Goal: Information Seeking & Learning: Learn about a topic

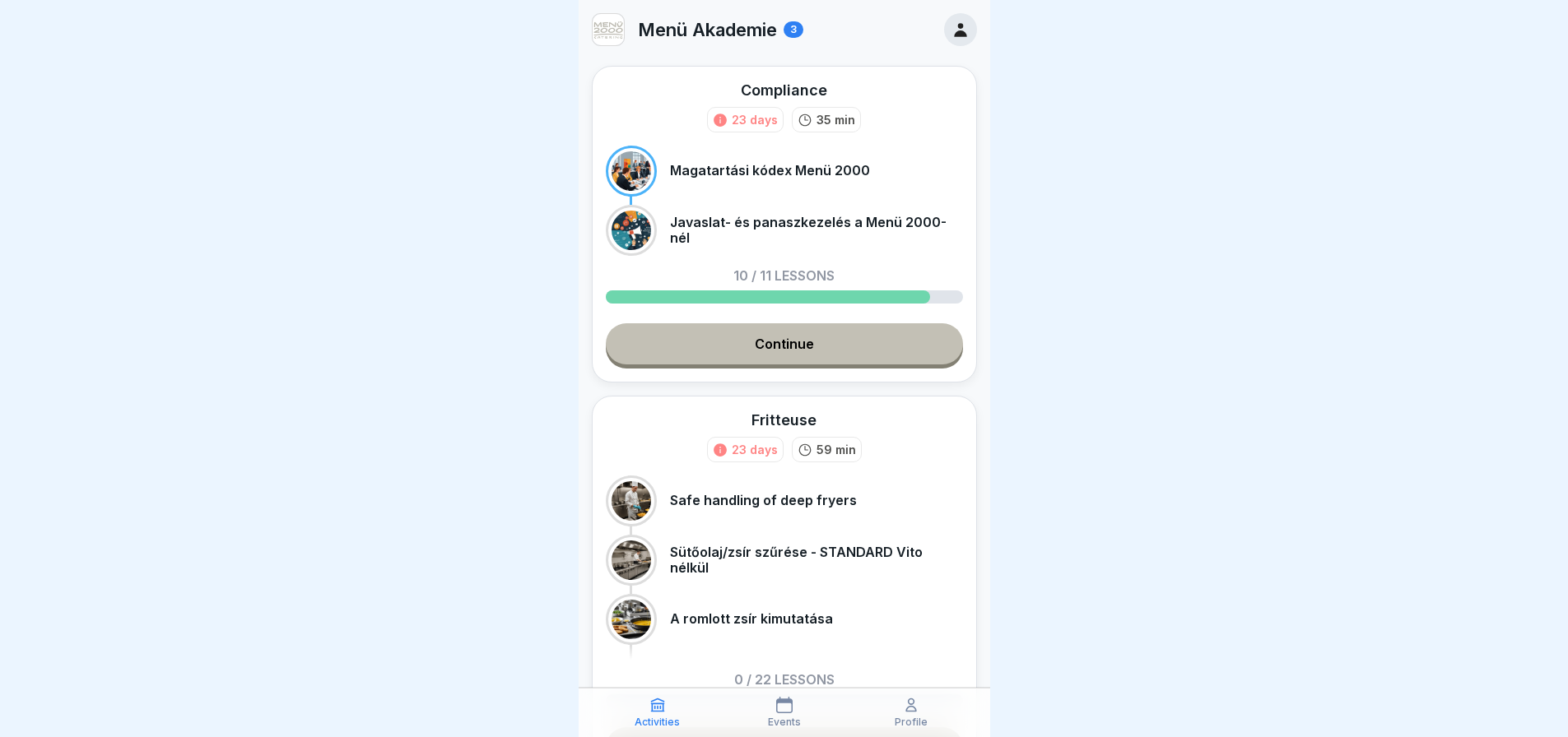
click at [856, 361] on link "Continue" at bounding box center [784, 343] width 357 height 42
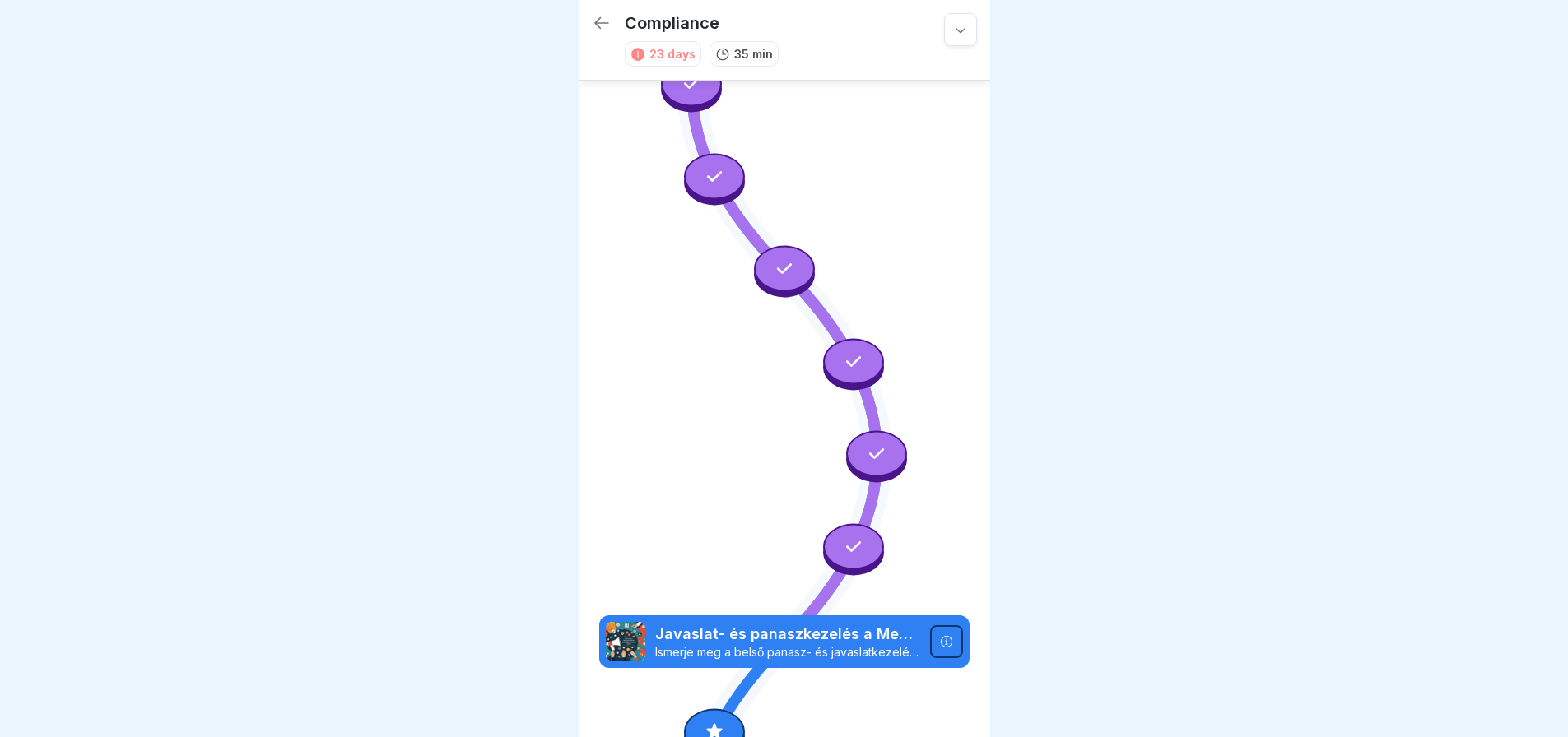
scroll to position [576, 0]
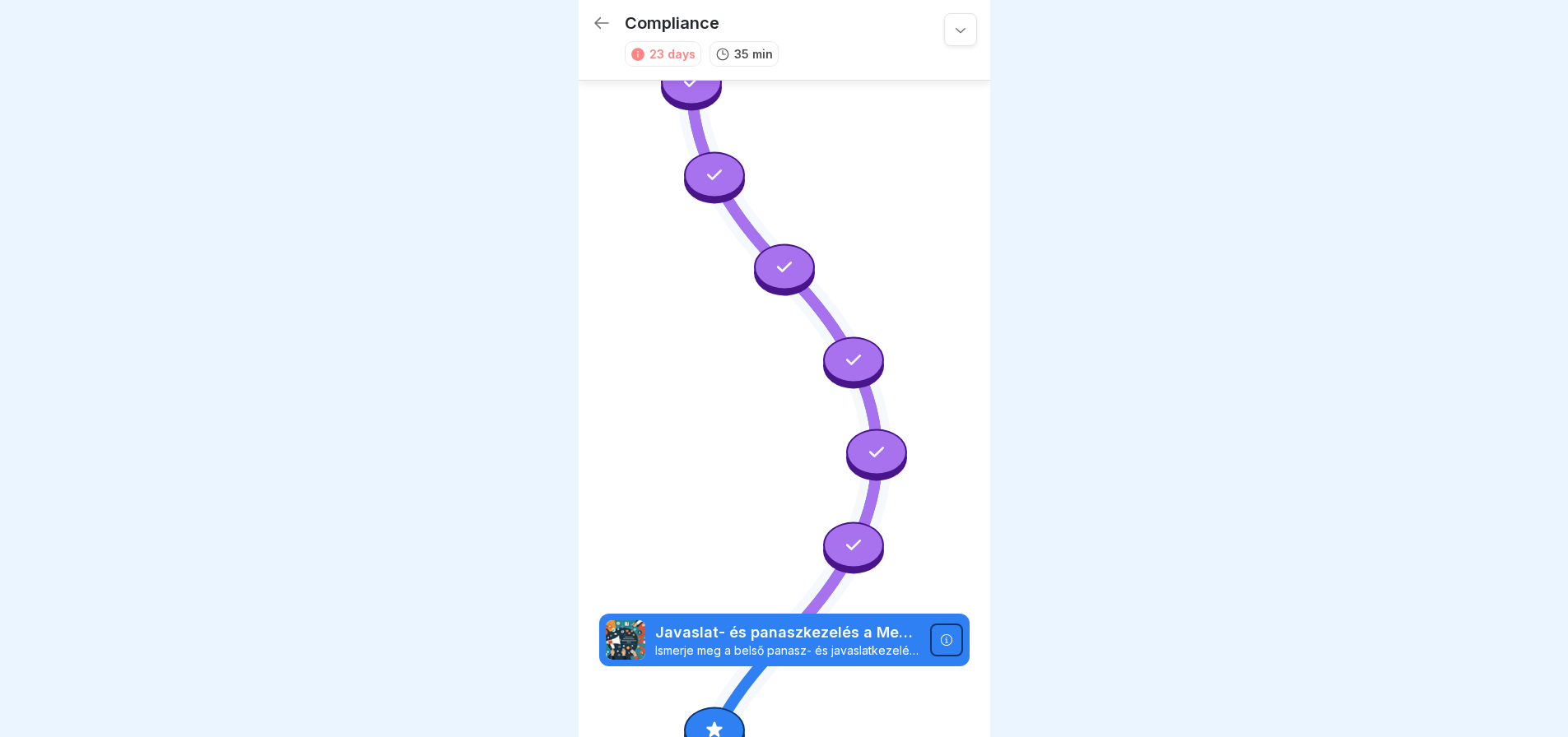
click at [940, 634] on icon at bounding box center [947, 640] width 14 height 14
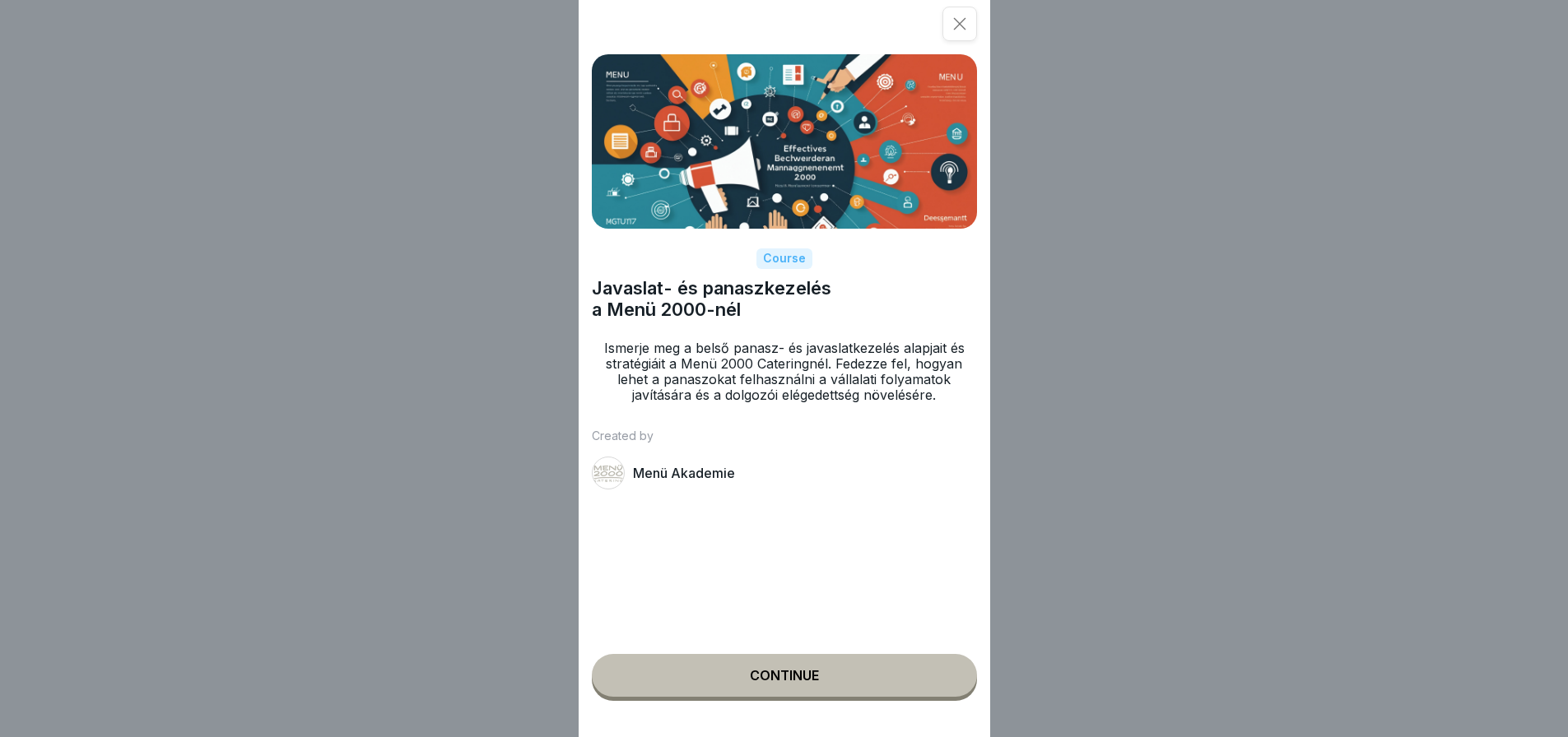
click at [834, 681] on button "Continue" at bounding box center [785, 675] width 385 height 42
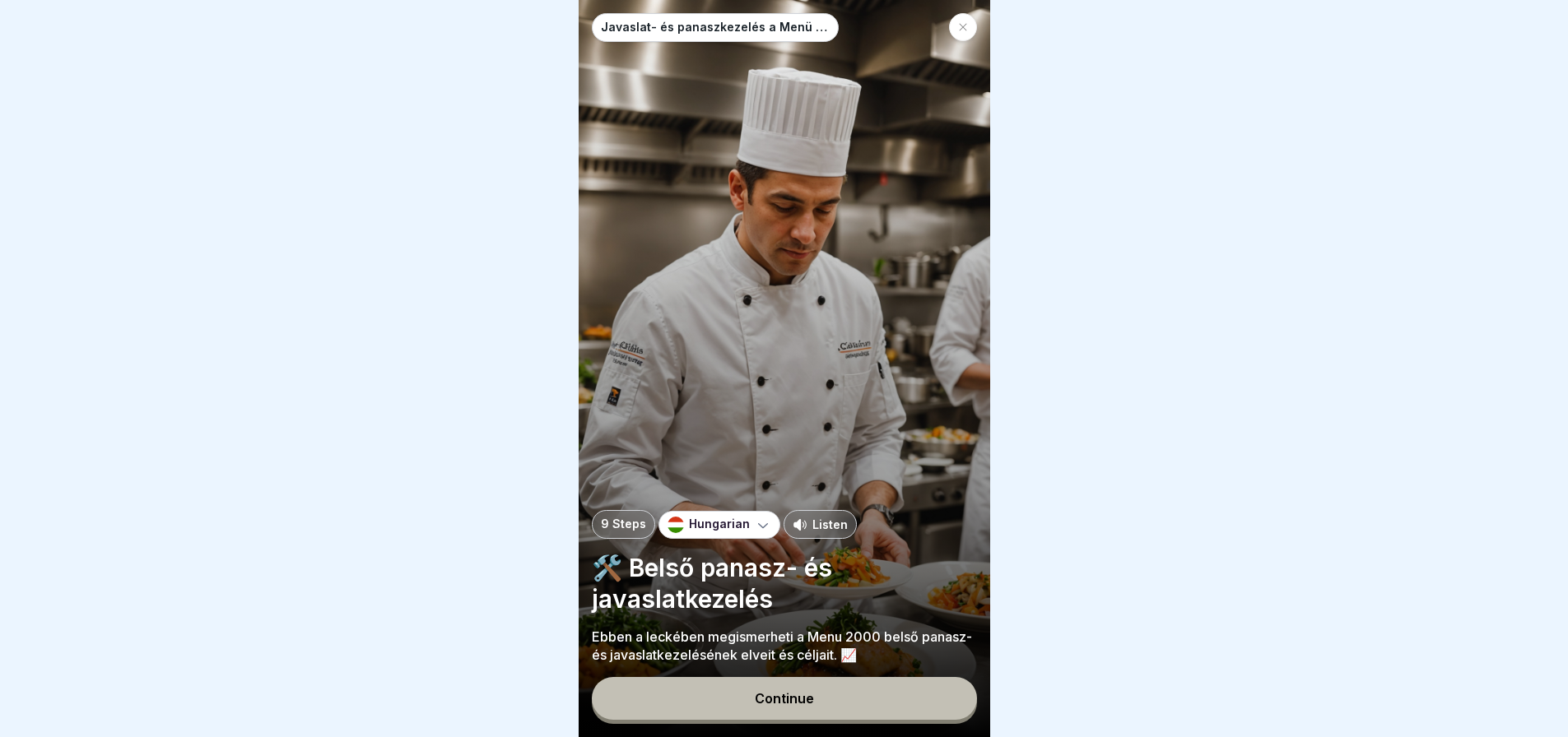
click at [834, 685] on button "Continue" at bounding box center [785, 698] width 385 height 42
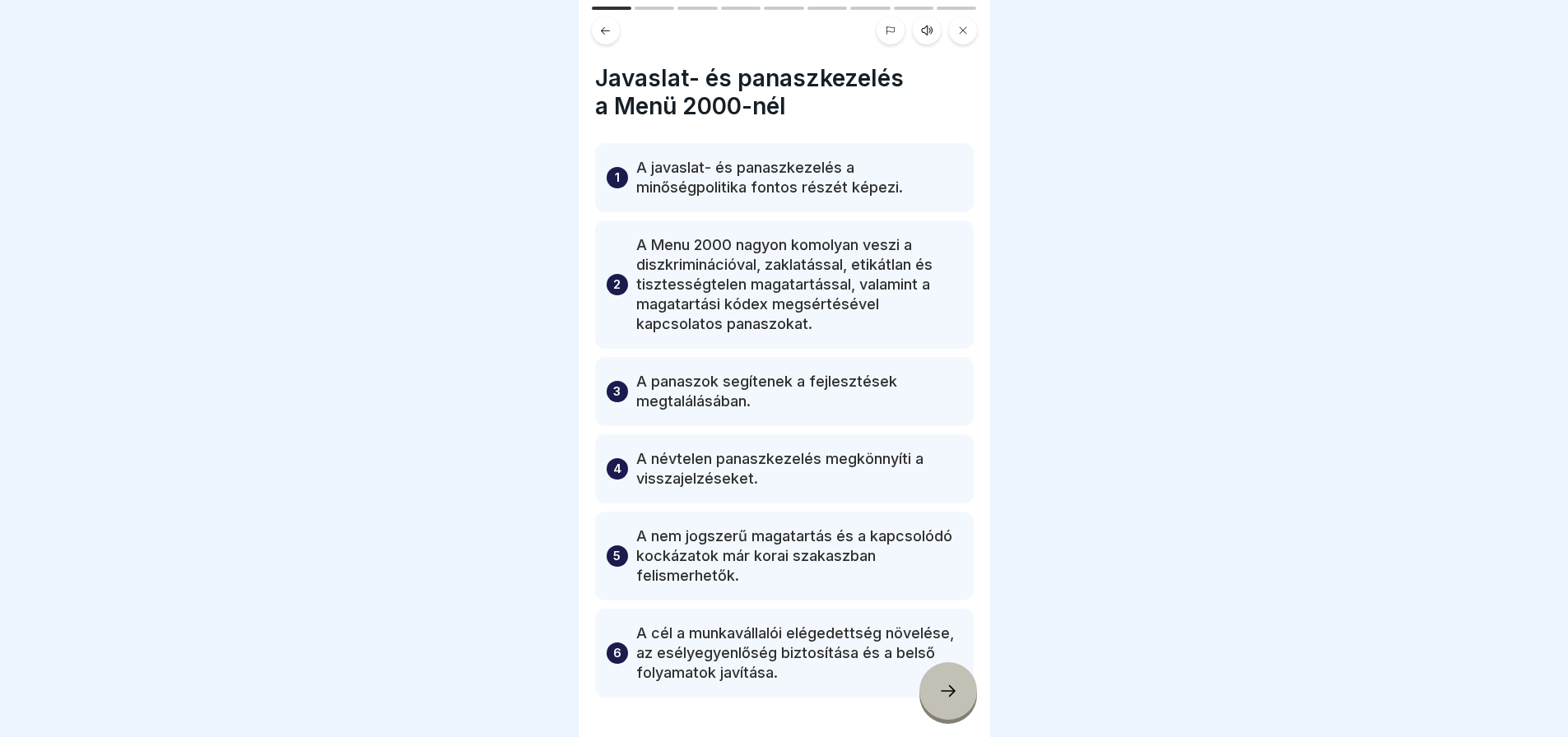
click at [944, 709] on div at bounding box center [949, 691] width 58 height 58
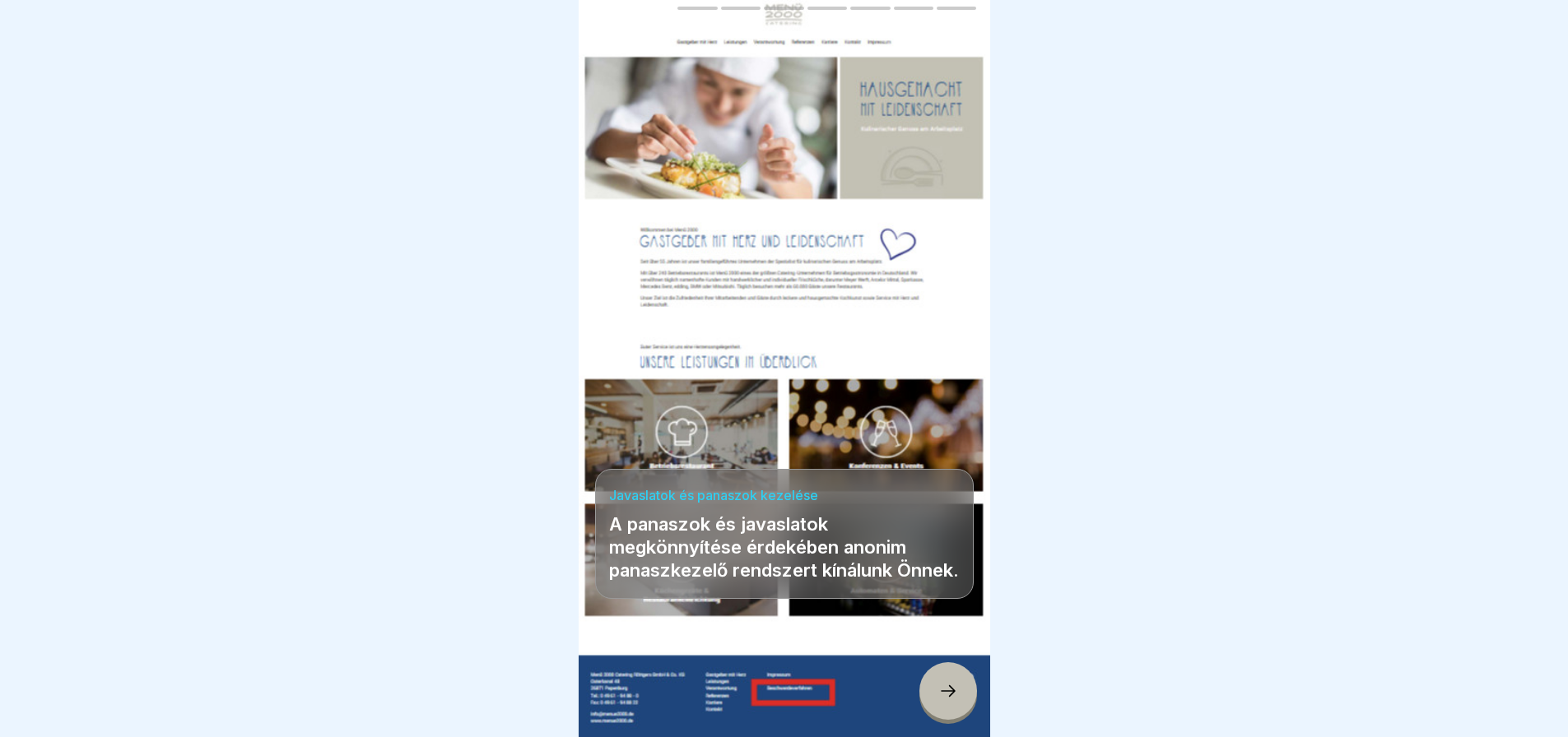
click at [944, 709] on div at bounding box center [949, 691] width 58 height 58
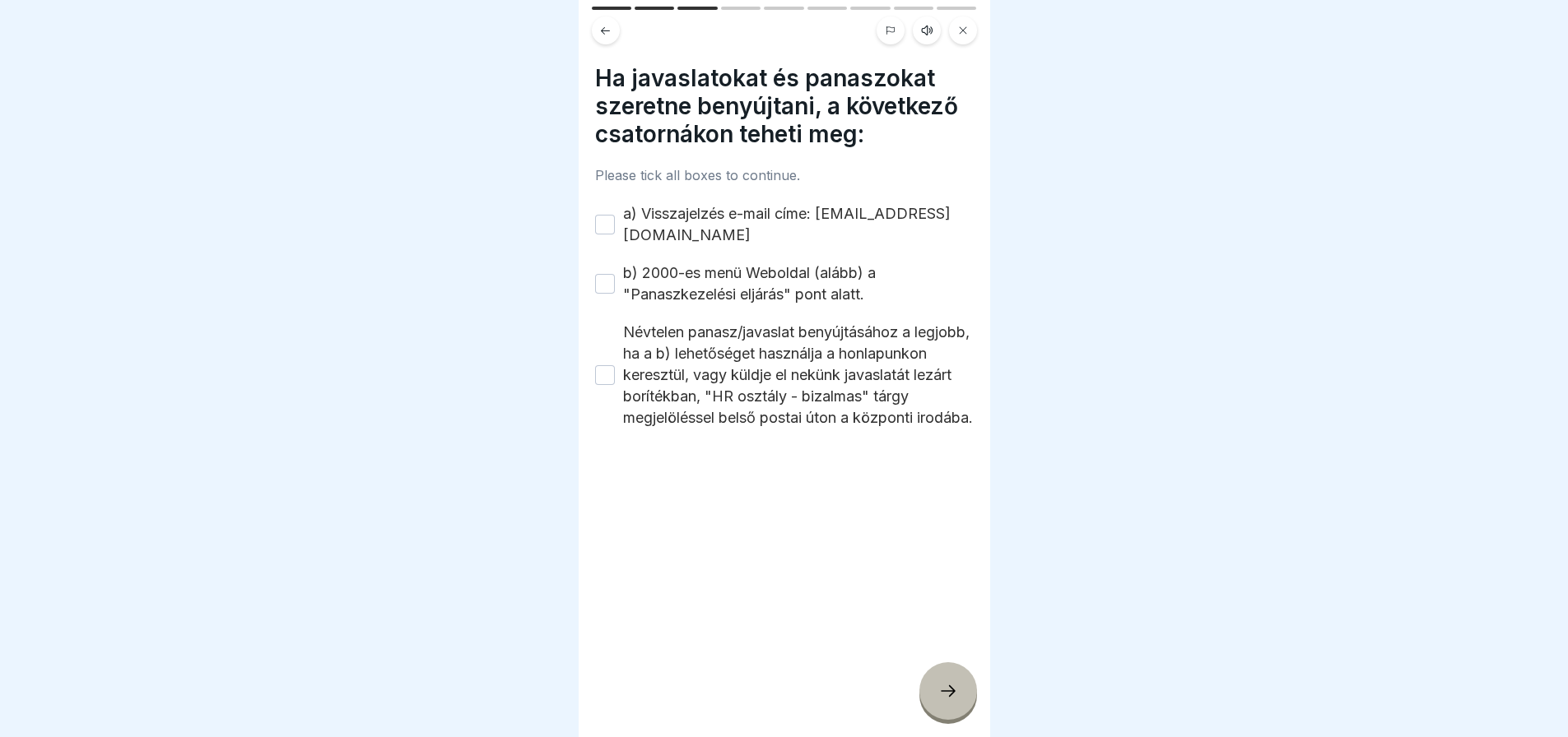
click at [609, 218] on button "a) Visszajelzés e-mail címe: [EMAIL_ADDRESS][DOMAIN_NAME]" at bounding box center [604, 224] width 20 height 20
click at [609, 279] on button "b) 2000-es menü Weboldal (alább) a "Panaszkezelési eljárás" pont alatt." at bounding box center [604, 283] width 20 height 20
click at [603, 371] on button "Névtelen panasz/javaslat benyújtásához a legjobb, ha a b) lehetőséget használja…" at bounding box center [604, 375] width 20 height 20
click at [944, 697] on icon at bounding box center [948, 690] width 20 height 20
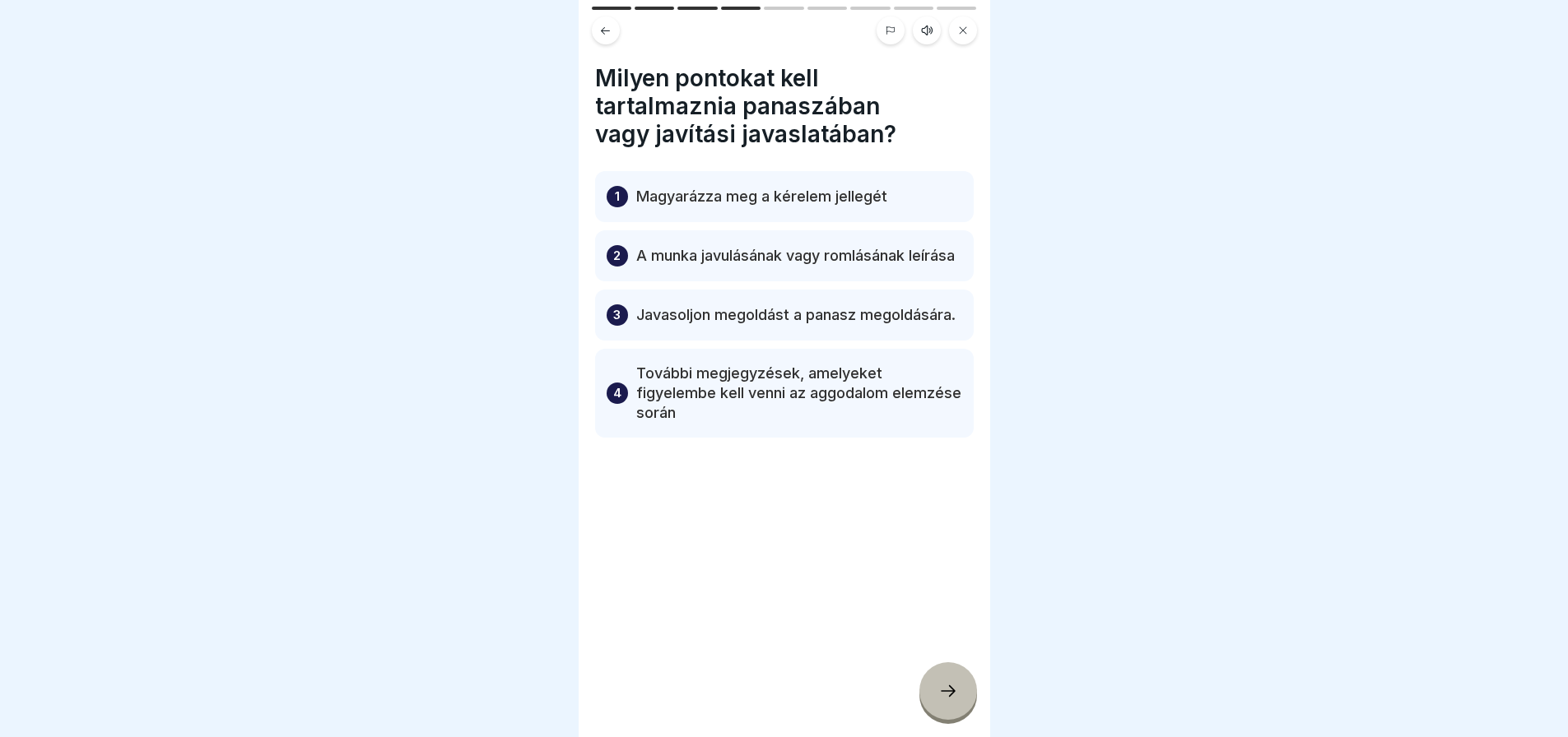
click at [944, 697] on icon at bounding box center [948, 690] width 20 height 20
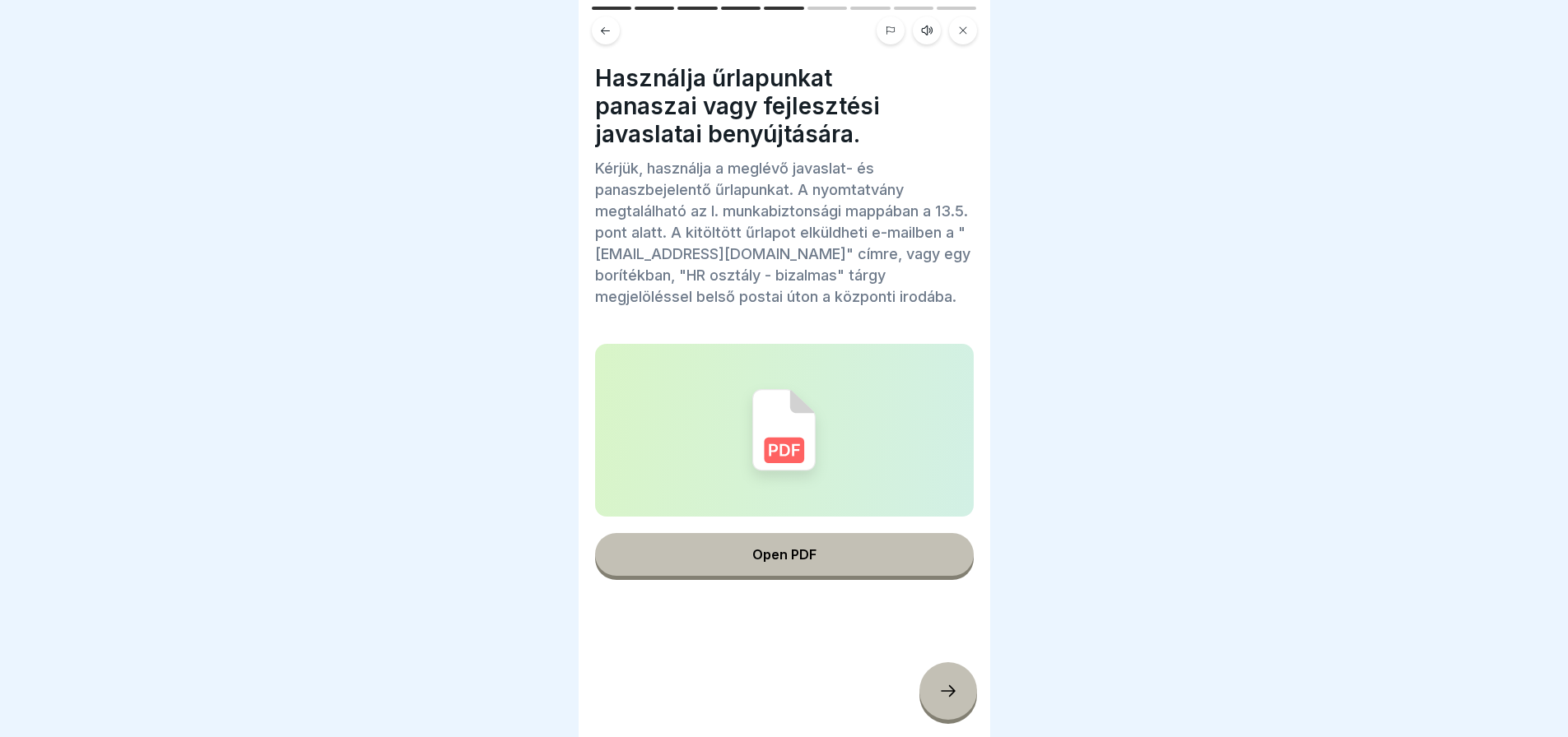
click at [933, 690] on div at bounding box center [949, 691] width 58 height 58
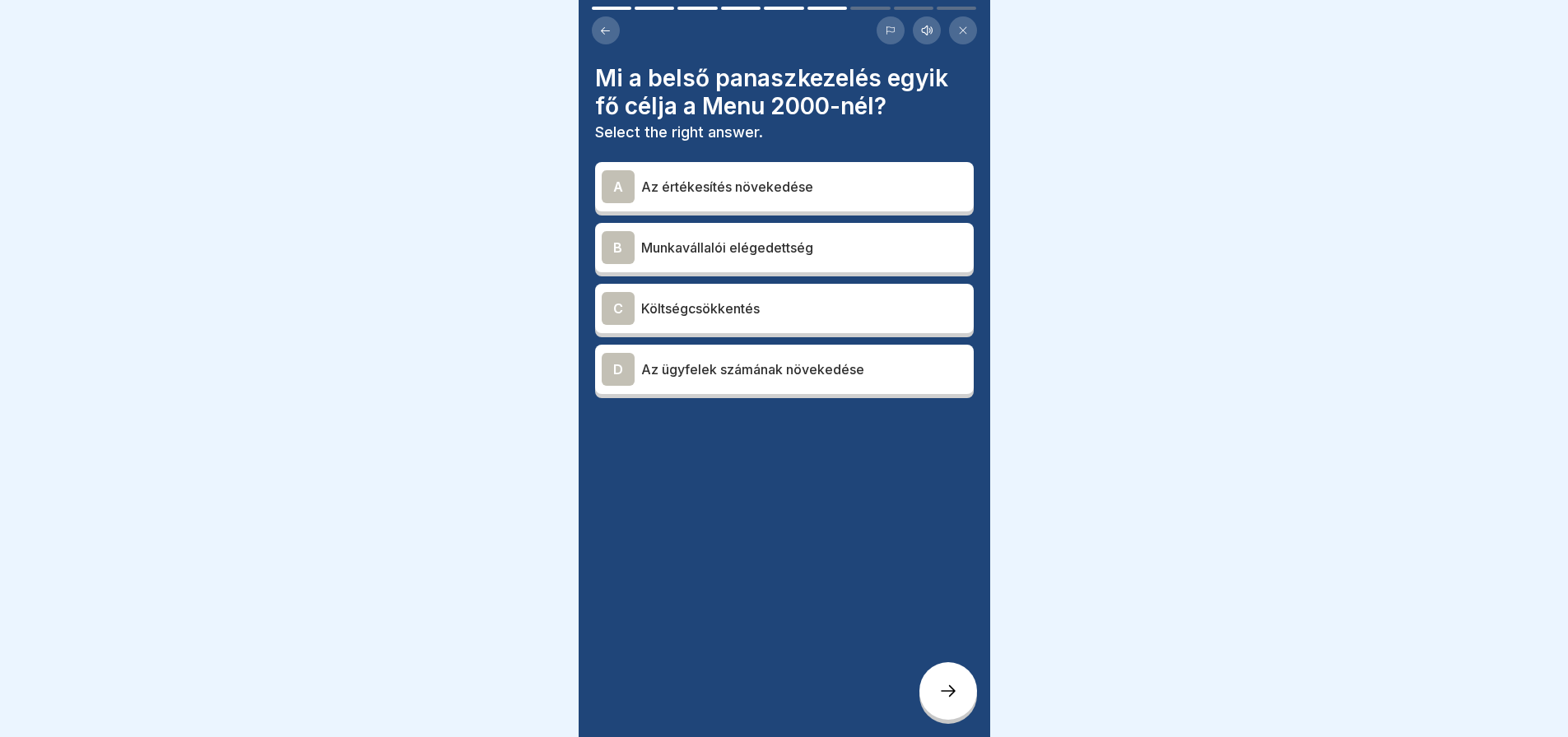
click at [790, 241] on p "Munkavállalói elégedettség" at bounding box center [804, 247] width 326 height 20
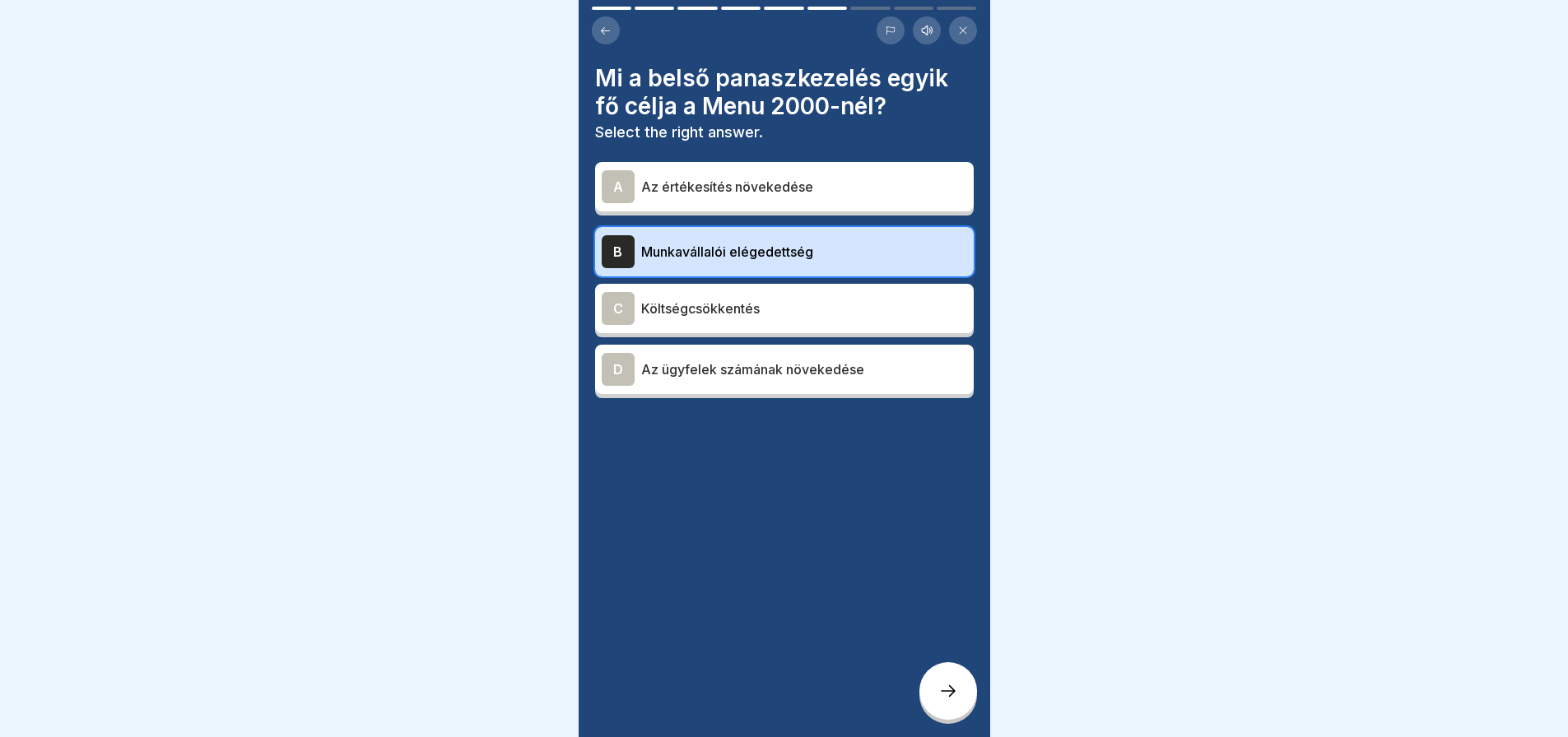
click at [952, 684] on icon at bounding box center [948, 690] width 20 height 20
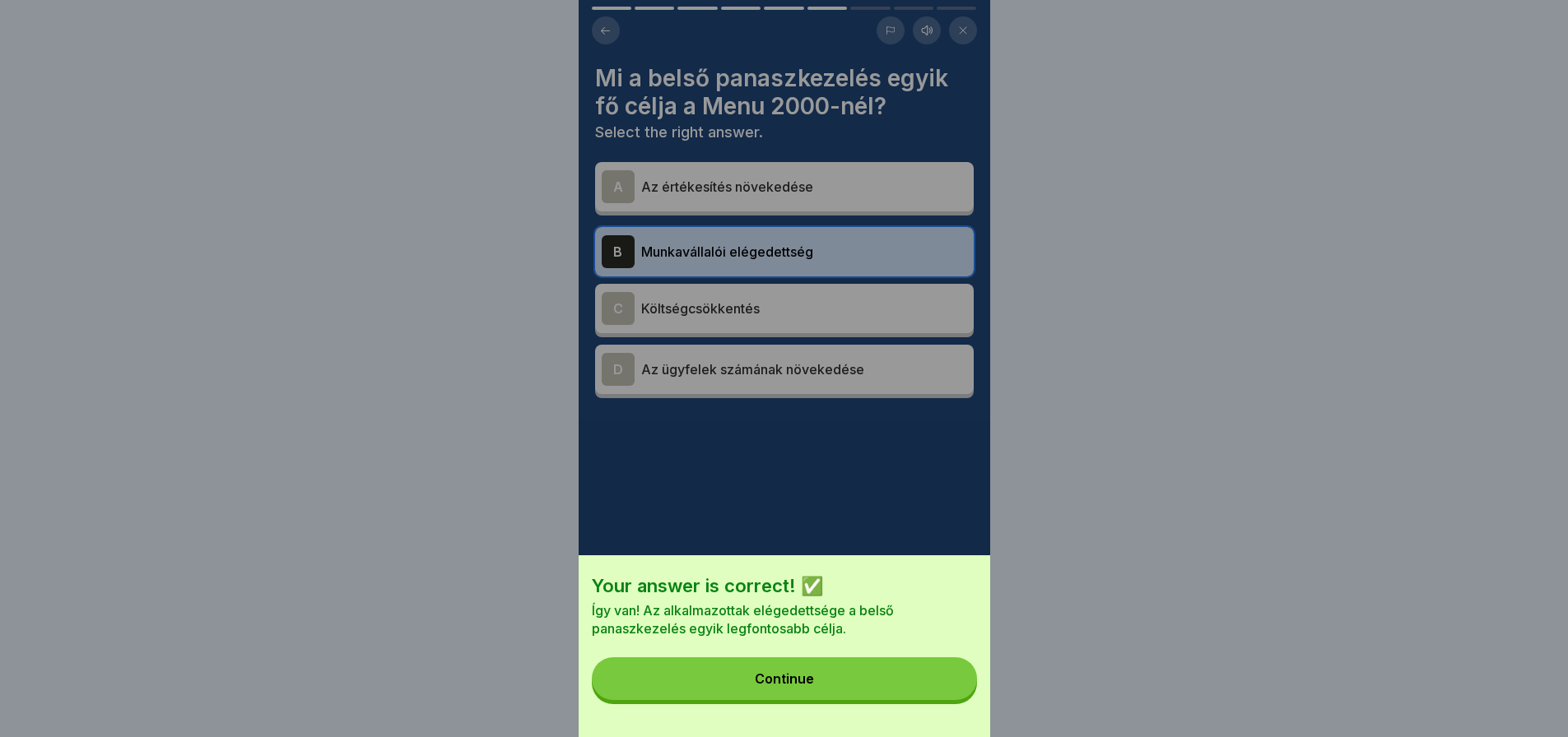
click at [952, 684] on button "Continue" at bounding box center [785, 678] width 385 height 42
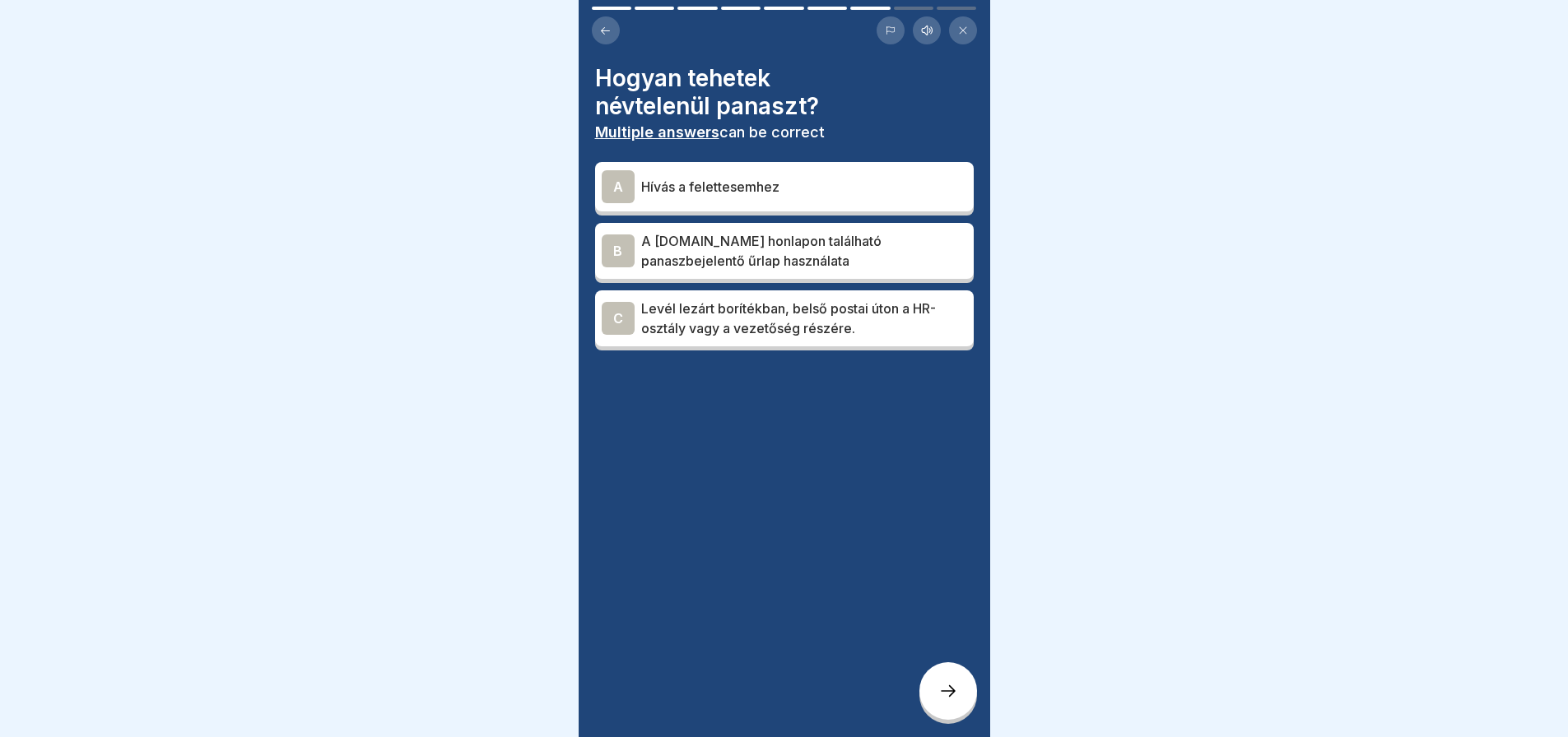
click at [731, 248] on p "A [DOMAIN_NAME] honlapon található panaszbejelentő űrlap használata" at bounding box center [804, 251] width 326 height 40
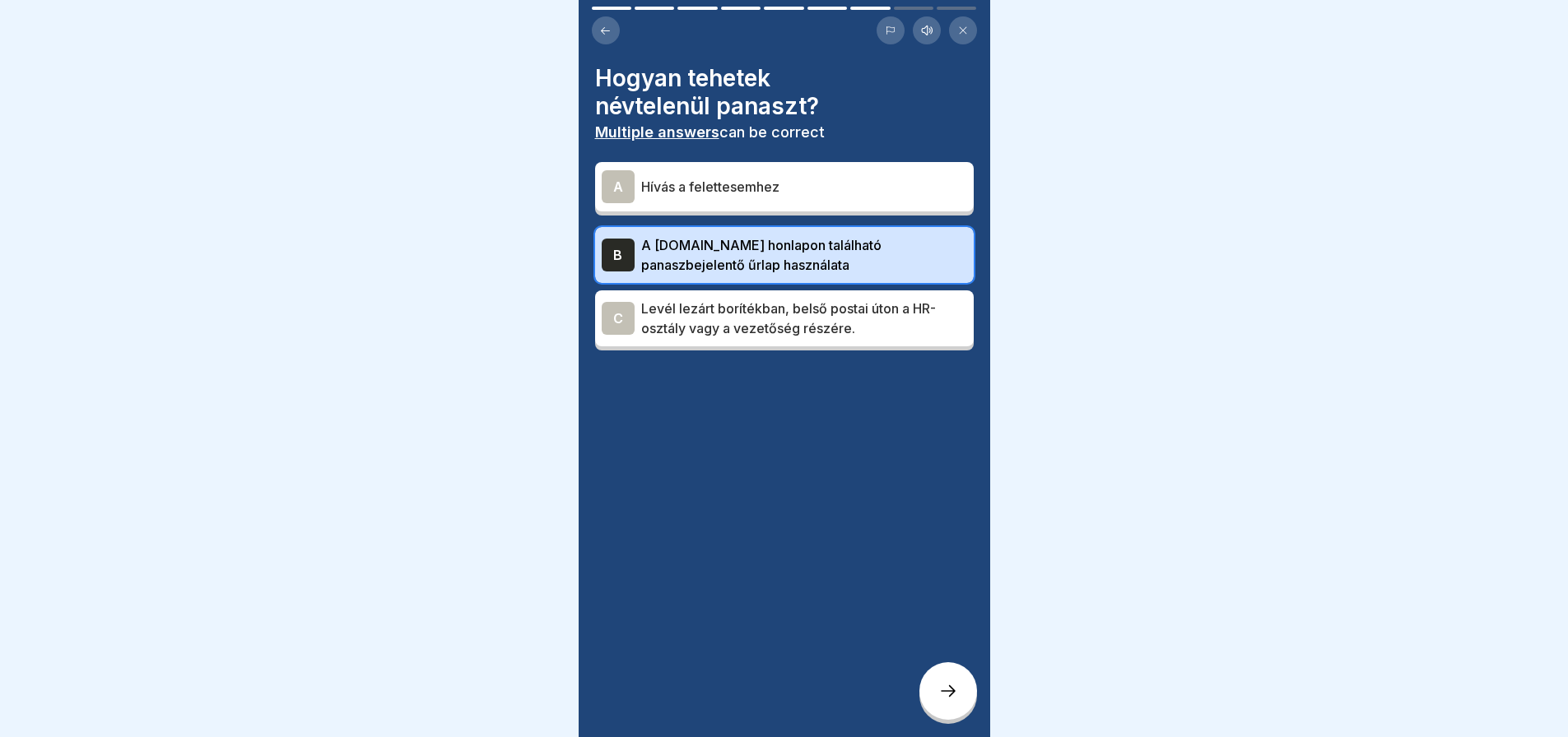
click at [934, 693] on div at bounding box center [949, 691] width 58 height 58
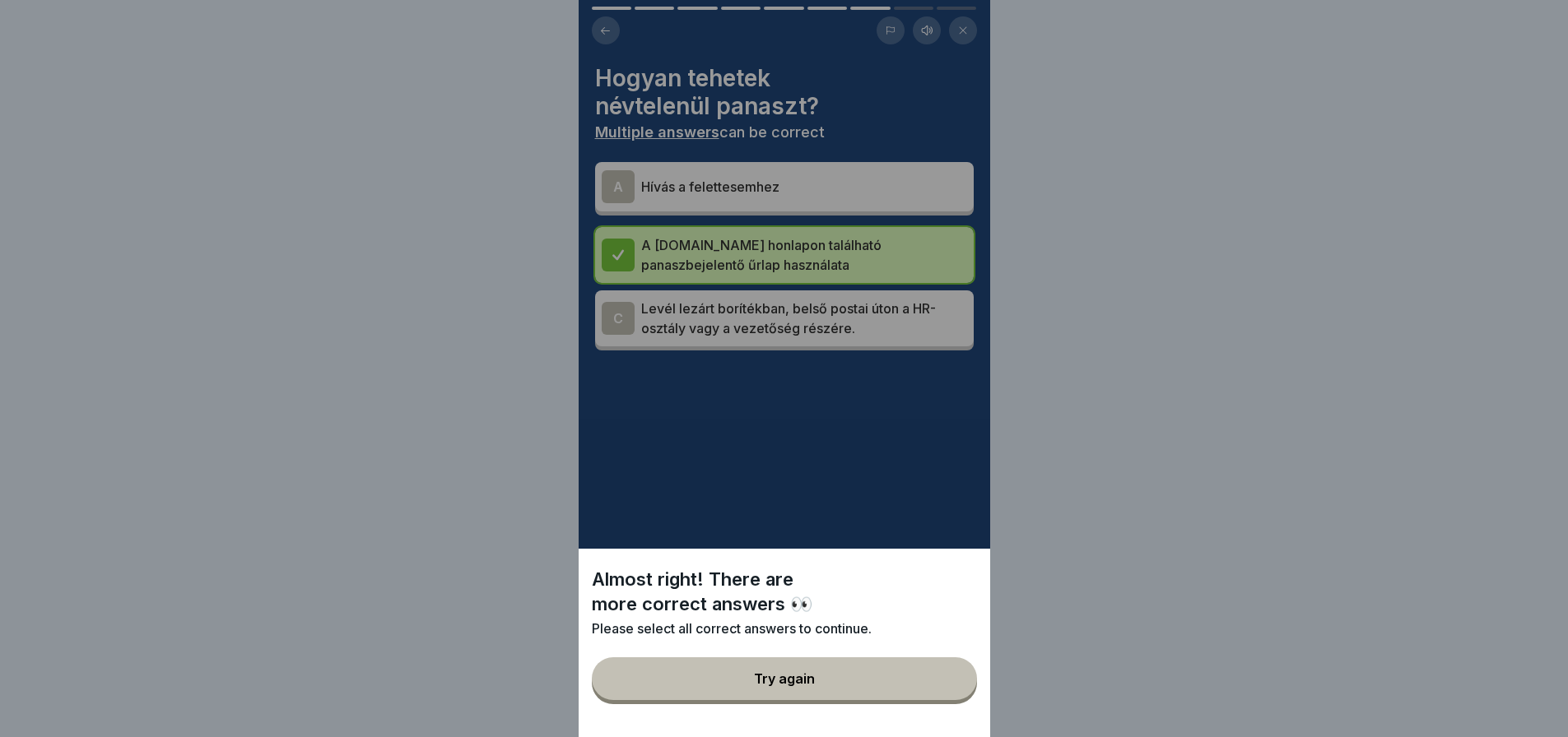
click at [934, 693] on button "Try again" at bounding box center [785, 678] width 385 height 42
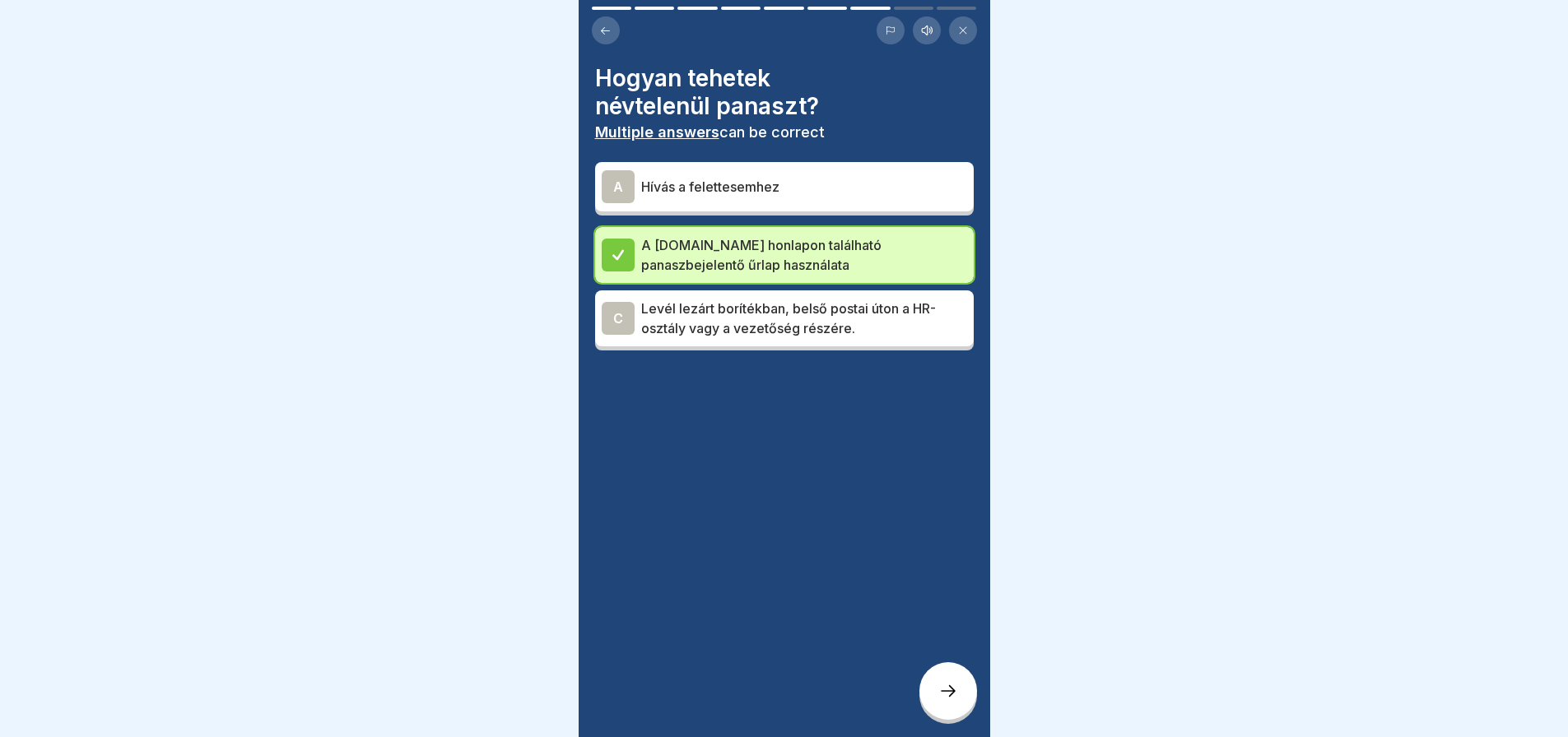
click at [934, 693] on div at bounding box center [949, 691] width 58 height 58
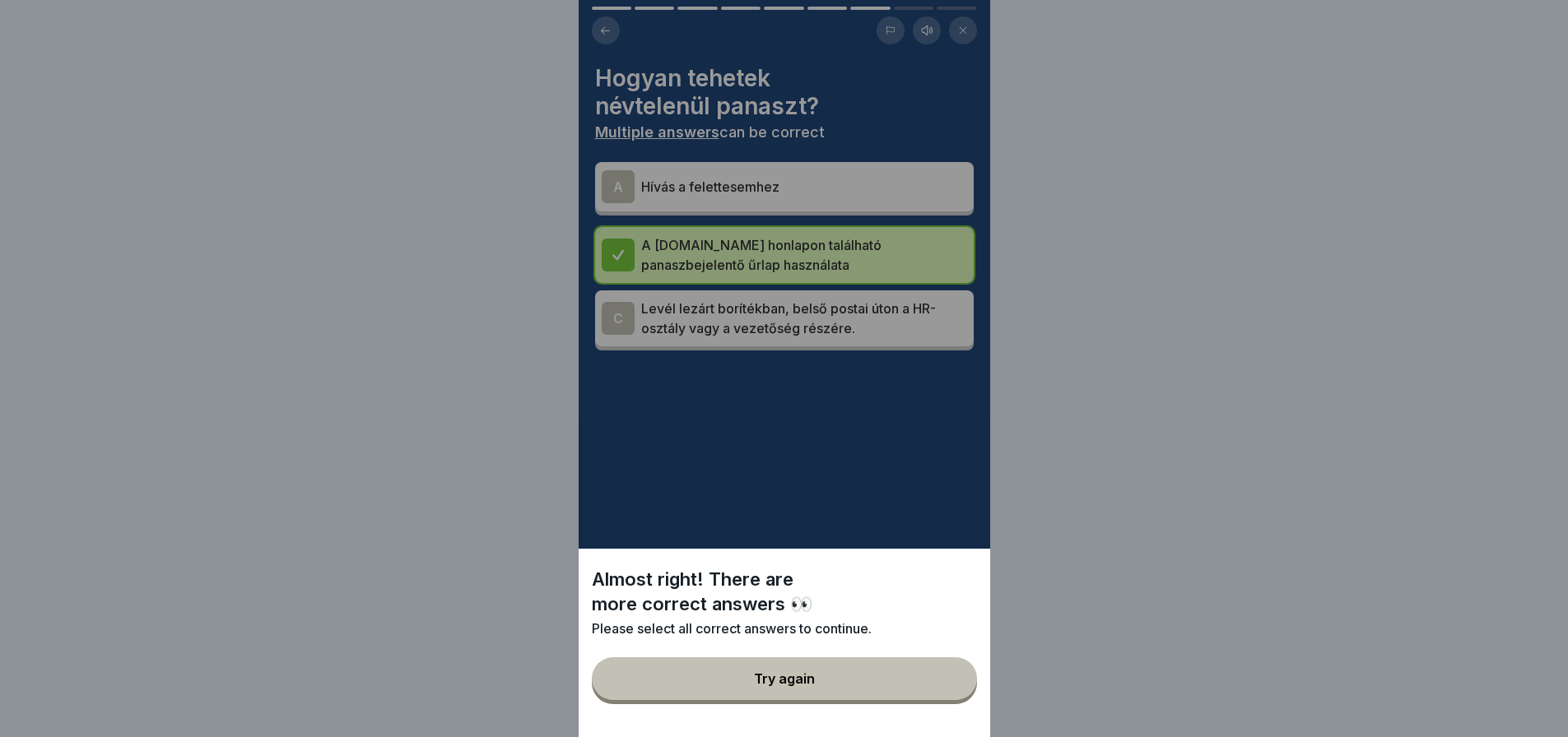
click at [620, 310] on div "Almost right! There are more correct answers 👀 Please select all correct answer…" at bounding box center [784, 368] width 412 height 737
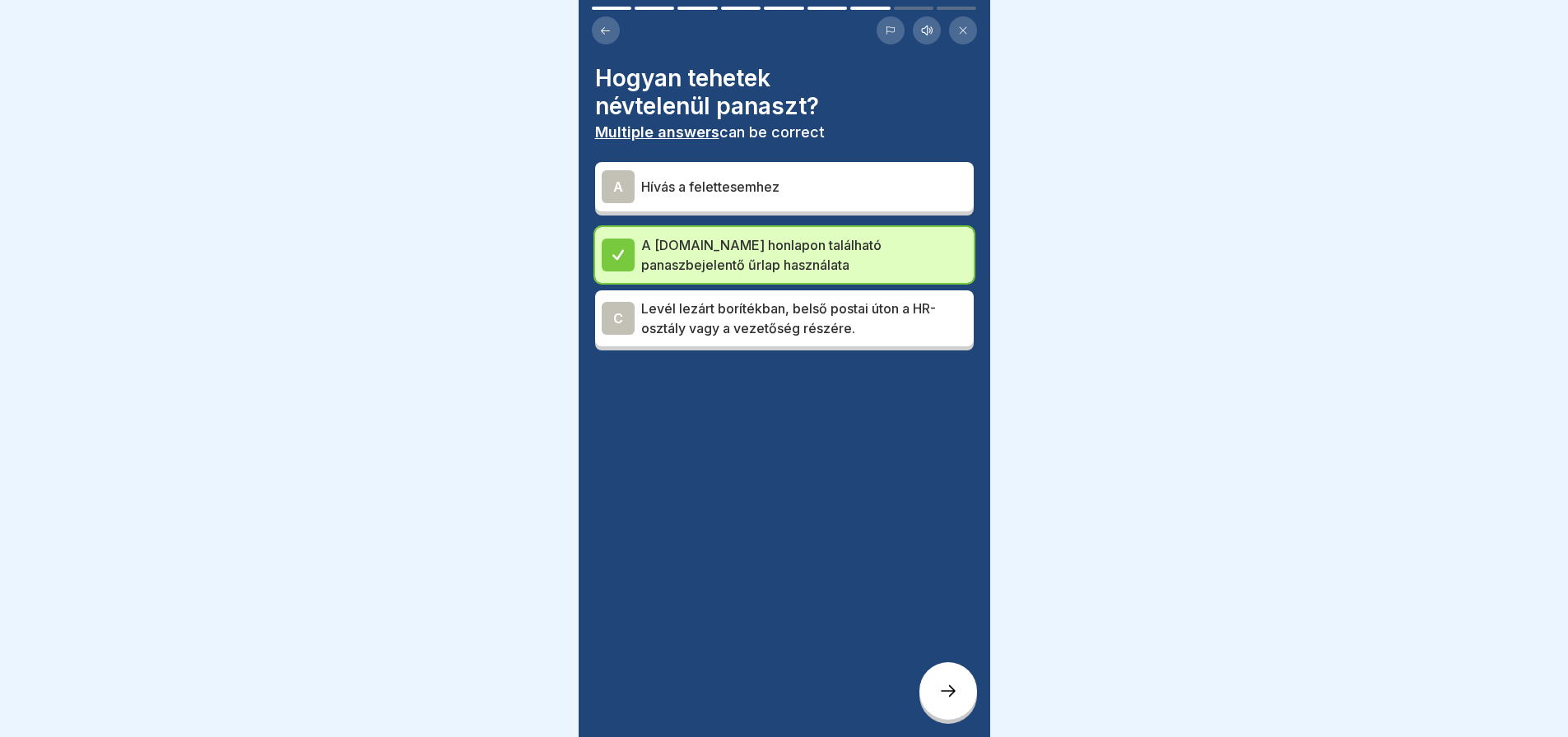
click at [932, 679] on div at bounding box center [949, 691] width 58 height 58
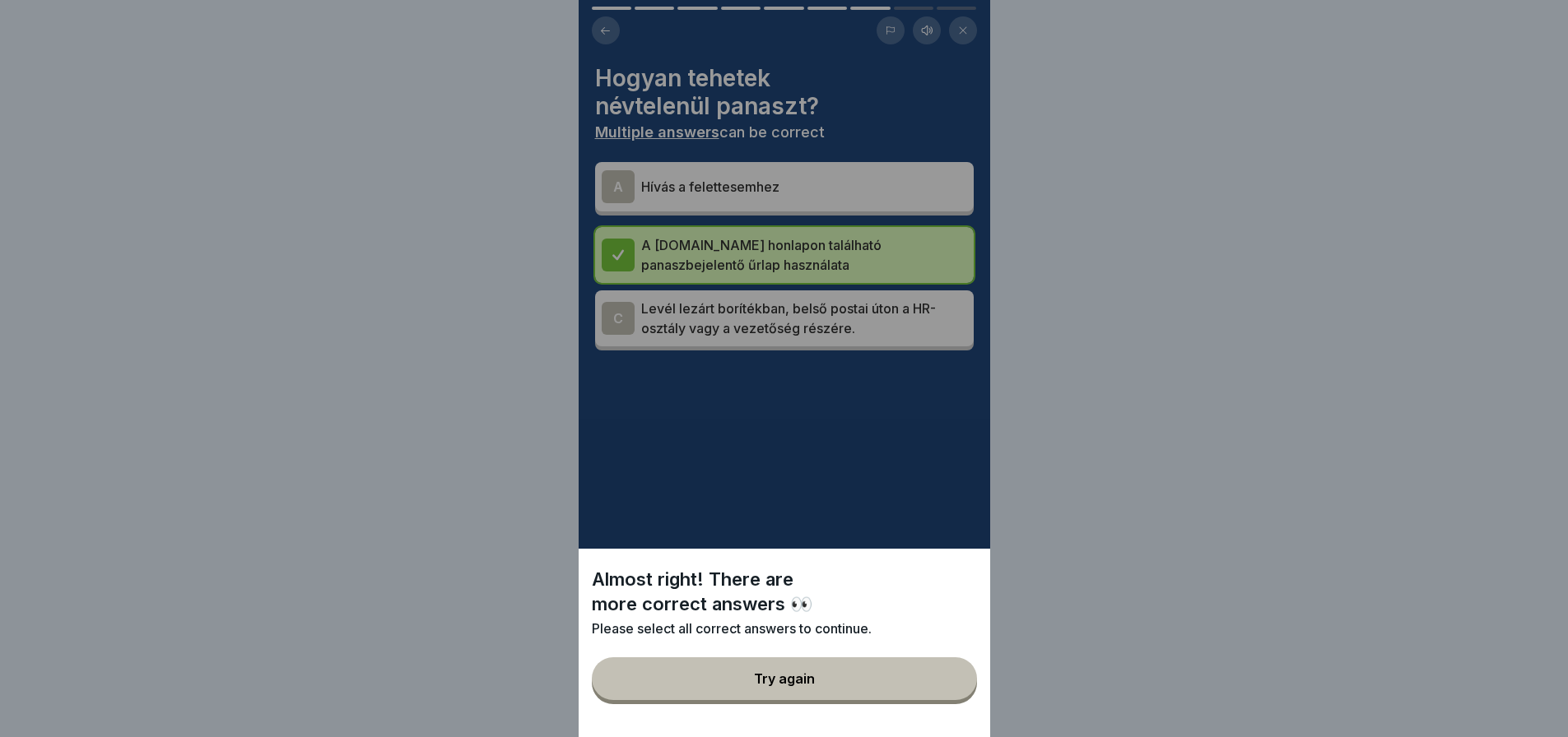
click at [932, 679] on button "Try again" at bounding box center [785, 678] width 385 height 42
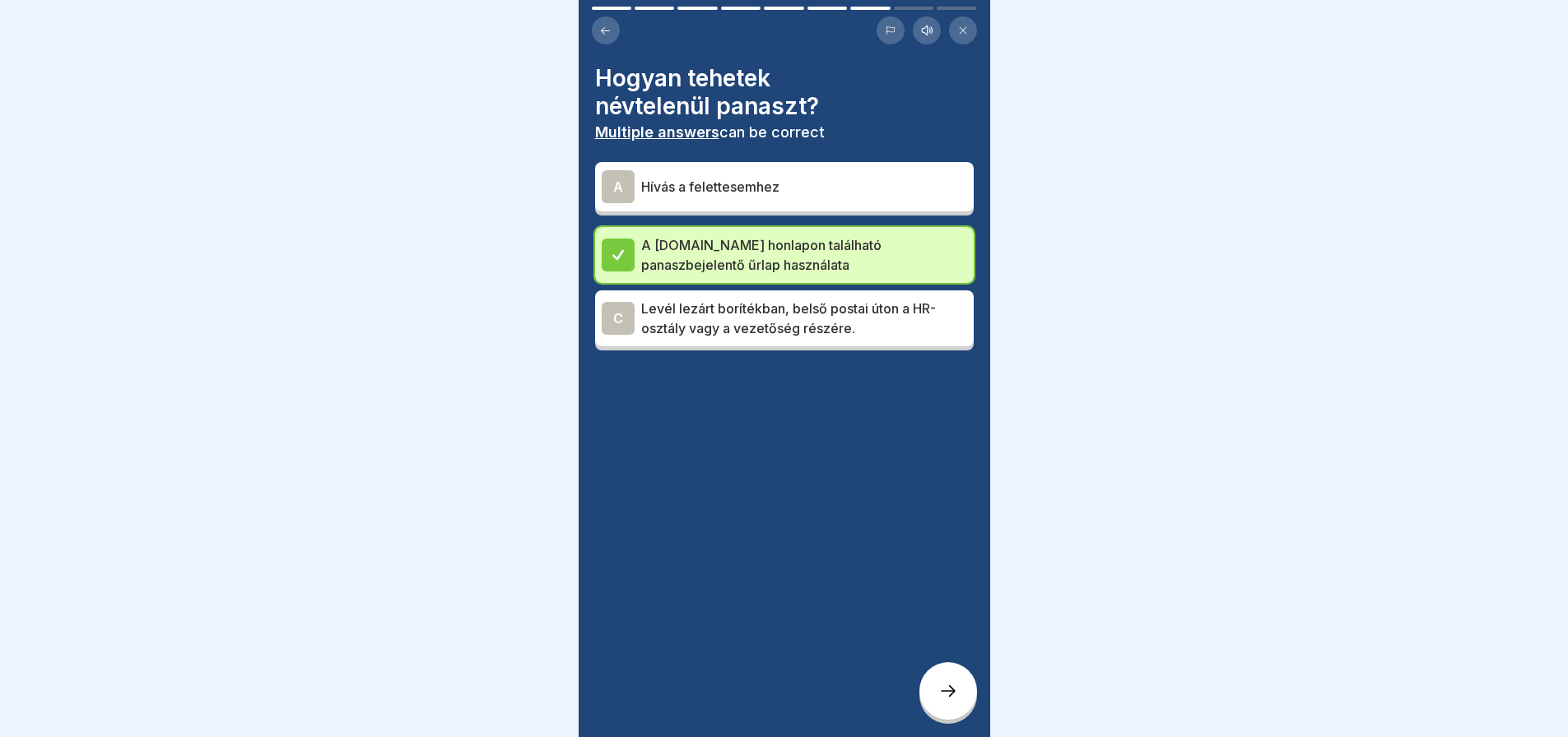
click at [630, 170] on div "A" at bounding box center [618, 187] width 33 height 33
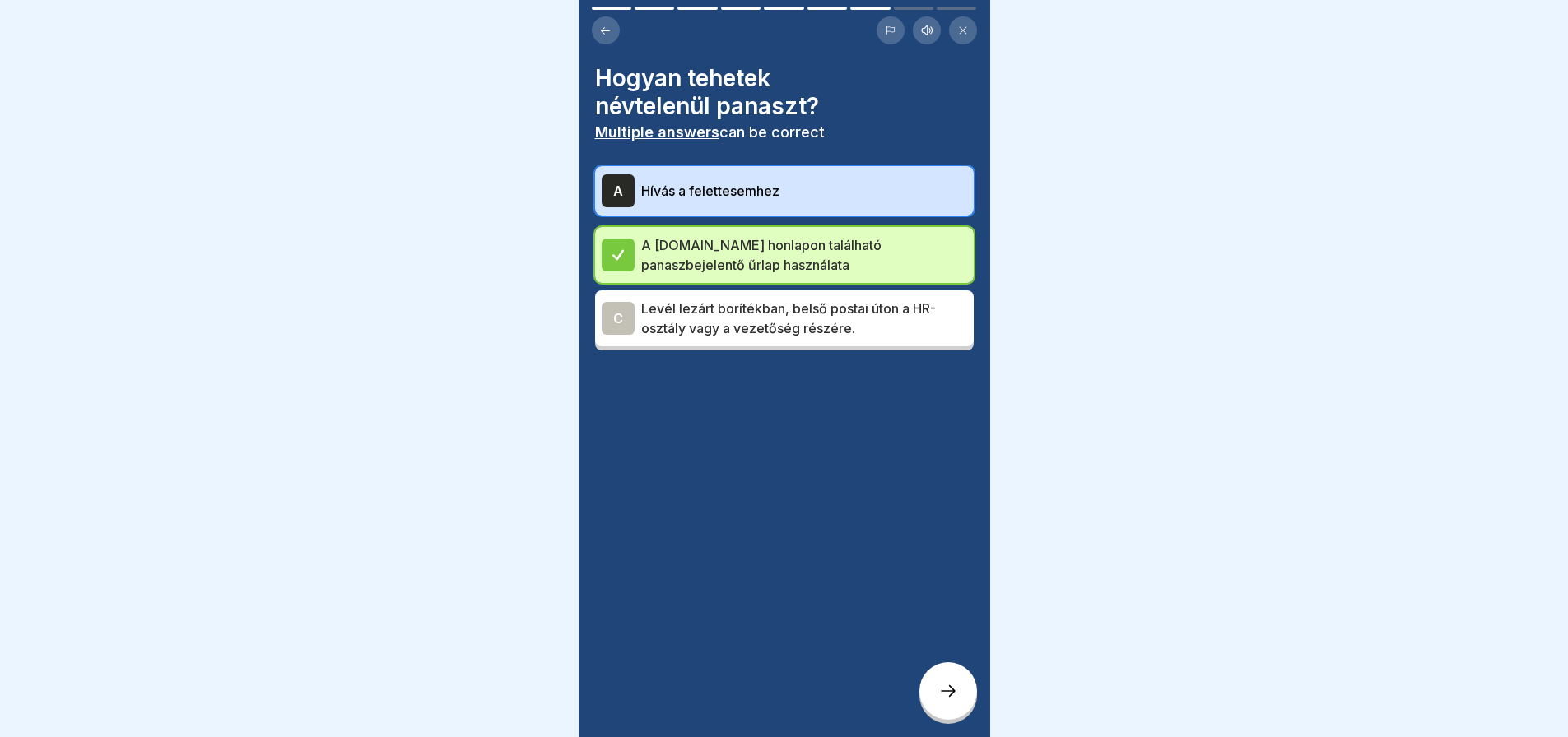
click at [949, 677] on div at bounding box center [949, 691] width 58 height 58
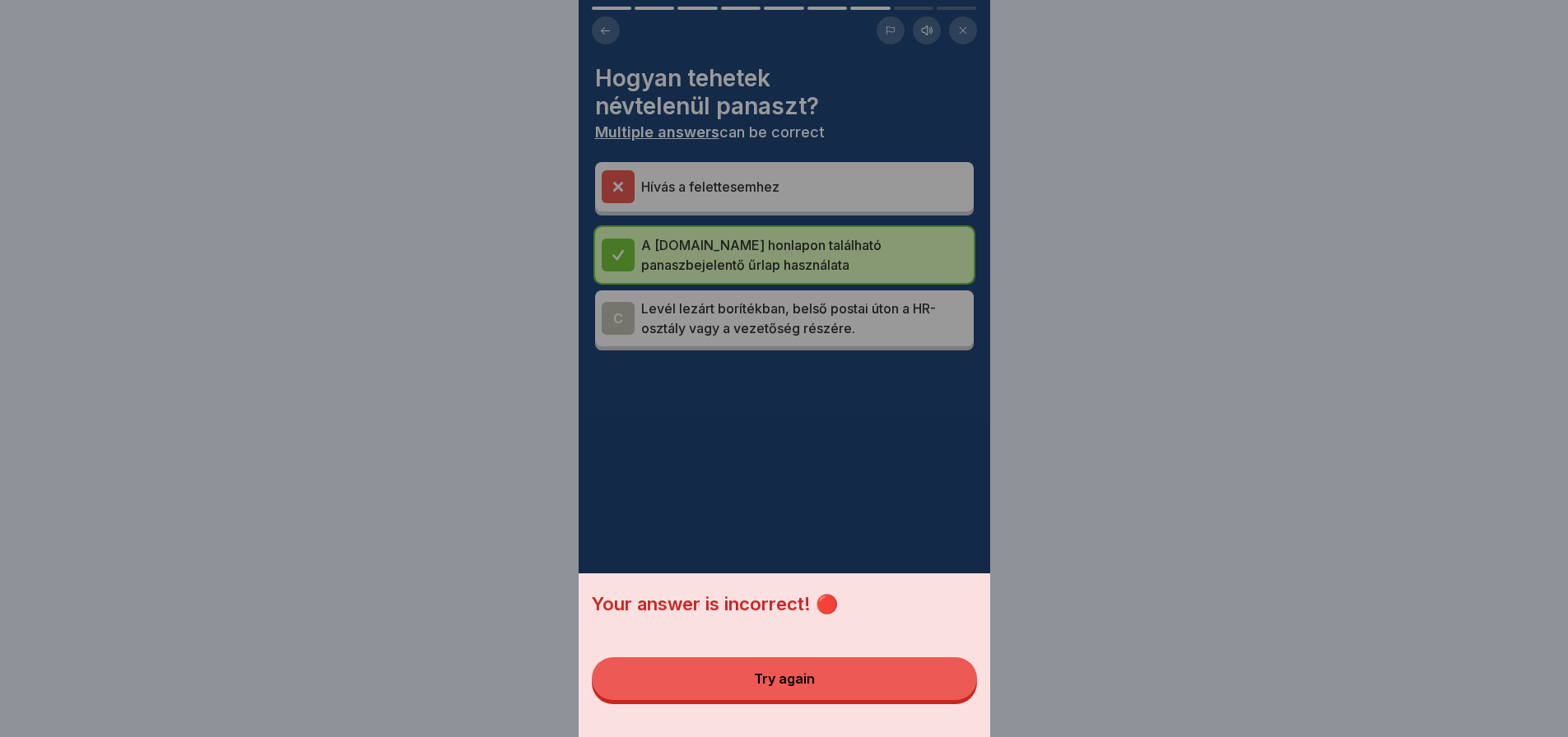
click at [949, 677] on button "Try again" at bounding box center [785, 678] width 385 height 42
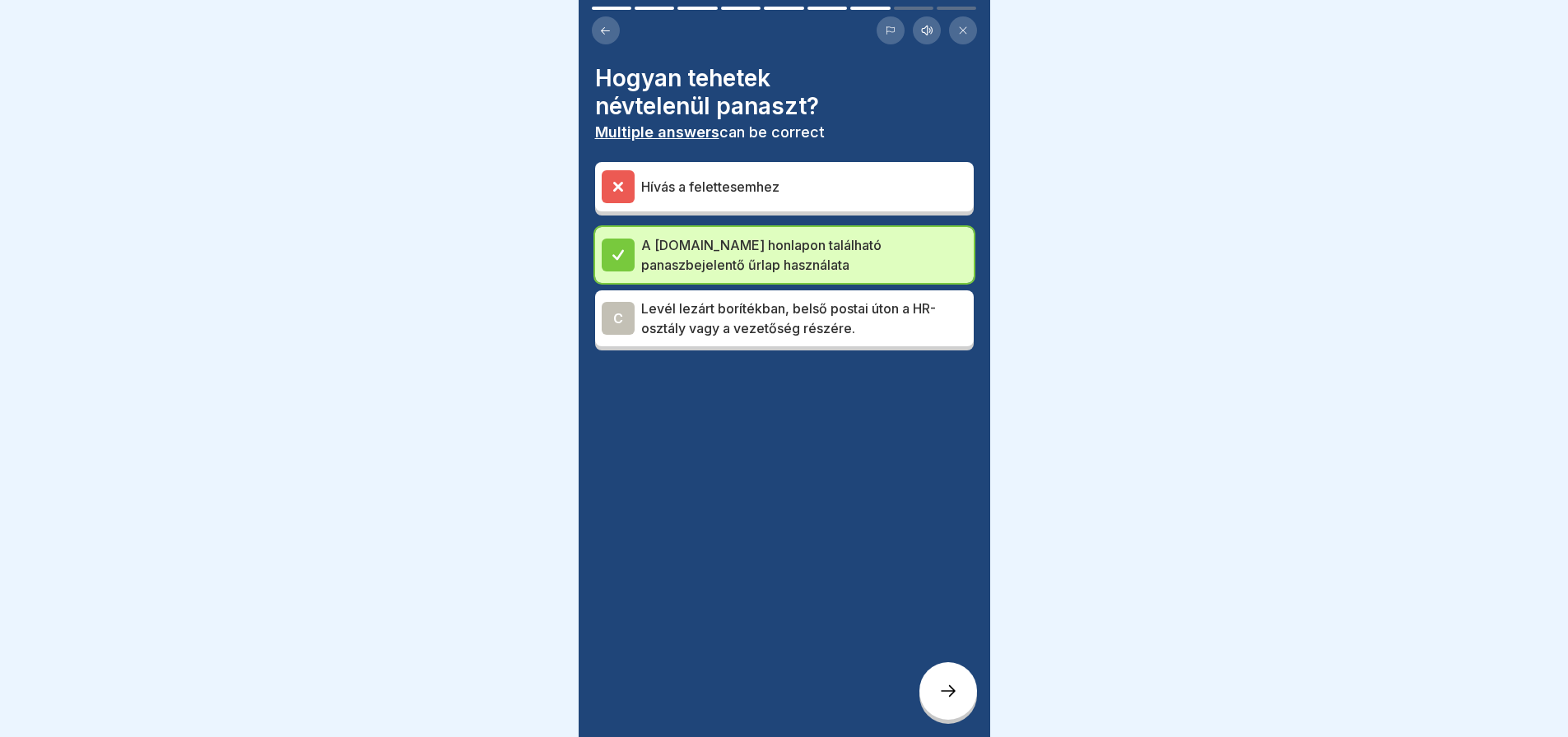
click at [610, 308] on div "C" at bounding box center [618, 318] width 33 height 33
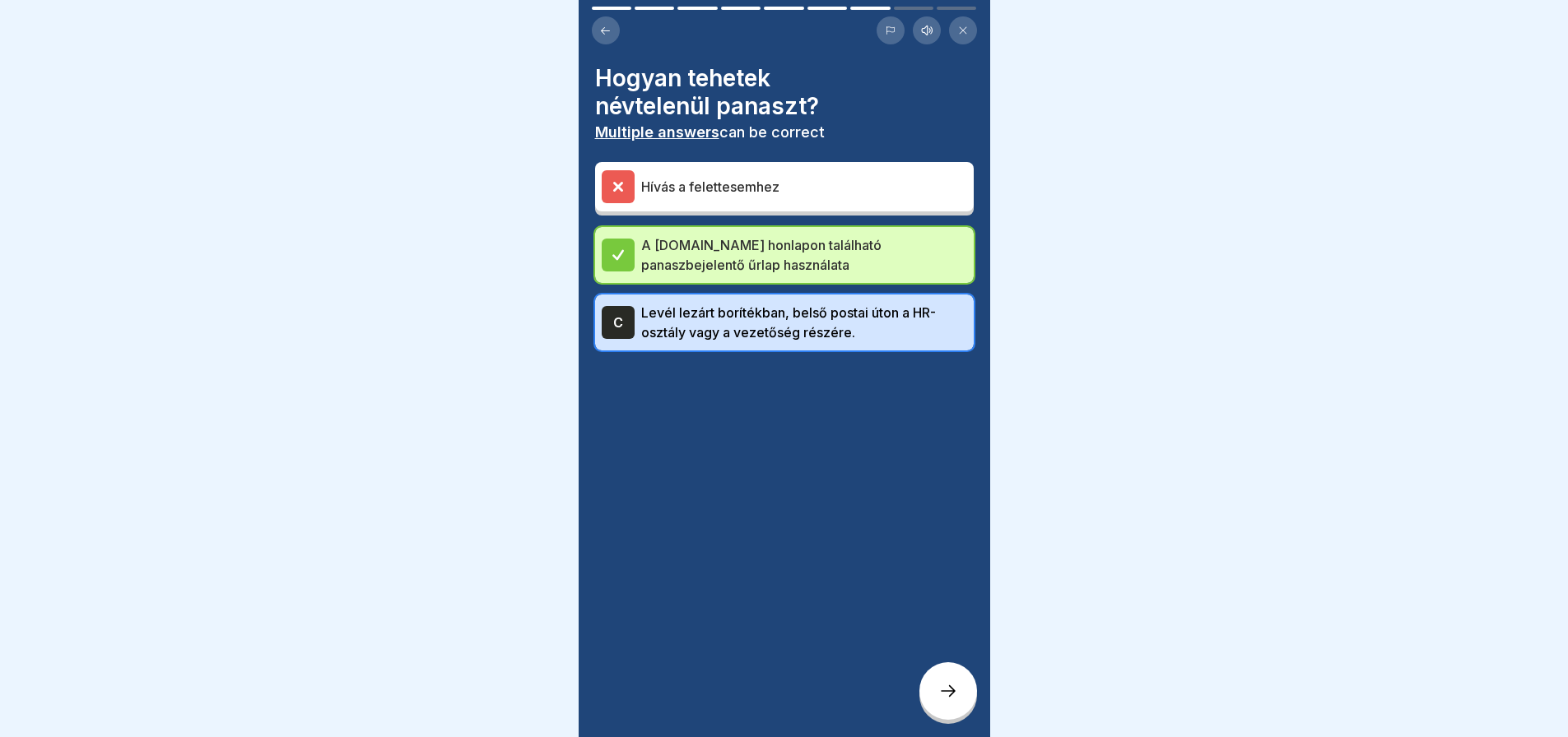
click at [955, 693] on icon at bounding box center [948, 690] width 20 height 20
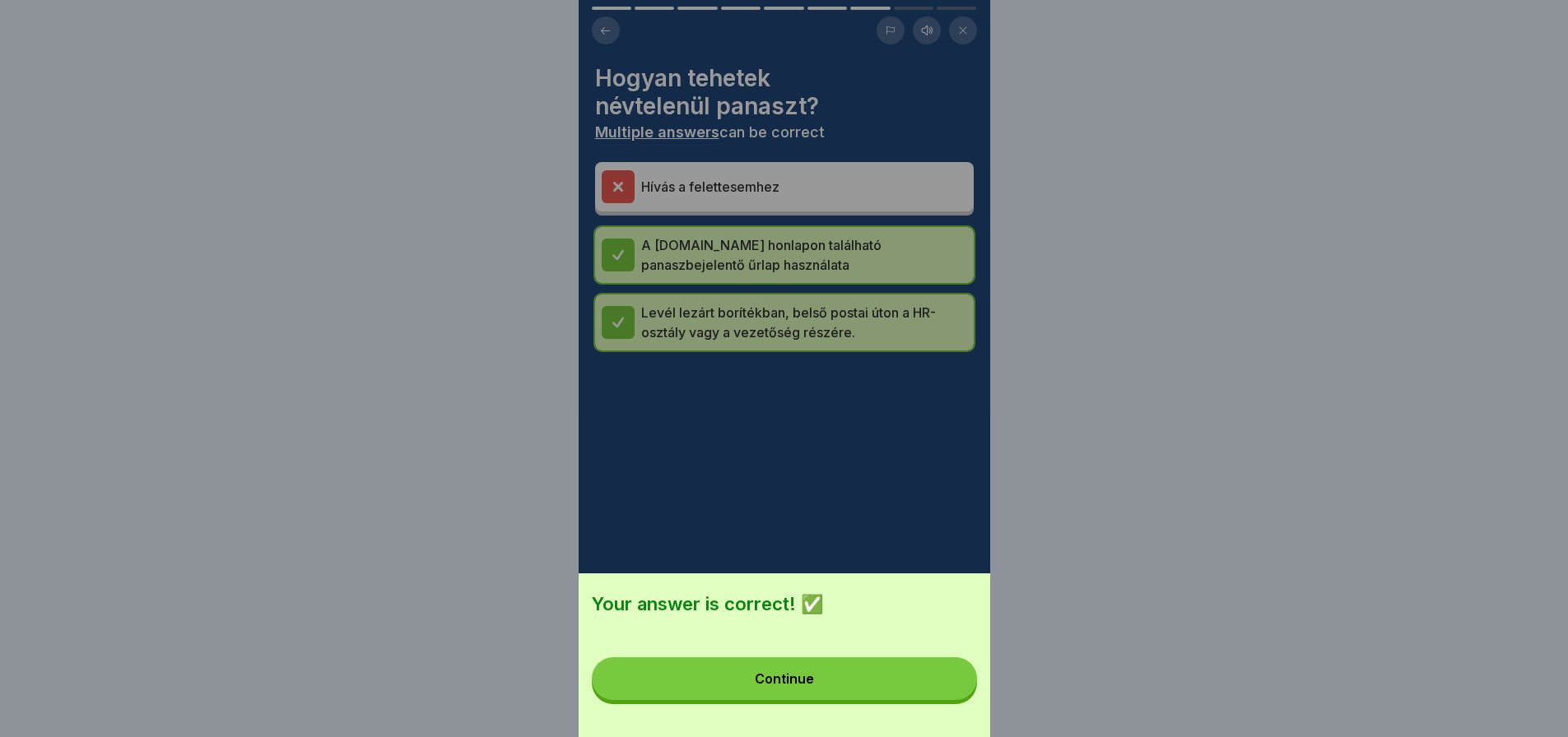
click at [955, 693] on button "Continue" at bounding box center [785, 678] width 385 height 42
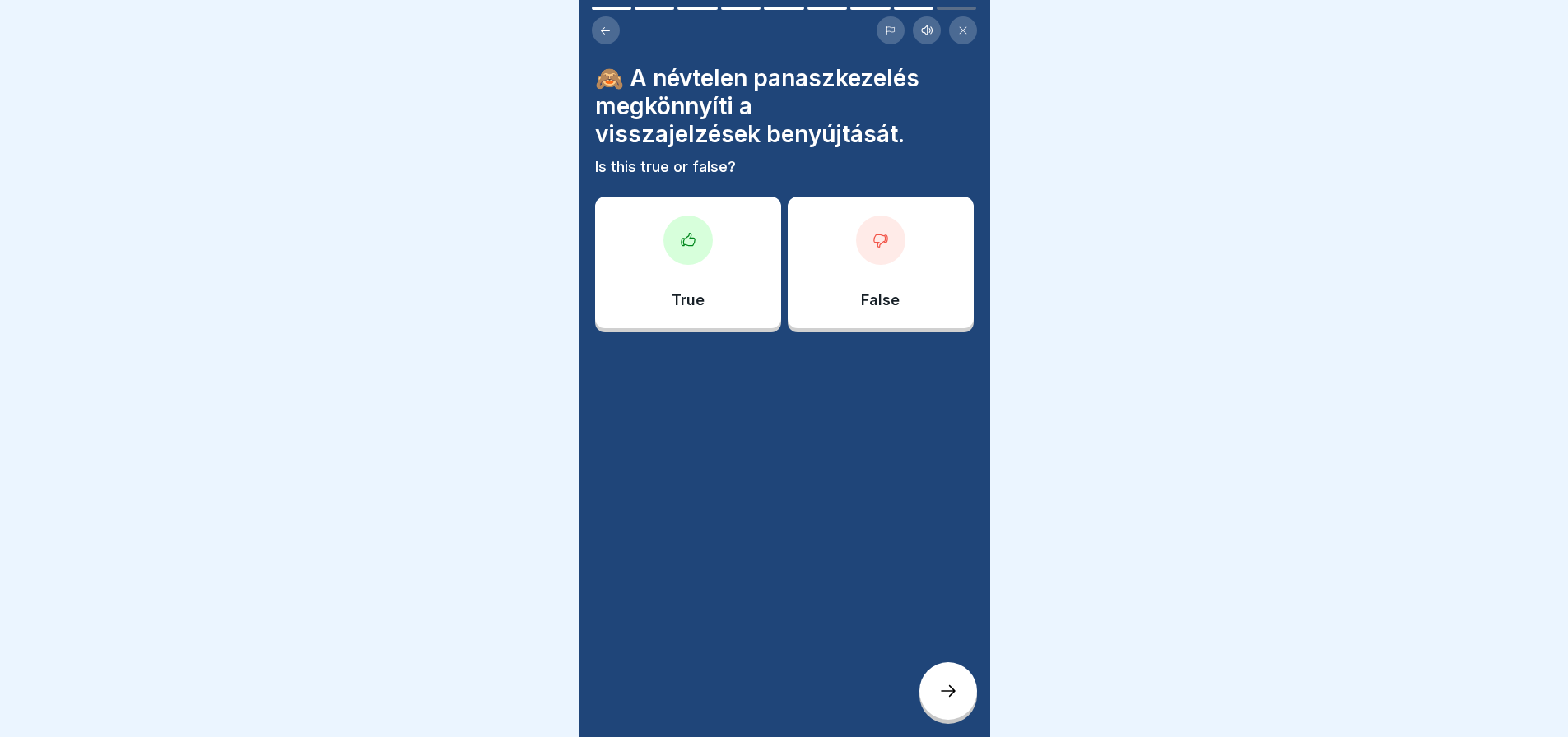
click at [911, 234] on div "False" at bounding box center [880, 262] width 186 height 131
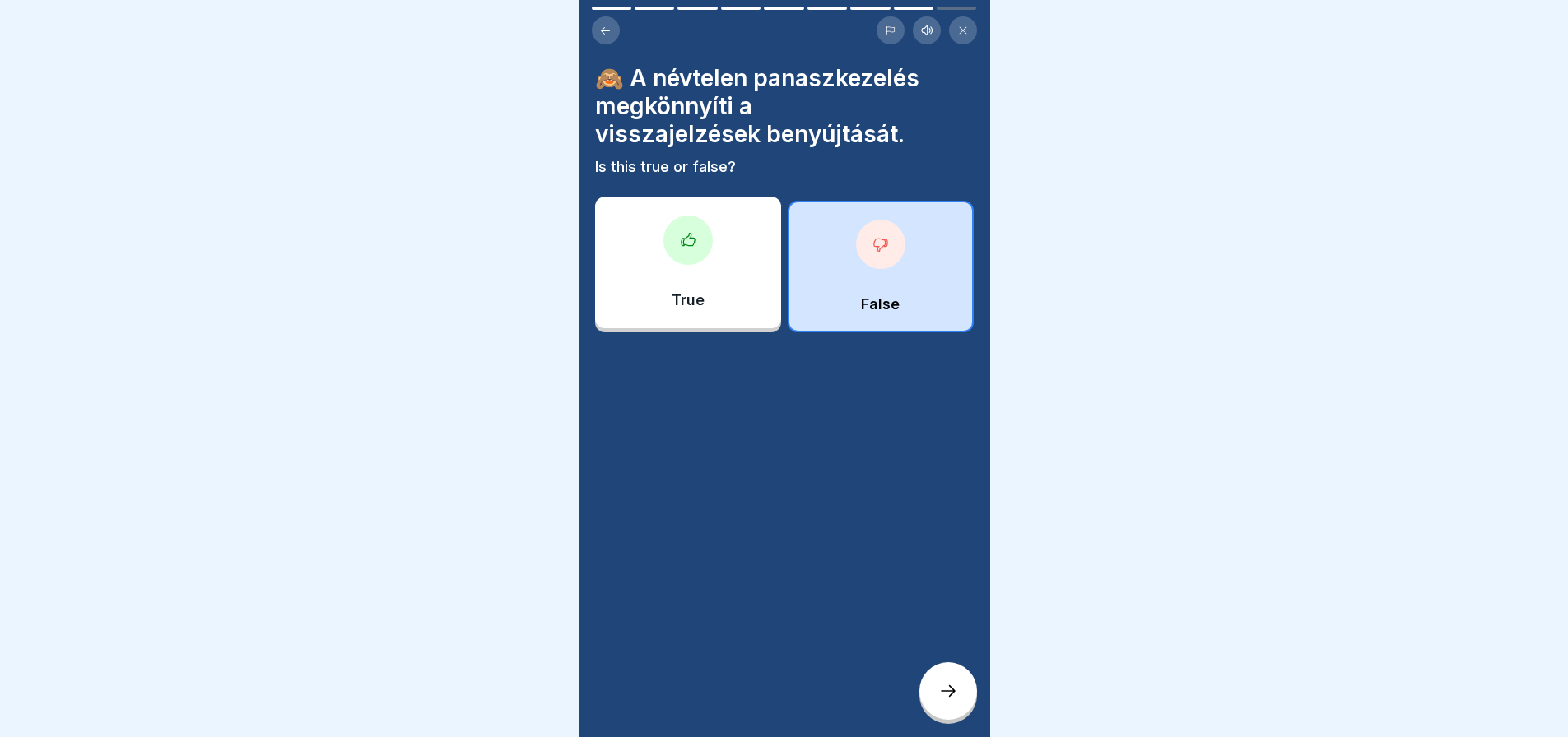
click at [953, 700] on icon at bounding box center [948, 690] width 20 height 20
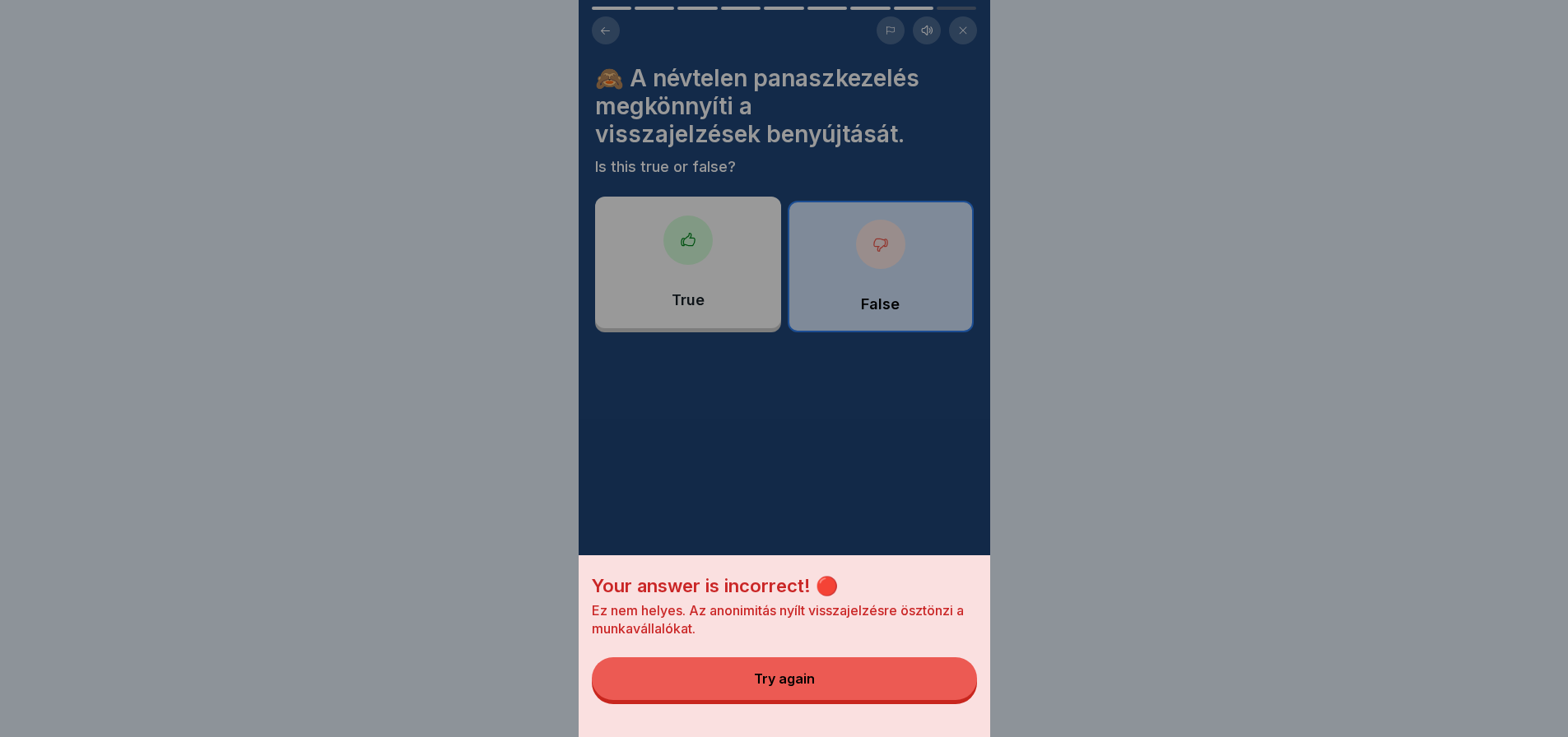
click at [953, 700] on button "Try again" at bounding box center [785, 678] width 385 height 42
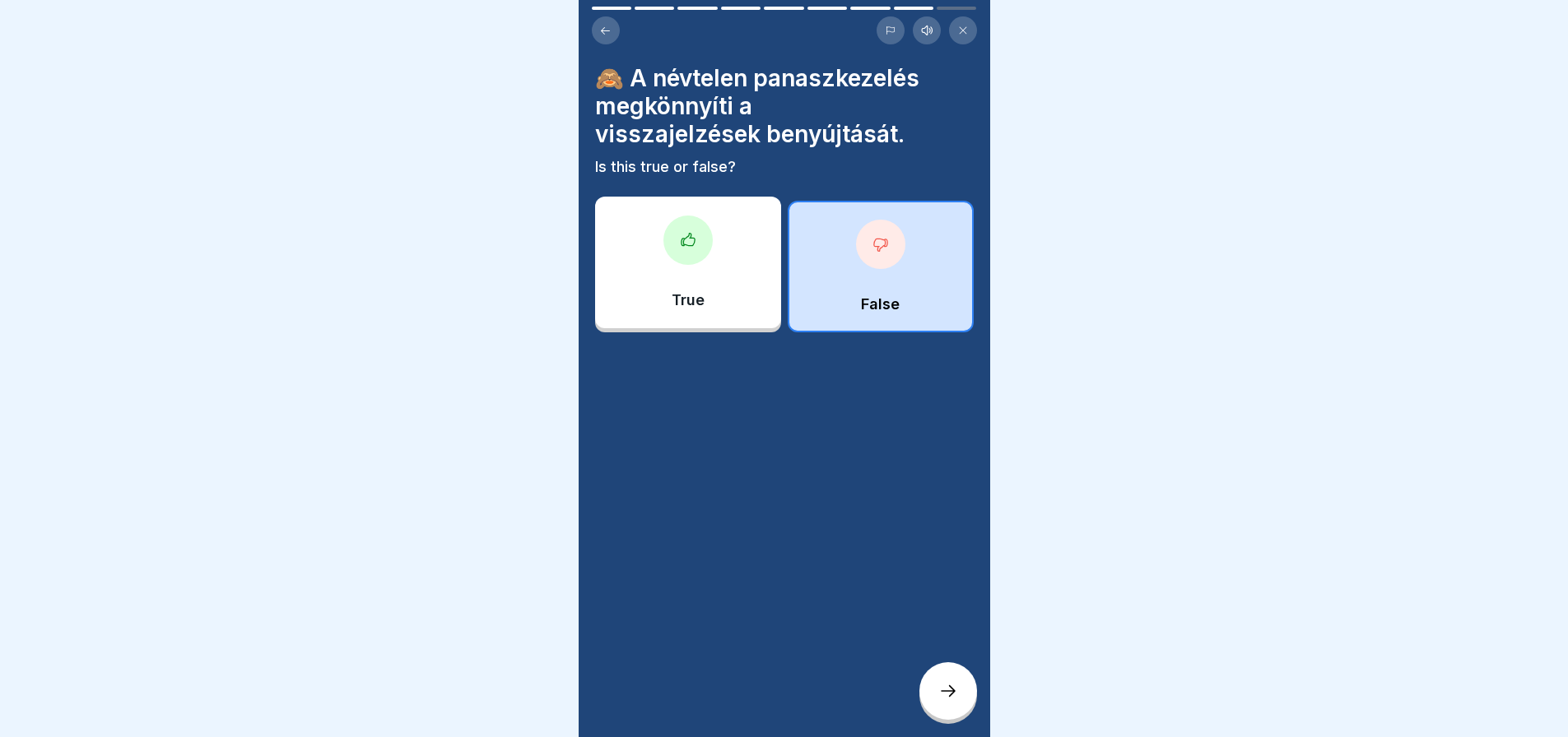
click at [747, 297] on div "True" at bounding box center [687, 262] width 186 height 131
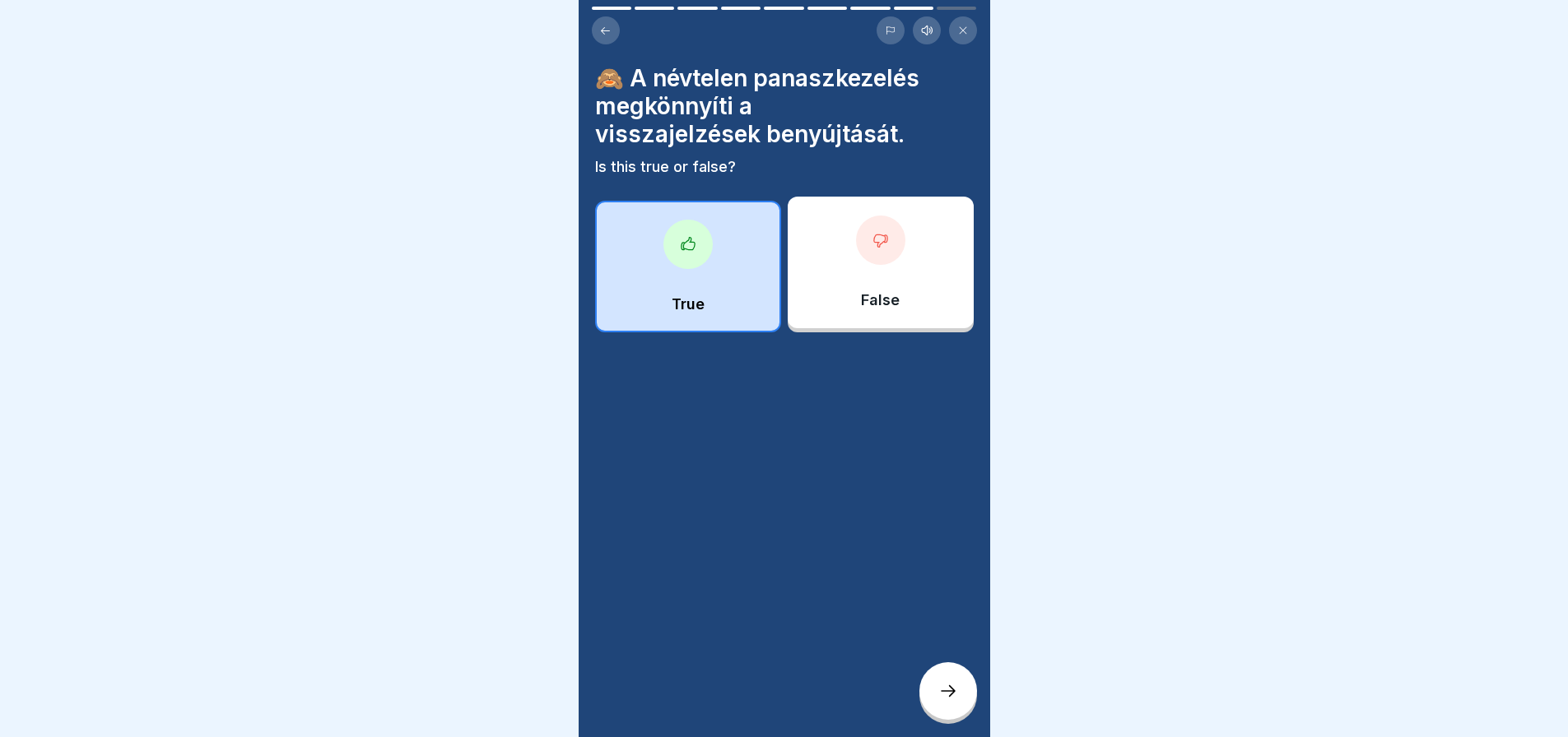
click at [947, 664] on div "Javaslat- és panaszkezelés a Menü 2000-nél 9 Steps Hungarian Listen 🛠️ Belső pa…" at bounding box center [784, 368] width 412 height 737
click at [948, 698] on icon at bounding box center [948, 690] width 20 height 20
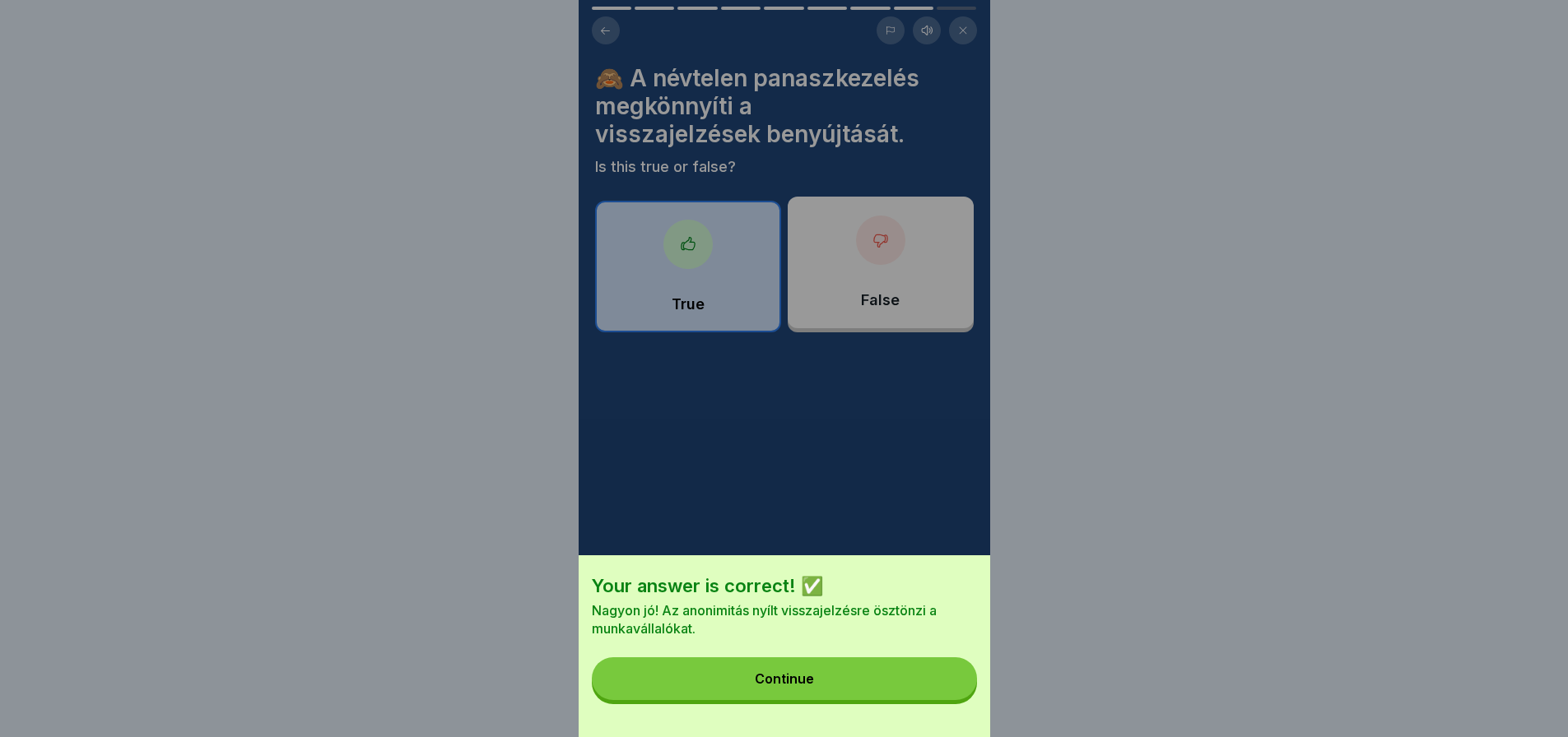
click at [948, 698] on button "Continue" at bounding box center [785, 678] width 385 height 42
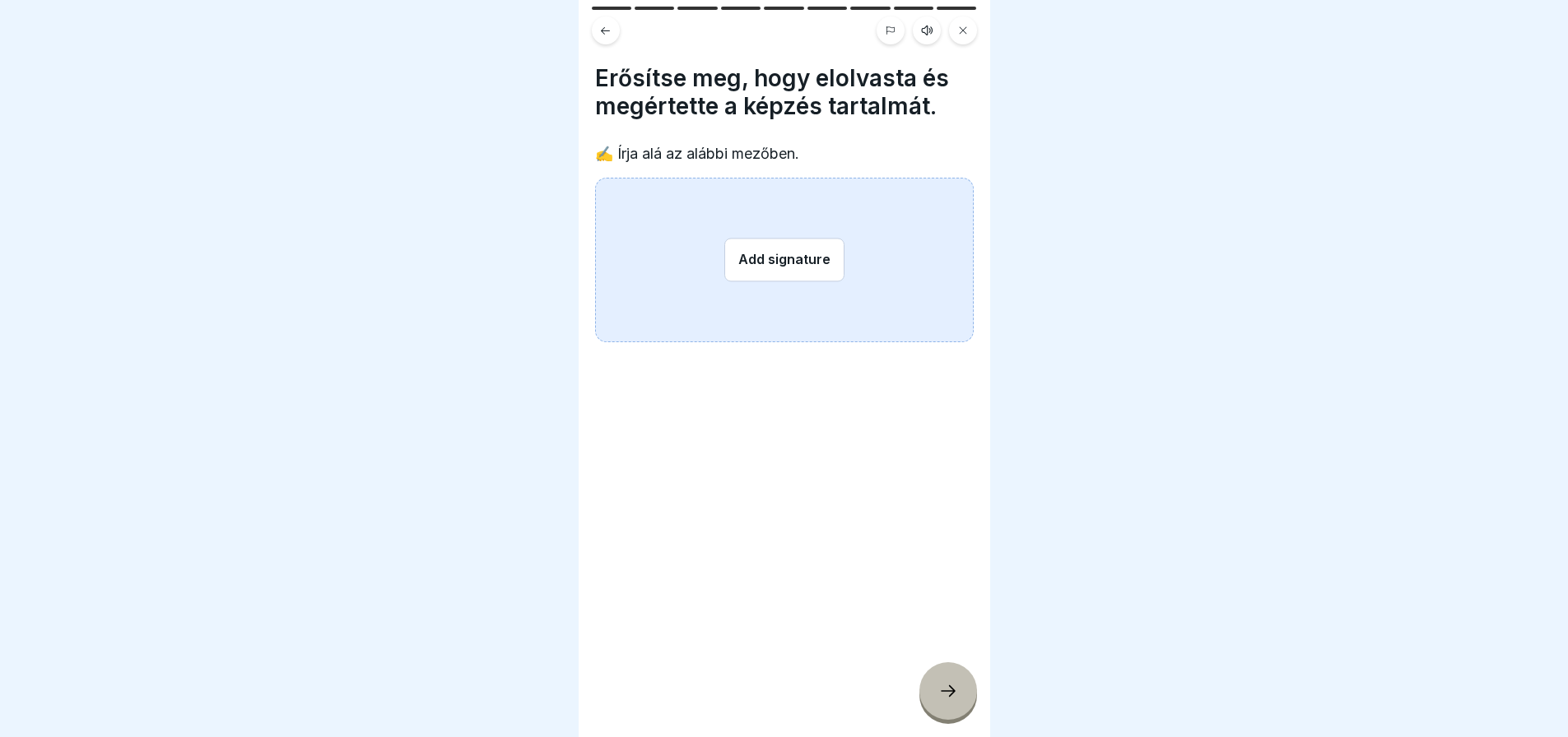
click at [793, 255] on button "Add signature" at bounding box center [785, 259] width 120 height 43
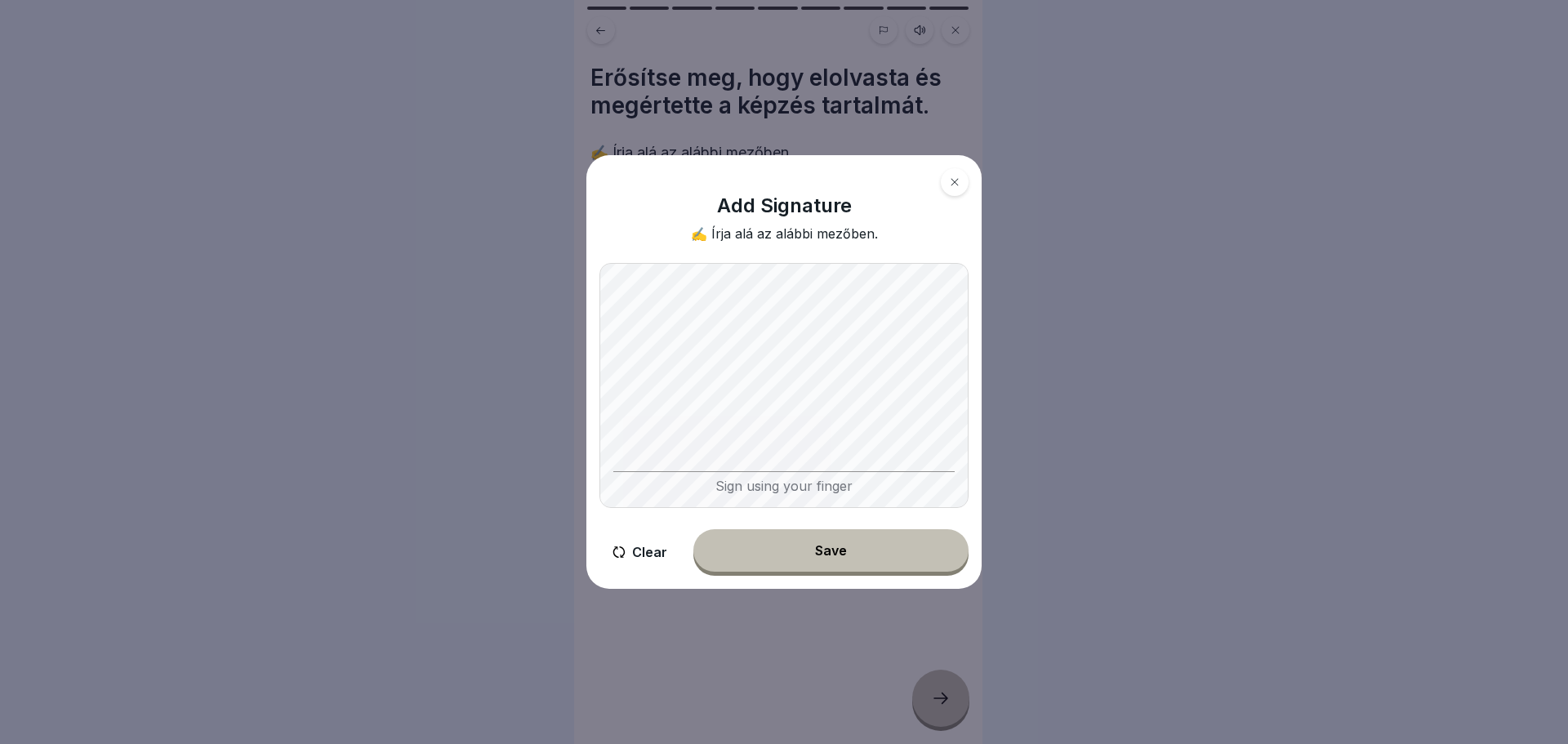
click at [817, 554] on div "Save" at bounding box center [831, 550] width 32 height 14
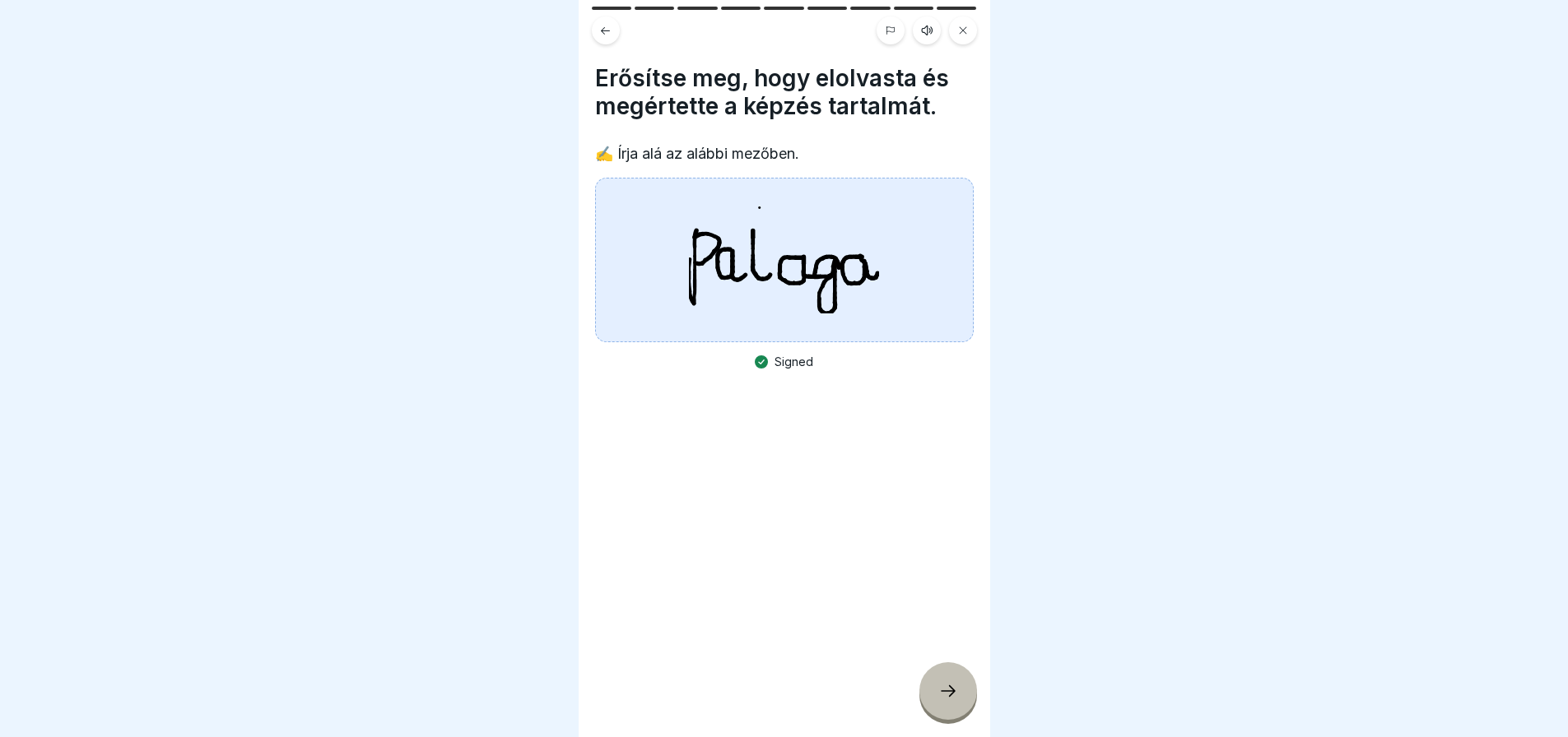
click at [943, 695] on div at bounding box center [949, 691] width 58 height 58
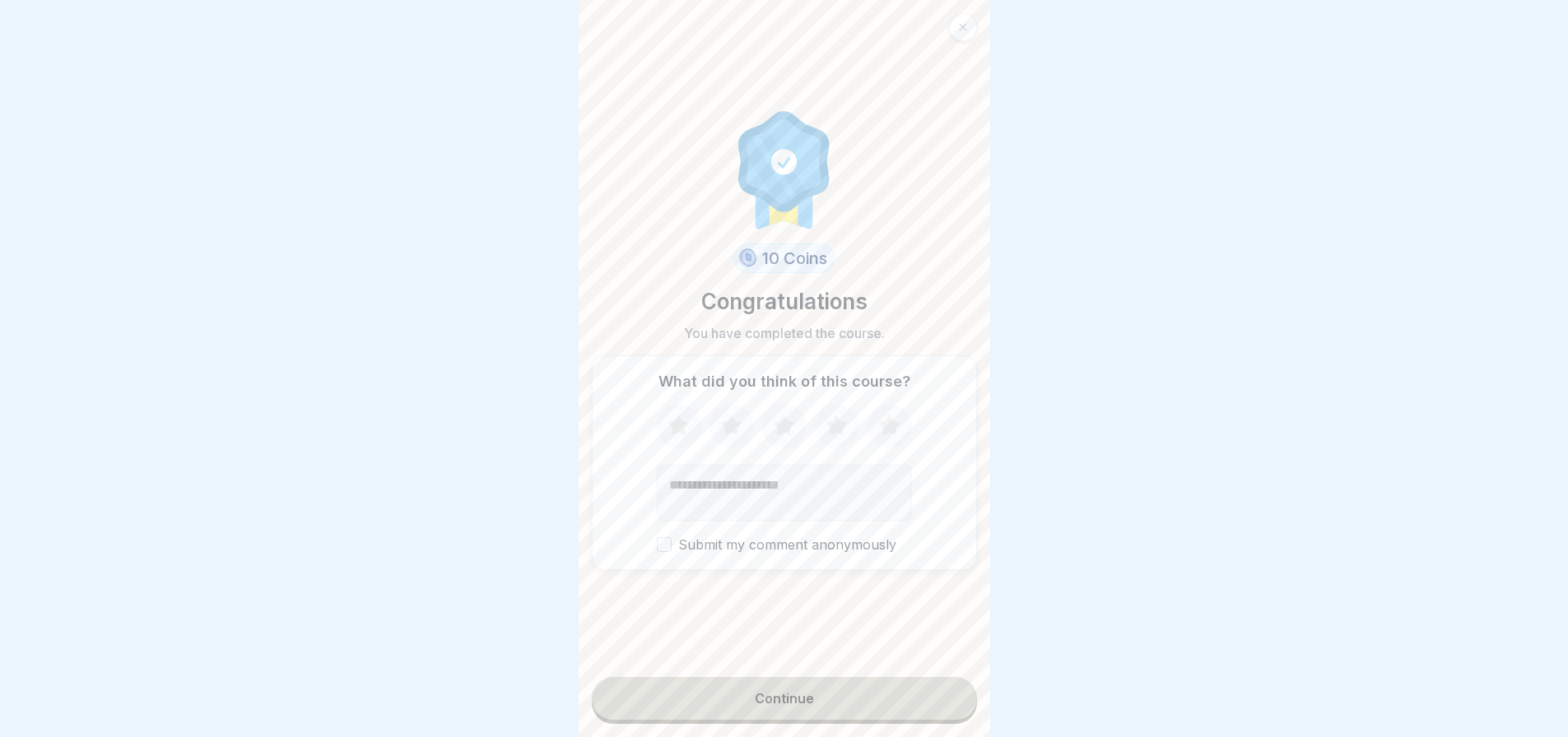
click at [791, 706] on div "Continue" at bounding box center [785, 698] width 59 height 14
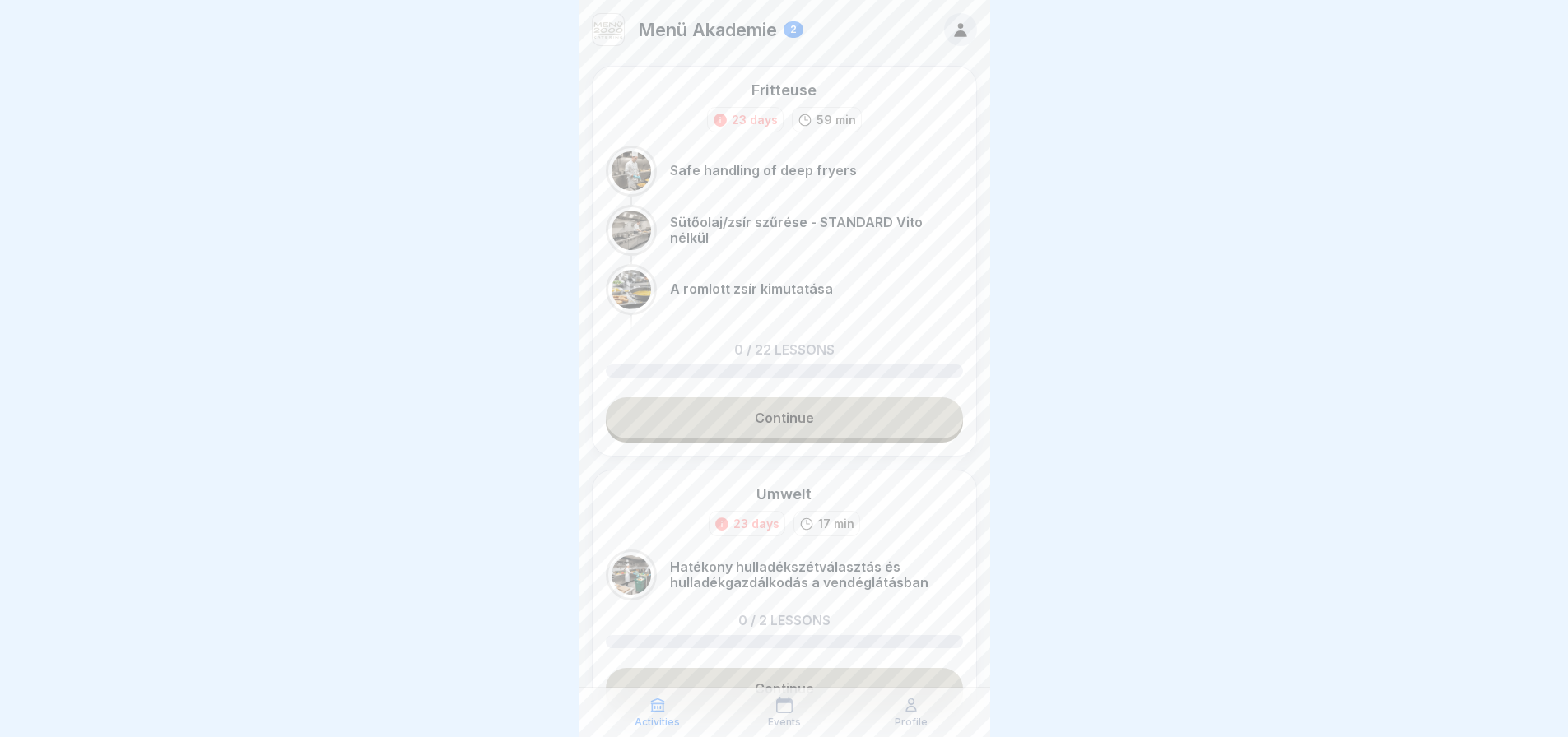
click at [814, 425] on link "Continue" at bounding box center [784, 418] width 357 height 42
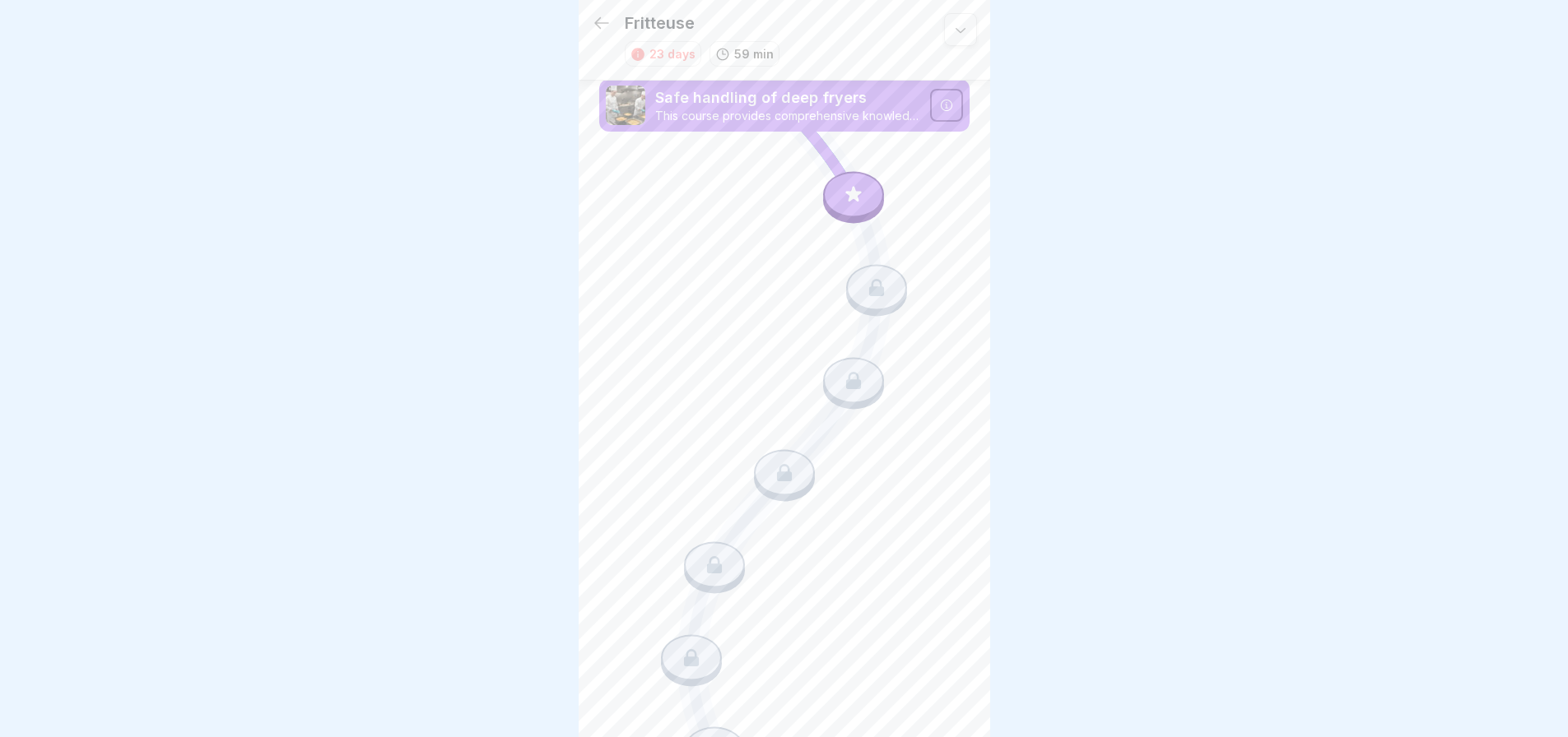
click at [945, 103] on div at bounding box center [946, 105] width 33 height 33
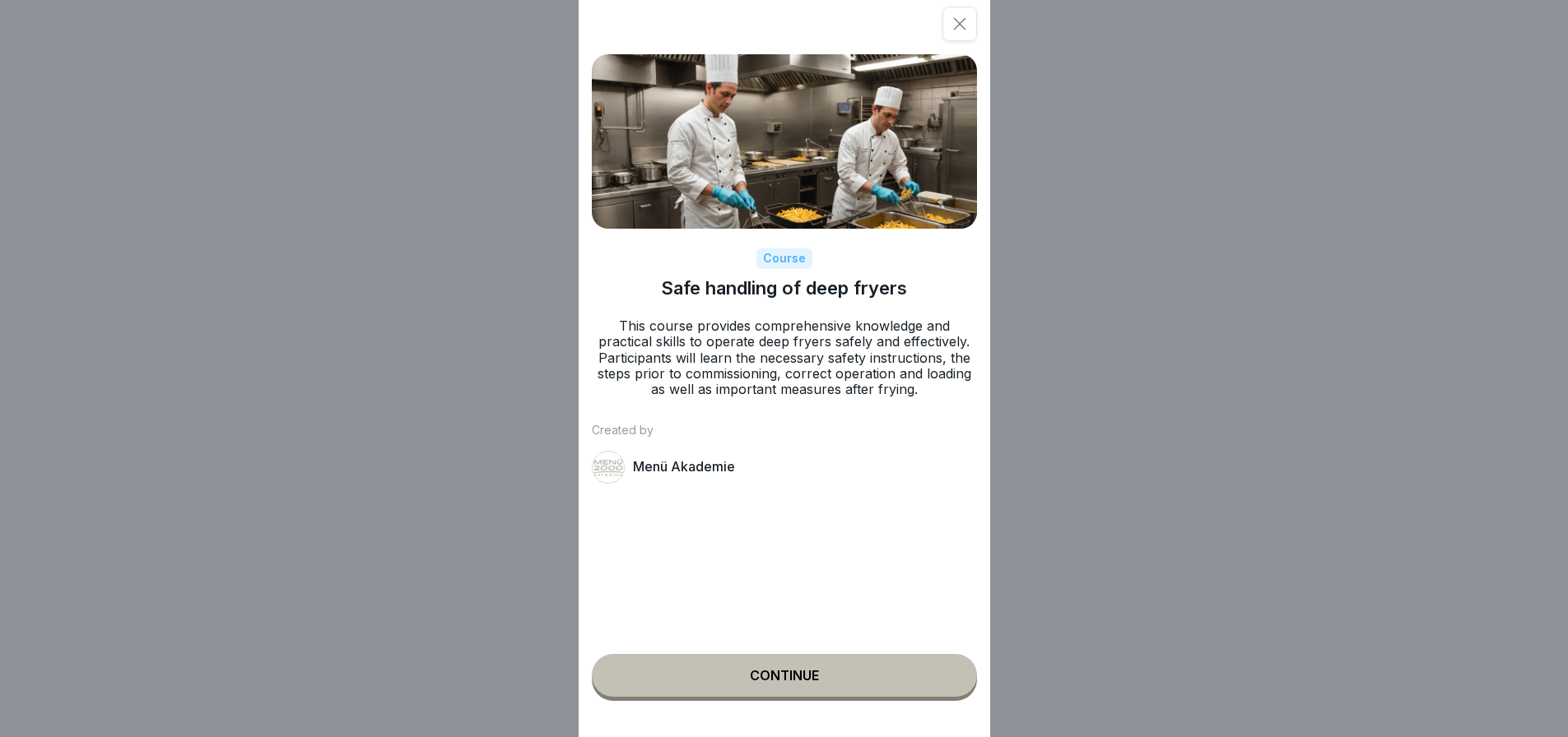
click at [826, 674] on button "Continue" at bounding box center [785, 675] width 385 height 42
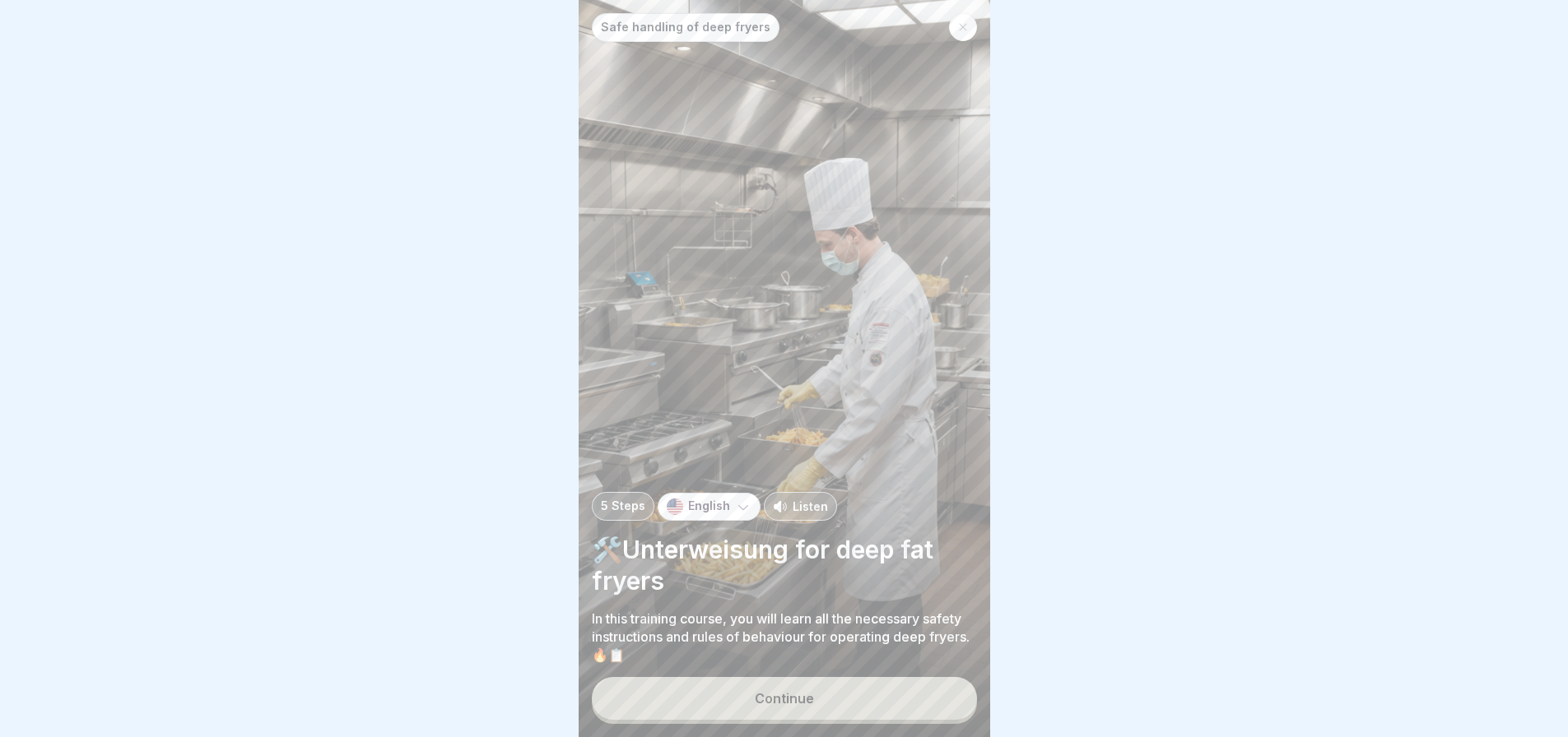
click at [826, 720] on button "Continue" at bounding box center [785, 698] width 385 height 42
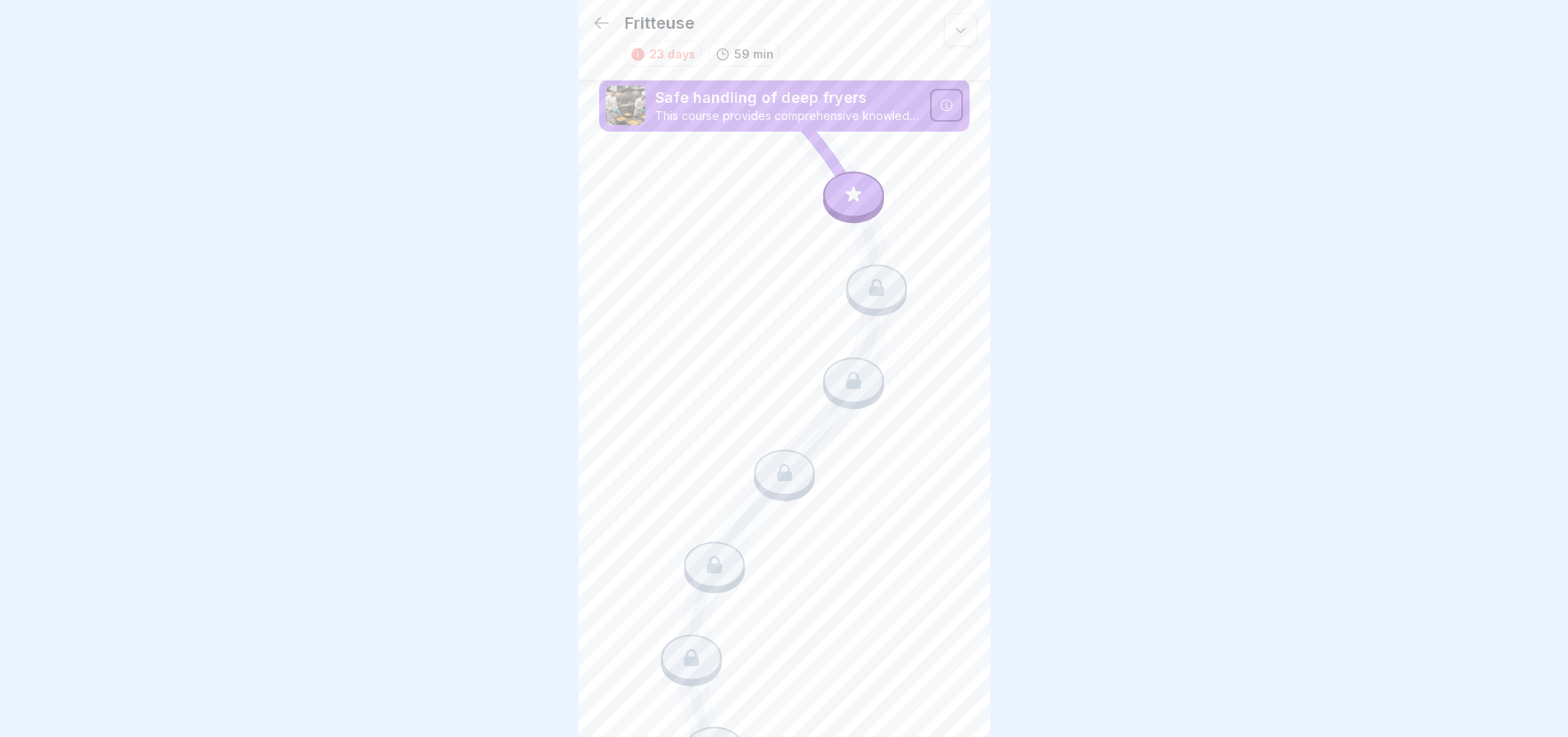
click at [952, 27] on icon at bounding box center [960, 29] width 16 height 16
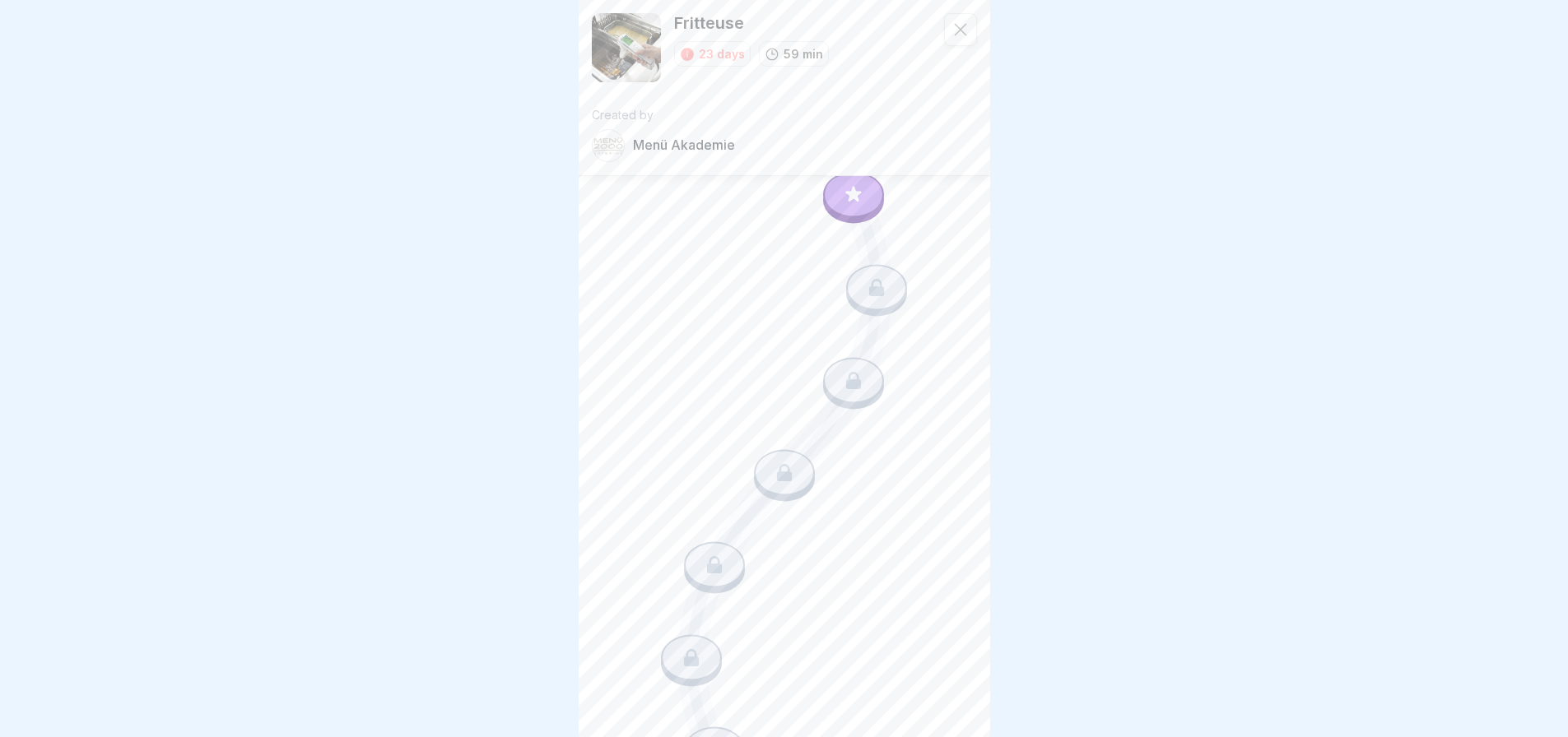
click at [954, 27] on icon at bounding box center [960, 30] width 13 height 13
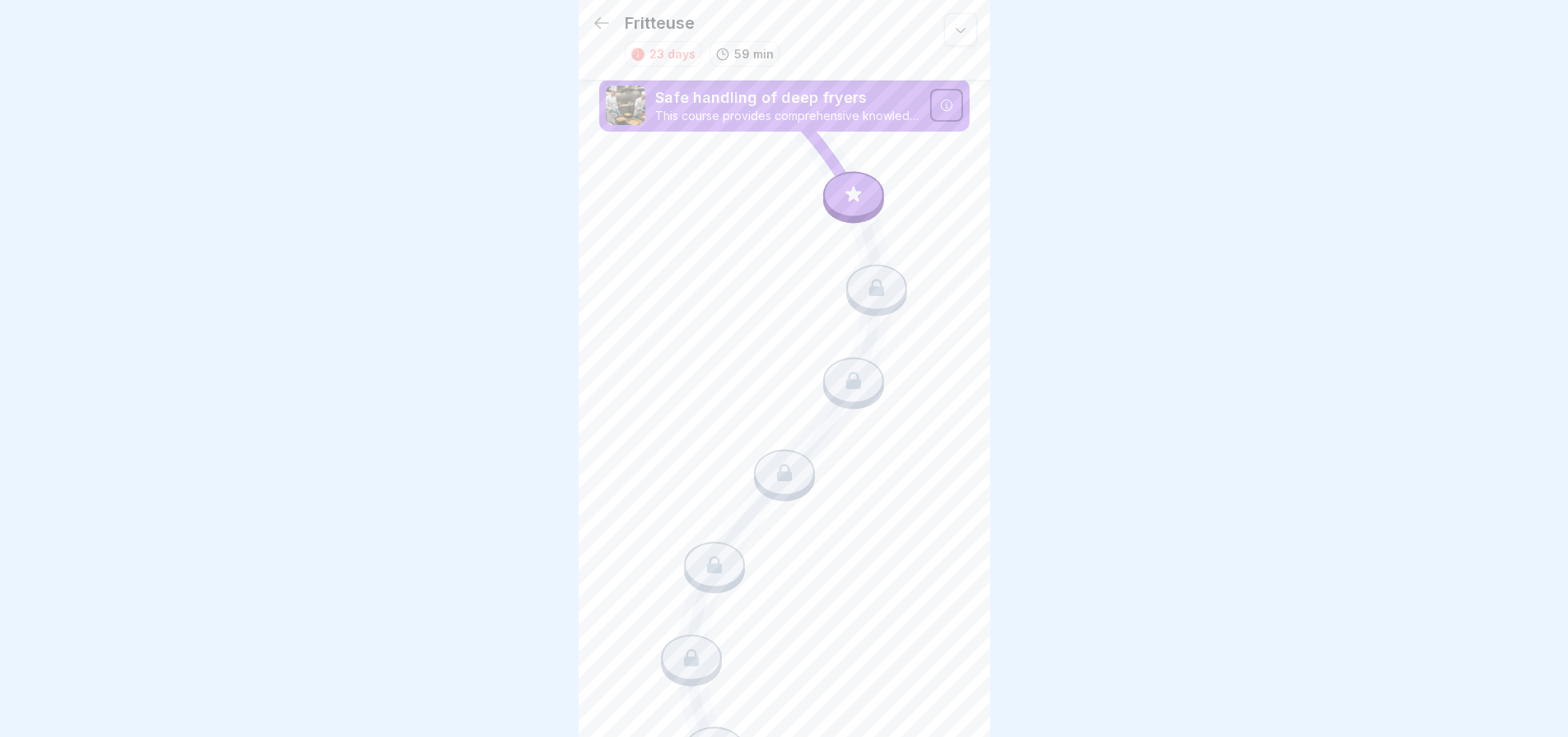
click at [948, 103] on div at bounding box center [946, 105] width 33 height 33
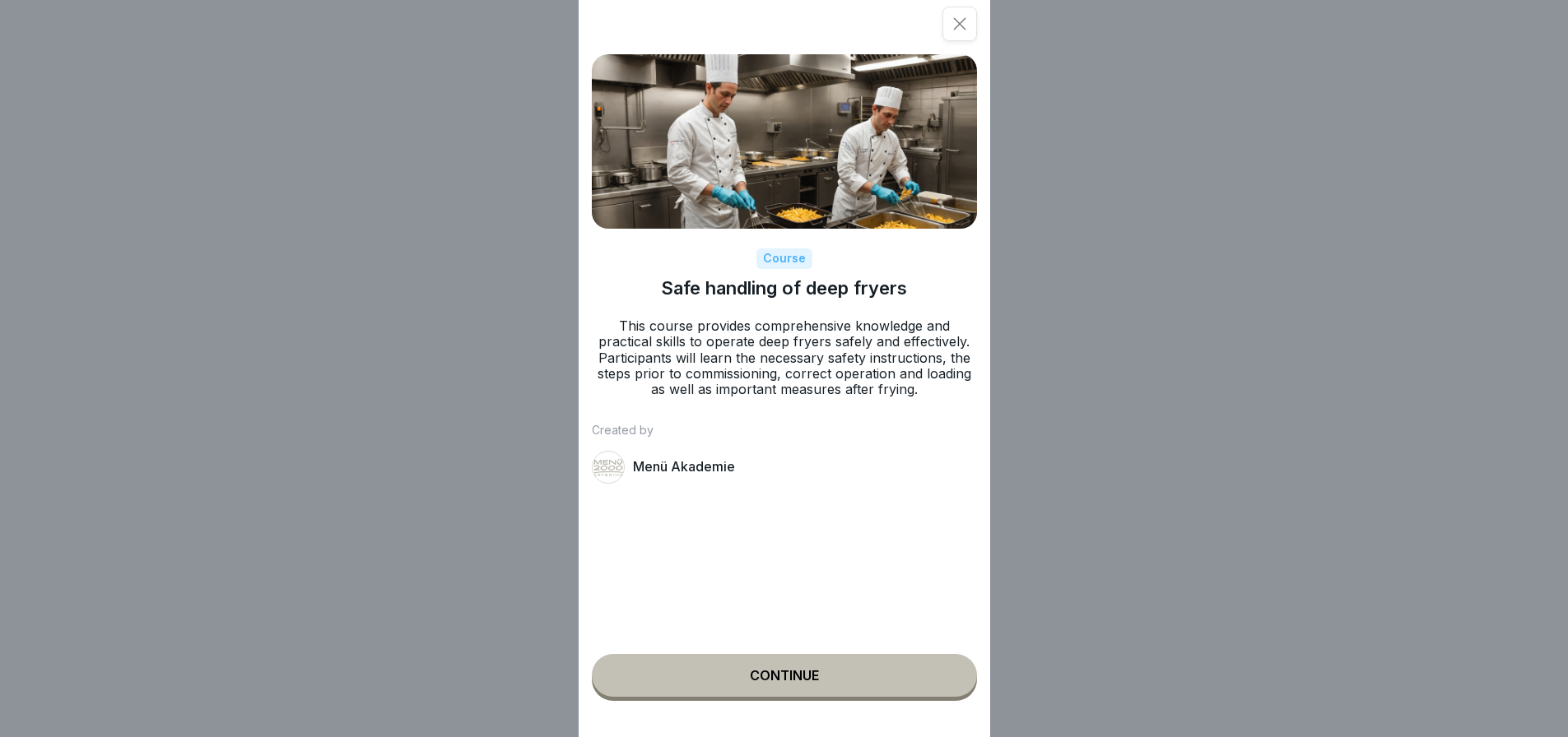
click at [712, 696] on button "Continue" at bounding box center [785, 675] width 385 height 42
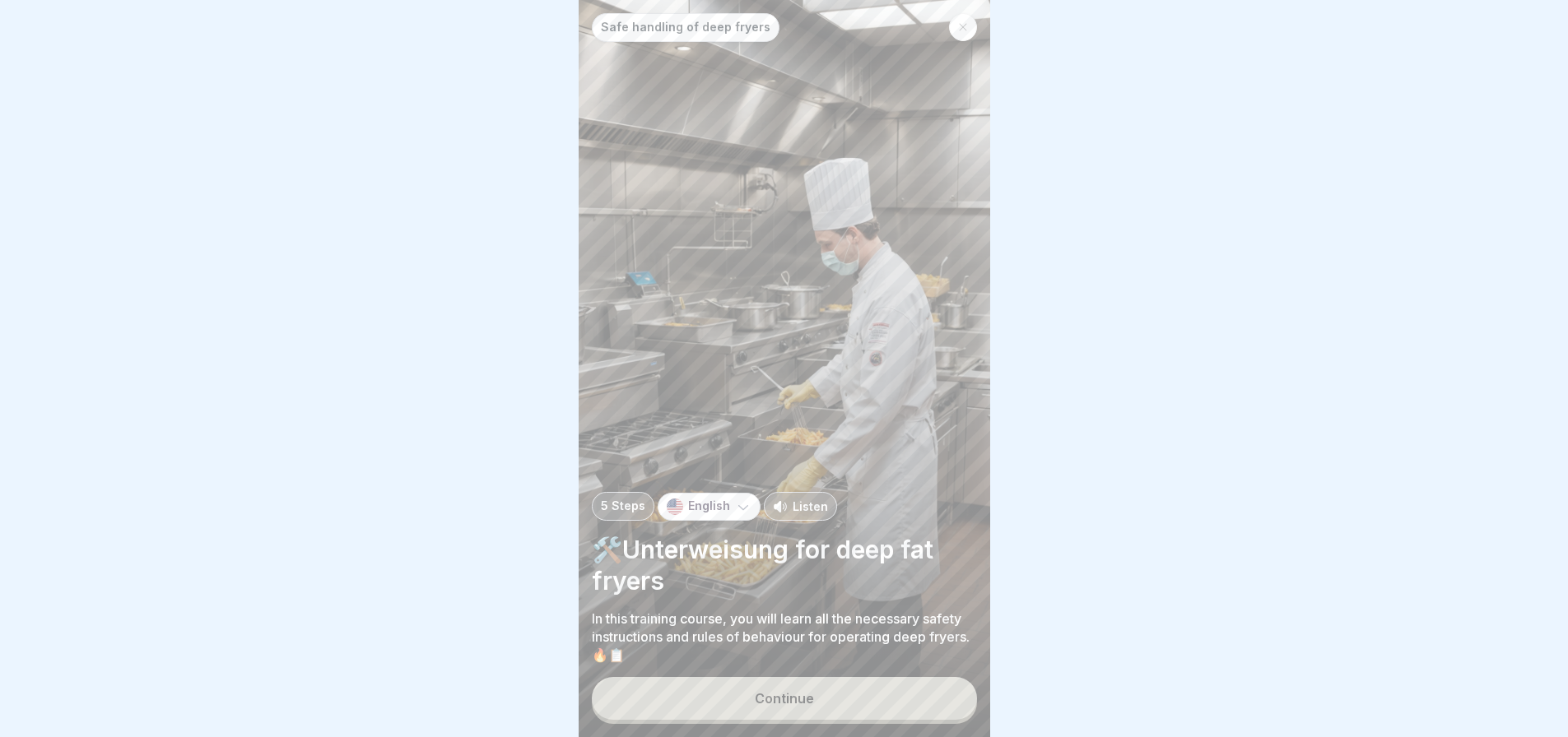
click at [712, 696] on button "Continue" at bounding box center [785, 698] width 385 height 42
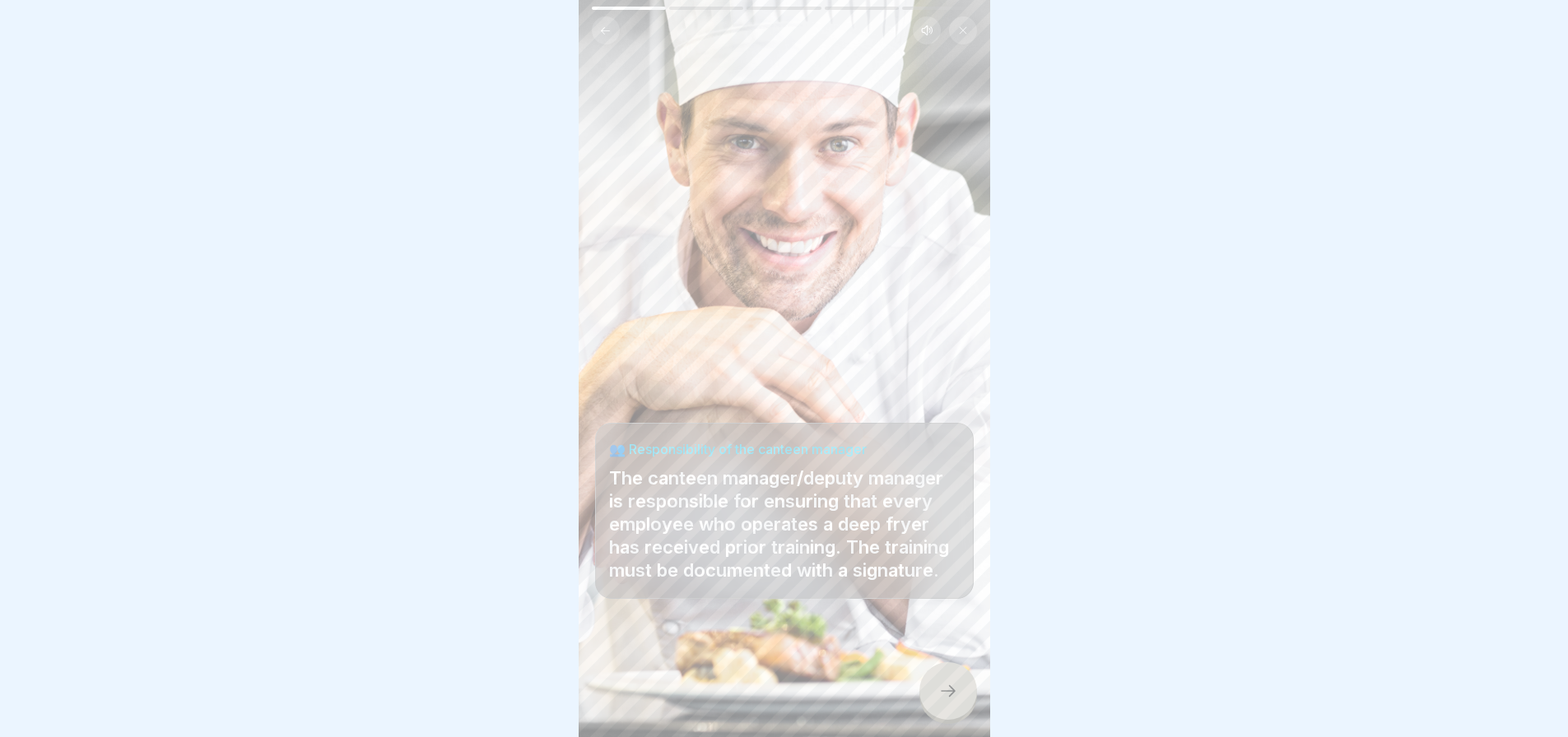
click at [597, 29] on button at bounding box center [606, 30] width 28 height 28
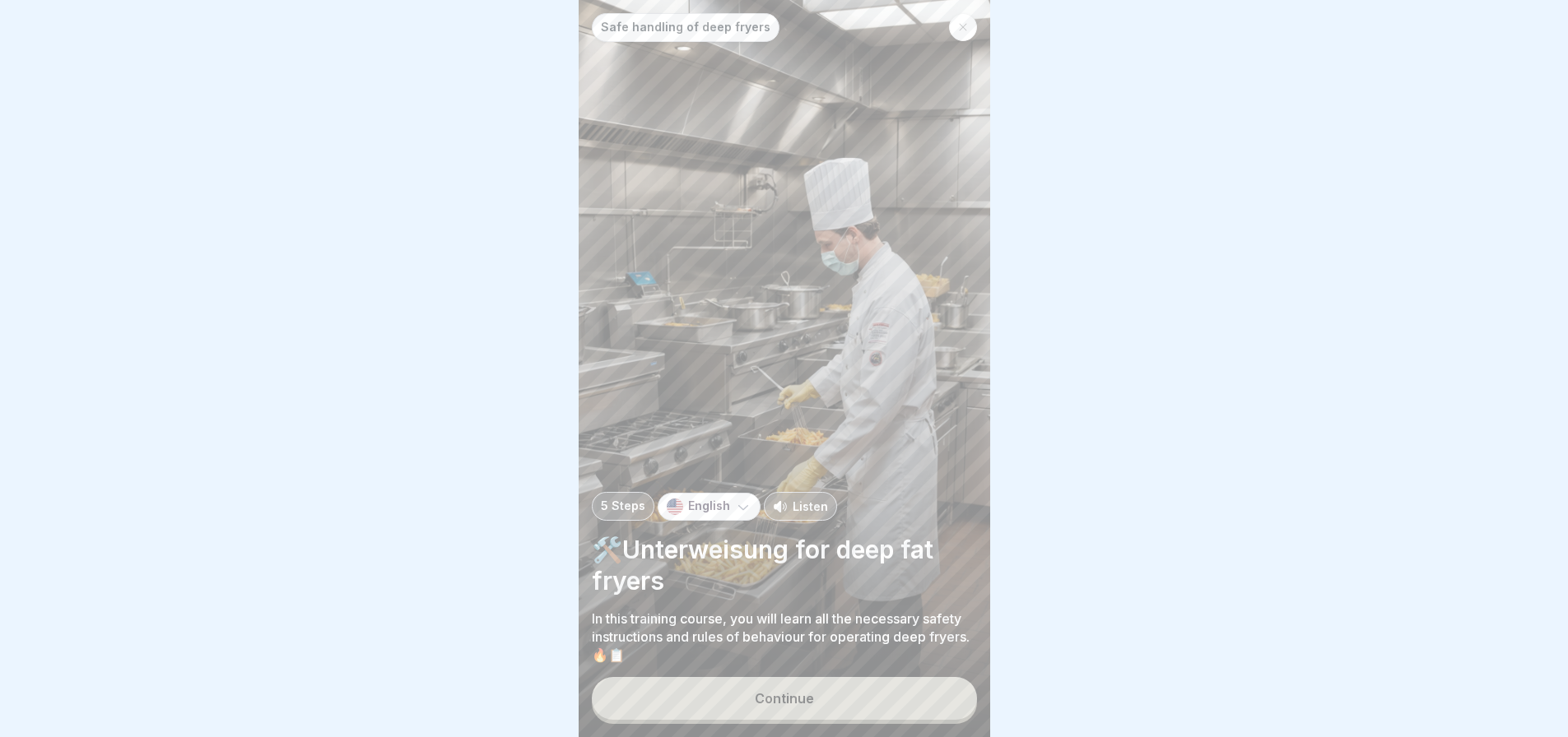
click at [597, 29] on div "Safe handling of deep fryers" at bounding box center [686, 28] width 188 height 29
click at [744, 511] on icon at bounding box center [742, 506] width 16 height 16
click at [624, 513] on p "5 Steps" at bounding box center [623, 506] width 44 height 14
click at [816, 515] on p "Listen" at bounding box center [810, 506] width 36 height 17
click at [735, 515] on icon at bounding box center [742, 506] width 16 height 16
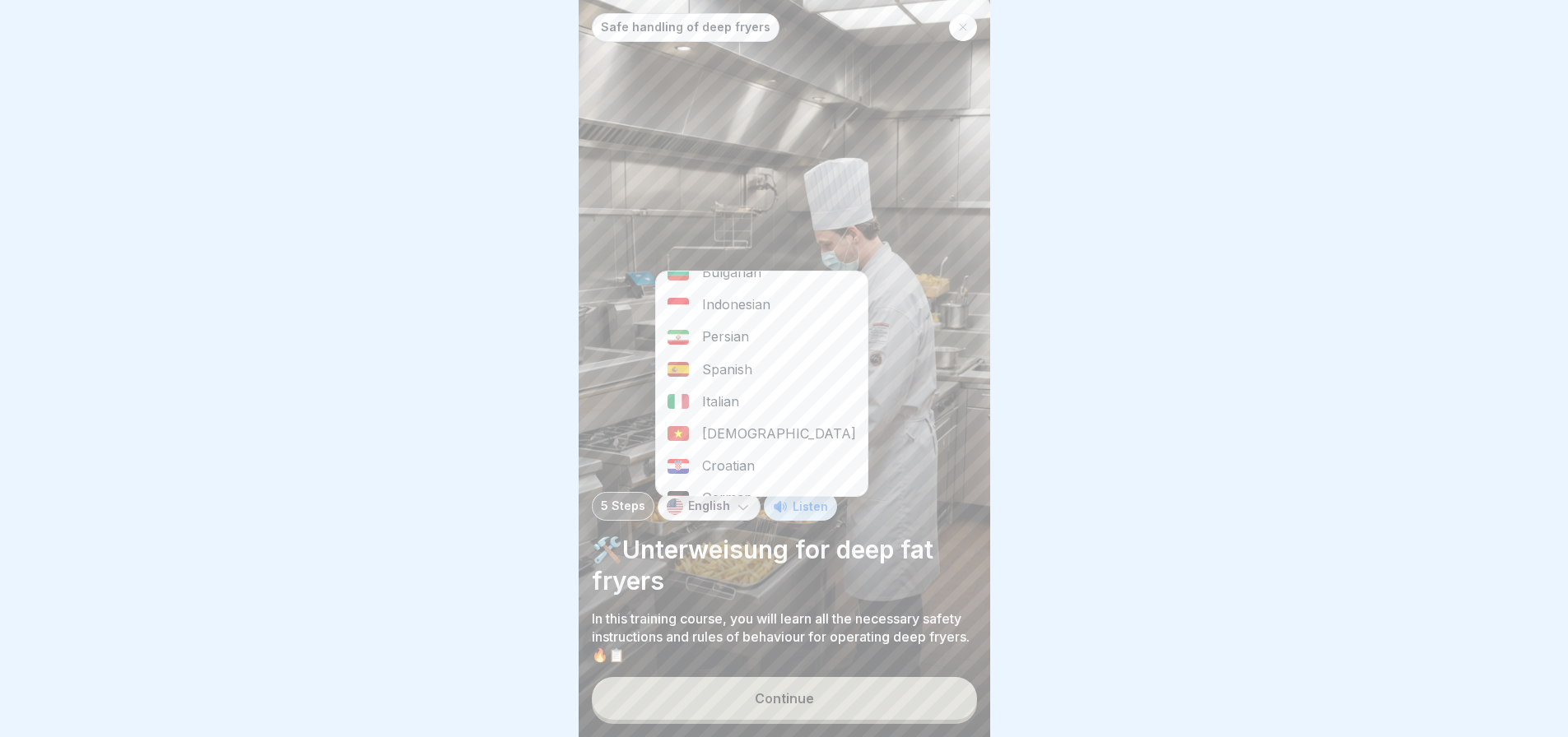
scroll to position [201, 0]
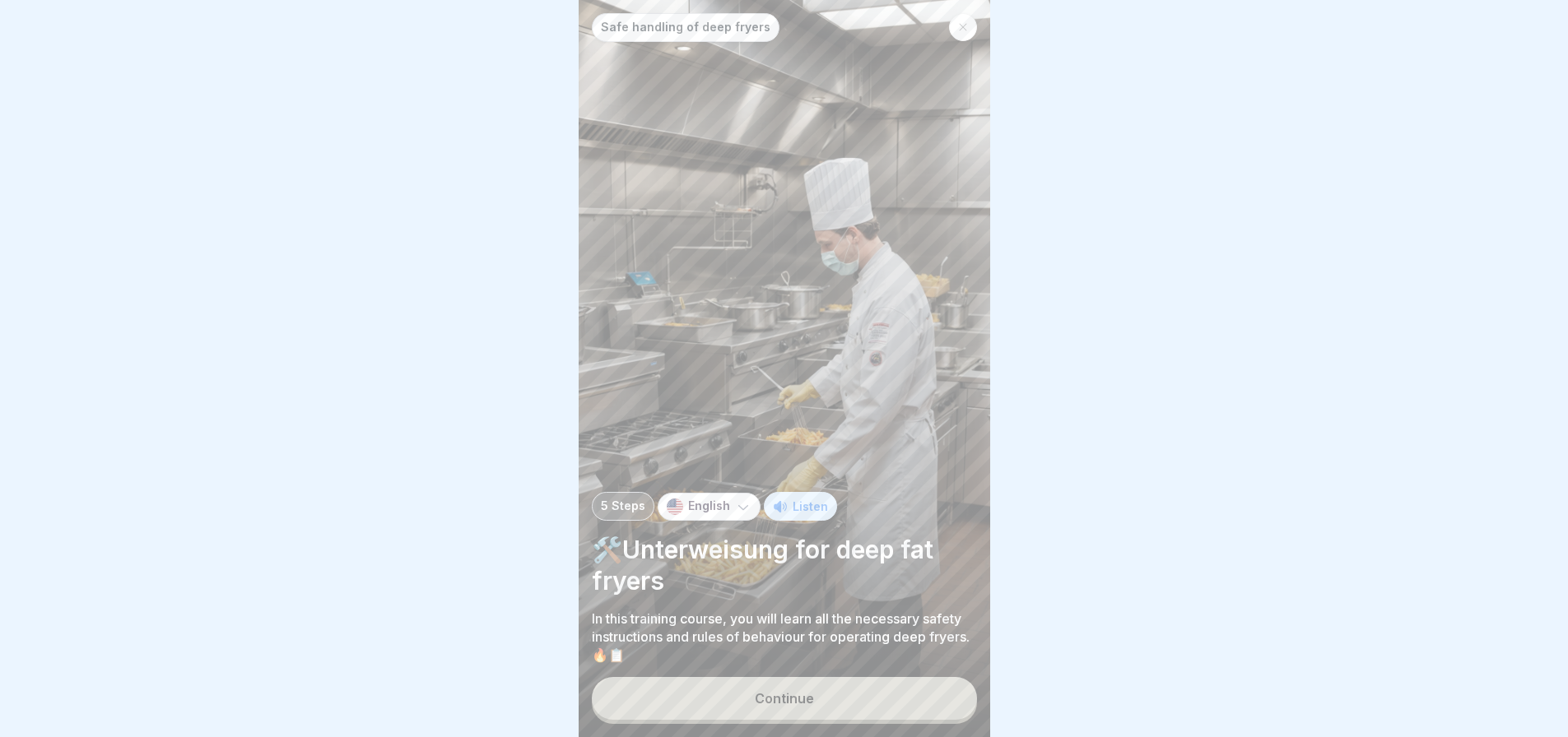
click at [970, 29] on div at bounding box center [963, 27] width 28 height 28
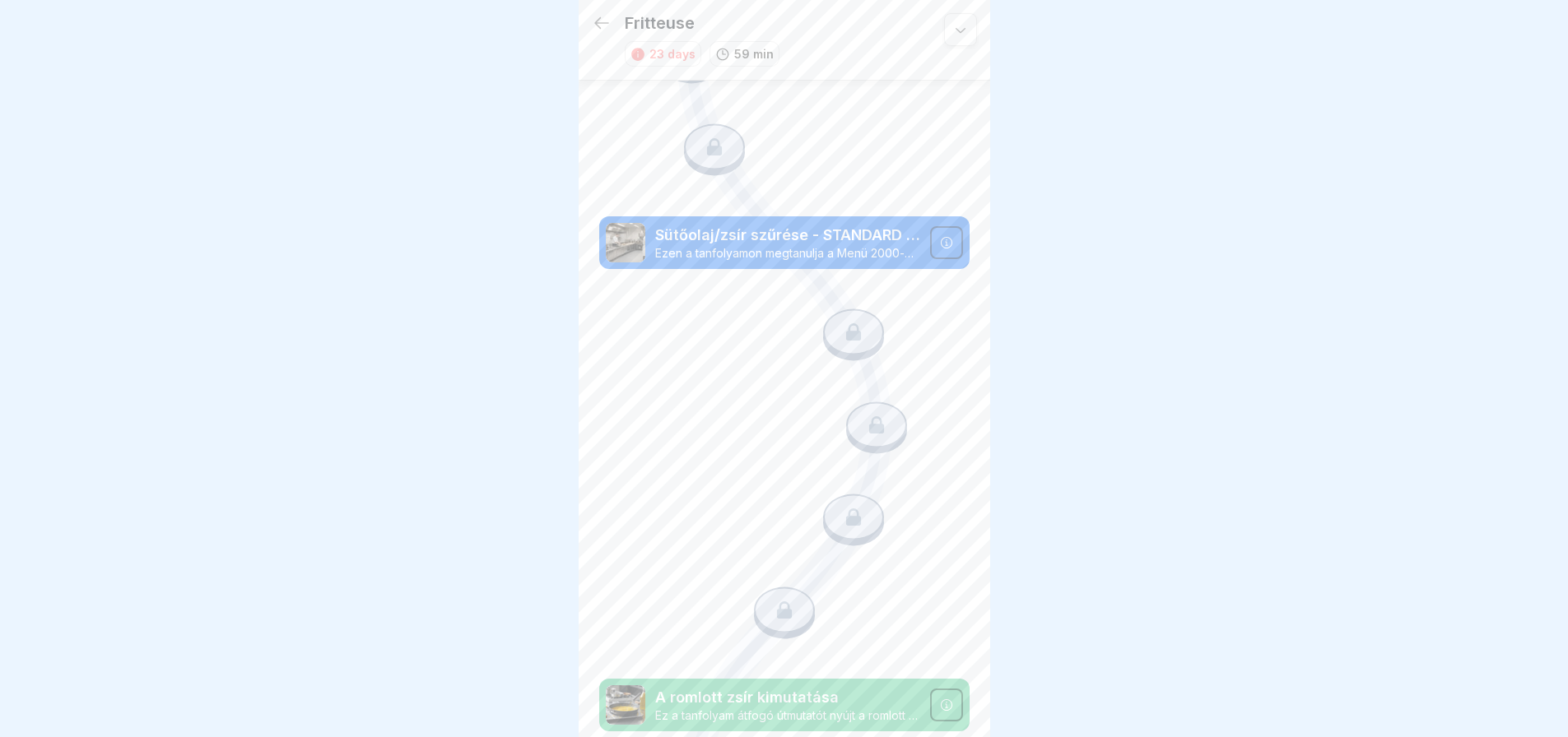
scroll to position [624, 0]
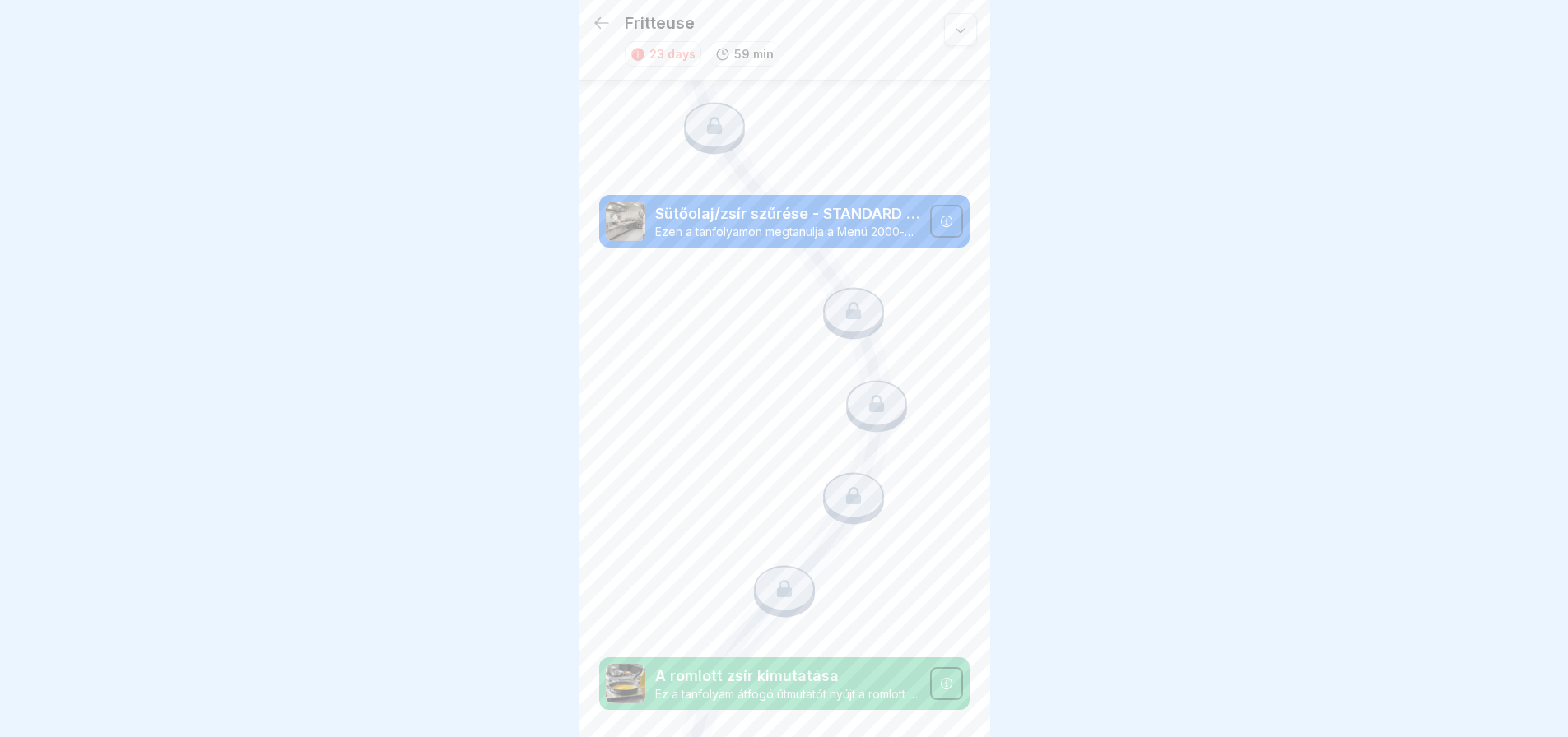
click at [809, 204] on p "Sütőolaj/zsír szűrése - STANDARD Vito nélkül" at bounding box center [787, 214] width 265 height 21
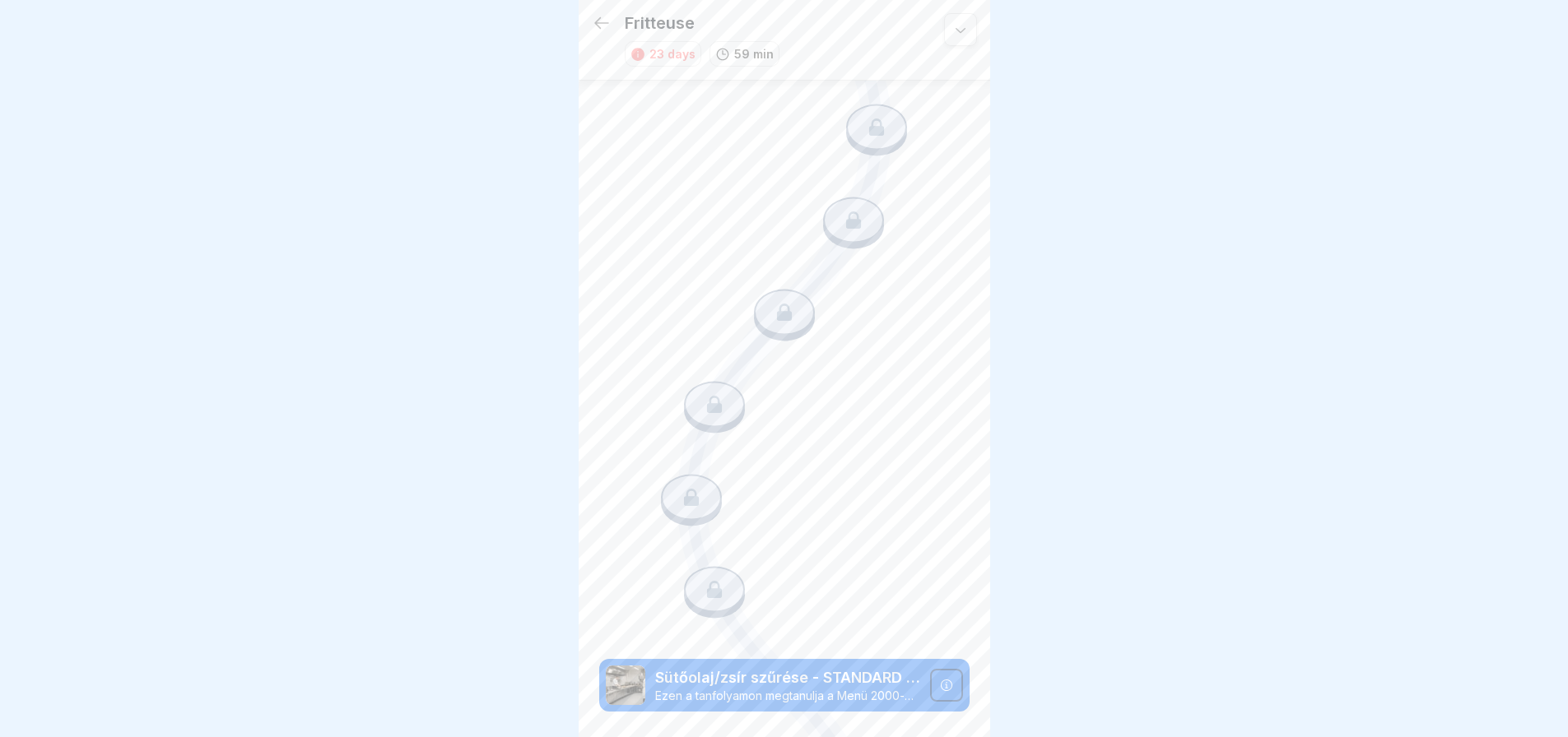
scroll to position [0, 0]
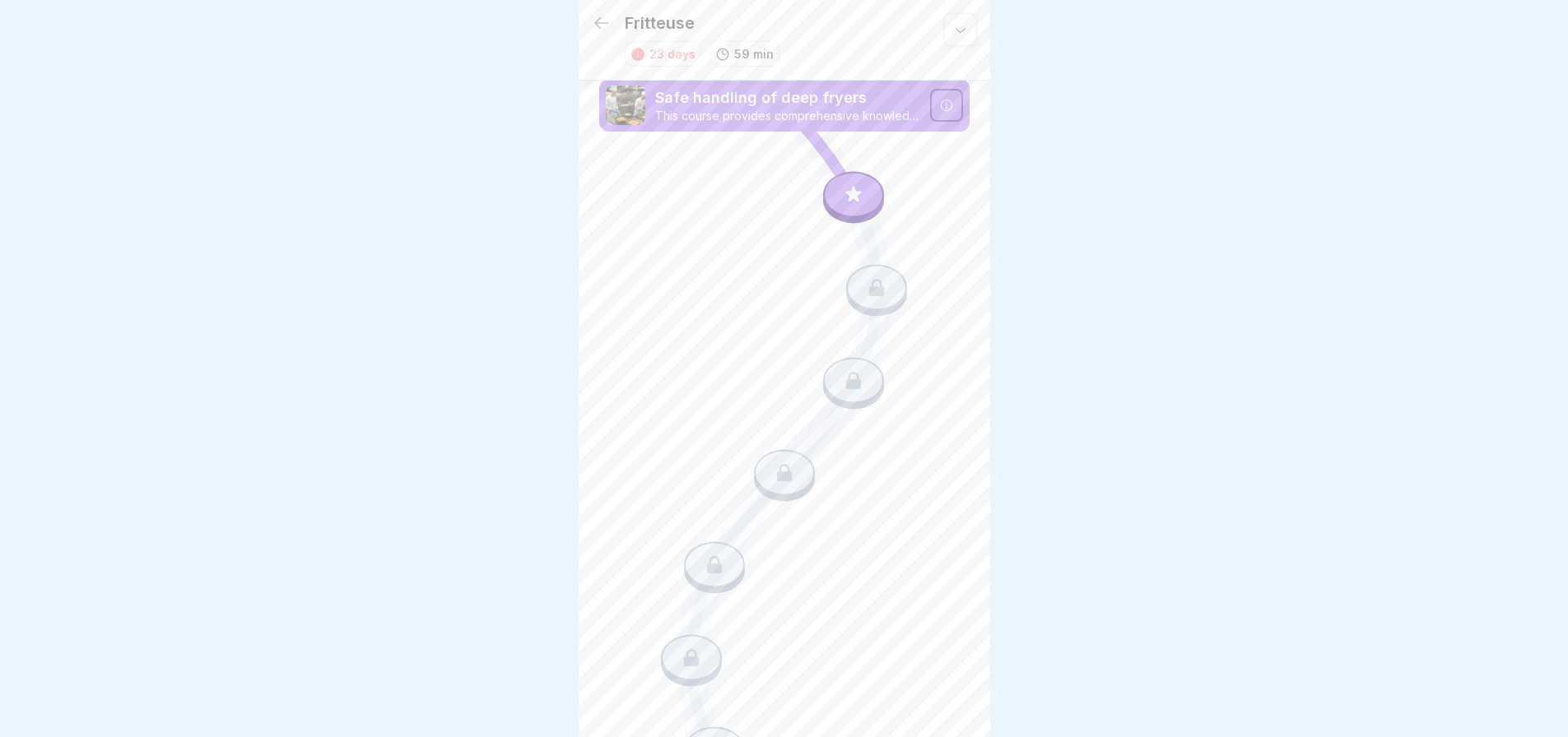
click at [671, 53] on div "23 days" at bounding box center [672, 53] width 46 height 17
click at [718, 45] on div "59 min" at bounding box center [744, 54] width 70 height 25
click at [745, 48] on p "59 min" at bounding box center [753, 53] width 40 height 17
click at [952, 25] on icon at bounding box center [960, 29] width 16 height 16
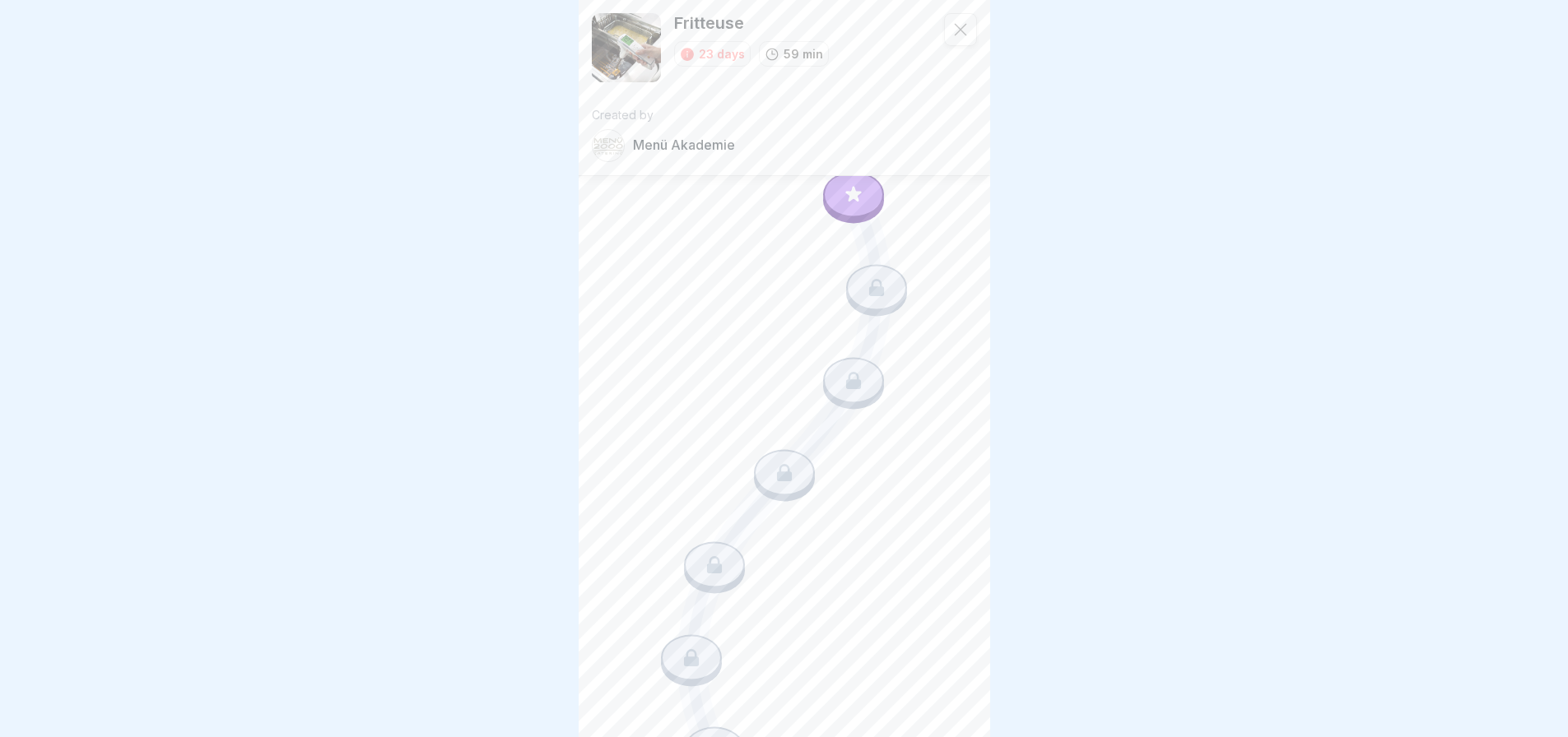
click at [714, 148] on p "Menü Akademie" at bounding box center [684, 145] width 102 height 15
click at [608, 151] on div at bounding box center [608, 145] width 33 height 33
click at [952, 33] on icon at bounding box center [960, 29] width 16 height 16
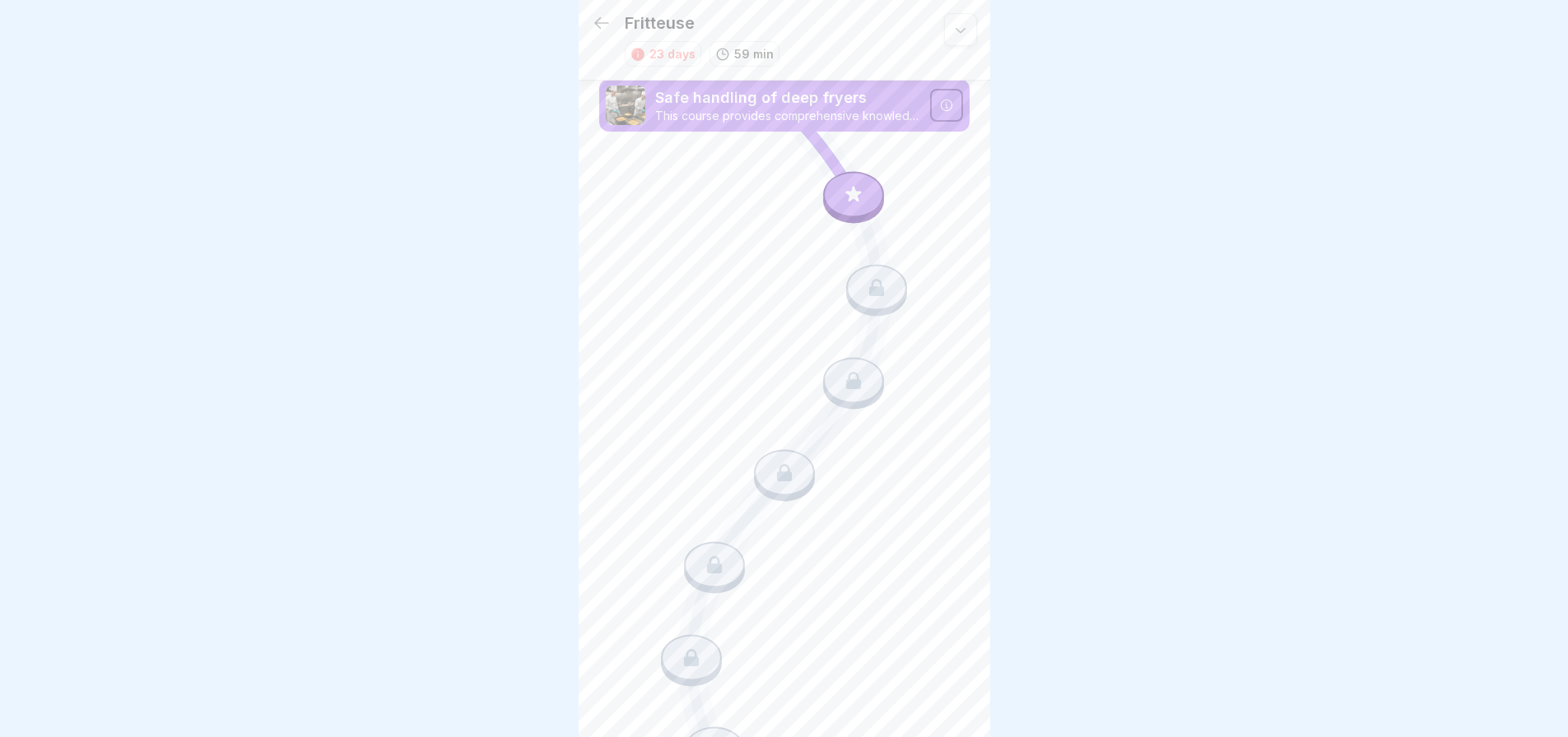
click at [948, 109] on div at bounding box center [946, 105] width 33 height 33
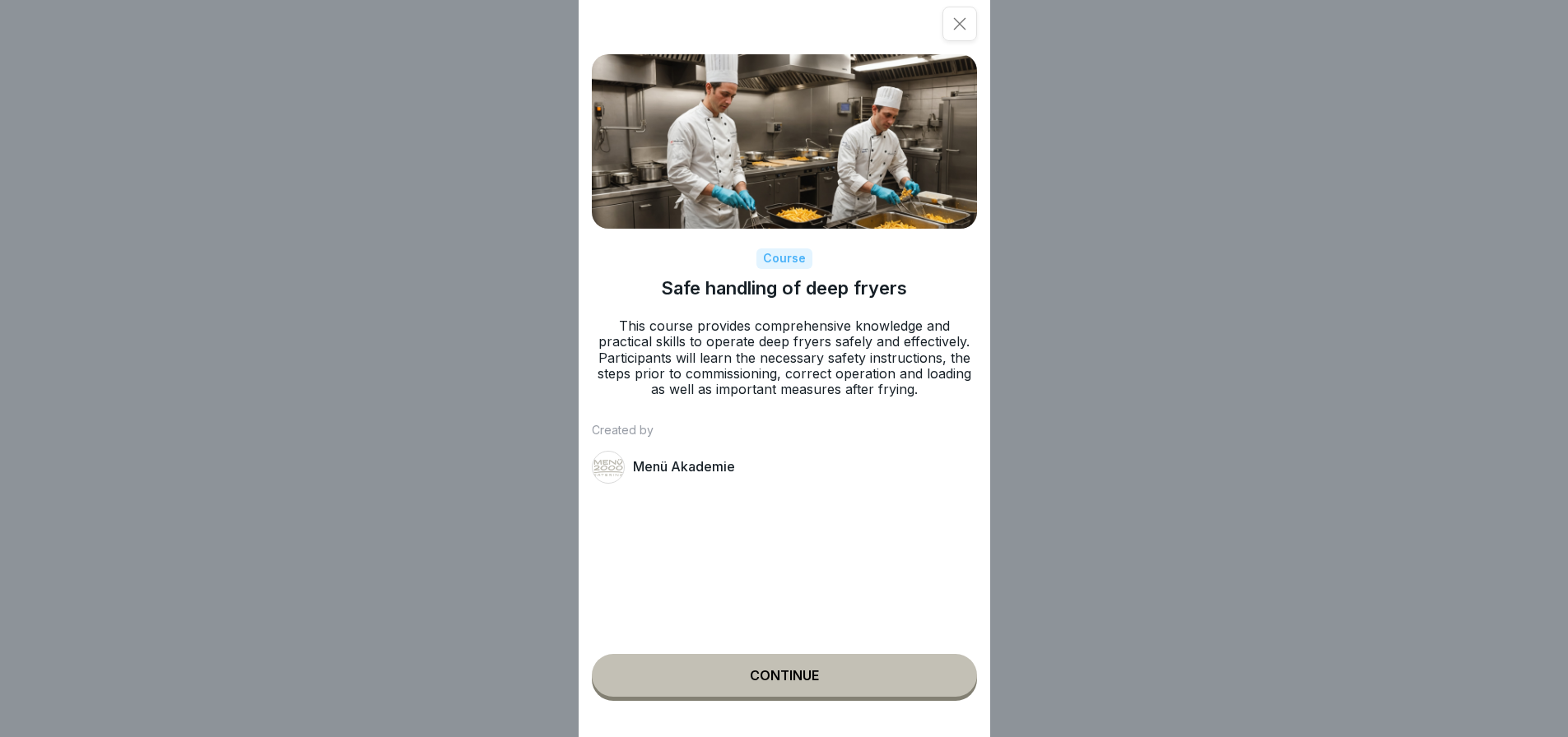
click at [885, 686] on button "Continue" at bounding box center [785, 675] width 385 height 42
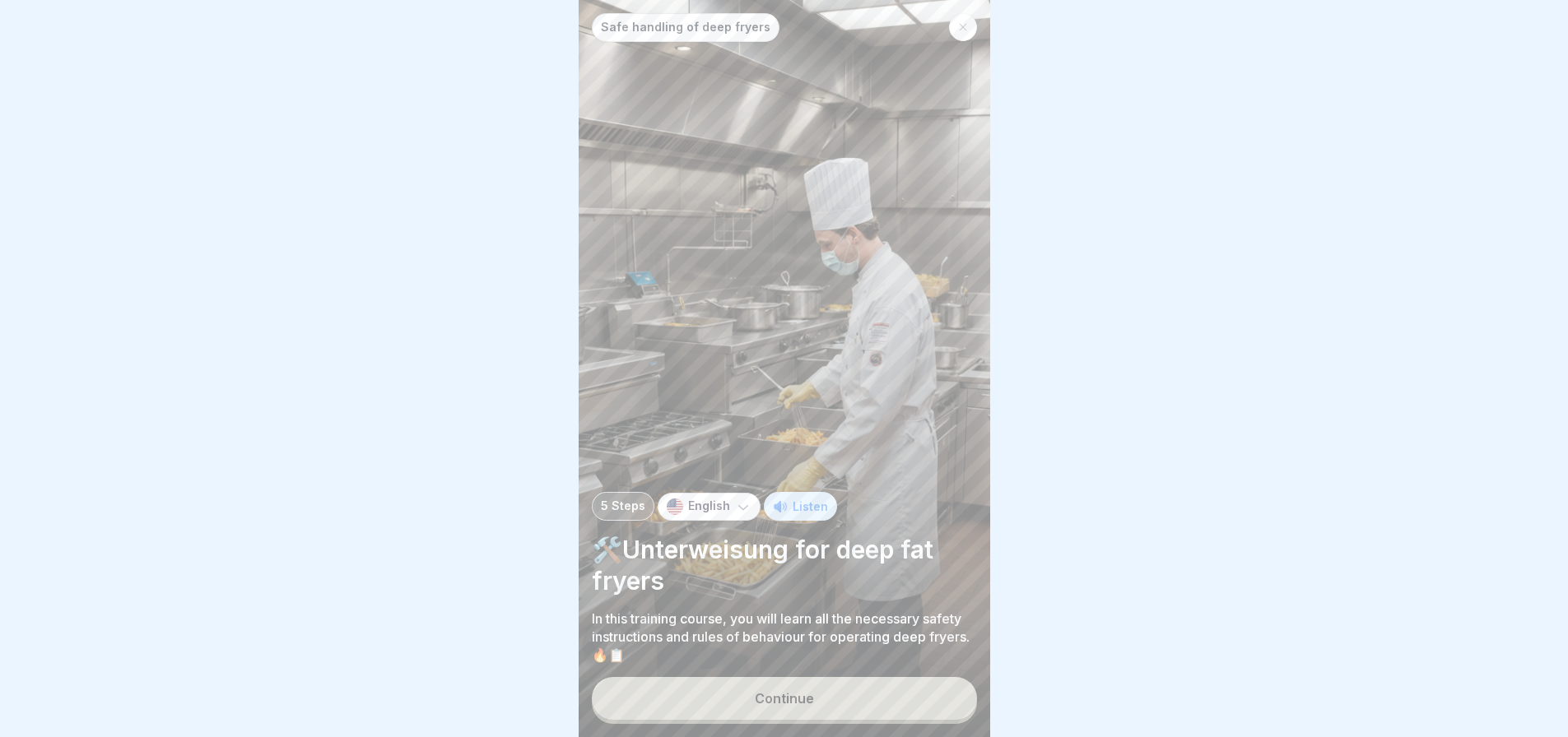
click at [885, 686] on div "Safe handling of deep fryers 5 Steps English Listen 🛠️Unterweisung for deep fat…" at bounding box center [784, 368] width 412 height 737
click at [871, 714] on button "Continue" at bounding box center [785, 698] width 385 height 42
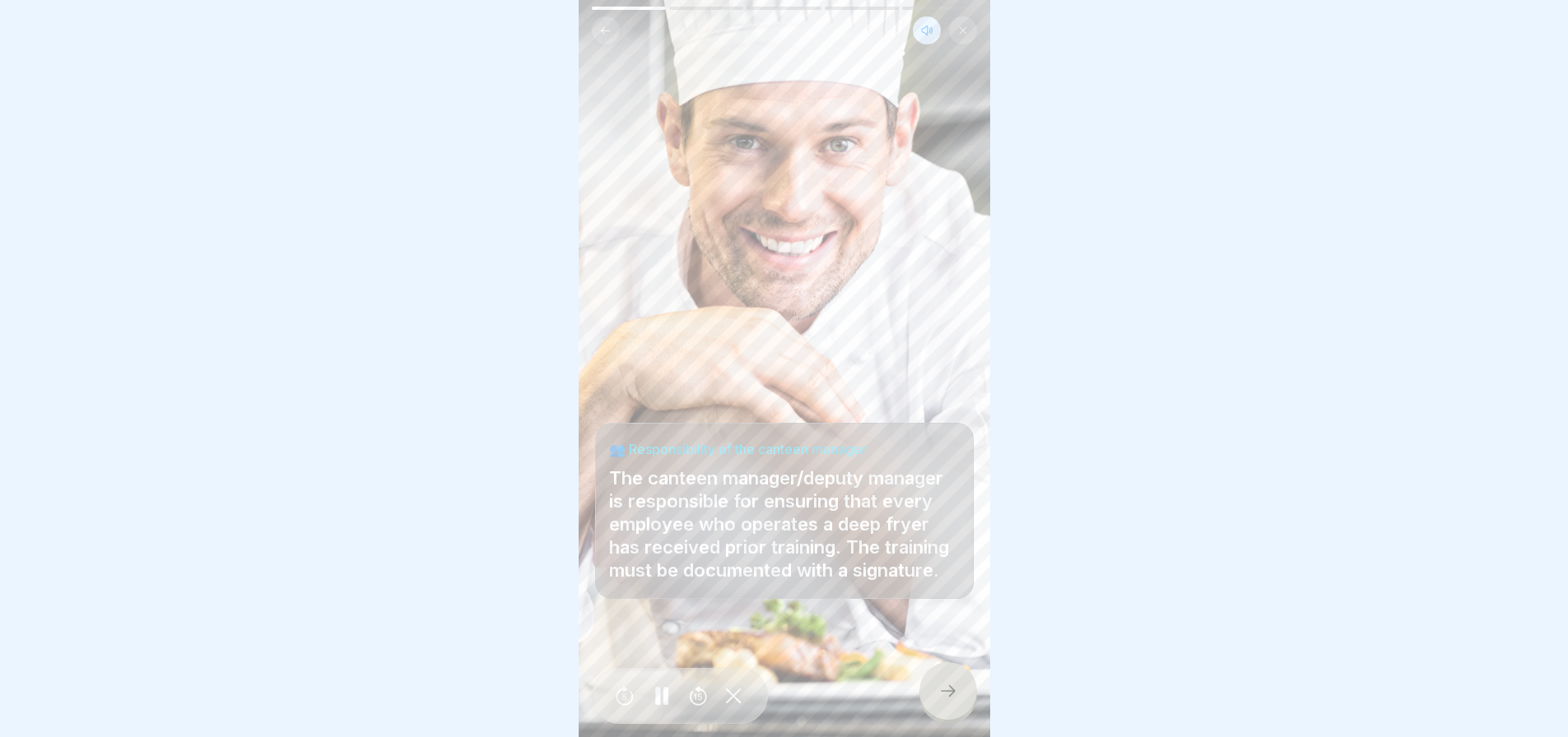
click at [962, 720] on div at bounding box center [949, 691] width 58 height 58
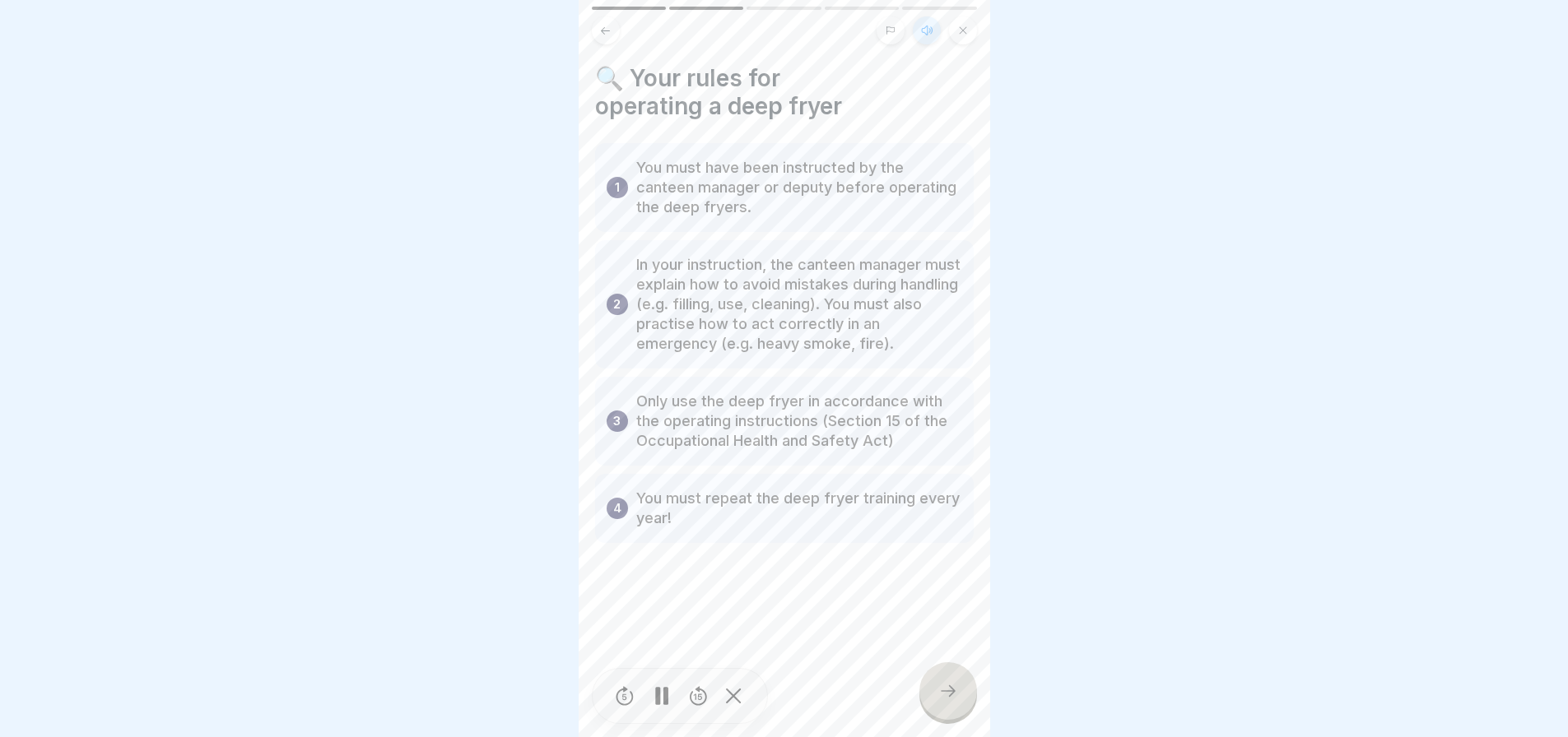
click at [928, 29] on icon at bounding box center [927, 31] width 14 height 14
click at [952, 692] on div at bounding box center [949, 691] width 58 height 58
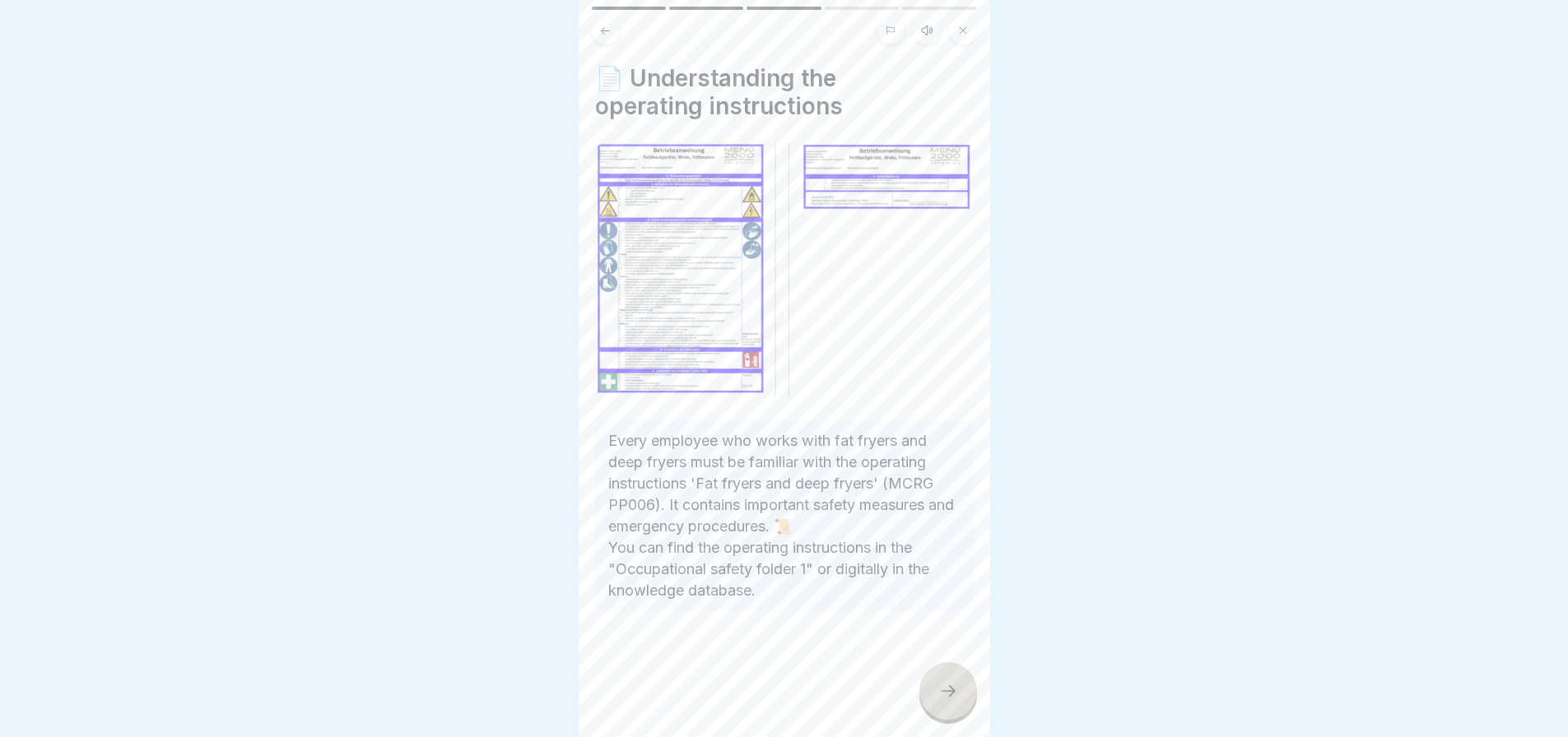
click at [952, 692] on div at bounding box center [949, 691] width 58 height 58
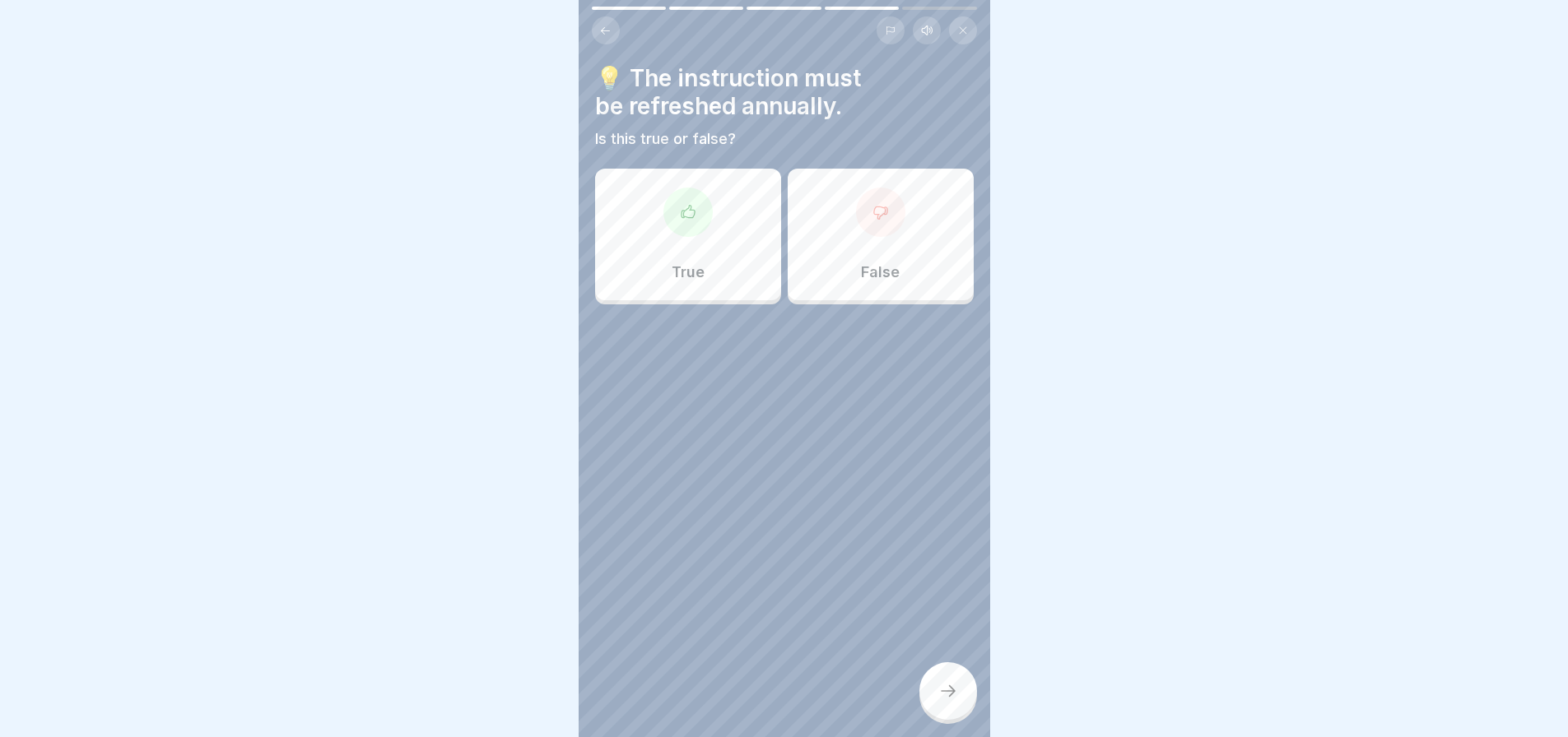
click at [724, 265] on div "True" at bounding box center [687, 234] width 186 height 131
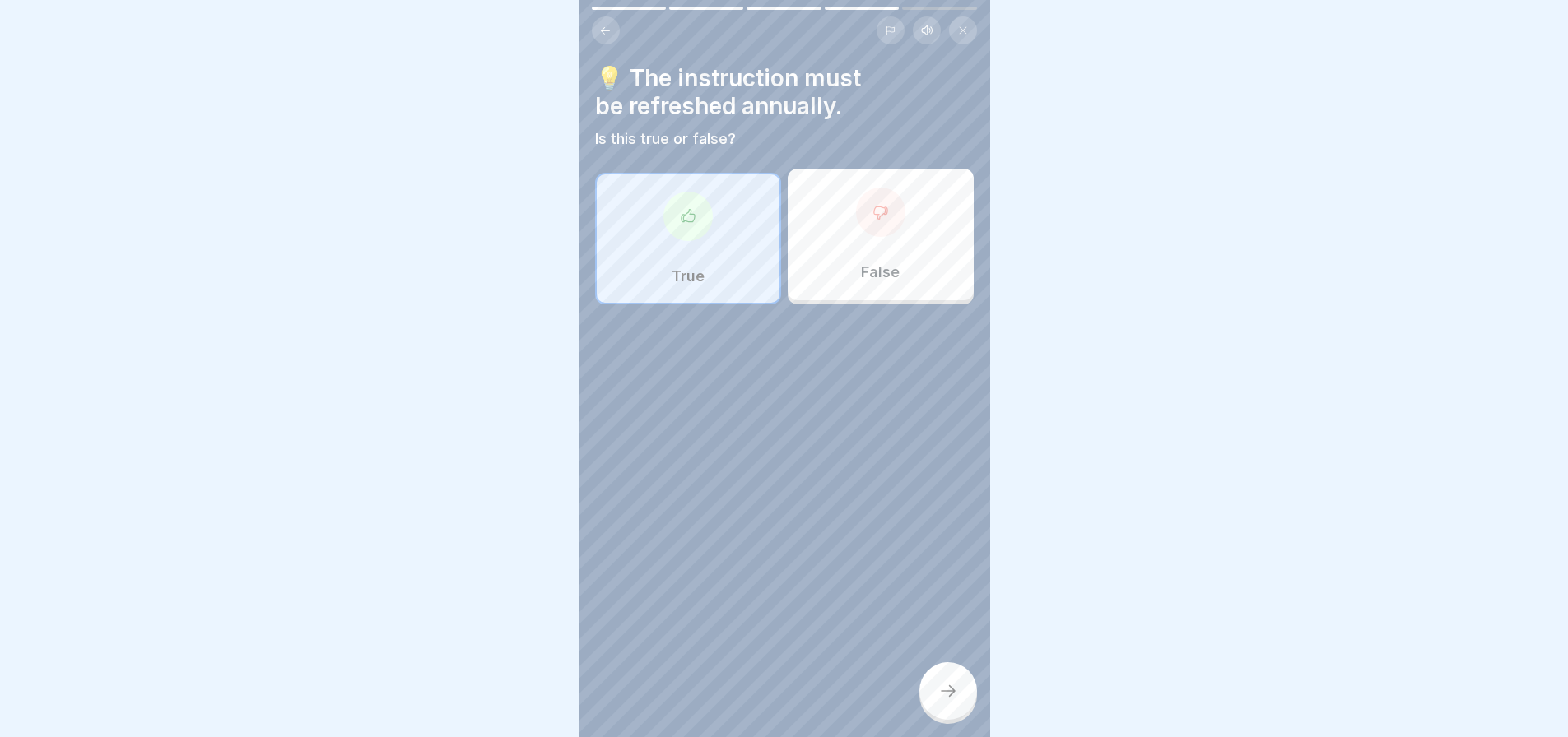
click at [953, 701] on icon at bounding box center [948, 690] width 20 height 20
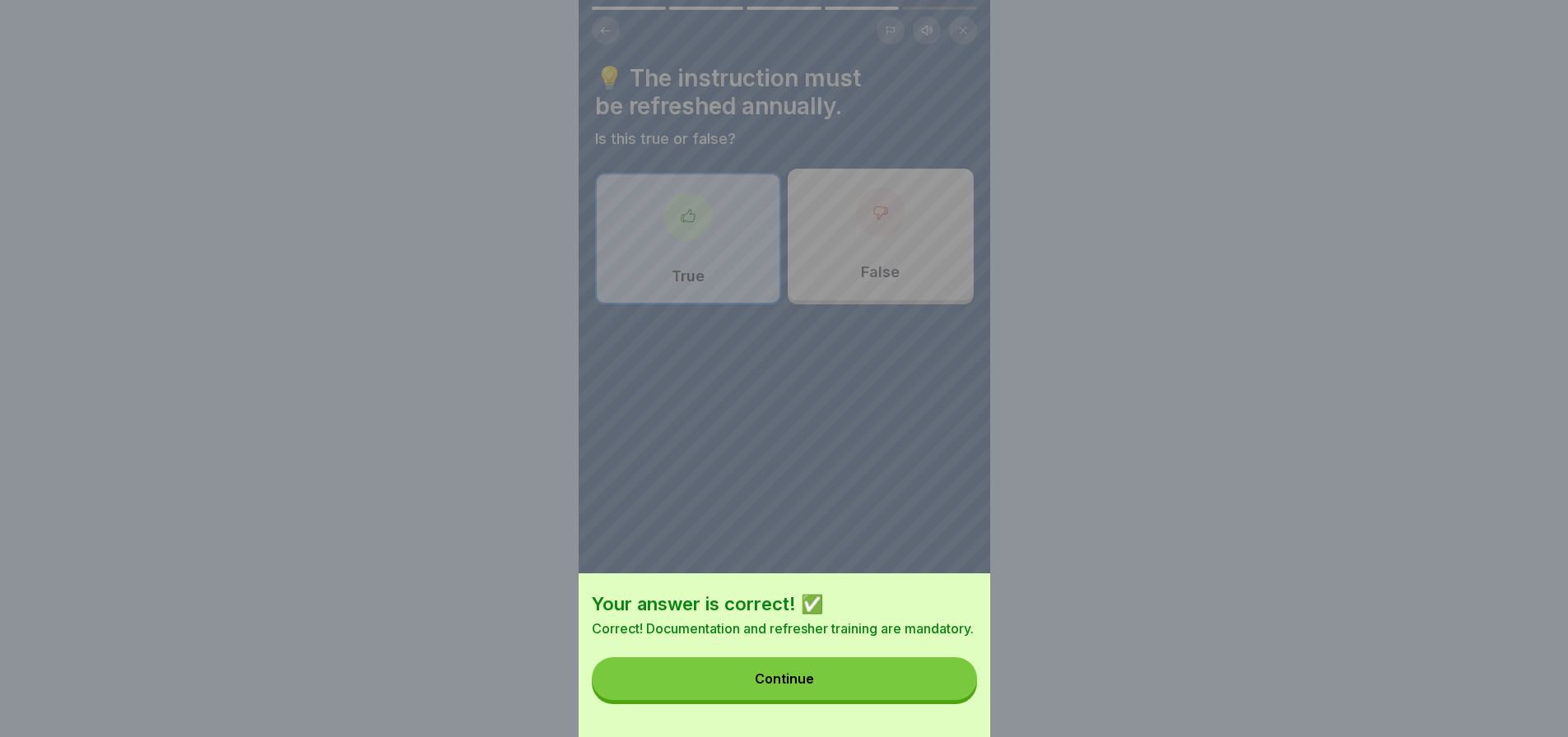
click at [953, 701] on button "Continue" at bounding box center [785, 678] width 385 height 42
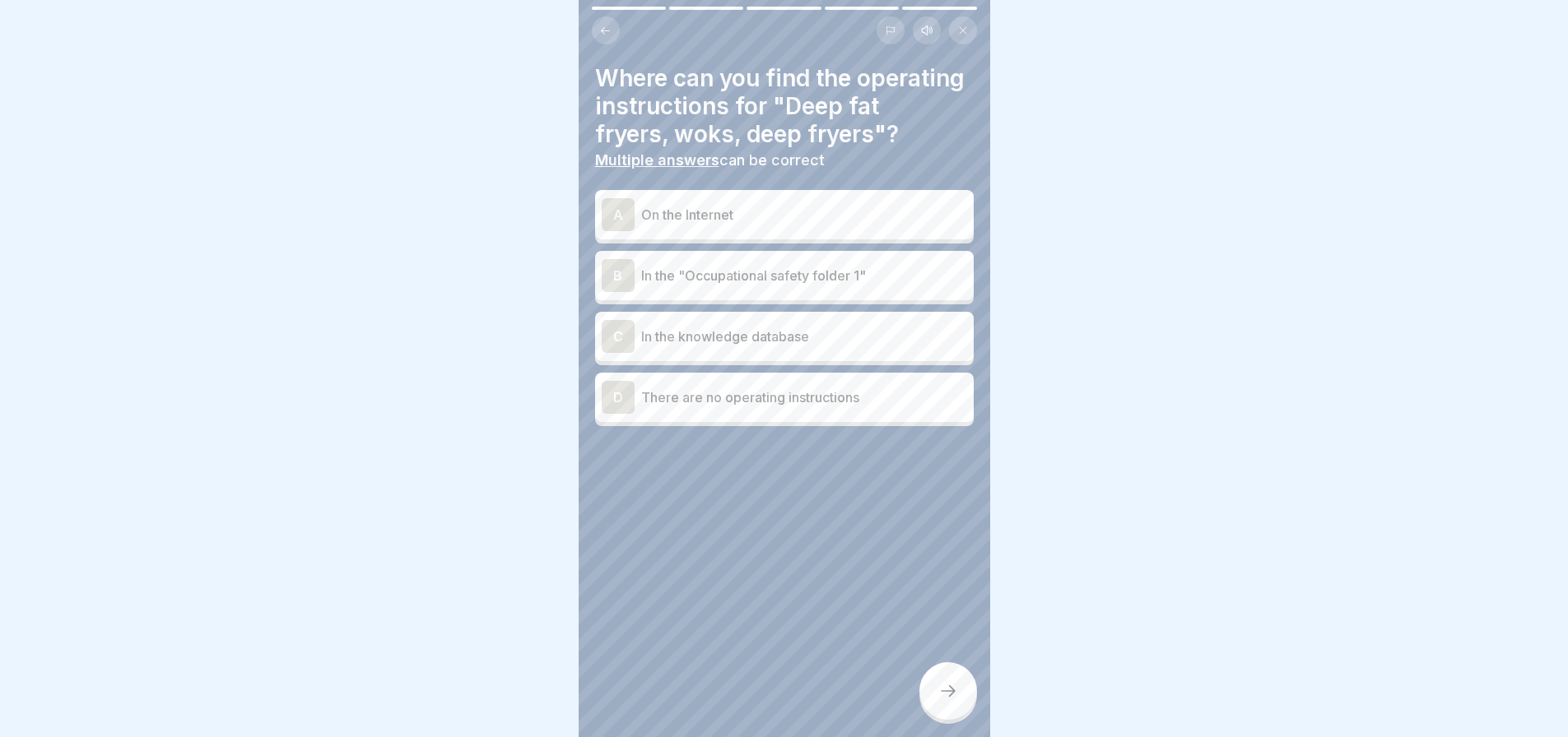
click at [766, 330] on p "In the knowledge database" at bounding box center [804, 336] width 326 height 20
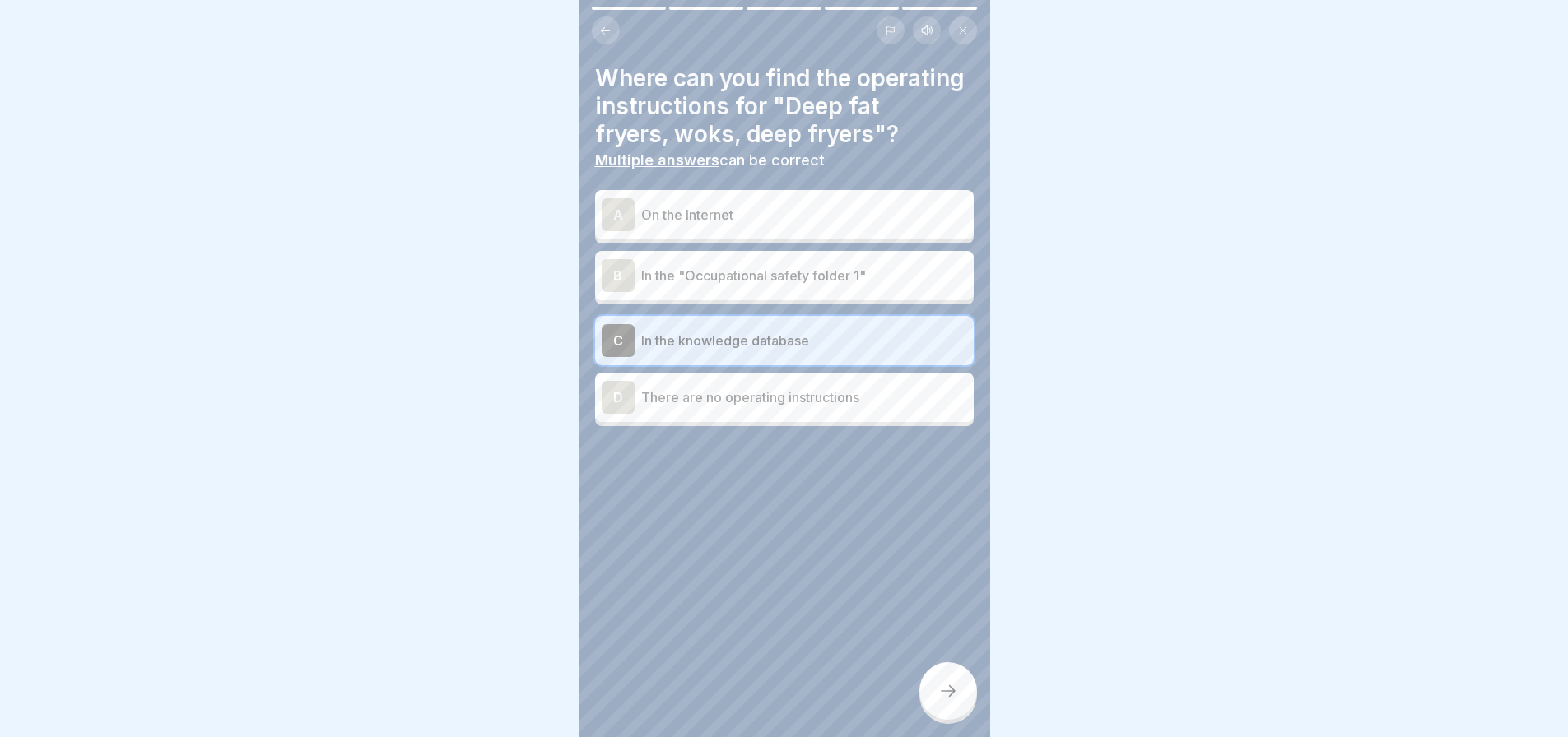
click at [761, 278] on p "In the "Occupational safety folder 1"" at bounding box center [804, 275] width 326 height 20
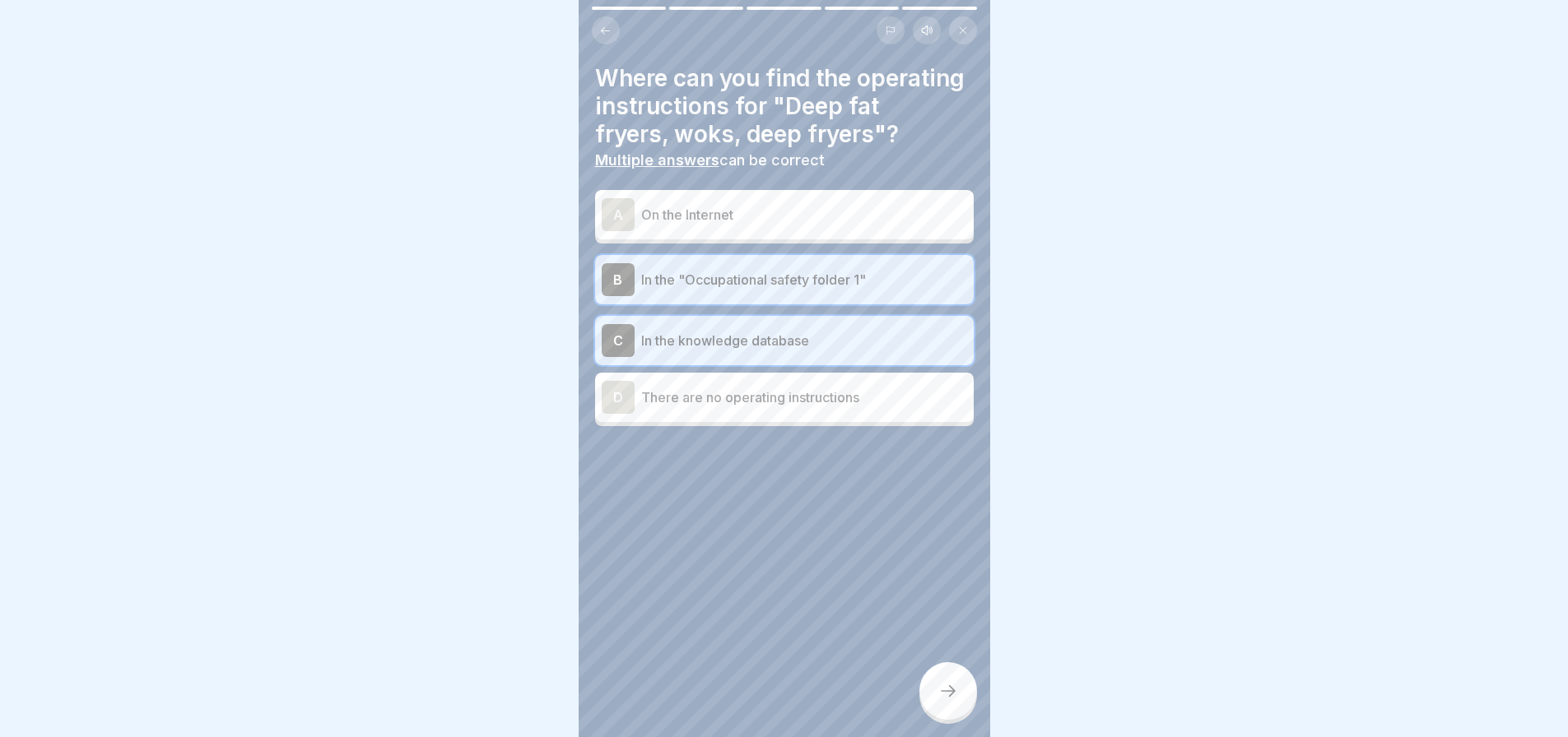
click at [961, 708] on div at bounding box center [949, 691] width 58 height 58
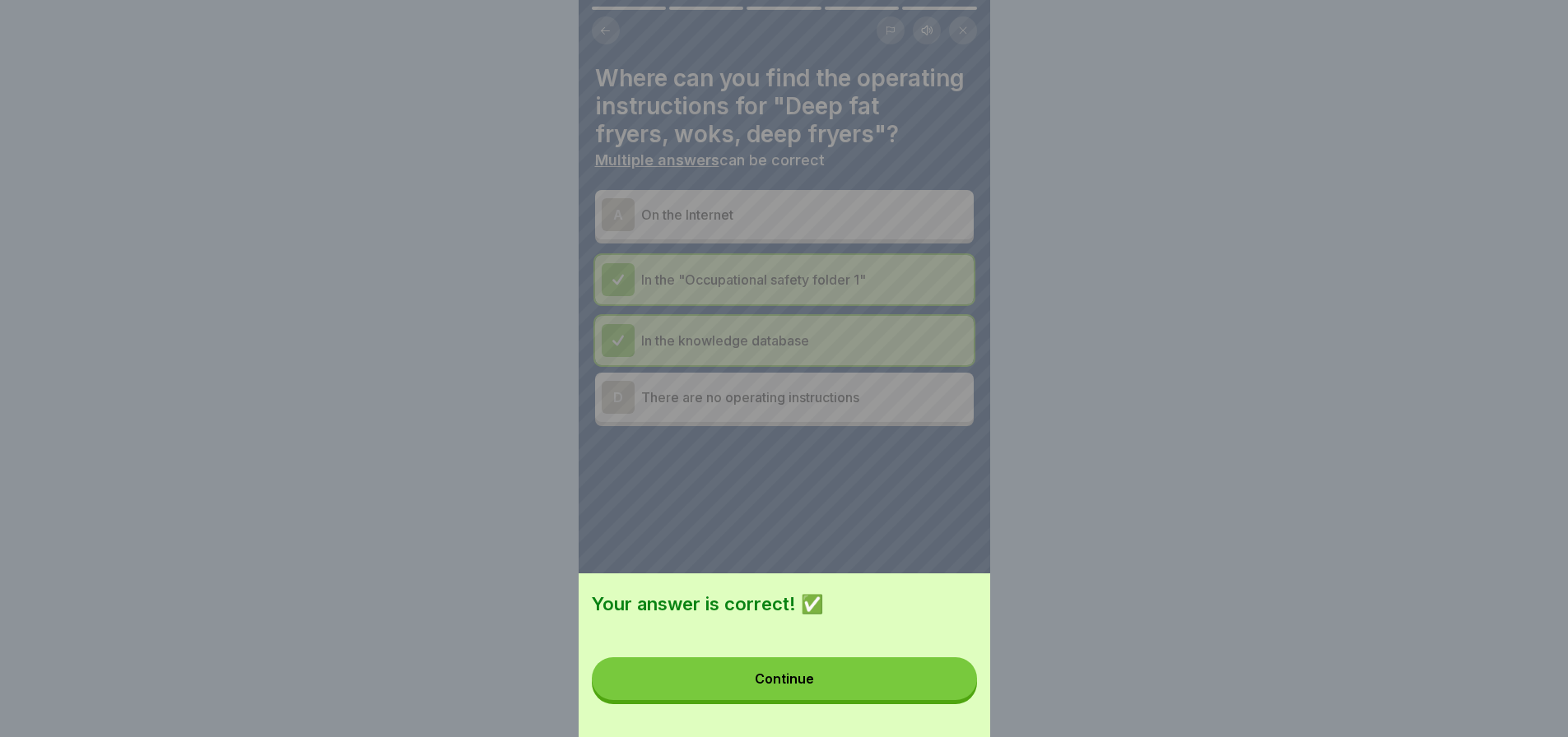
click at [961, 701] on button "Continue" at bounding box center [785, 678] width 385 height 42
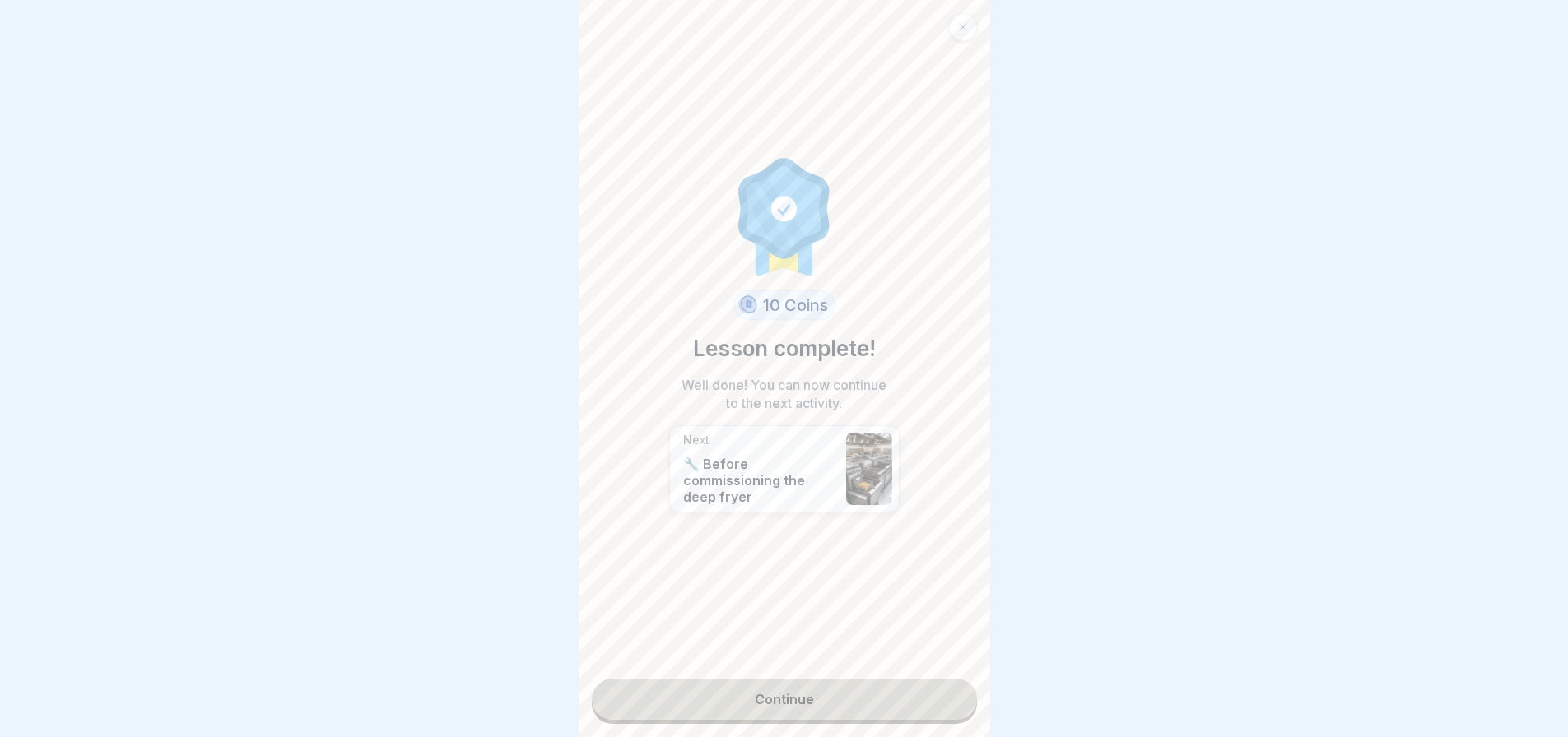
click at [933, 696] on link "Continue" at bounding box center [785, 699] width 385 height 42
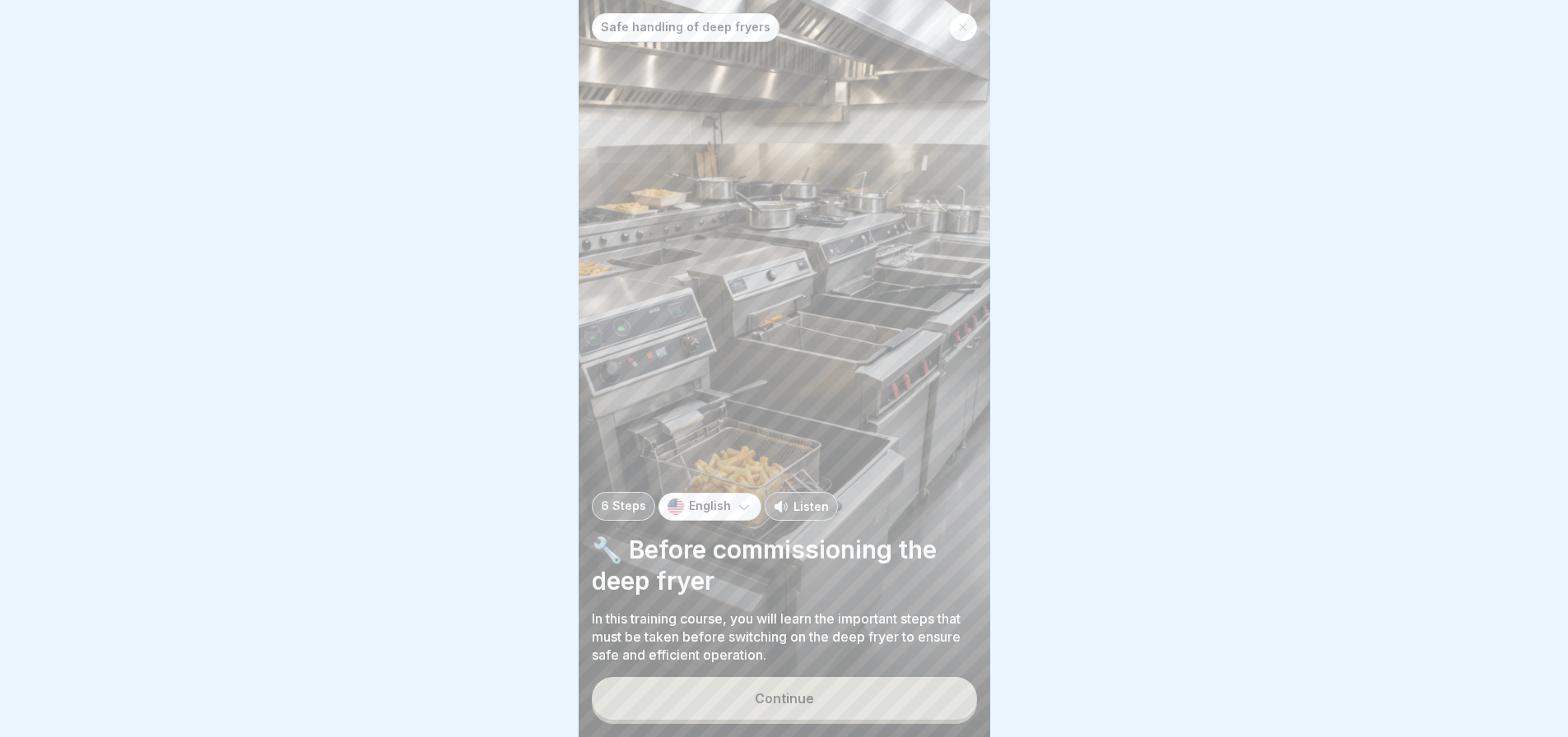
click at [933, 696] on button "Continue" at bounding box center [785, 698] width 385 height 42
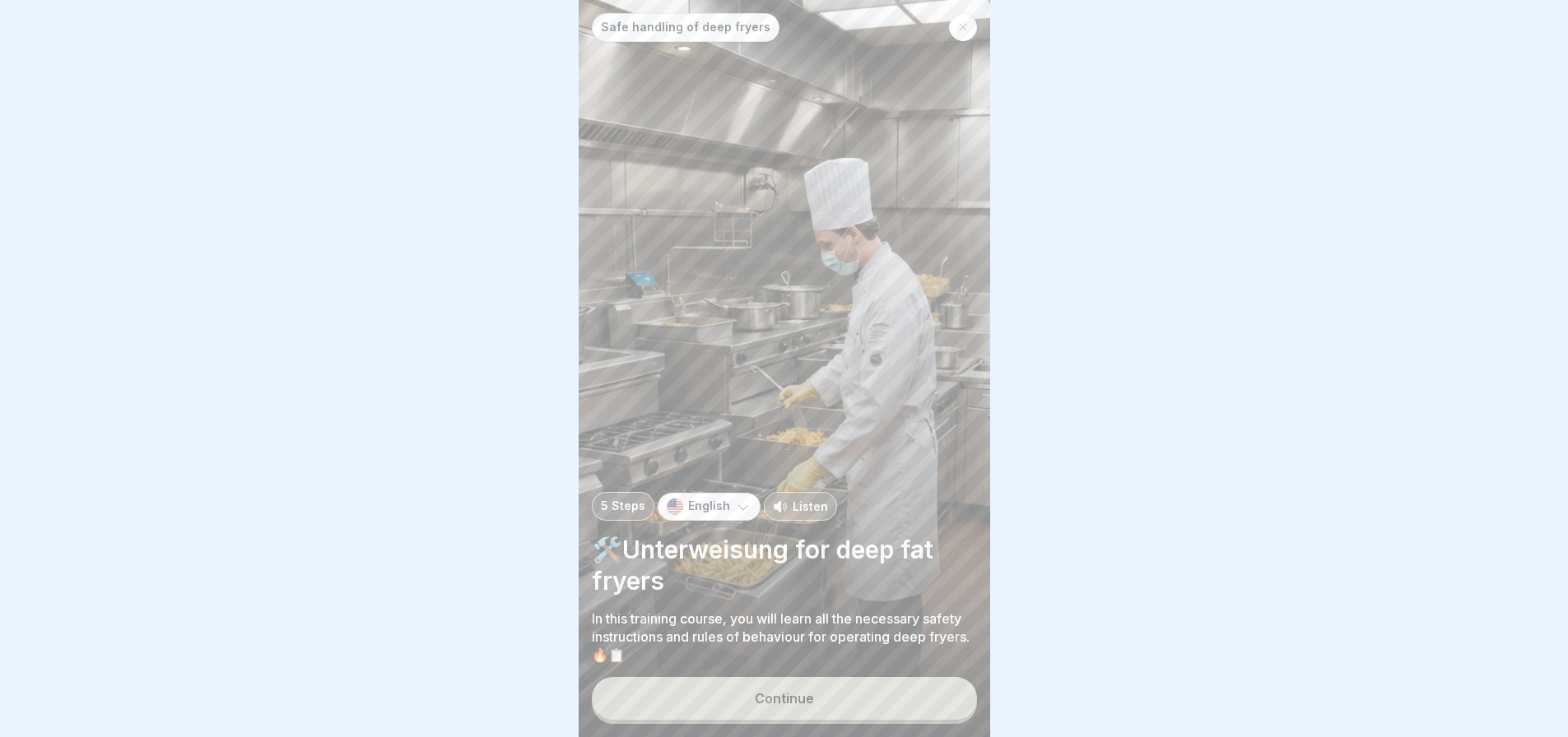
click at [728, 518] on div "English" at bounding box center [708, 506] width 103 height 28
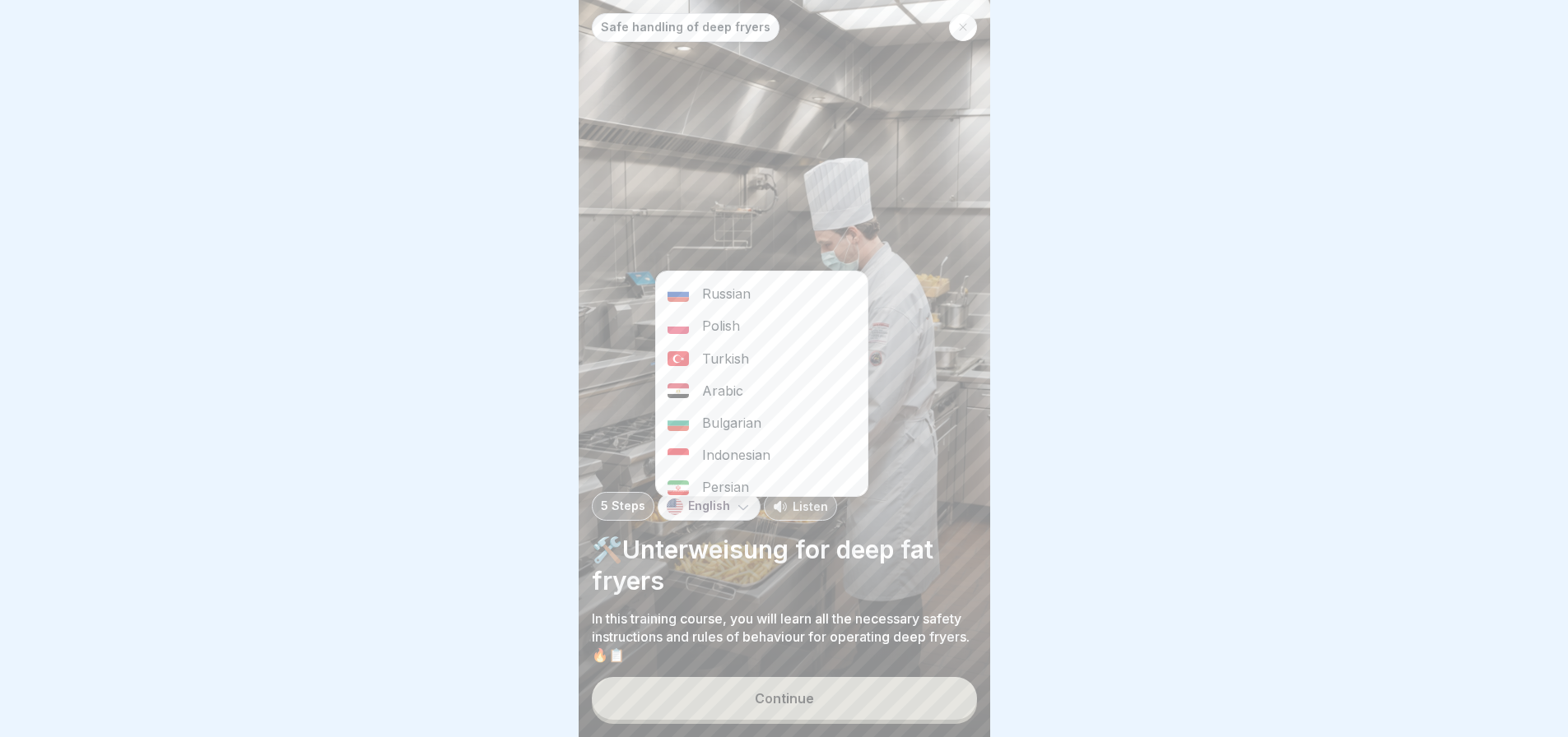
scroll to position [31, 0]
click at [727, 418] on div "Bulgarian" at bounding box center [761, 422] width 211 height 32
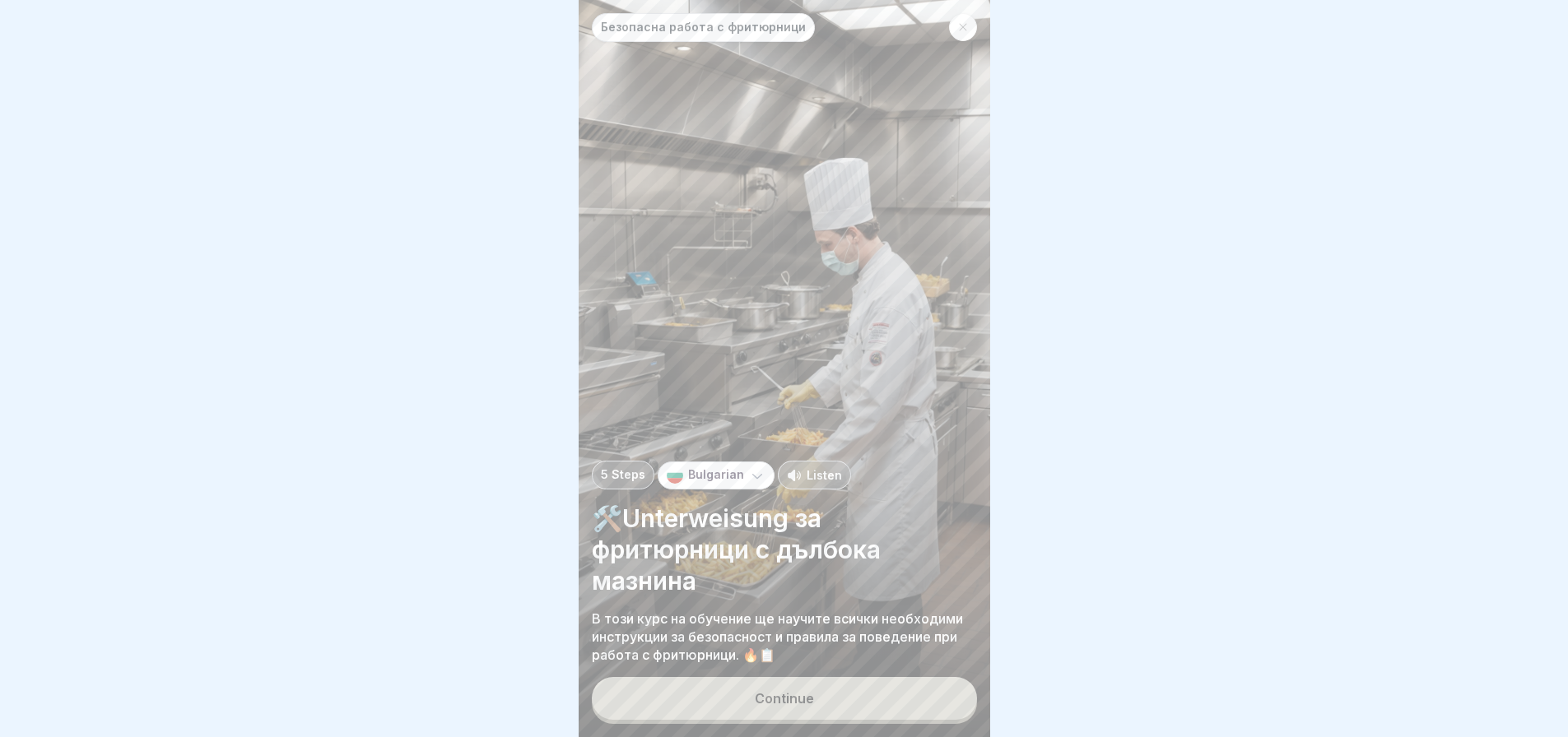
click at [757, 483] on icon at bounding box center [757, 475] width 16 height 16
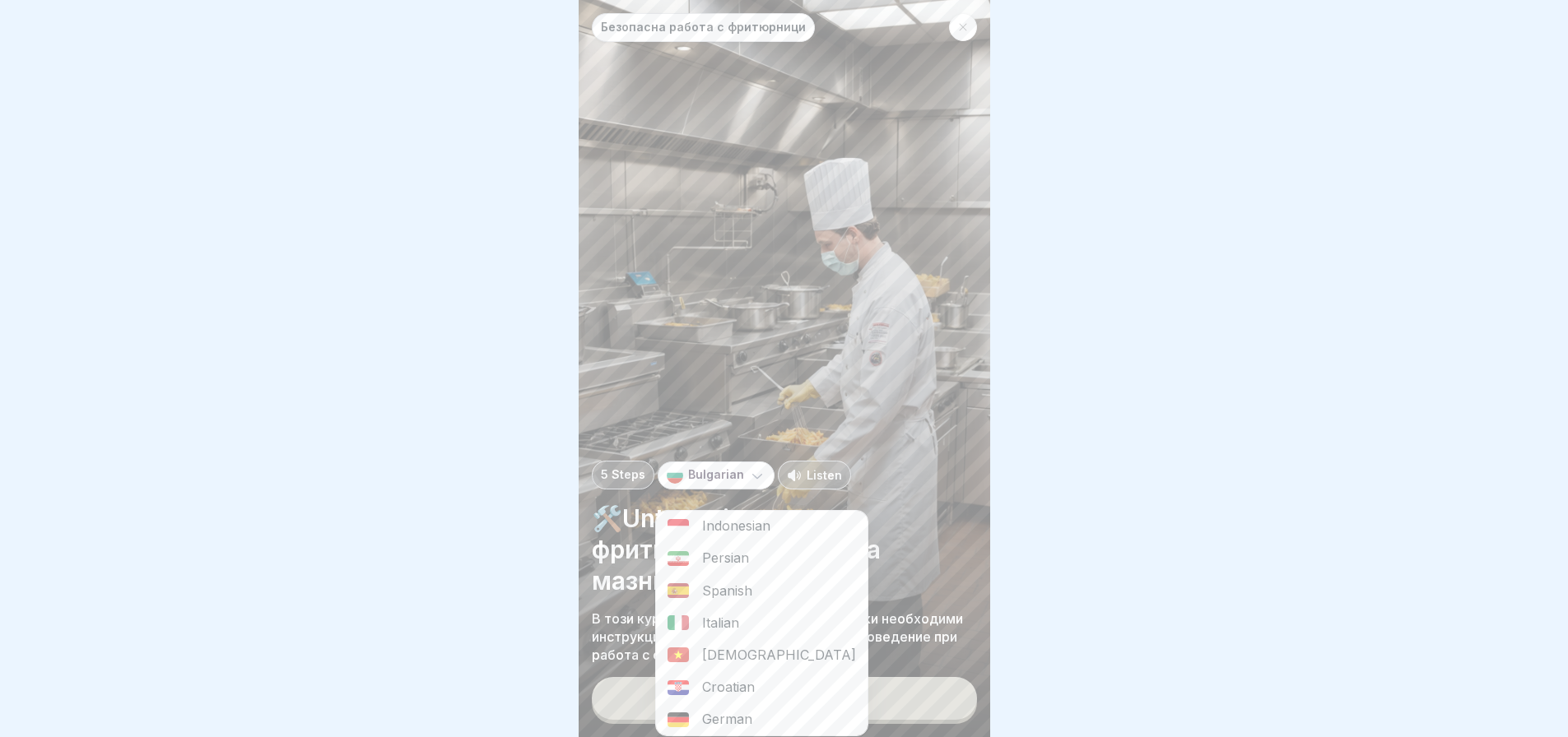
scroll to position [201, 0]
click at [737, 713] on div "German" at bounding box center [761, 717] width 211 height 32
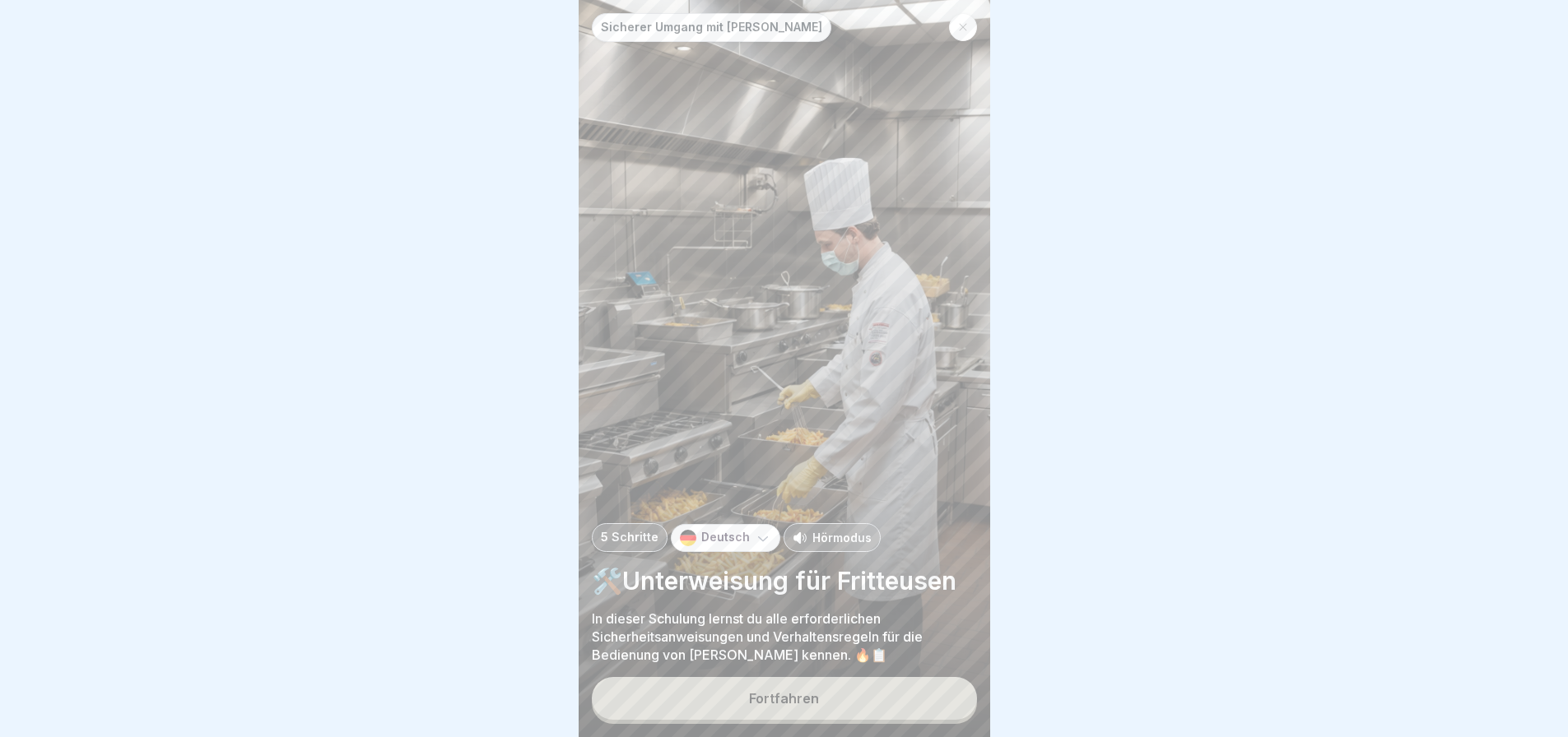
click at [737, 713] on button "Fortfahren" at bounding box center [785, 698] width 385 height 42
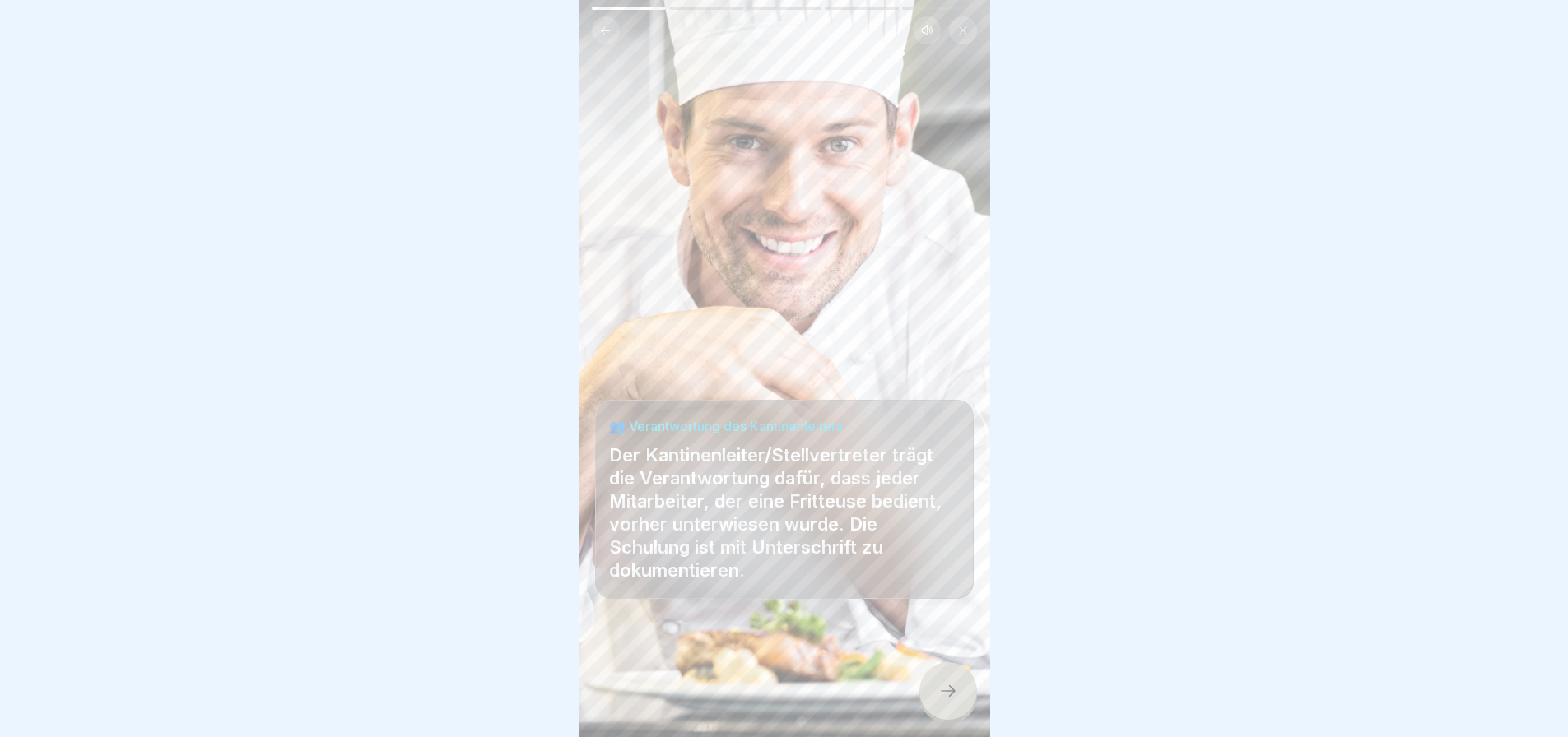
click at [939, 715] on div at bounding box center [949, 691] width 58 height 58
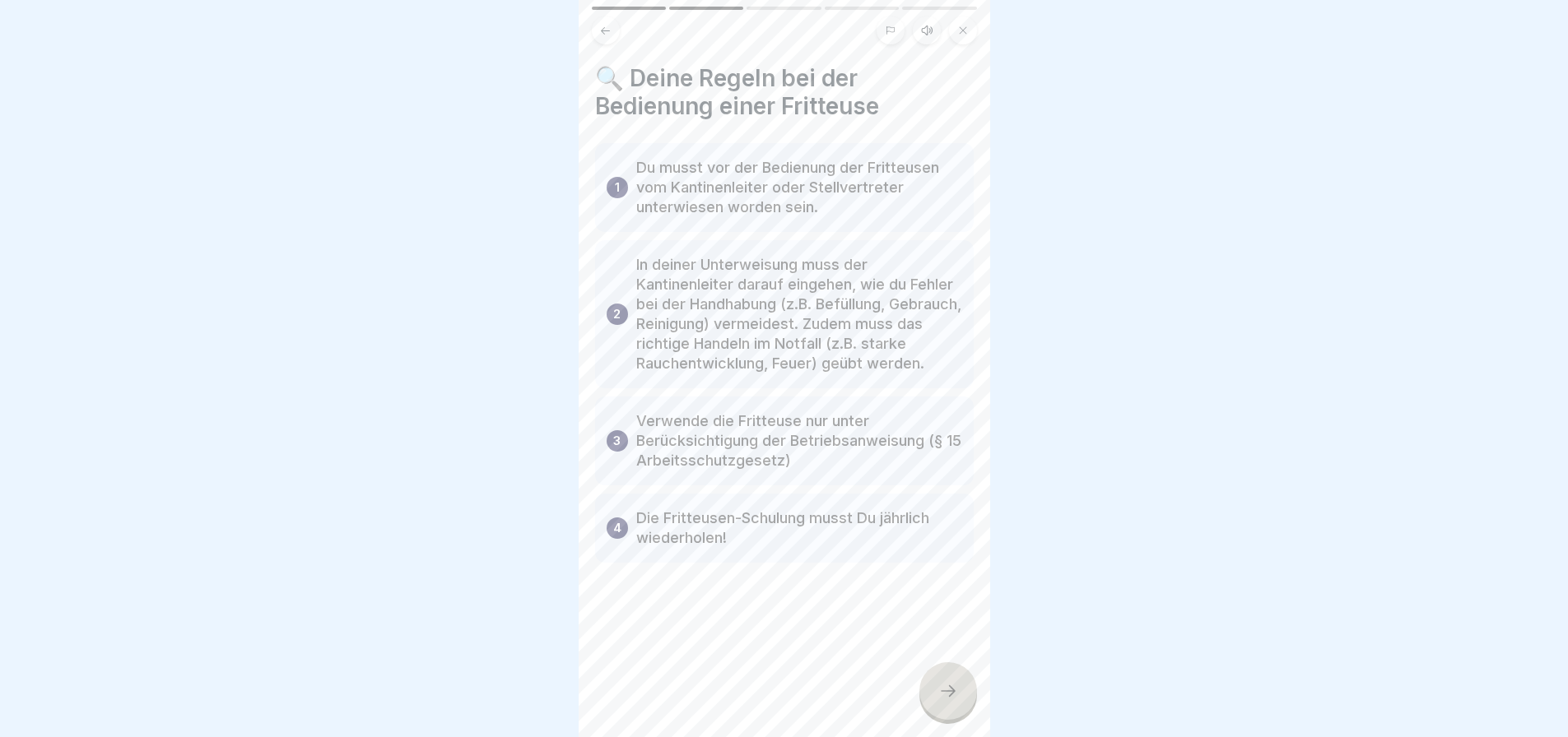
click at [939, 701] on icon at bounding box center [948, 690] width 20 height 20
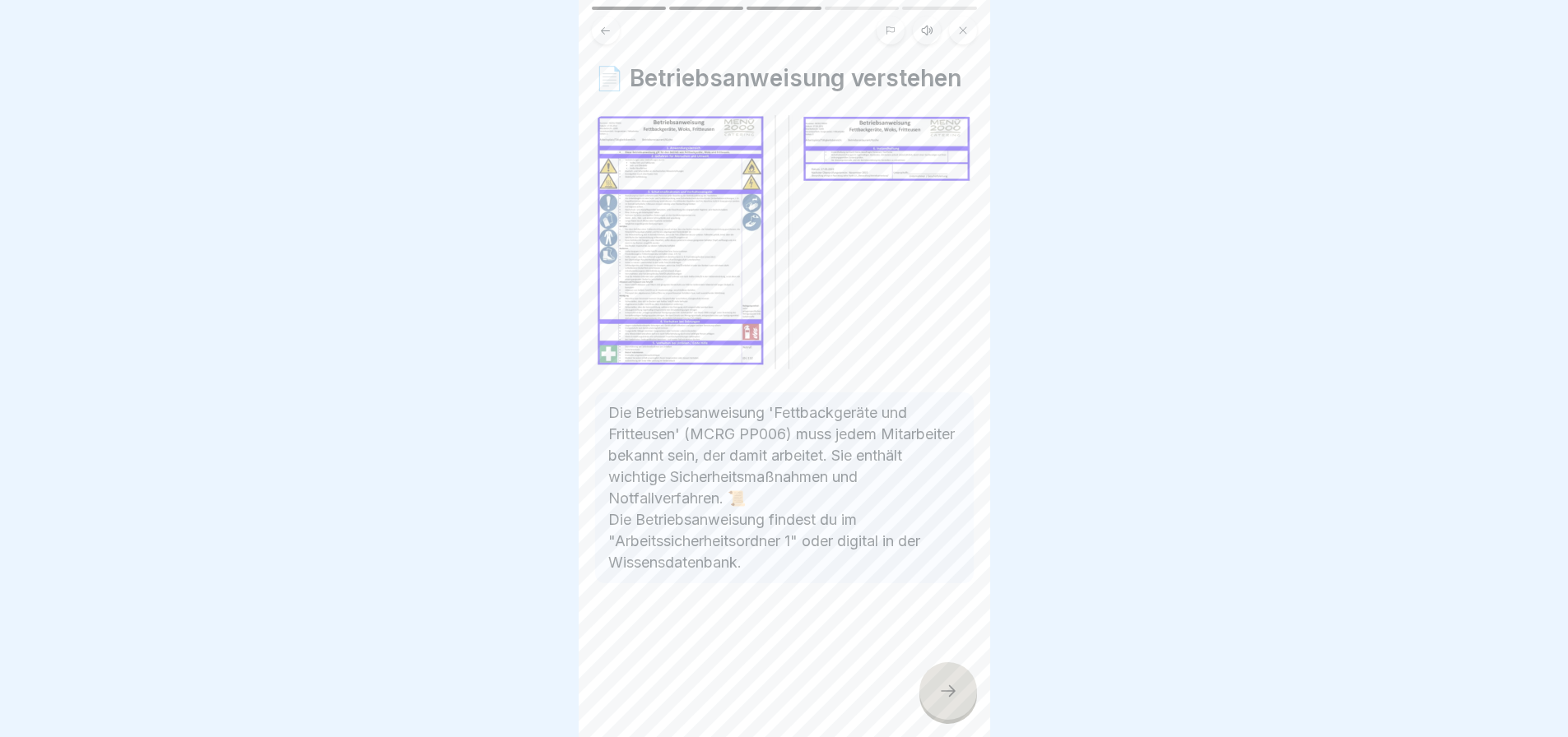
click at [939, 701] on icon at bounding box center [948, 690] width 20 height 20
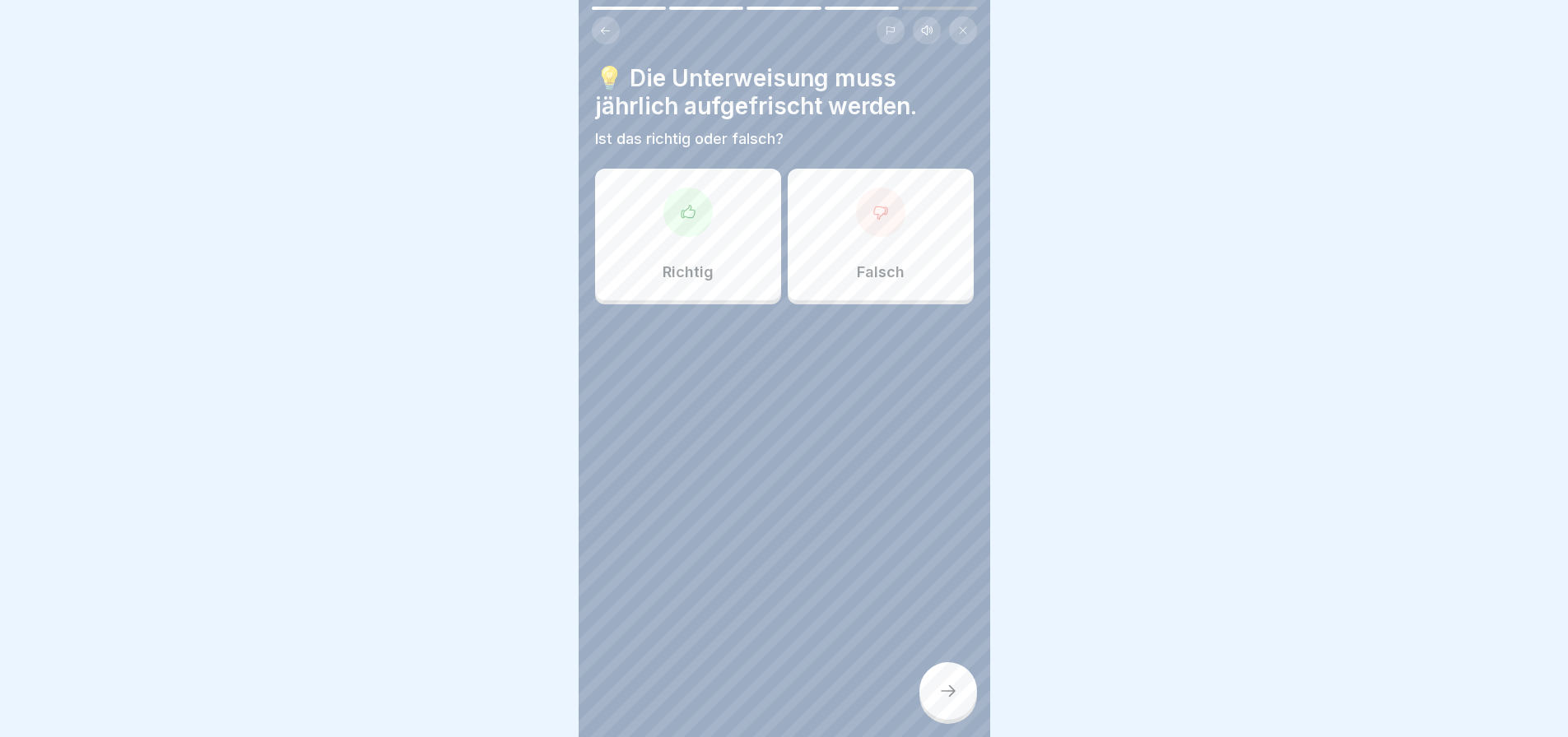
click at [677, 246] on div "Richtig" at bounding box center [687, 234] width 186 height 131
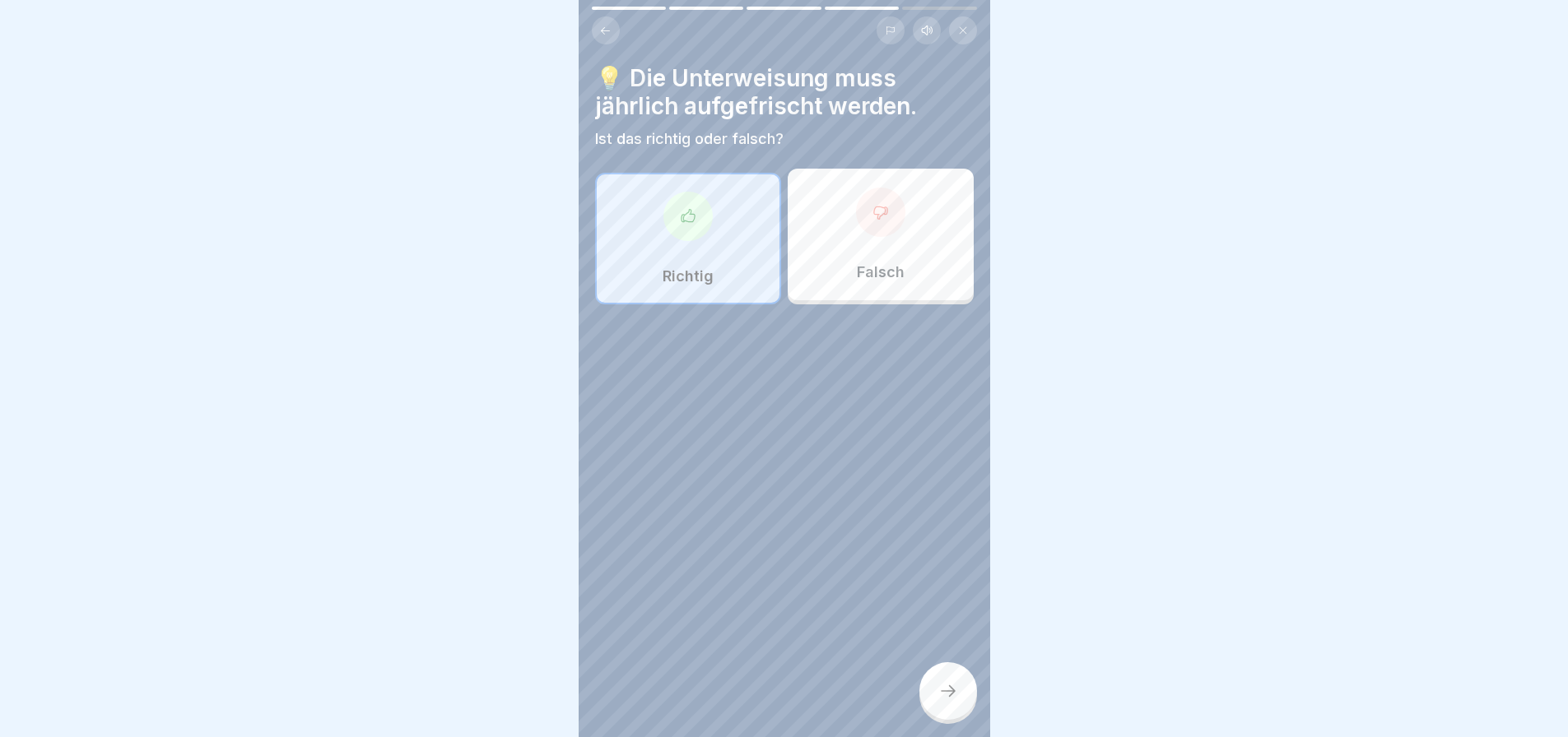
click at [944, 701] on icon at bounding box center [948, 690] width 20 height 20
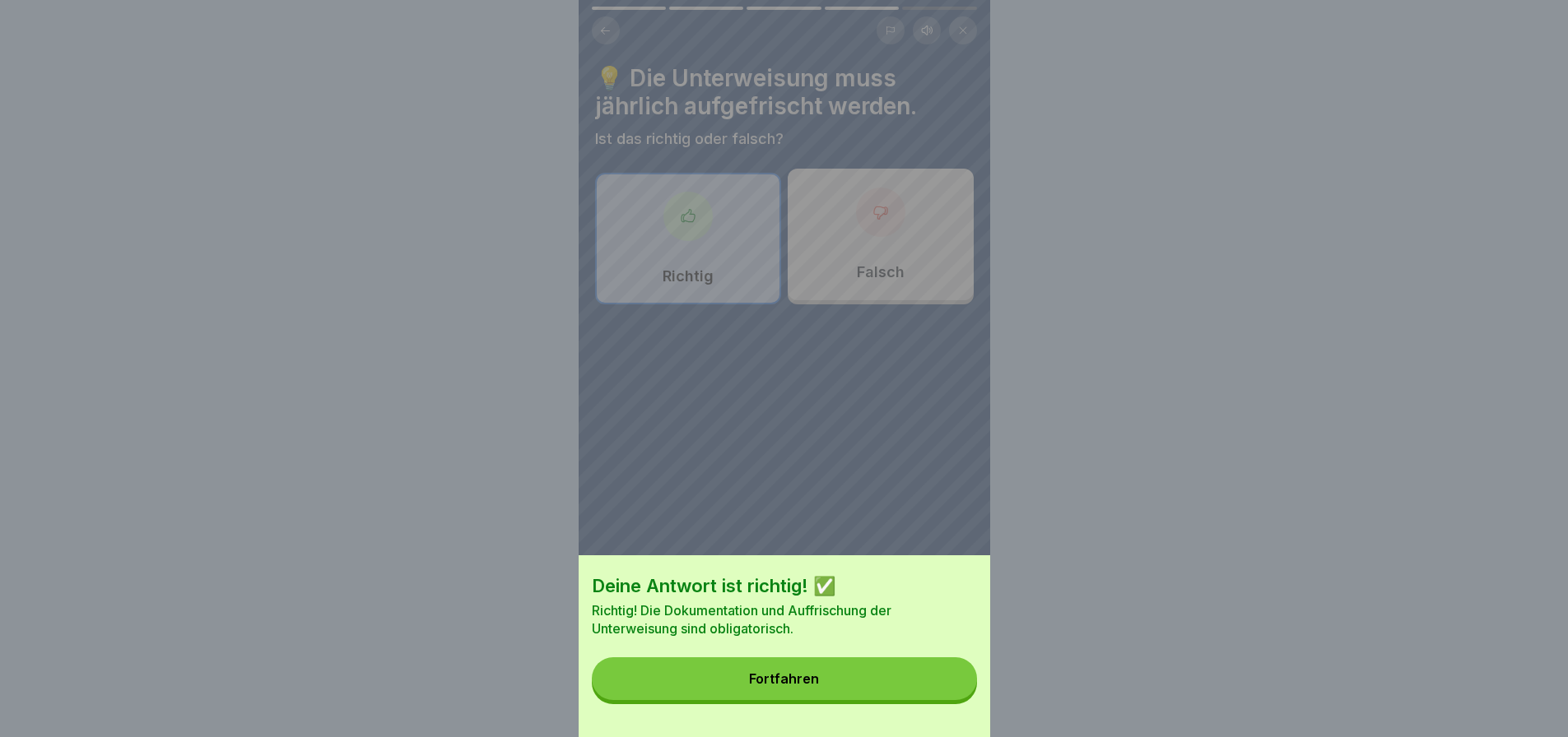
click at [944, 701] on button "Fortfahren" at bounding box center [785, 678] width 385 height 42
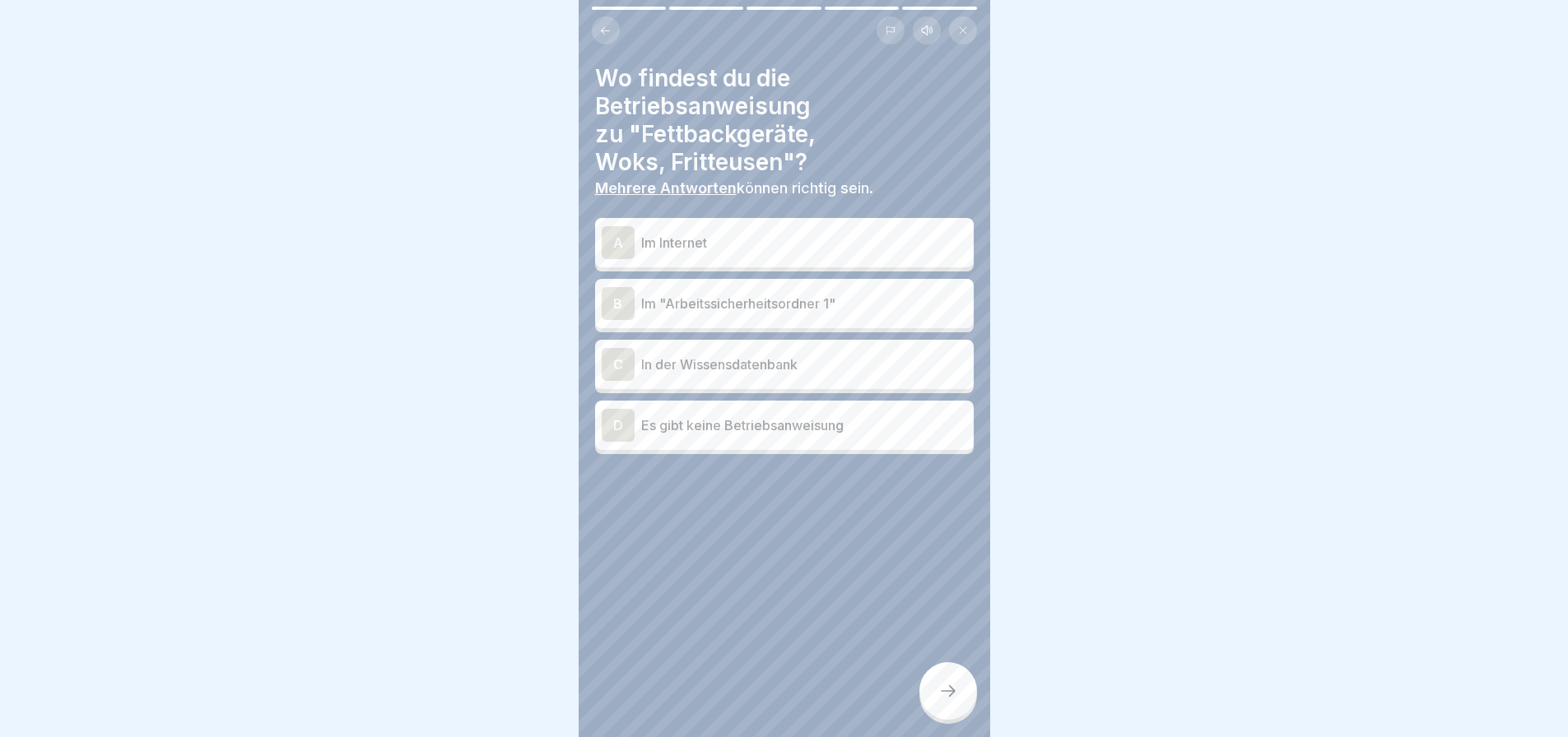
click at [753, 296] on p "Im "Arbeitssicherheitsordner 1"" at bounding box center [804, 303] width 326 height 20
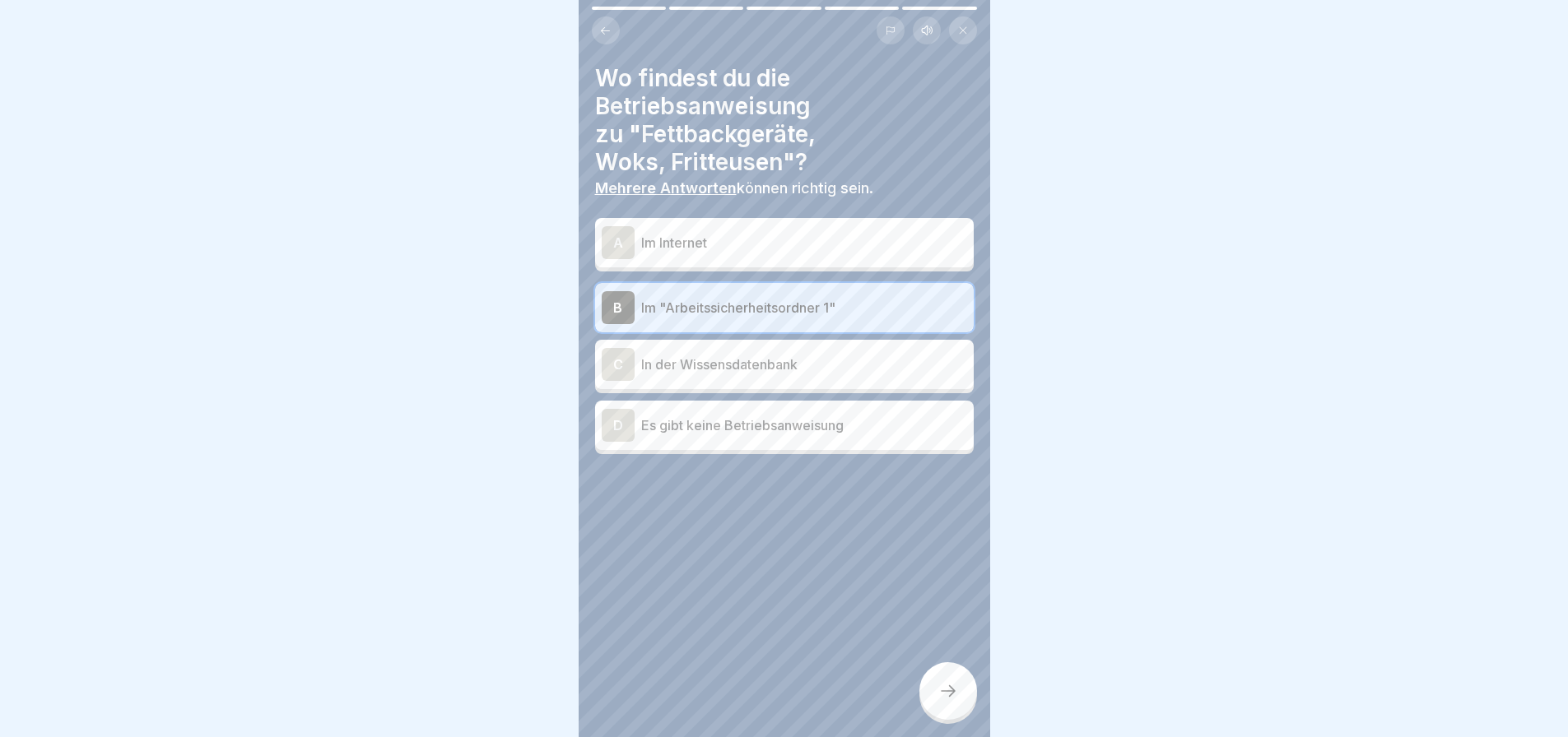
click at [758, 368] on p "In der Wissensdatenbank" at bounding box center [804, 364] width 326 height 20
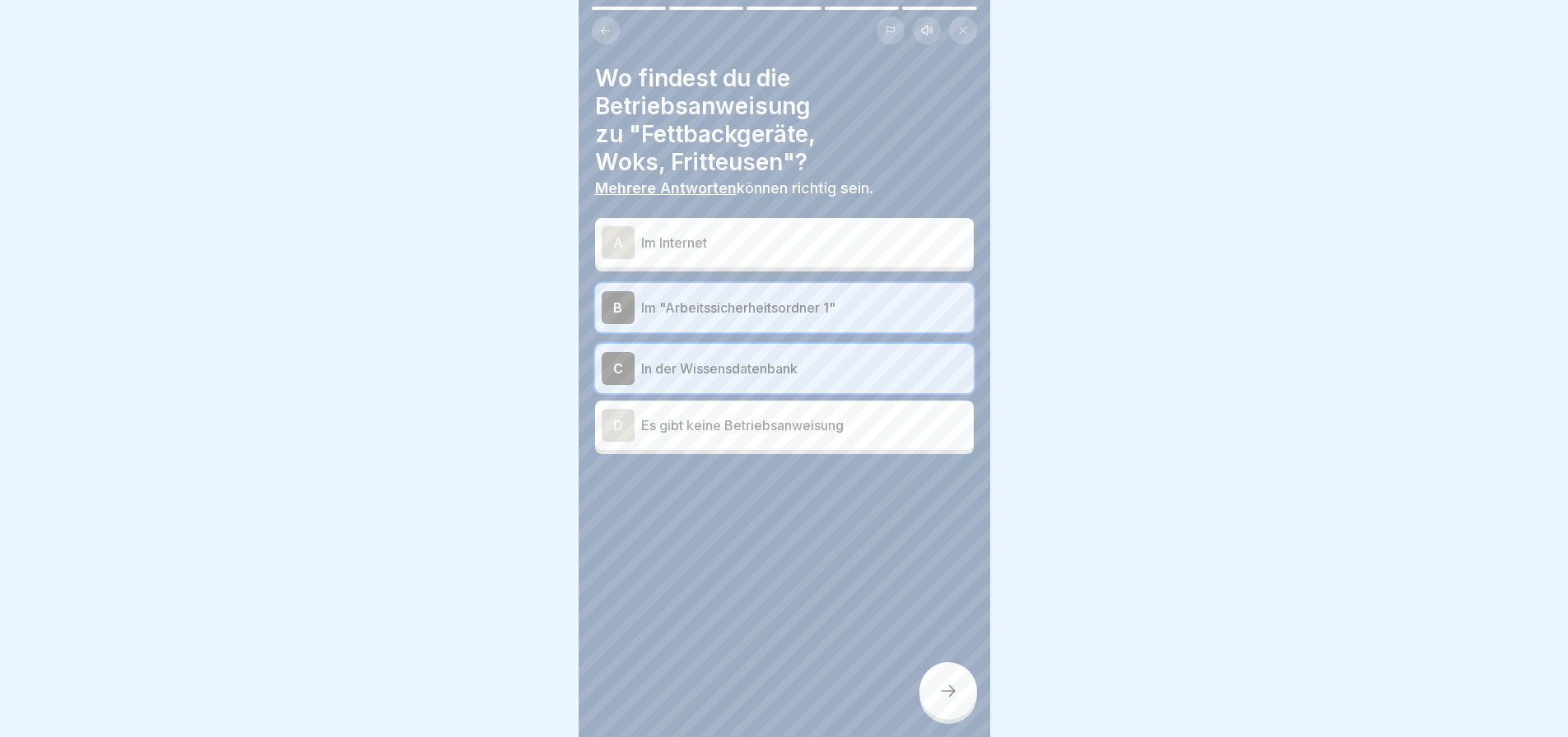
click at [950, 700] on icon at bounding box center [948, 690] width 20 height 20
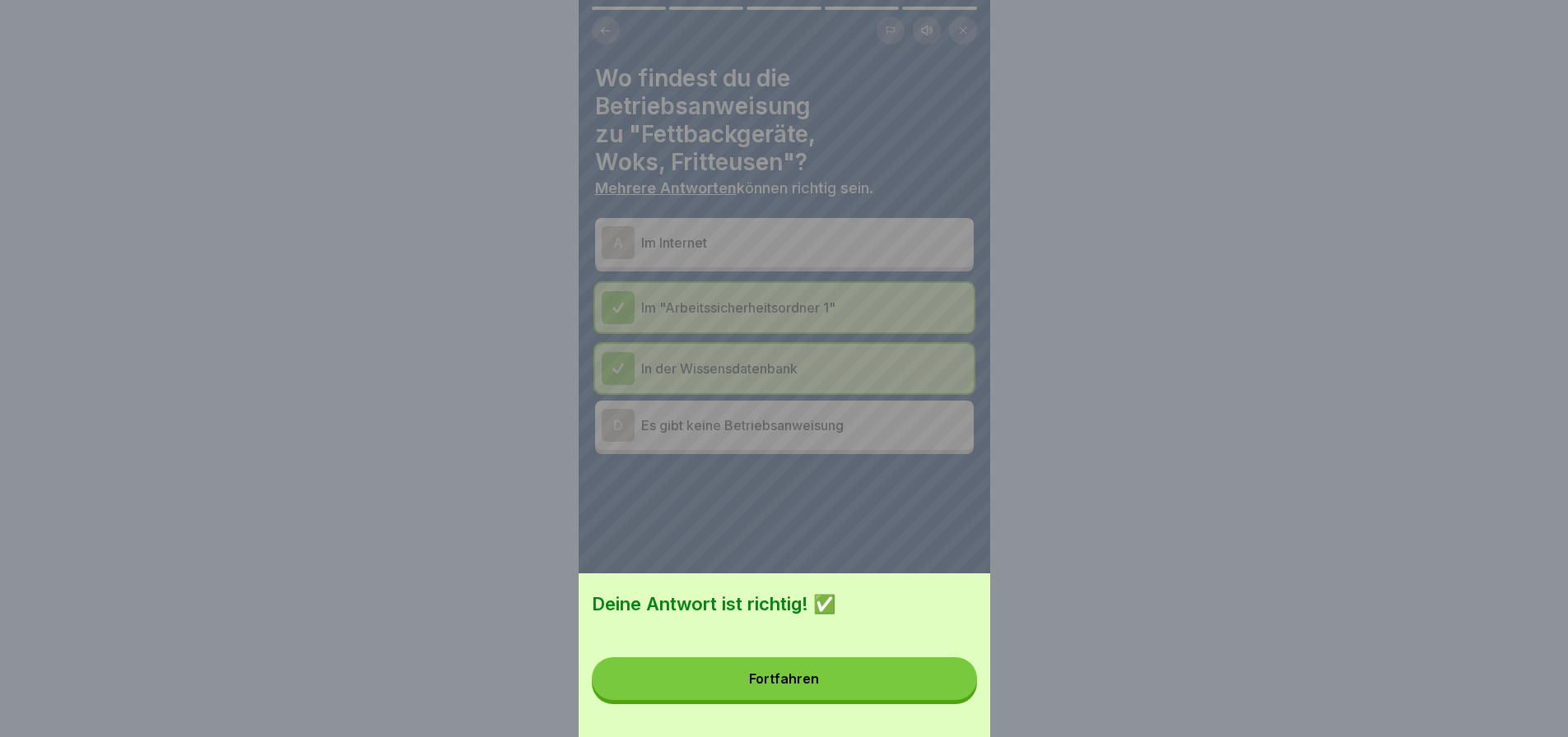
click at [950, 700] on button "Fortfahren" at bounding box center [785, 678] width 385 height 42
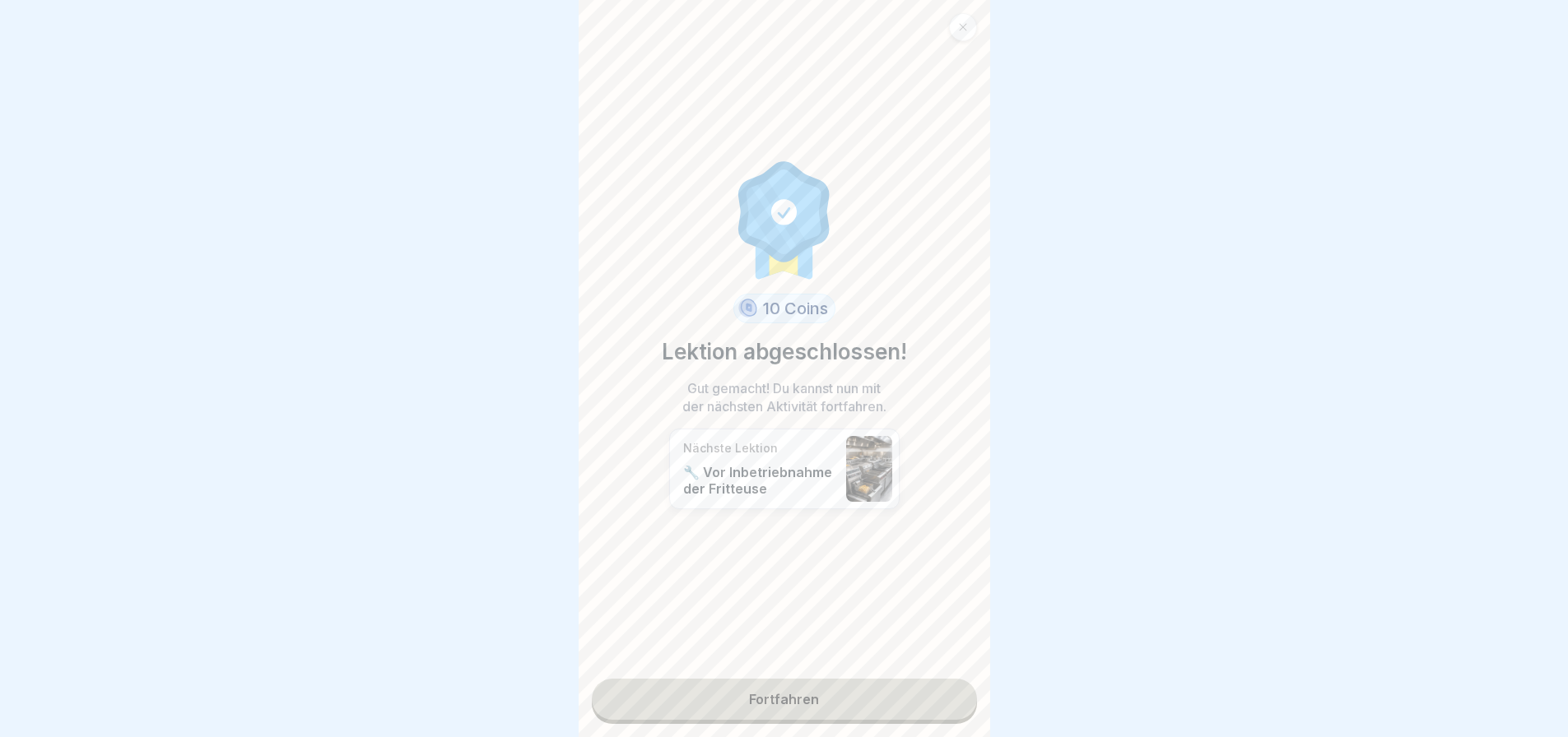
click at [950, 700] on link "Fortfahren" at bounding box center [785, 699] width 385 height 42
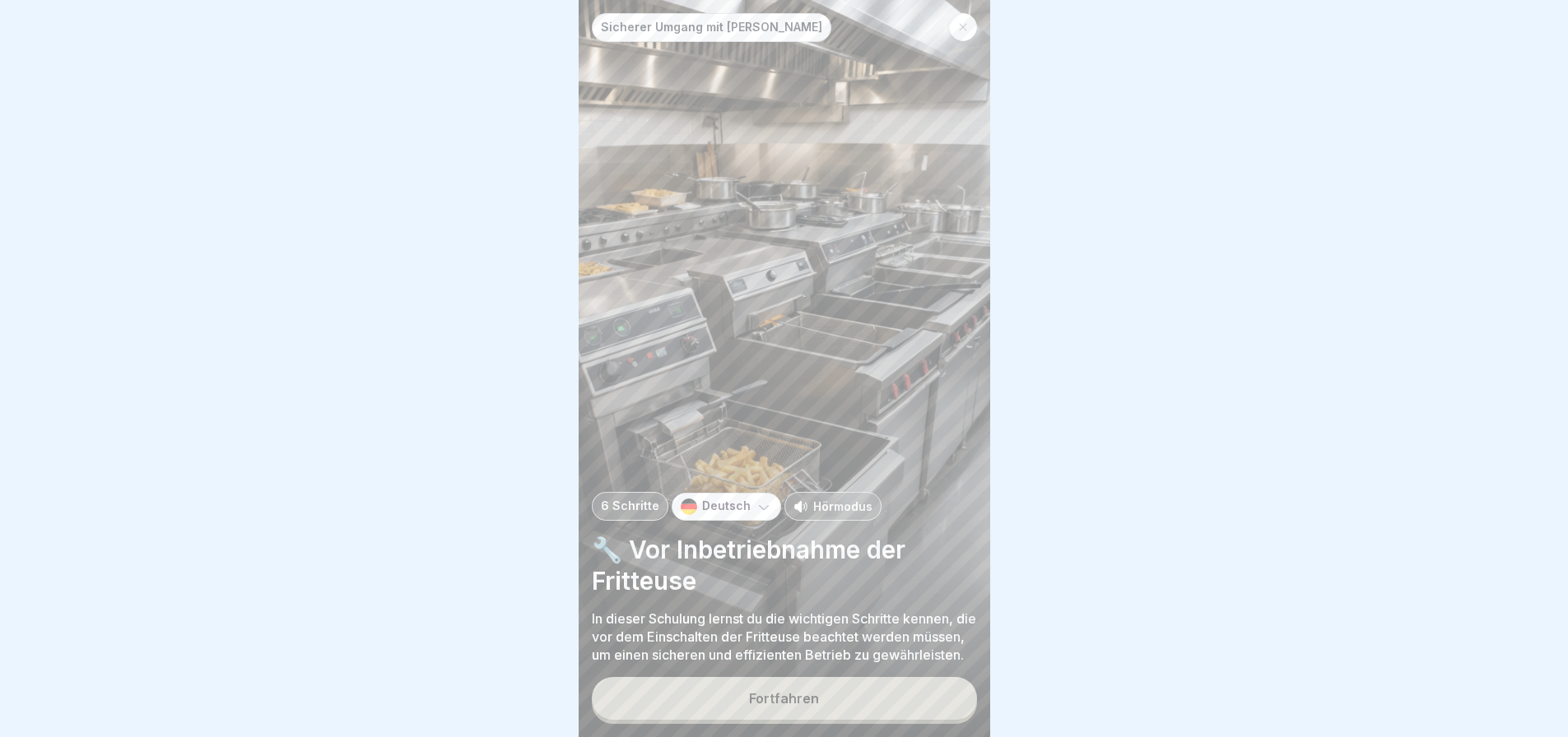
click at [950, 700] on button "Fortfahren" at bounding box center [785, 698] width 385 height 42
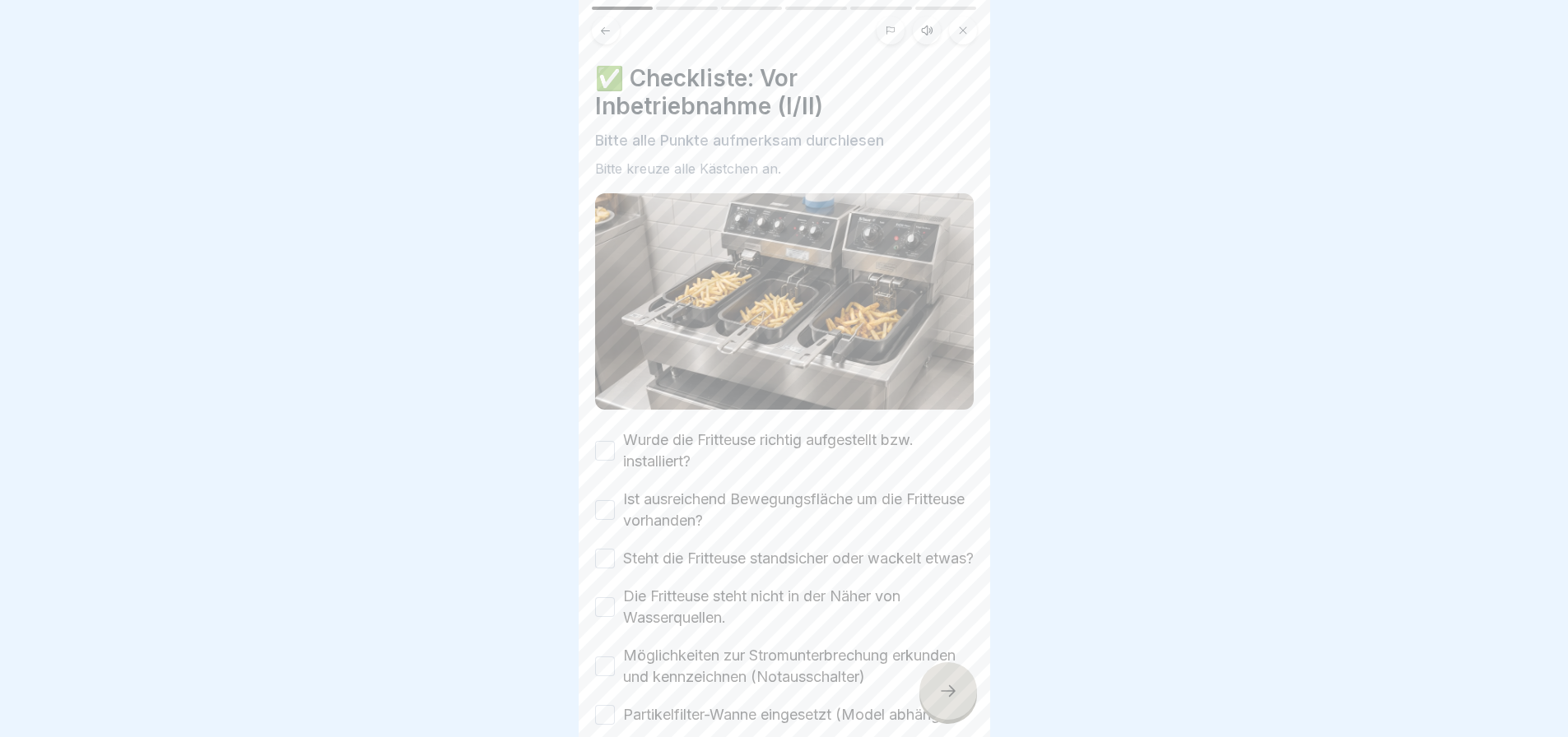
click at [605, 441] on button "Wurde die Fritteuse richtig aufgestellt bzw. installiert?" at bounding box center [604, 450] width 20 height 20
click at [603, 505] on button "Ist ausreichend Bewegungsfläche um die Fritteuse vorhanden?" at bounding box center [604, 510] width 20 height 20
click at [606, 562] on button "Steht die Fritteuse standsicher oder wackelt etwas?" at bounding box center [604, 558] width 20 height 20
click at [602, 617] on button "Die Fritteuse steht nicht in der Näher von Wasserquellen." at bounding box center [604, 606] width 20 height 20
click at [602, 676] on button "Möglichkeiten zur Stromunterbrechung erkunden und kennzeichnen (Notausschalter)" at bounding box center [604, 666] width 20 height 20
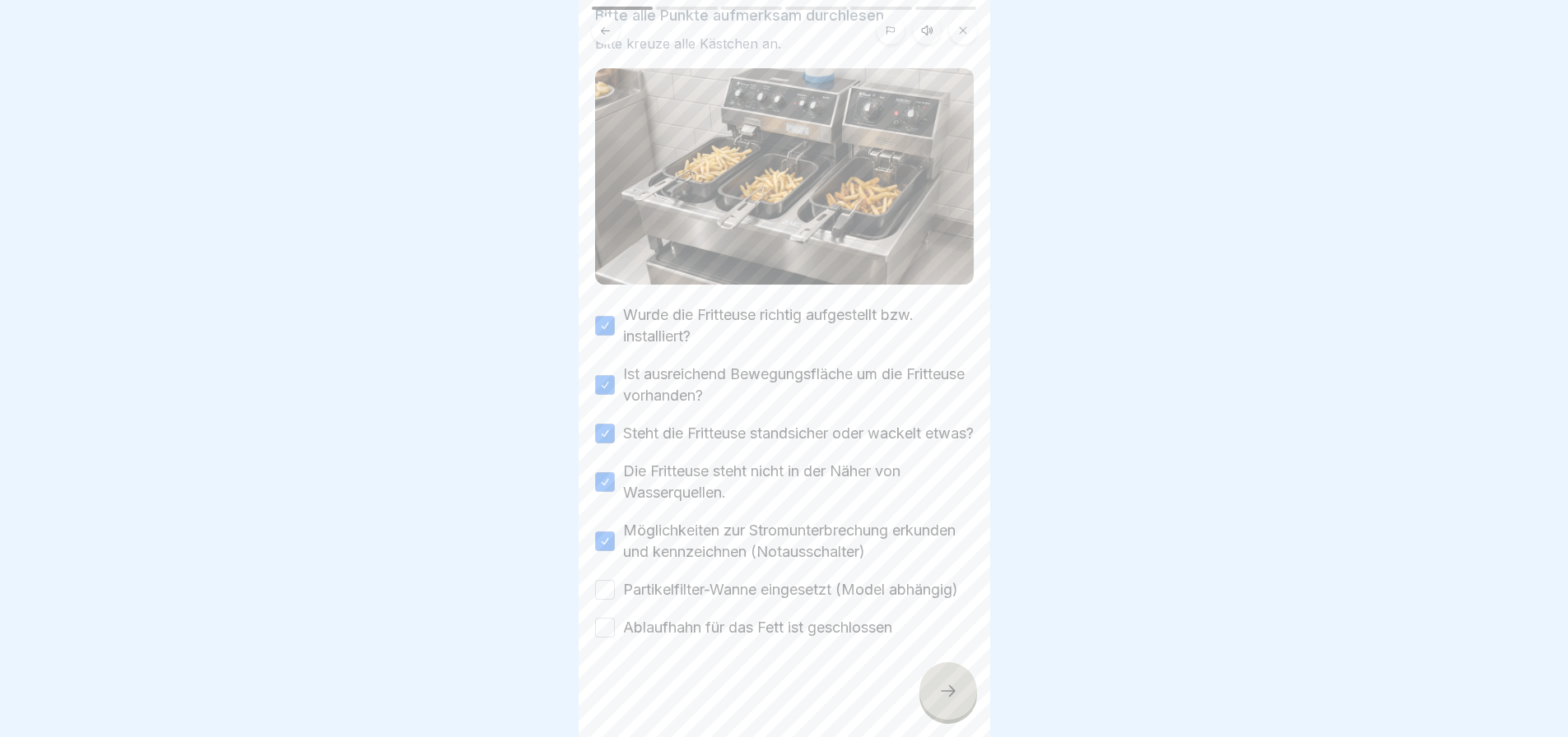
scroll to position [160, 0]
click at [613, 582] on button "Partikelfilter-Wanne eingesetzt (Model abhängig)" at bounding box center [604, 589] width 20 height 20
click at [608, 628] on button "Ablaufhahn für das Fett ist geschlossen" at bounding box center [604, 628] width 20 height 20
click at [943, 695] on div at bounding box center [949, 691] width 58 height 58
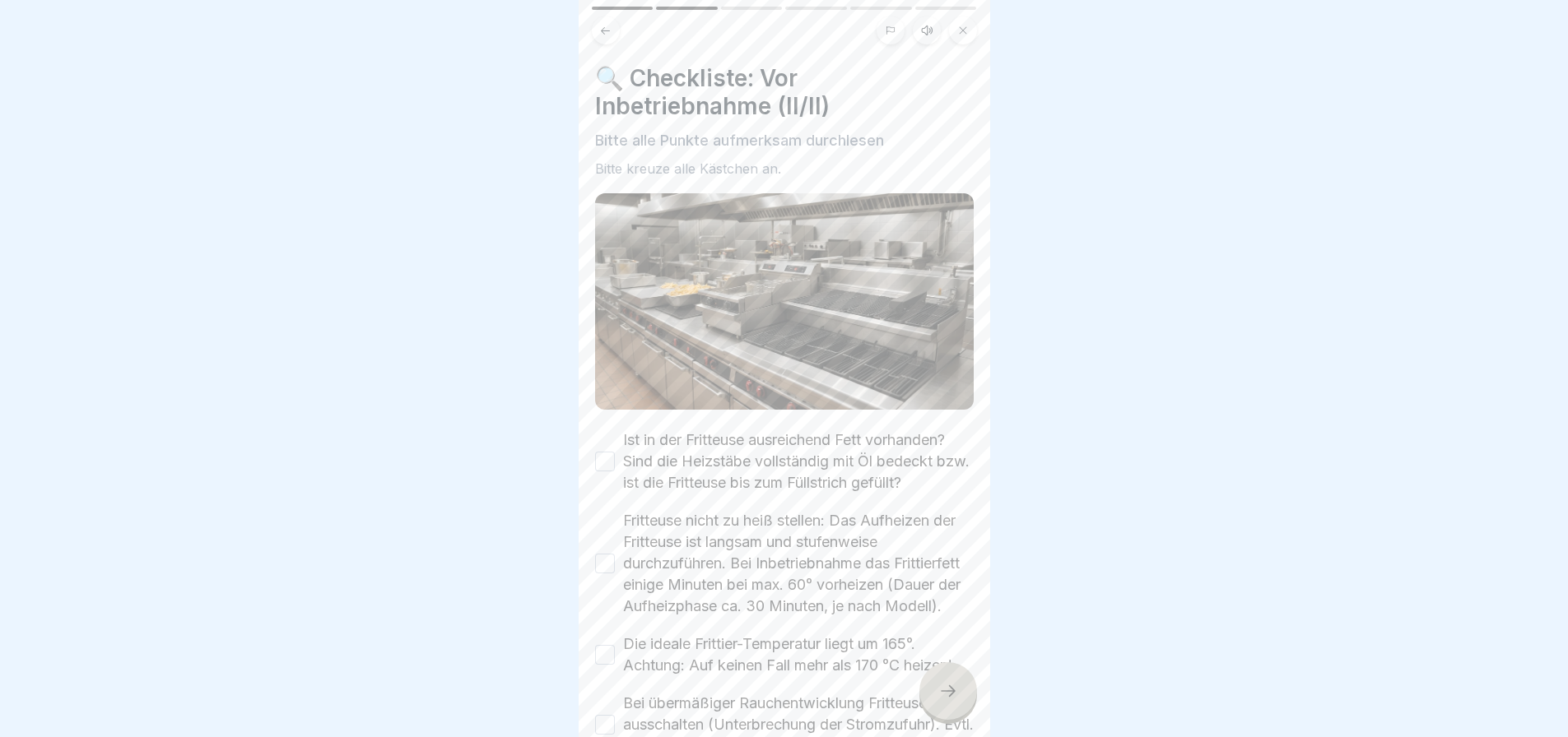
click at [611, 455] on button "Ist in der Fritteuse ausreichend Fett vorhanden? Sind die Heizstäbe vollständig…" at bounding box center [604, 461] width 20 height 20
click at [600, 565] on button "Fritteuse nicht zu heiß stellen: Das Aufheizen der Fritteuse ist langsam und st…" at bounding box center [604, 563] width 20 height 20
click at [605, 676] on div "Die ideale Frittier-Temperatur liegt um 165°. Achtung: Auf keinen Fall mehr als…" at bounding box center [784, 655] width 378 height 42
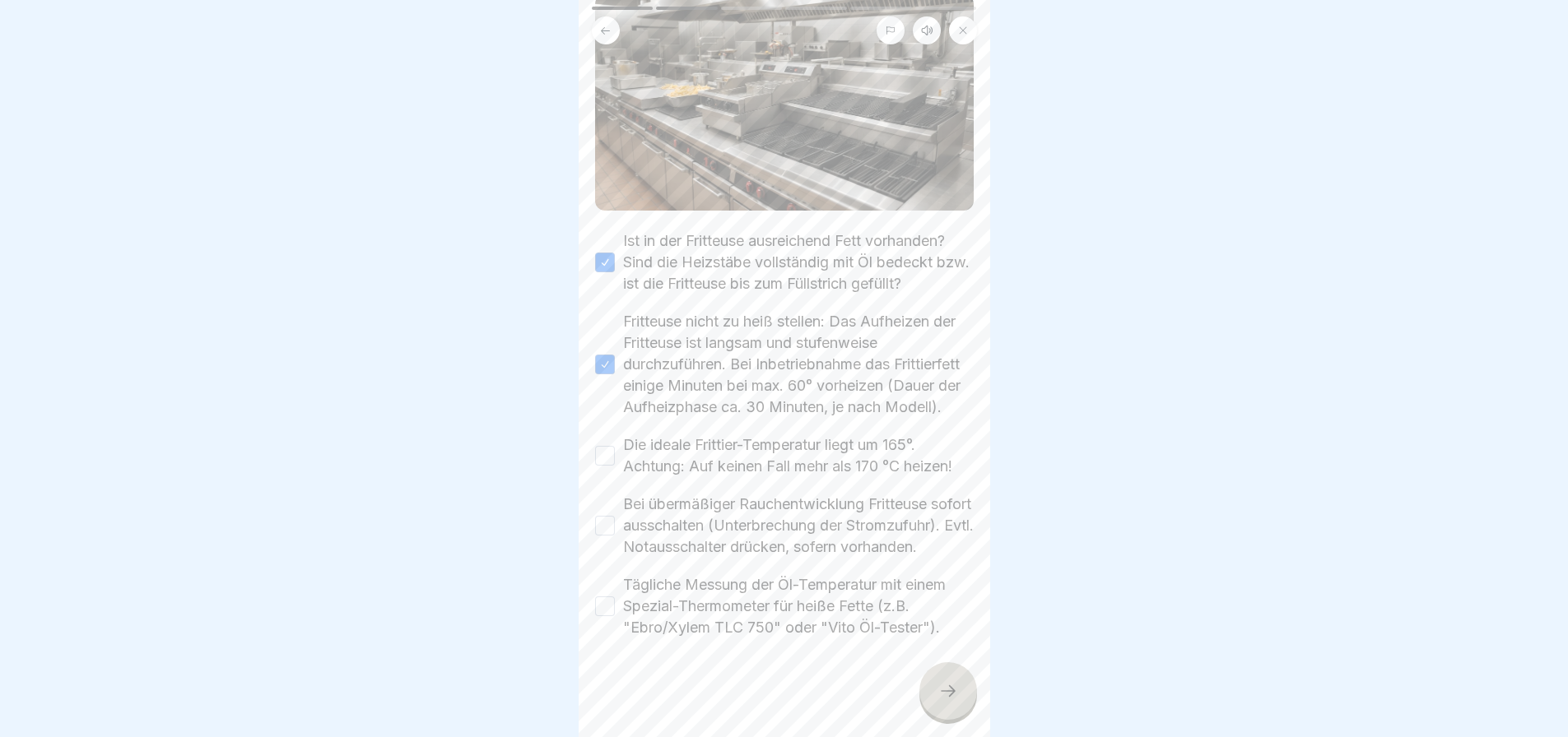
scroll to position [227, 0]
click at [595, 446] on button "Die ideale Frittier-Temperatur liegt um 165°. Achtung: Auf keinen Fall mehr als…" at bounding box center [604, 455] width 20 height 20
click at [612, 528] on button "Bei übermäßiger Rauchentwicklung Fritteuse sofort ausschalten (Unterbrechung de…" at bounding box center [604, 525] width 20 height 20
click at [608, 617] on button "Tägliche Messung der Öl-Temperatur mit einem Spezial-Thermometer für heiße Fett…" at bounding box center [604, 606] width 20 height 20
click at [934, 694] on div at bounding box center [949, 691] width 58 height 58
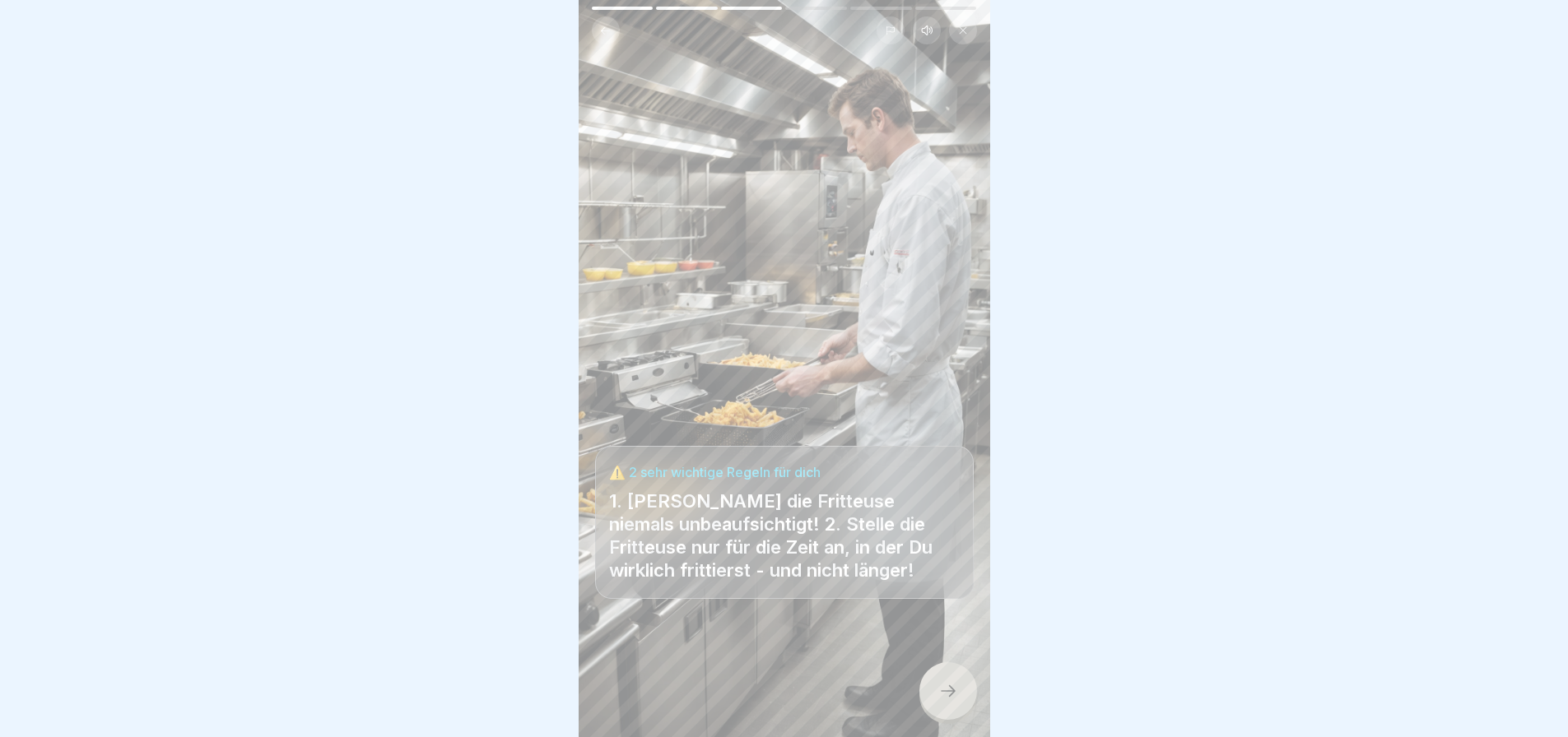
click at [934, 694] on div at bounding box center [949, 691] width 58 height 58
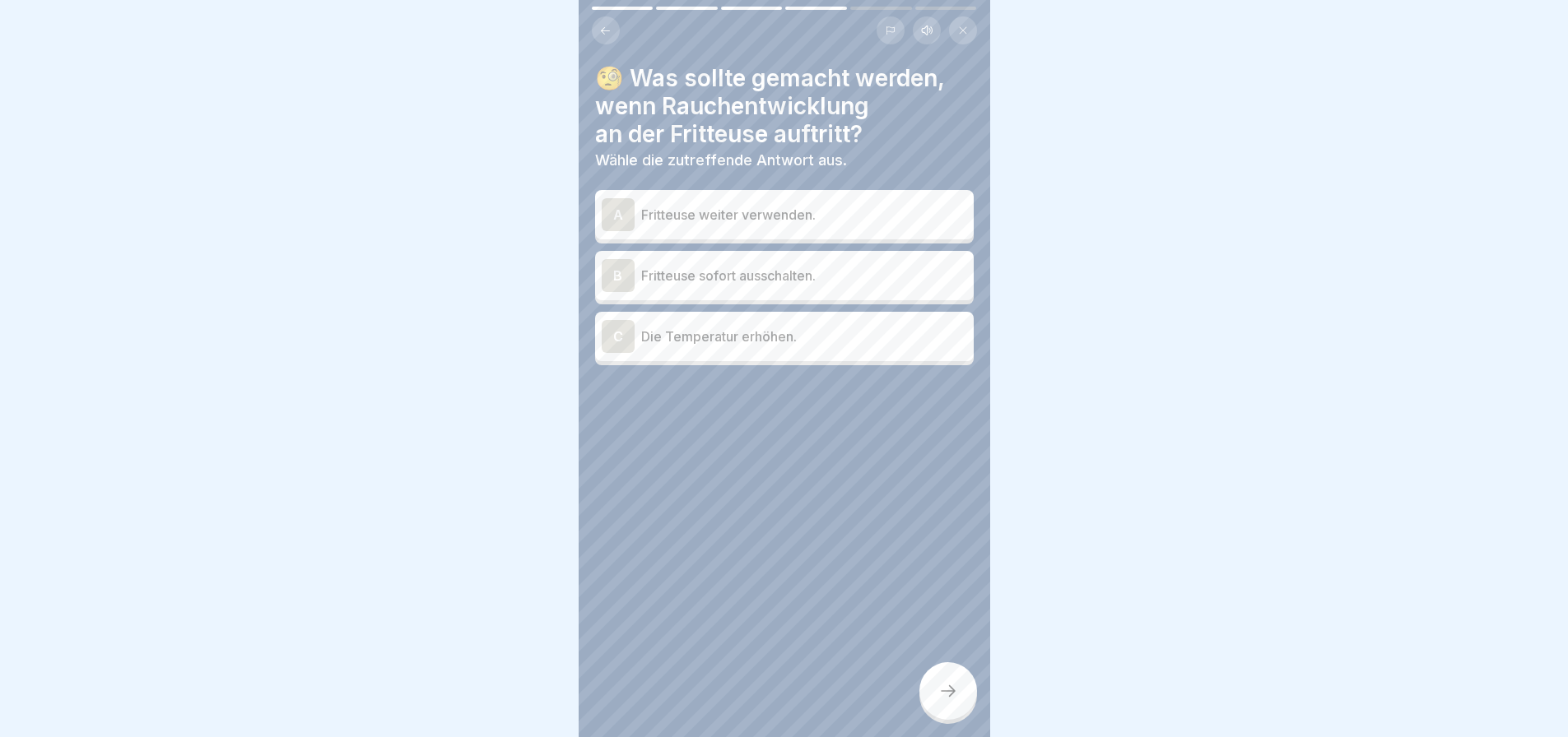
click at [608, 280] on div "B" at bounding box center [618, 276] width 33 height 33
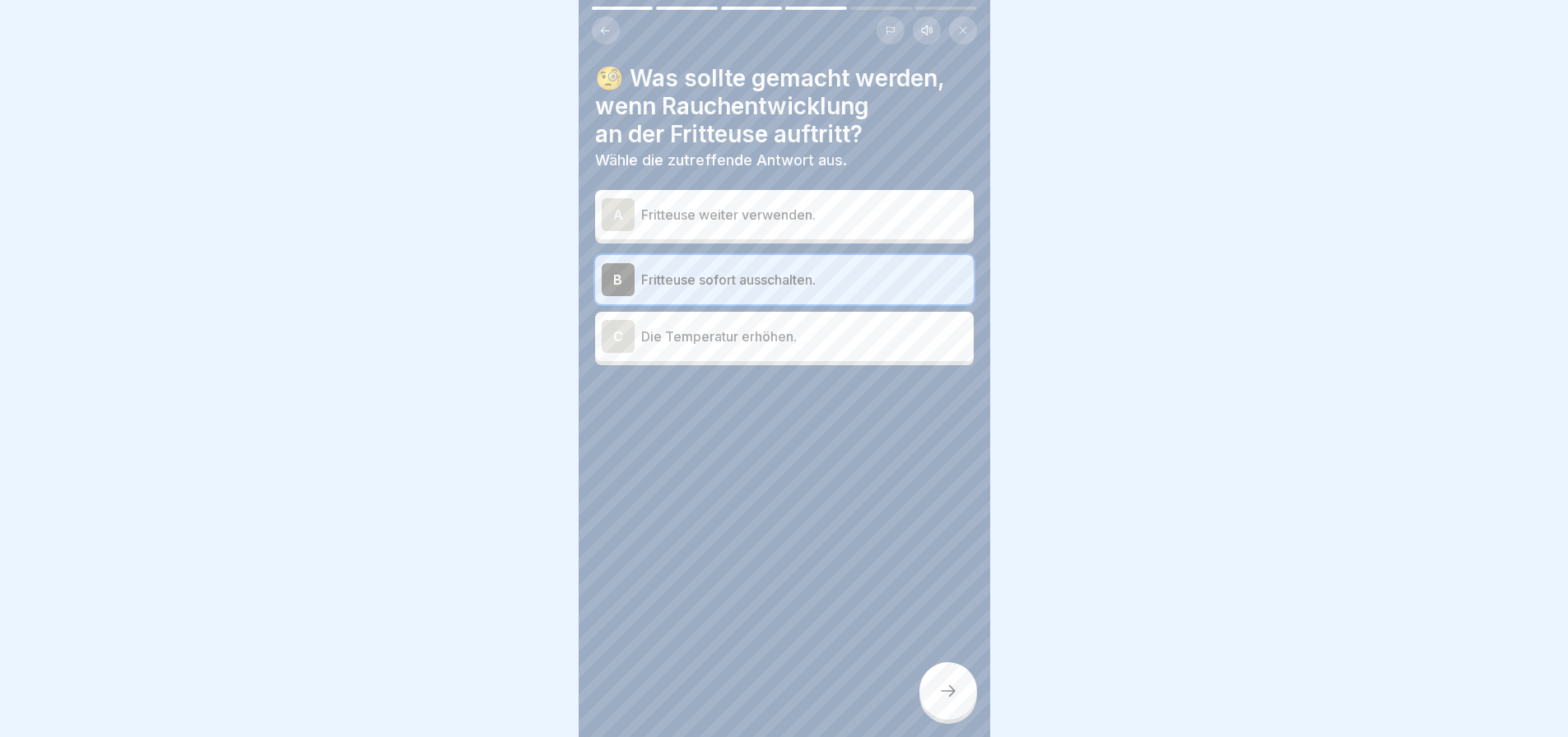
click at [947, 695] on div at bounding box center [949, 691] width 58 height 58
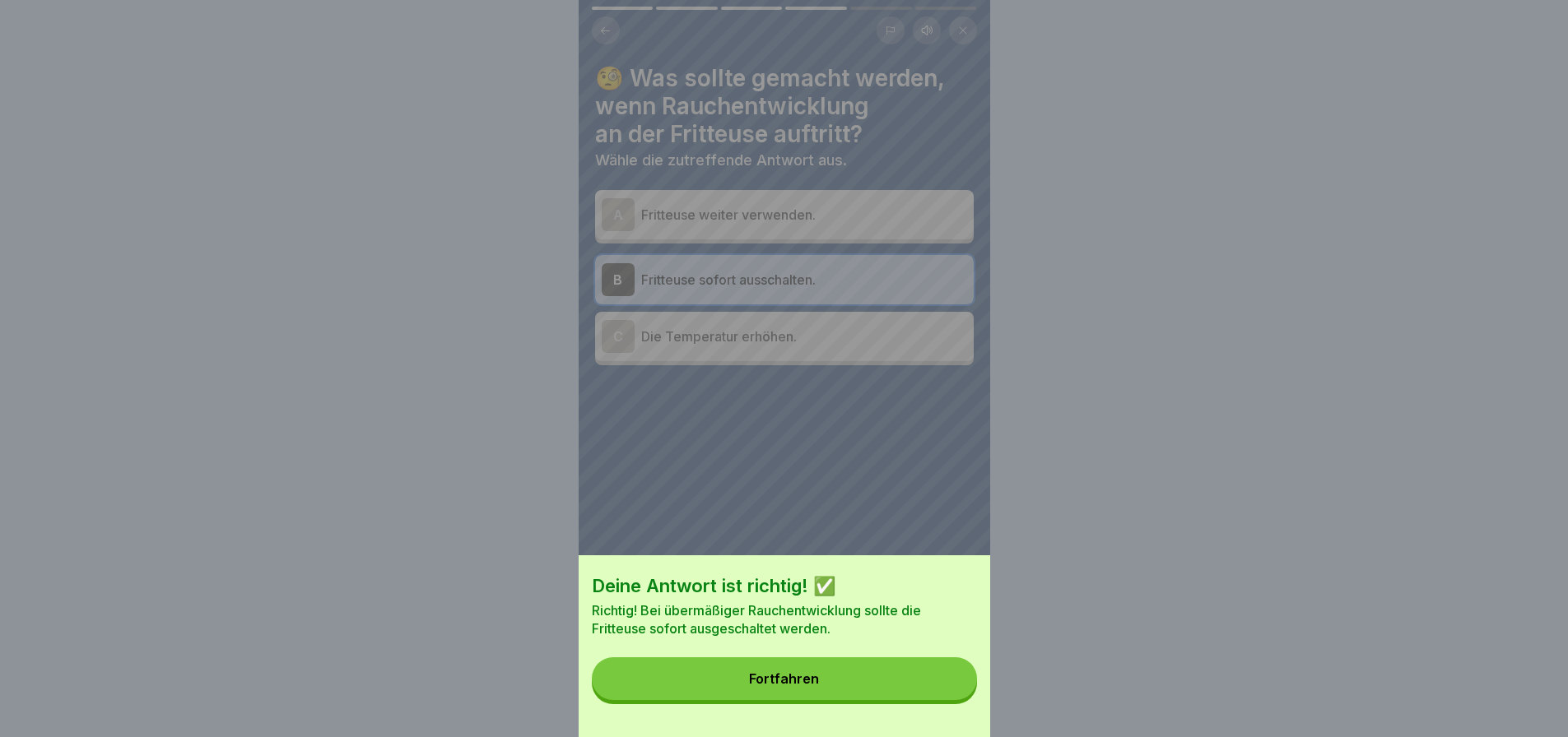
click at [947, 695] on button "Fortfahren" at bounding box center [785, 678] width 385 height 42
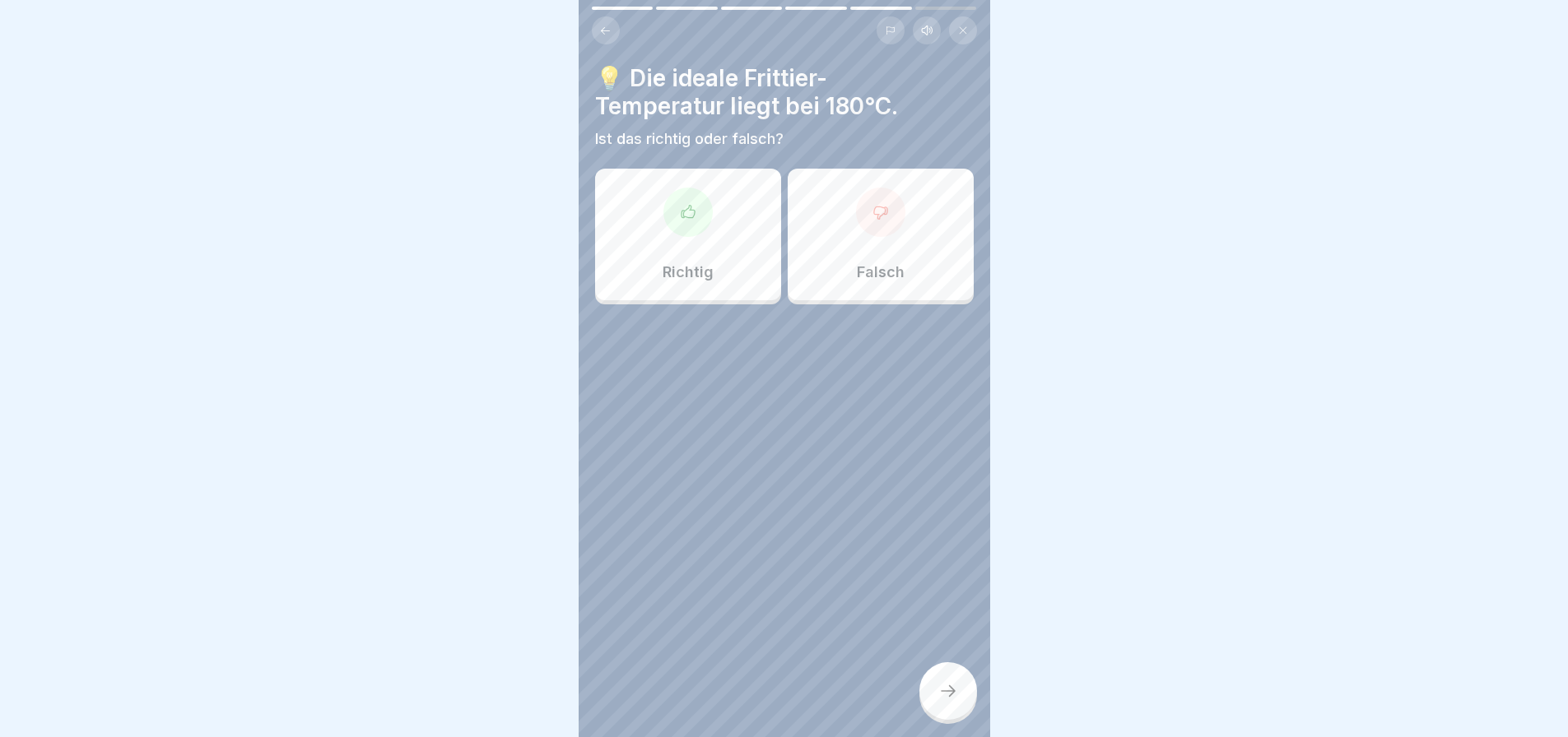
click at [715, 230] on div "Richtig" at bounding box center [687, 234] width 186 height 131
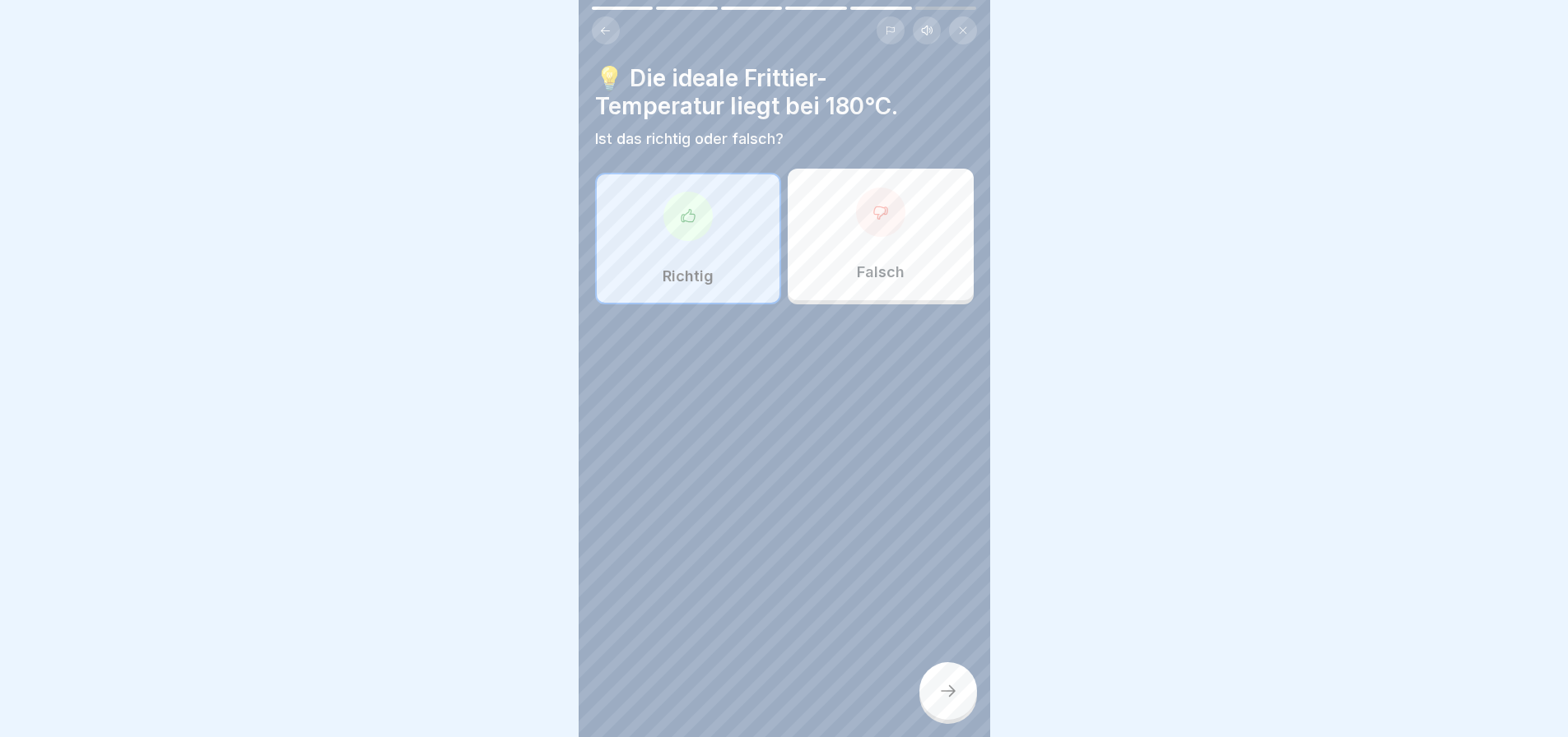
click at [950, 713] on div at bounding box center [949, 691] width 58 height 58
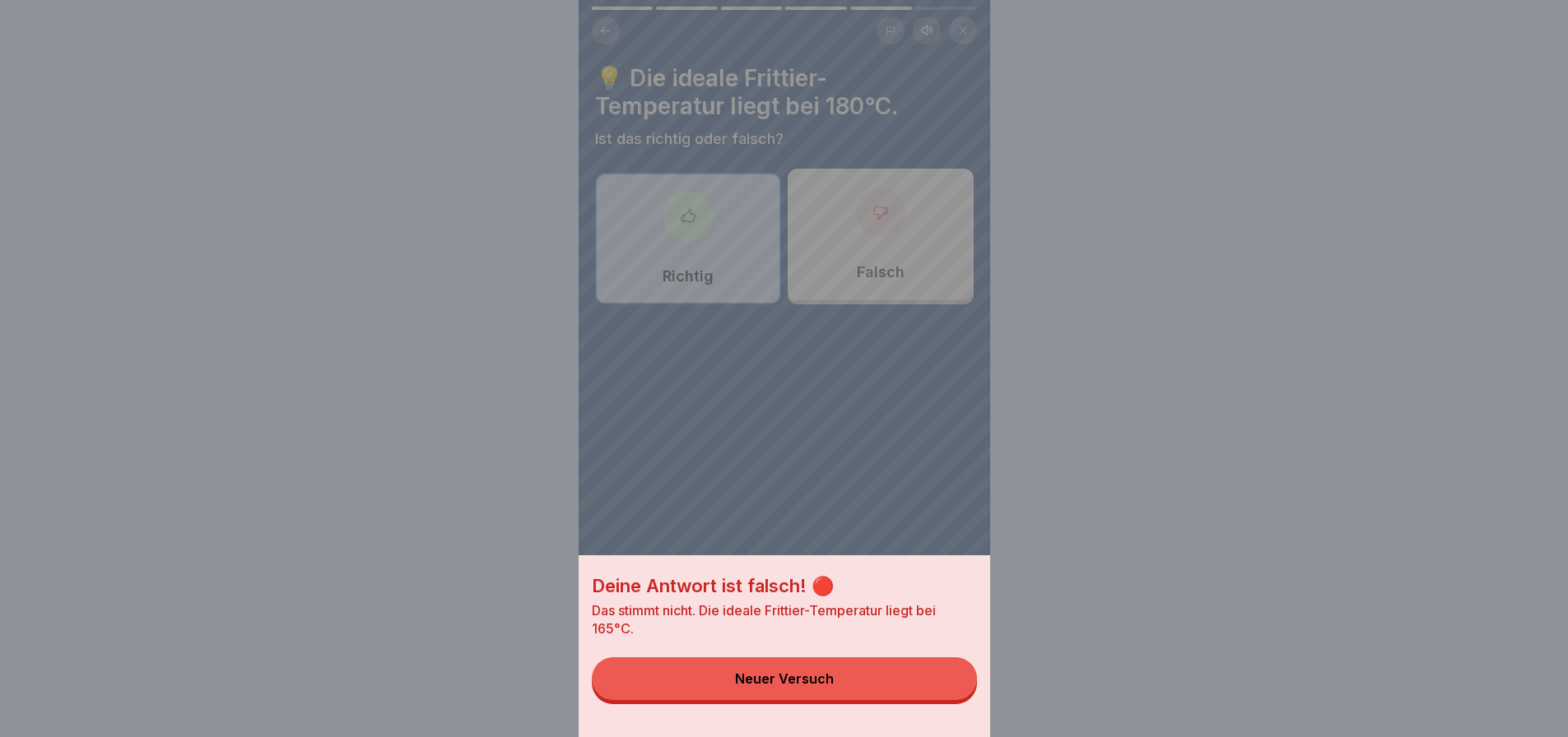
click at [937, 692] on button "Neuer Versuch" at bounding box center [785, 678] width 385 height 42
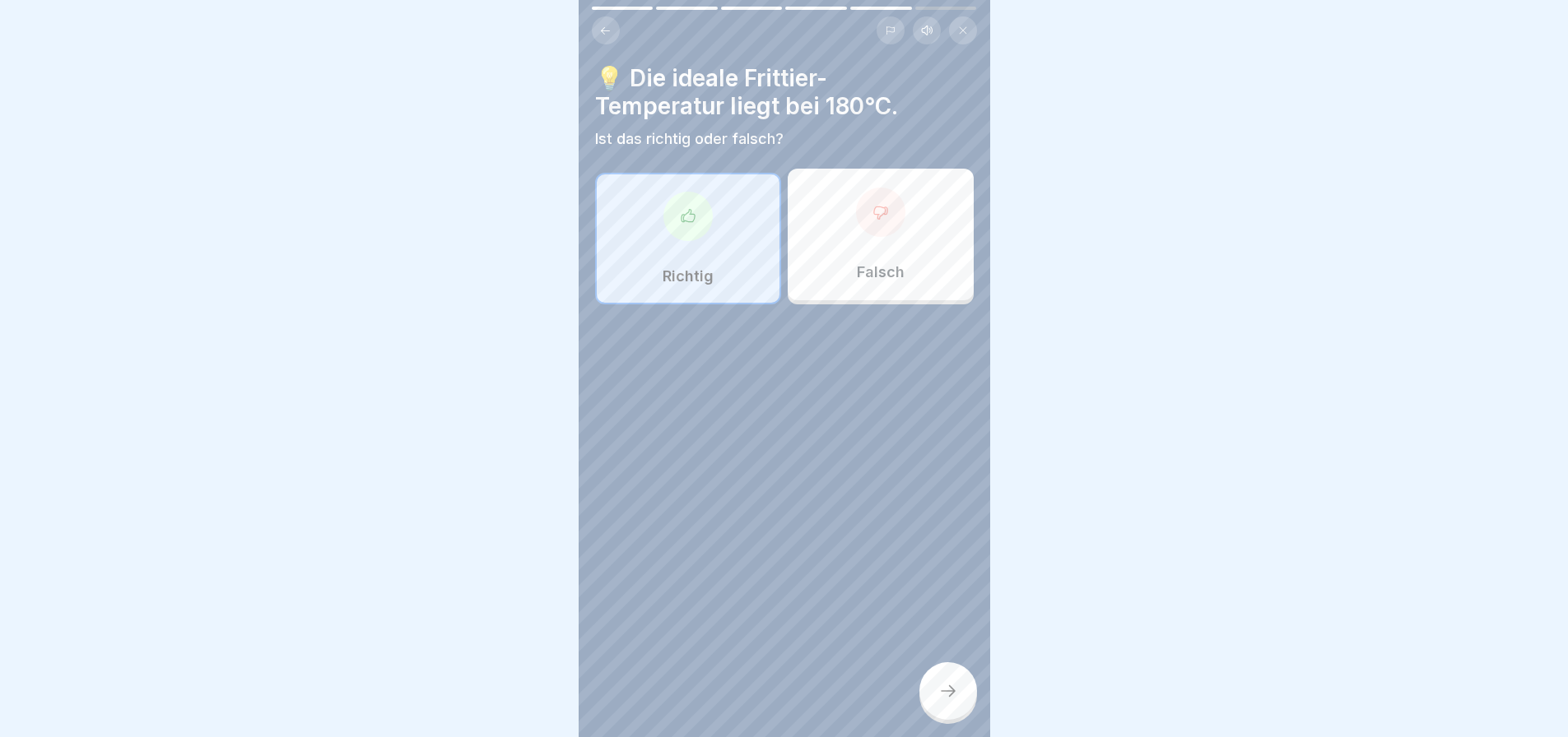
click at [916, 265] on div "Falsch" at bounding box center [880, 234] width 186 height 131
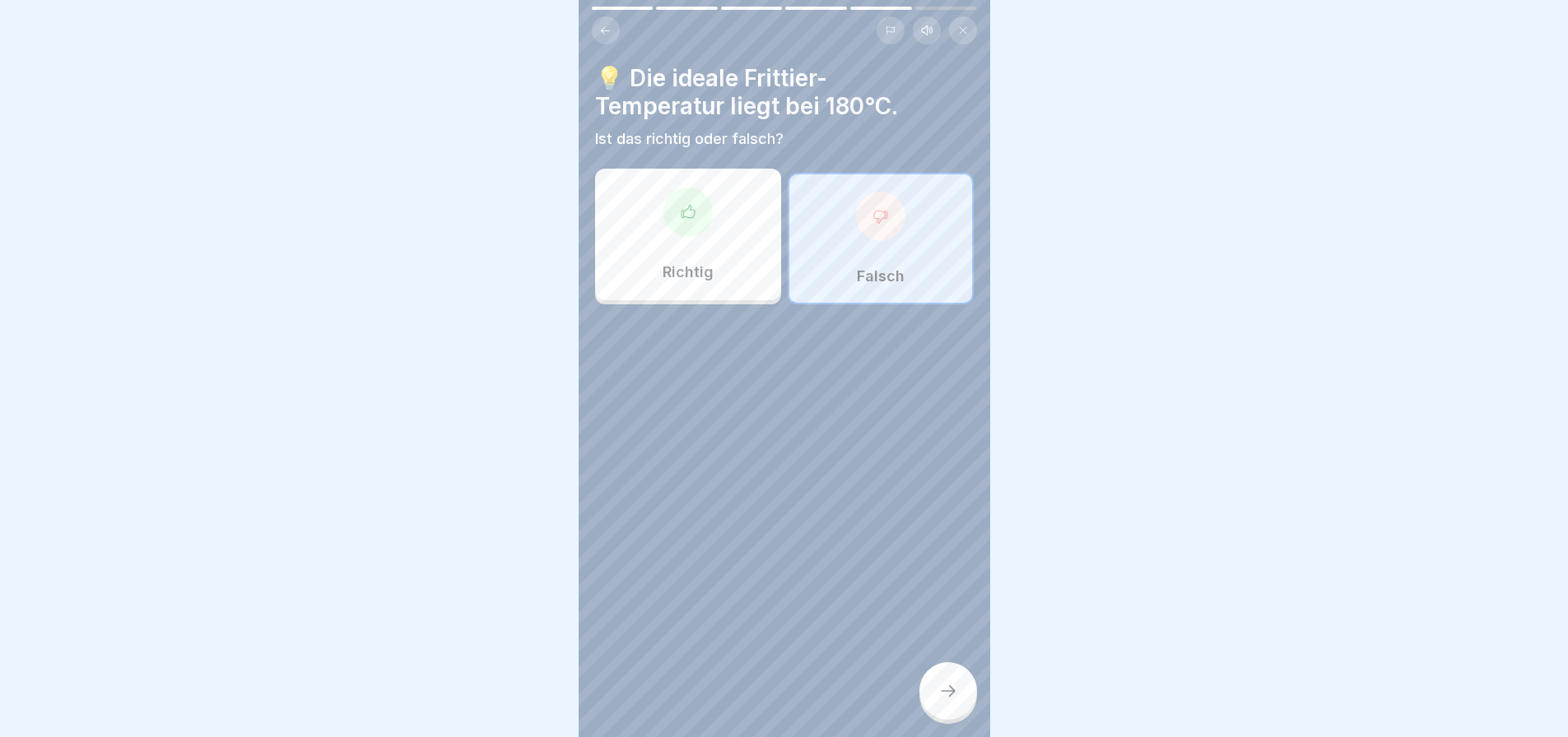
click at [956, 701] on icon at bounding box center [948, 690] width 20 height 20
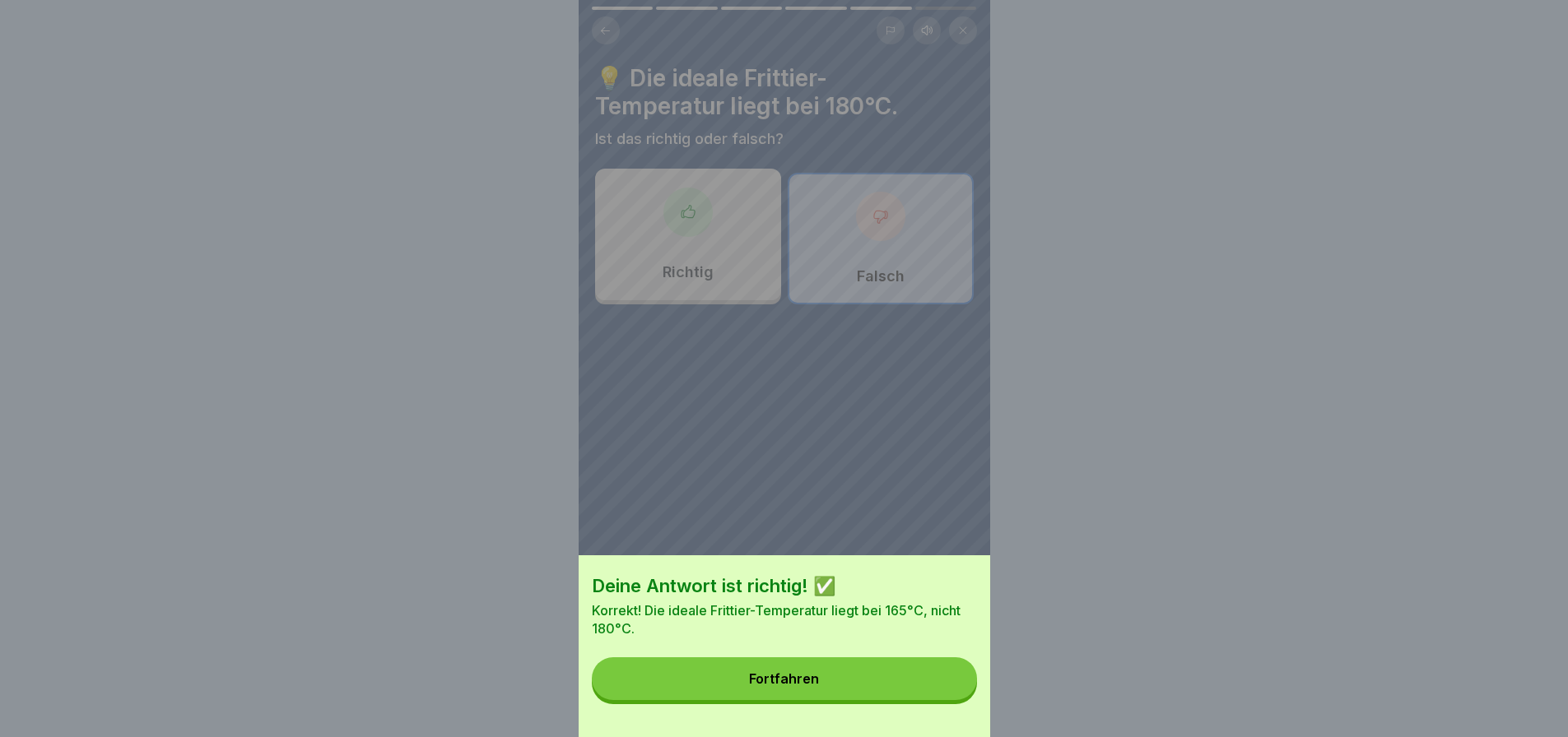
click at [956, 701] on button "Fortfahren" at bounding box center [785, 678] width 385 height 42
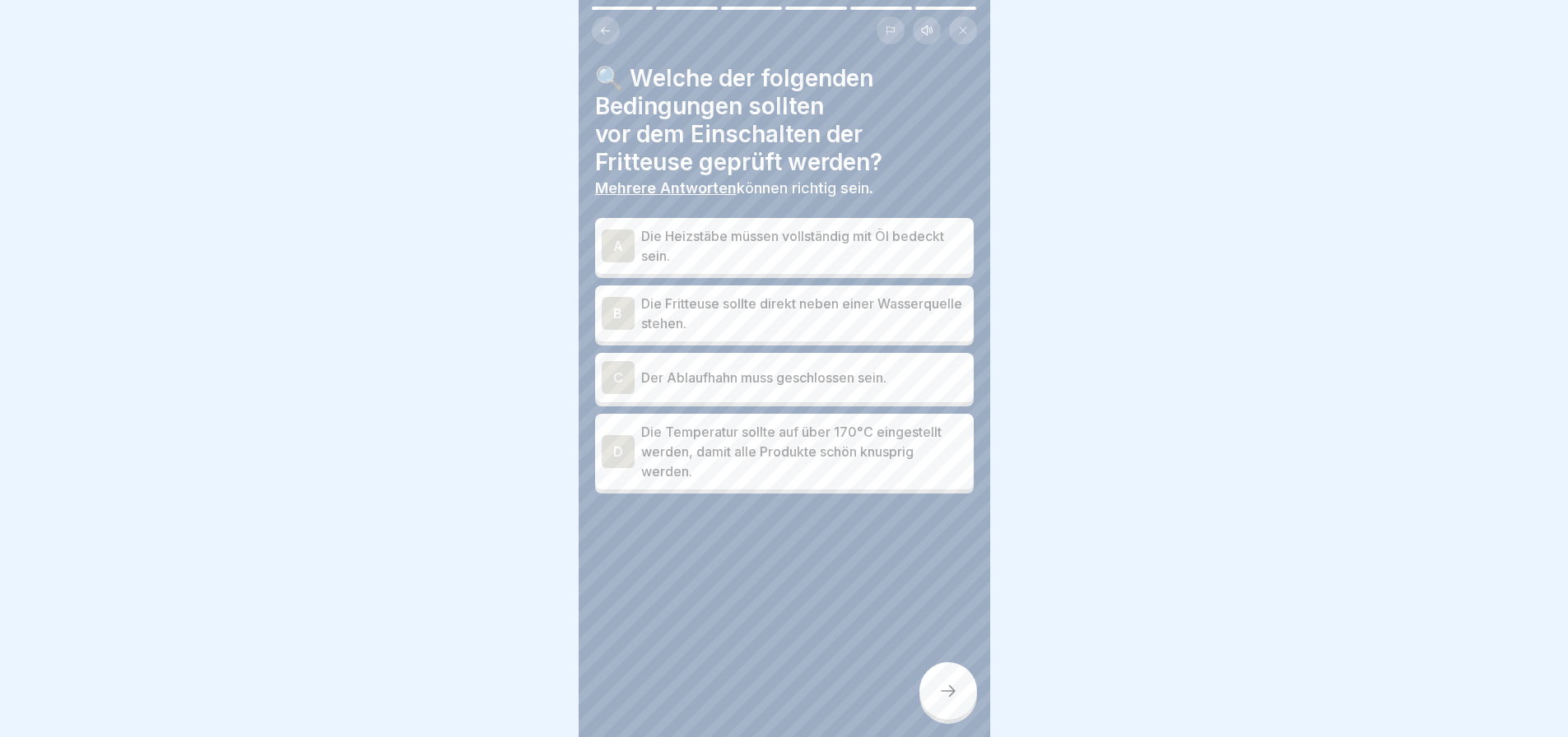
click at [873, 463] on p "Die Temperatur sollte auf über 170°C eingestellt werden, damit alle Produkte sc…" at bounding box center [804, 452] width 326 height 59
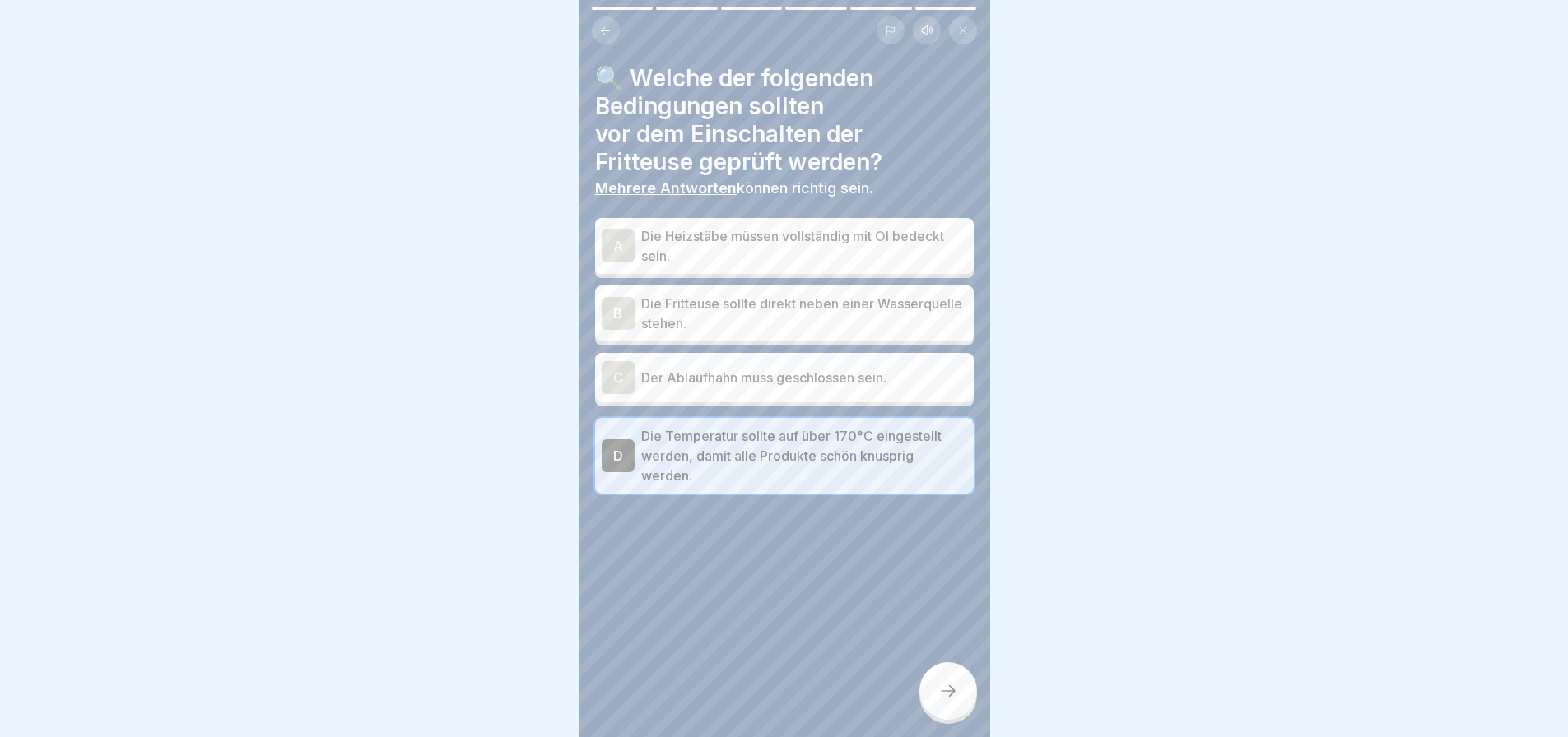
click at [948, 701] on icon at bounding box center [948, 690] width 20 height 20
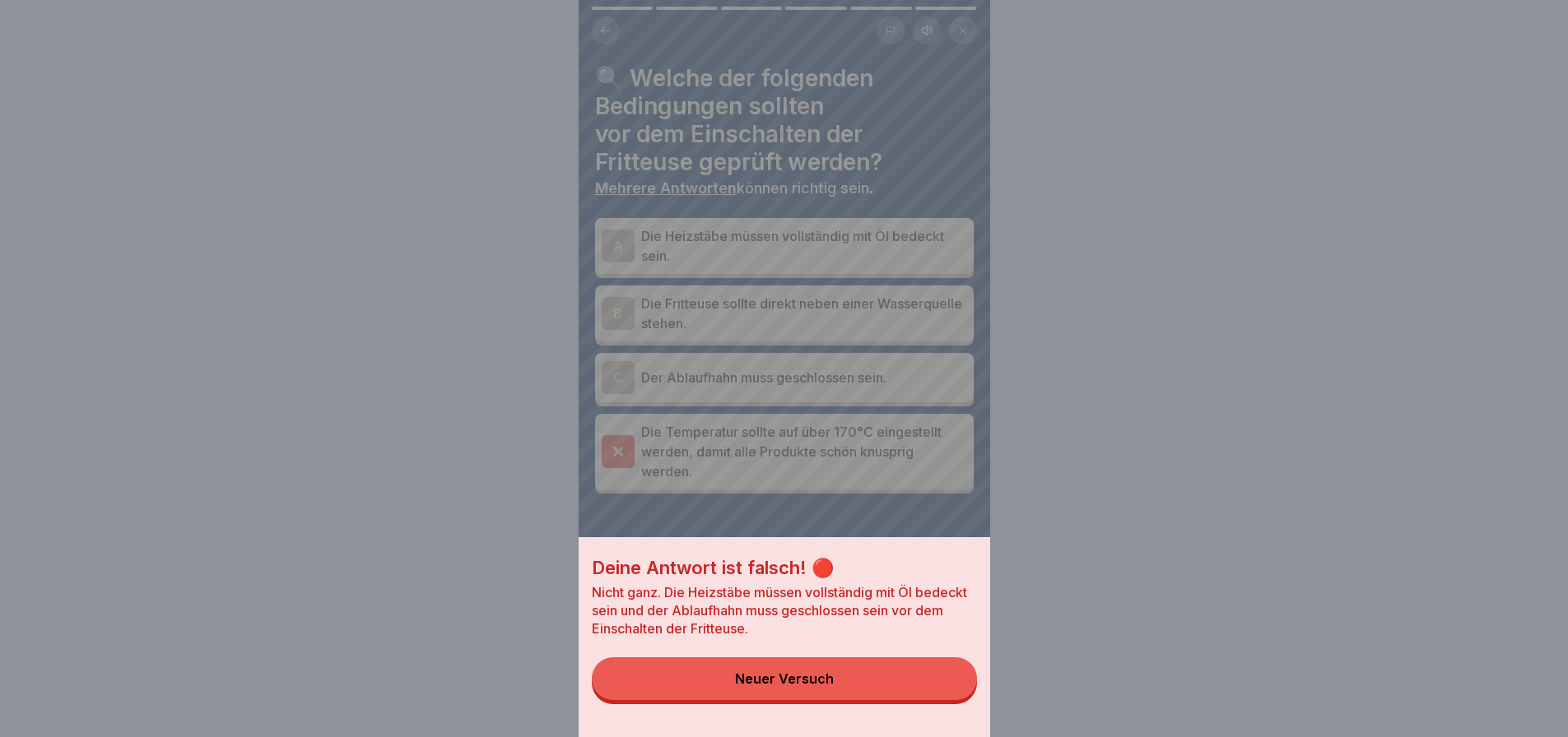
click at [948, 701] on button "Neuer Versuch" at bounding box center [785, 678] width 385 height 42
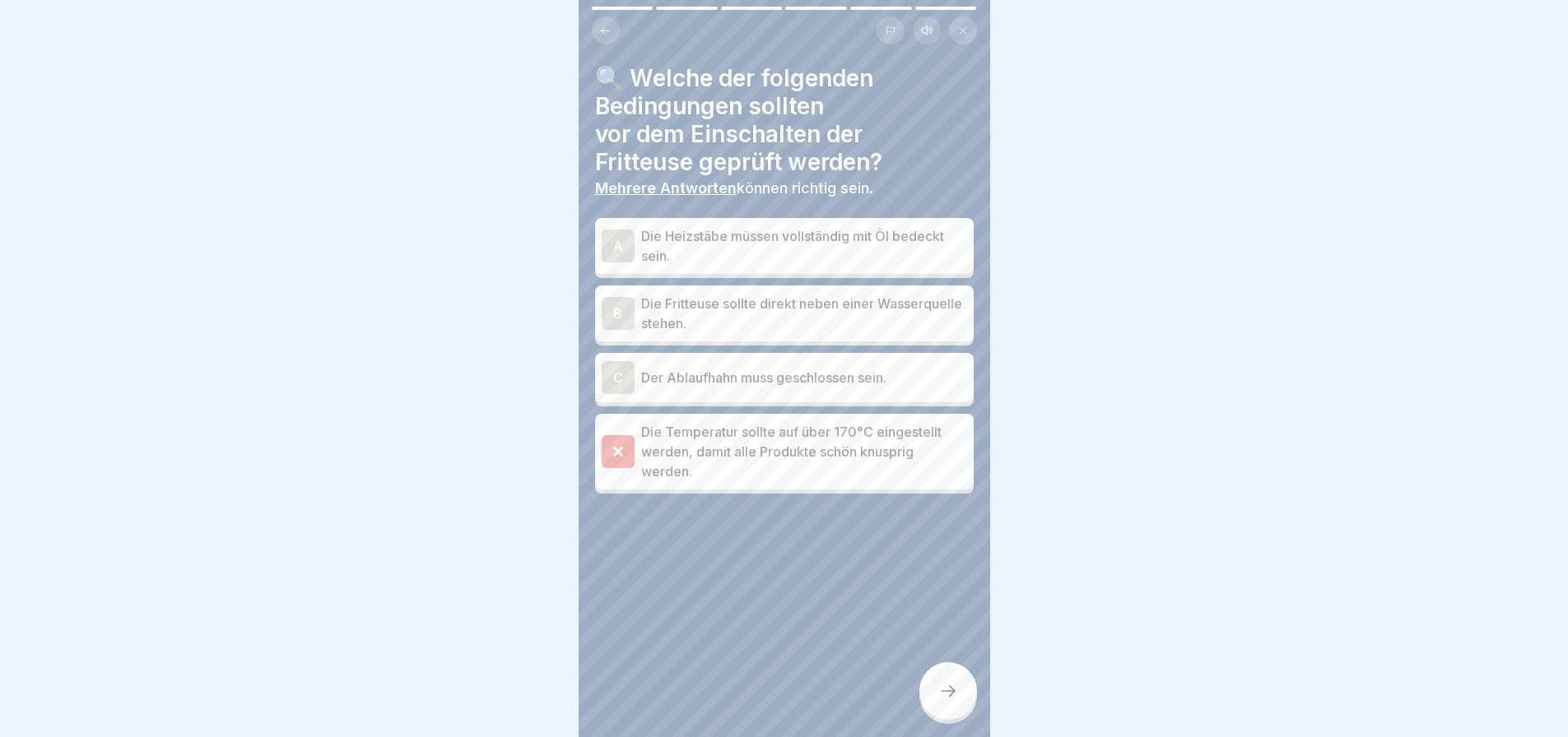
click at [881, 376] on p "Der Ablaufhahn muss geschlossen sein." at bounding box center [804, 377] width 326 height 20
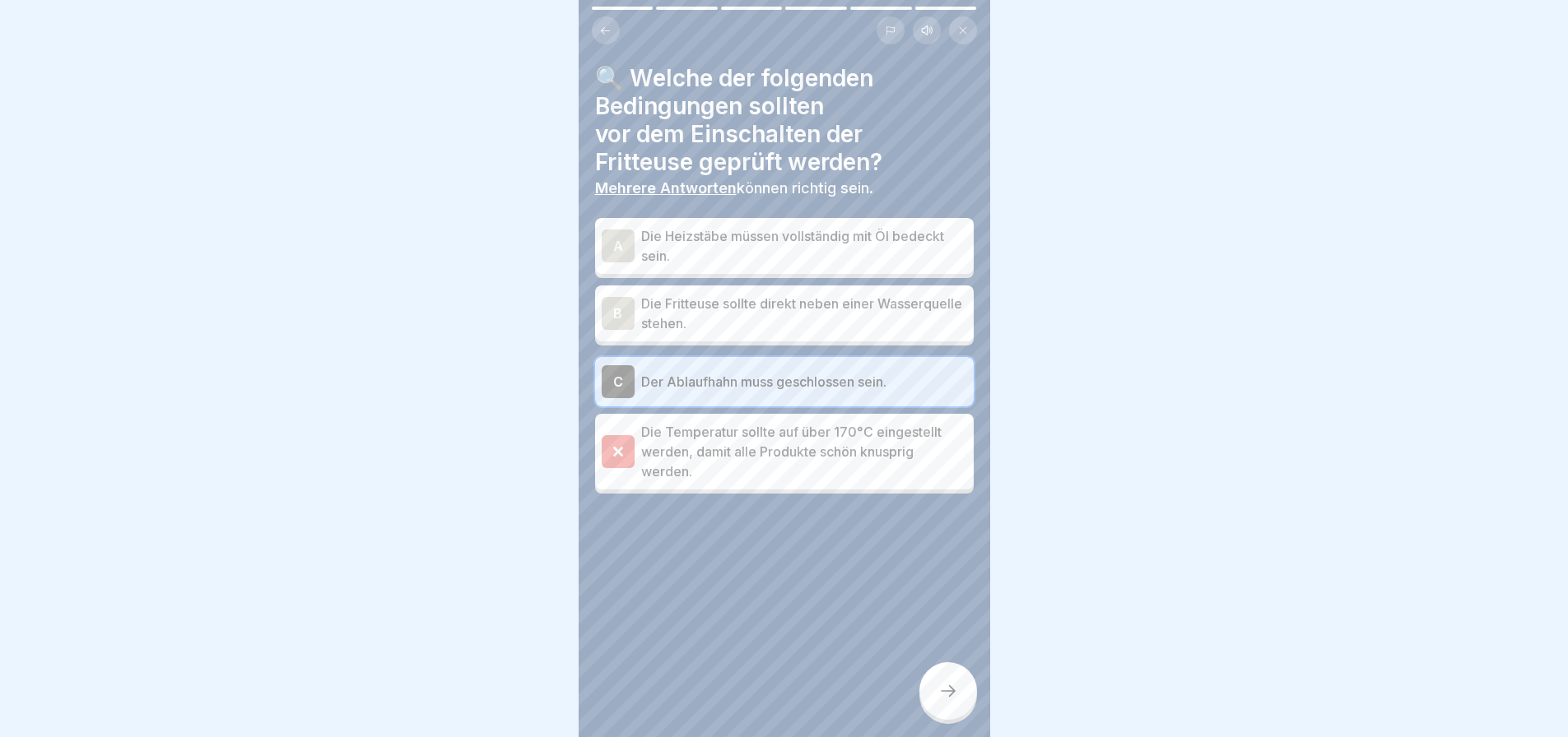
click at [957, 701] on icon at bounding box center [948, 690] width 20 height 20
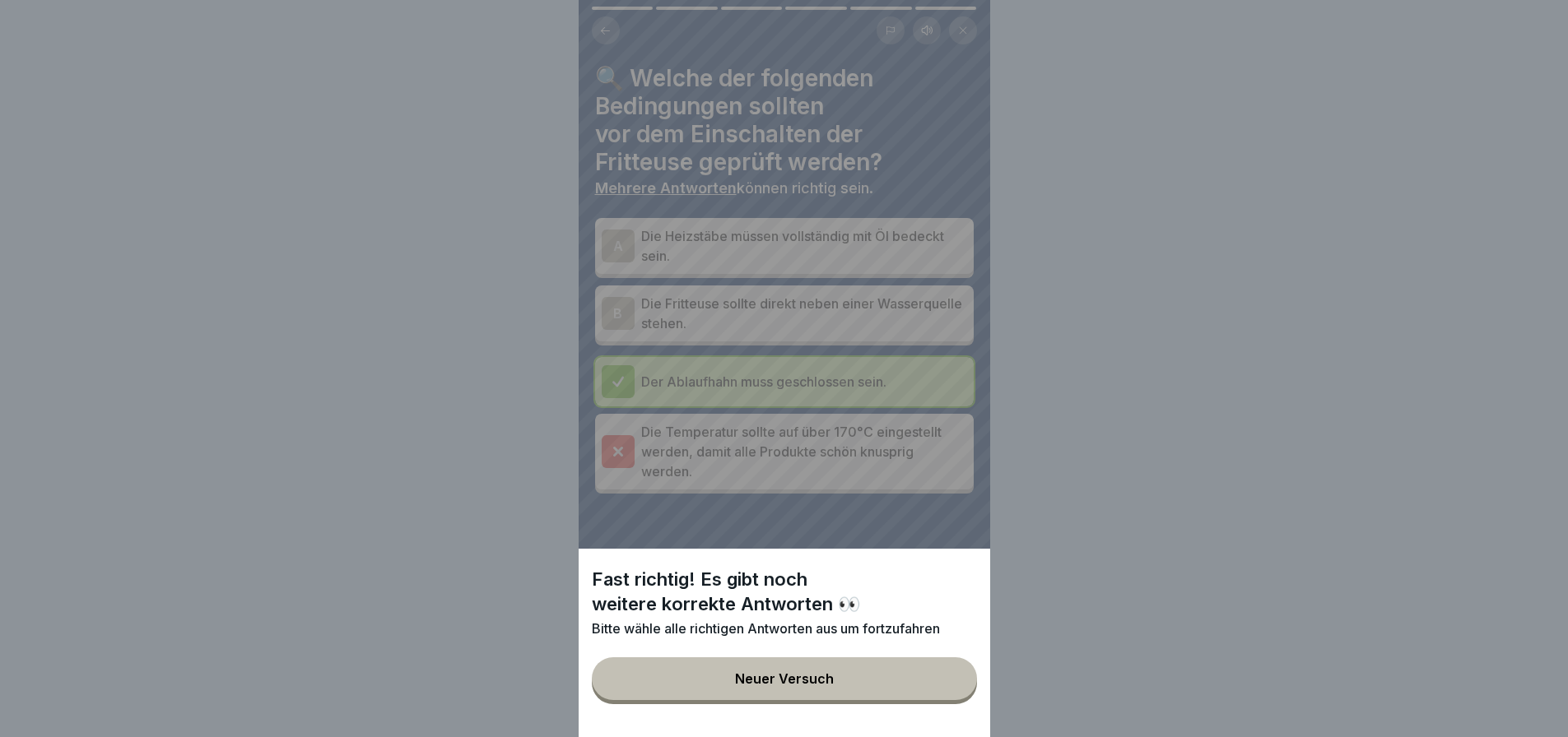
click at [934, 250] on div "Fast richtig! Es gibt noch weitere korrekte Antworten 👀 Bitte wähle alle richti…" at bounding box center [784, 368] width 412 height 737
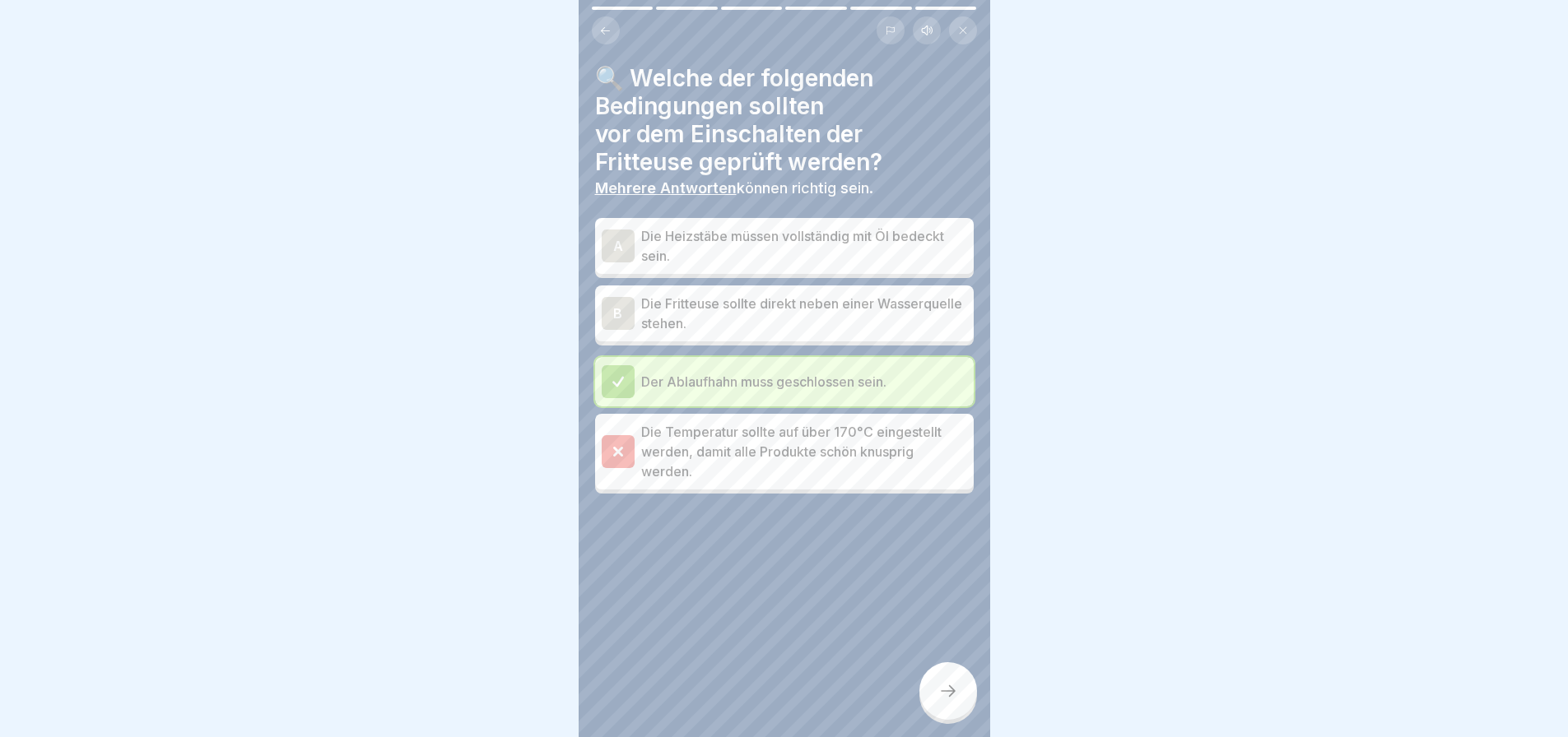
click at [934, 250] on p "Die Heizstäbe müssen vollständig mit Öl bedeckt sein." at bounding box center [804, 246] width 326 height 40
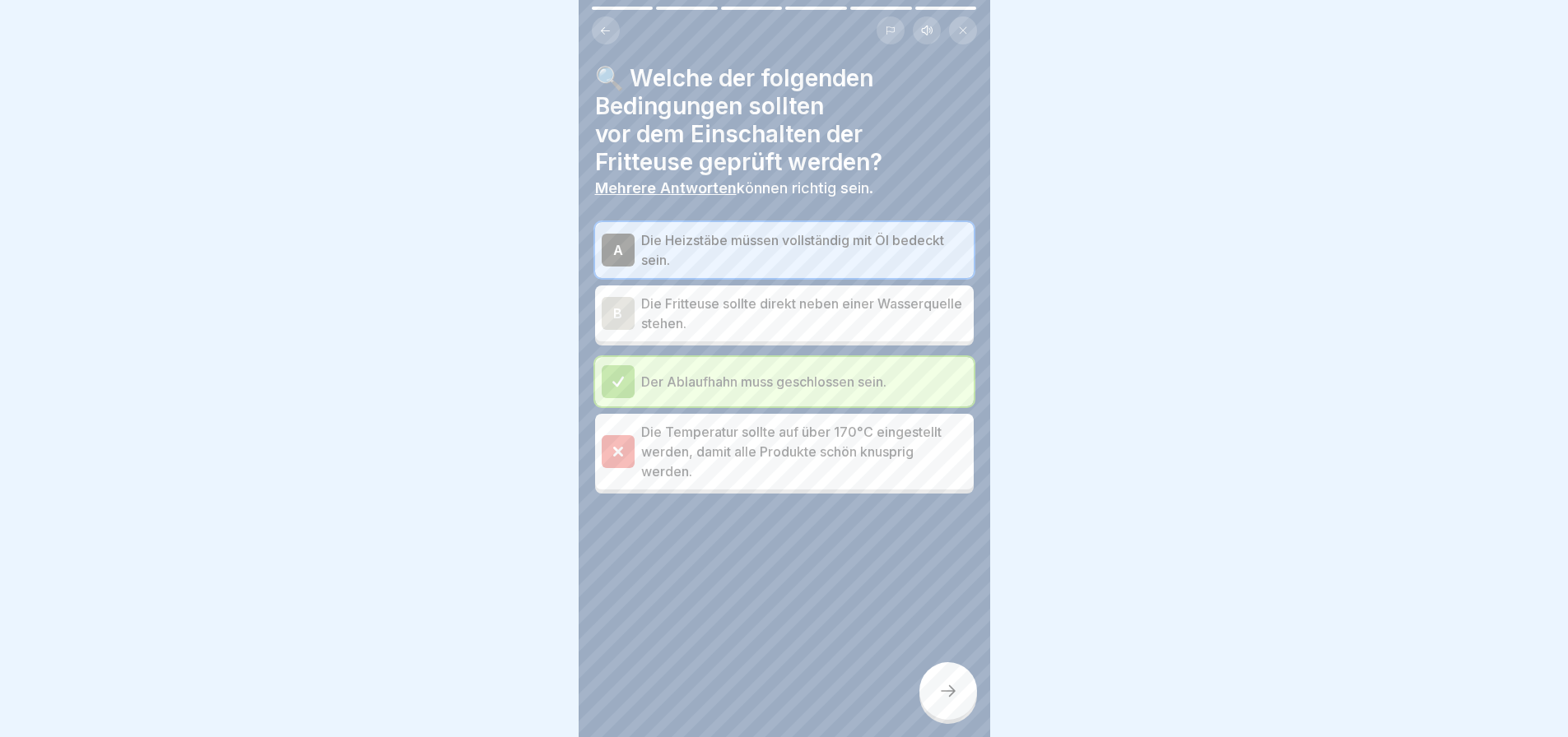
click at [953, 697] on icon at bounding box center [948, 691] width 14 height 12
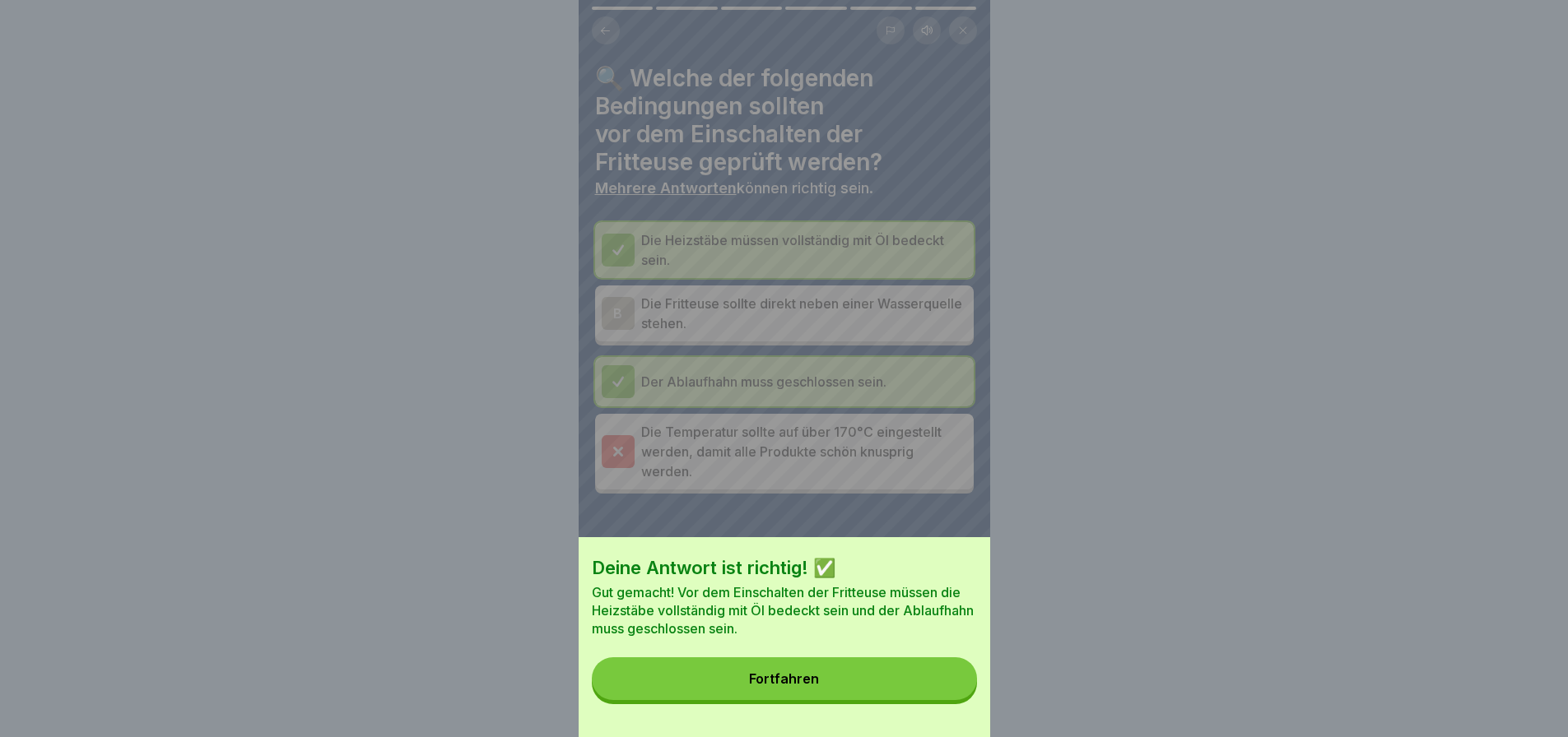
click at [953, 701] on button "Fortfahren" at bounding box center [785, 678] width 385 height 42
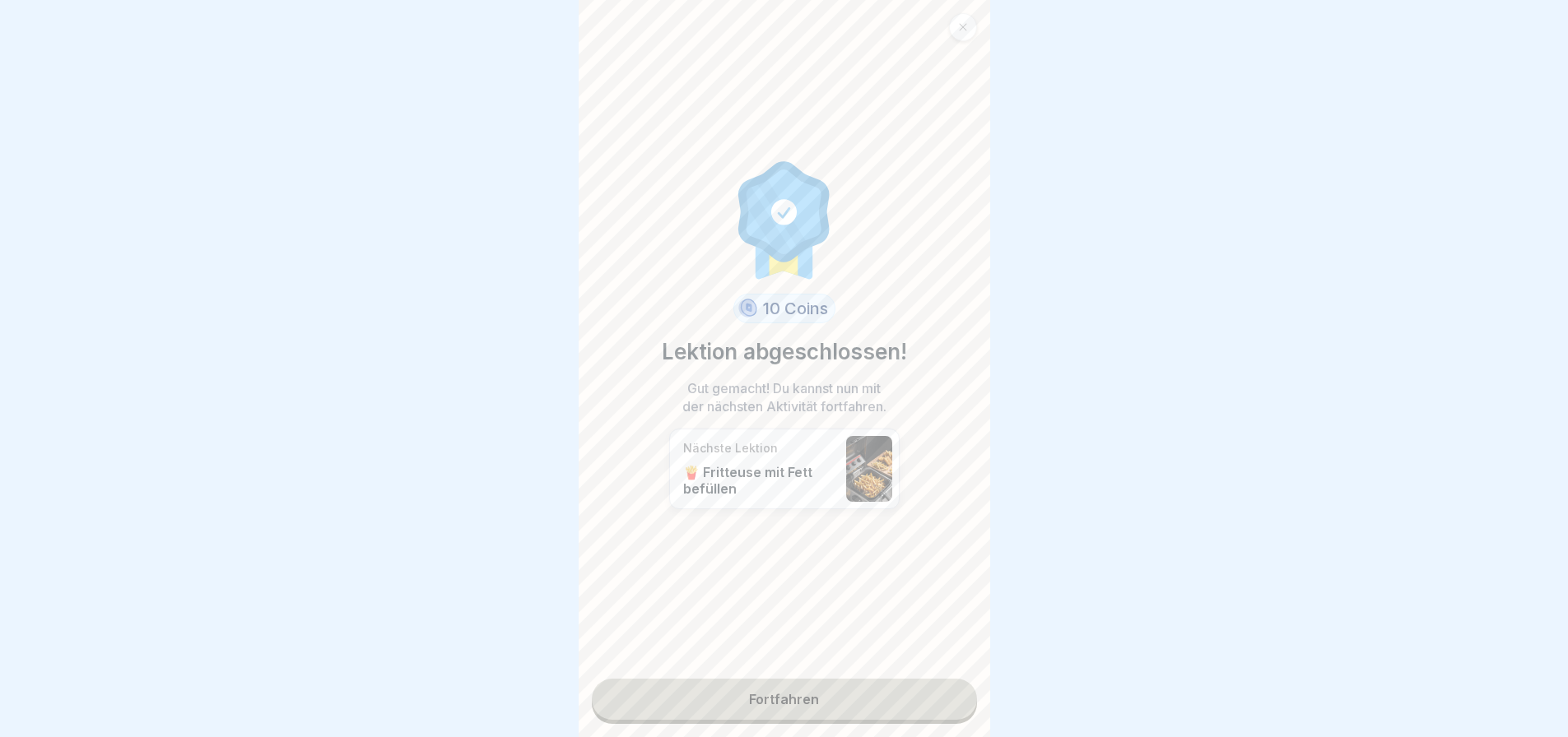
click at [936, 702] on link "Fortfahren" at bounding box center [785, 699] width 385 height 42
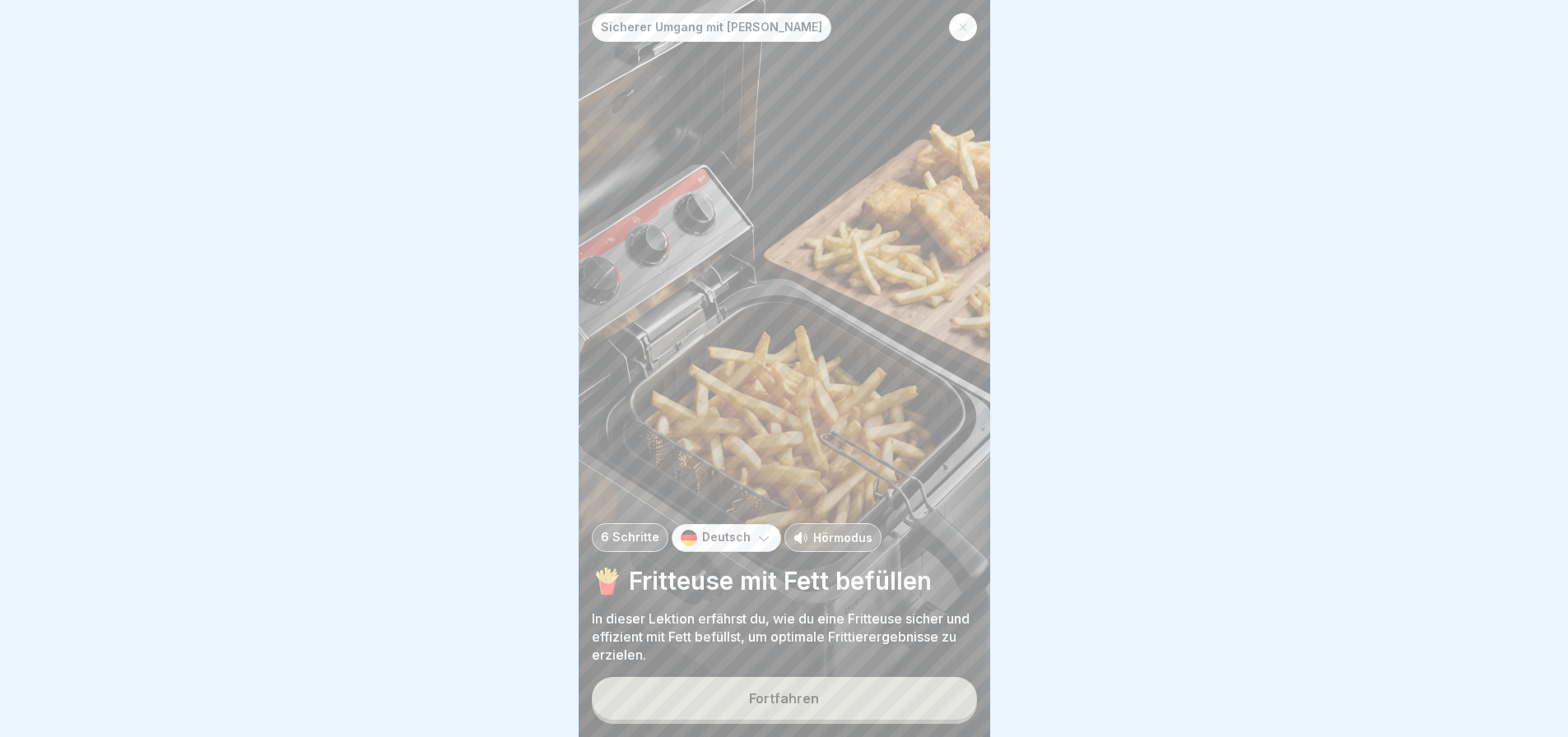
click at [936, 702] on button "Fortfahren" at bounding box center [785, 698] width 385 height 42
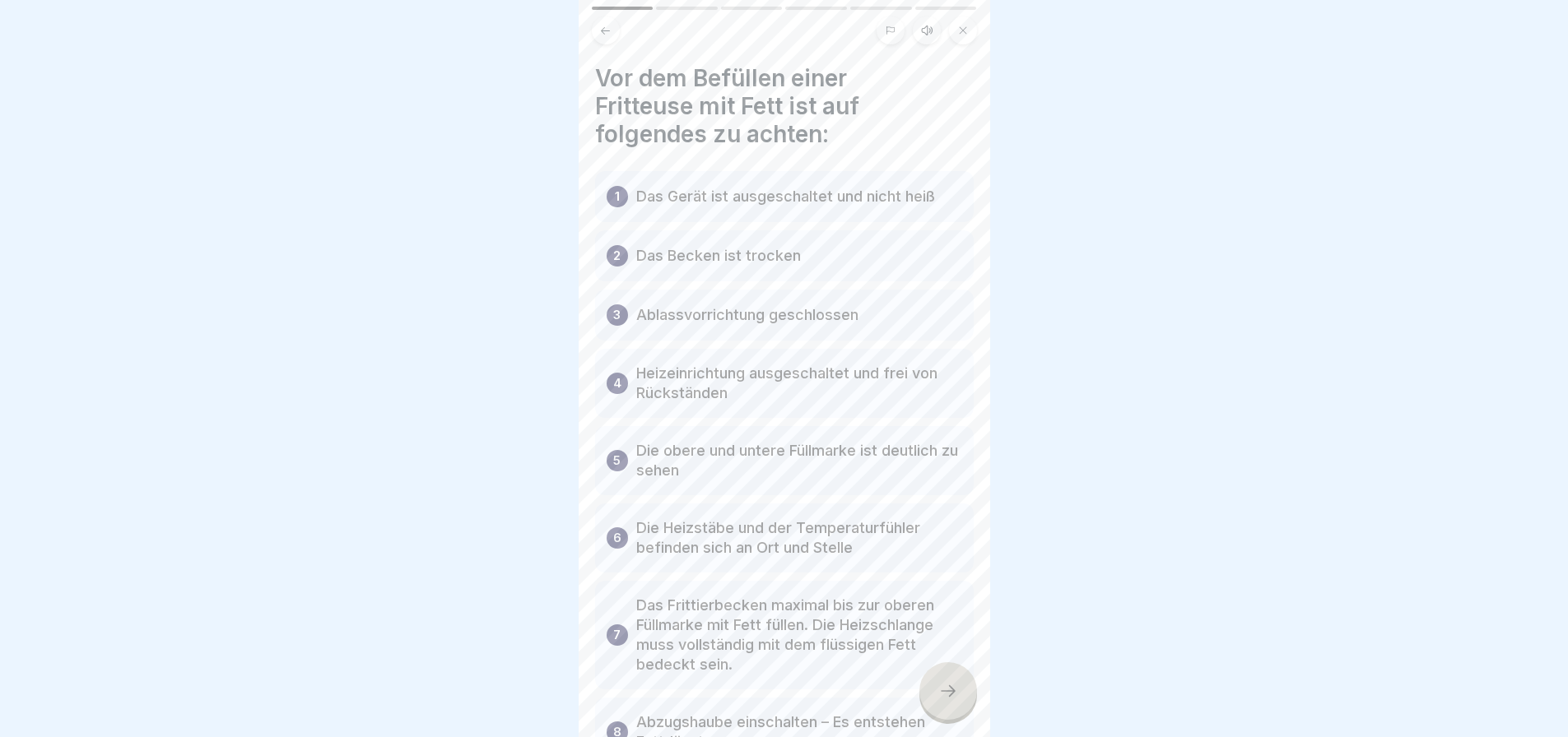
click at [936, 702] on div at bounding box center [949, 691] width 58 height 58
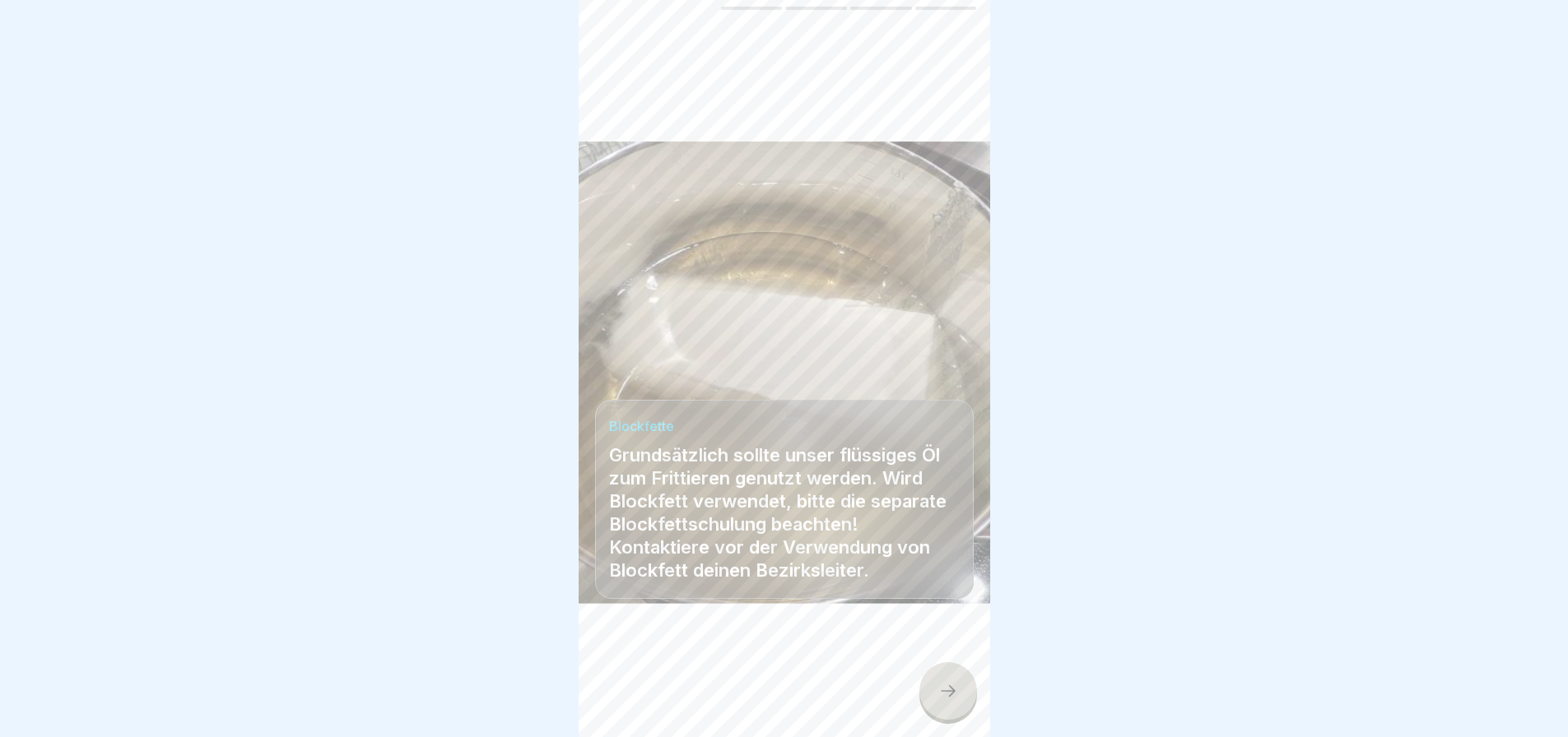
click at [936, 702] on div at bounding box center [949, 691] width 58 height 58
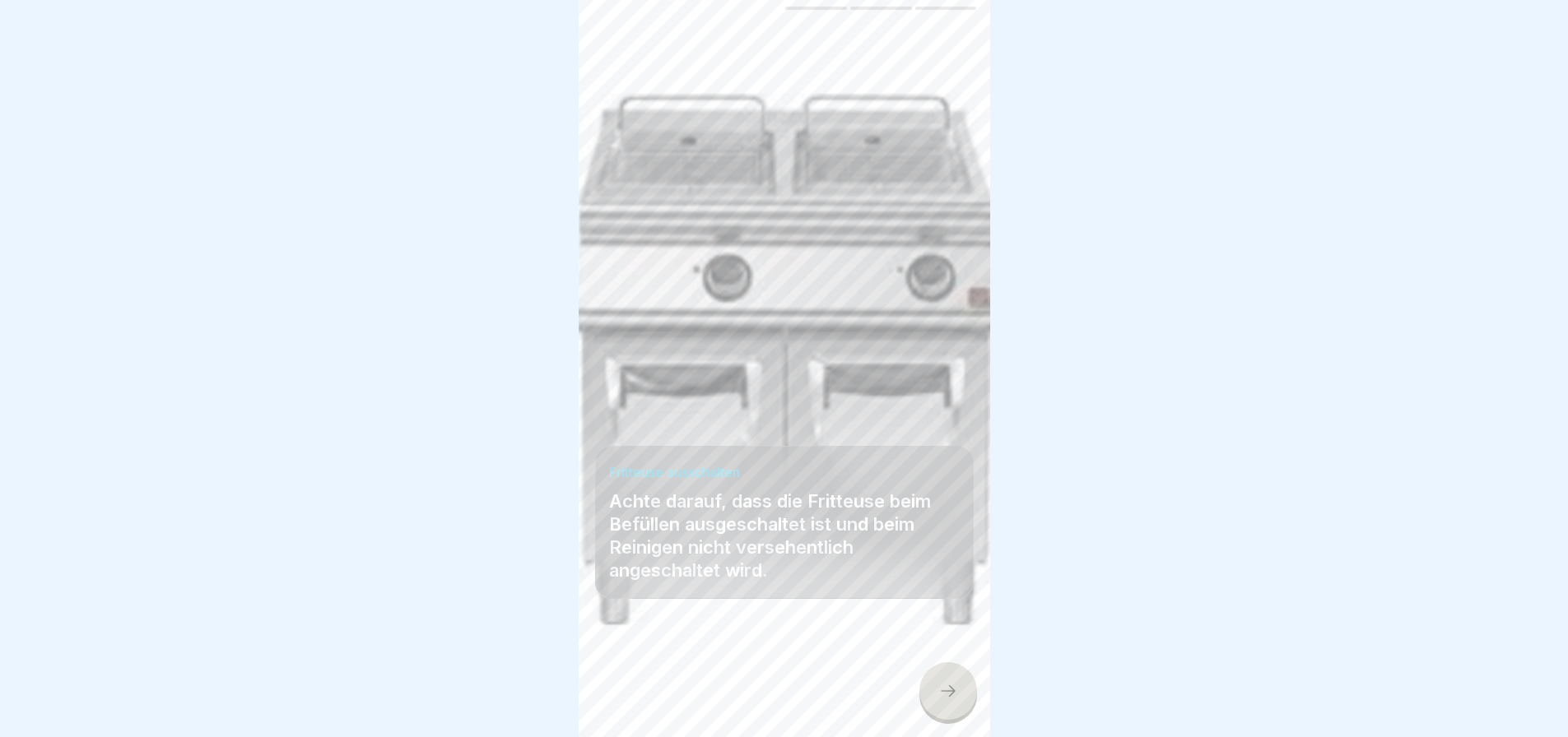
click at [954, 720] on div at bounding box center [949, 691] width 58 height 58
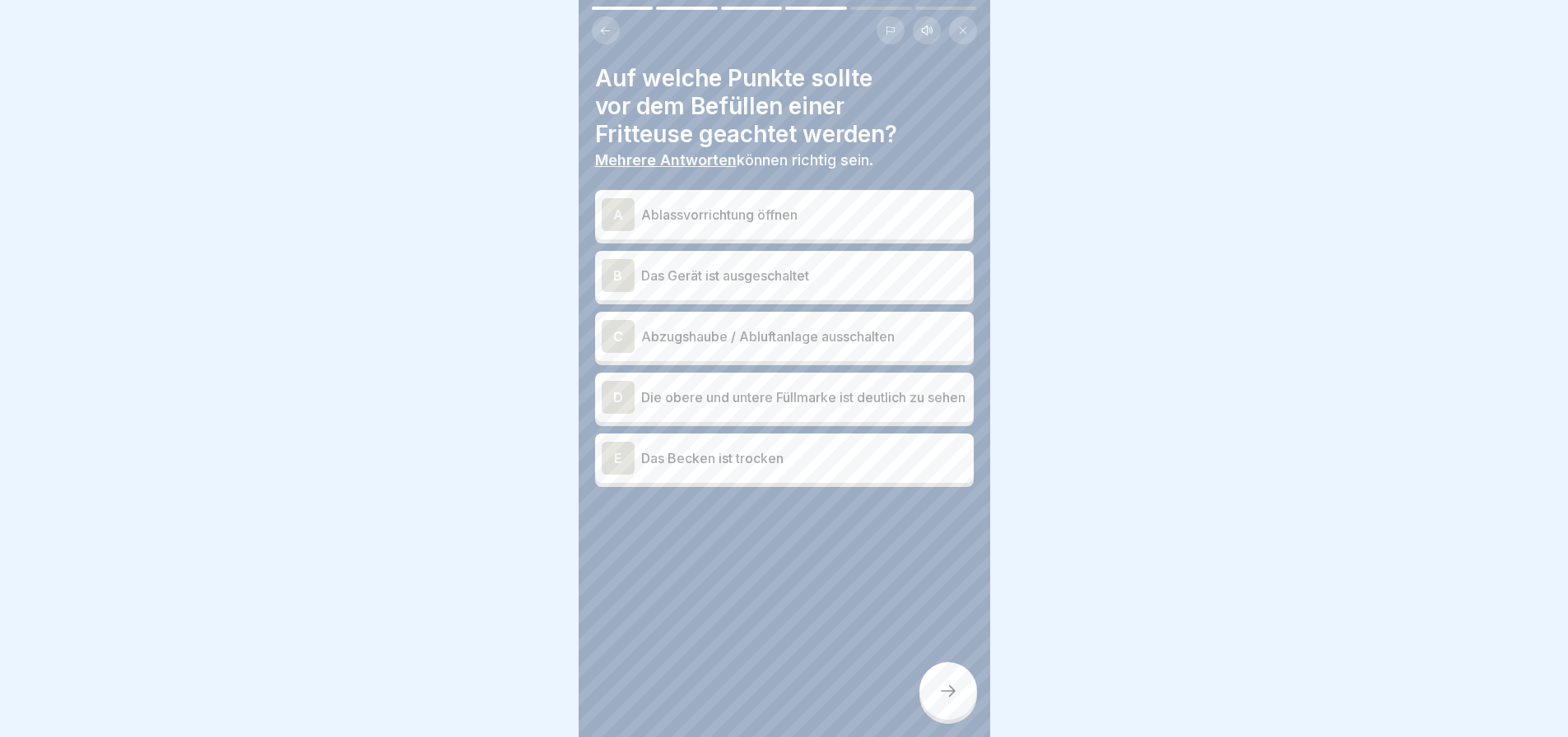
click at [954, 720] on div at bounding box center [949, 691] width 58 height 58
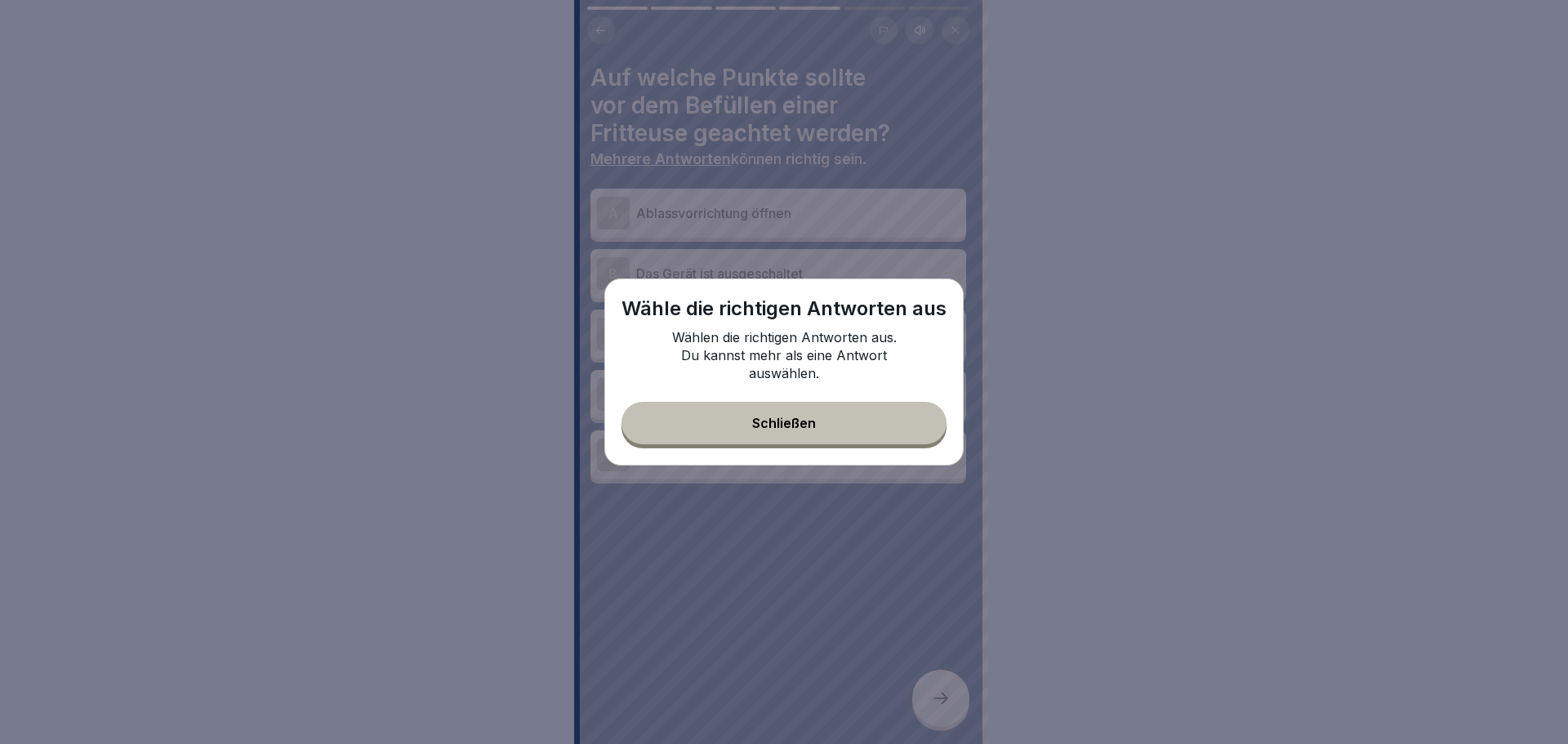
click at [916, 428] on button "Schließen" at bounding box center [784, 422] width 325 height 42
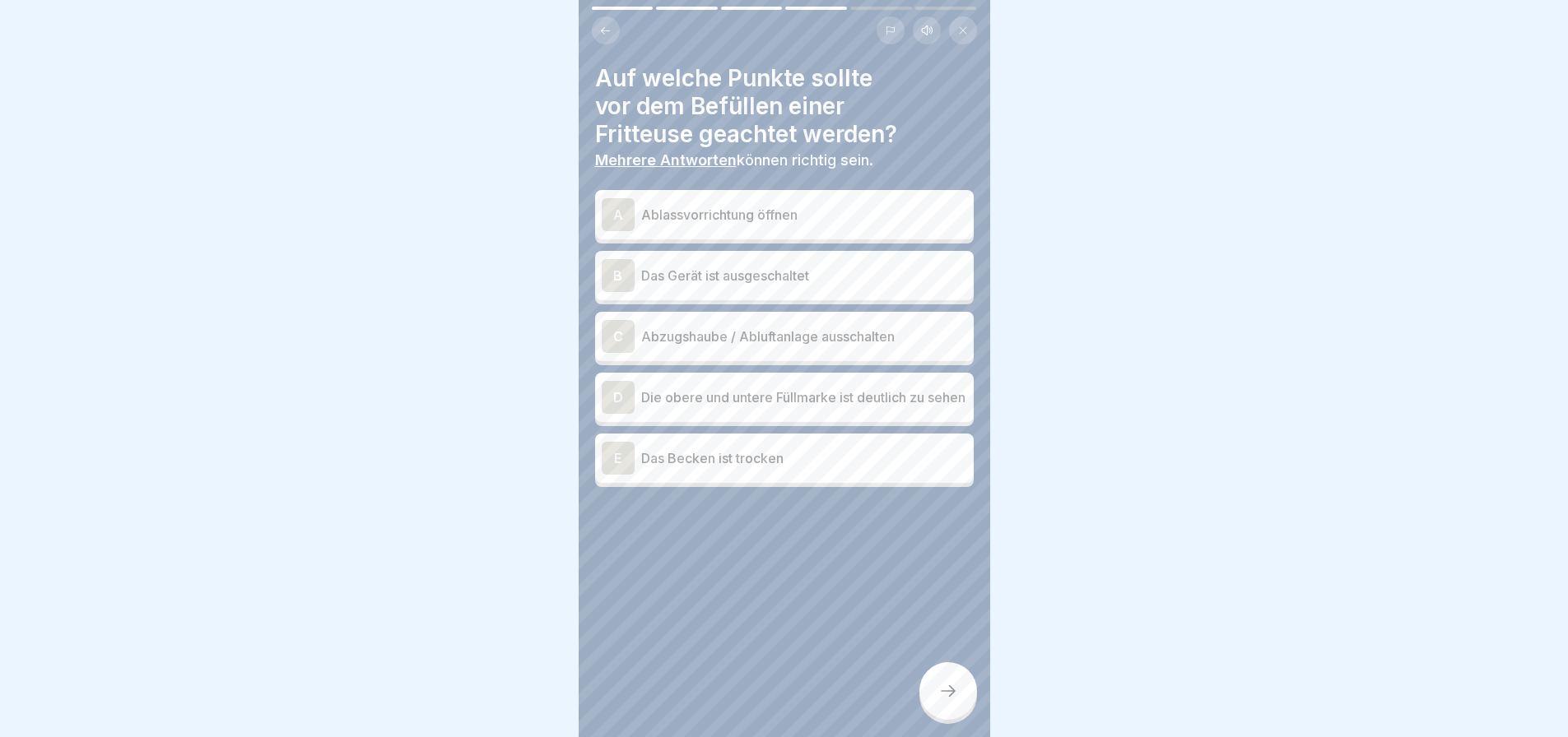
click at [616, 265] on div "B" at bounding box center [618, 276] width 33 height 33
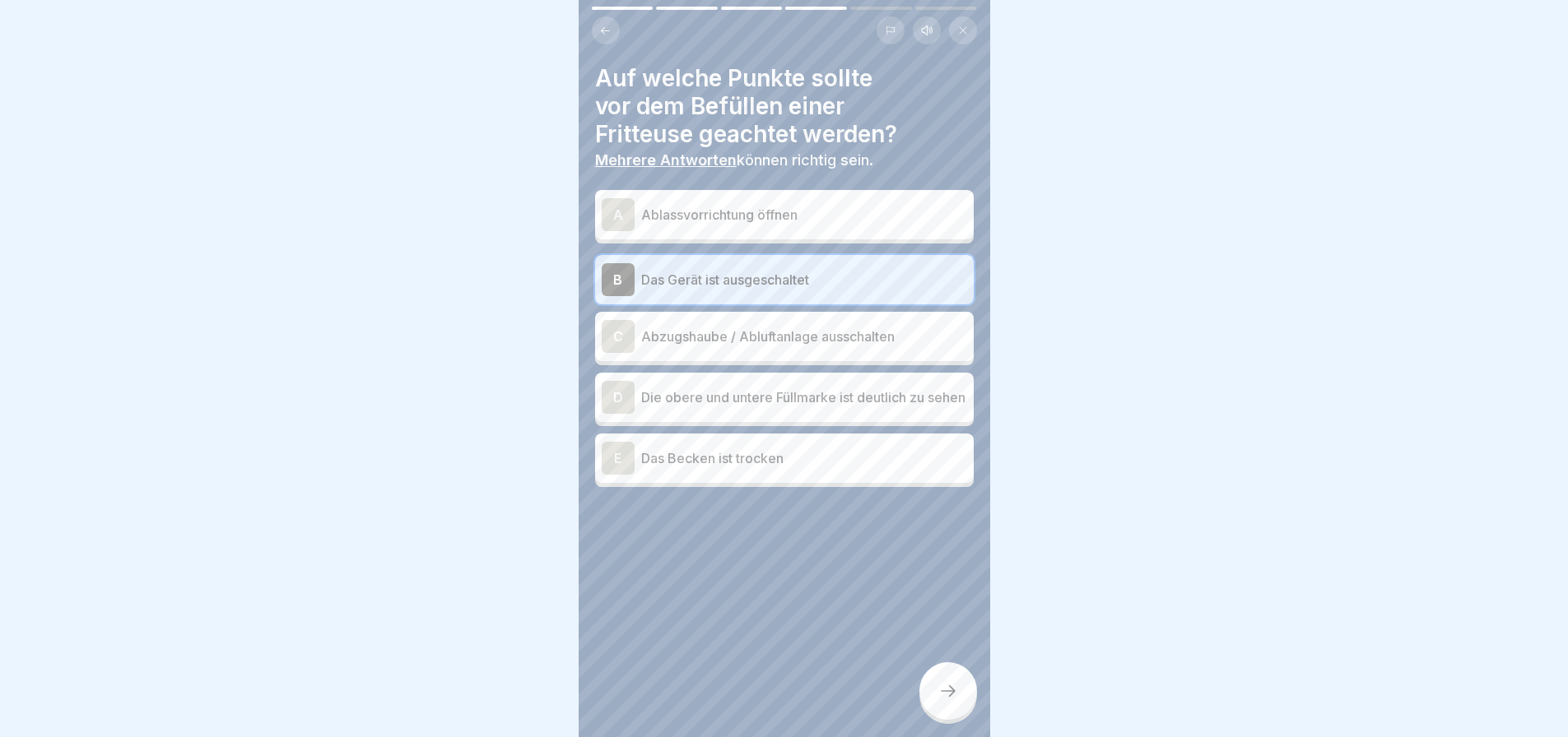
click at [616, 221] on div "A" at bounding box center [618, 215] width 33 height 33
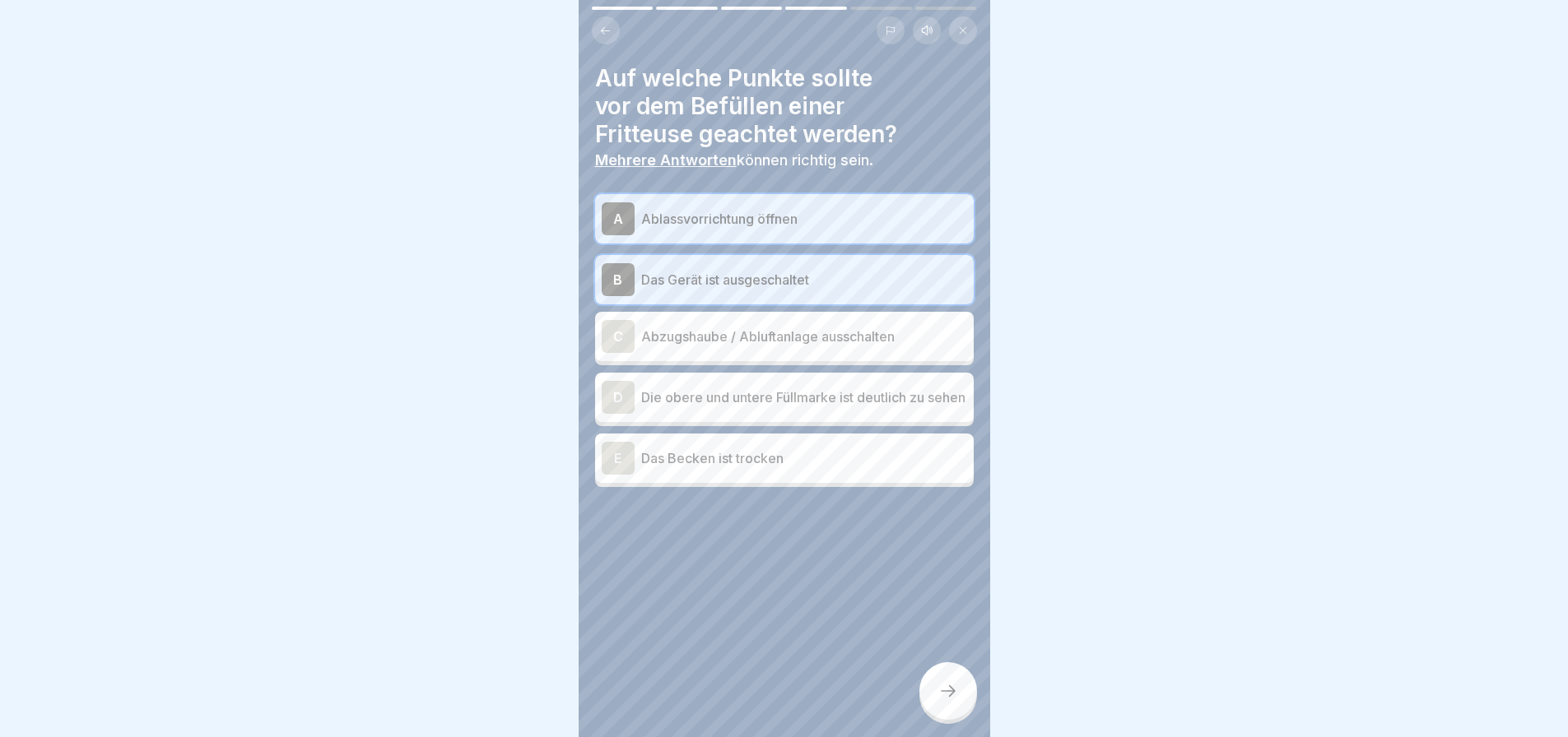
click at [958, 693] on div at bounding box center [949, 691] width 58 height 58
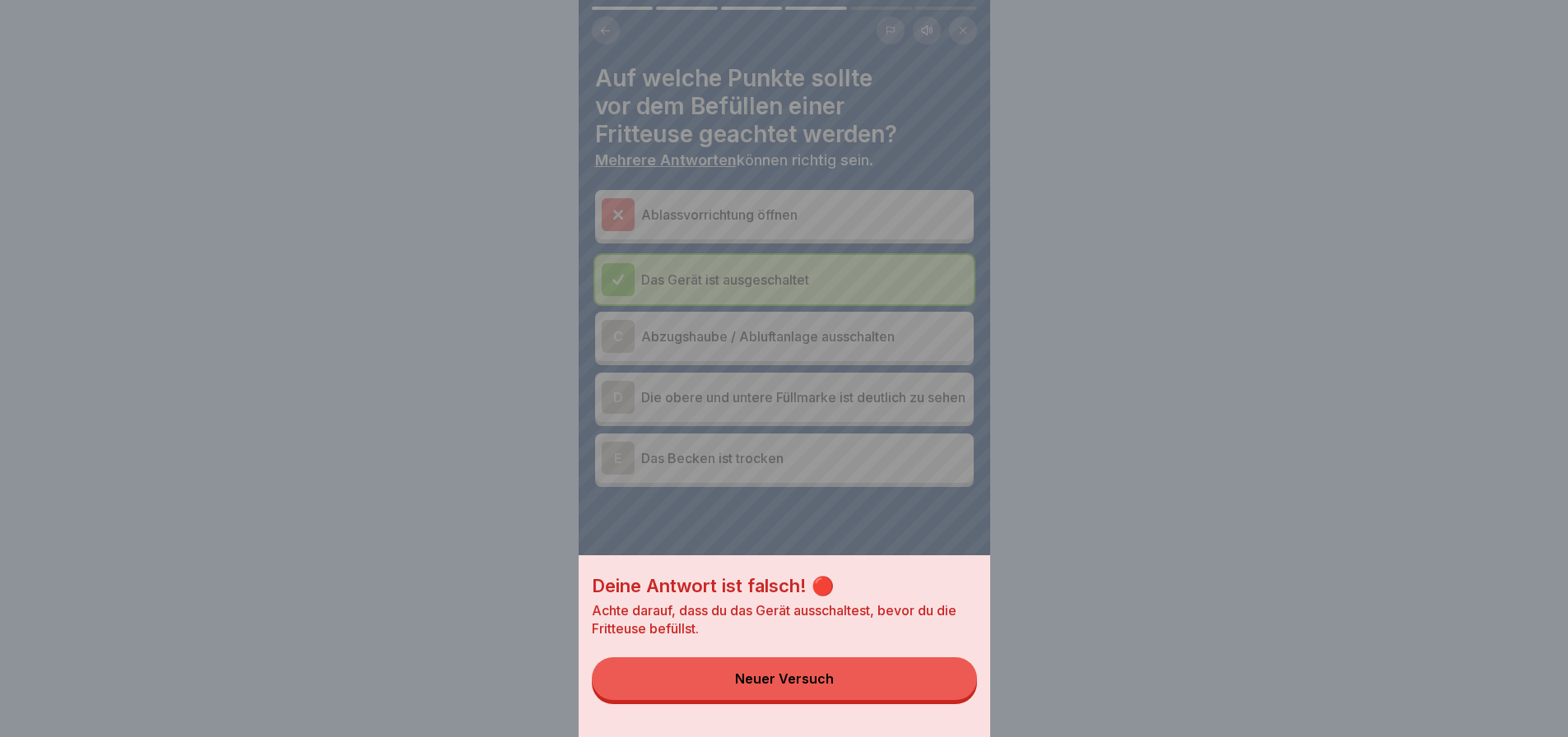
click at [958, 693] on button "Neuer Versuch" at bounding box center [785, 678] width 385 height 42
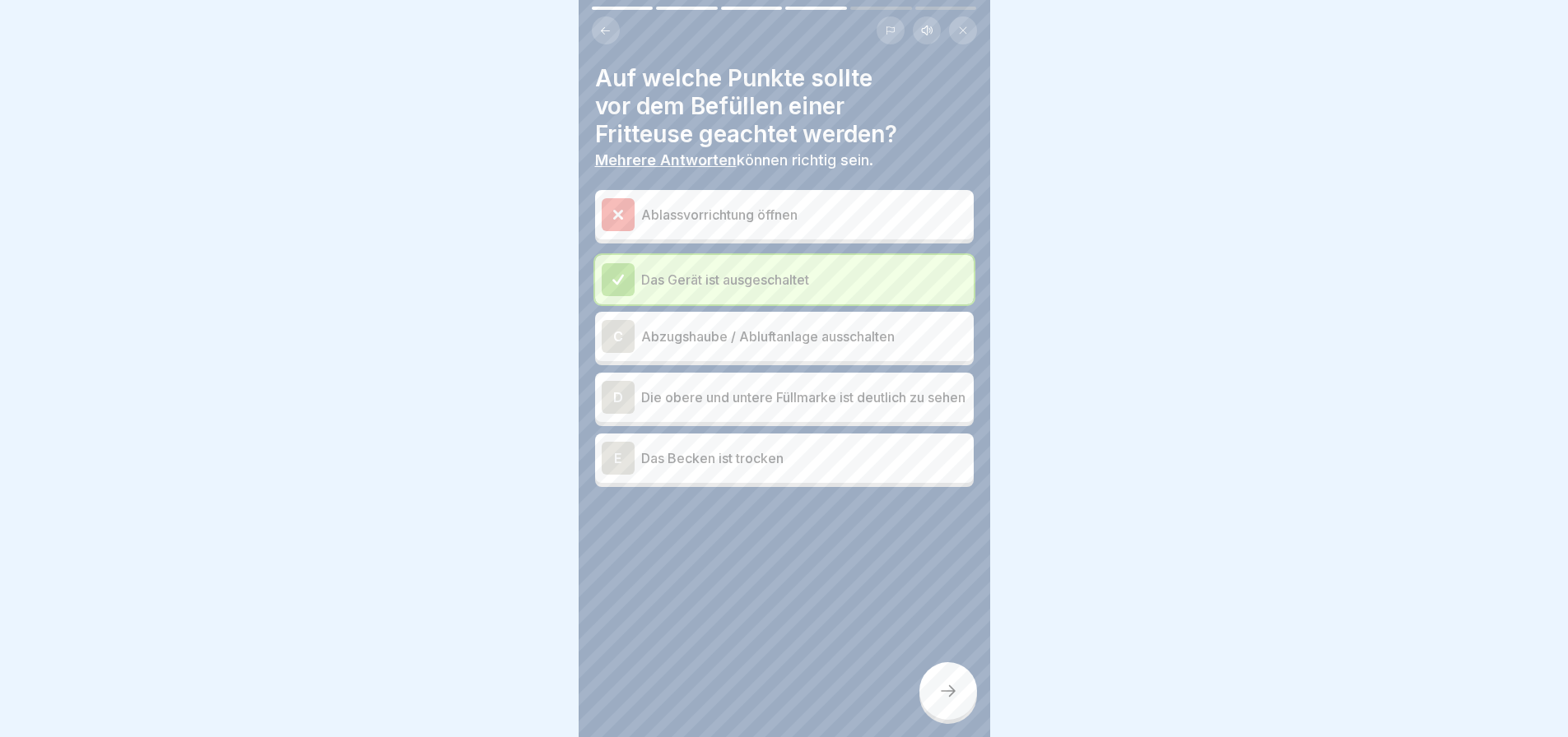
click at [619, 342] on div "C" at bounding box center [618, 336] width 33 height 33
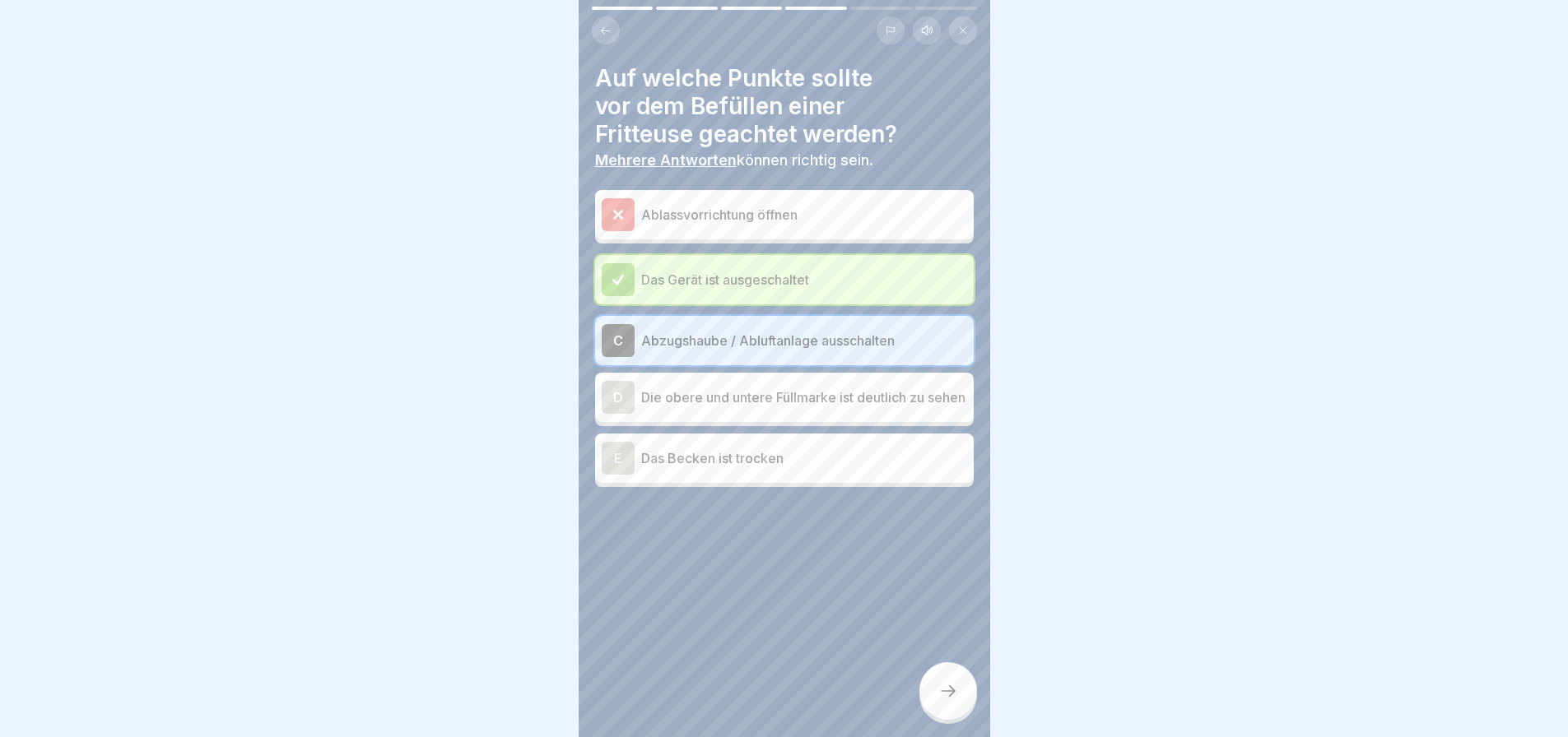
click at [954, 701] on icon at bounding box center [948, 690] width 20 height 20
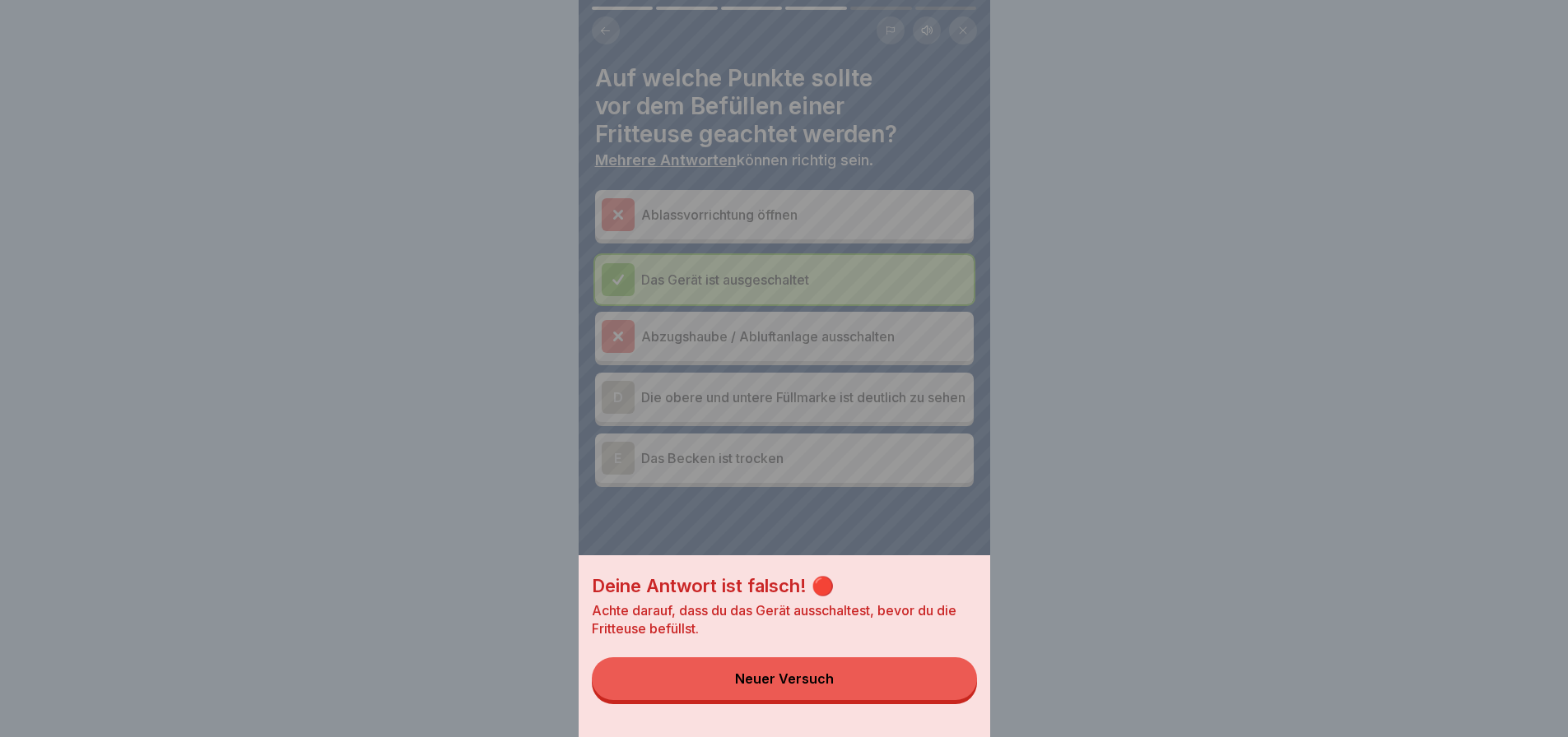
click at [954, 701] on button "Neuer Versuch" at bounding box center [785, 678] width 385 height 42
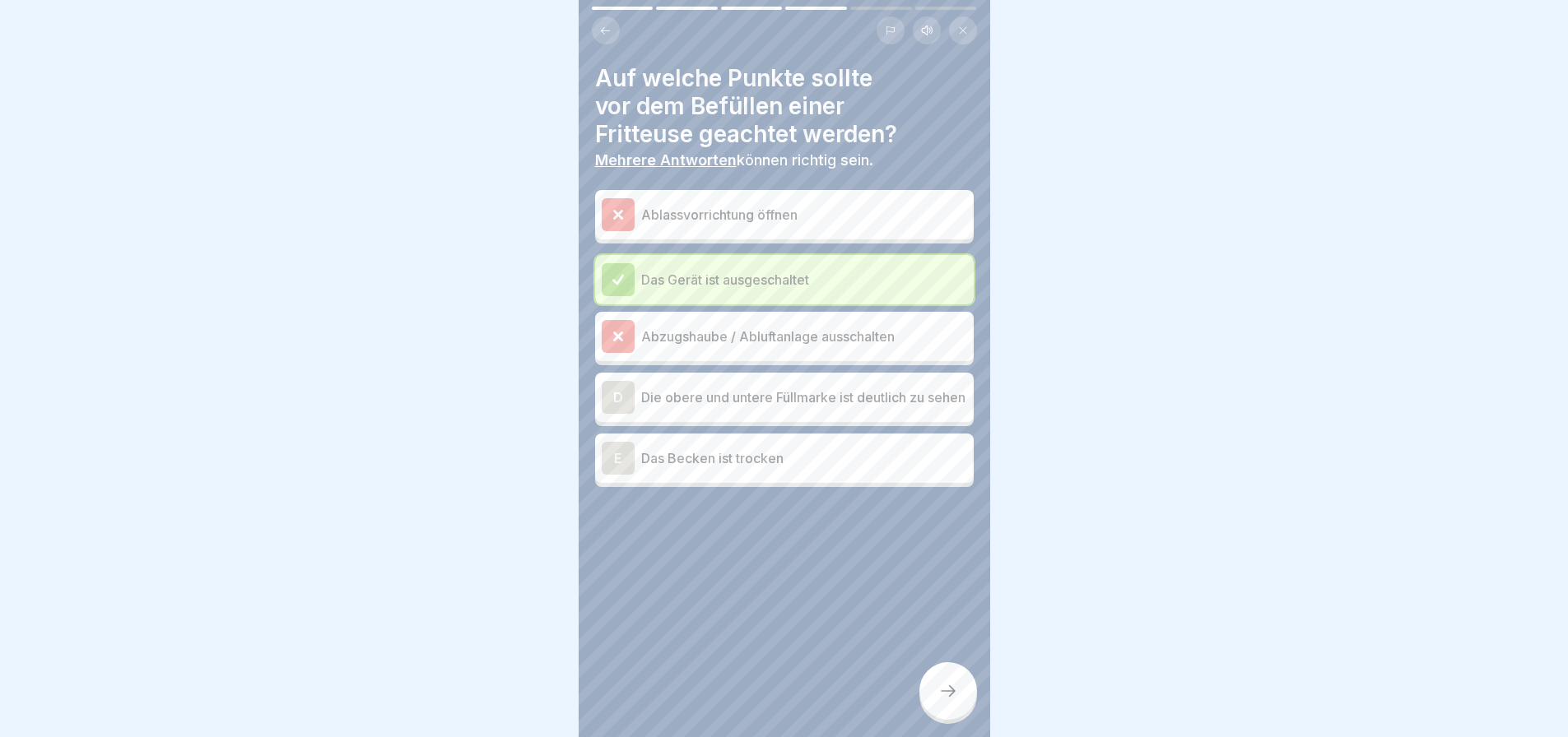
click at [622, 391] on div "D" at bounding box center [618, 397] width 33 height 33
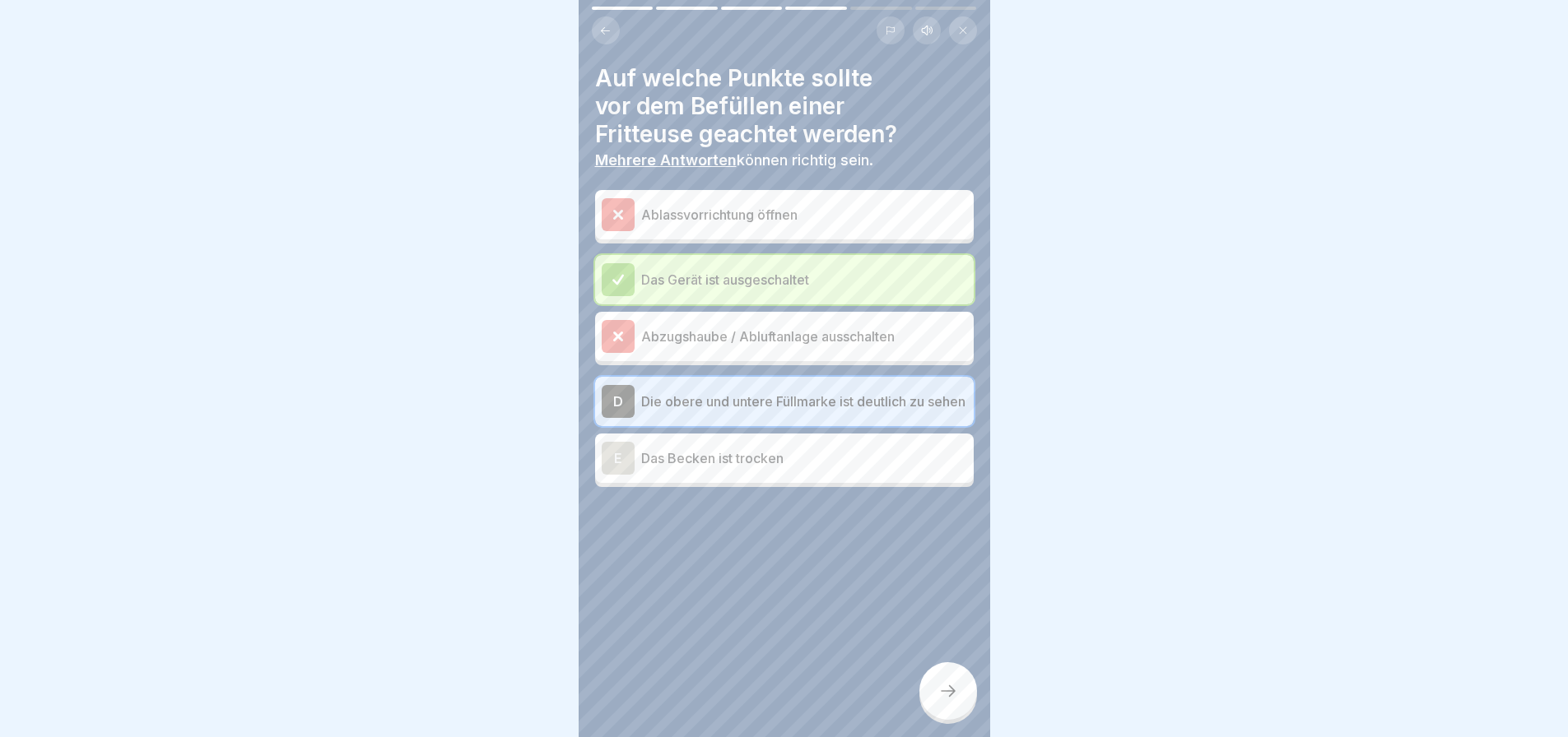
click at [944, 699] on icon at bounding box center [948, 690] width 20 height 20
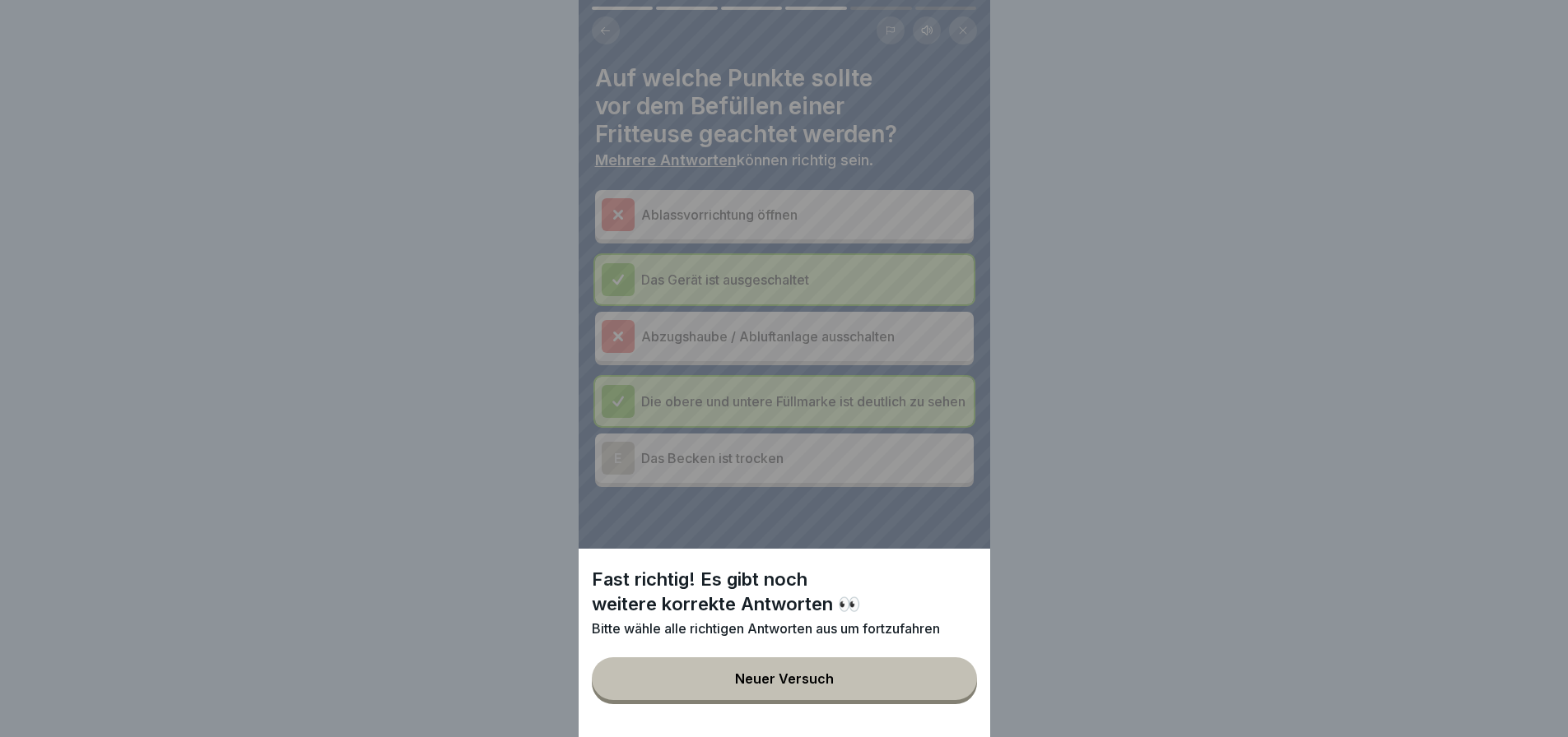
click at [944, 699] on button "Neuer Versuch" at bounding box center [785, 678] width 385 height 42
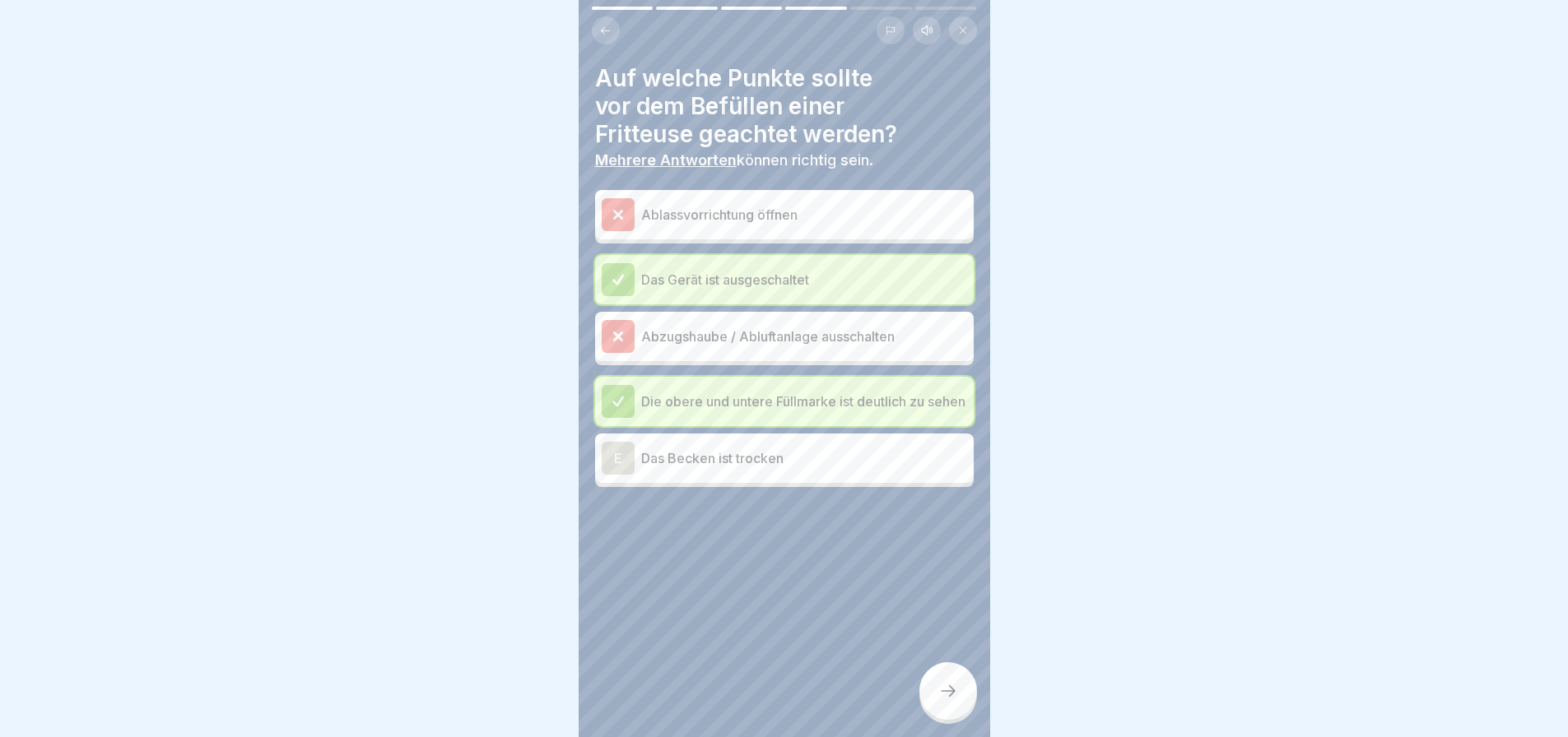
click at [615, 454] on div "E" at bounding box center [618, 458] width 33 height 33
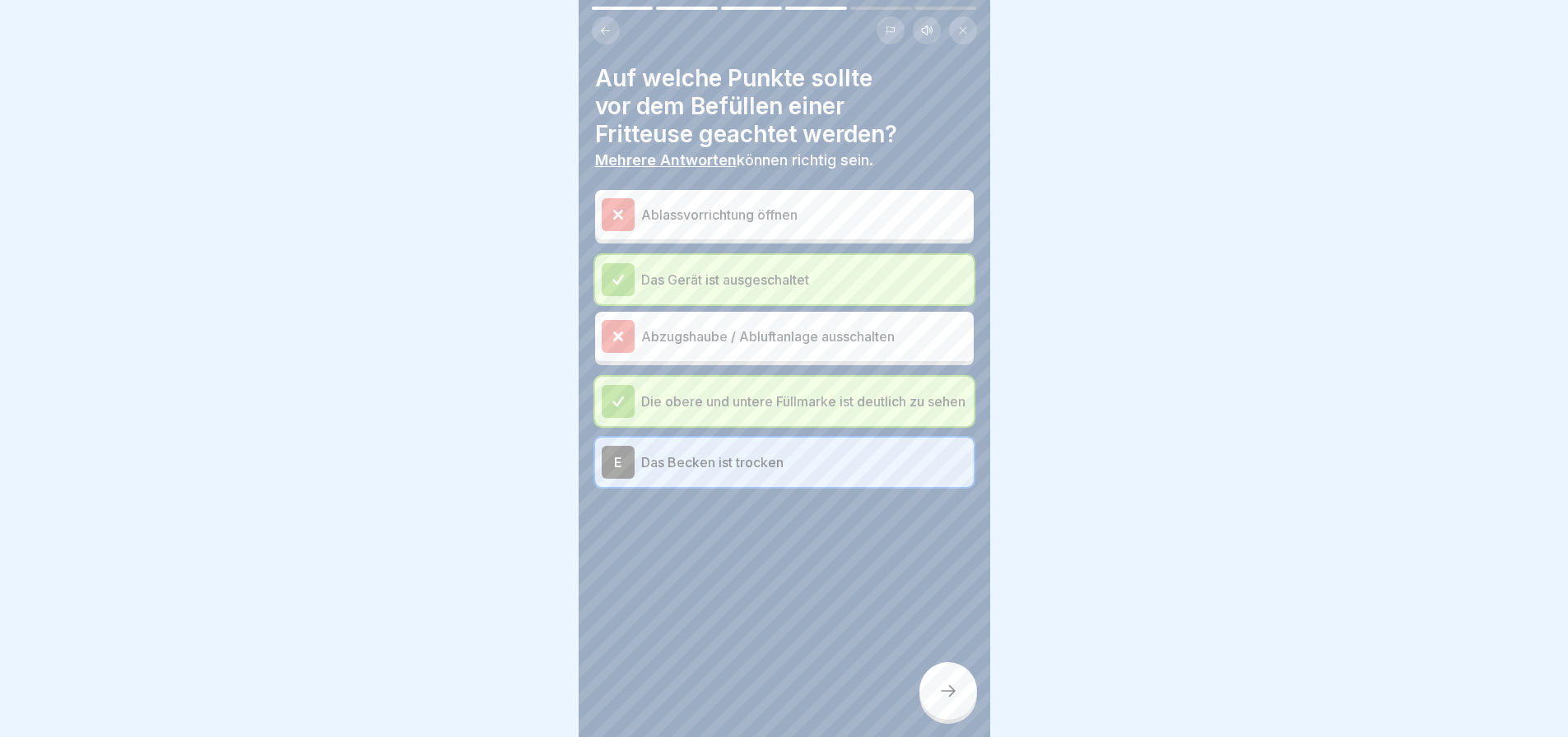
click at [961, 712] on div at bounding box center [949, 691] width 58 height 58
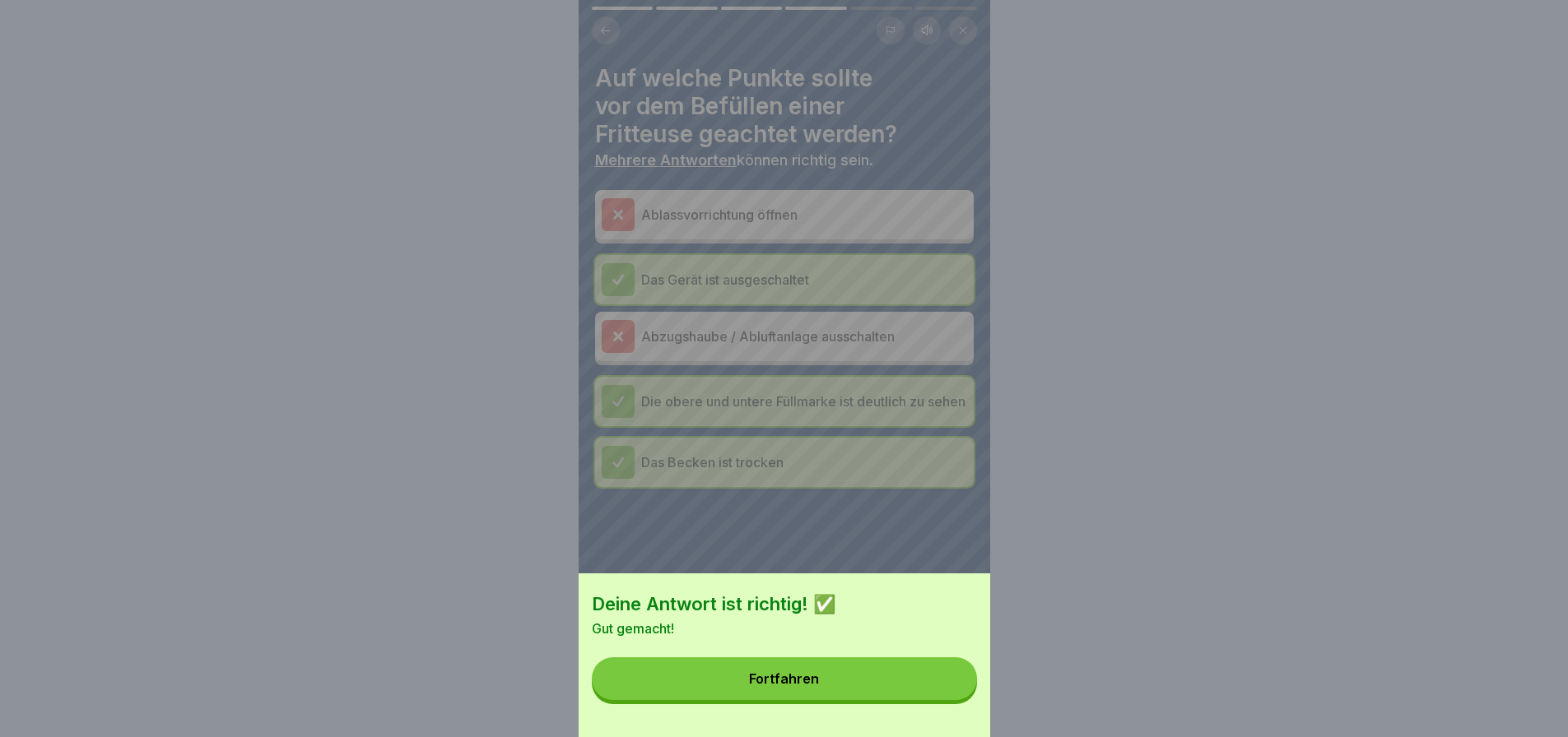
click at [961, 701] on button "Fortfahren" at bounding box center [785, 678] width 385 height 42
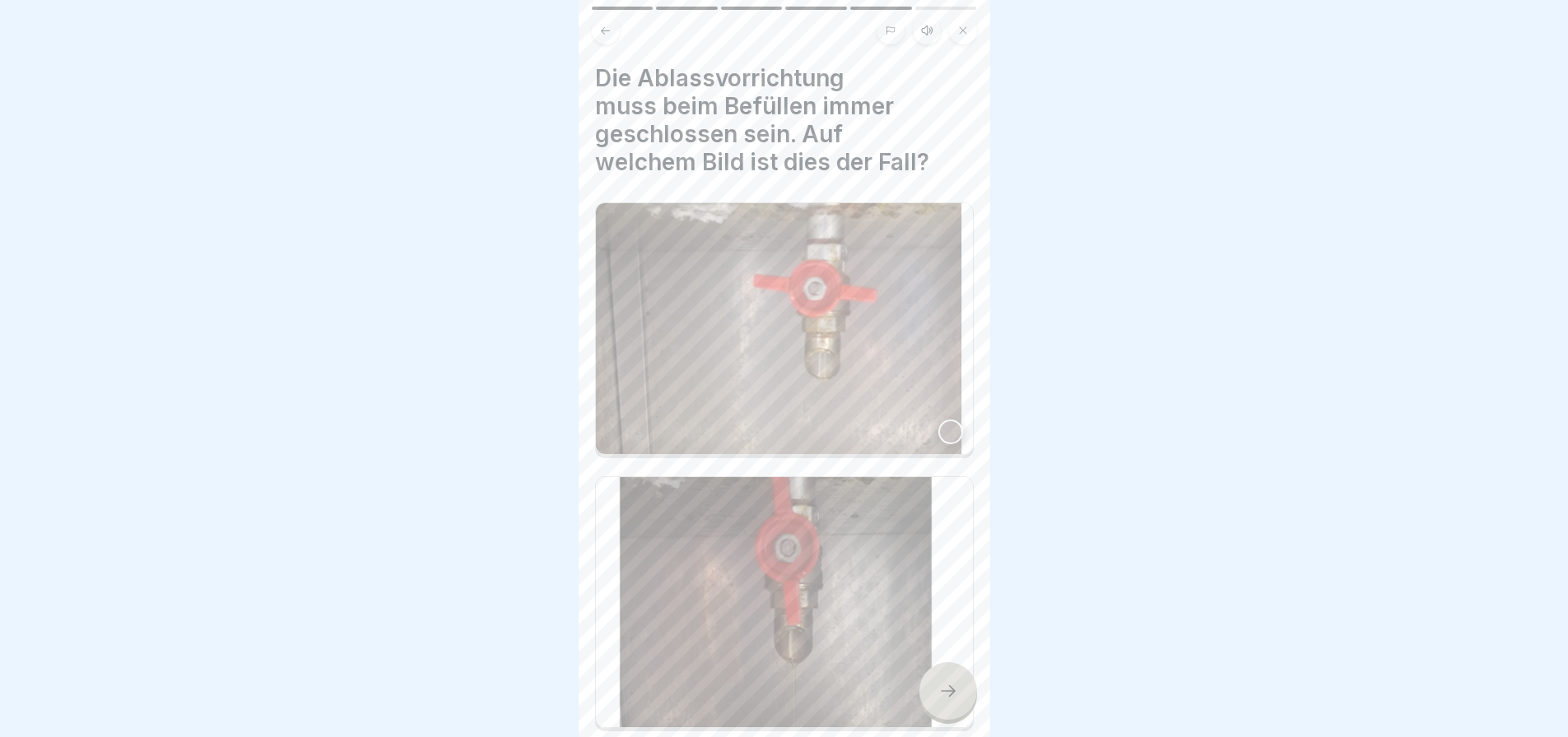
click at [955, 701] on icon at bounding box center [948, 690] width 20 height 20
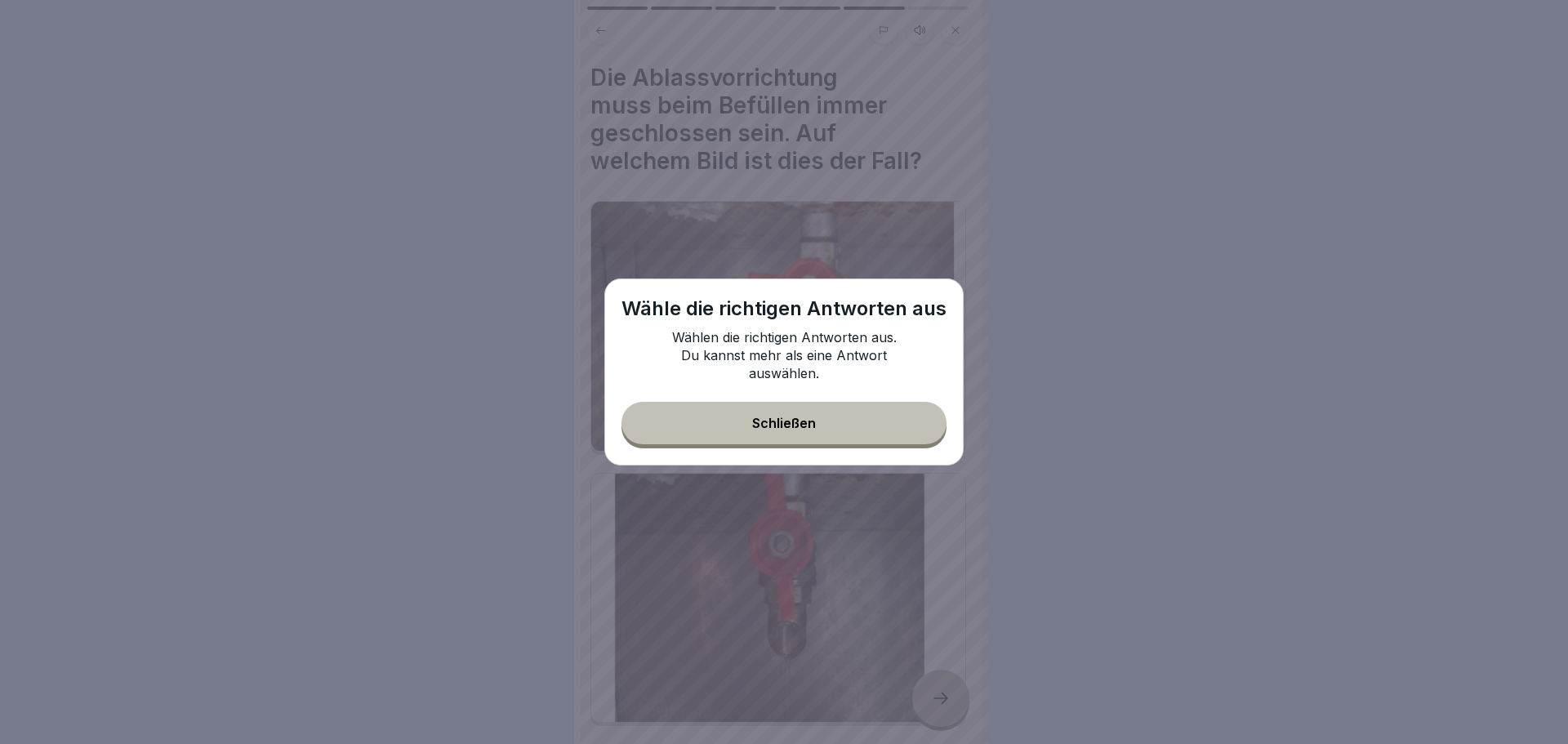
click at [880, 424] on button "Schließen" at bounding box center [784, 422] width 325 height 42
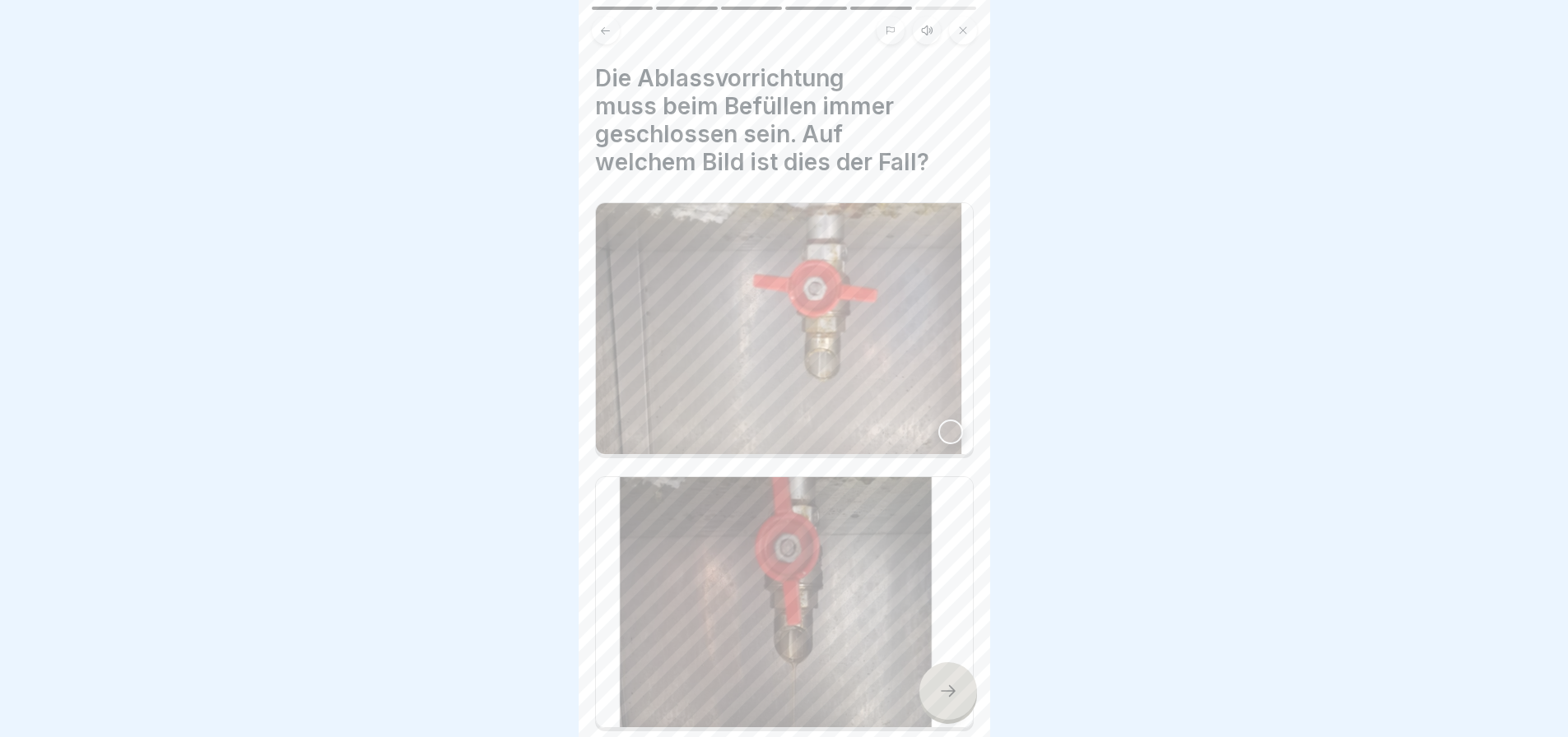
click at [831, 556] on img at bounding box center [784, 603] width 377 height 251
click at [938, 700] on icon at bounding box center [948, 690] width 20 height 20
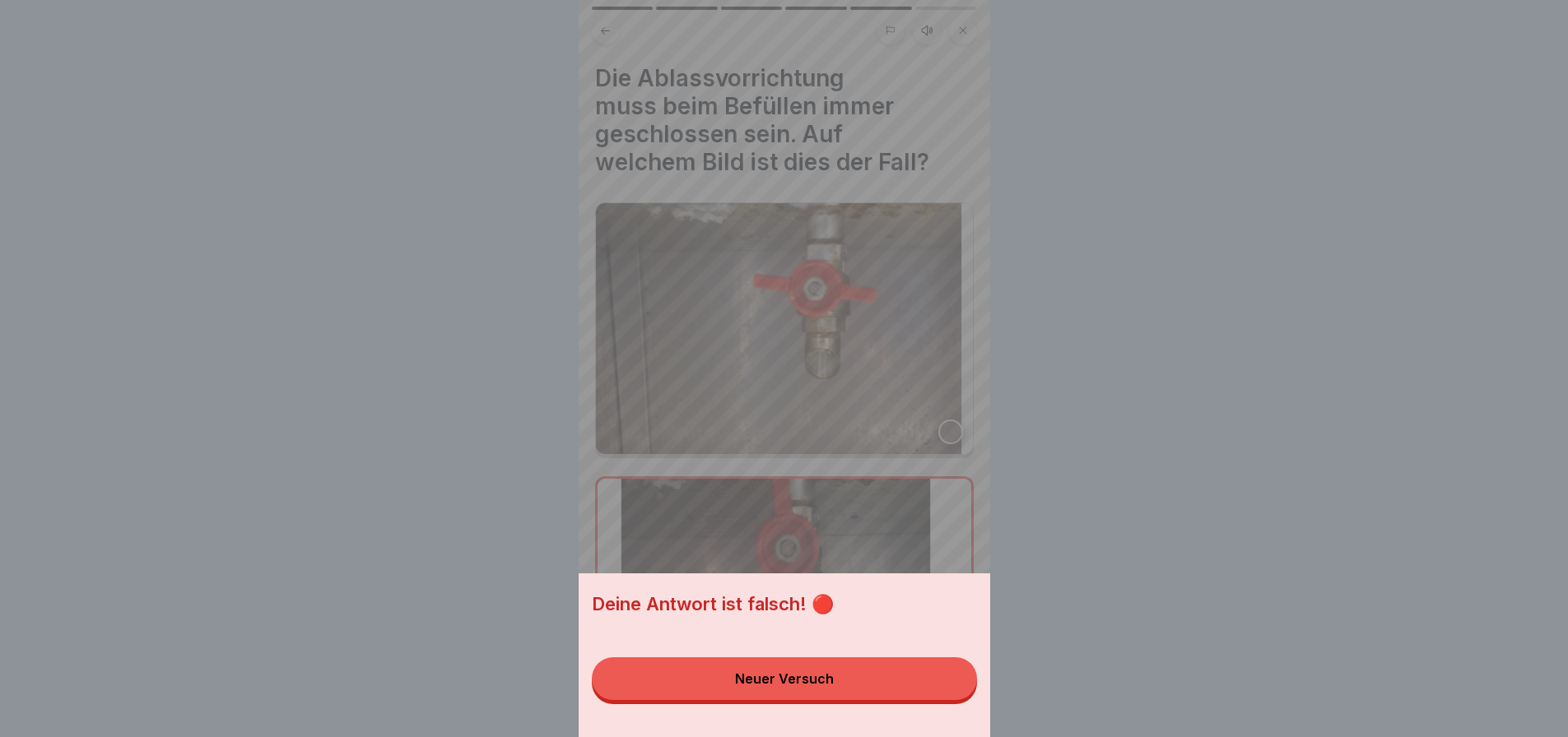
click at [938, 700] on button "Neuer Versuch" at bounding box center [785, 678] width 385 height 42
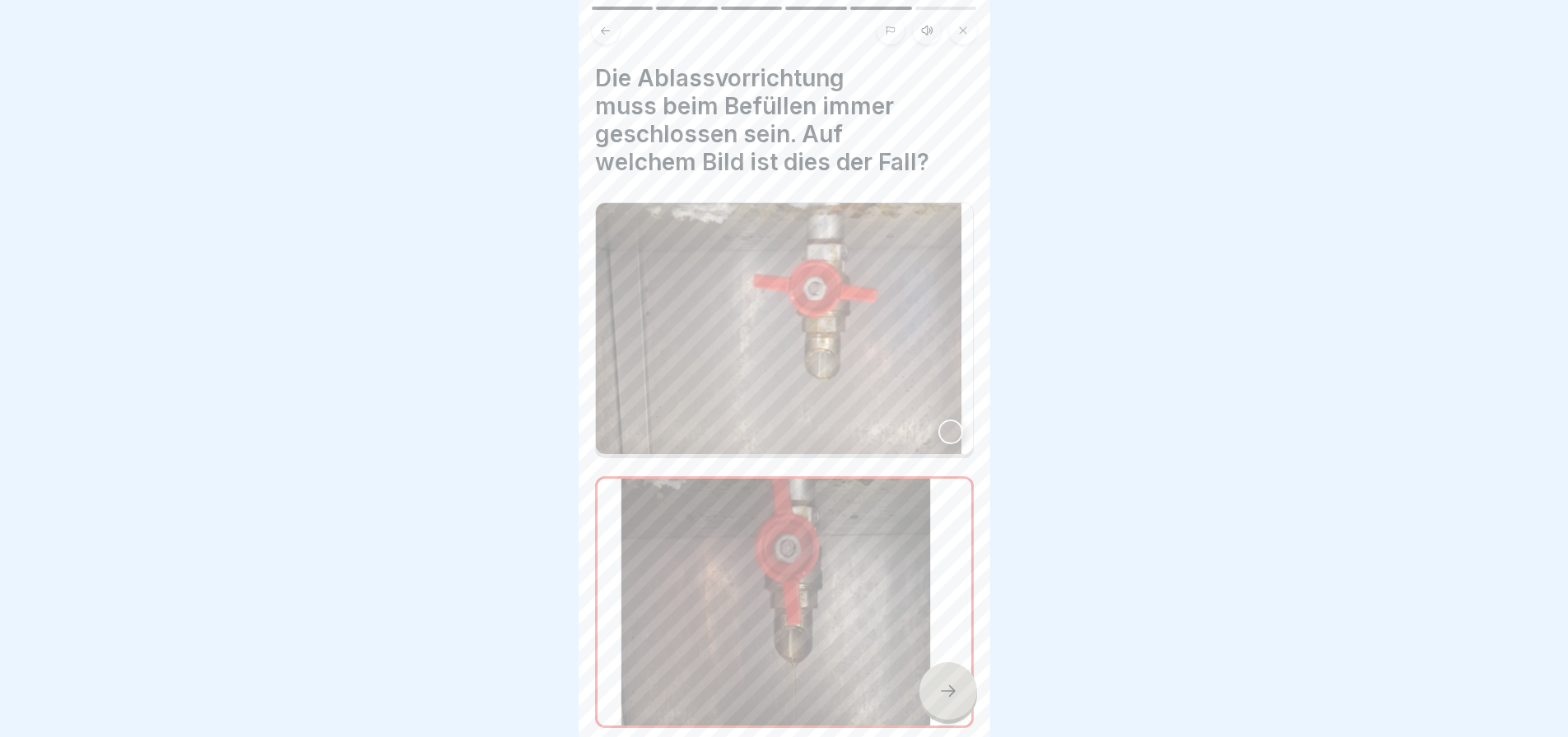
scroll to position [81, 0]
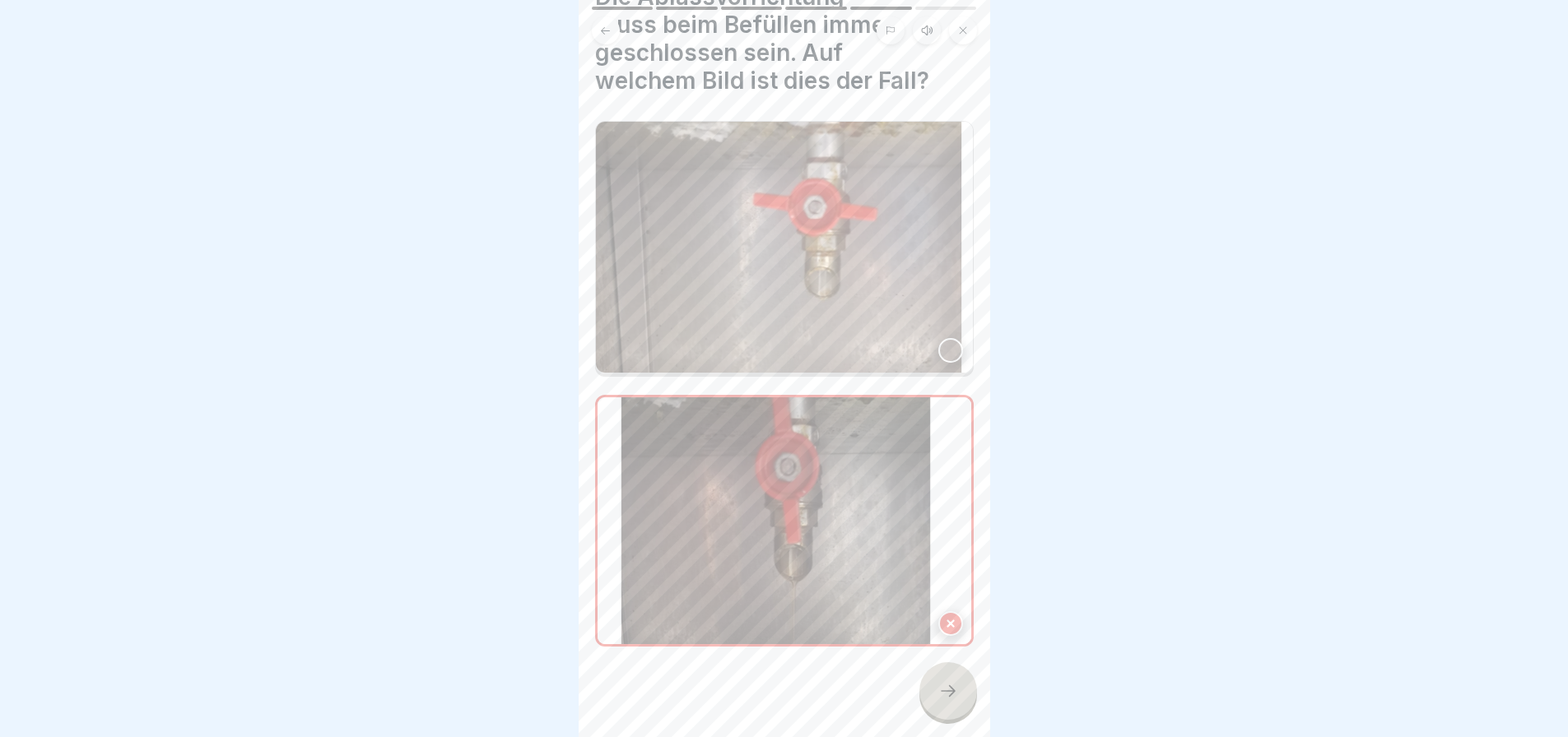
click at [941, 342] on div at bounding box center [950, 350] width 25 height 25
click at [964, 715] on div at bounding box center [949, 691] width 58 height 58
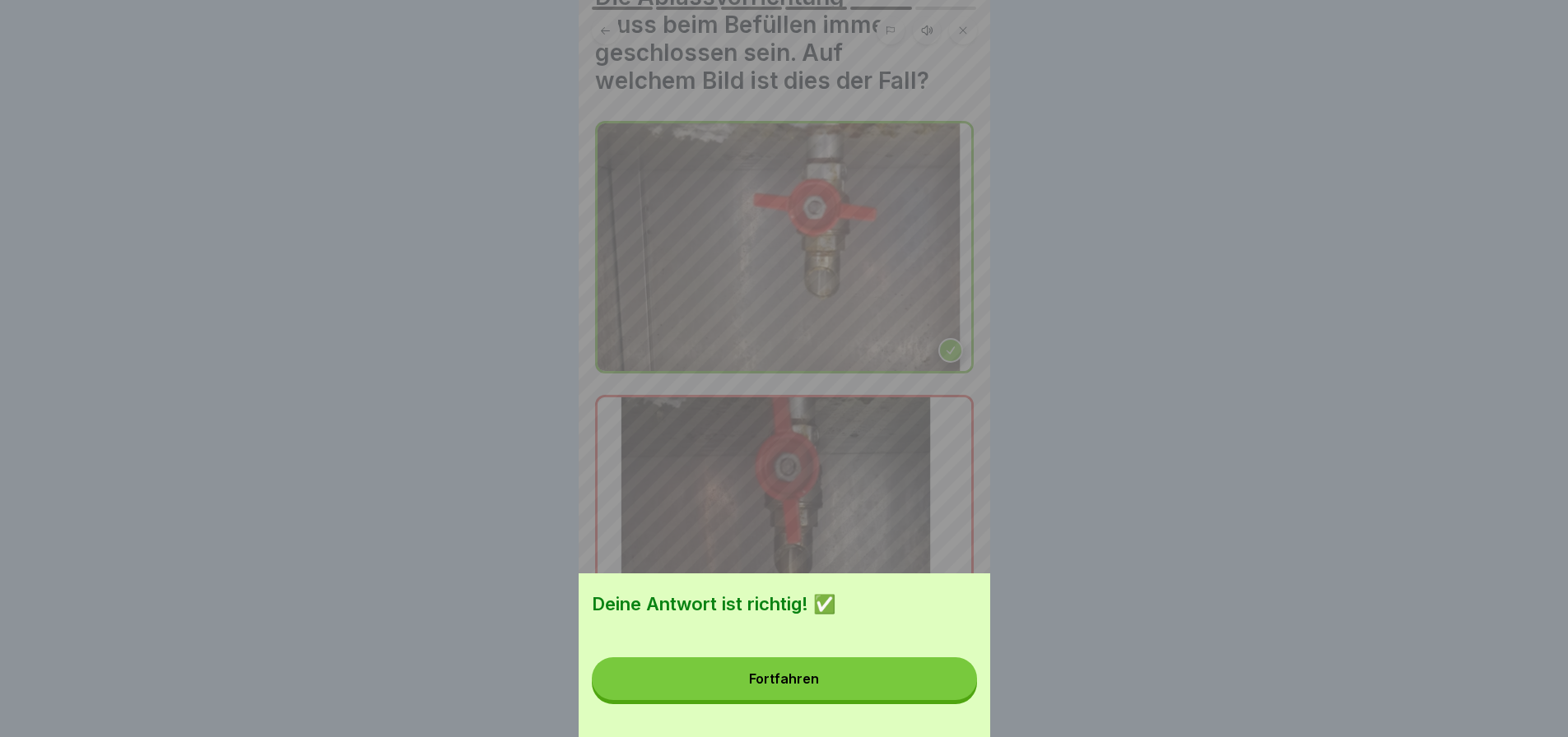
click at [946, 683] on button "Fortfahren" at bounding box center [785, 678] width 385 height 42
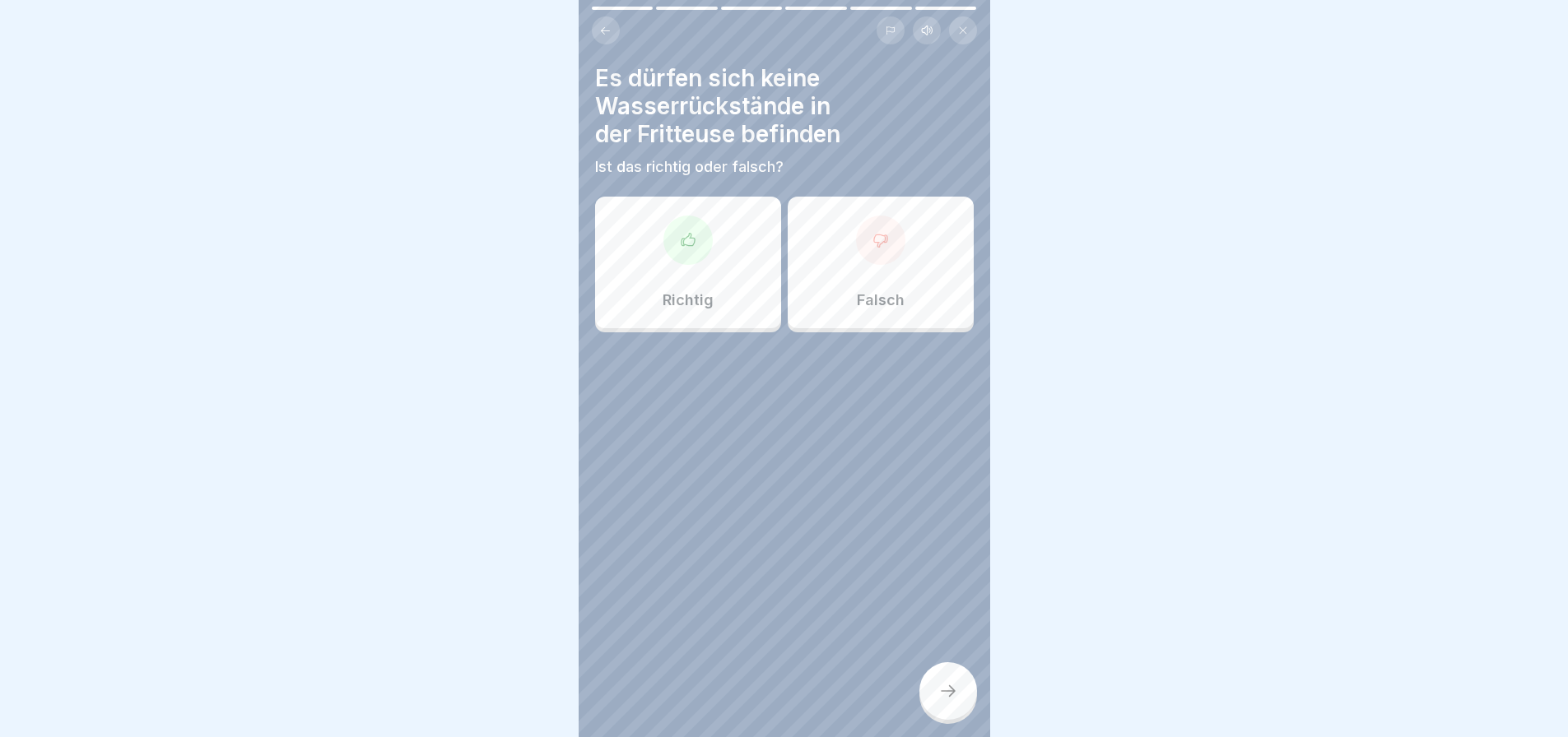
click at [703, 282] on div "Richtig" at bounding box center [687, 262] width 186 height 131
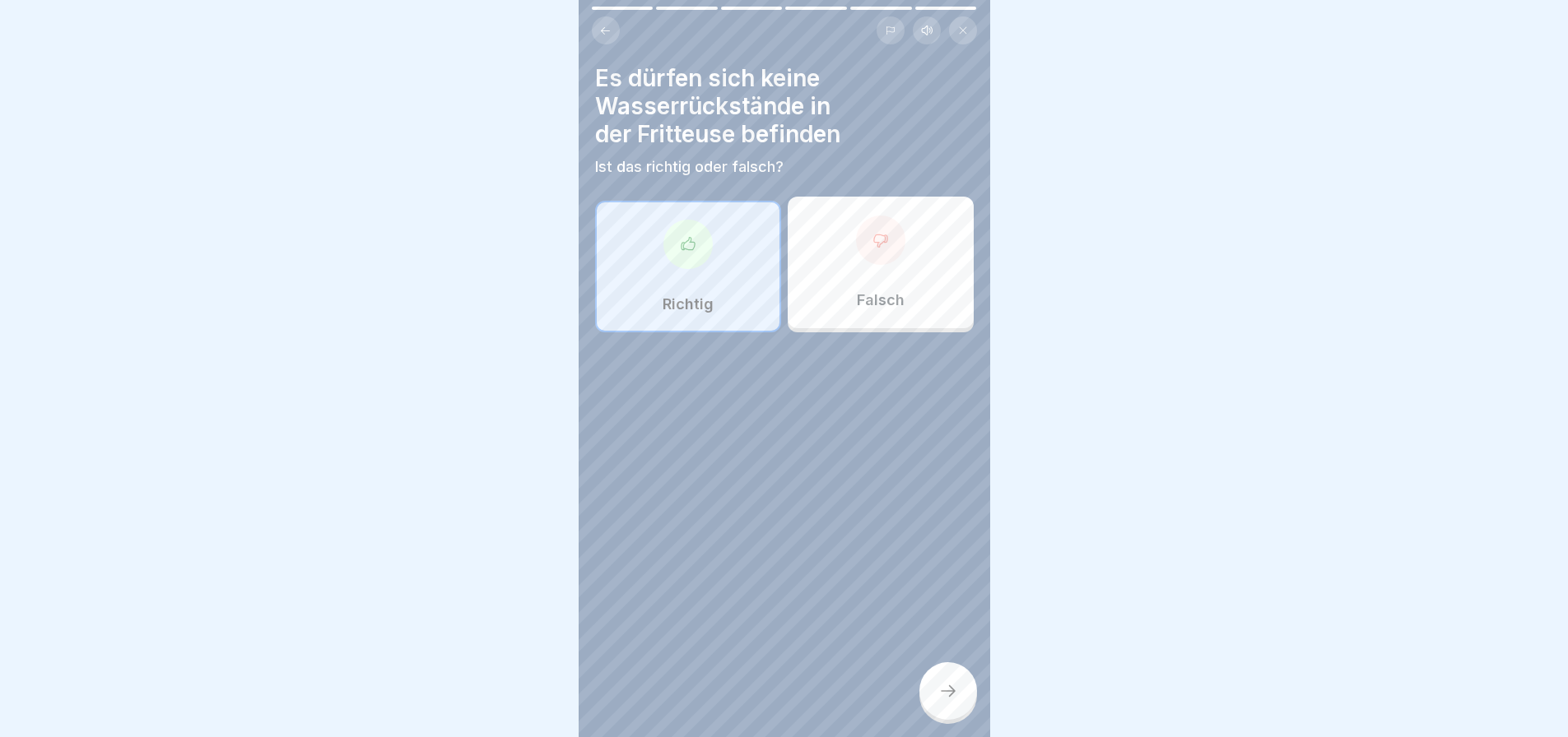
click at [954, 701] on icon at bounding box center [948, 690] width 20 height 20
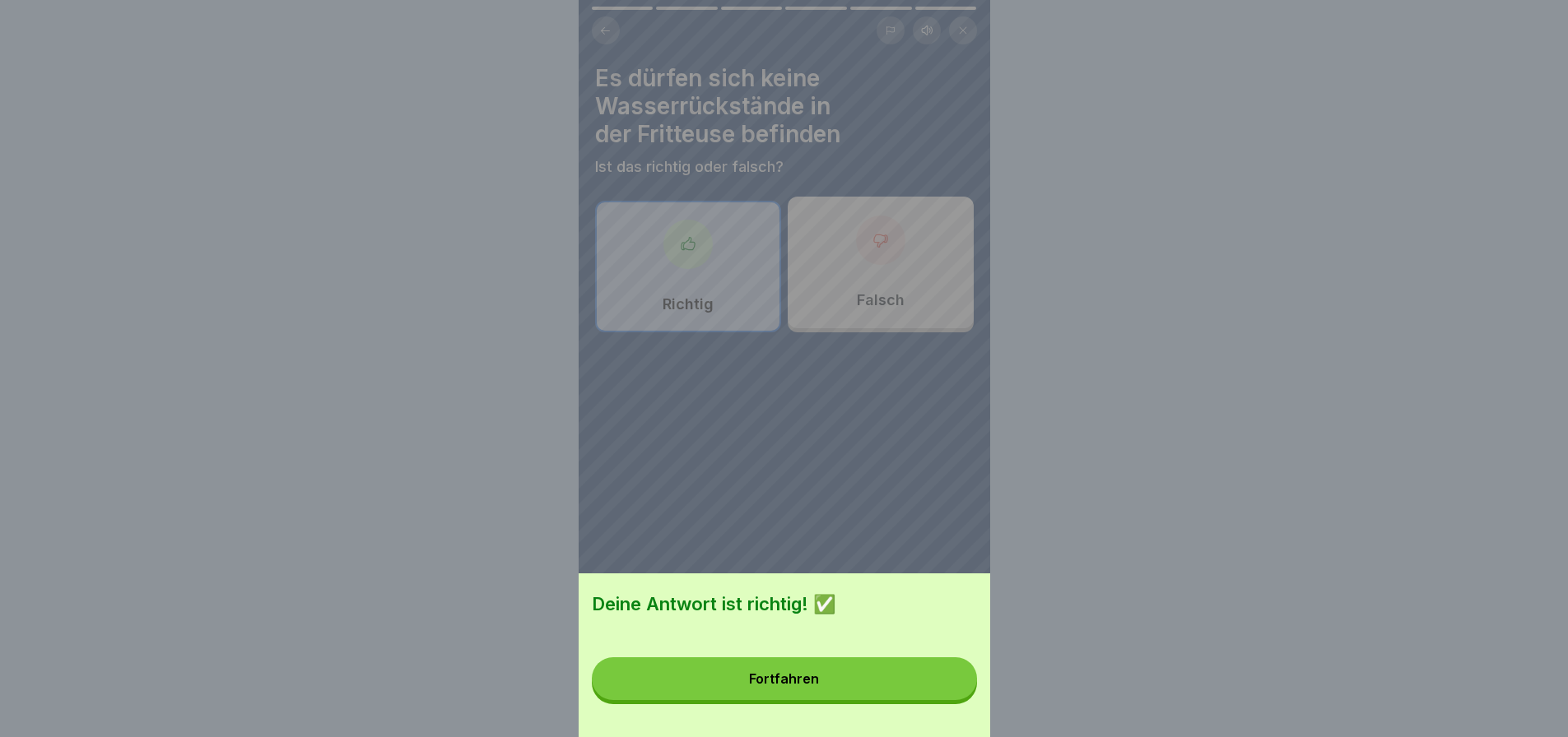
click at [954, 701] on button "Fortfahren" at bounding box center [785, 678] width 385 height 42
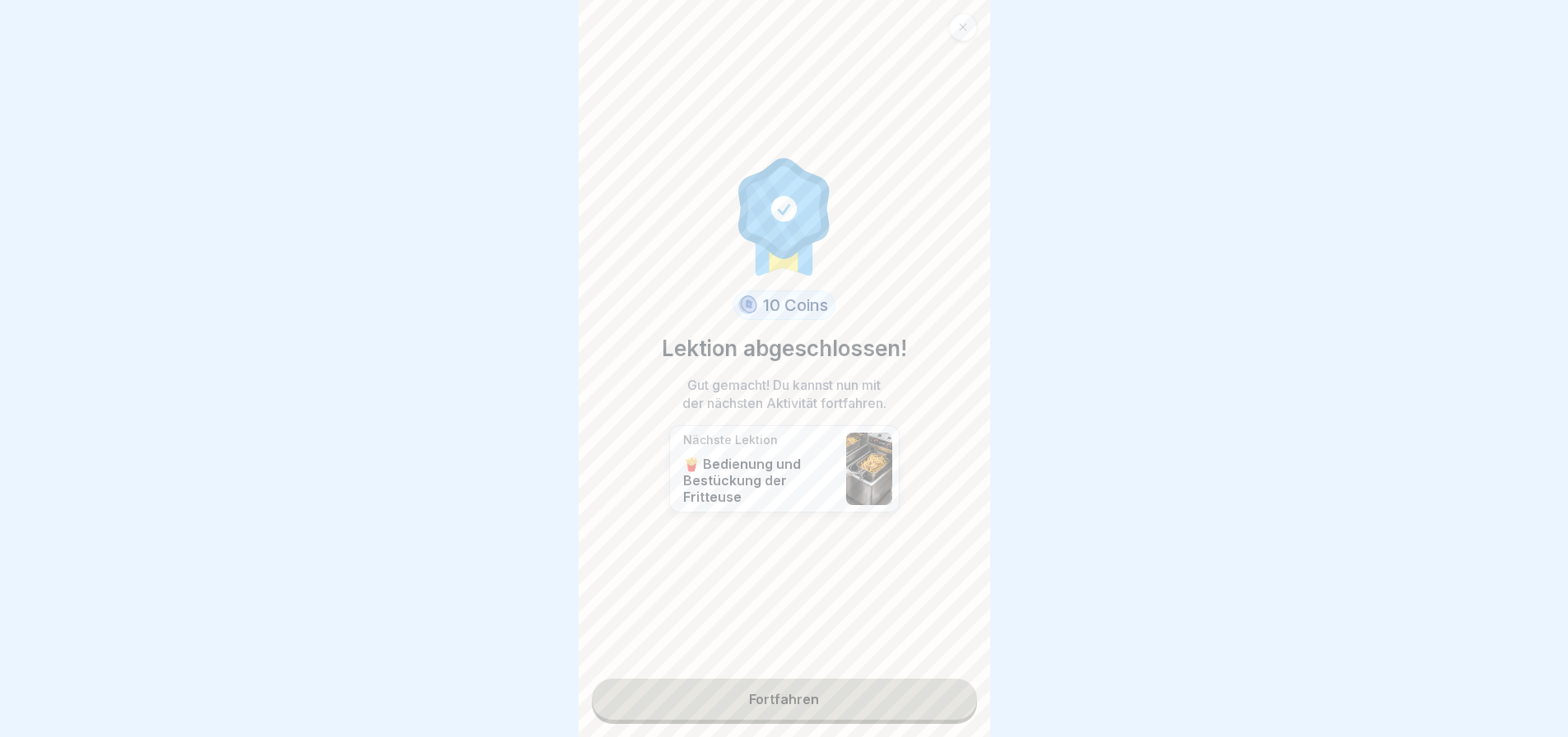
click at [879, 683] on link "Fortfahren" at bounding box center [785, 699] width 385 height 42
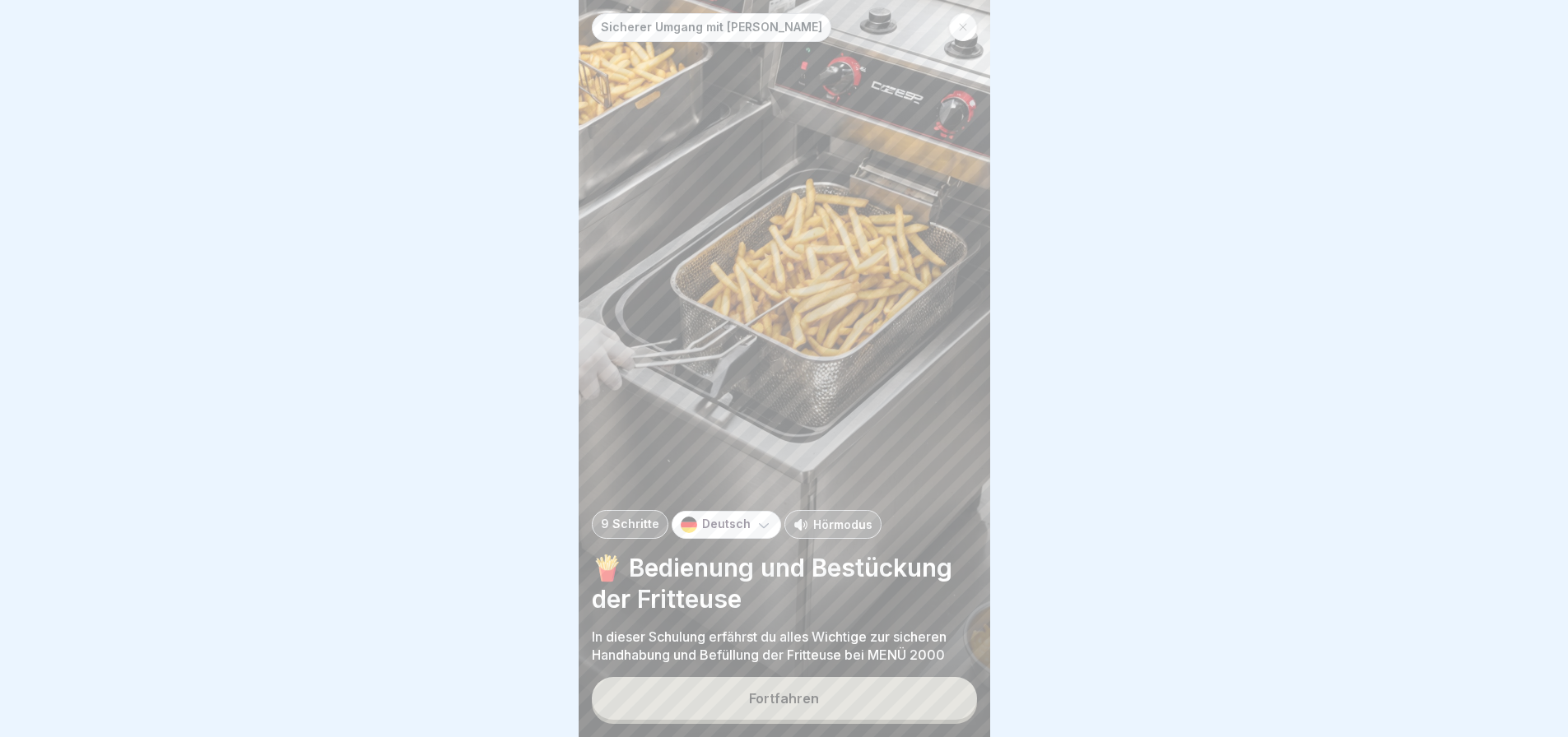
click at [882, 709] on button "Fortfahren" at bounding box center [785, 698] width 385 height 42
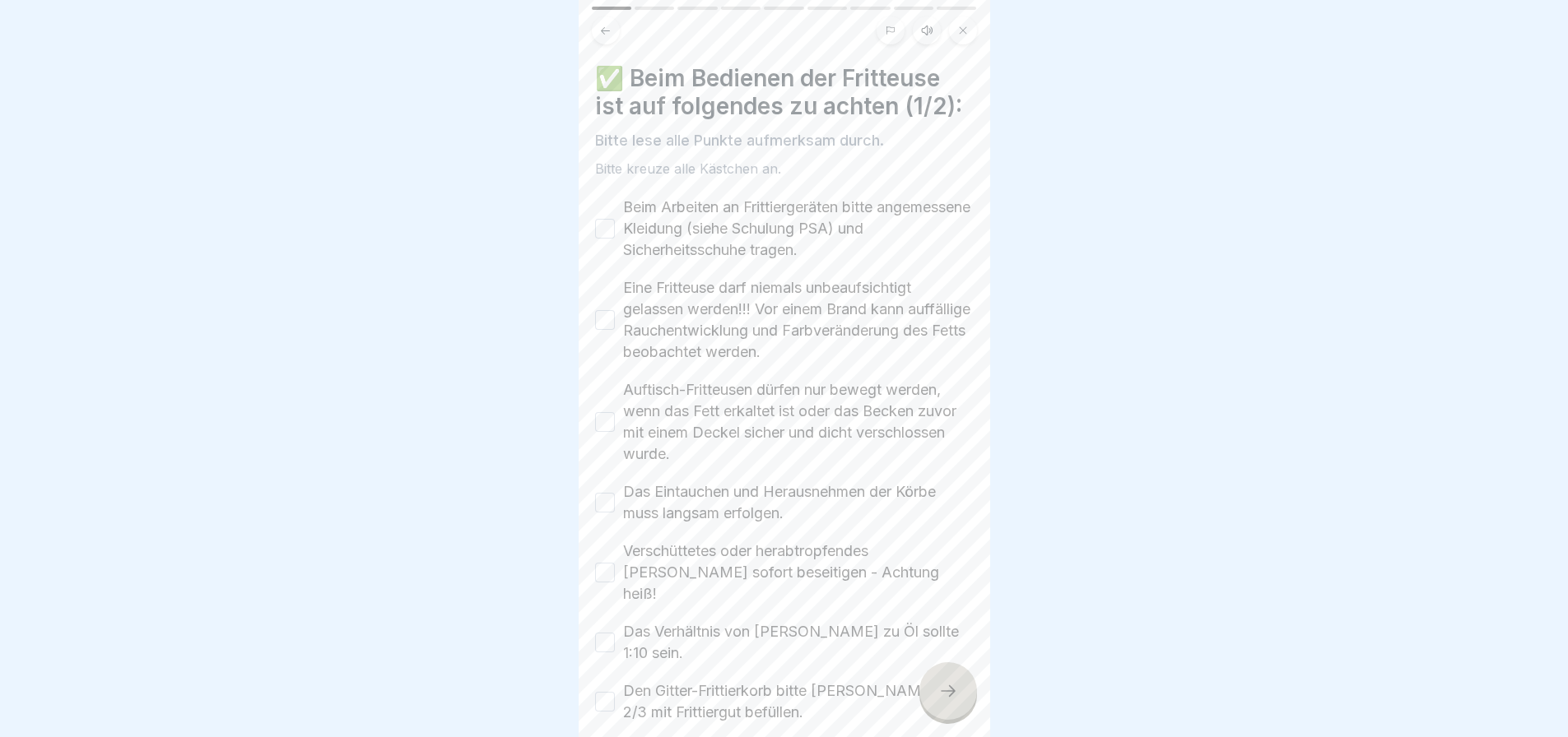
click at [598, 233] on button "Beim Arbeiten an Frittiergeräten bitte angemessene Kleidung (siehe Schulung PSA…" at bounding box center [604, 228] width 20 height 20
click at [607, 314] on button "Eine Fritteuse darf niemals unbeaufsichtigt gelassen werden!!! Vor einem Brand …" at bounding box center [604, 320] width 20 height 20
click at [603, 428] on button "Auftisch-Fritteusen dürfen nur bewegt werden, wenn das Fett erkaltet ist oder d…" at bounding box center [604, 422] width 20 height 20
click at [612, 491] on div "Das Eintauchen und Herausnehmen der Körbe muss langsam erfolgen." at bounding box center [784, 503] width 378 height 42
click at [608, 503] on button "Das Eintauchen und Herausnehmen der Körbe muss langsam erfolgen." at bounding box center [604, 502] width 20 height 20
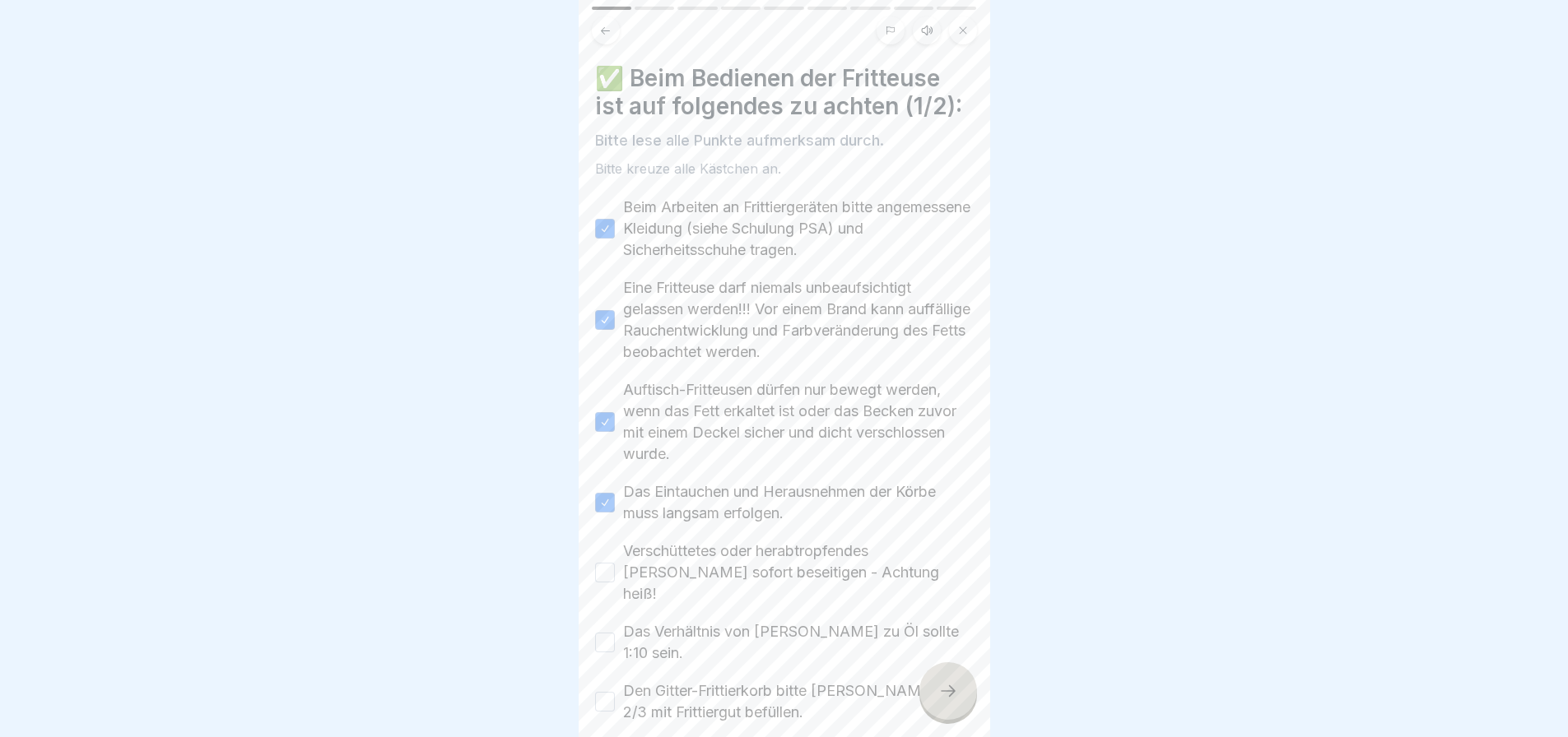
click at [608, 568] on button "Verschüttetes oder herabtropfendes [PERSON_NAME] sofort beseitigen - Achtung he…" at bounding box center [604, 572] width 20 height 20
click at [608, 633] on button "Das Verhältnis von [PERSON_NAME] zu Öl sollte 1:10 sein." at bounding box center [604, 642] width 20 height 20
click at [608, 692] on button "Den Gitter-Frittierkorb bitte [PERSON_NAME]. zu 2/3 mit Frittiergut befüllen." at bounding box center [604, 701] width 20 height 20
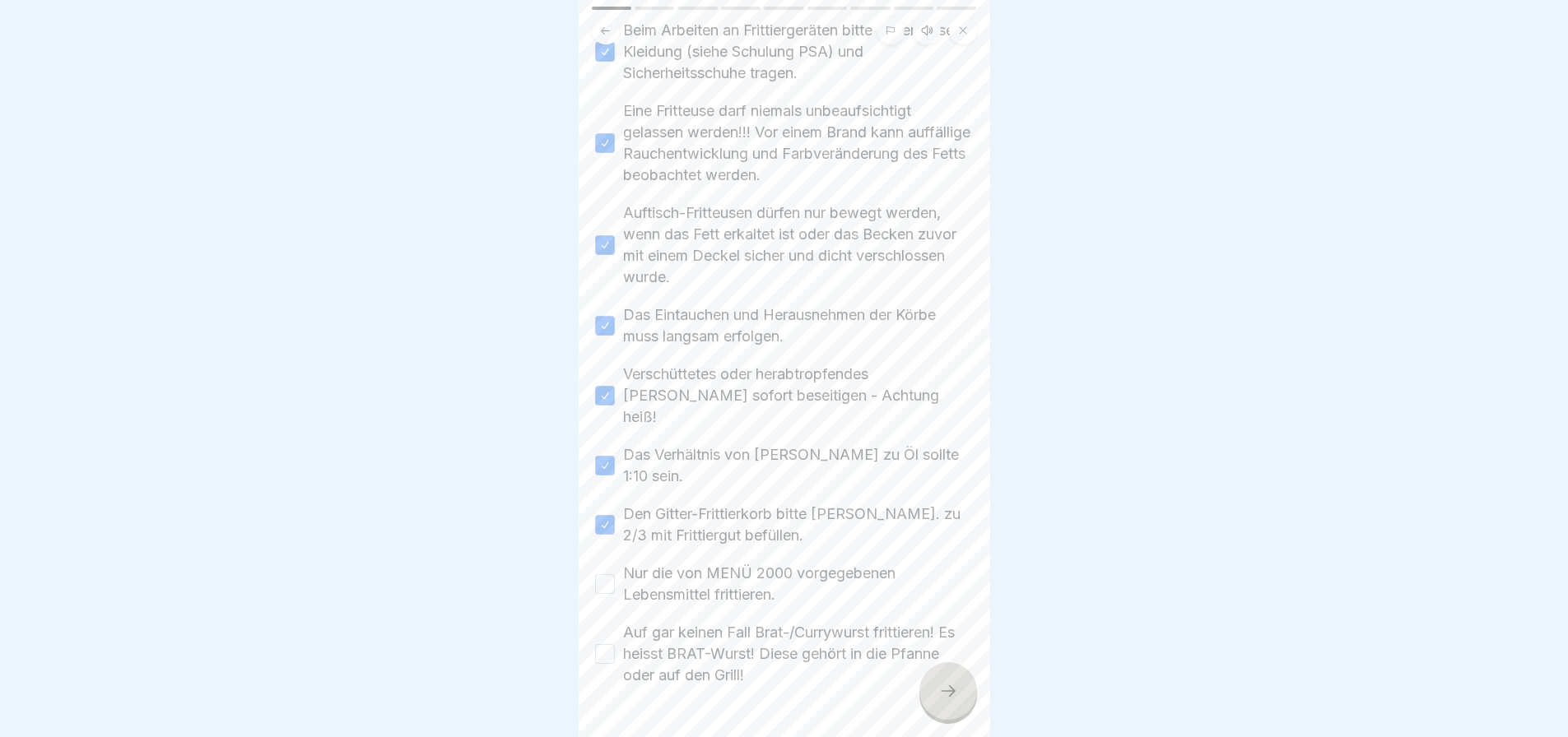
scroll to position [204, 0]
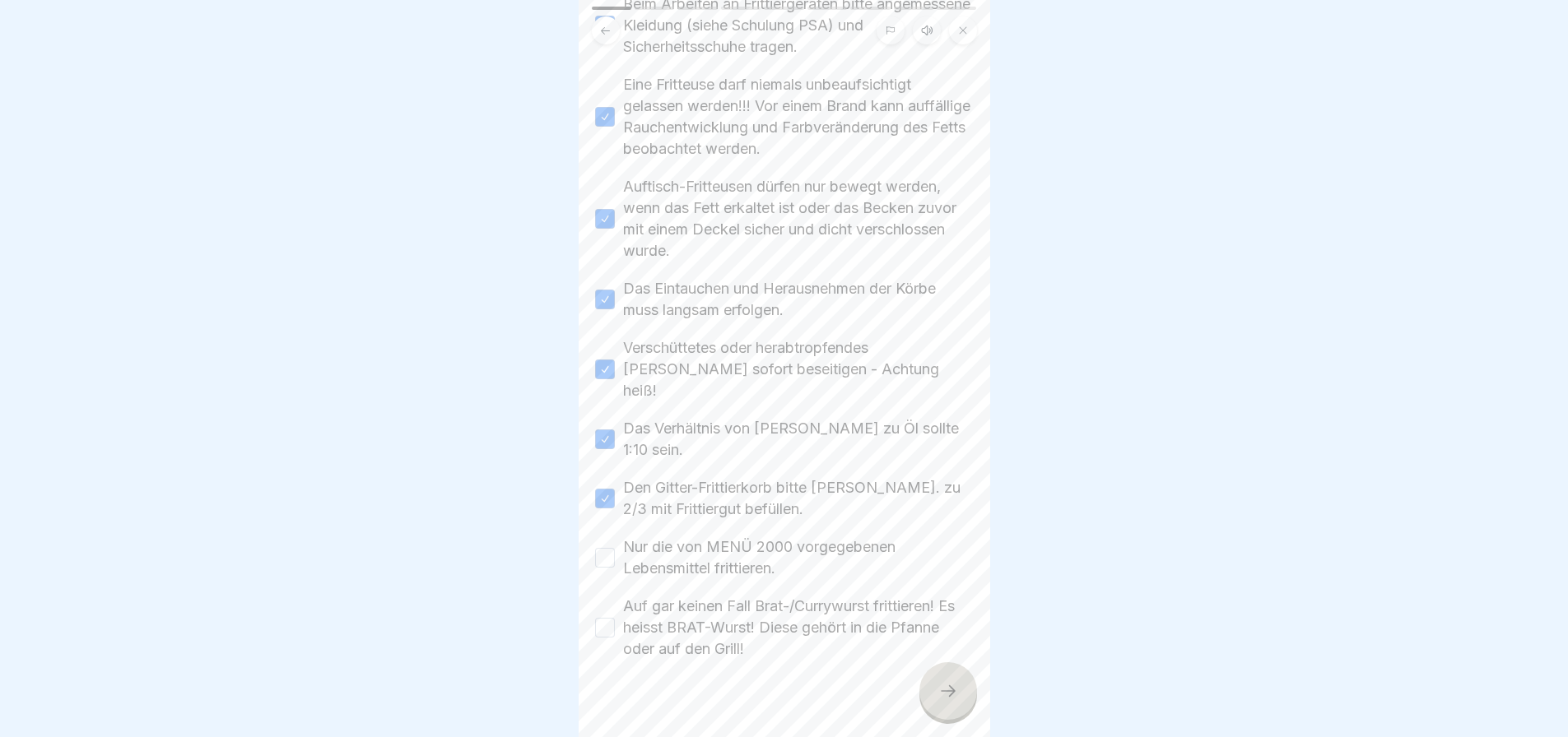
click at [610, 548] on button "Nur die von MENÜ 2000 vorgegebenen Lebensmittel frittieren." at bounding box center [604, 557] width 20 height 20
click at [606, 618] on button "Auf gar keinen Fall Brat-/Currywurst frittieren! Es heisst BRAT-Wurst! Diese ge…" at bounding box center [604, 628] width 20 height 20
click at [969, 702] on div at bounding box center [949, 691] width 58 height 58
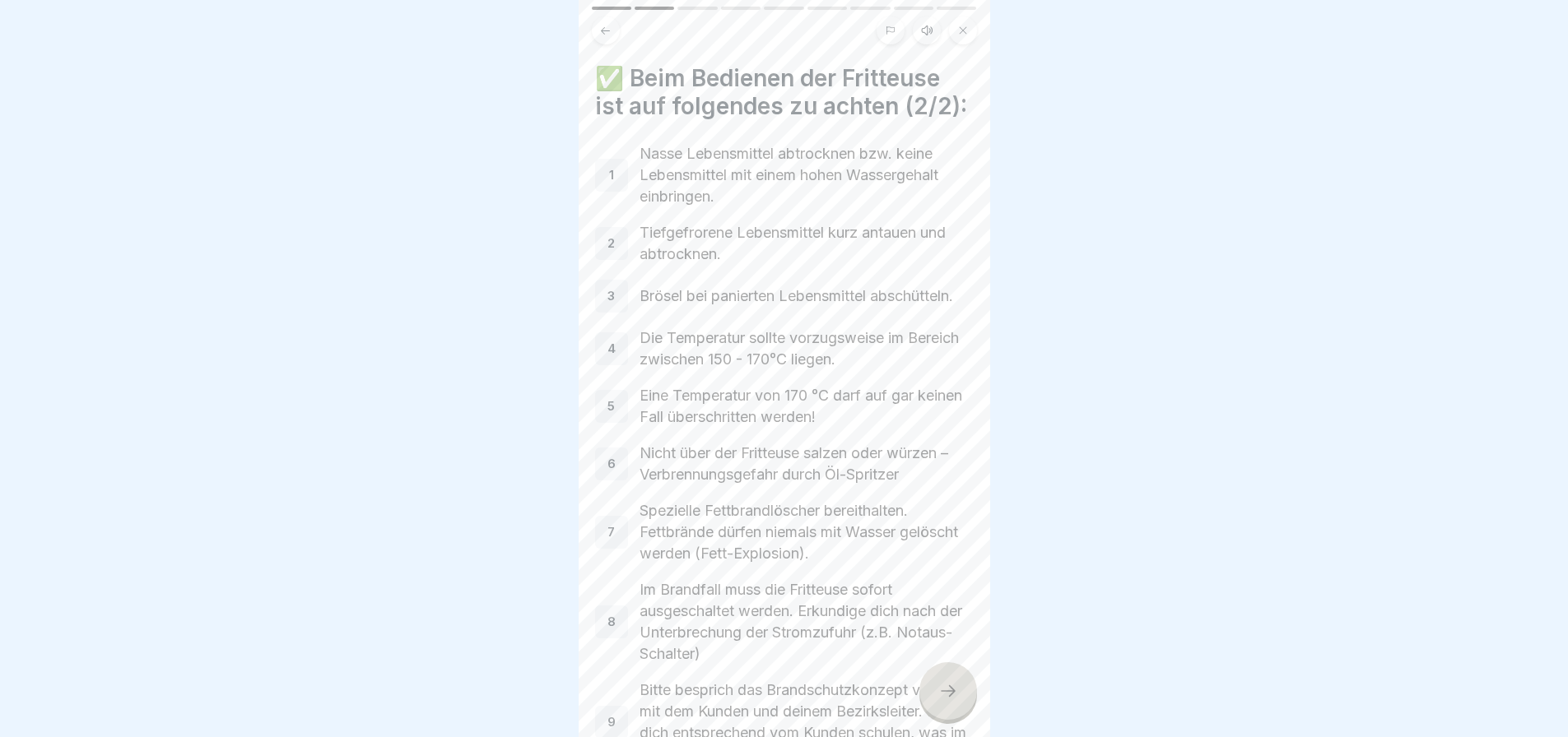
click at [969, 702] on div at bounding box center [949, 691] width 58 height 58
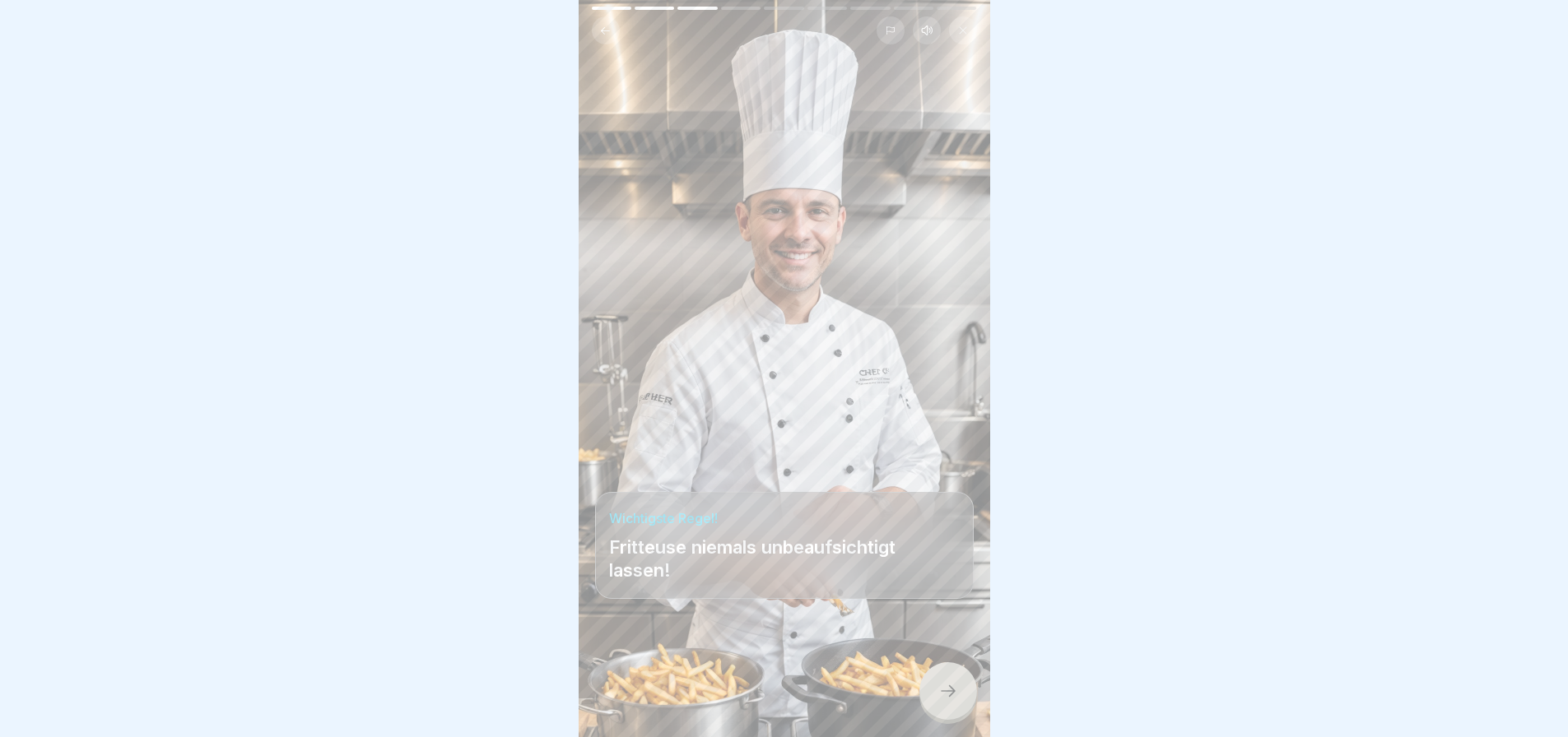
click at [969, 702] on div at bounding box center [949, 691] width 58 height 58
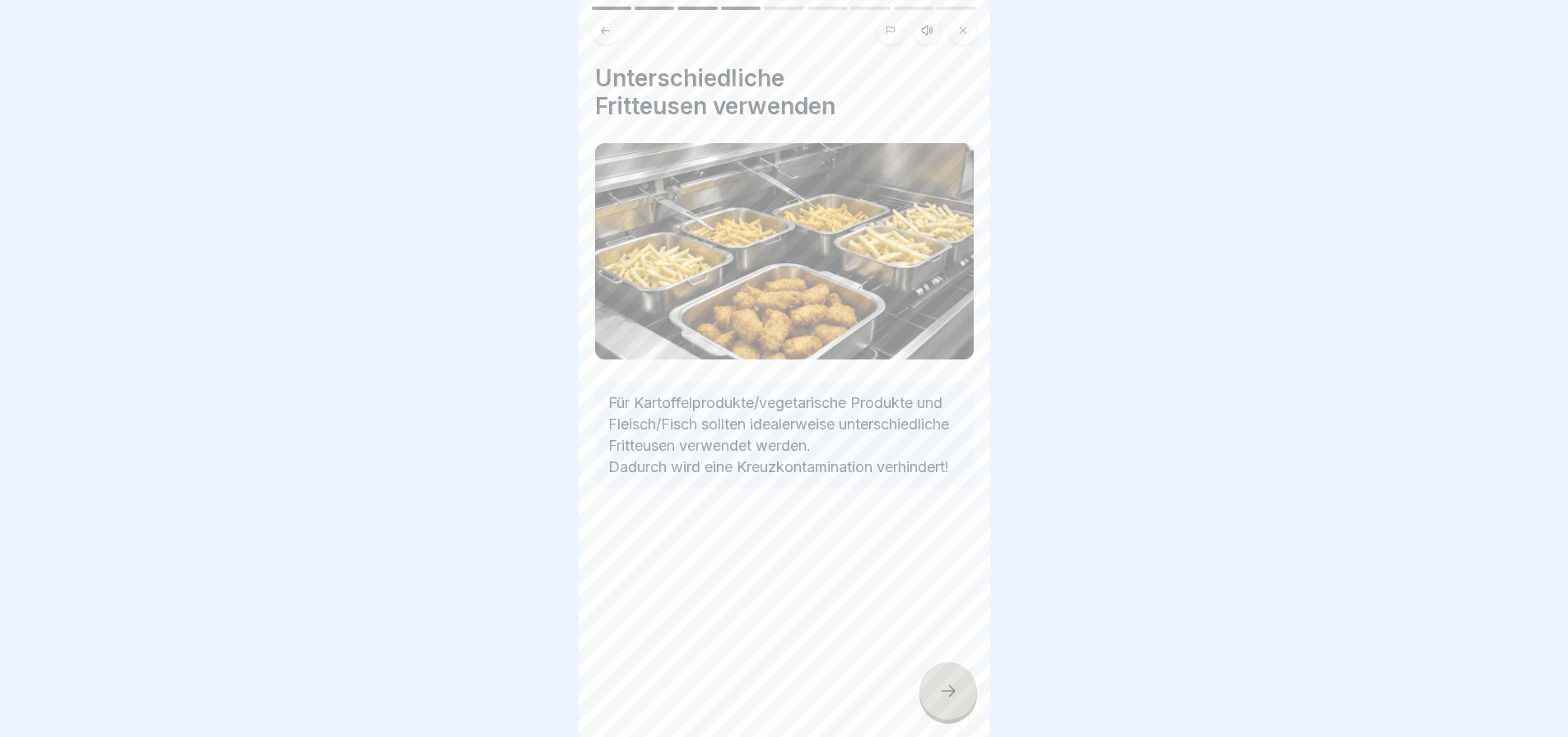
click at [969, 702] on div at bounding box center [949, 691] width 58 height 58
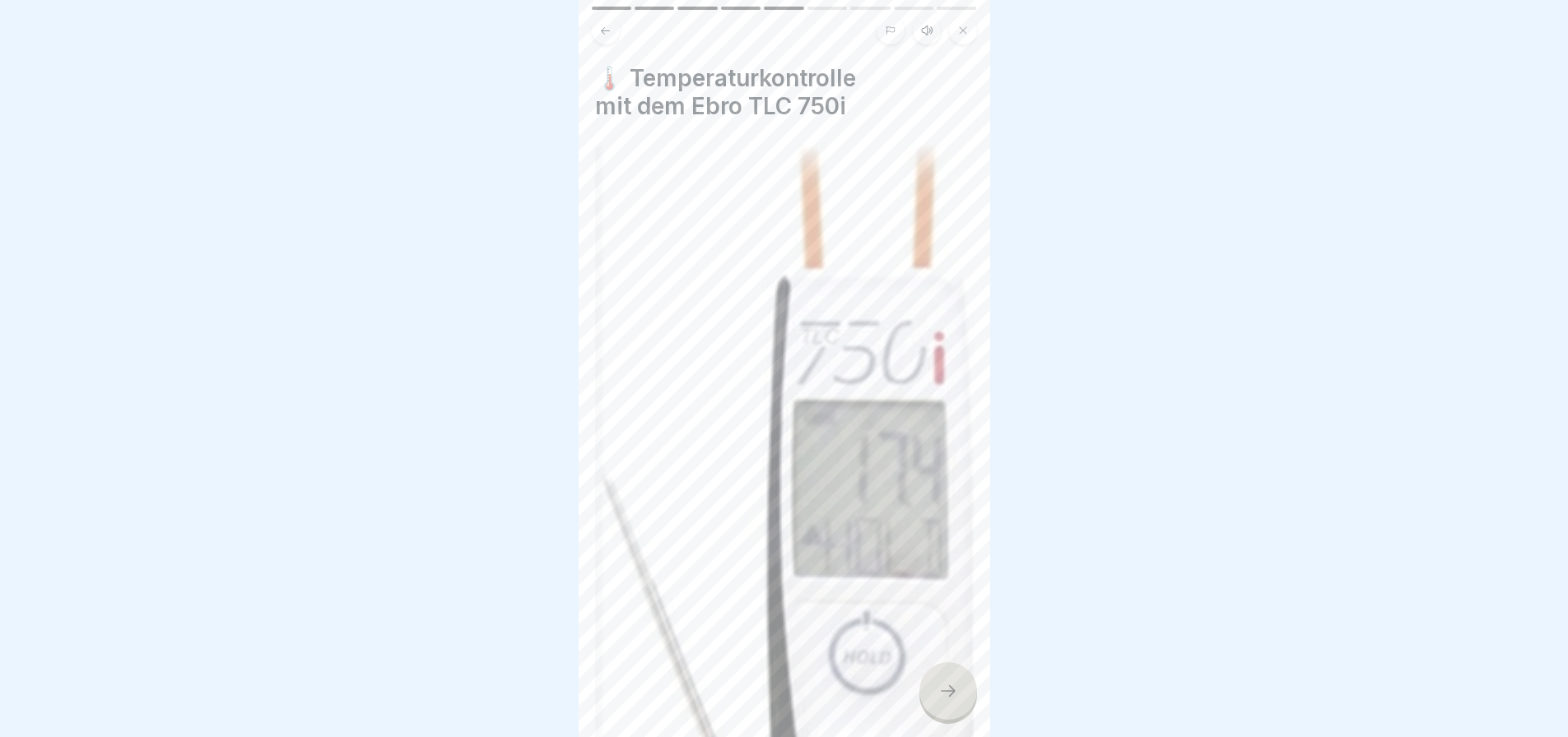
click at [969, 702] on div at bounding box center [949, 691] width 58 height 58
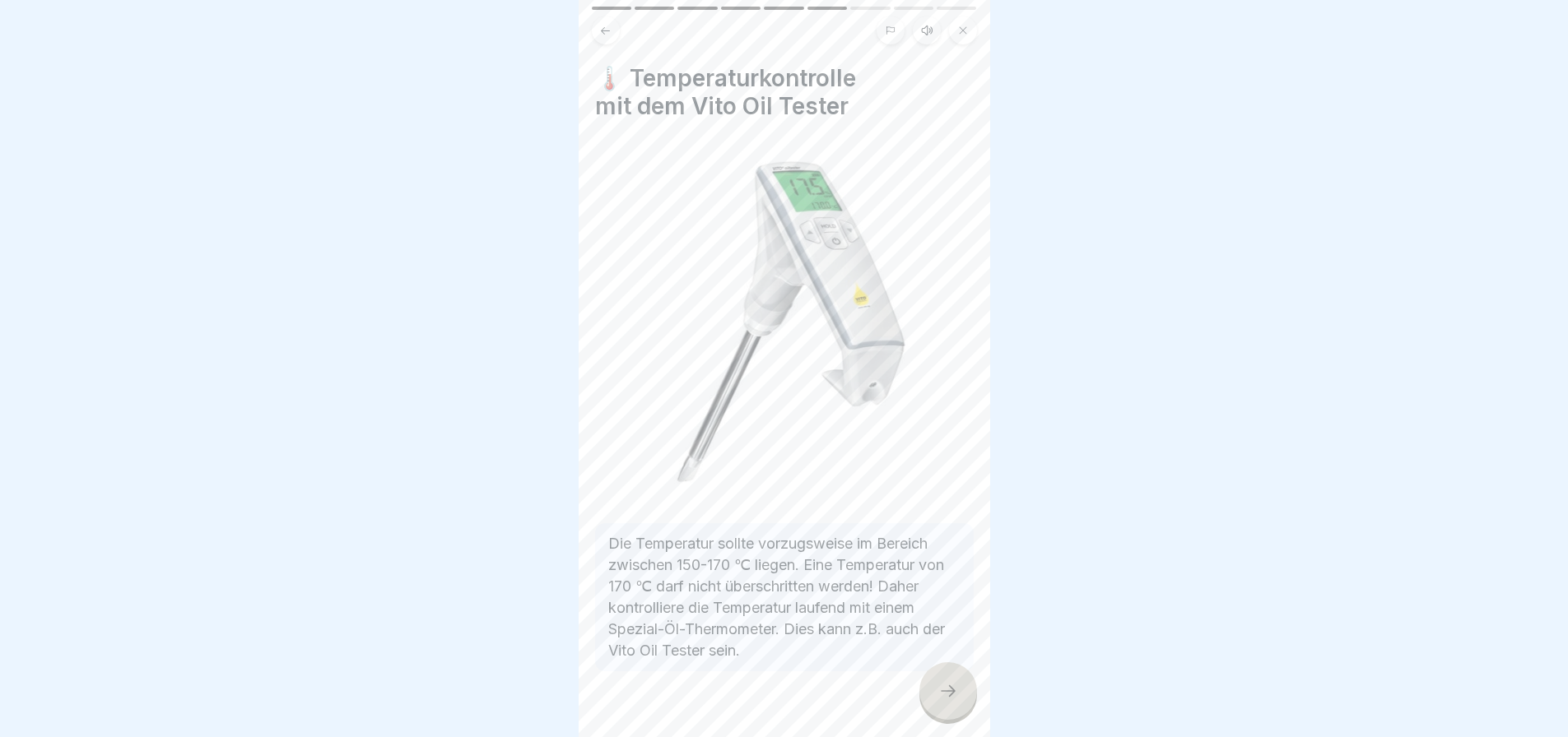
click at [969, 702] on div at bounding box center [949, 691] width 58 height 58
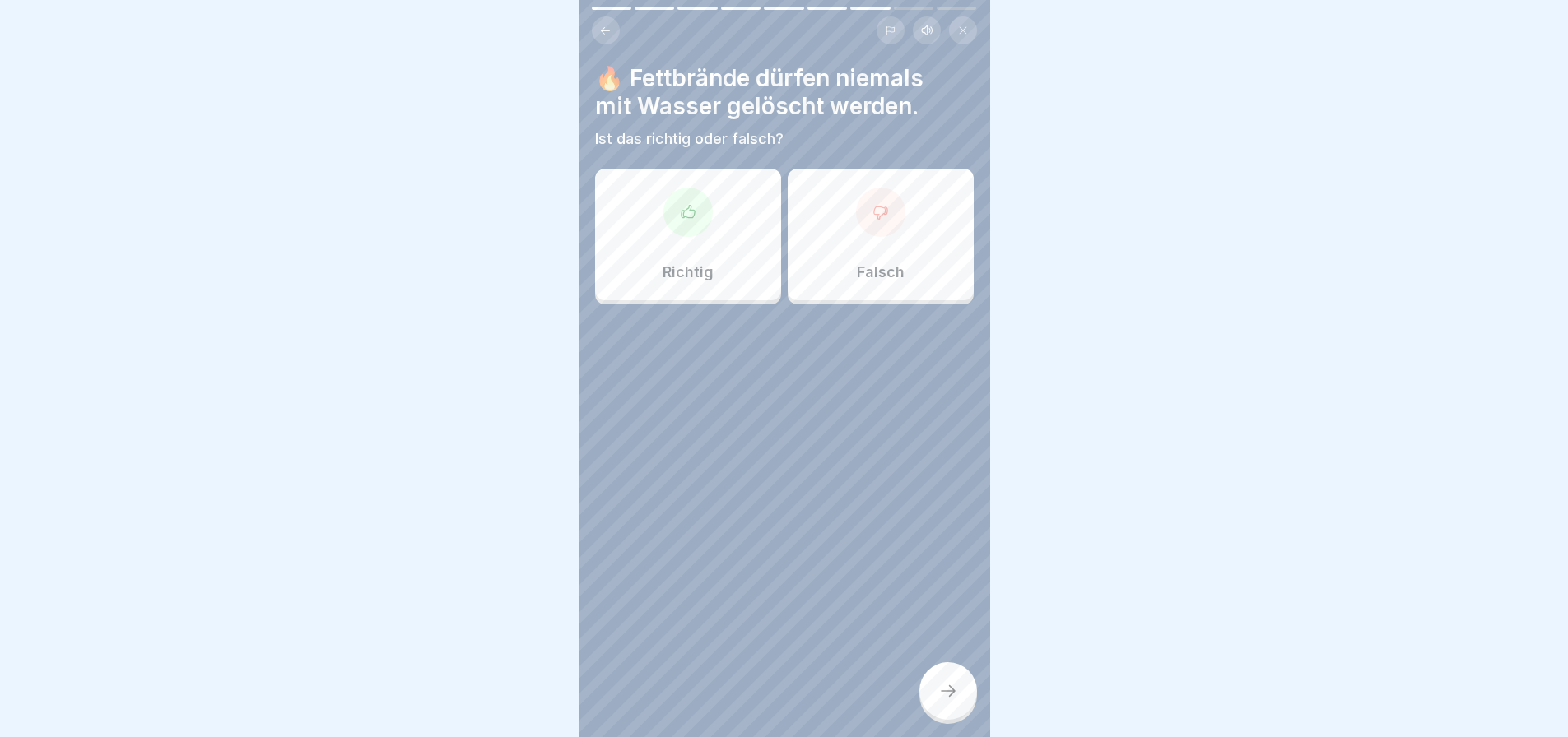
click at [851, 235] on div "Falsch" at bounding box center [880, 234] width 186 height 131
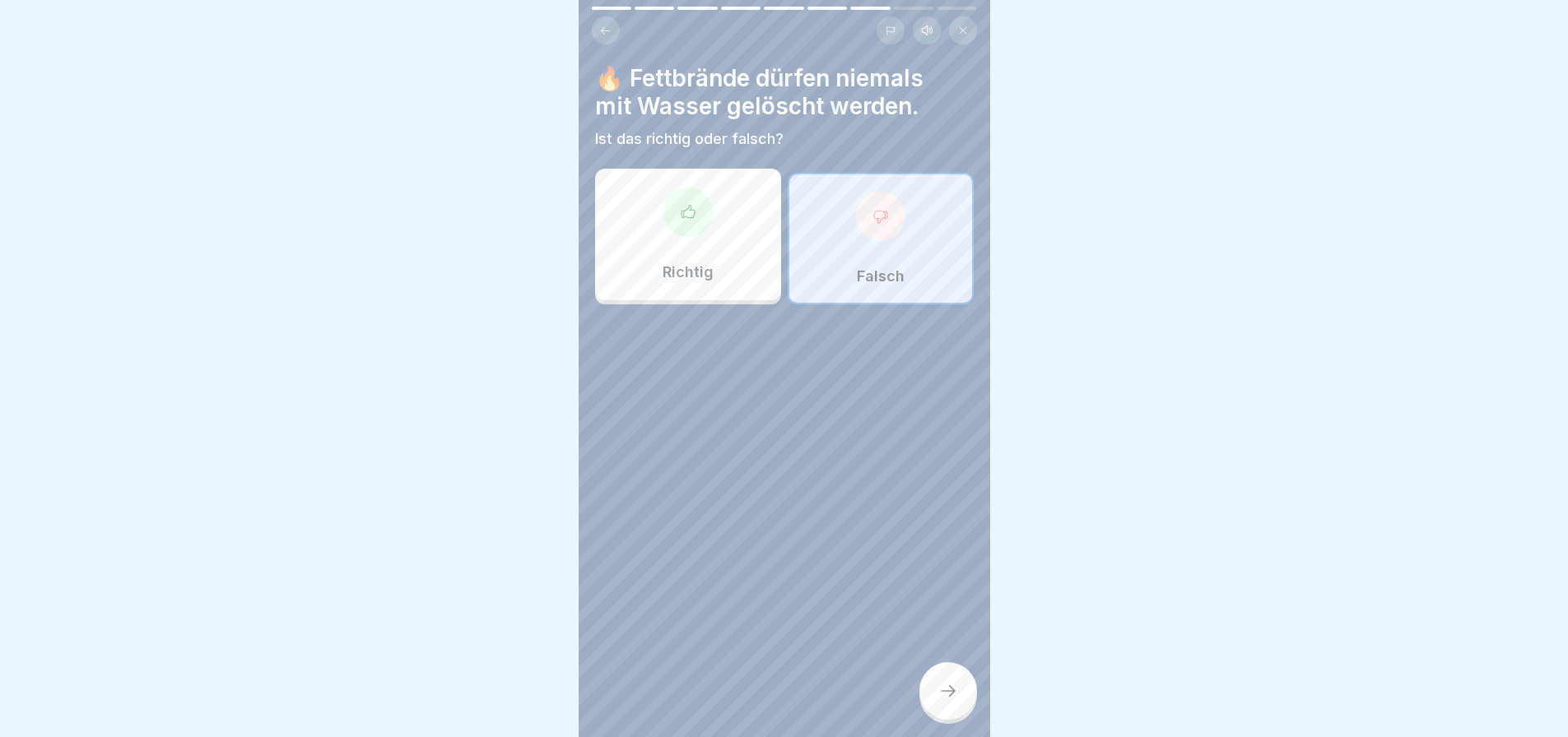
click at [957, 701] on icon at bounding box center [948, 690] width 20 height 20
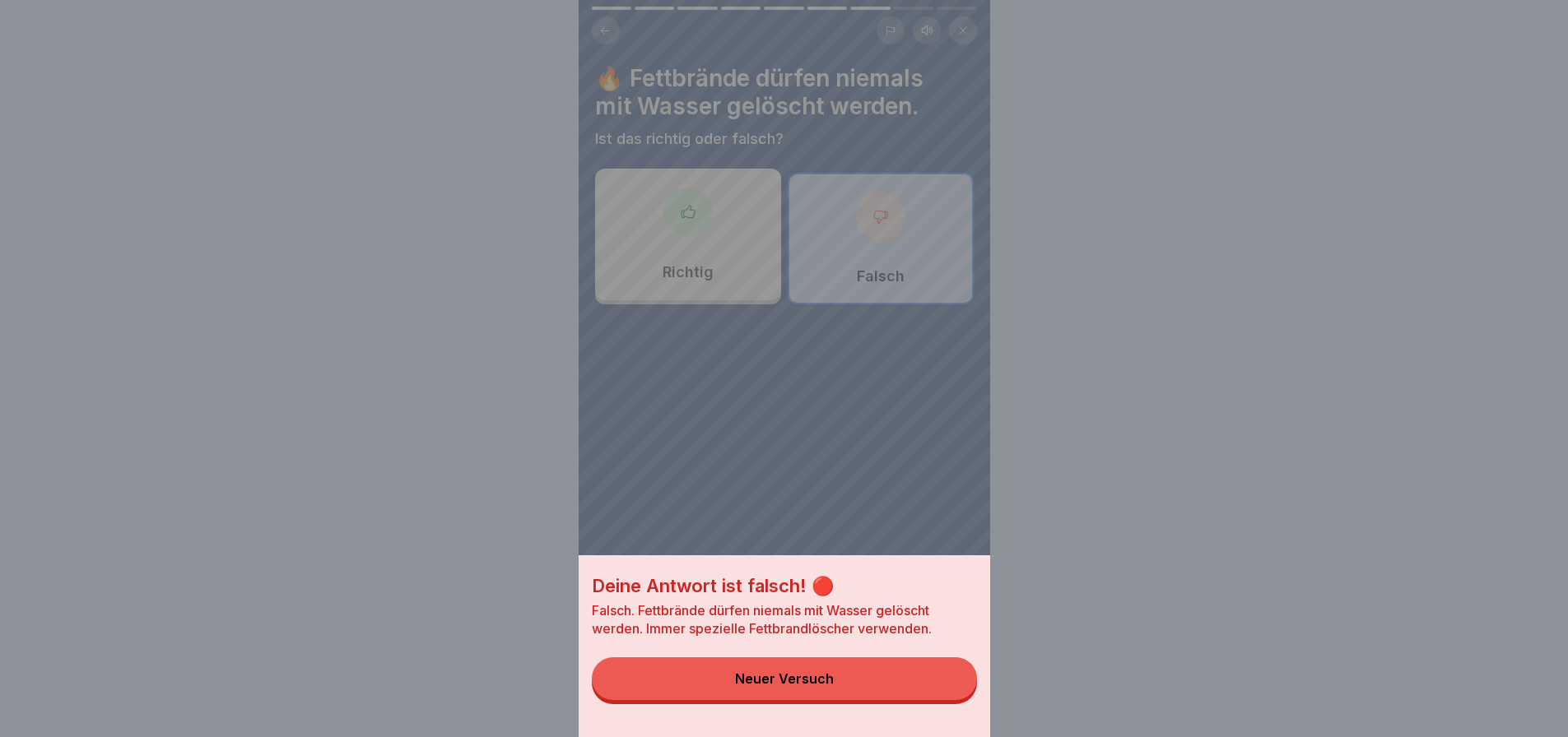
click at [953, 701] on button "Neuer Versuch" at bounding box center [785, 678] width 385 height 42
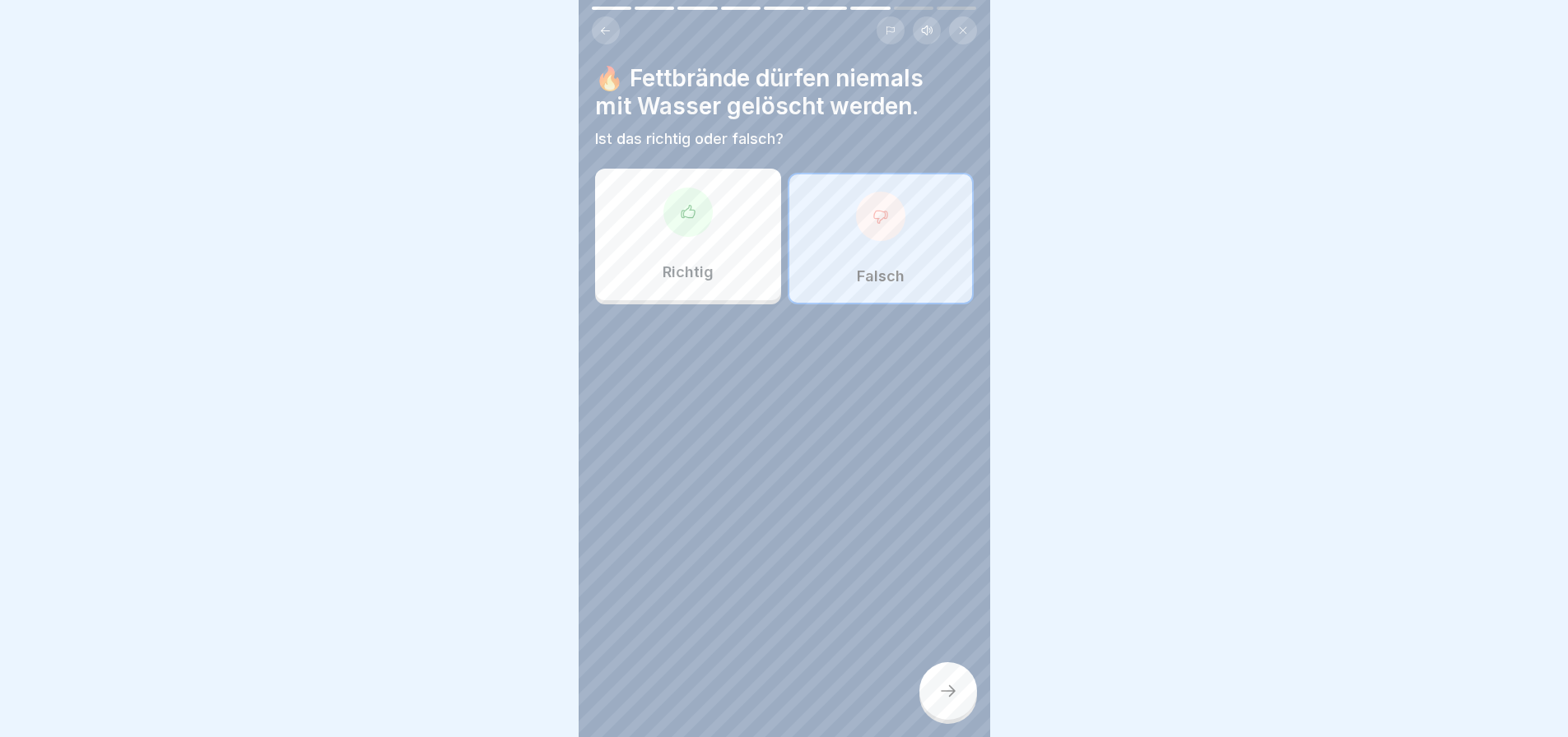
click at [694, 291] on div "Richtig" at bounding box center [687, 234] width 186 height 131
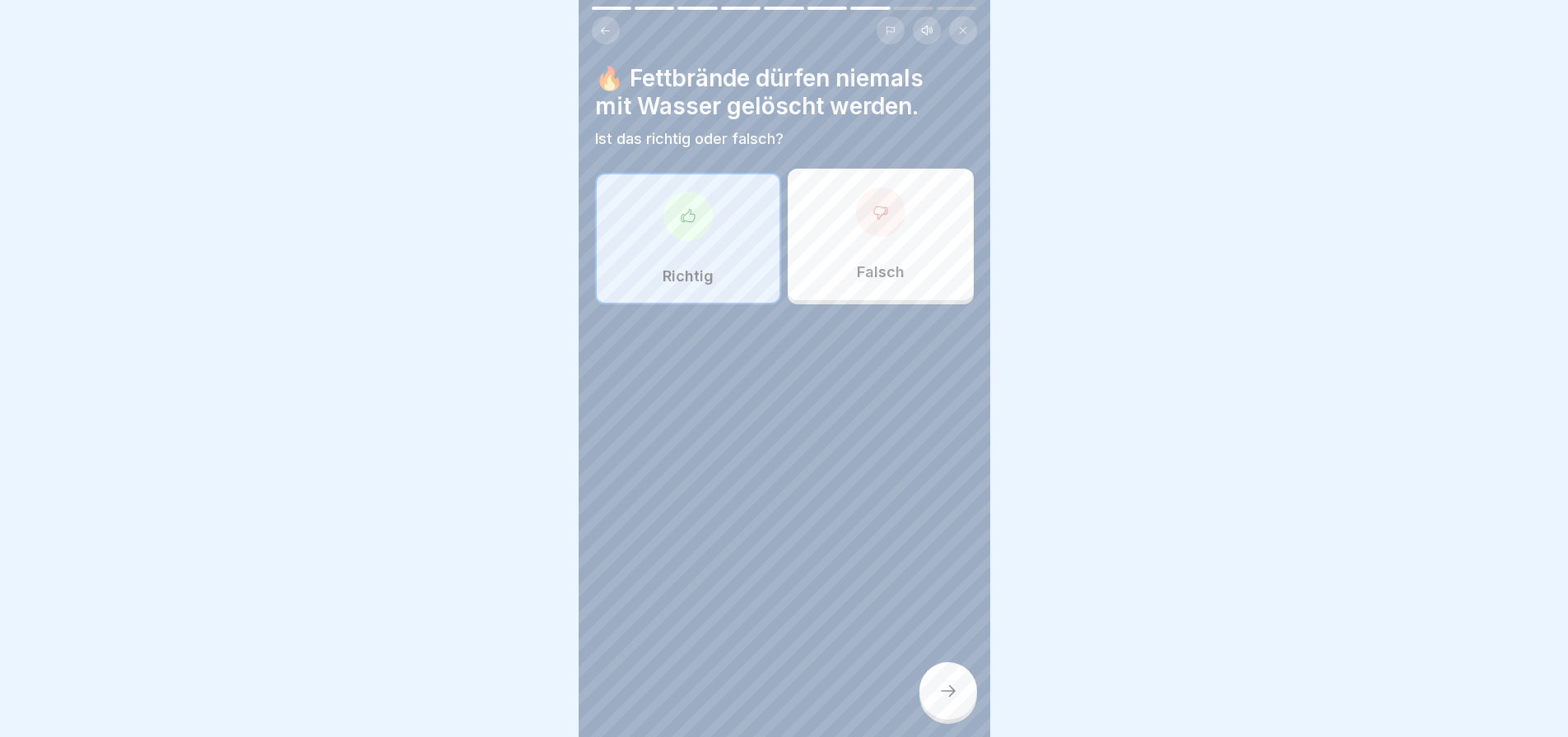
click at [958, 706] on div at bounding box center [949, 691] width 58 height 58
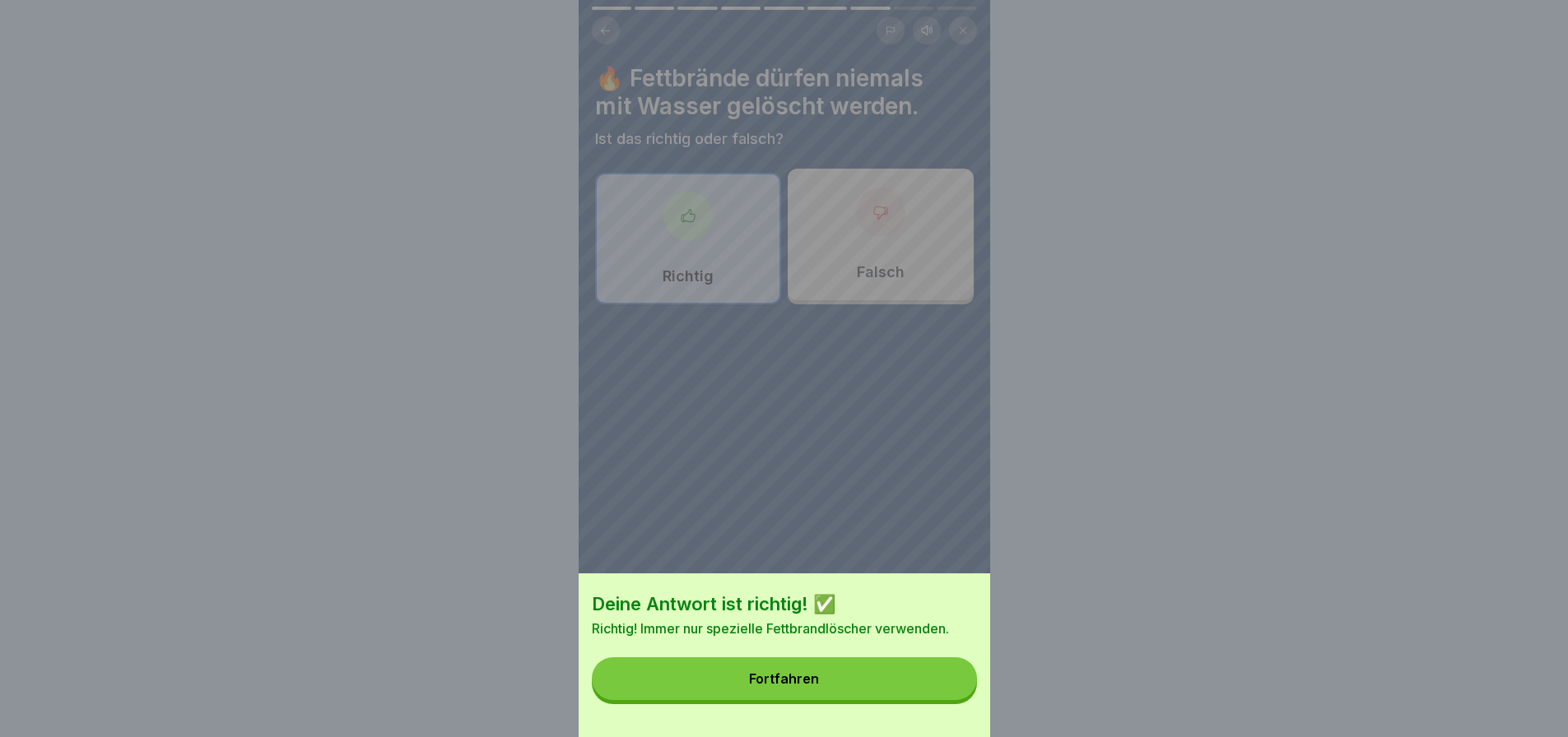
click at [958, 701] on button "Fortfahren" at bounding box center [785, 678] width 385 height 42
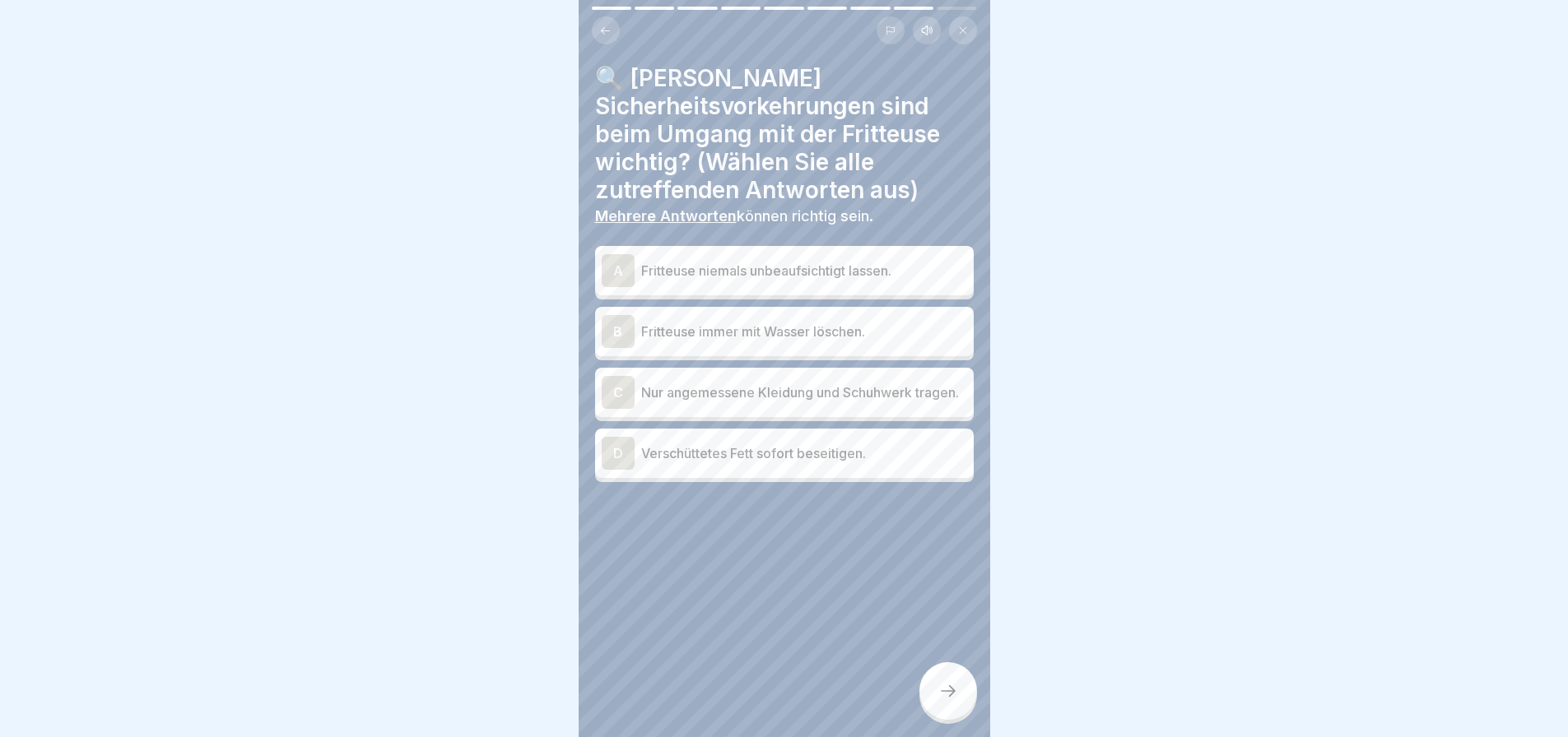
click at [622, 338] on div "B" at bounding box center [618, 332] width 33 height 33
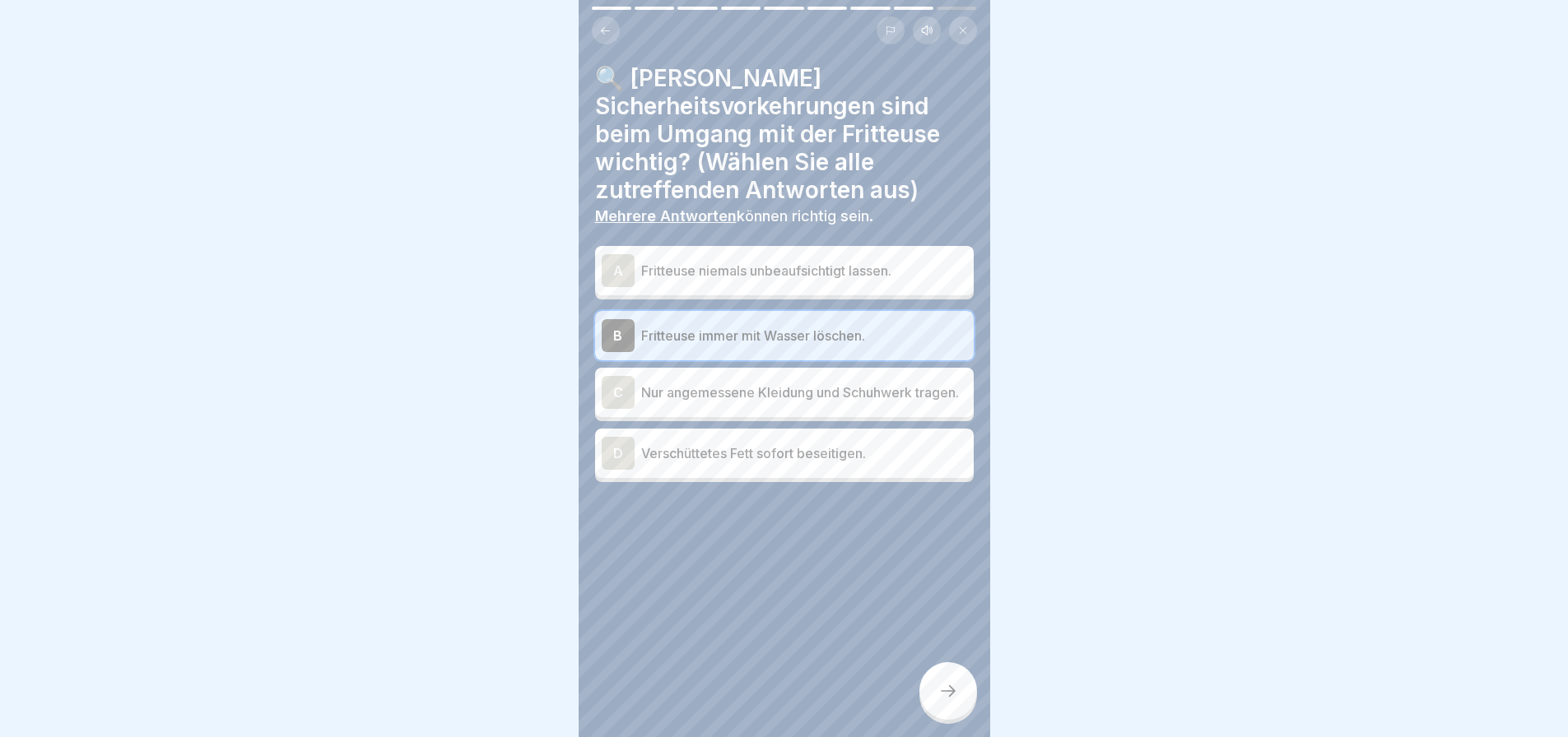
click at [615, 382] on div "C" at bounding box center [618, 392] width 33 height 33
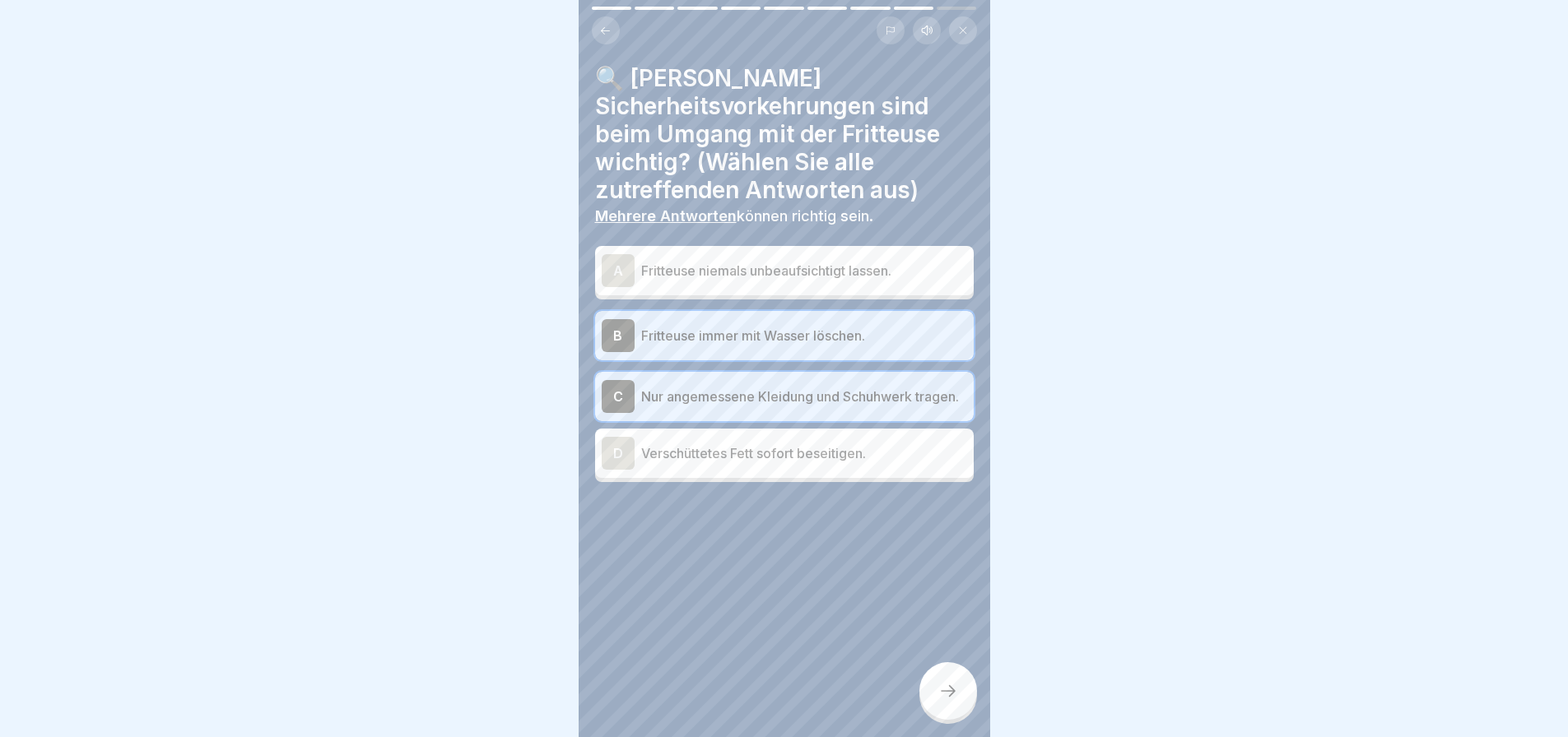
click at [641, 265] on p "Fritteuse niemals unbeaufsichtigt lassen." at bounding box center [804, 271] width 326 height 20
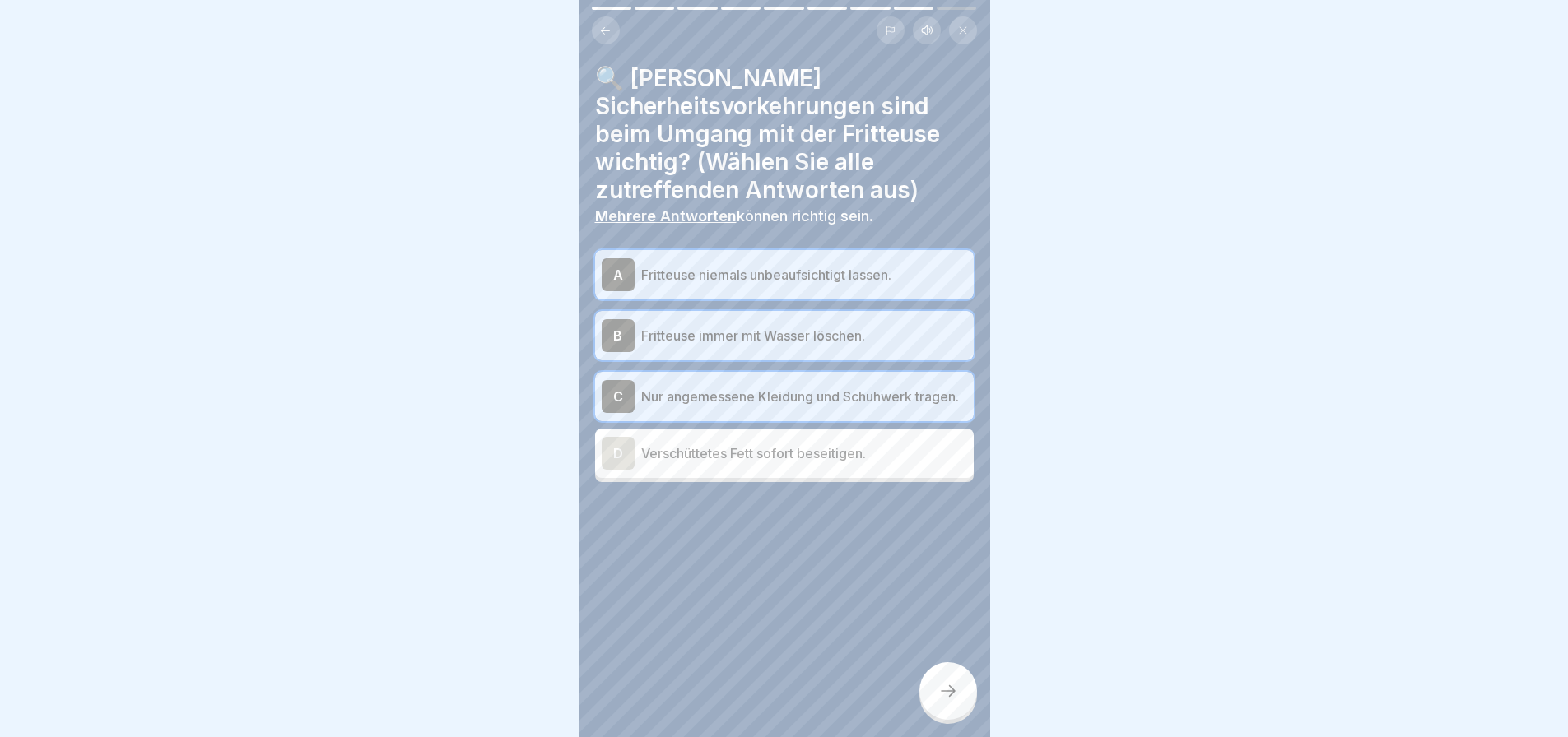
click at [945, 691] on div at bounding box center [949, 691] width 58 height 58
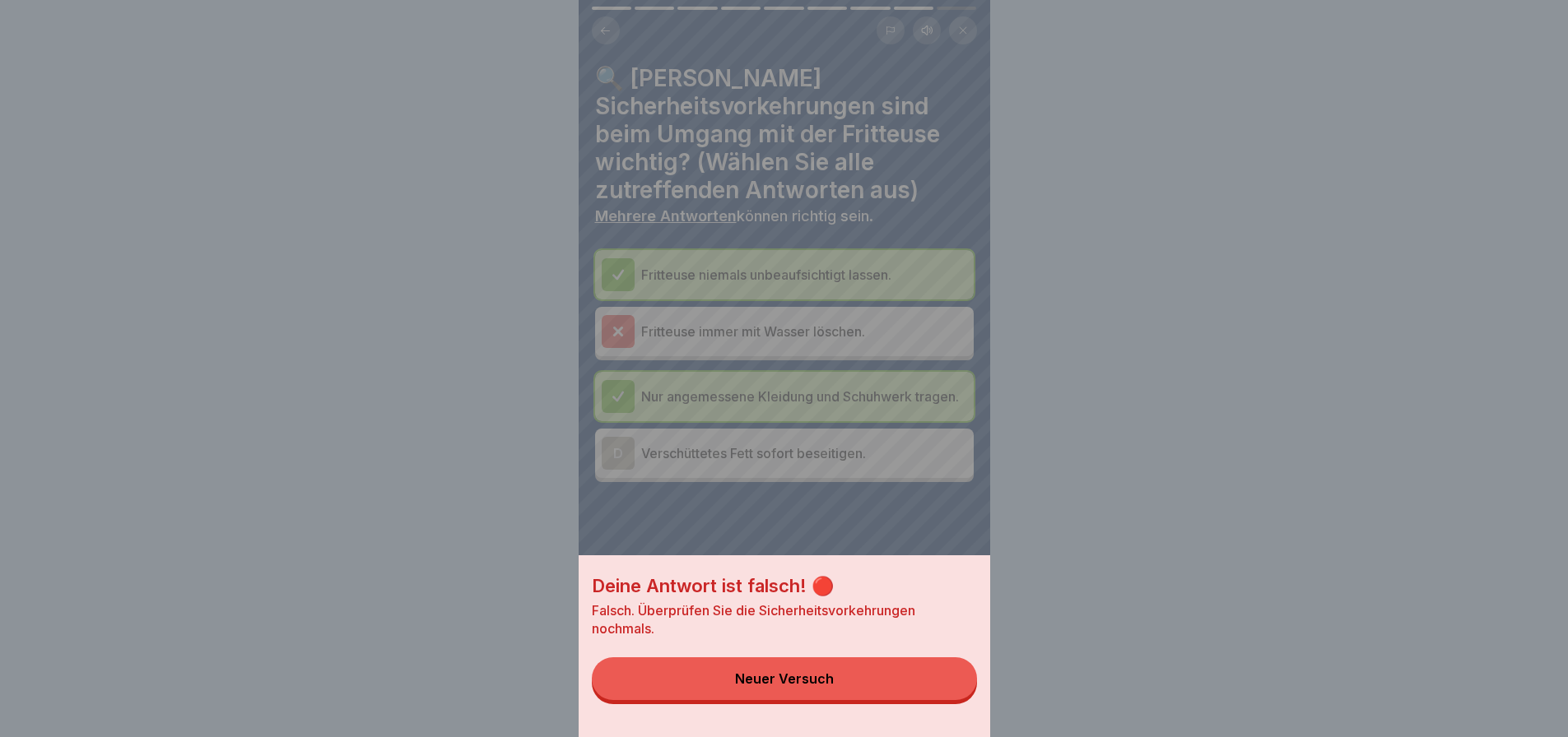
click at [867, 697] on button "Neuer Versuch" at bounding box center [785, 678] width 385 height 42
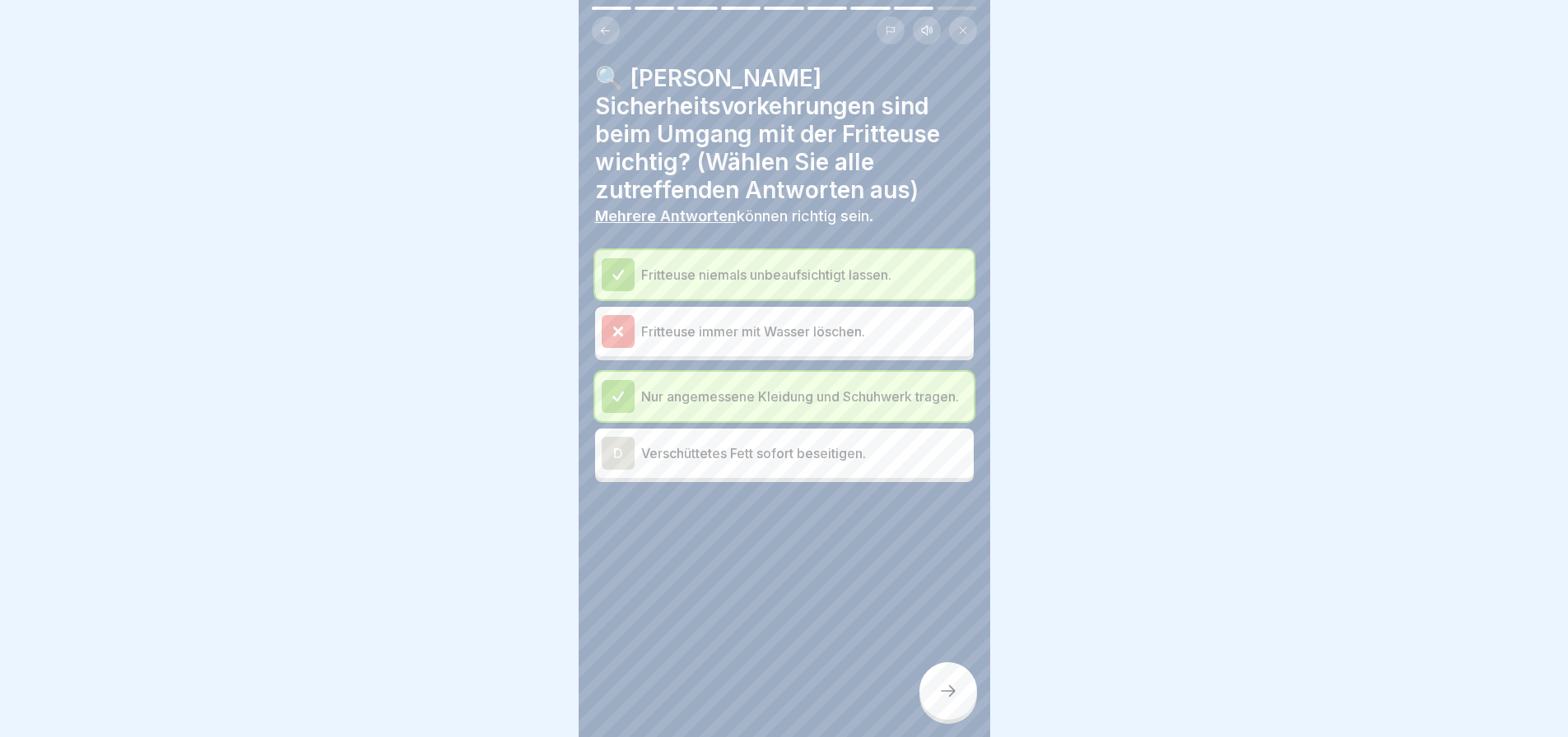
click at [942, 701] on icon at bounding box center [948, 690] width 20 height 20
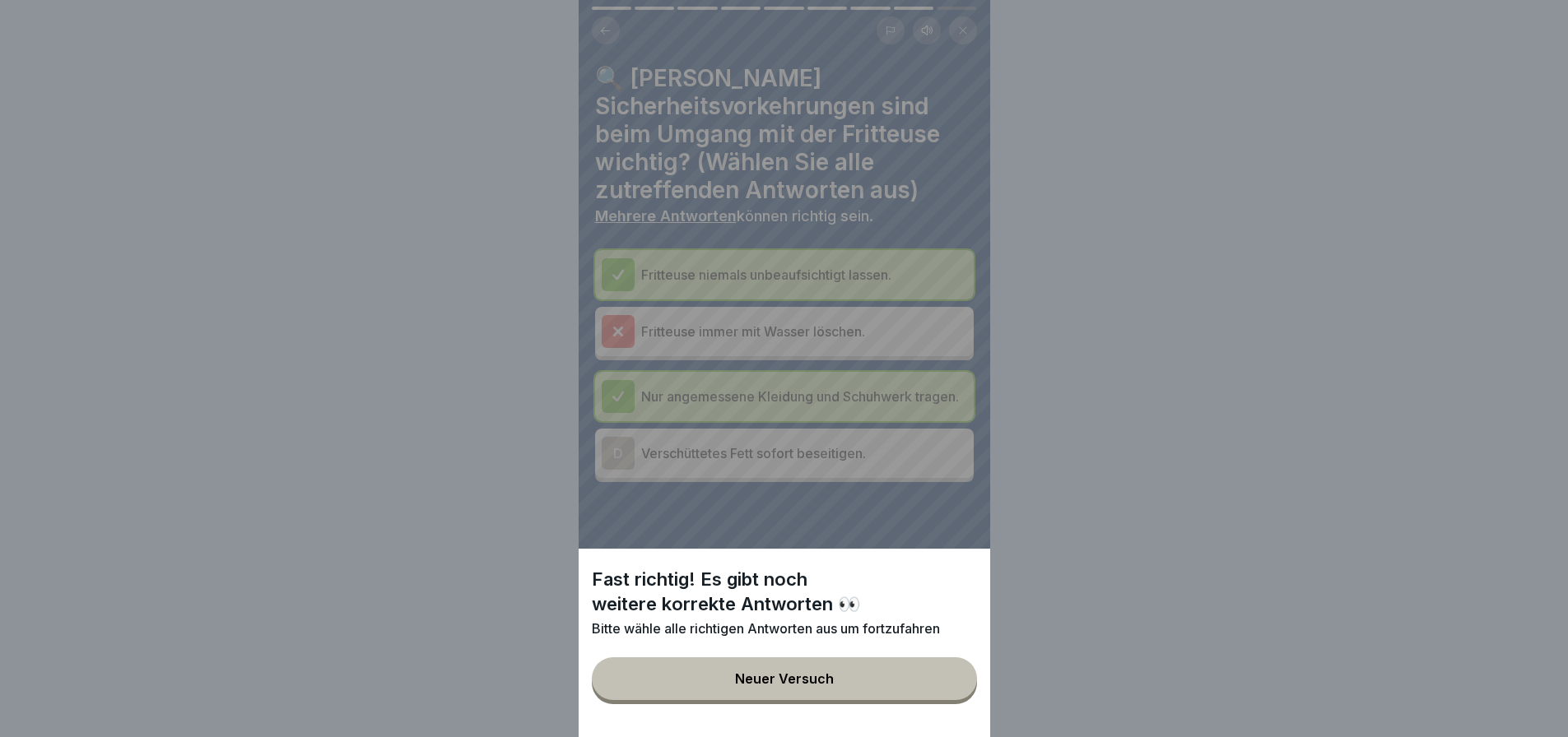
click at [942, 701] on button "Neuer Versuch" at bounding box center [785, 678] width 385 height 42
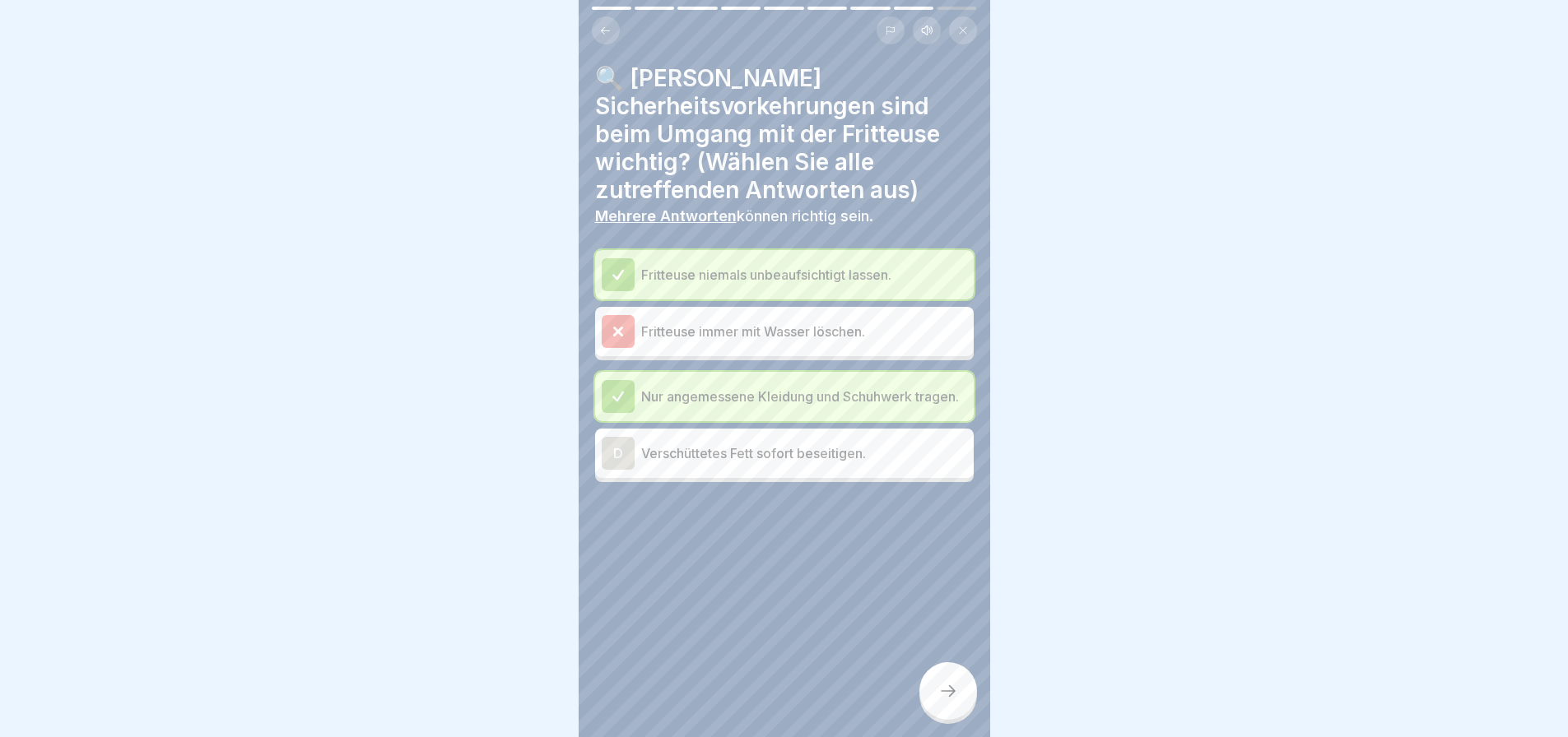
click at [612, 459] on div "D" at bounding box center [618, 453] width 33 height 33
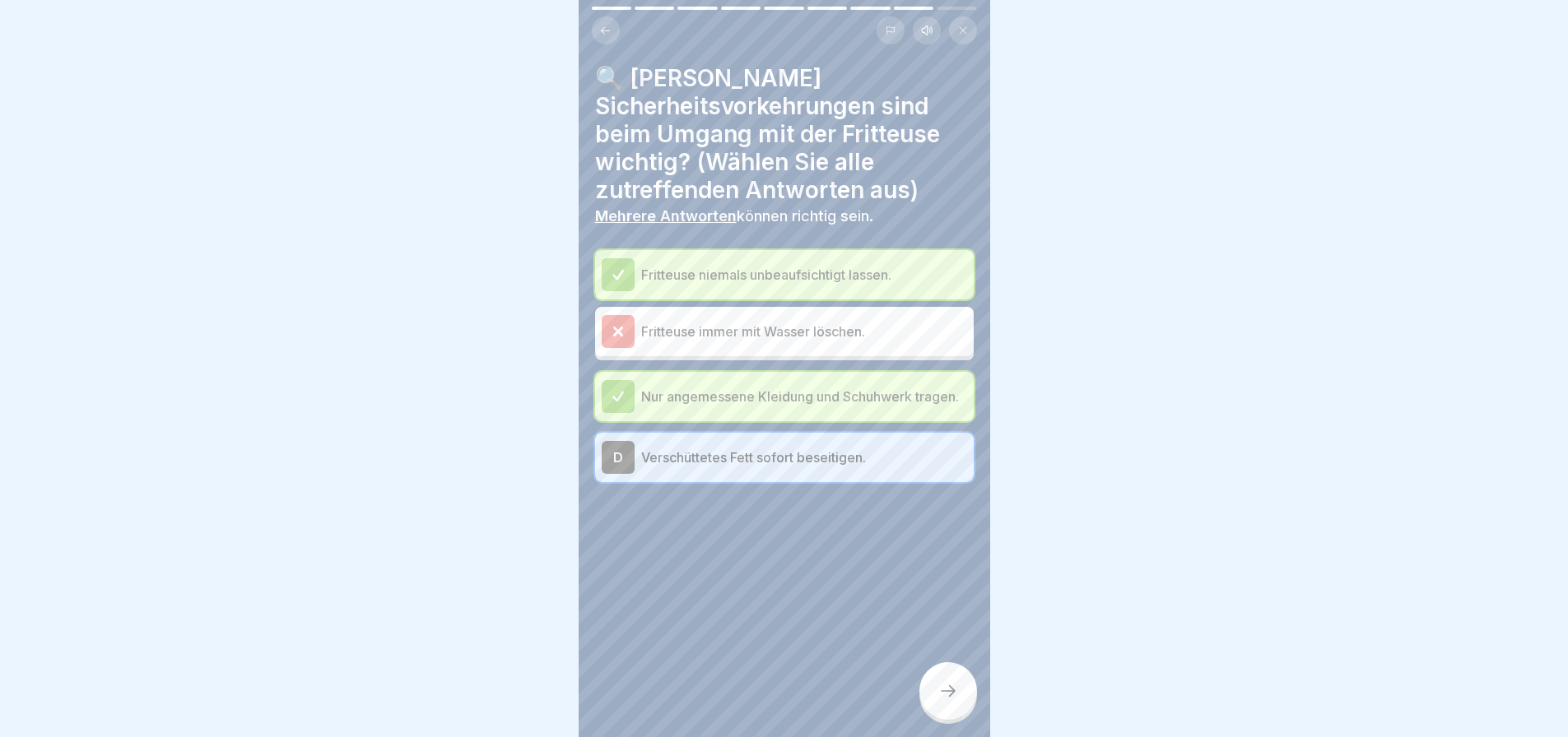
click at [955, 697] on icon at bounding box center [948, 690] width 20 height 20
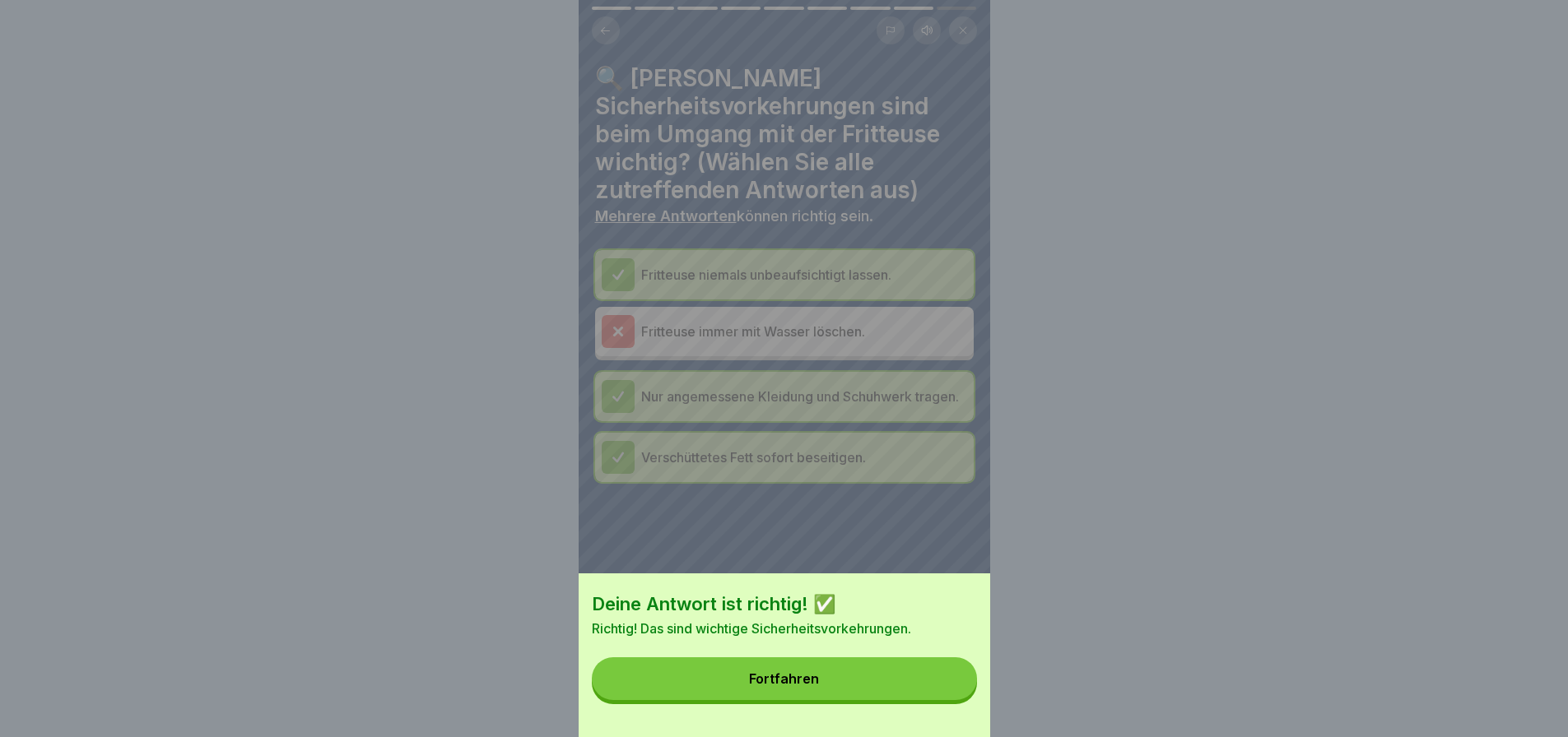
click at [955, 697] on button "Fortfahren" at bounding box center [785, 678] width 385 height 42
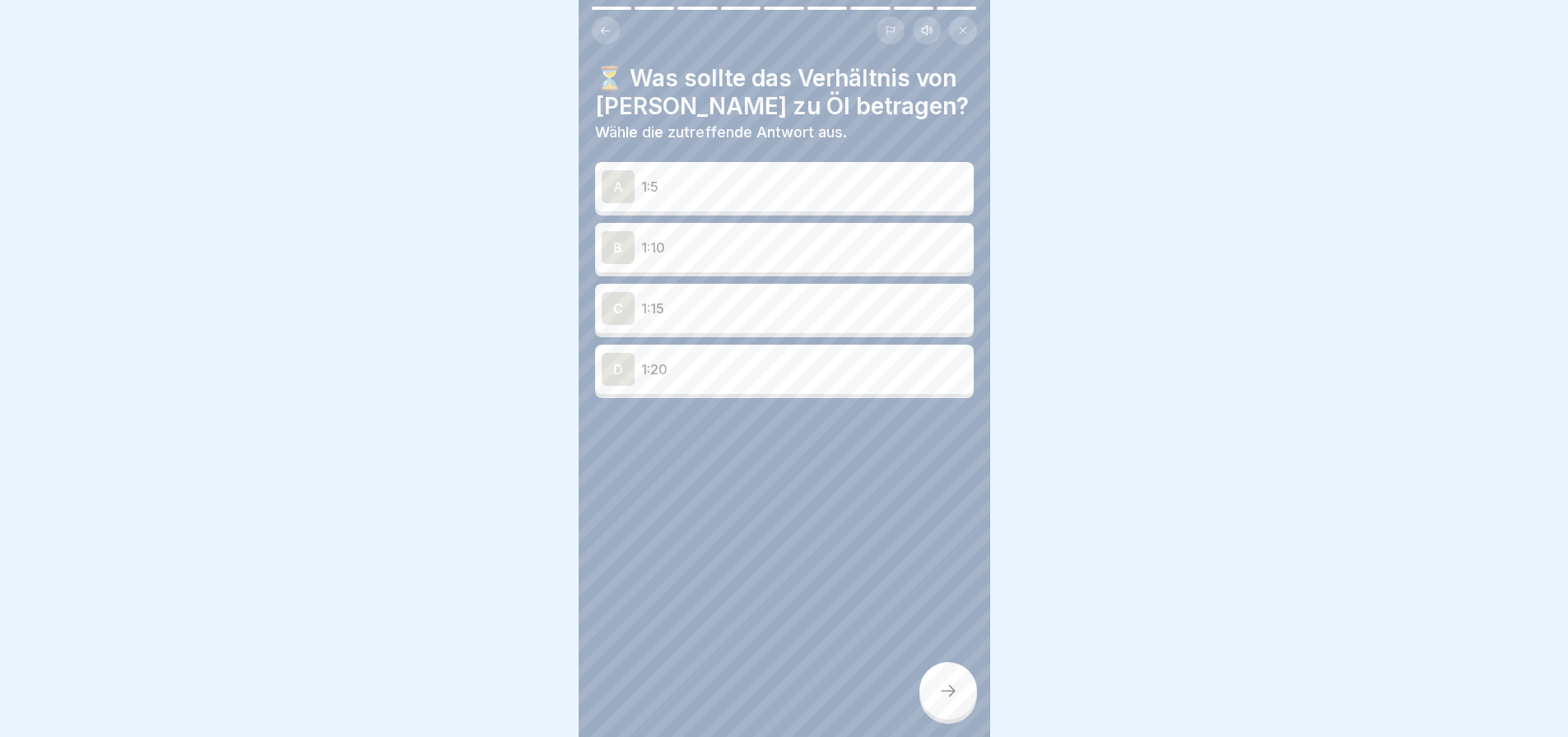
click at [701, 256] on p "1:10" at bounding box center [804, 247] width 326 height 20
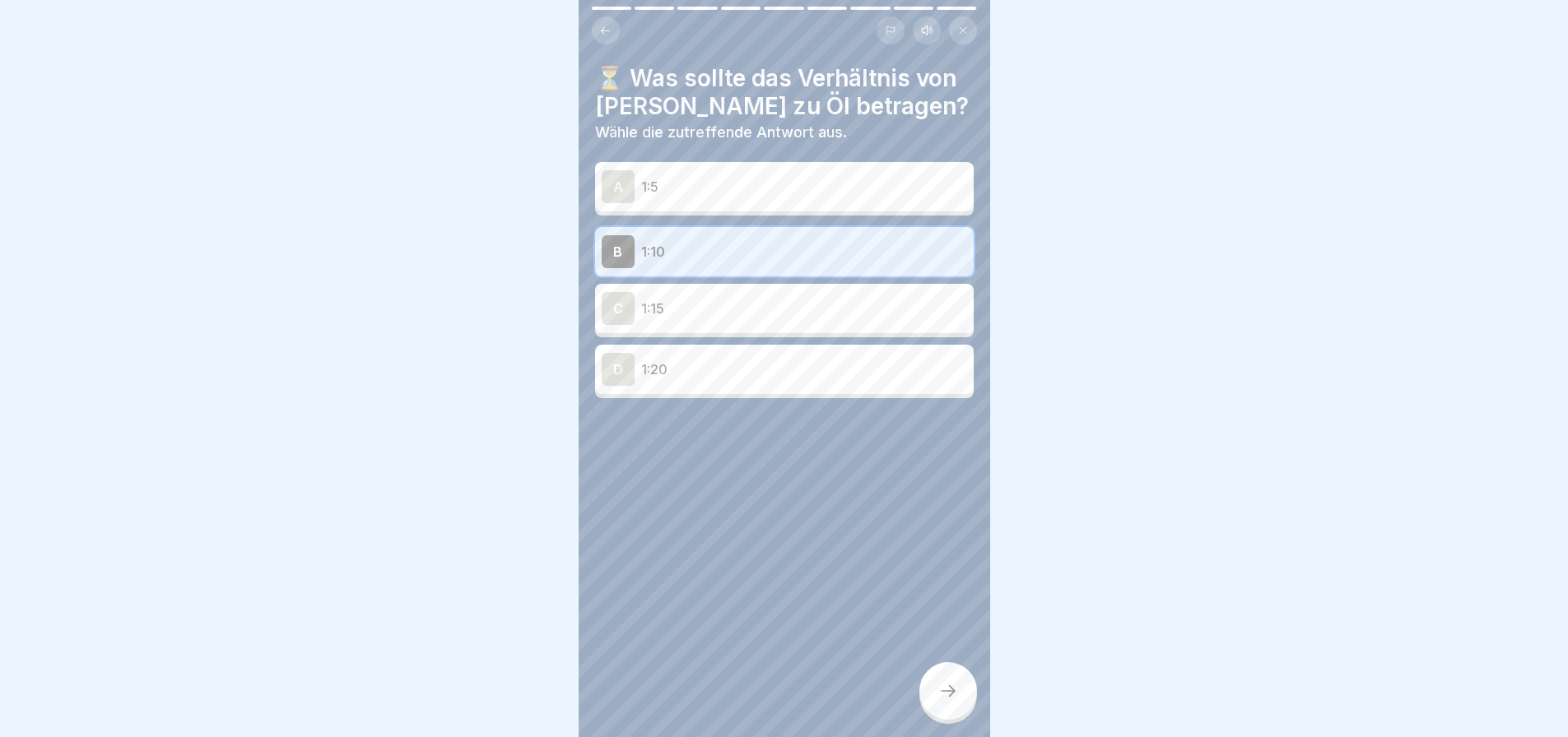
click at [937, 711] on div "Sicherer Umgang mit Fritteusen 9 Schritte Deutsch Hörmodus 🍟 Bedienung und Best…" at bounding box center [784, 368] width 412 height 737
click at [937, 711] on div at bounding box center [949, 691] width 58 height 58
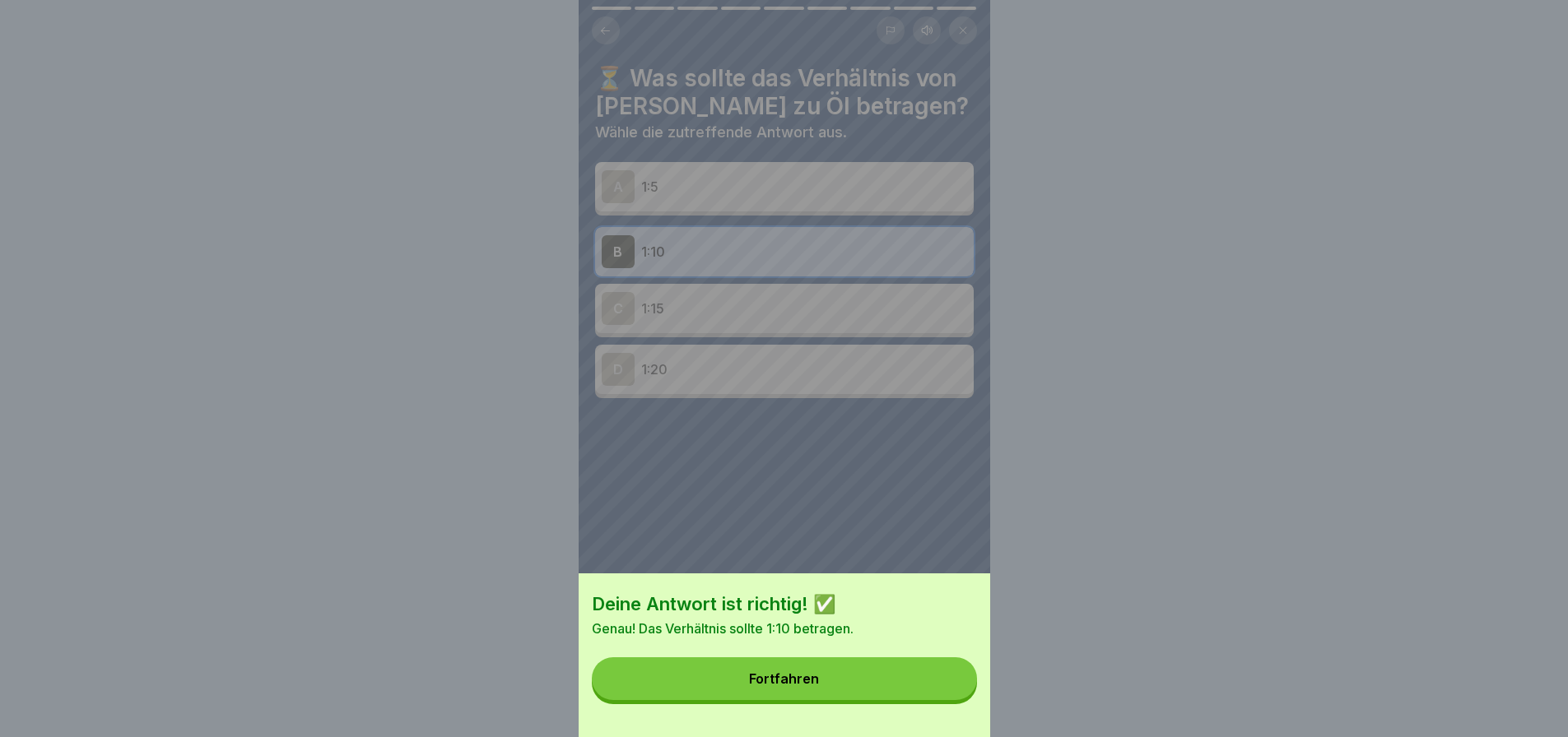
click at [937, 701] on button "Fortfahren" at bounding box center [785, 678] width 385 height 42
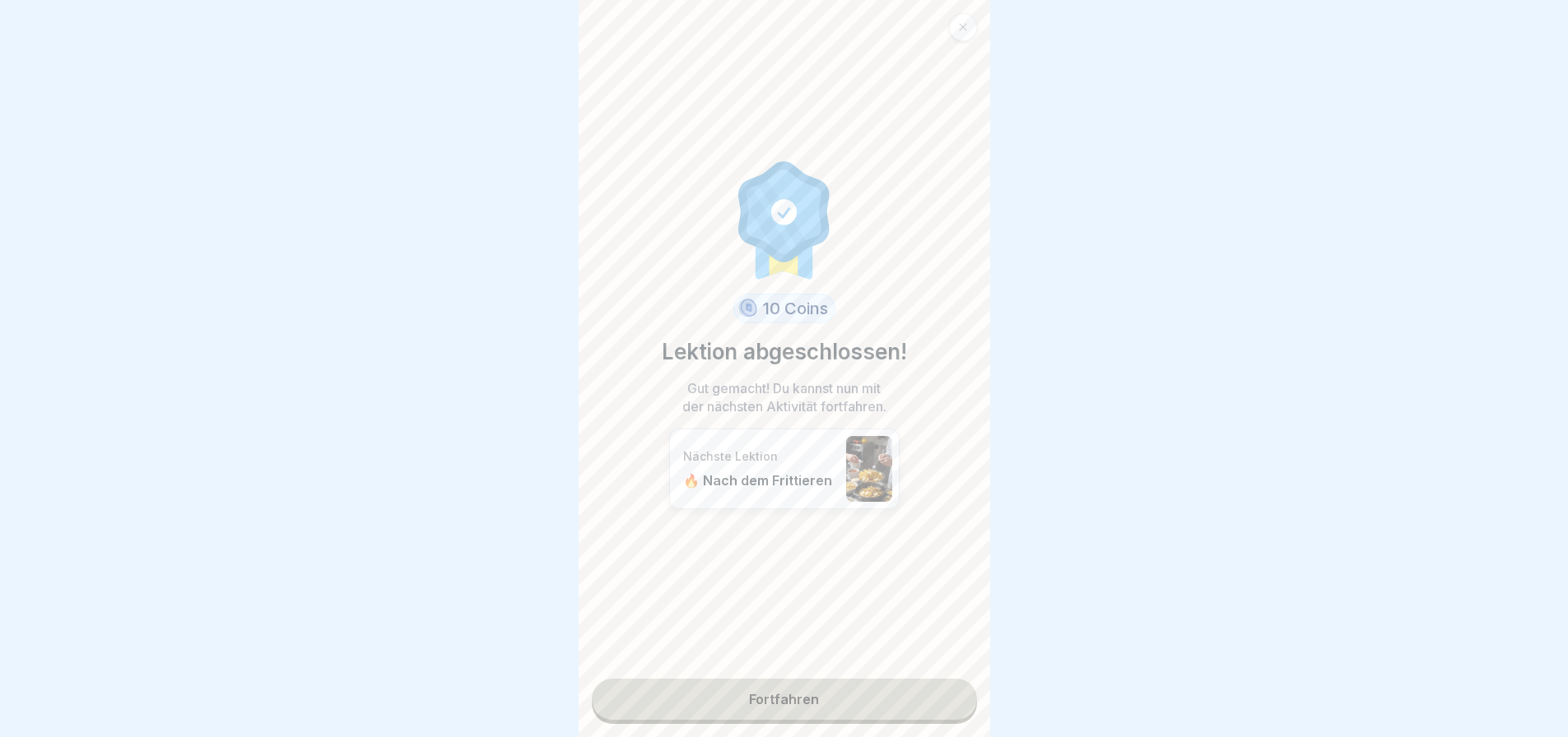
click at [937, 711] on link "Fortfahren" at bounding box center [785, 699] width 385 height 42
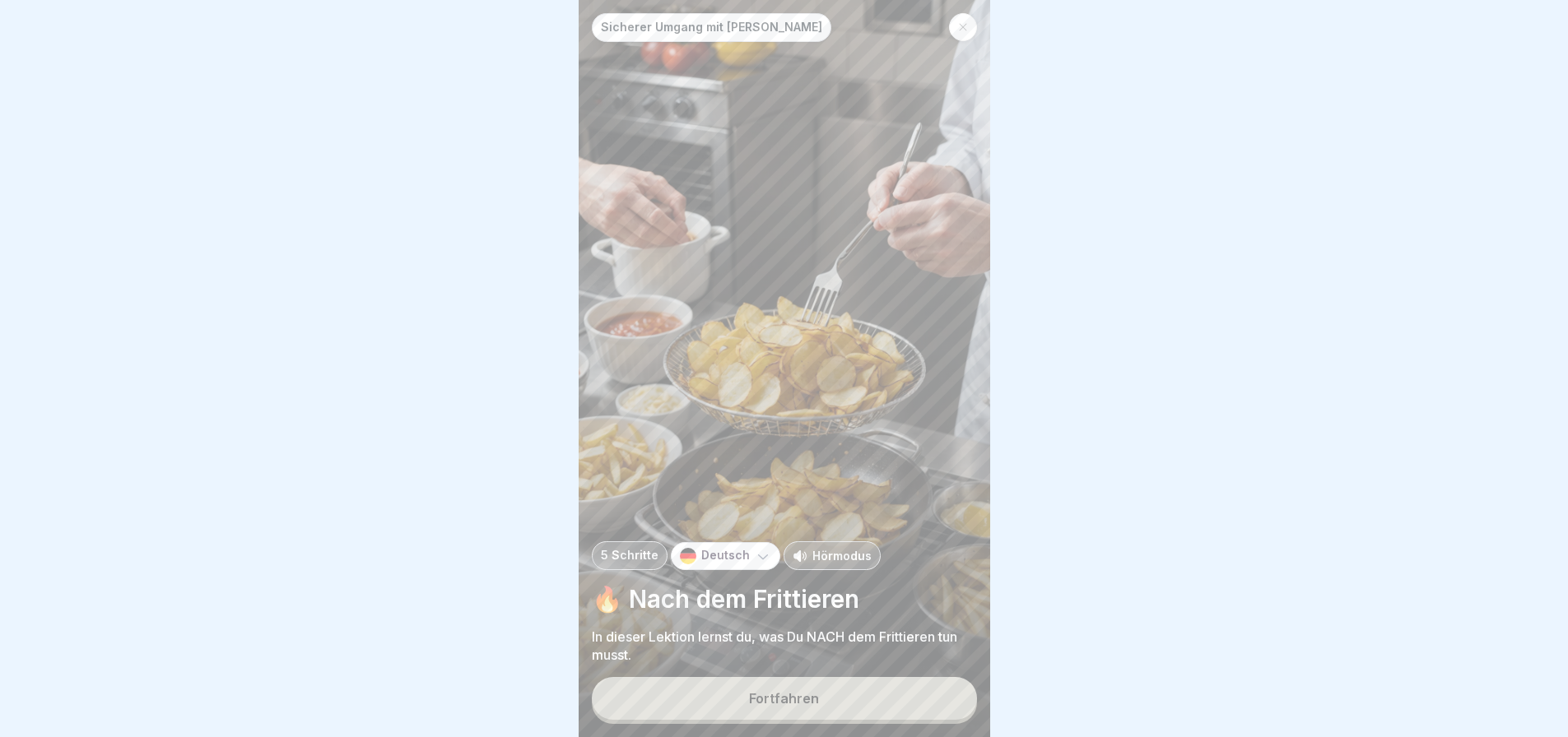
click at [937, 711] on button "Fortfahren" at bounding box center [785, 698] width 385 height 42
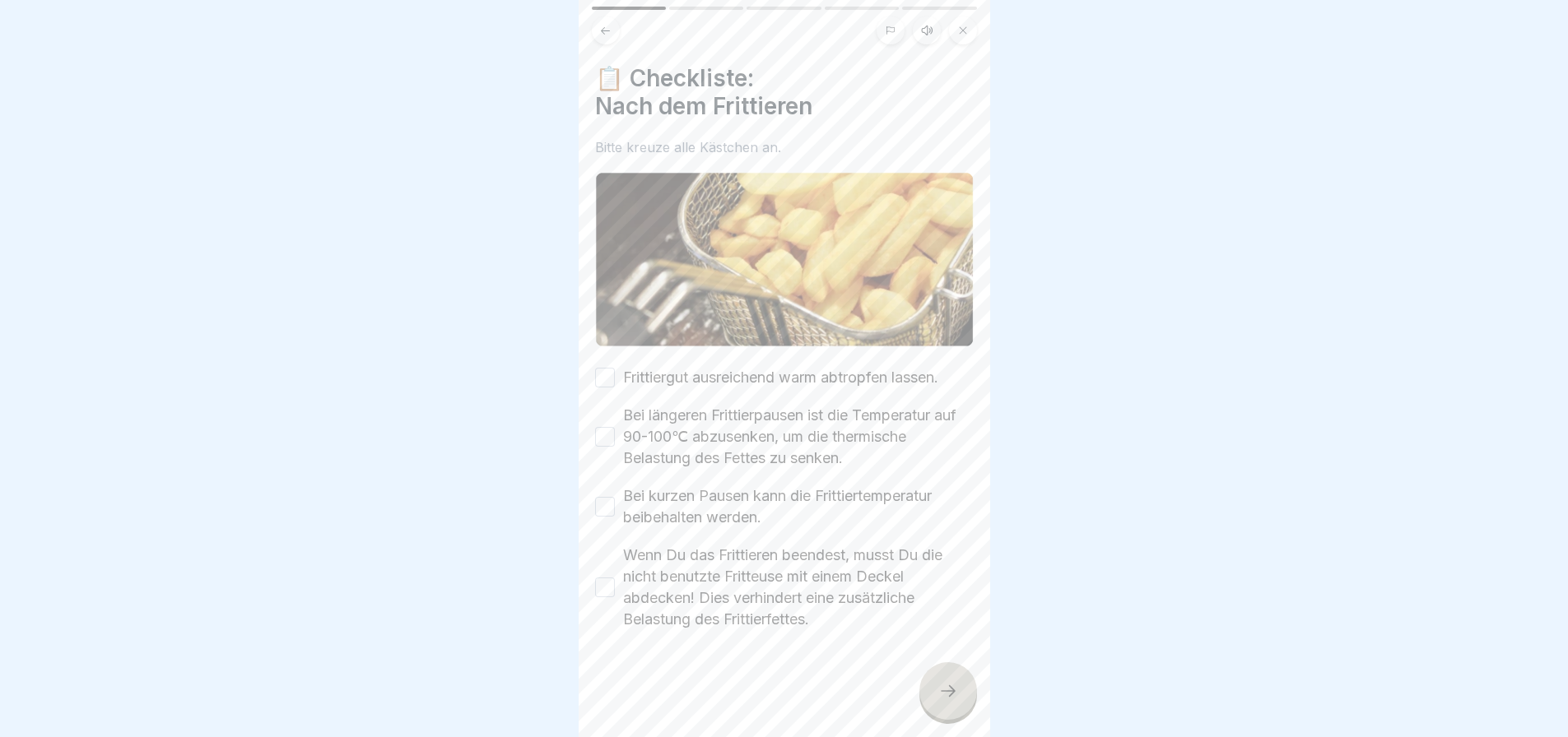
click at [607, 29] on icon at bounding box center [605, 31] width 13 height 13
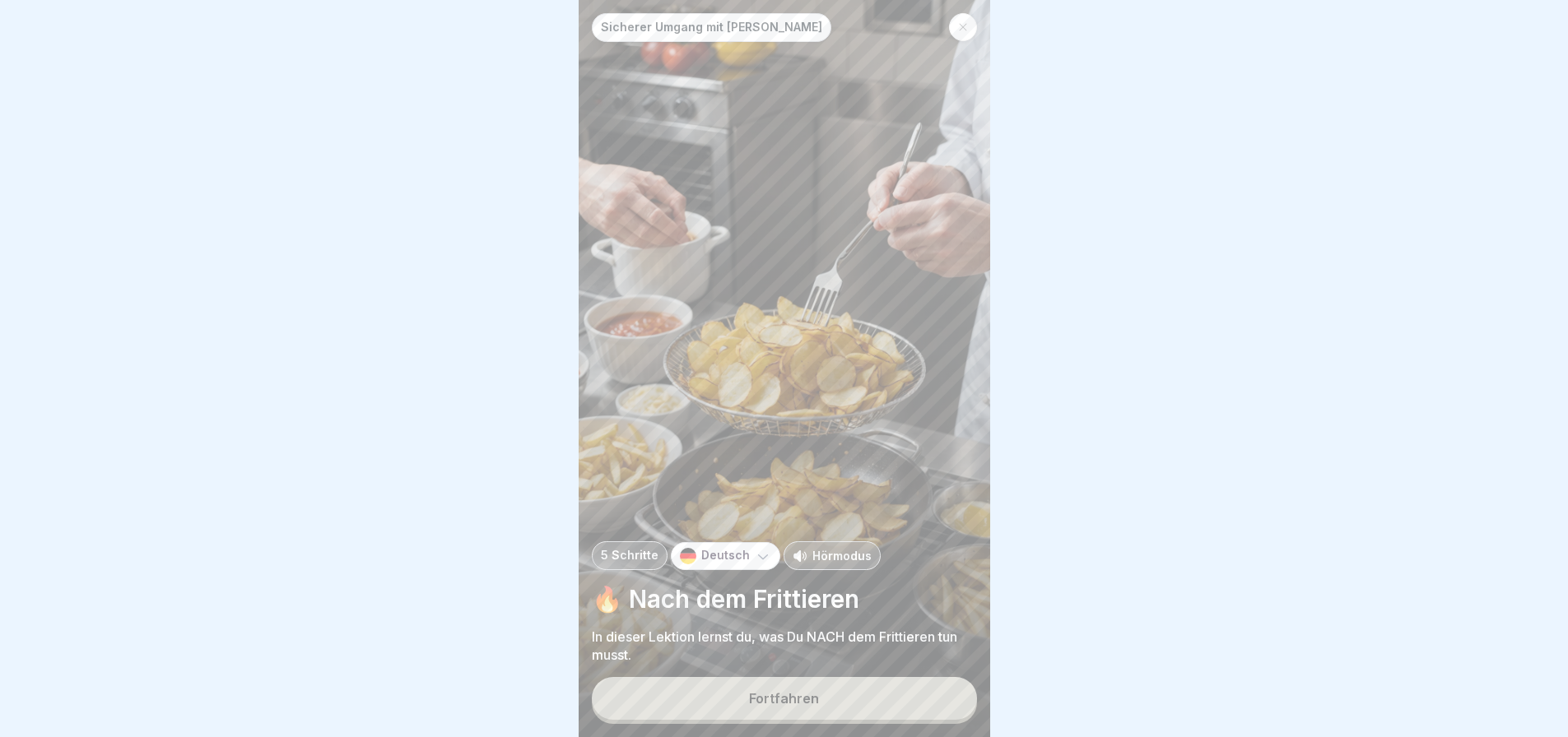
click at [763, 564] on icon at bounding box center [763, 556] width 16 height 16
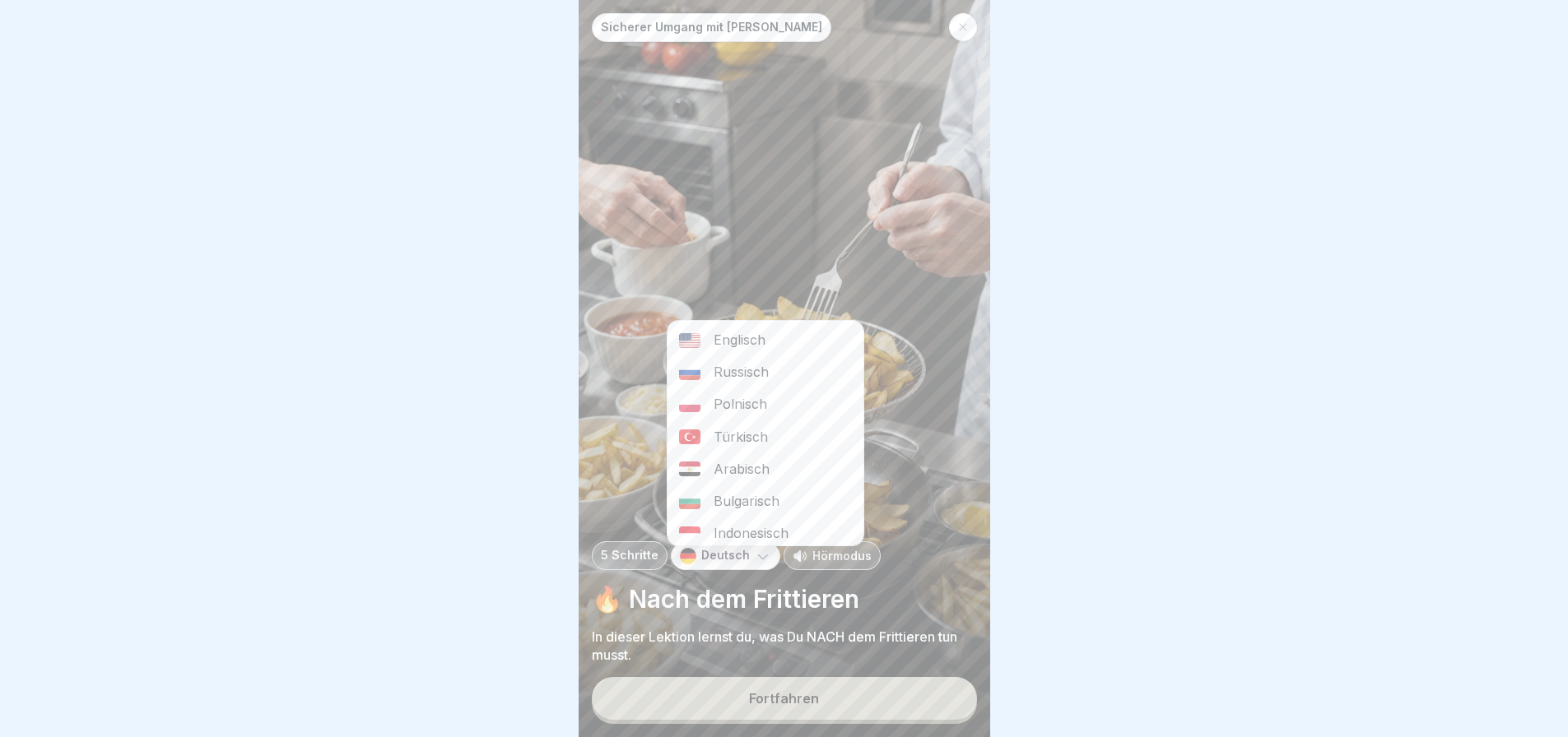
click at [809, 706] on div "Fortfahren" at bounding box center [784, 698] width 70 height 14
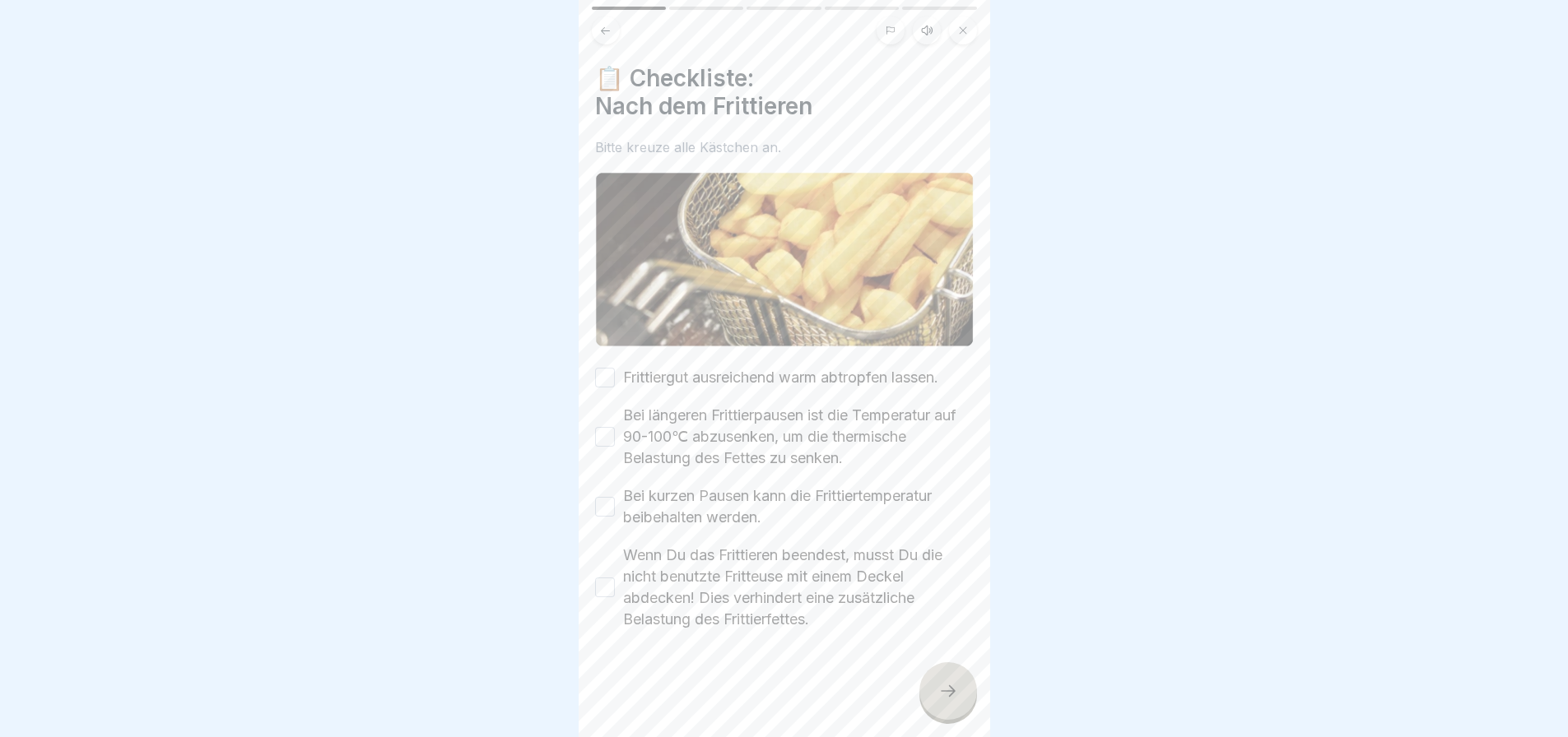
click at [605, 368] on button "Frittiergut ausreichend warm abtropfen lassen." at bounding box center [604, 377] width 20 height 20
click at [613, 434] on button "Bei längeren Frittierpausen ist die Temperatur auf 90-100℃ abzusenken, um die t…" at bounding box center [604, 436] width 20 height 20
click at [608, 498] on button "Bei kurzen Pausen kann die Frittiertemperatur beibehalten werden." at bounding box center [604, 506] width 20 height 20
click at [605, 582] on button "Wenn Du das Frittieren beendest, musst Du die nicht benutzte Fritteuse mit eine…" at bounding box center [604, 587] width 20 height 20
click at [955, 701] on icon at bounding box center [948, 690] width 20 height 20
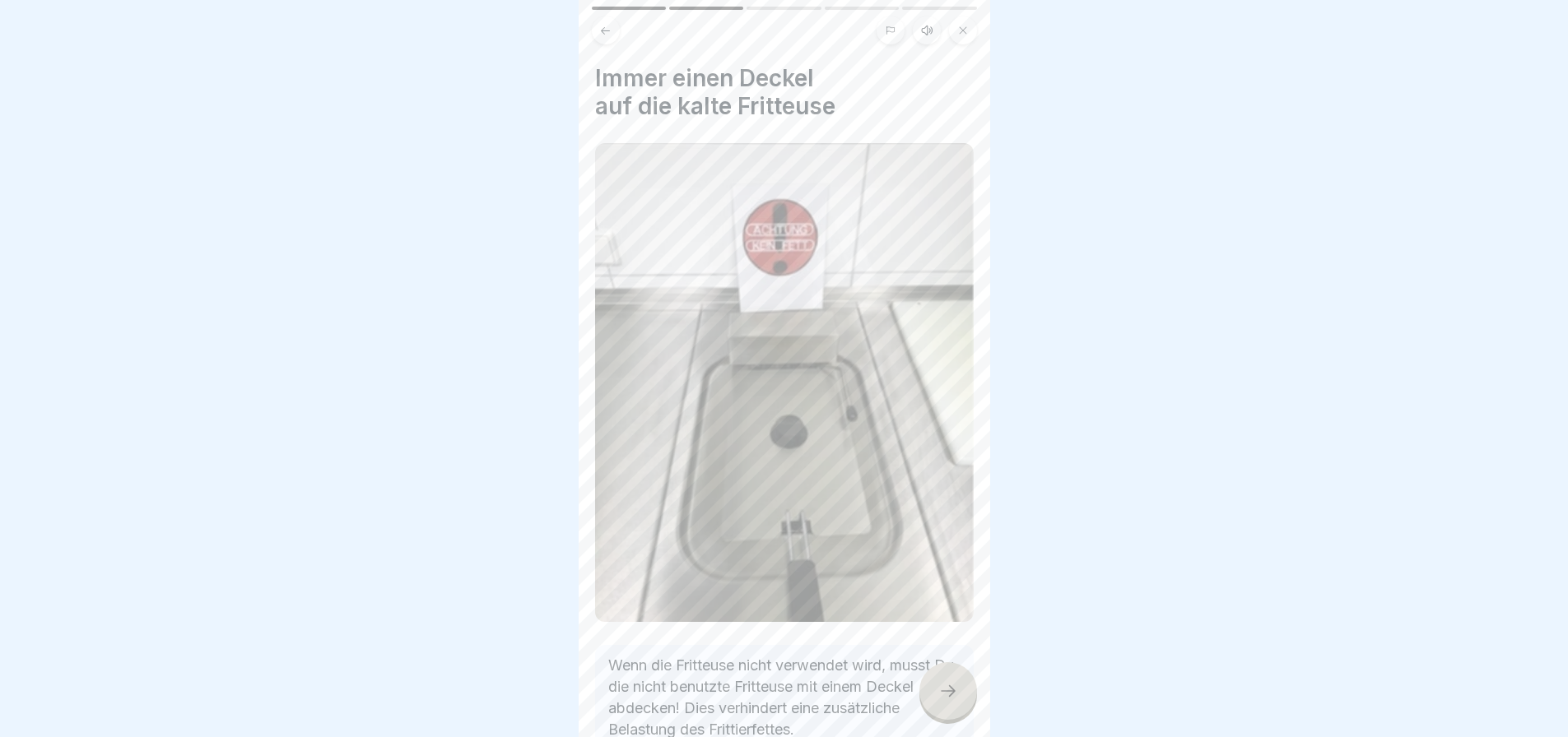
click at [955, 701] on icon at bounding box center [948, 690] width 20 height 20
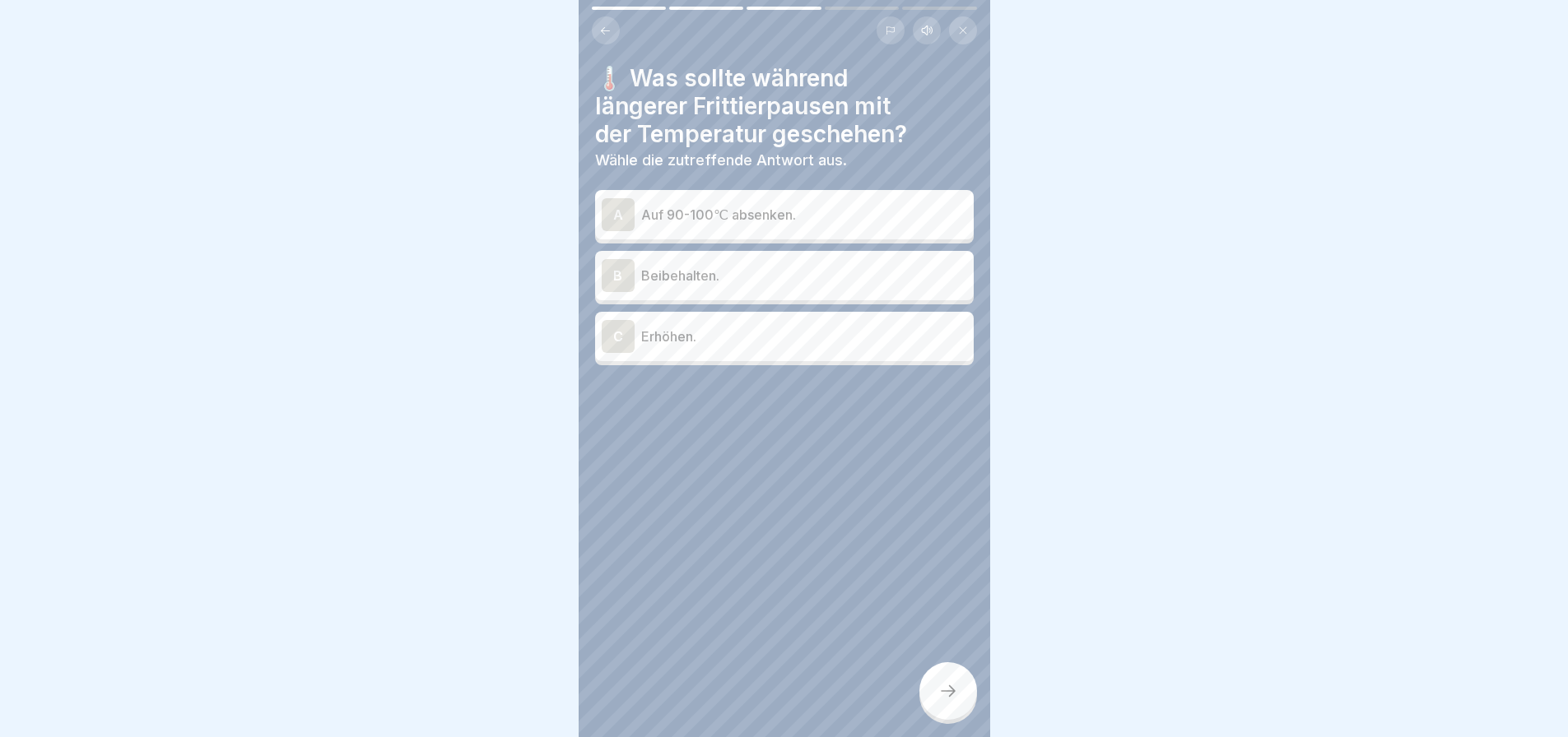
click at [764, 289] on div "B Beibehalten." at bounding box center [784, 276] width 366 height 33
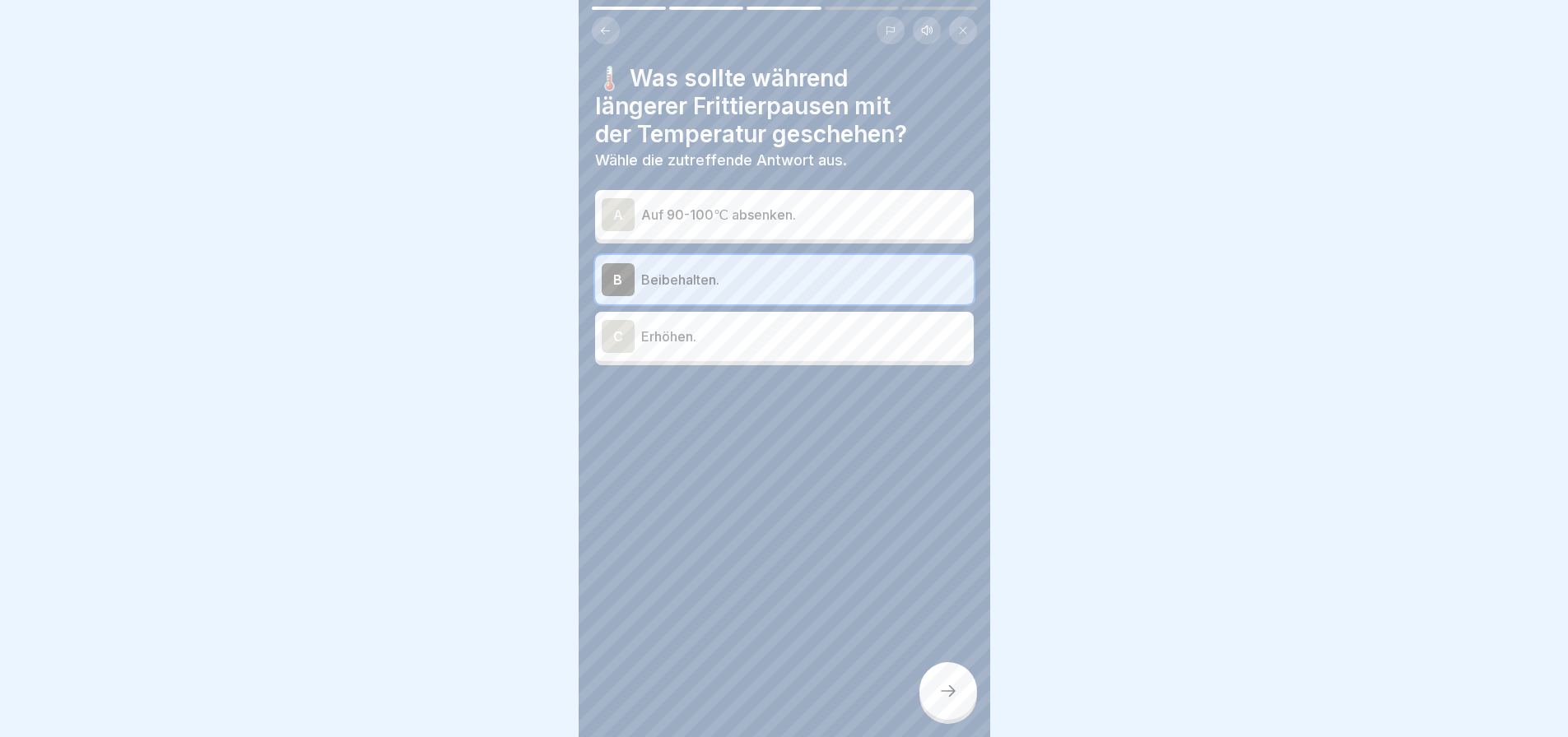
click at [953, 701] on icon at bounding box center [948, 690] width 20 height 20
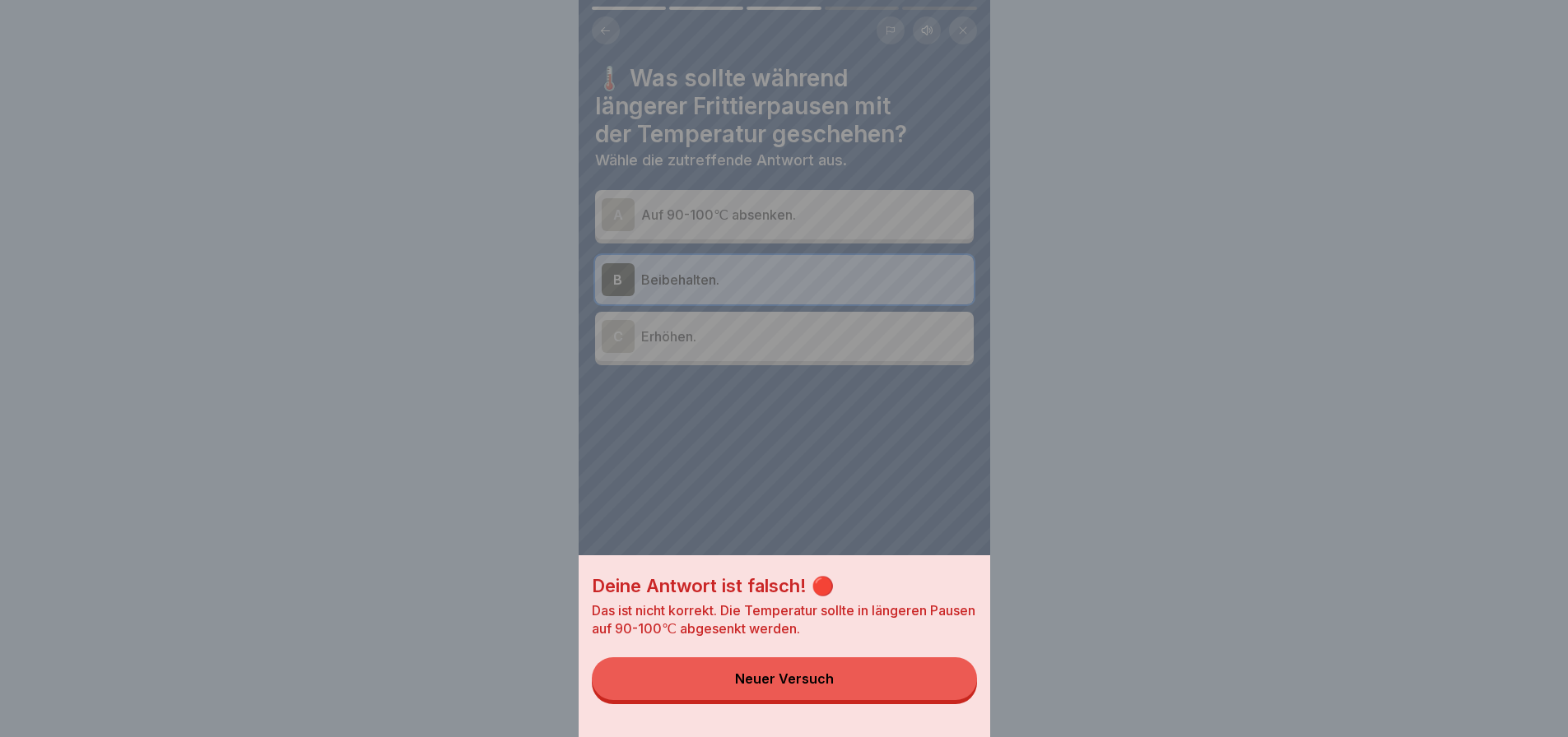
click at [953, 701] on button "Neuer Versuch" at bounding box center [785, 678] width 385 height 42
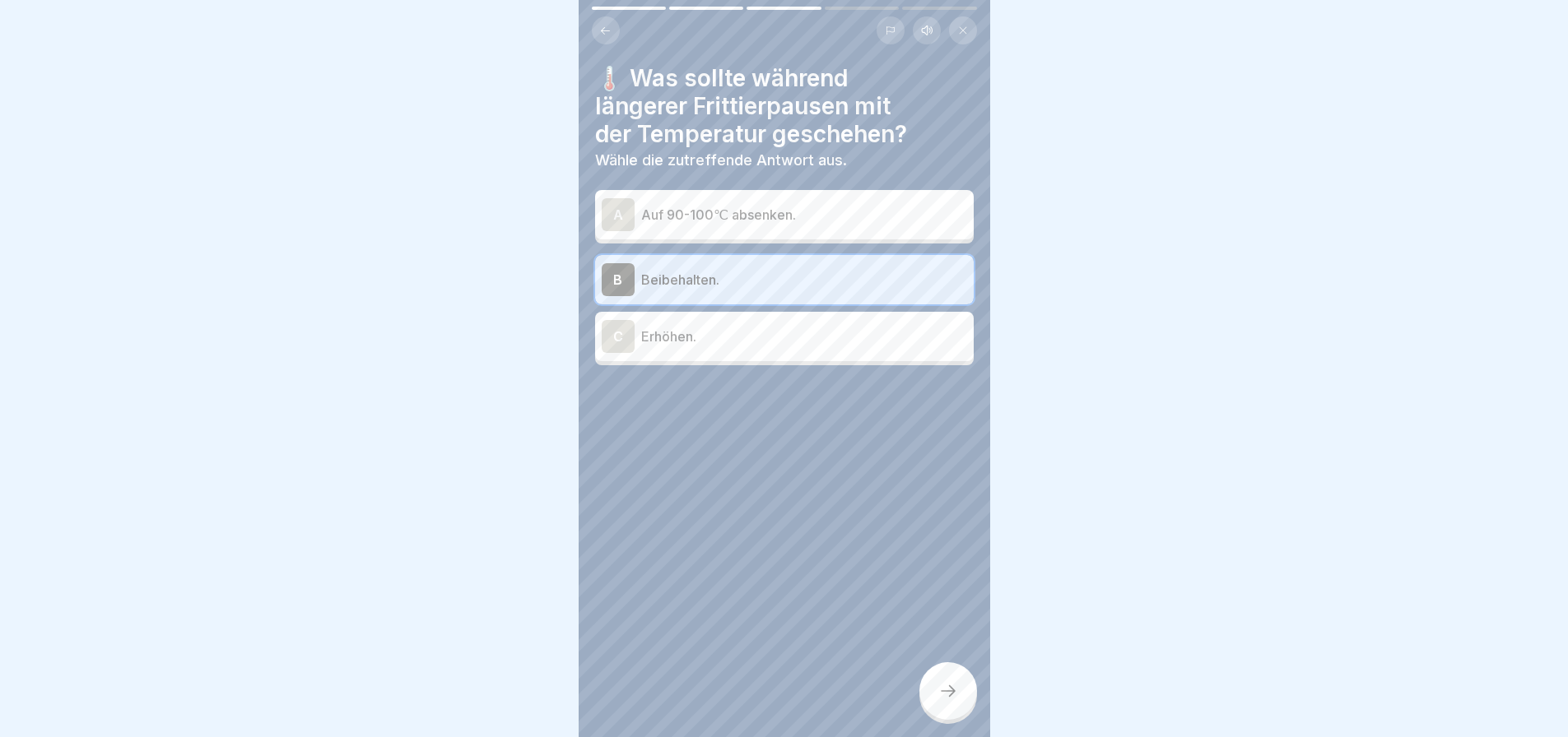
click at [823, 205] on p "Auf 90-100℃ absenken." at bounding box center [804, 215] width 326 height 20
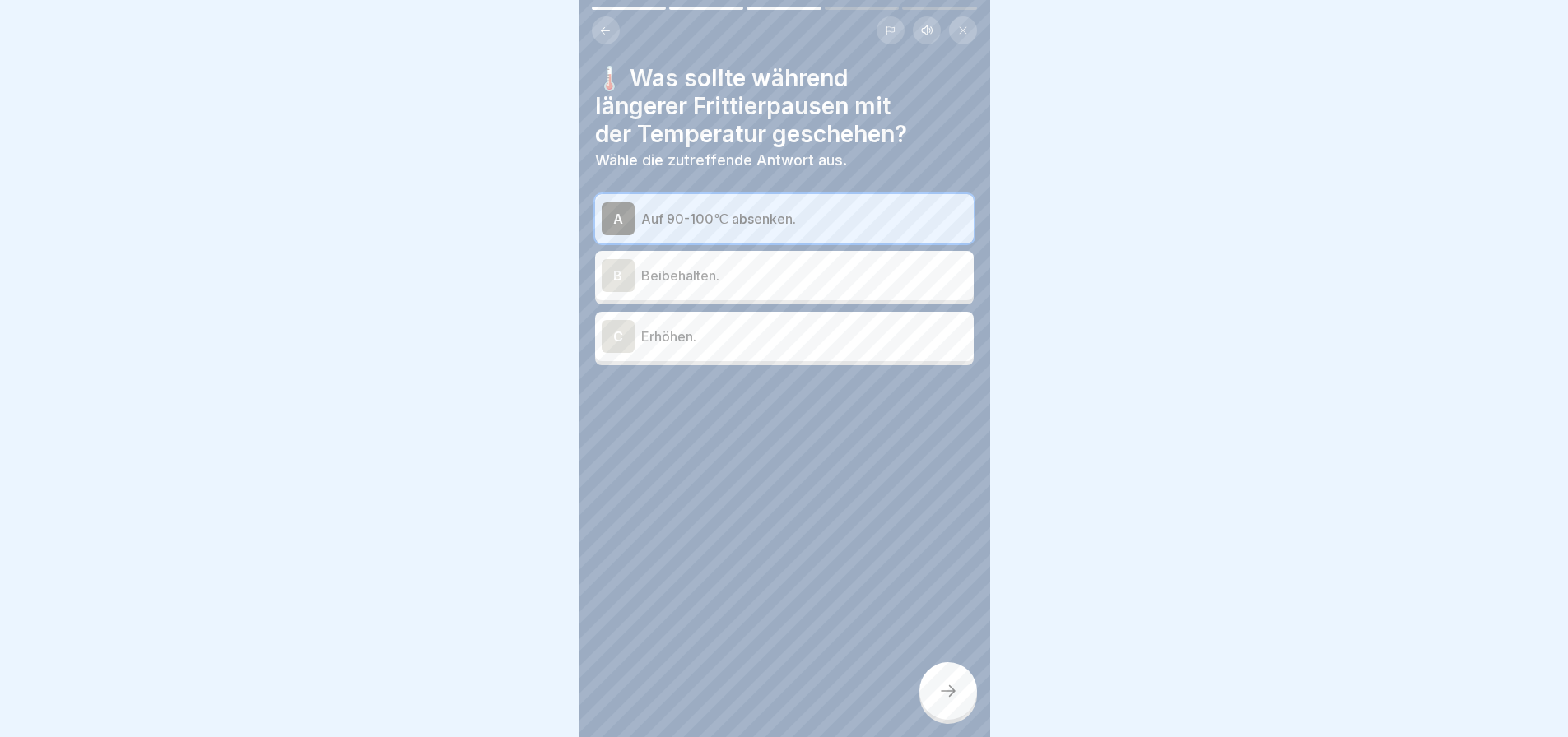
click at [969, 690] on div at bounding box center [949, 691] width 58 height 58
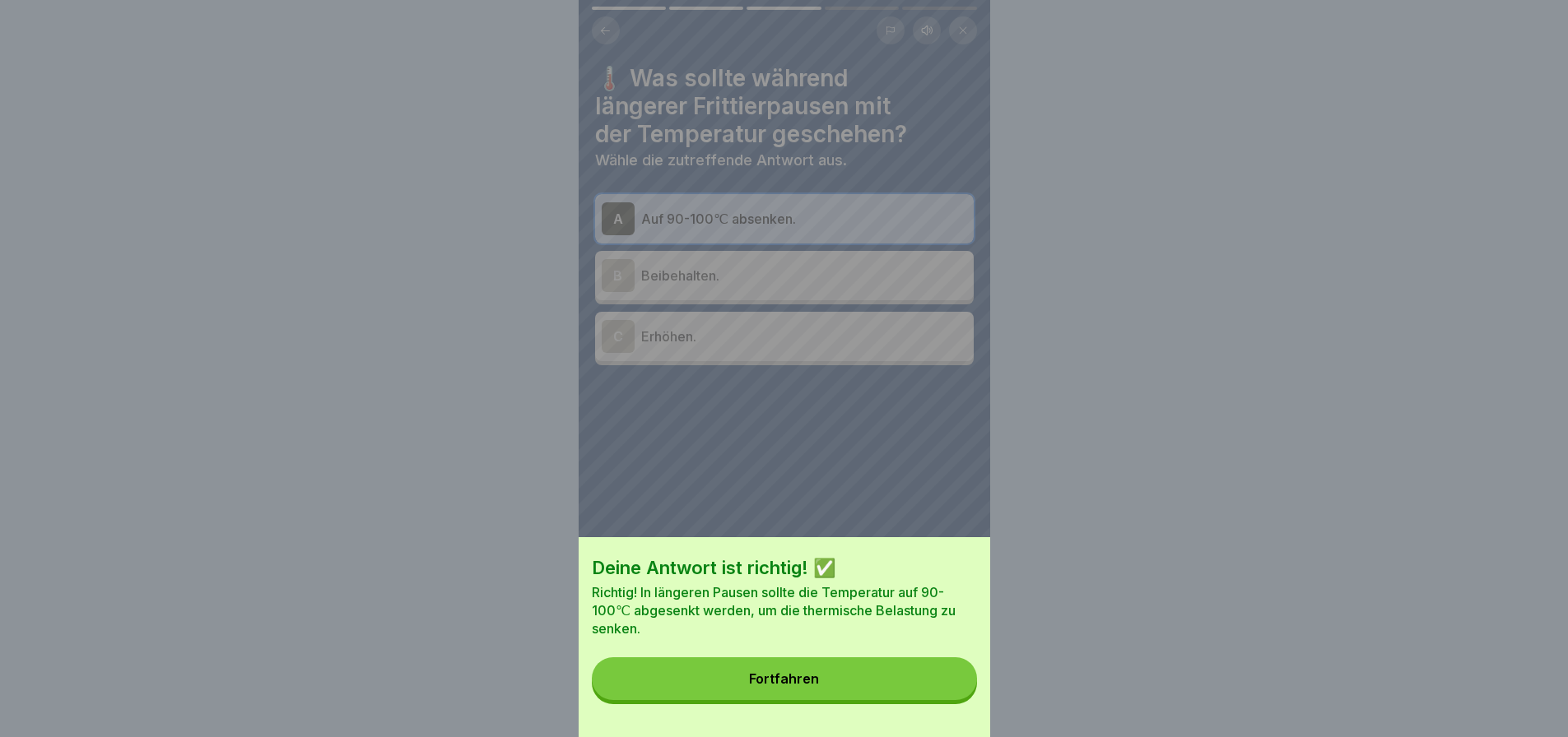
click at [969, 690] on button "Fortfahren" at bounding box center [785, 678] width 385 height 42
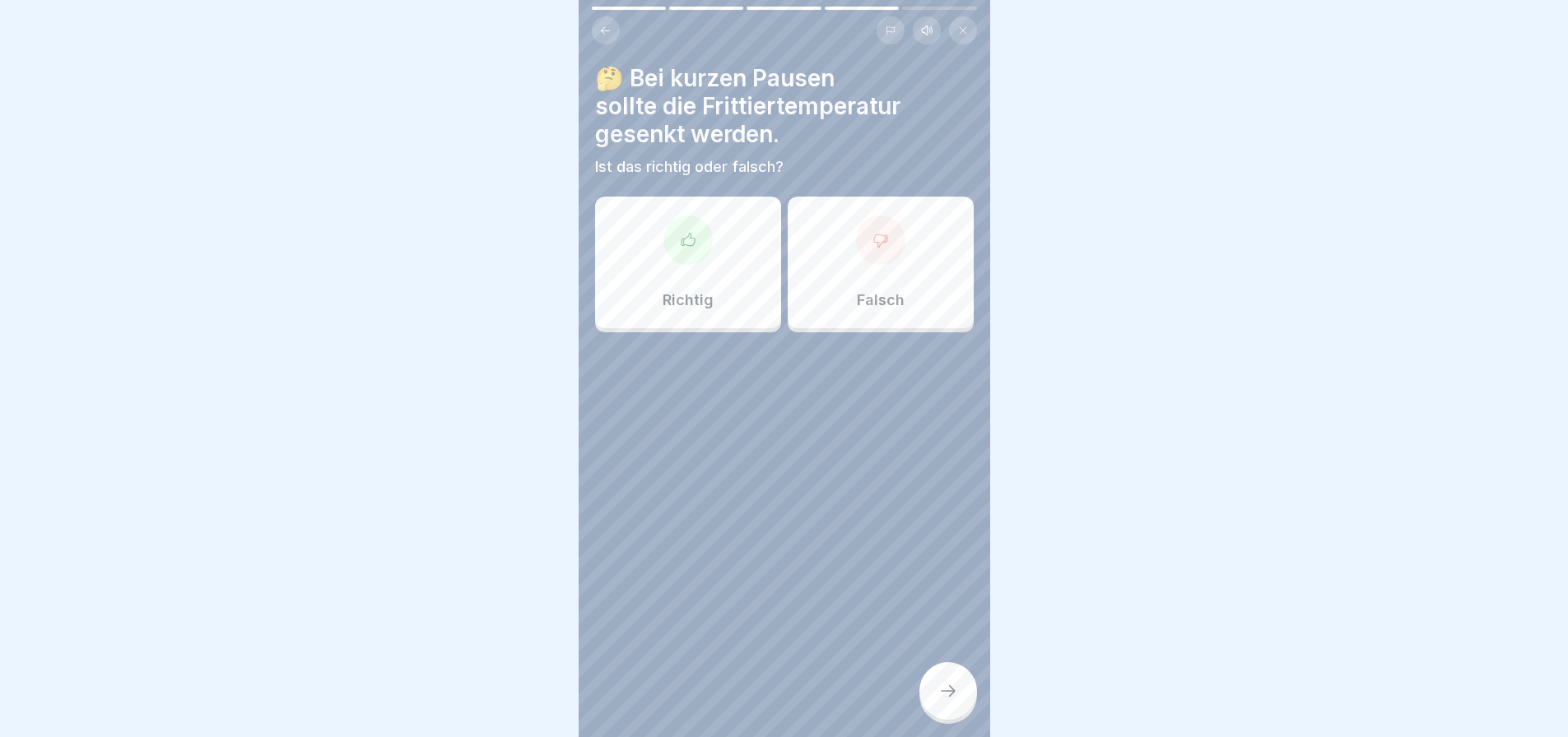
click at [716, 265] on div "Richtig" at bounding box center [687, 262] width 186 height 131
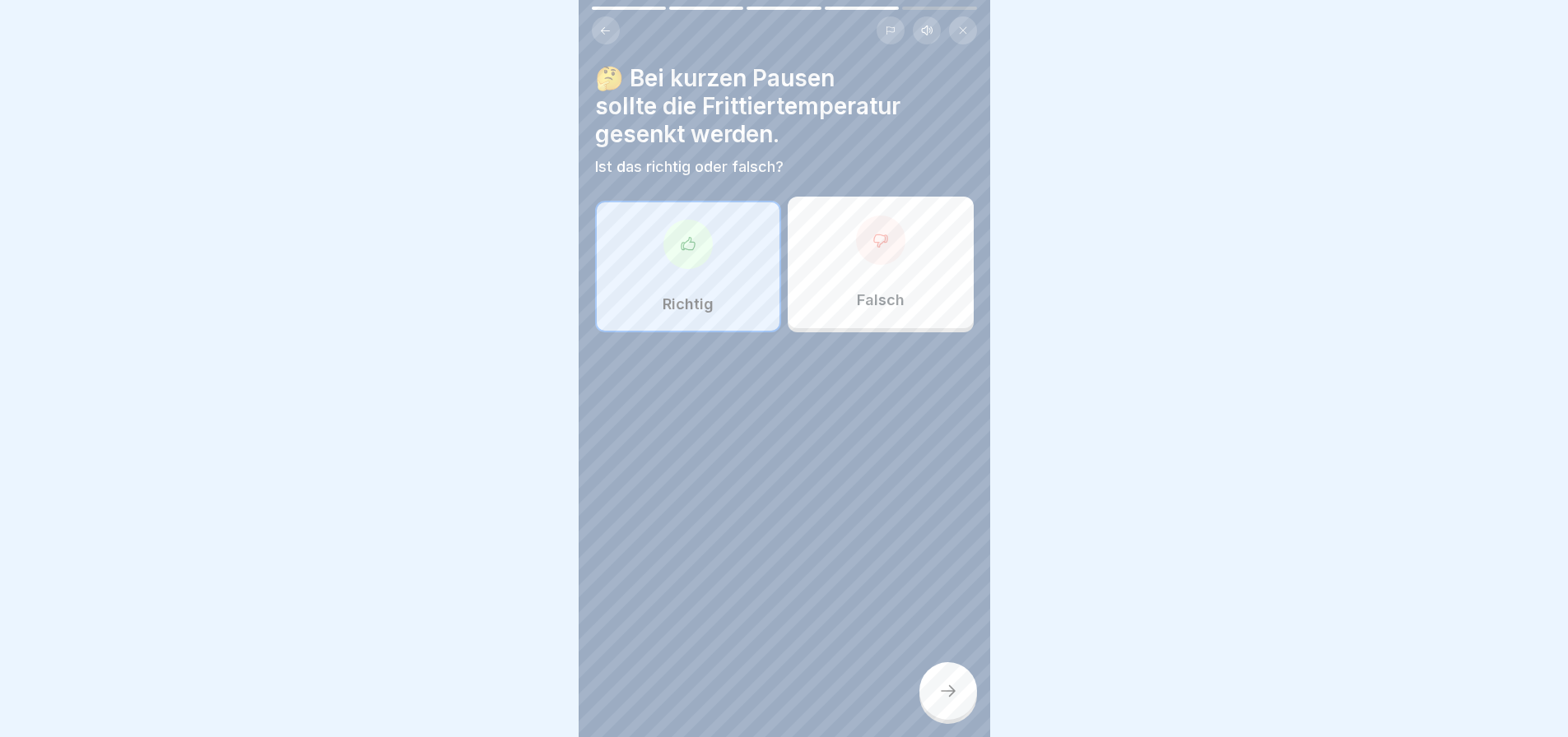
click at [953, 718] on div at bounding box center [949, 691] width 58 height 58
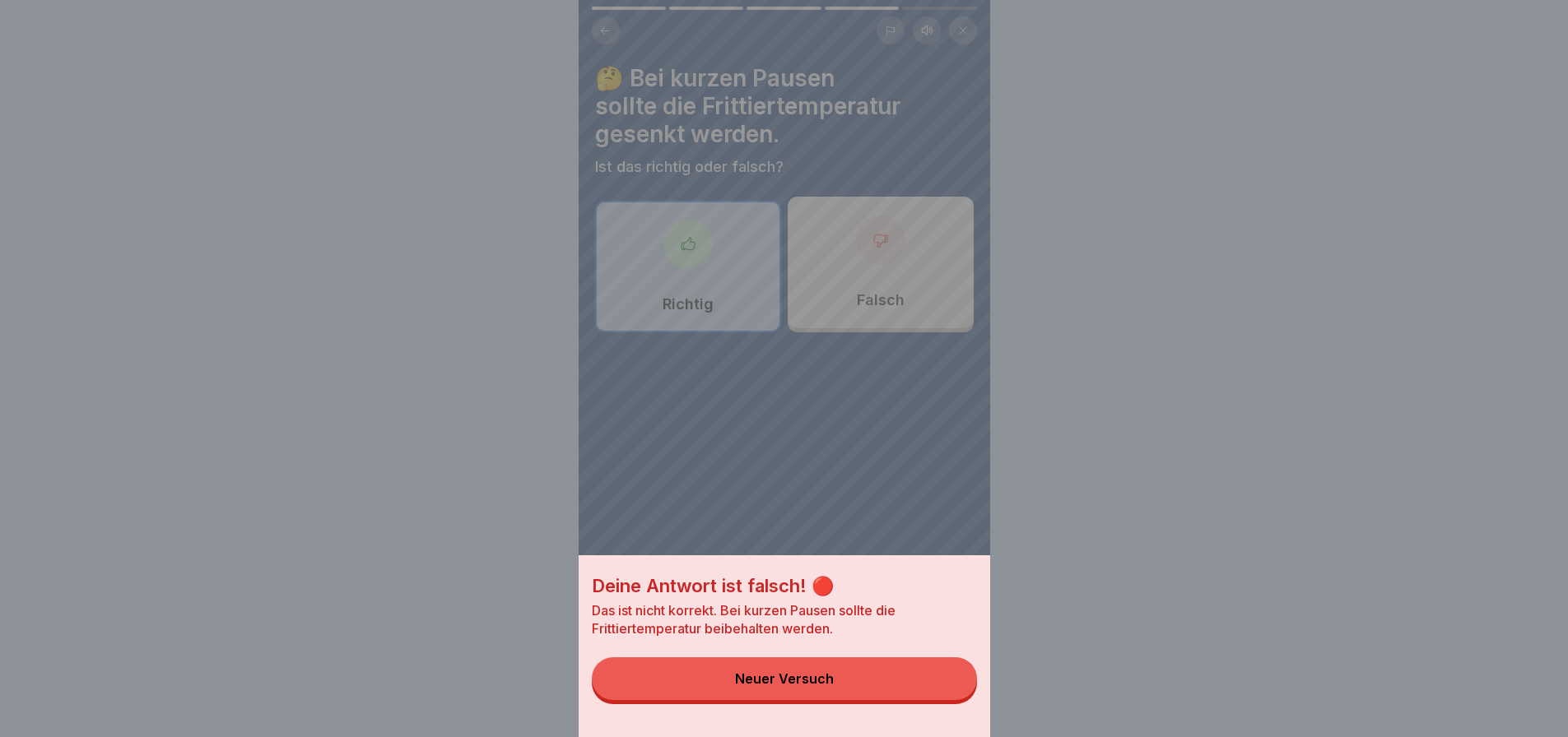
click at [950, 690] on button "Neuer Versuch" at bounding box center [785, 678] width 385 height 42
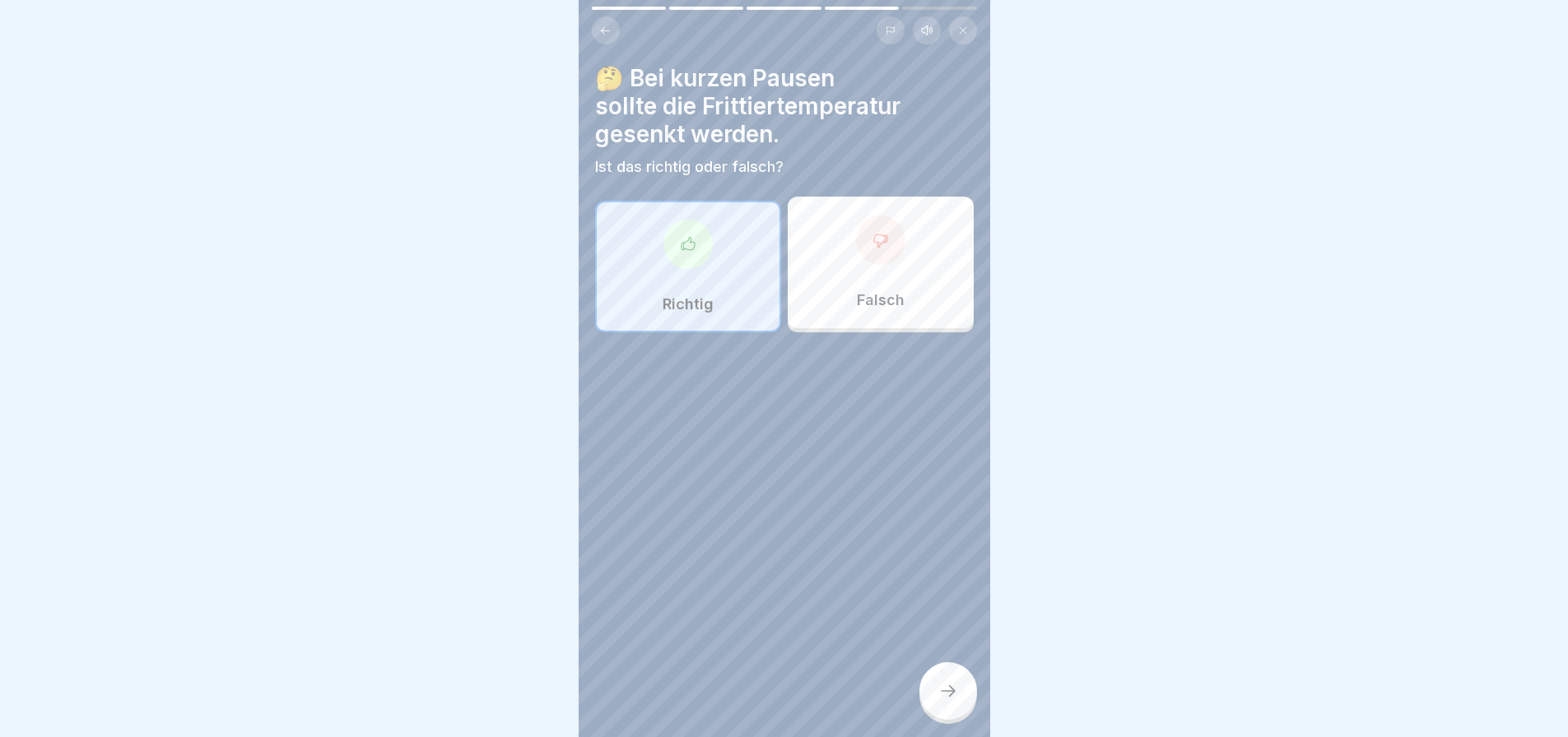
click at [911, 273] on div "Falsch" at bounding box center [880, 262] width 186 height 131
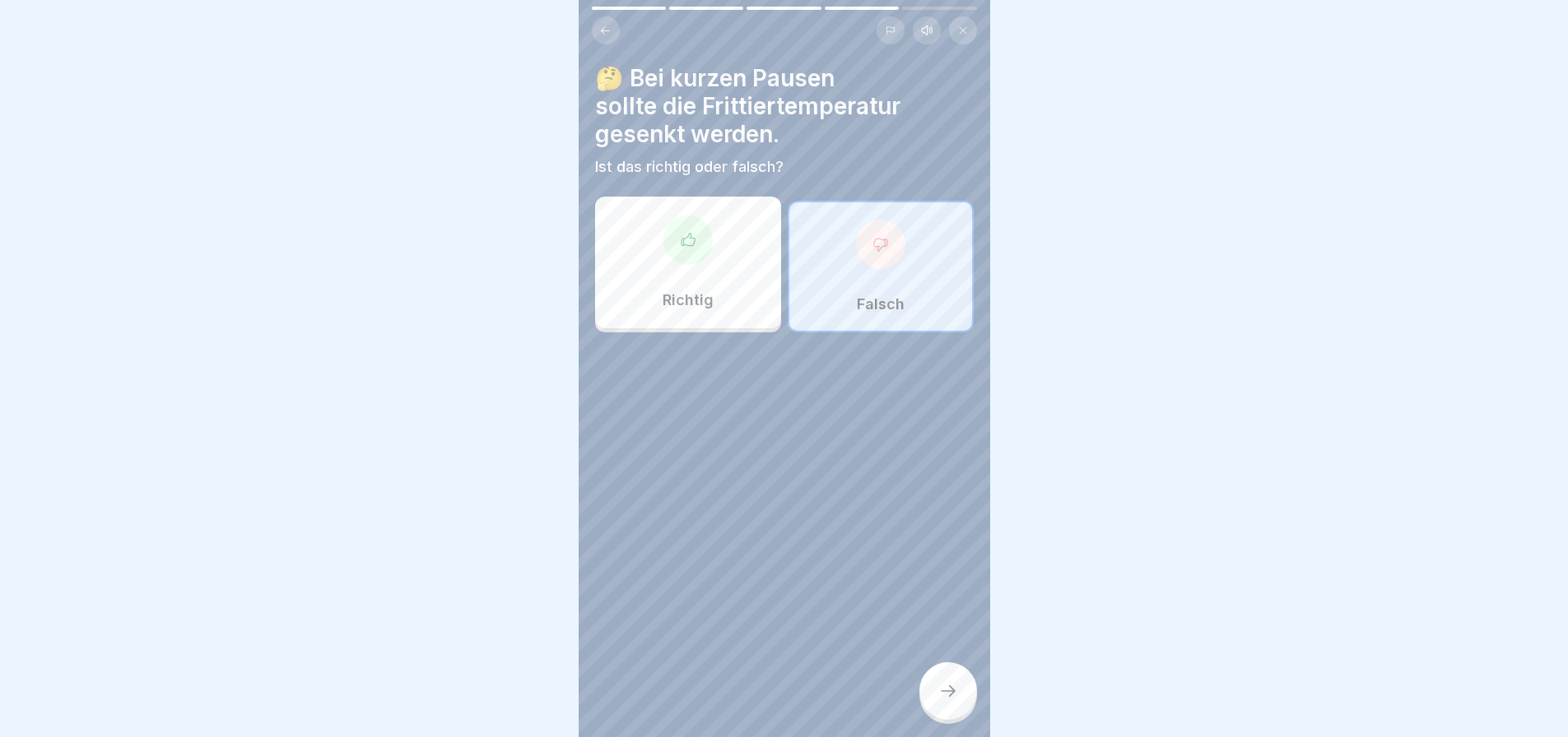
click at [952, 715] on div at bounding box center [949, 691] width 58 height 58
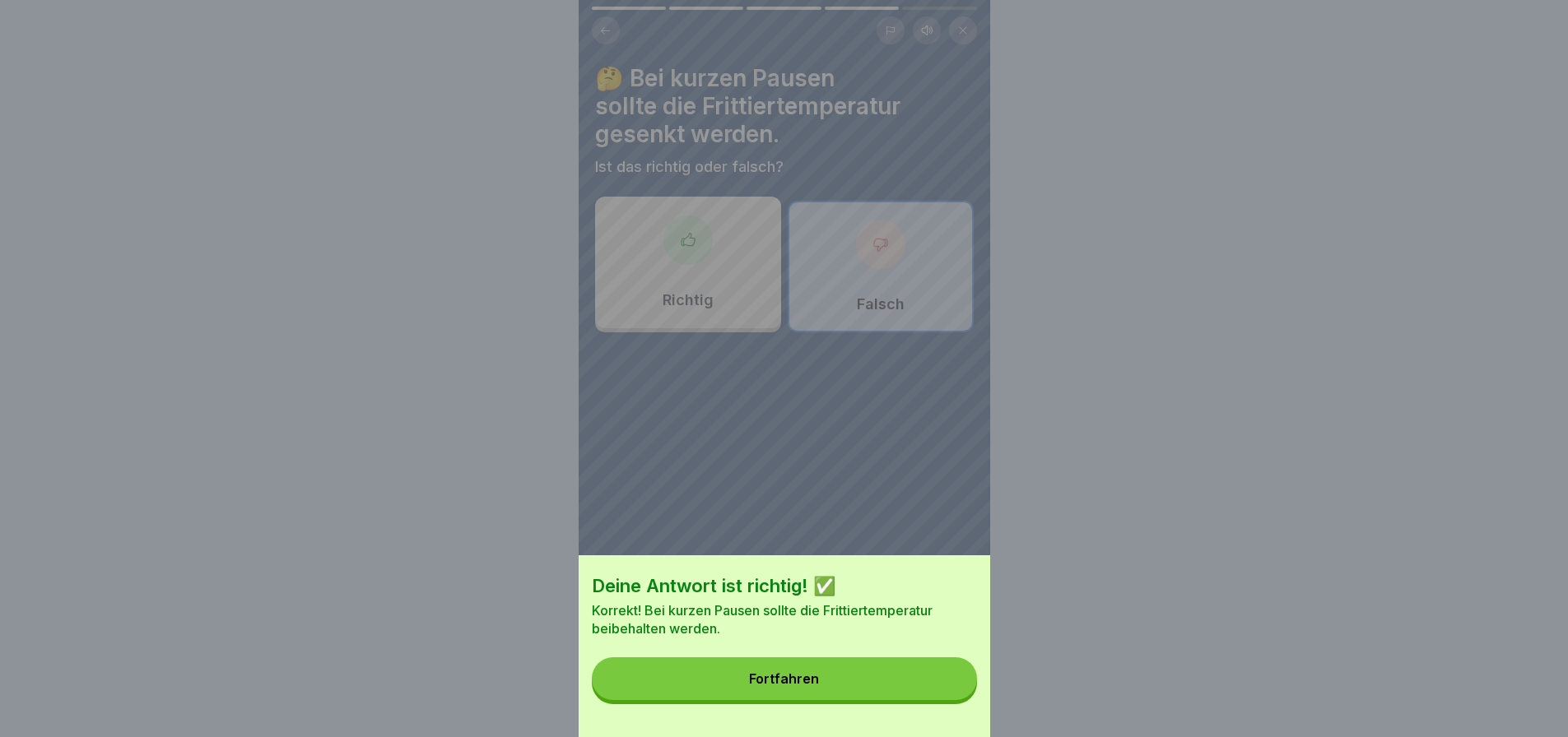
click at [952, 694] on button "Fortfahren" at bounding box center [785, 678] width 385 height 42
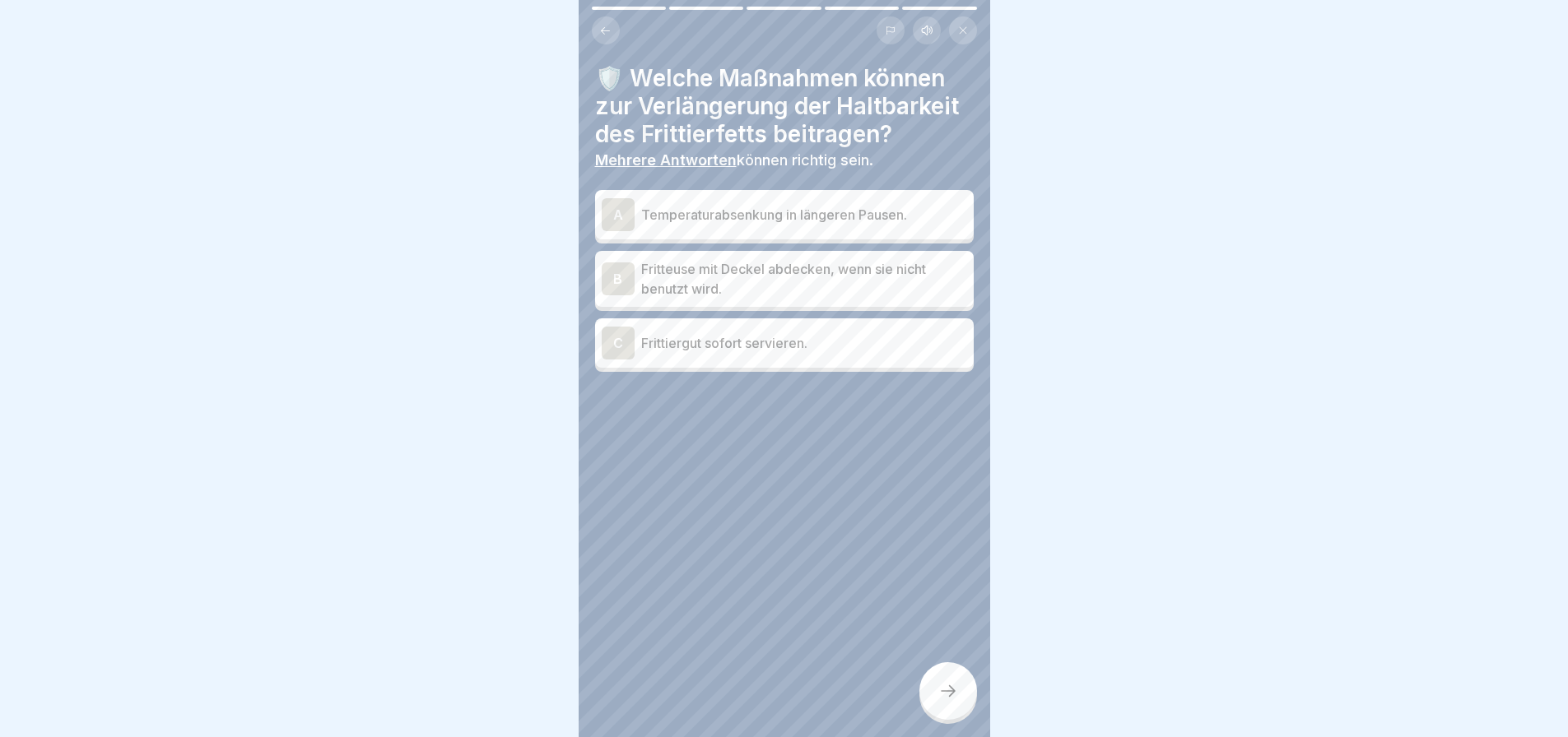
click at [873, 282] on p "Fritteuse mit Deckel abdecken, wenn sie nicht benutzt wird." at bounding box center [804, 279] width 326 height 40
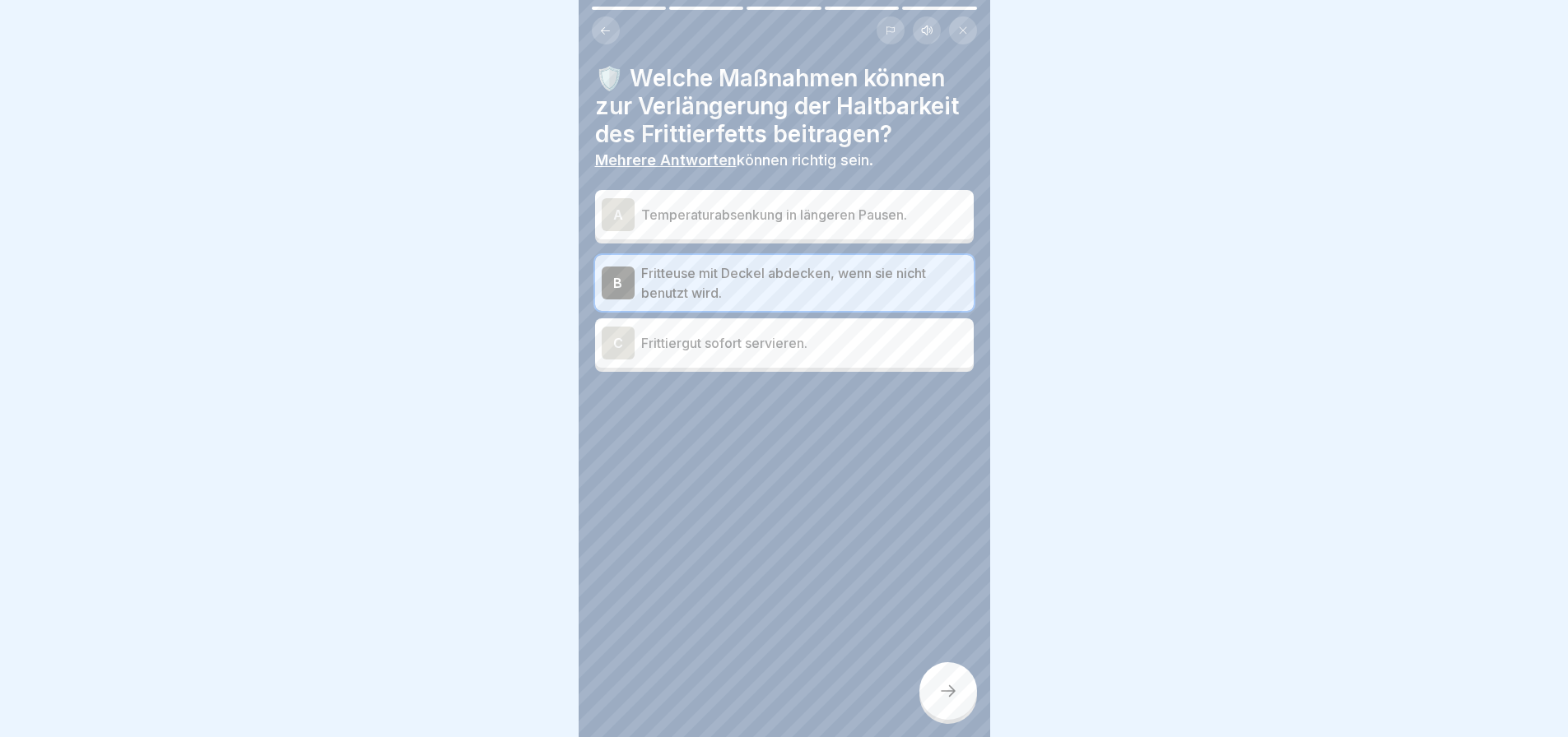
click at [955, 701] on icon at bounding box center [948, 690] width 20 height 20
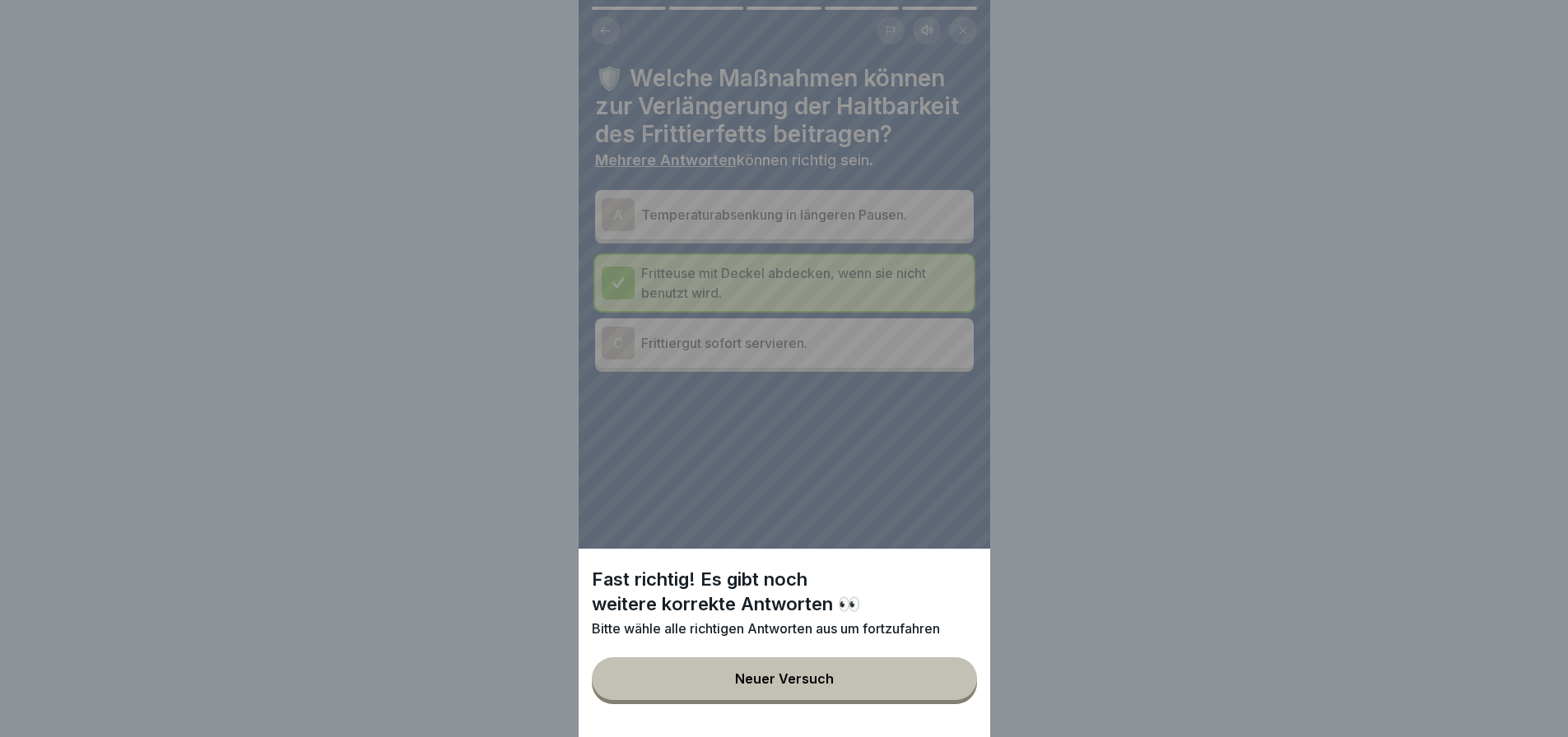
click at [955, 701] on button "Neuer Versuch" at bounding box center [785, 678] width 385 height 42
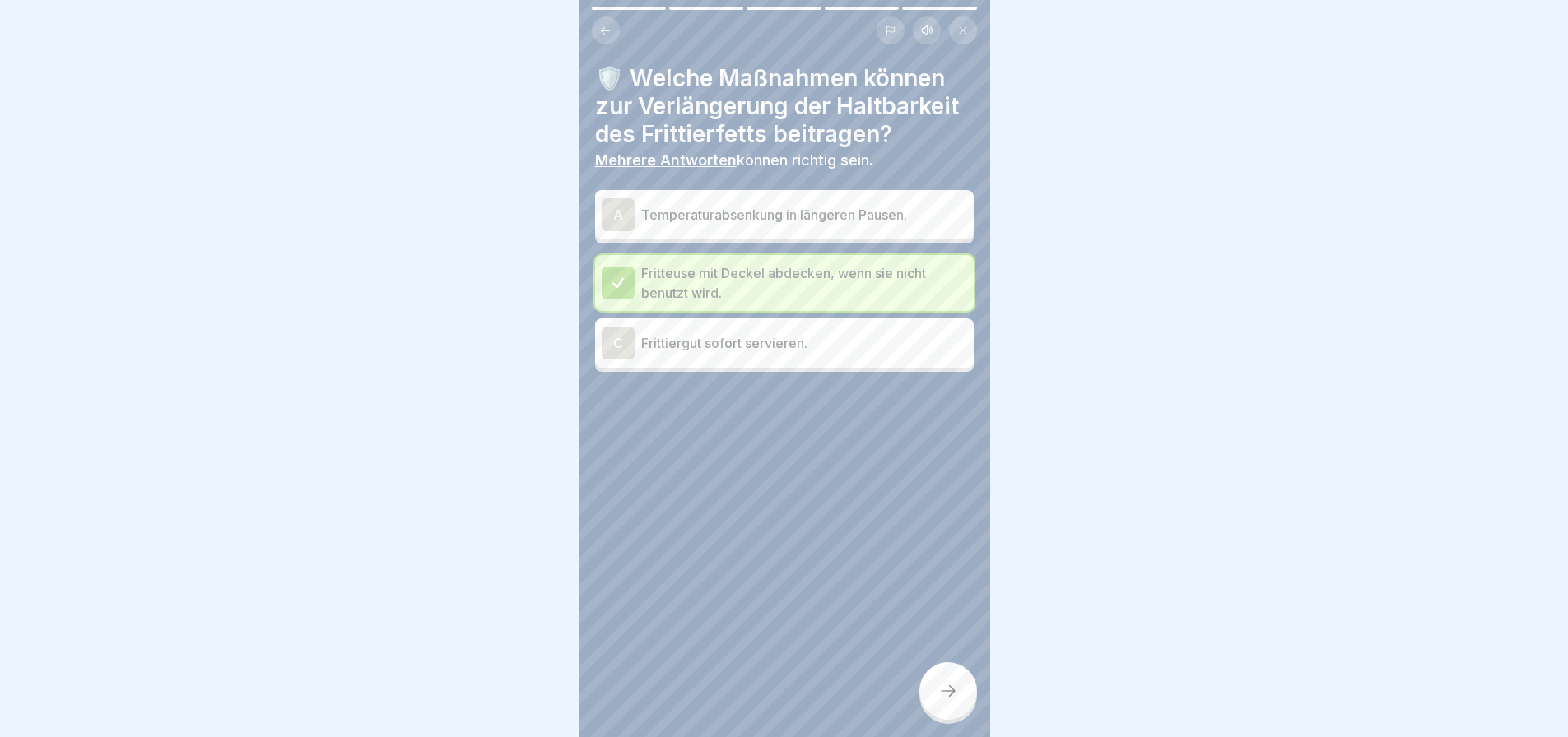
click at [850, 328] on div "C Frittiergut sofort servieren." at bounding box center [784, 343] width 366 height 33
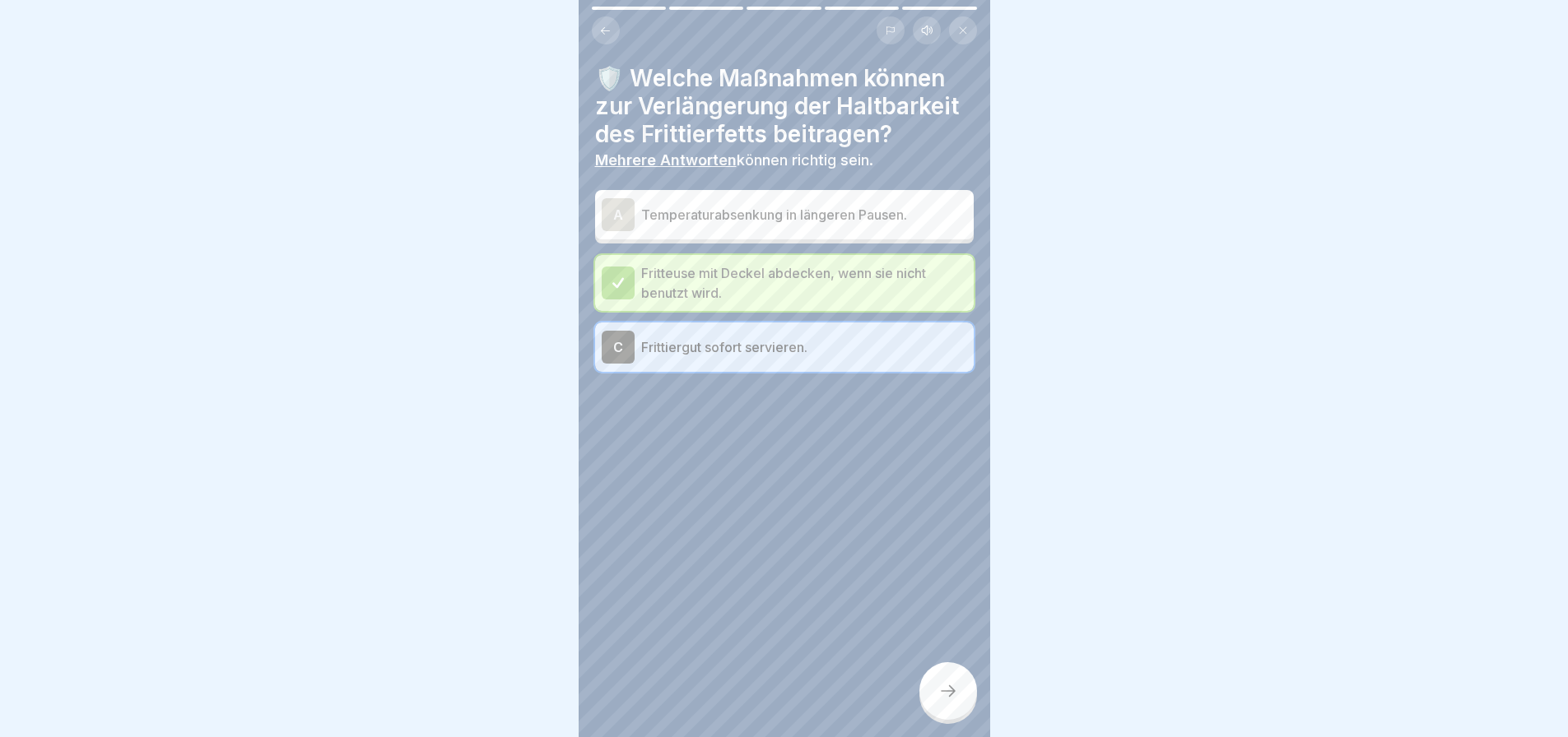
click at [960, 710] on div at bounding box center [949, 691] width 58 height 58
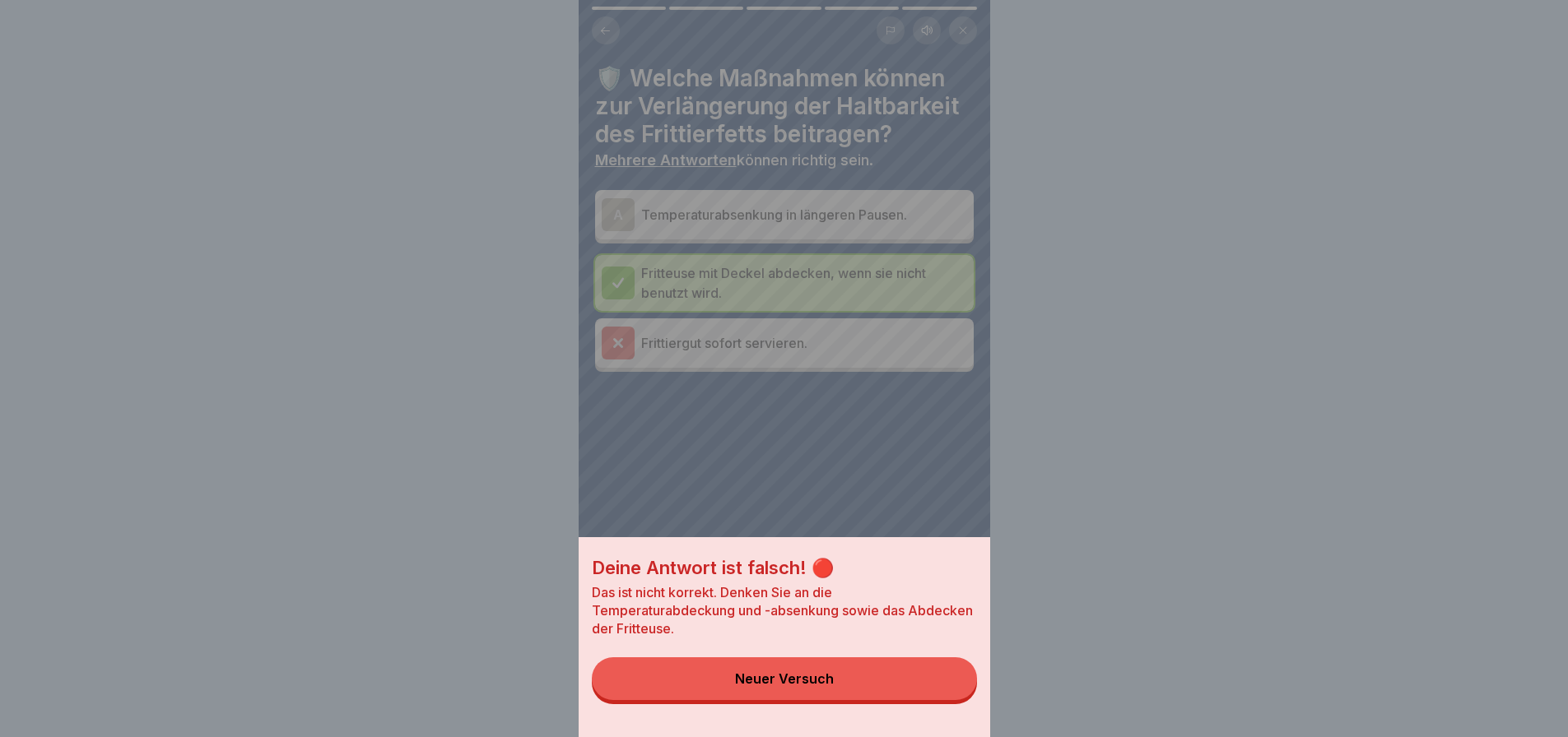
click at [960, 701] on button "Neuer Versuch" at bounding box center [785, 678] width 385 height 42
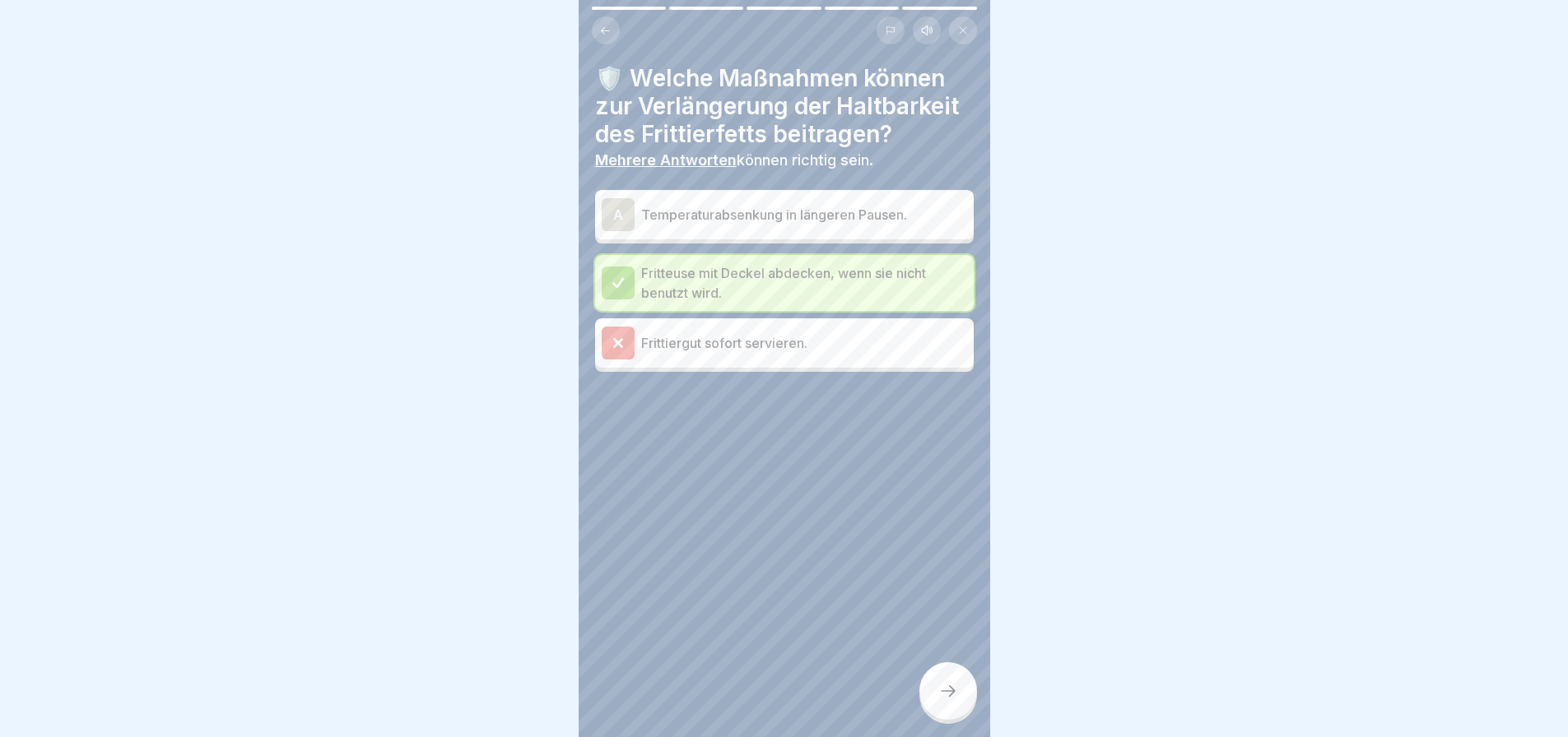
click at [901, 209] on p "Temperaturabsenkung in längeren Pausen." at bounding box center [804, 215] width 326 height 20
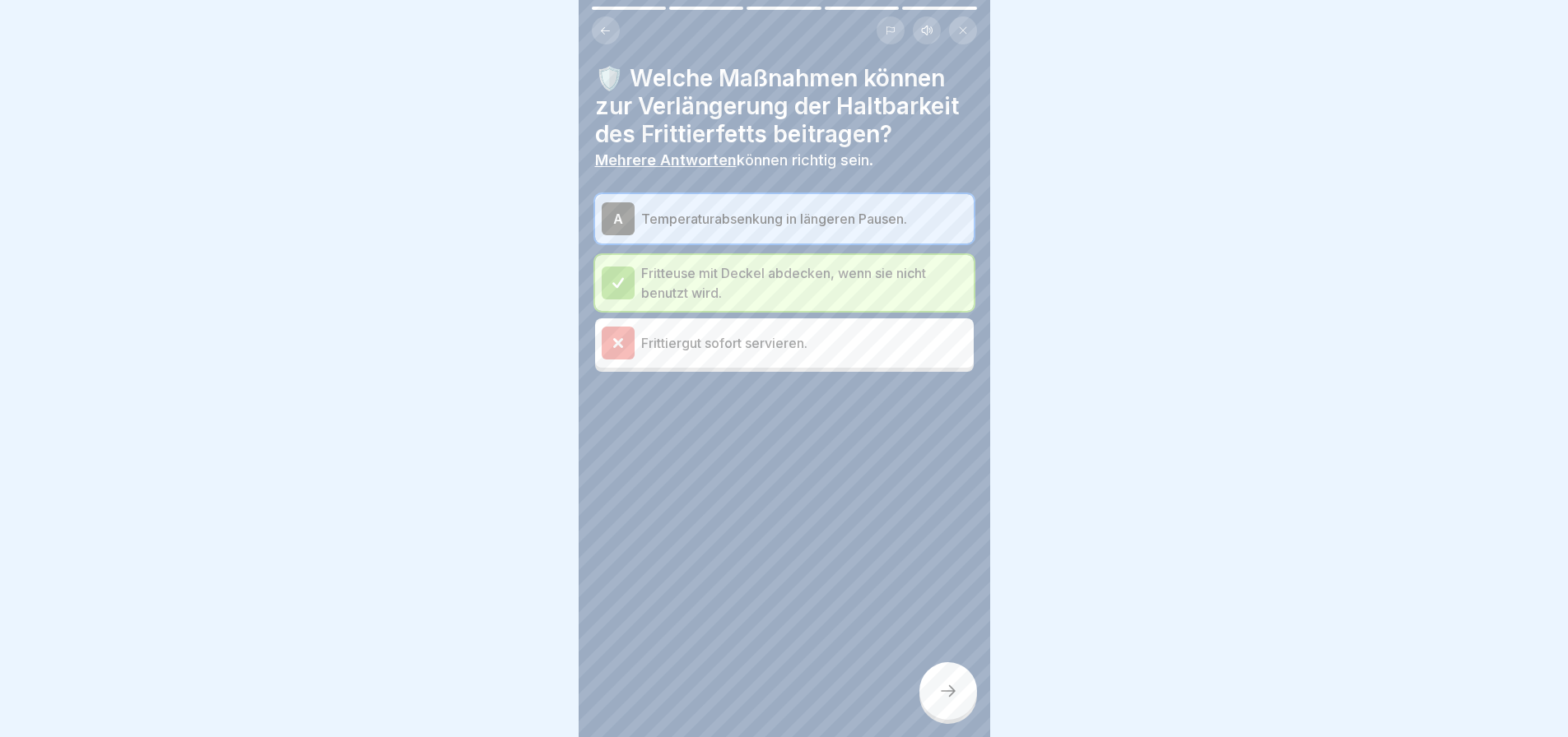
click at [949, 690] on div at bounding box center [949, 691] width 58 height 58
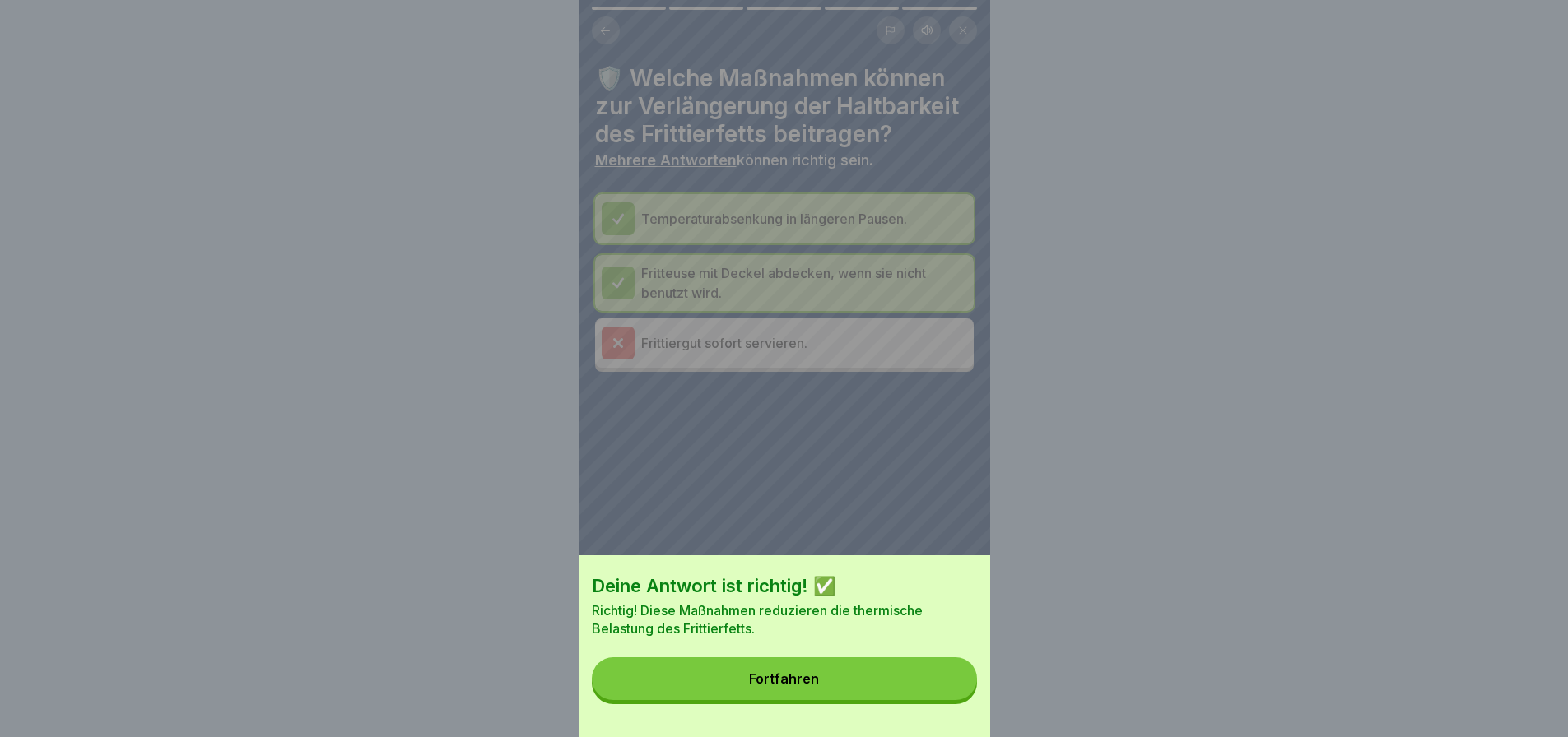
click at [949, 688] on button "Fortfahren" at bounding box center [785, 678] width 385 height 42
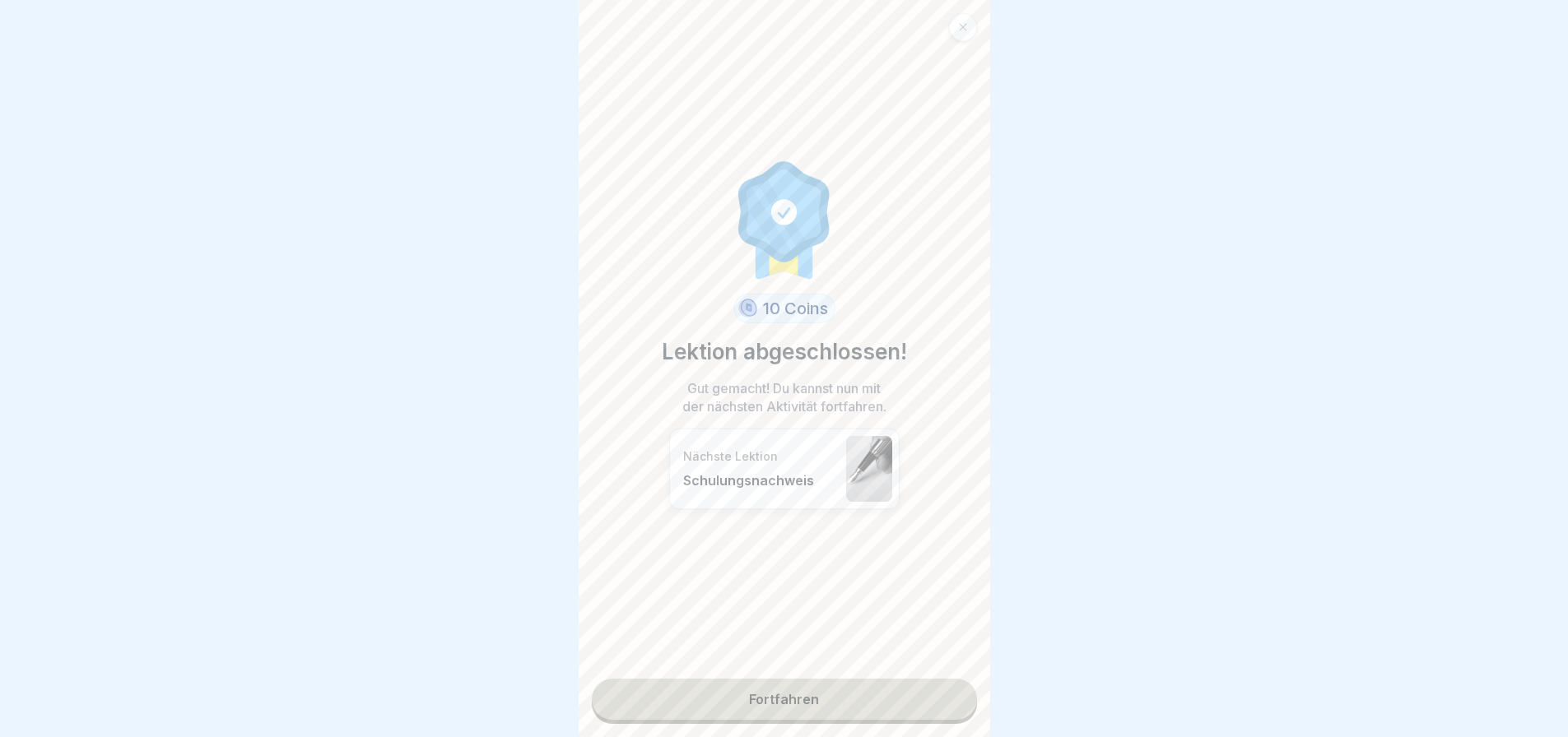
click at [949, 688] on link "Fortfahren" at bounding box center [785, 699] width 385 height 42
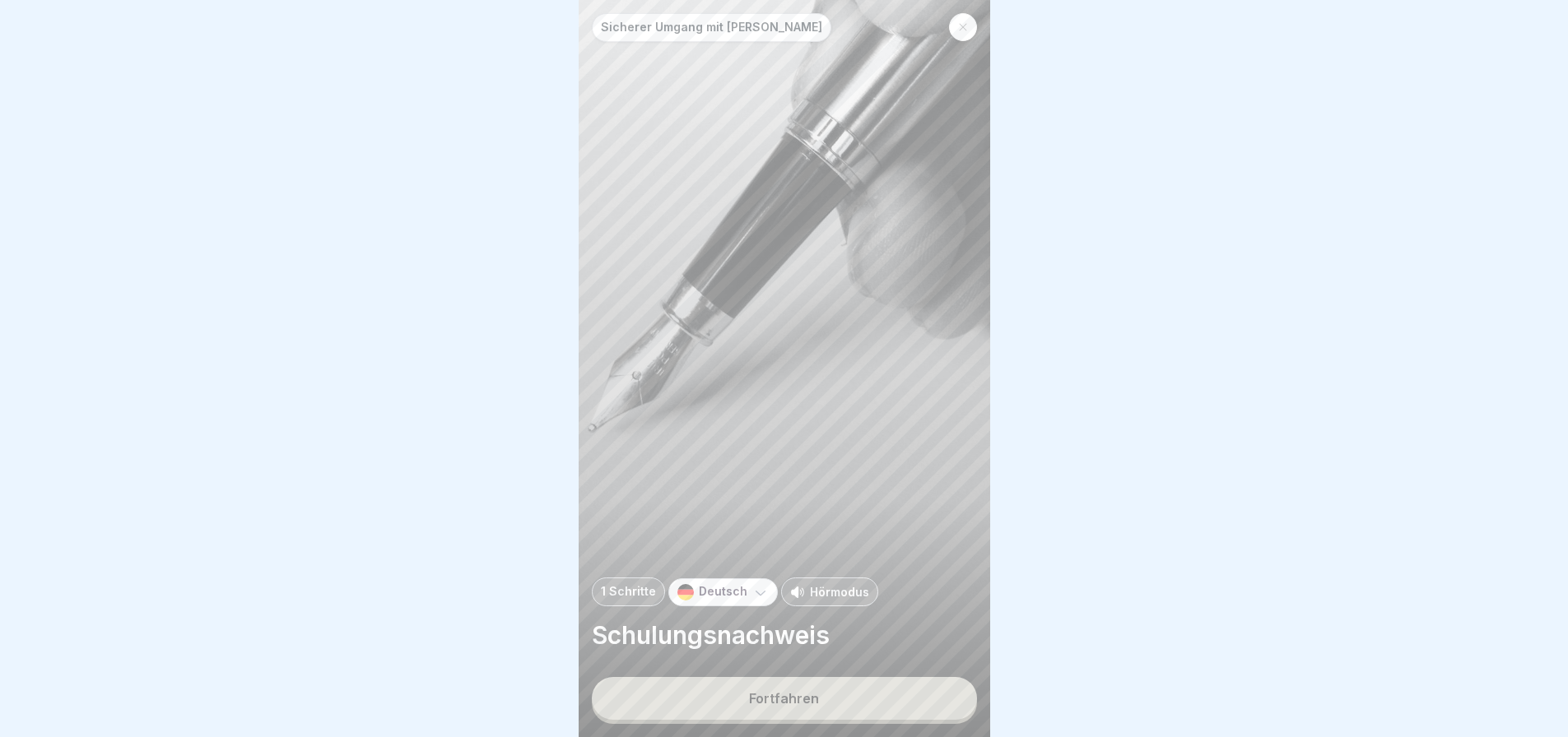
click at [928, 694] on button "Fortfahren" at bounding box center [785, 698] width 385 height 42
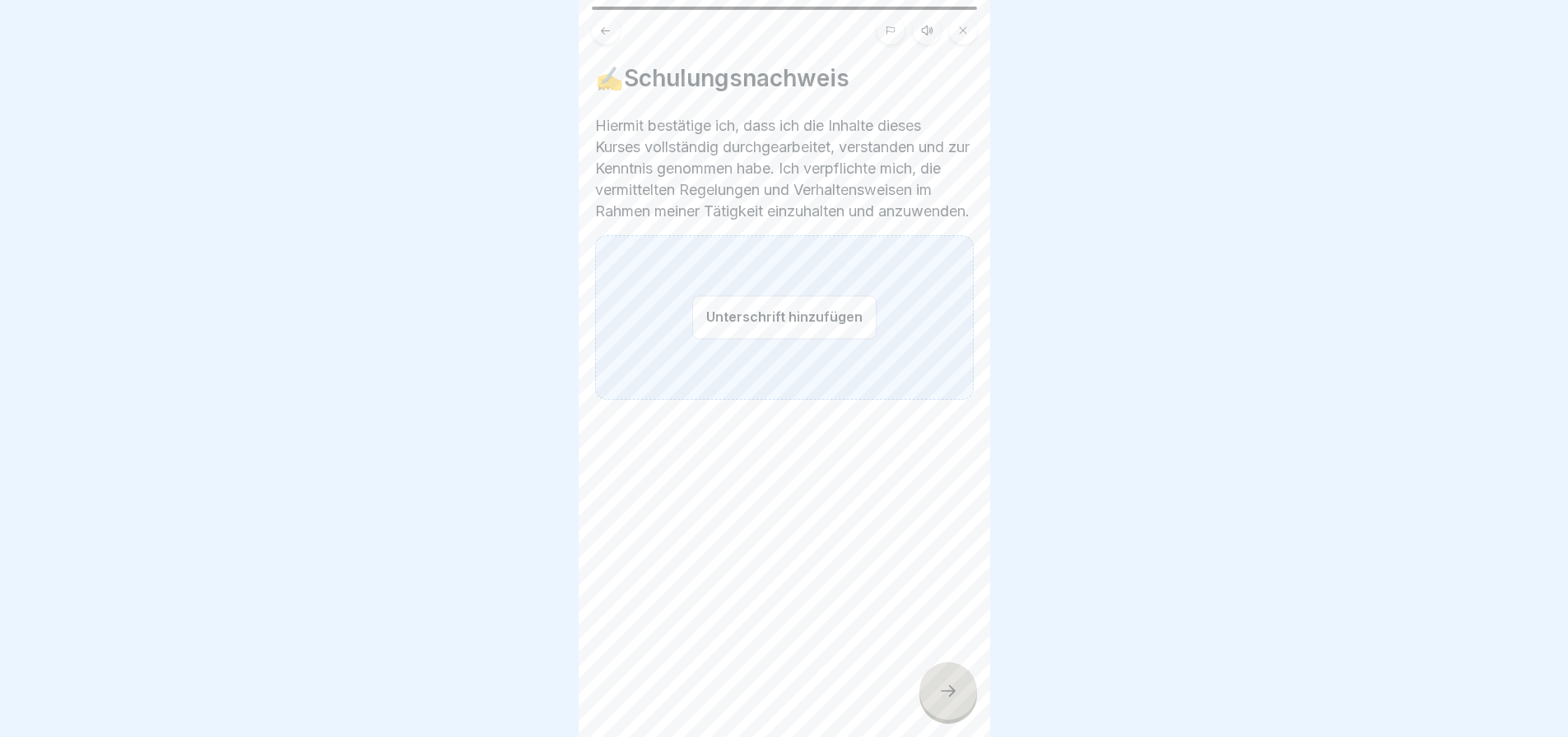
click at [800, 339] on button "Unterschrift hinzufügen" at bounding box center [784, 316] width 184 height 43
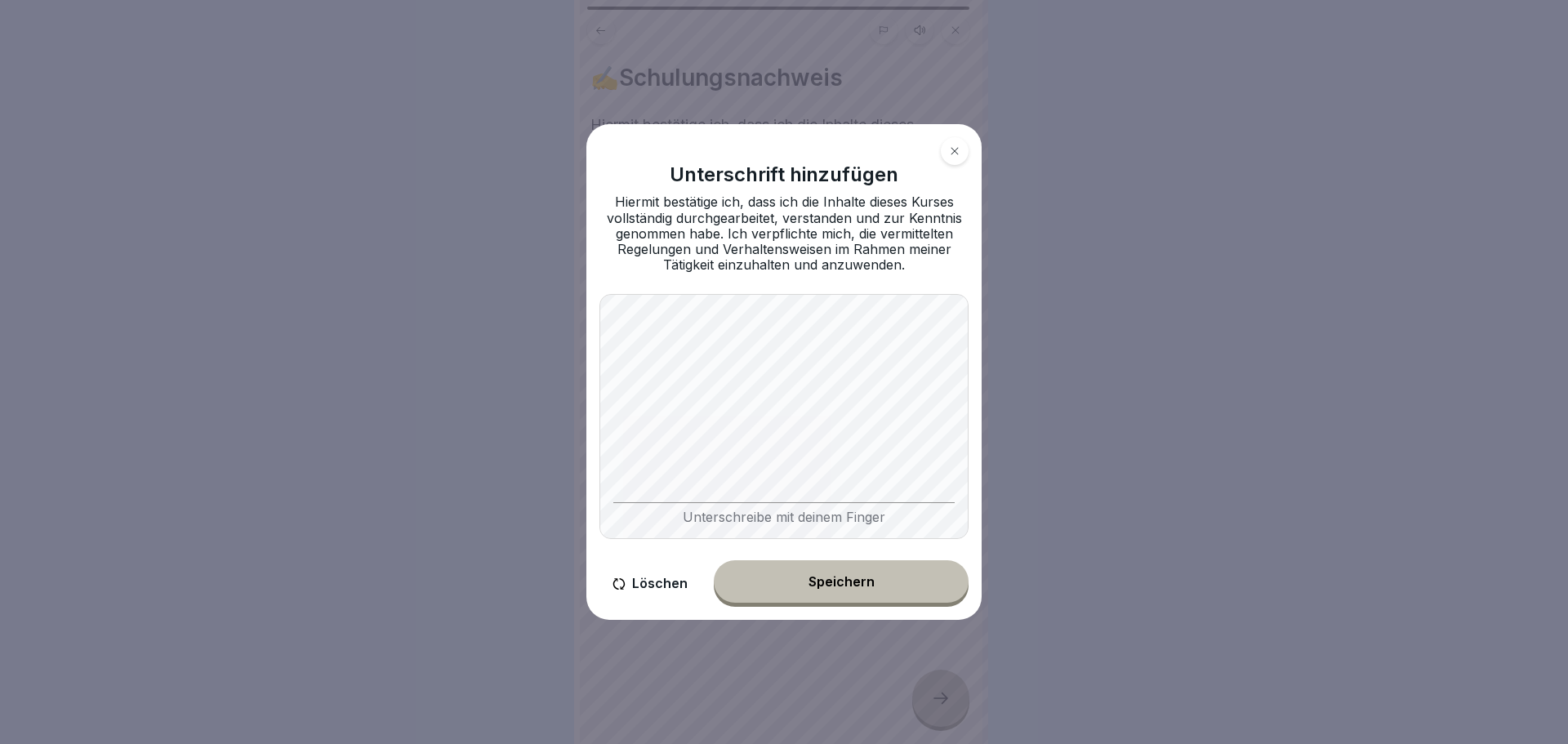
click at [916, 570] on button "Speichern" at bounding box center [841, 582] width 255 height 42
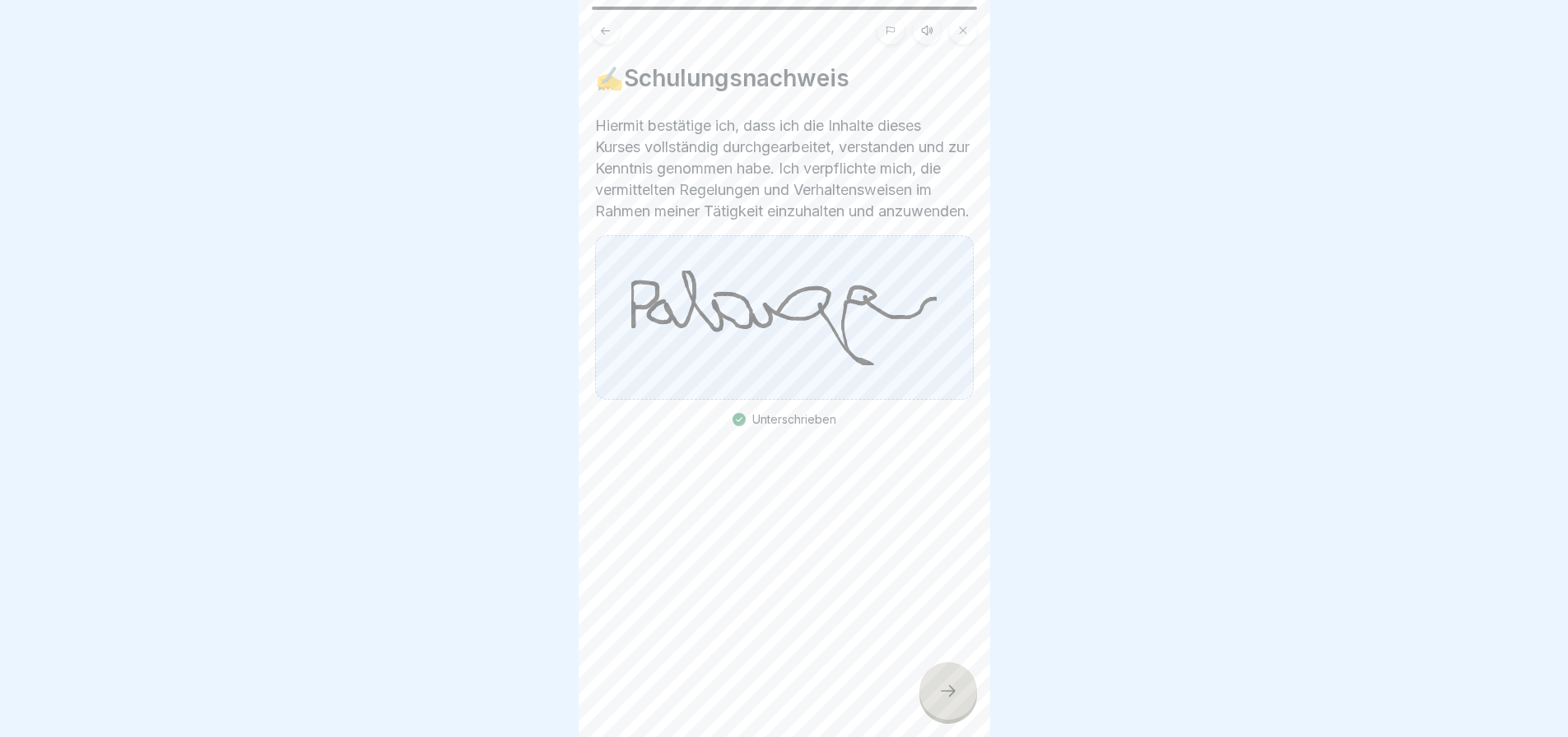
click at [894, 26] on icon at bounding box center [891, 31] width 10 height 10
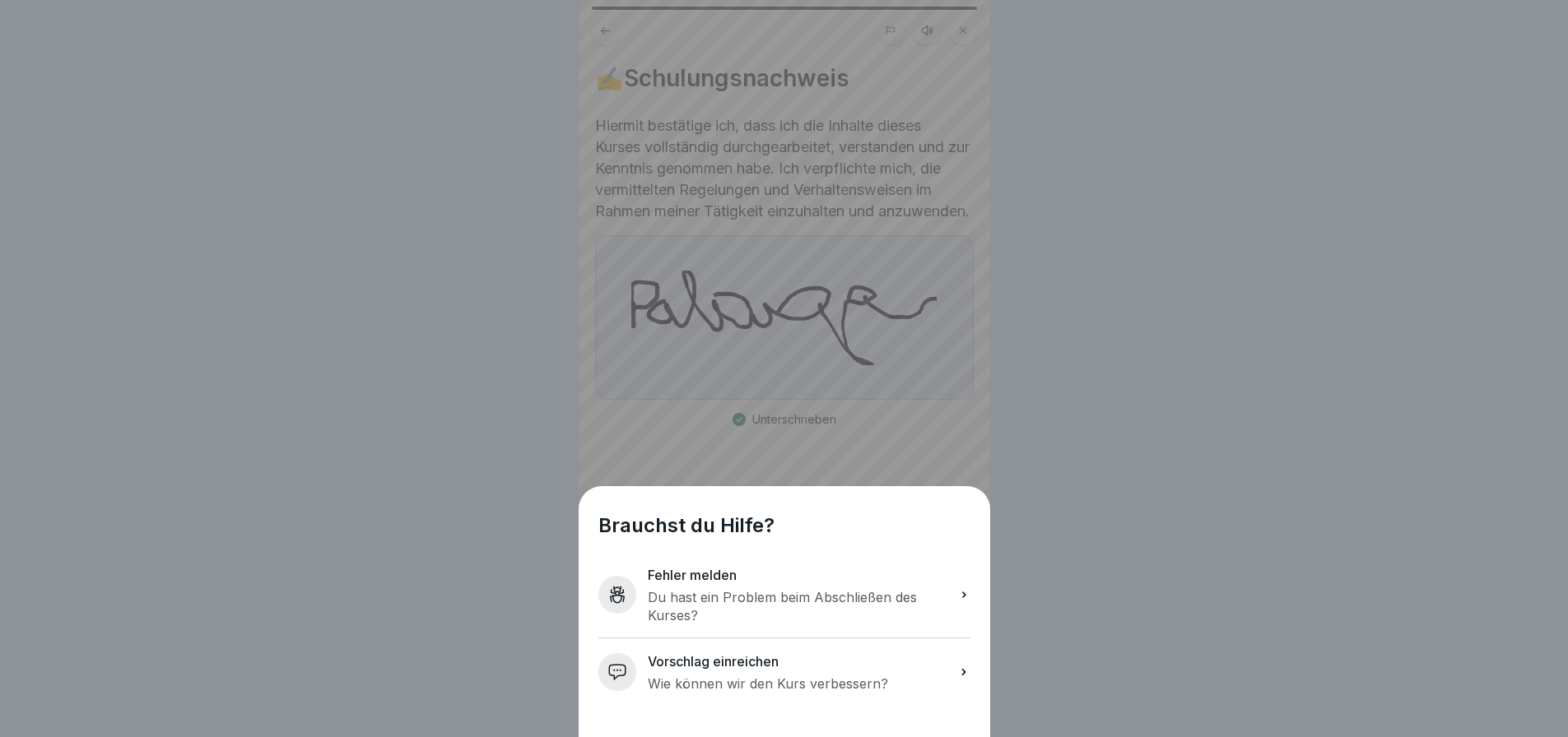
click at [894, 26] on div "Brauchst du Hilfe? Fehler melden Du hast ein Problem beim Abschließen des [DEMO…" at bounding box center [784, 368] width 412 height 737
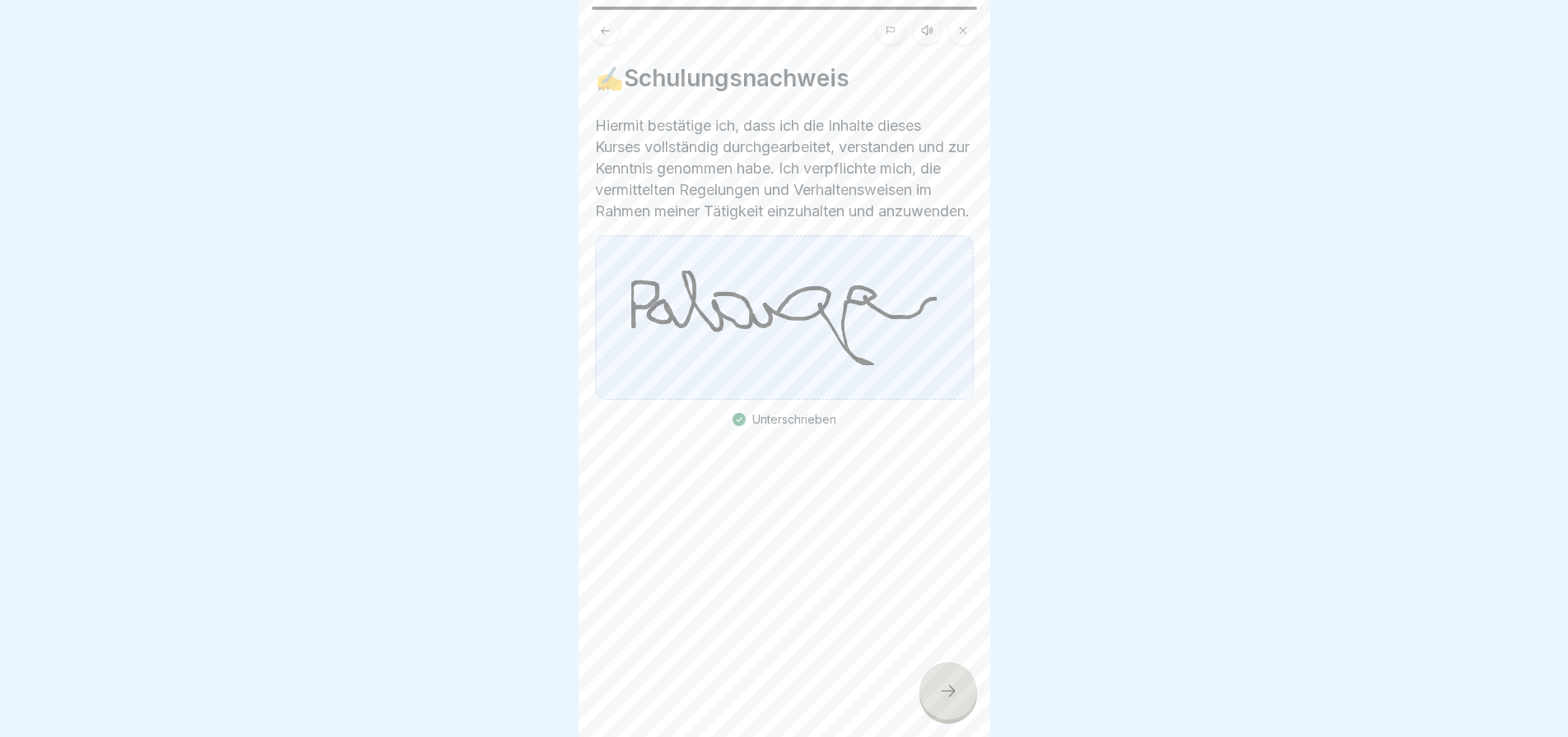
click at [949, 701] on icon at bounding box center [948, 690] width 20 height 20
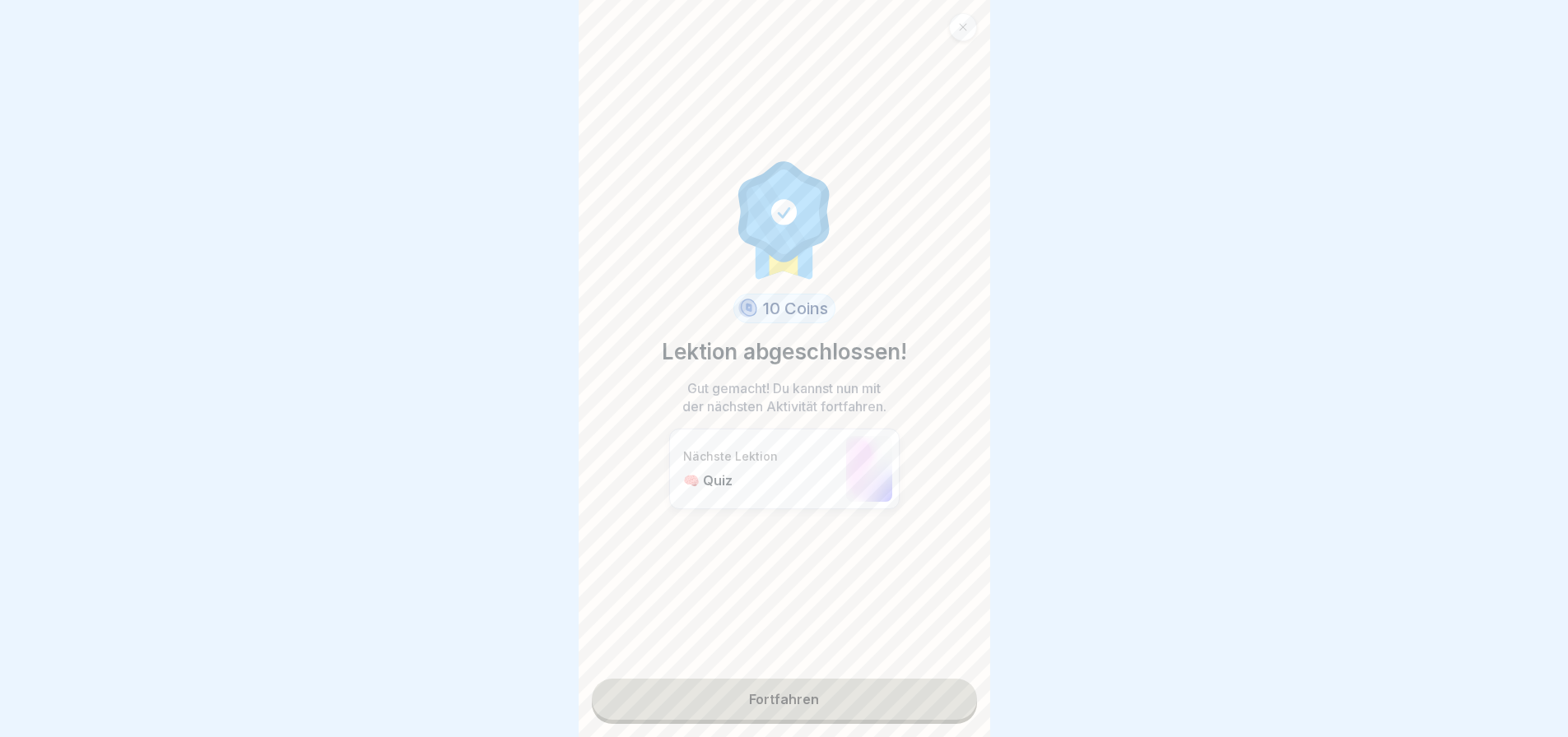
click at [815, 702] on link "Fortfahren" at bounding box center [785, 699] width 385 height 42
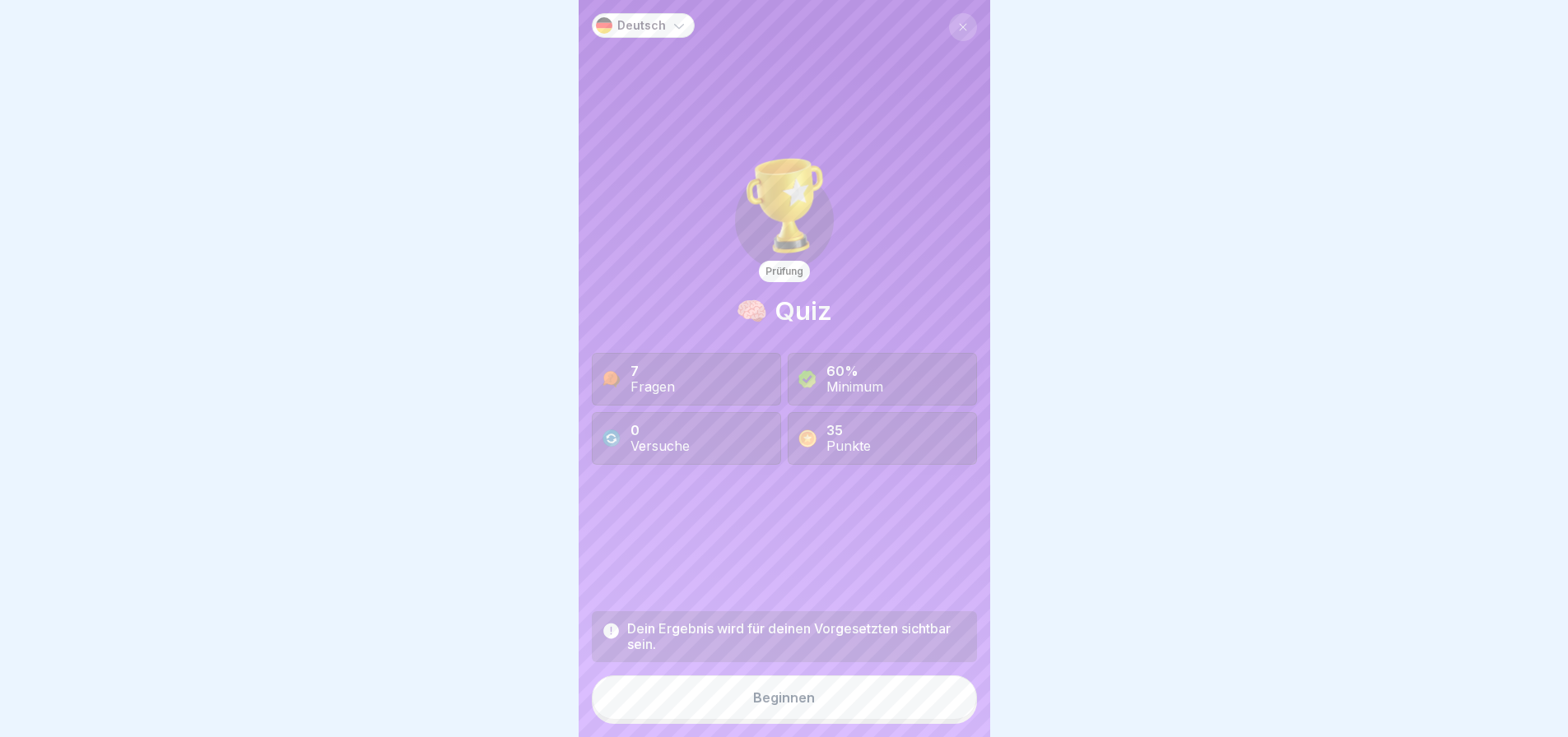
click at [815, 702] on button "Beginnen" at bounding box center [785, 697] width 385 height 44
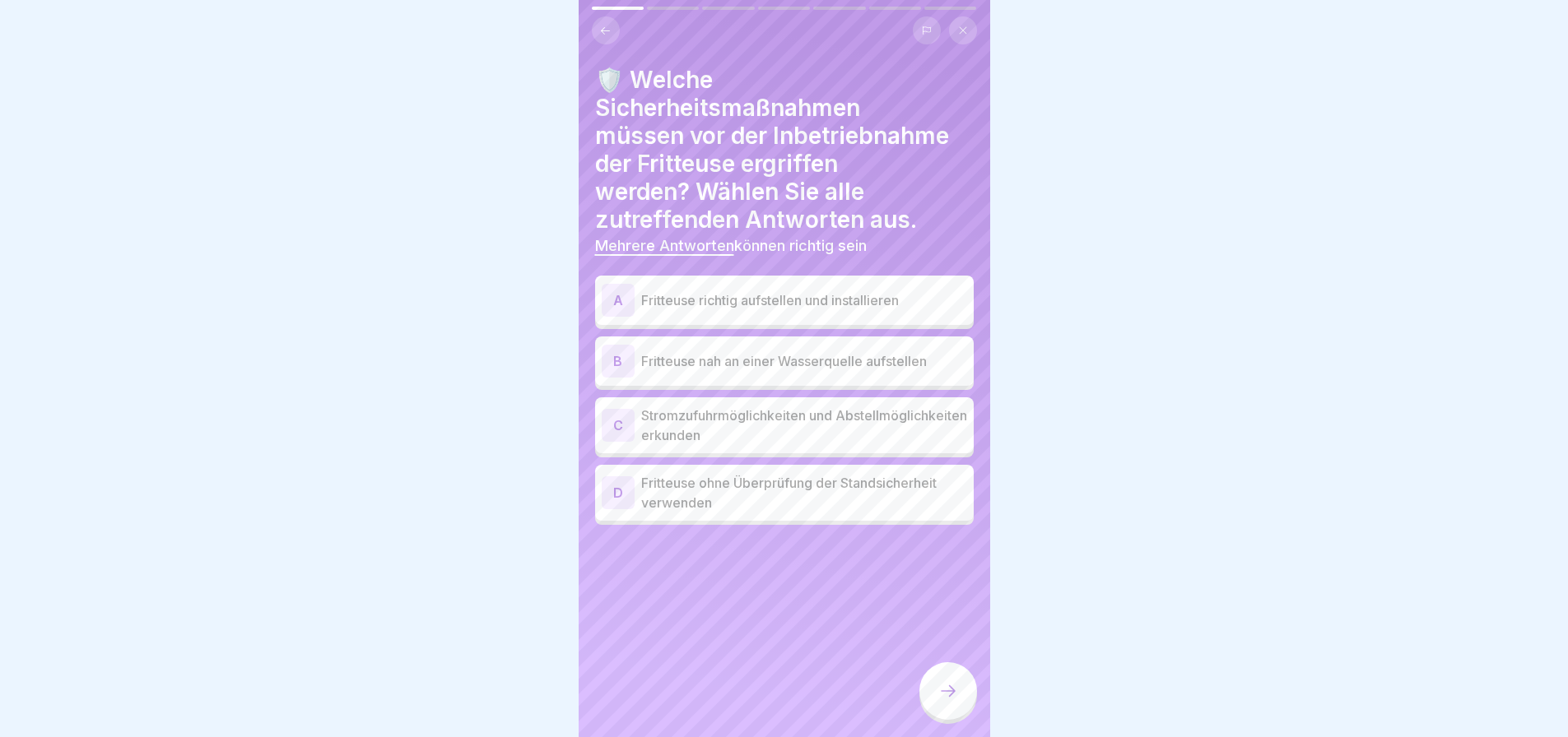
click at [881, 496] on p "Fritteuse ohne Überprüfung der Standsicherheit verwenden" at bounding box center [804, 493] width 326 height 40
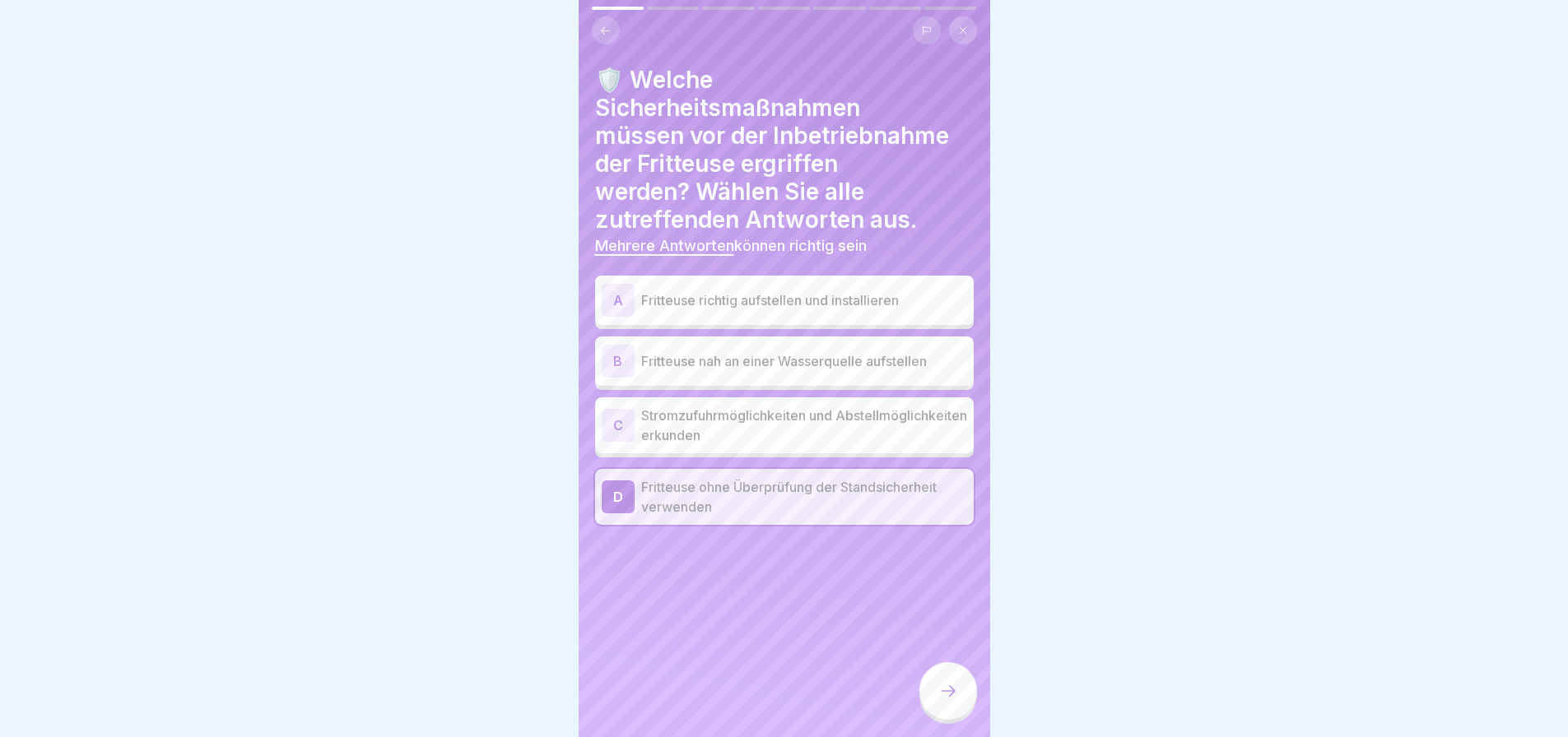
click at [881, 496] on p "Fritteuse ohne Überprüfung der Standsicherheit verwenden" at bounding box center [804, 497] width 326 height 40
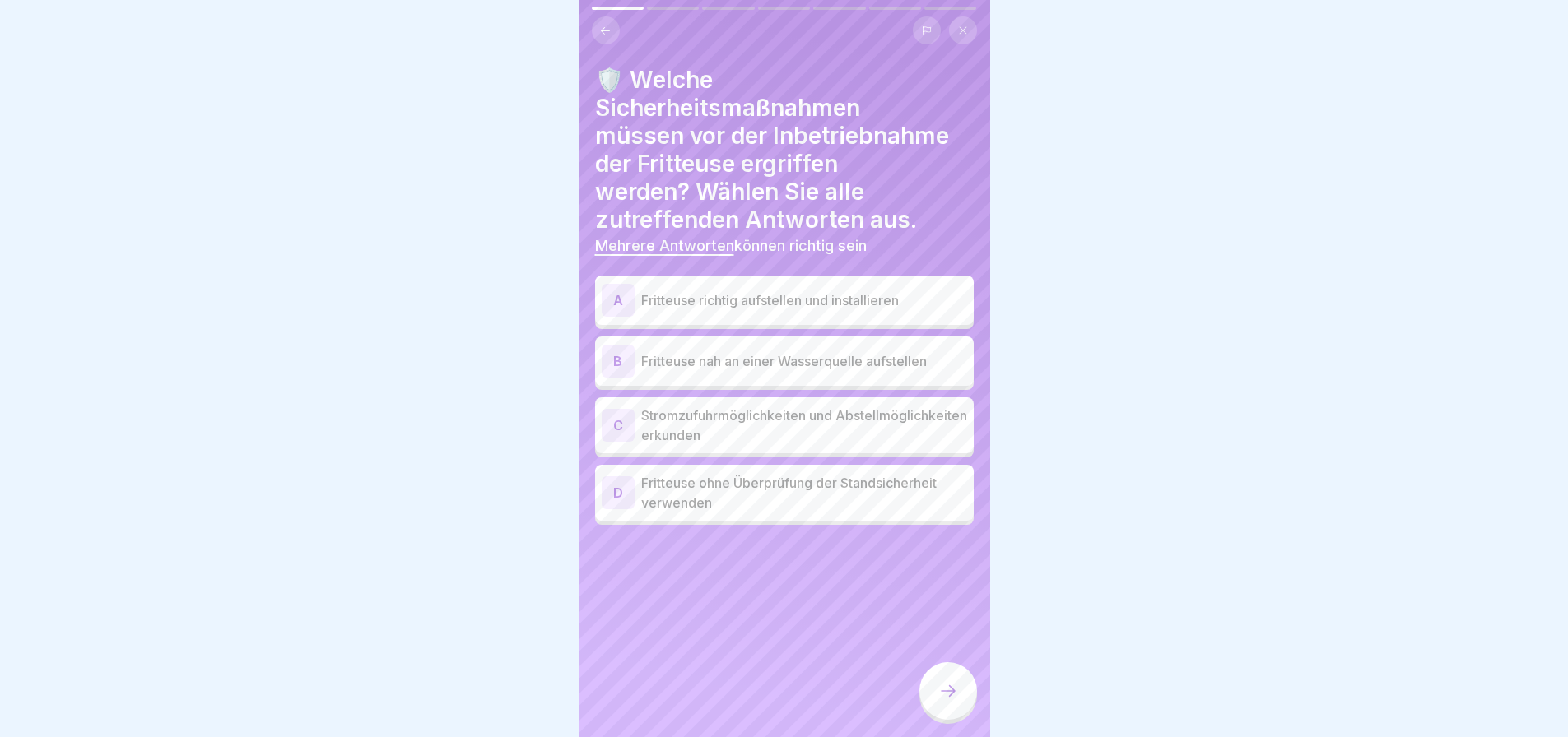
click at [813, 315] on div "A Fritteuse richtig aufstellen und installieren" at bounding box center [784, 300] width 366 height 33
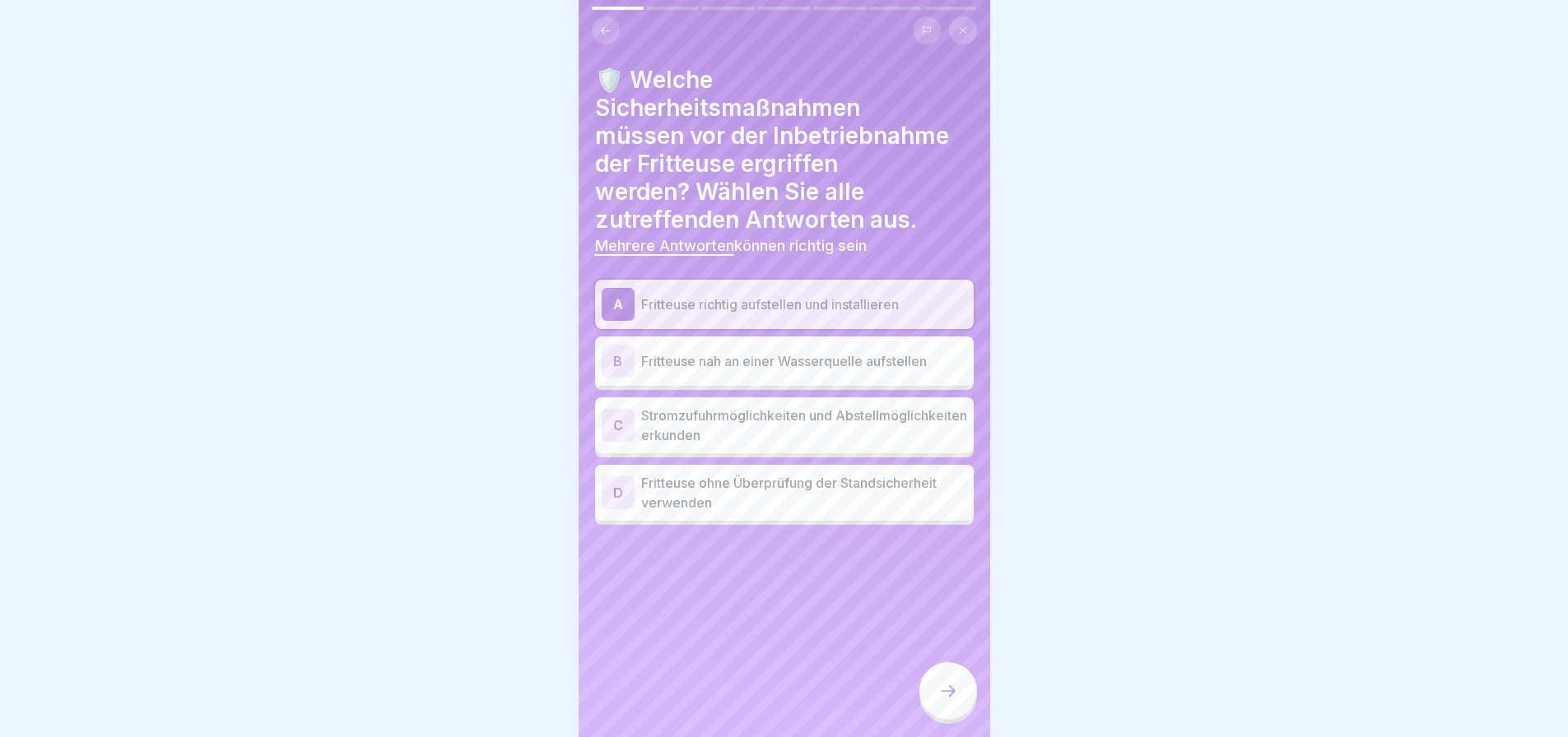
click at [944, 717] on div at bounding box center [949, 691] width 58 height 58
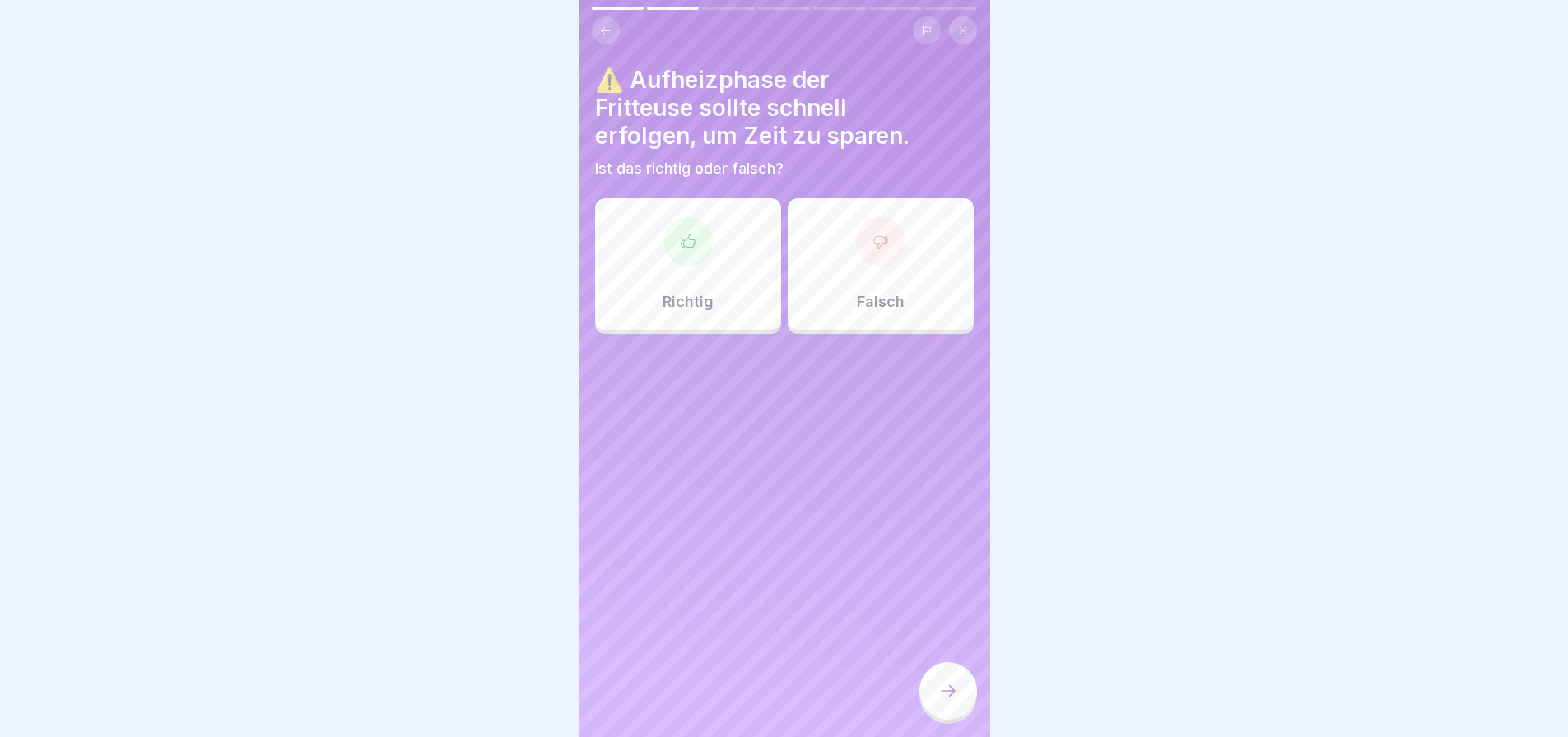
click at [734, 307] on div "Richtig" at bounding box center [687, 264] width 186 height 131
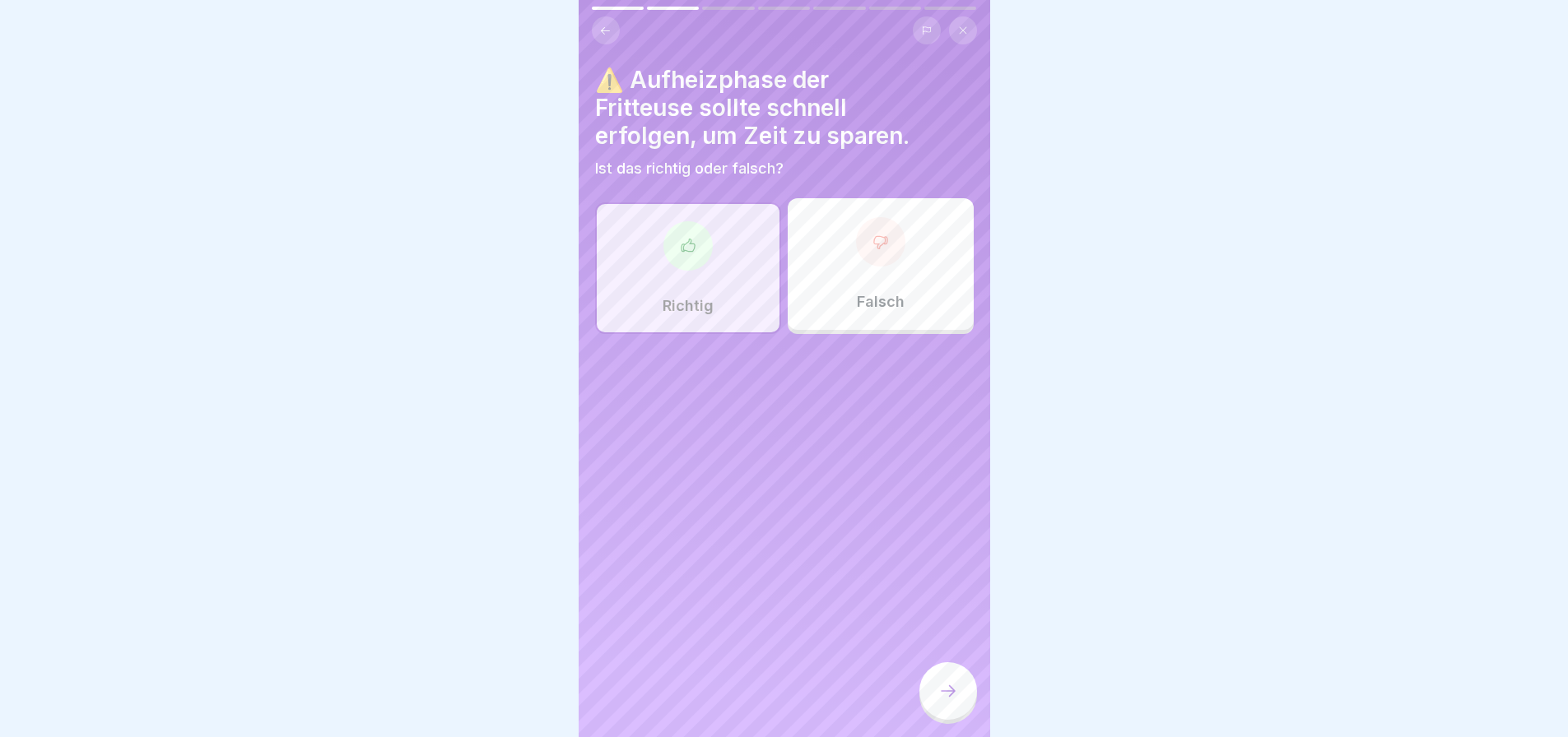
click at [962, 695] on div at bounding box center [949, 691] width 58 height 58
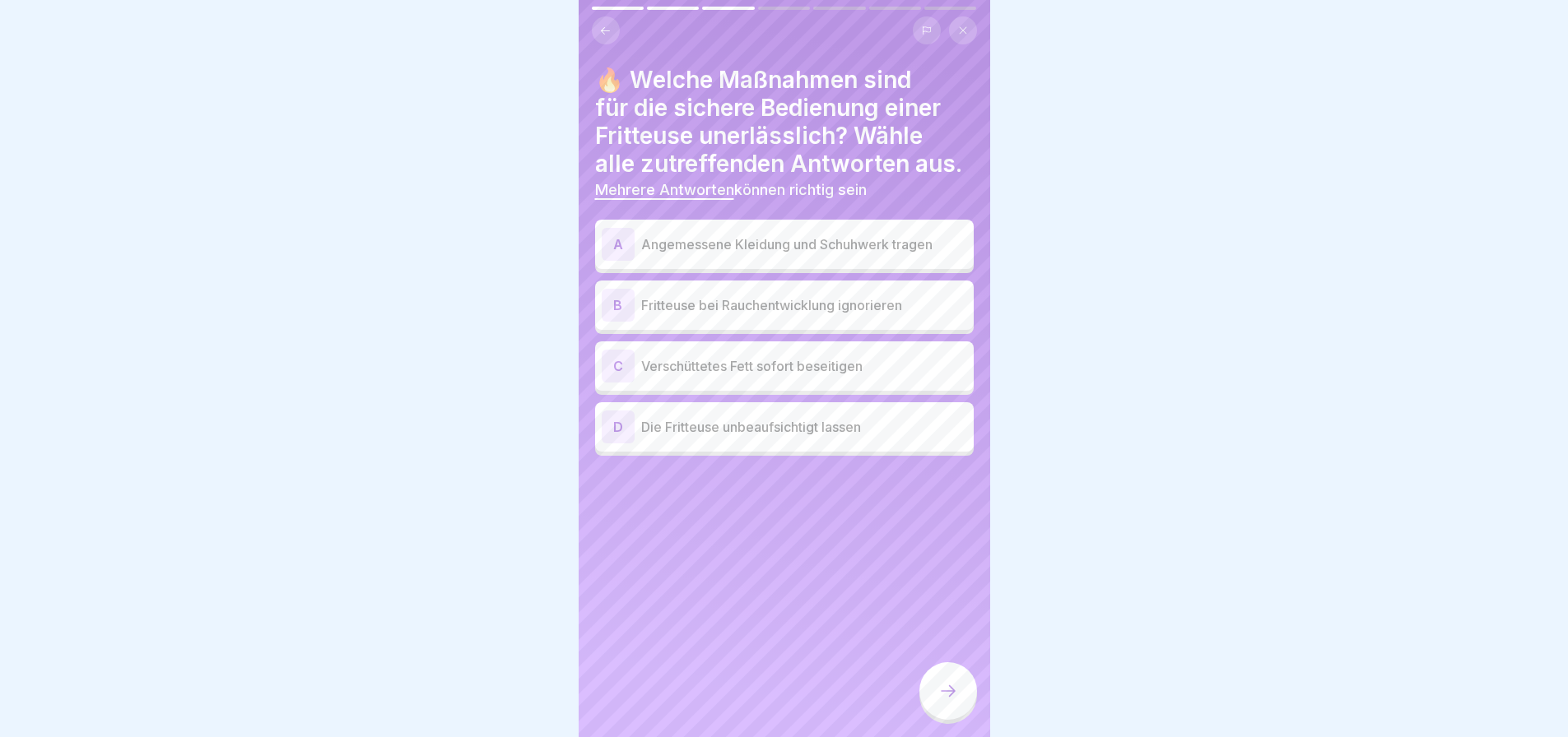
click at [882, 244] on p "Angemessene Kleidung und Schuhwerk tragen" at bounding box center [804, 243] width 326 height 20
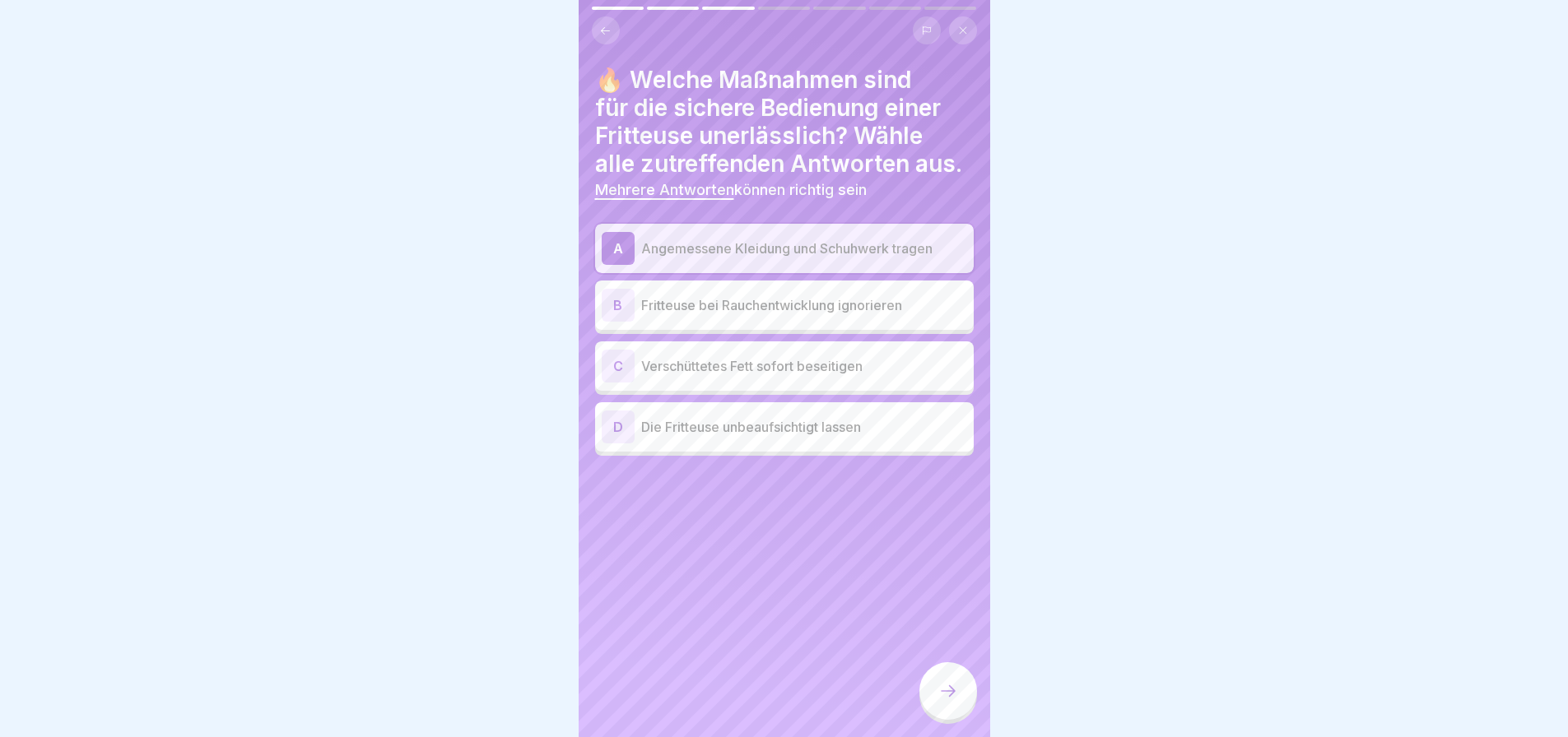
click at [949, 701] on icon at bounding box center [948, 690] width 20 height 20
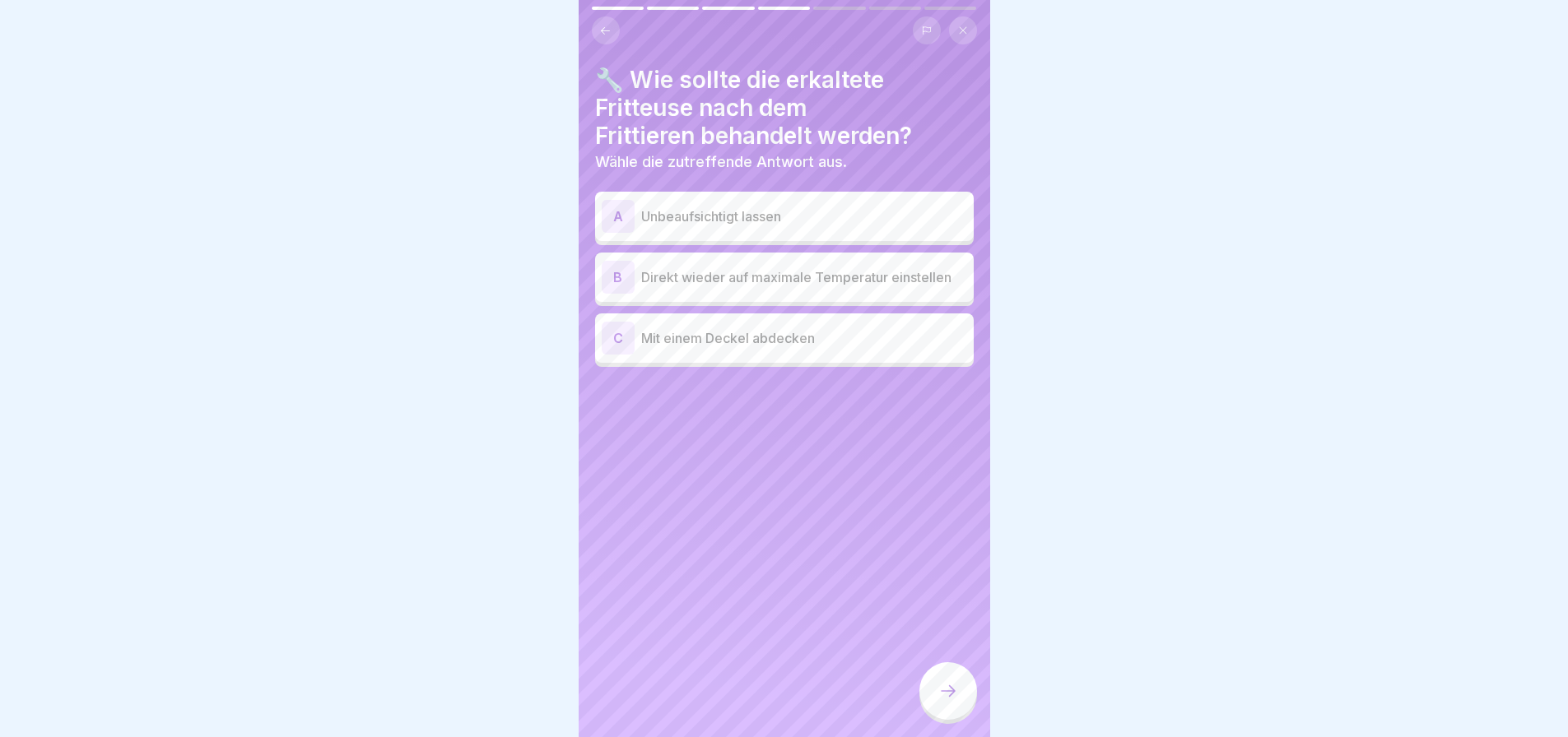
drag, startPoint x: 949, startPoint y: 707, endPoint x: 851, endPoint y: 288, distance: 430.3
click at [851, 288] on div "Deutsch Prüfung 🧠 Quiz 7 Fragen 60% Minimum 0 Versuche 35 Punkte Dein Ergebnis …" at bounding box center [784, 368] width 412 height 737
click at [817, 350] on div "C Mit einem Deckel abdecken" at bounding box center [784, 338] width 366 height 33
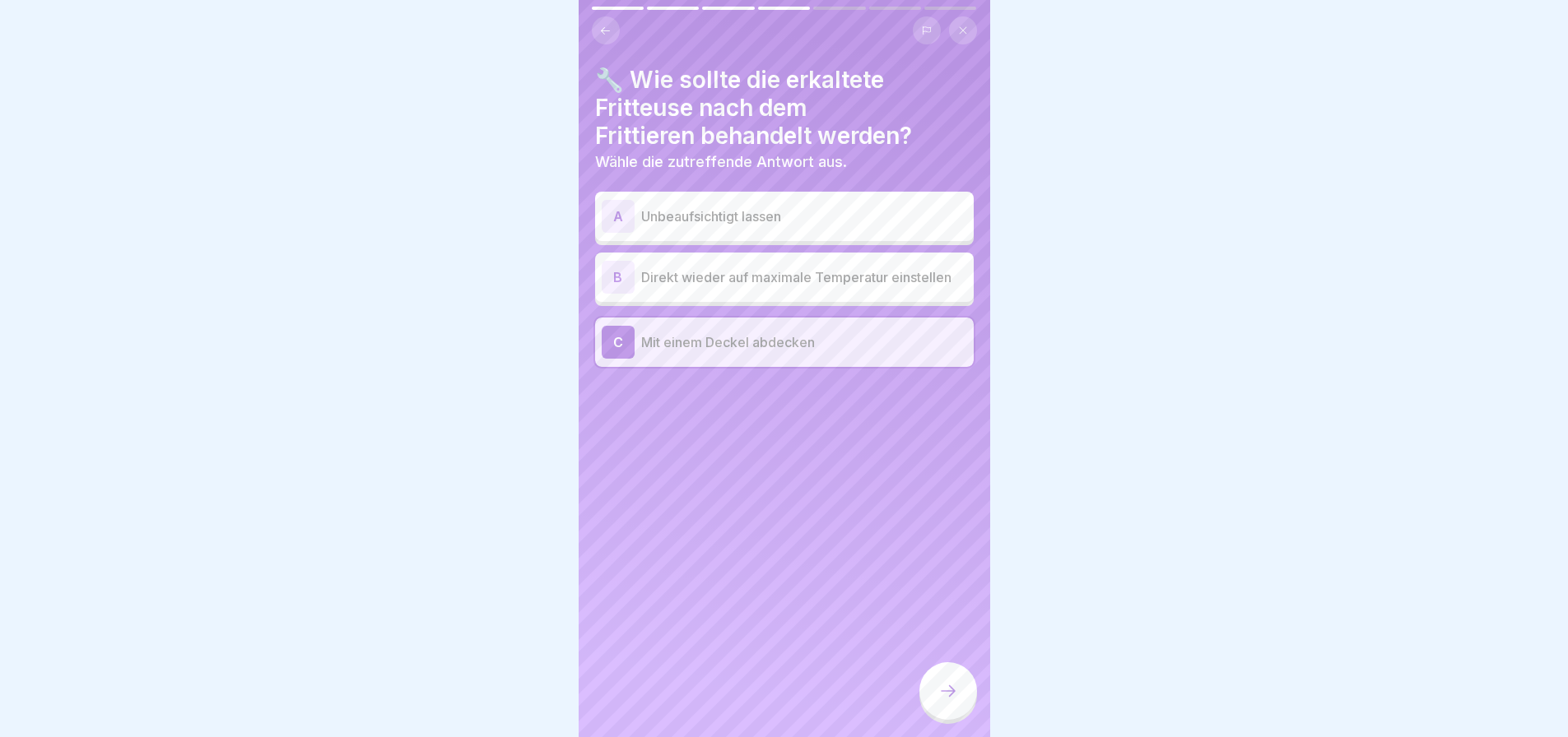
click at [950, 701] on icon at bounding box center [948, 690] width 20 height 20
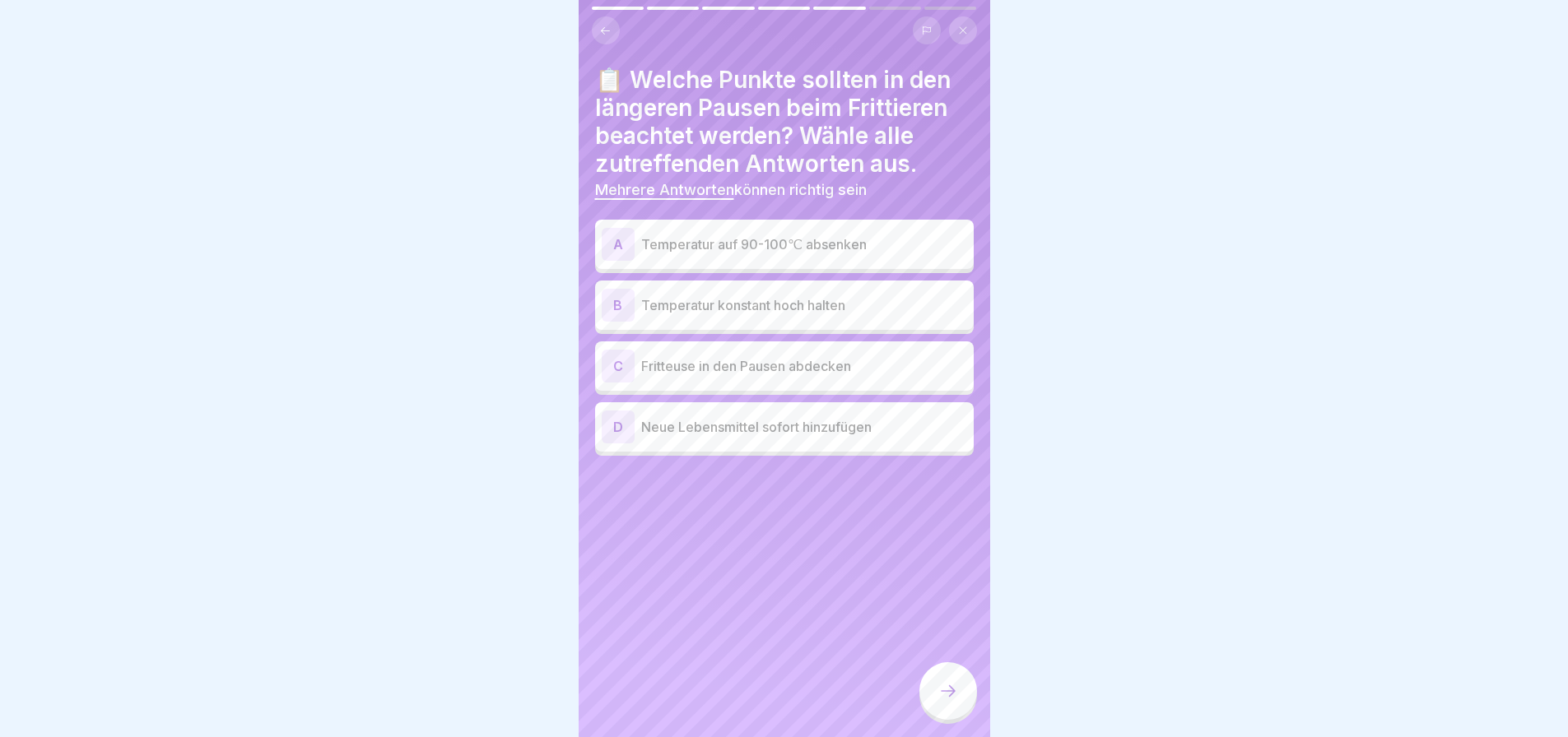
click at [906, 254] on p "Temperatur auf 90-100℃ absenken" at bounding box center [804, 243] width 326 height 20
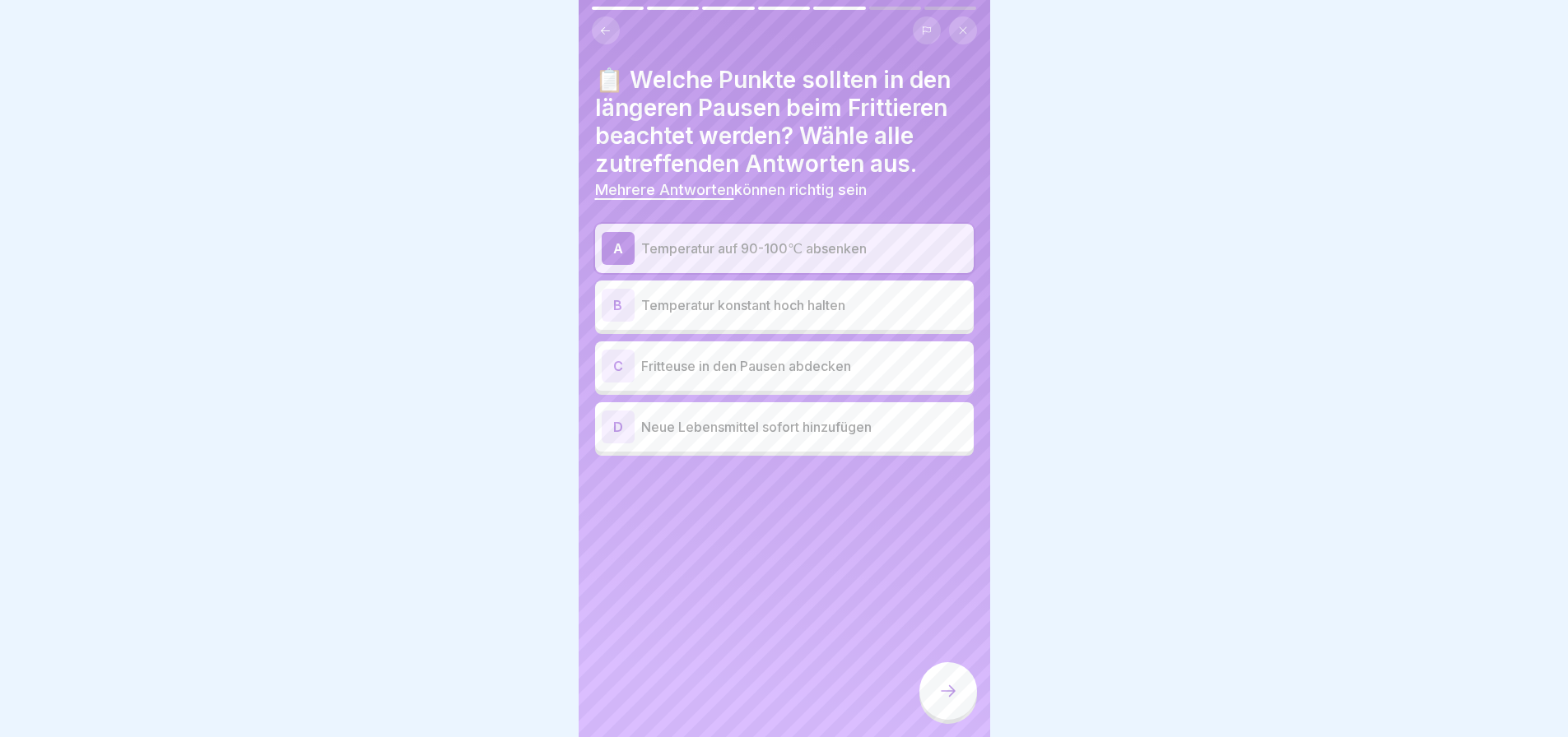
click at [956, 700] on icon at bounding box center [948, 690] width 20 height 20
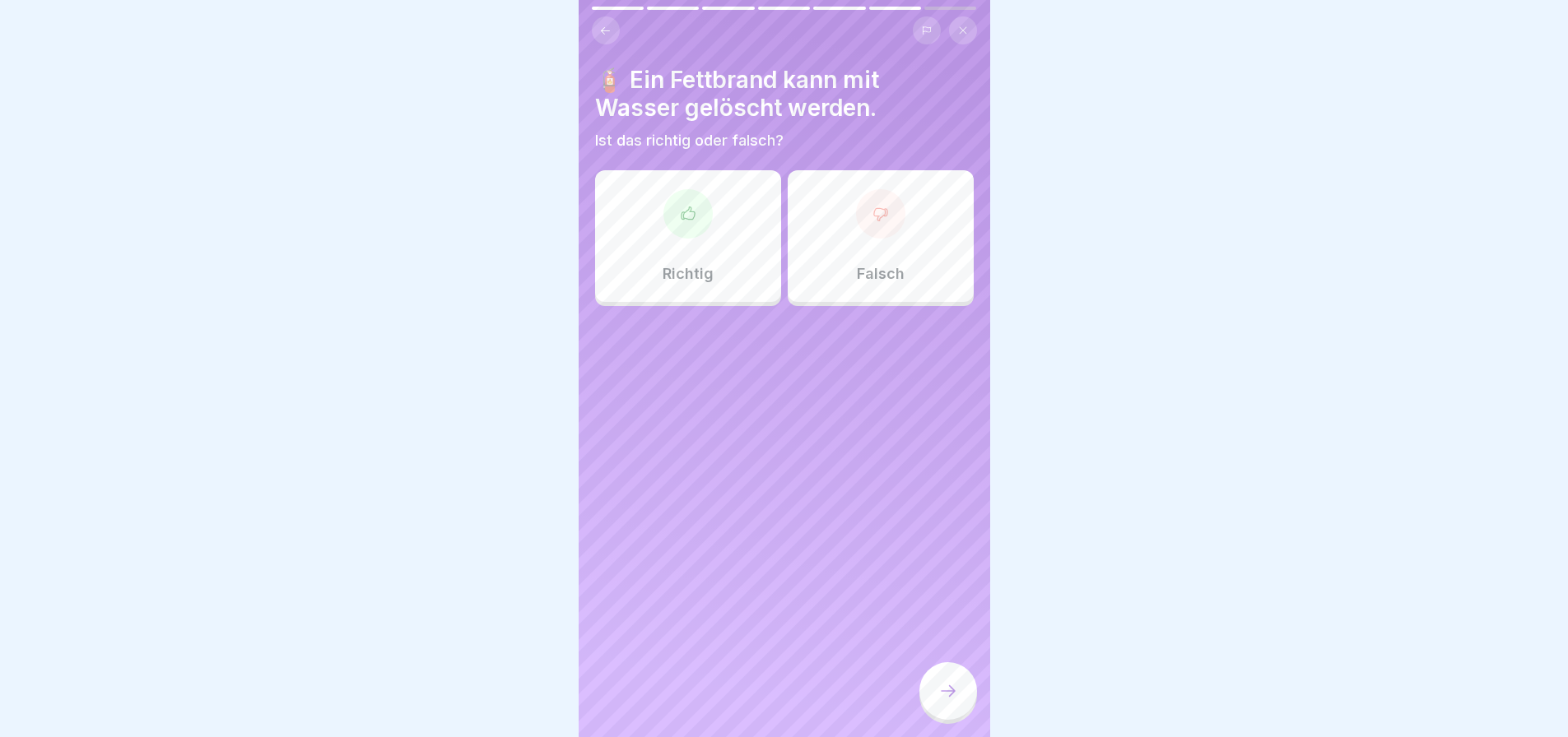
click at [901, 250] on div "Falsch" at bounding box center [880, 236] width 186 height 131
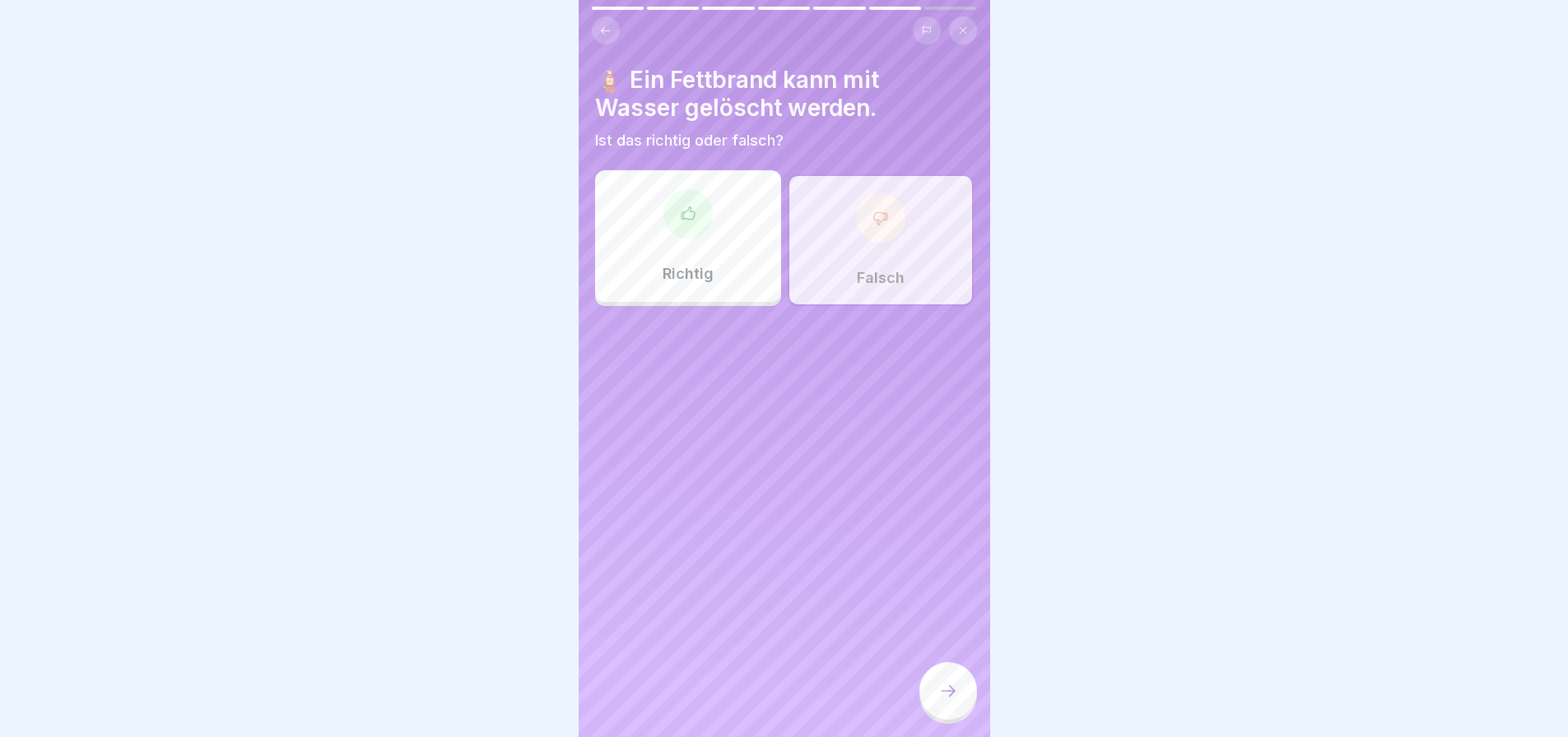
click at [965, 718] on div at bounding box center [949, 691] width 58 height 58
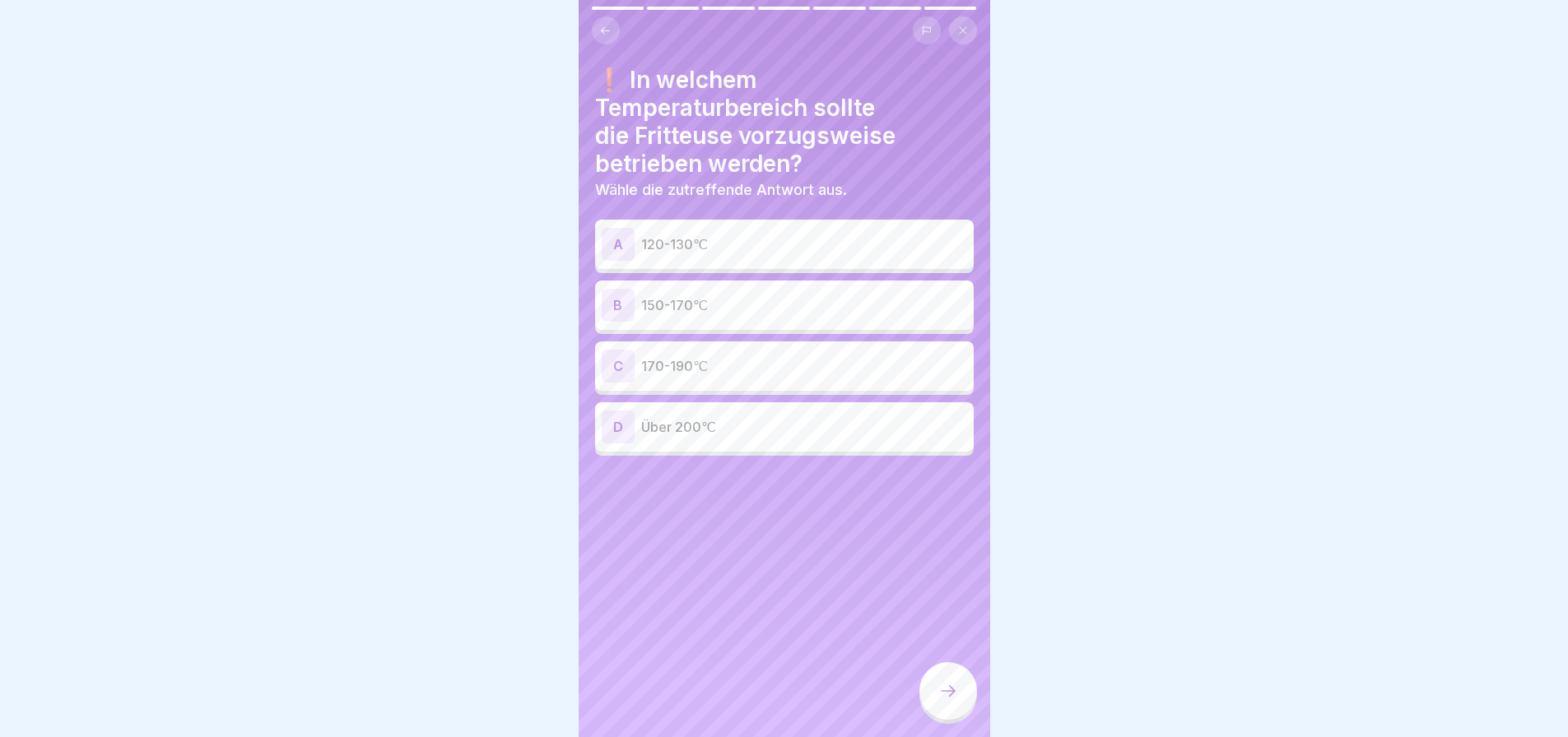
click at [859, 304] on p "150-170℃" at bounding box center [804, 304] width 326 height 20
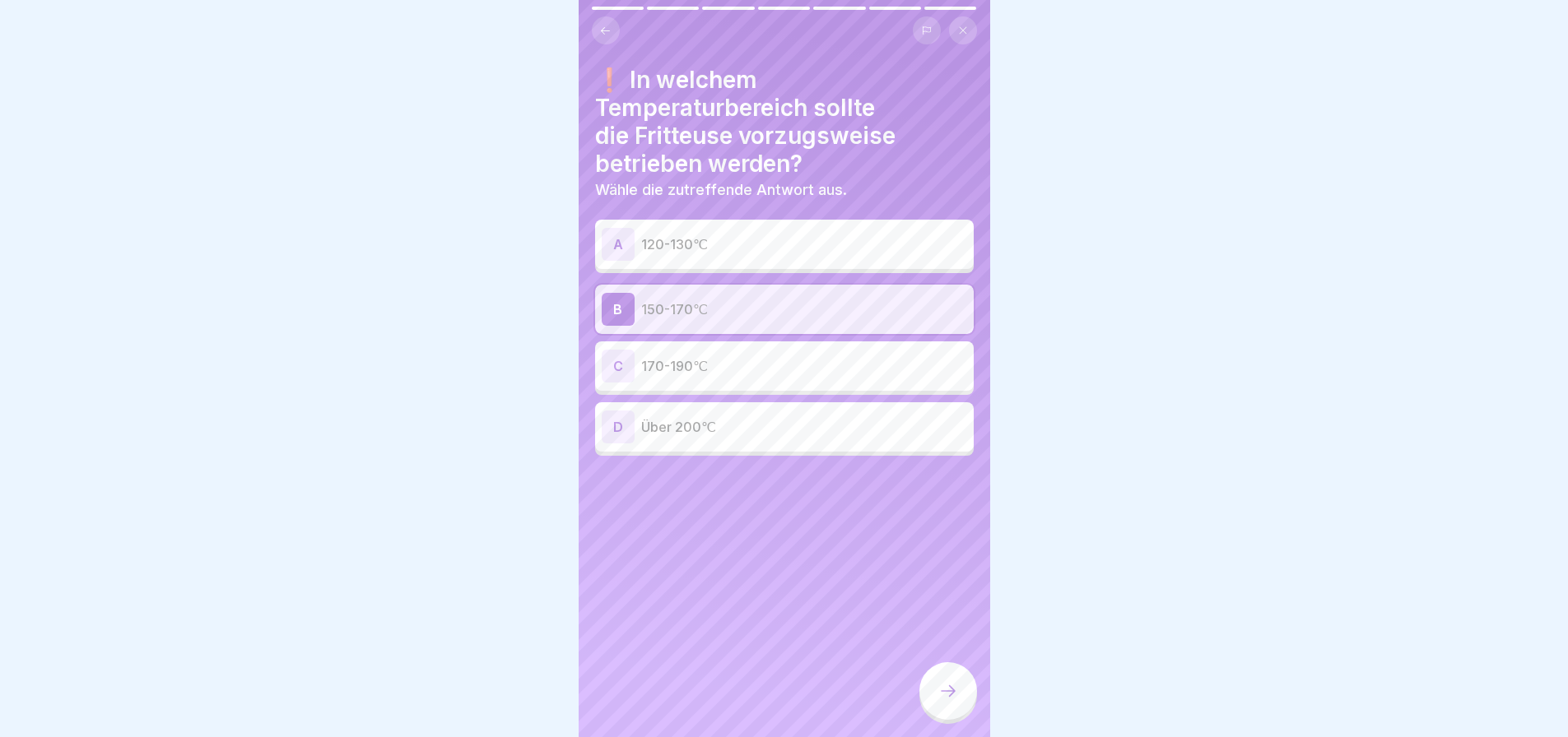
click at [955, 701] on icon at bounding box center [948, 690] width 20 height 20
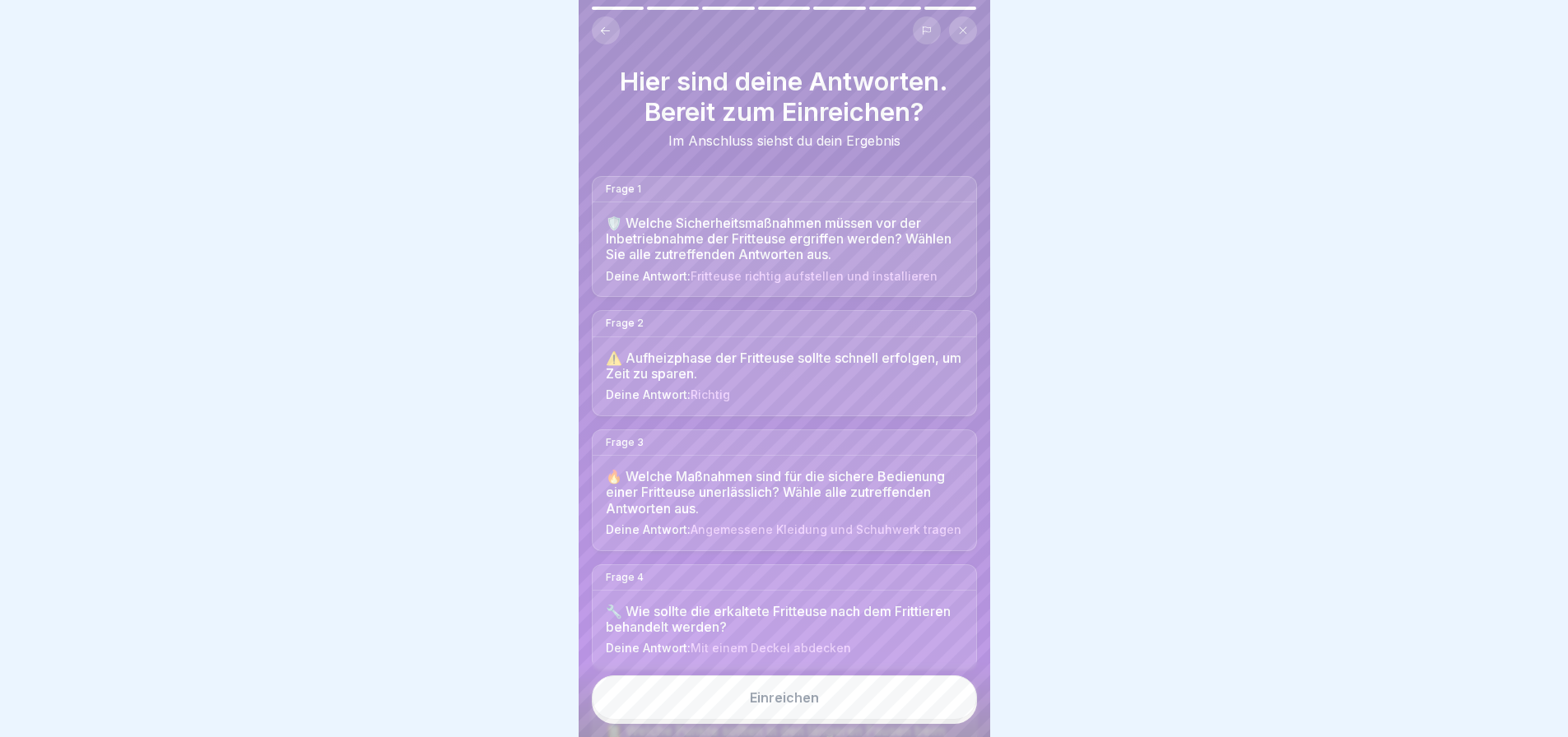
click at [955, 706] on button "Einreichen" at bounding box center [785, 697] width 385 height 44
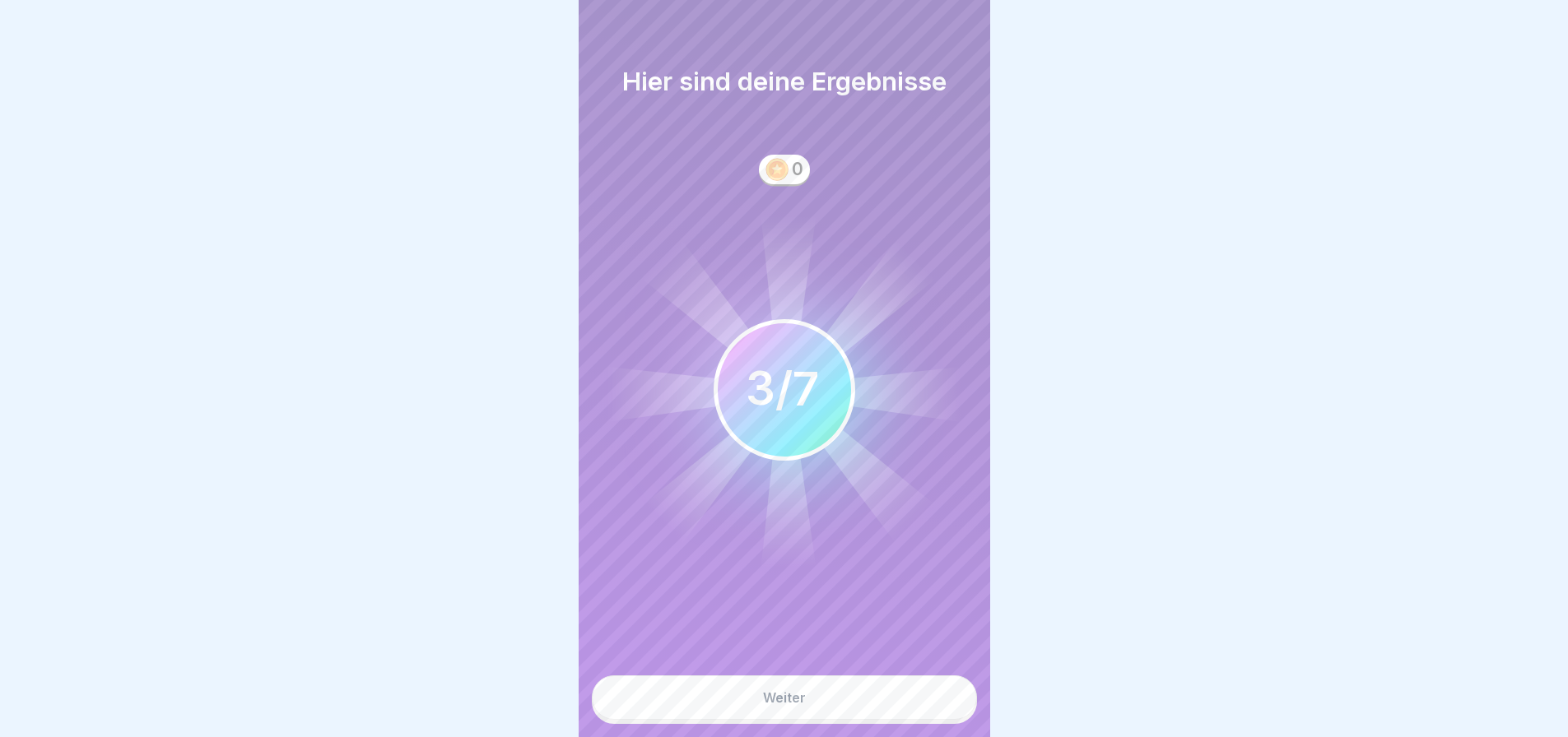
click at [955, 706] on button "Weiter" at bounding box center [785, 697] width 385 height 44
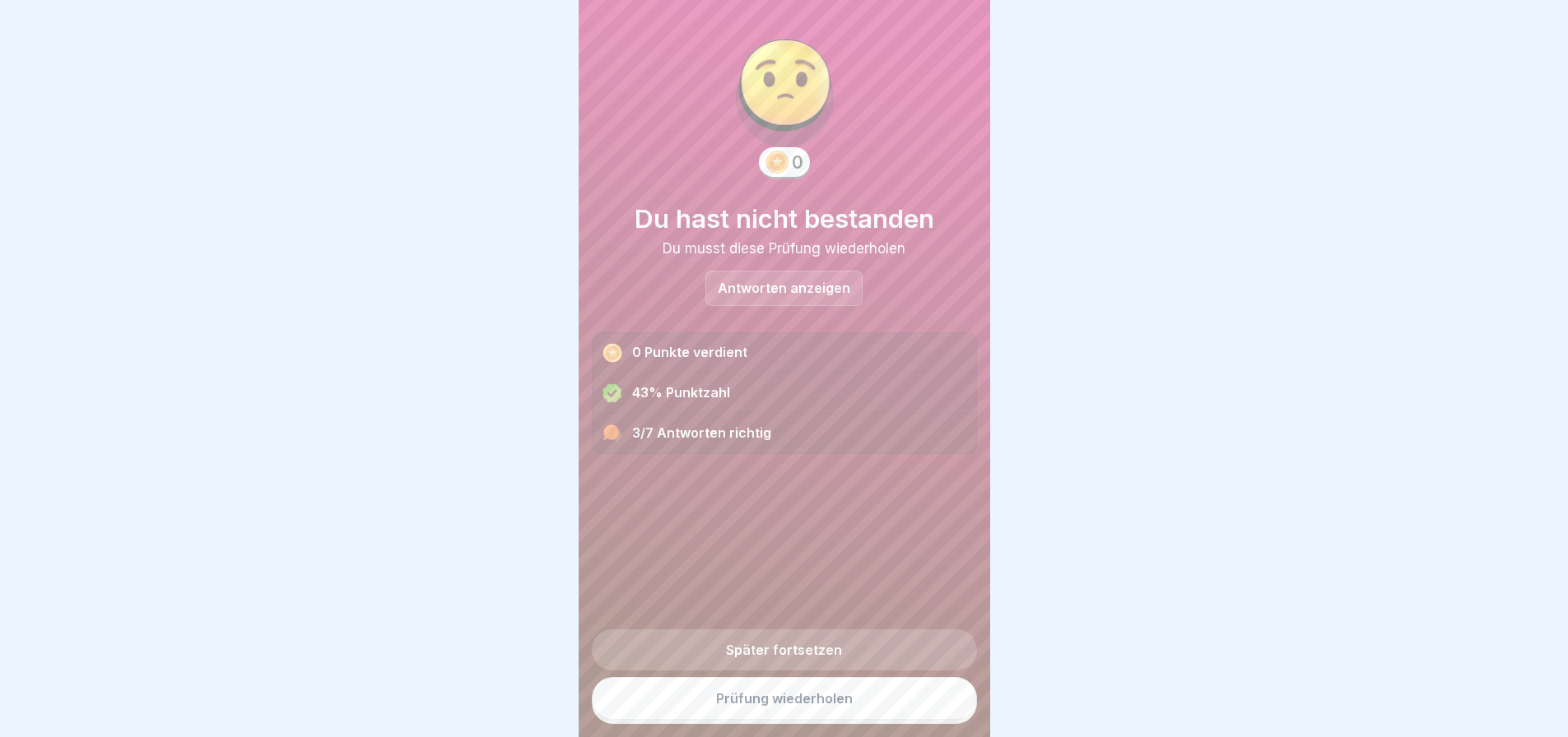
click at [836, 293] on p "Antworten anzeigen" at bounding box center [784, 288] width 132 height 14
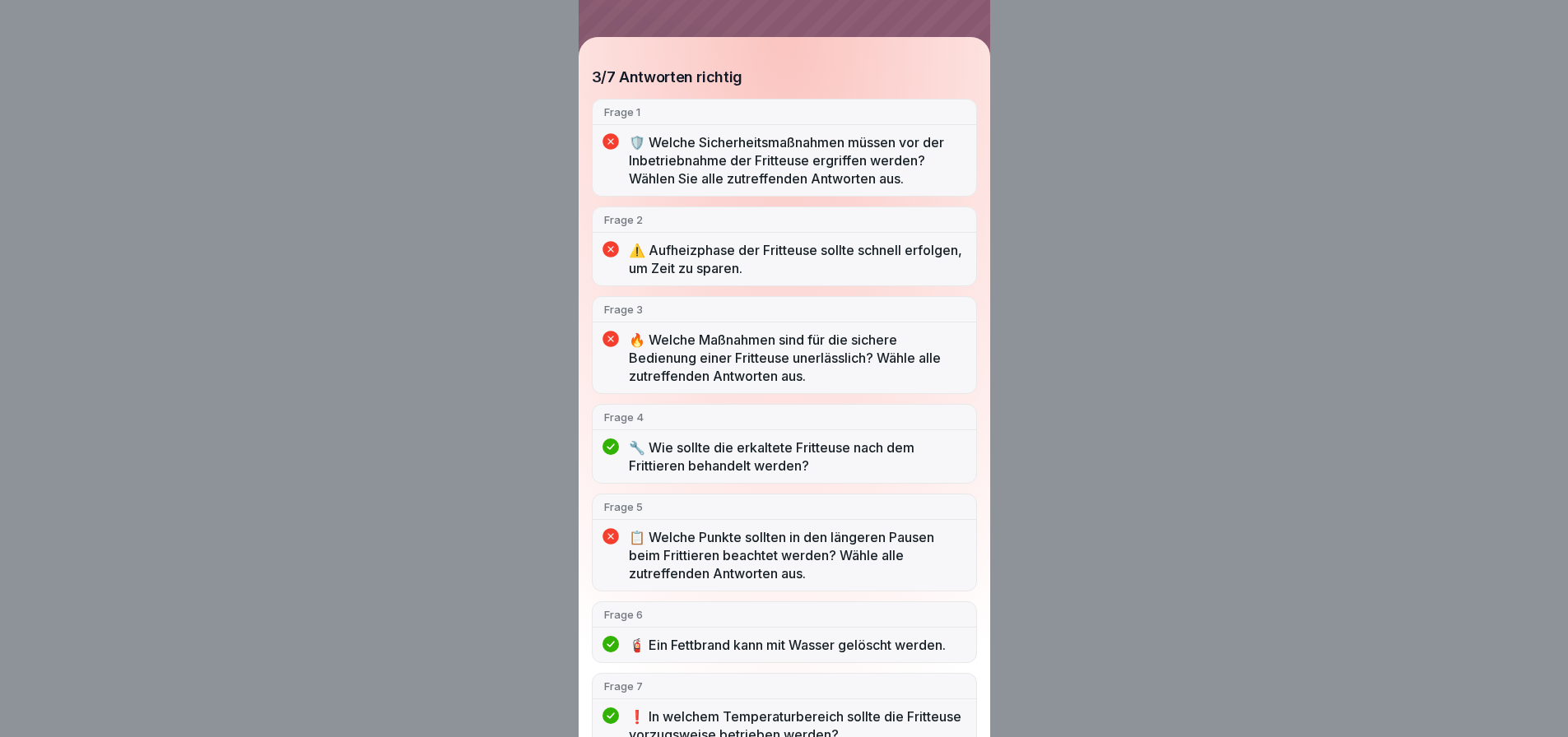
scroll to position [27, 0]
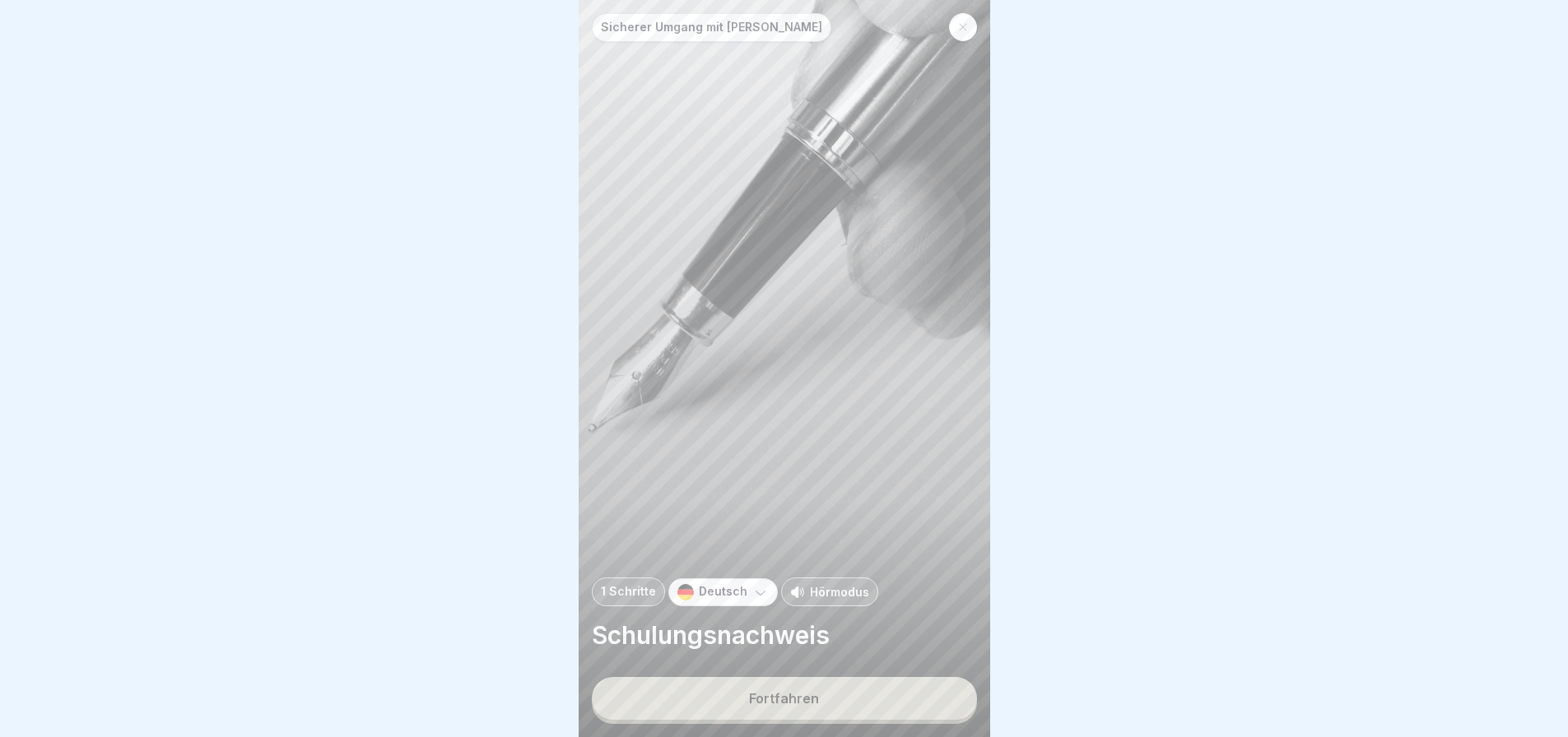
click at [753, 600] on icon at bounding box center [760, 592] width 16 height 16
click at [754, 706] on div "Fortfahren" at bounding box center [784, 698] width 70 height 14
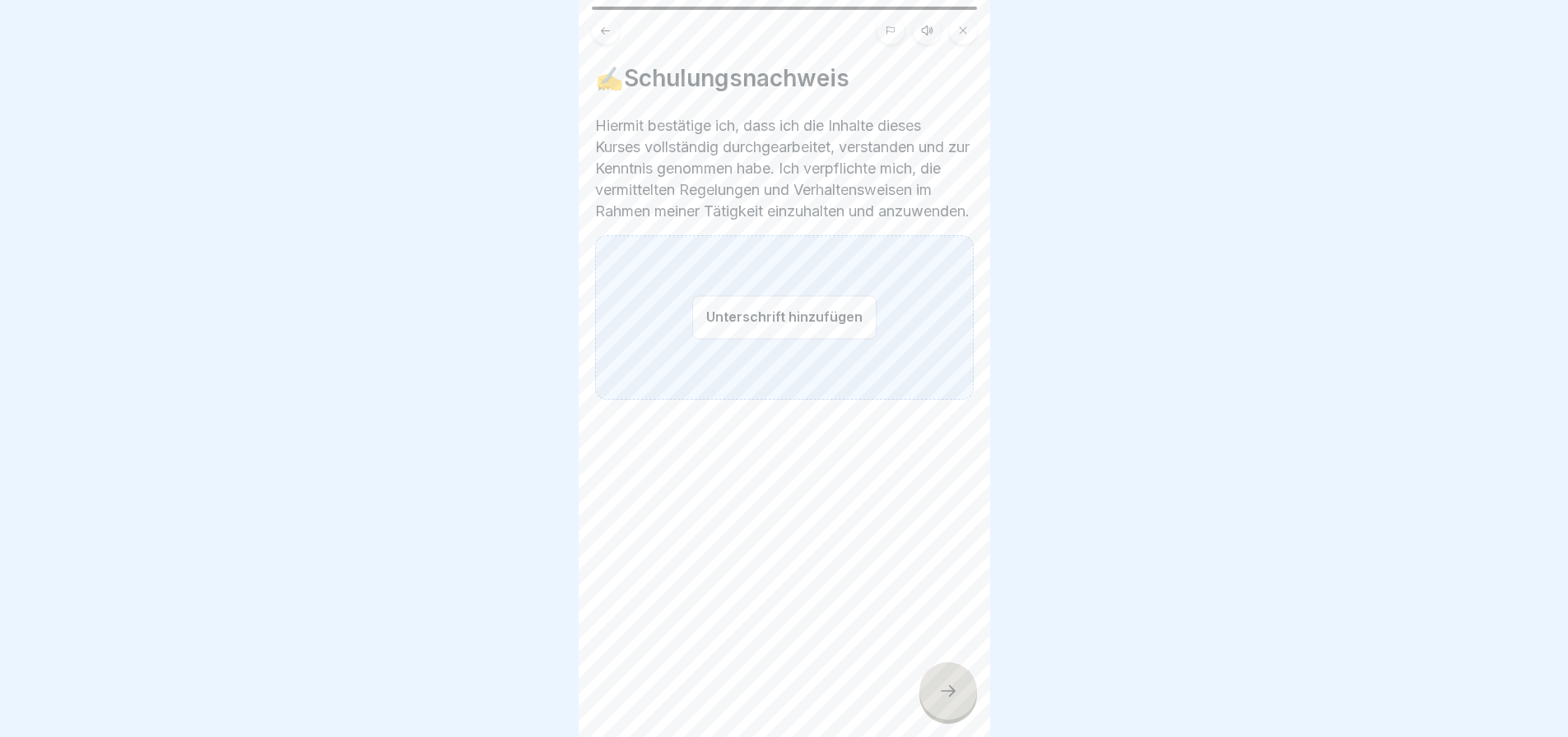
click at [853, 339] on button "Unterschrift hinzufügen" at bounding box center [784, 316] width 184 height 43
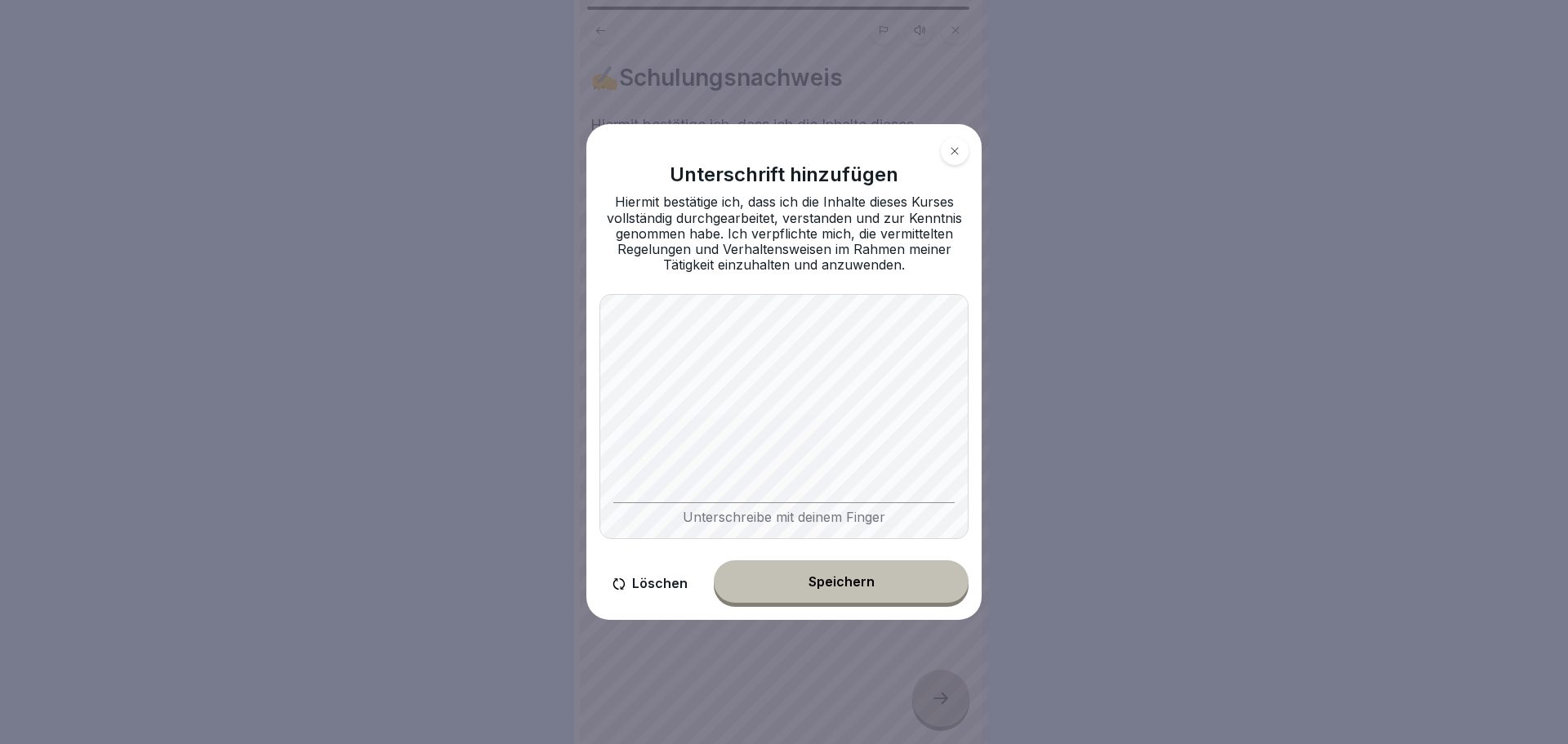
click at [953, 150] on icon at bounding box center [954, 151] width 8 height 8
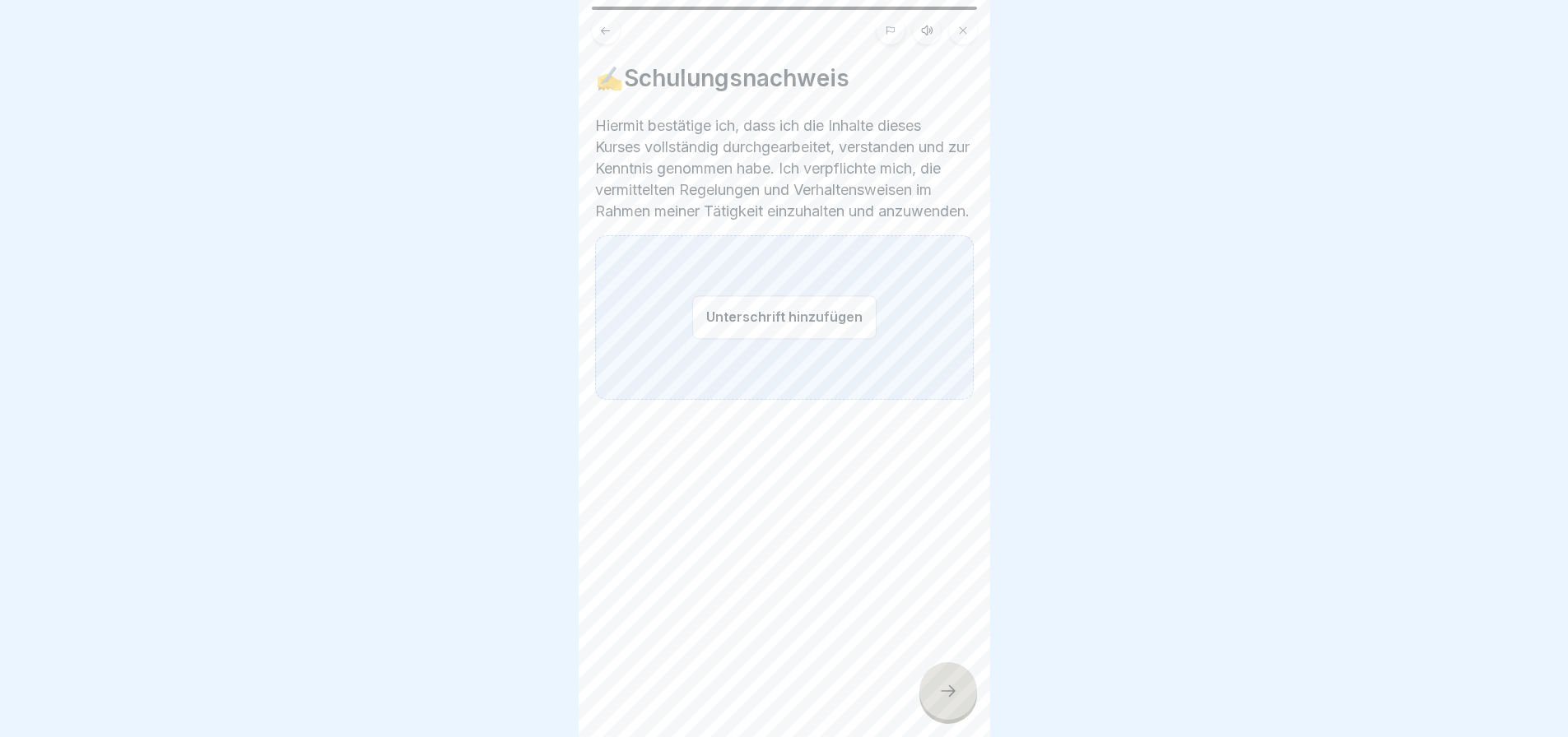
click at [974, 726] on div "✍️Schulungsnachweis Hiermit bestätige ich, dass ich die Inhalte dieses Kurses v…" at bounding box center [784, 368] width 412 height 737
click at [971, 720] on div at bounding box center [949, 691] width 58 height 58
drag, startPoint x: 971, startPoint y: 722, endPoint x: 605, endPoint y: 14, distance: 797.0
click at [603, 27] on icon at bounding box center [605, 31] width 13 height 13
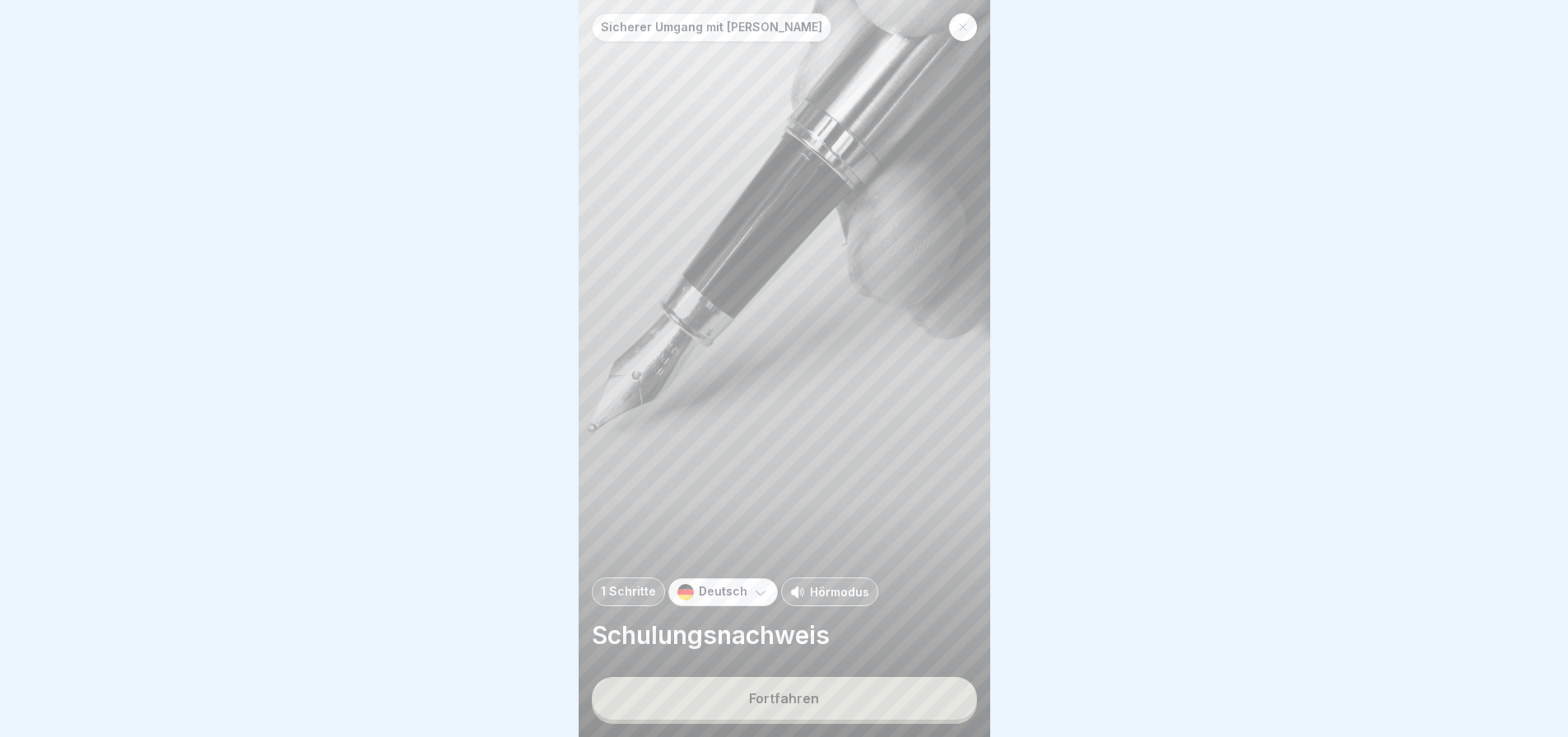
click at [965, 31] on icon at bounding box center [963, 27] width 10 height 10
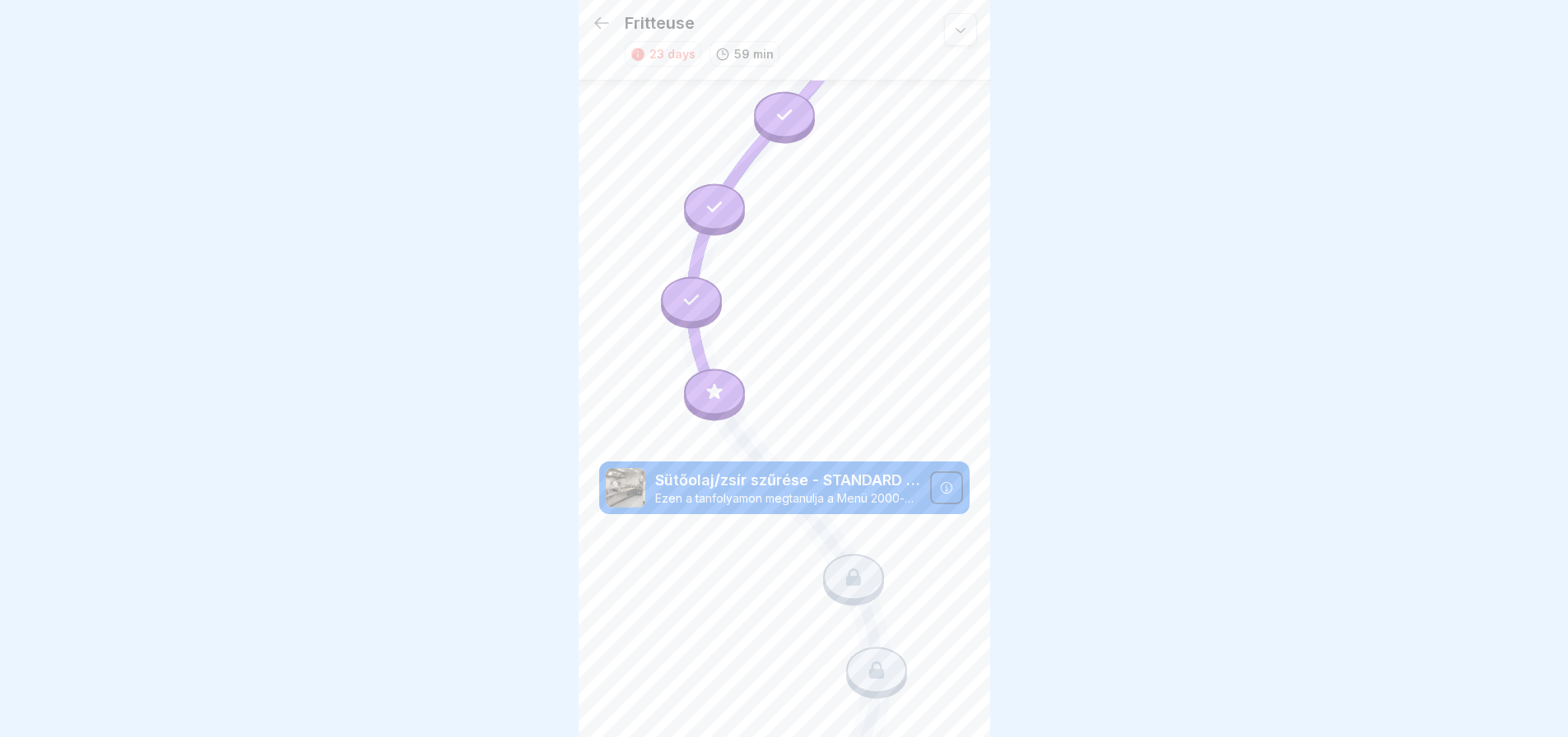
scroll to position [359, 0]
click at [714, 383] on icon at bounding box center [714, 391] width 15 height 15
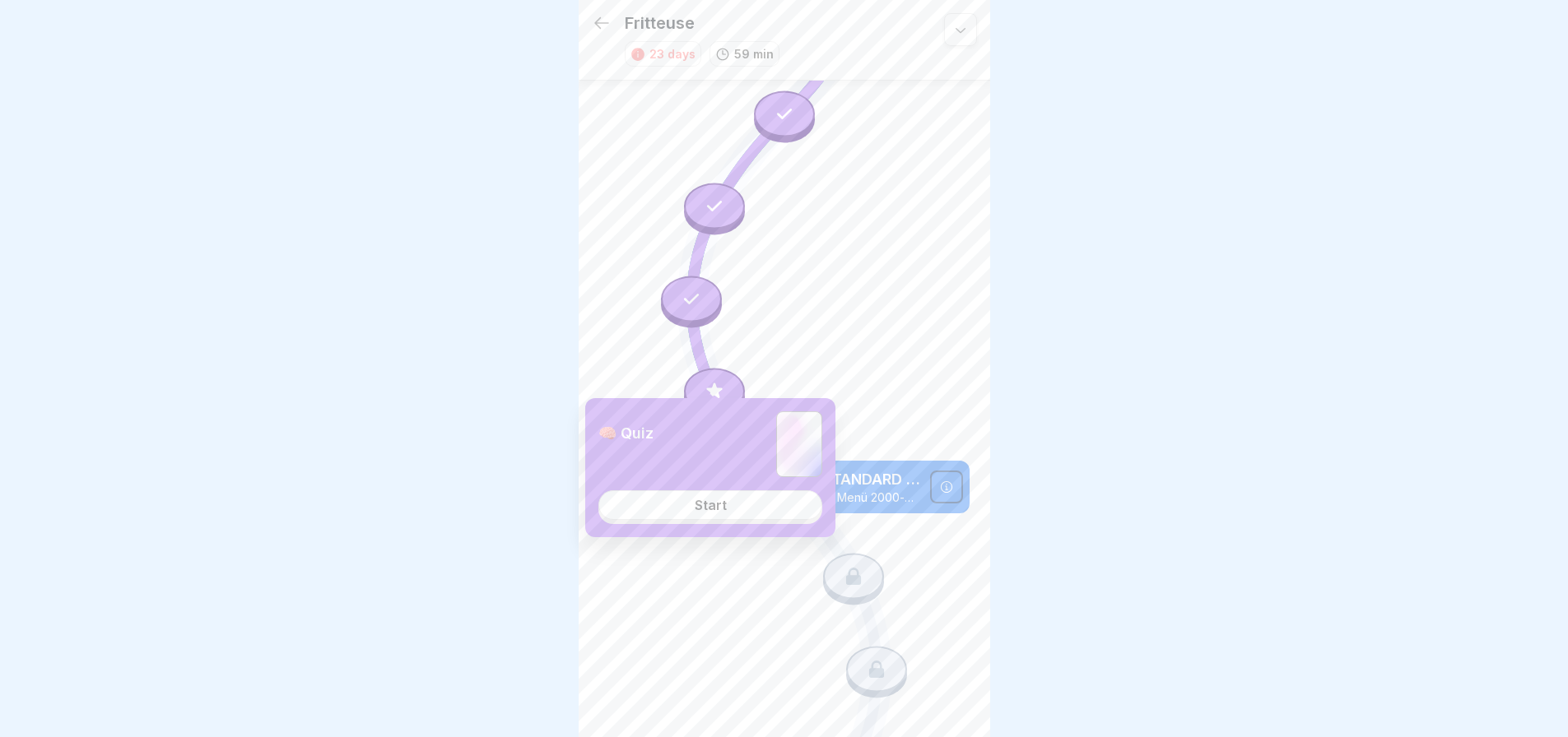
click at [725, 512] on div "Start" at bounding box center [711, 505] width 32 height 14
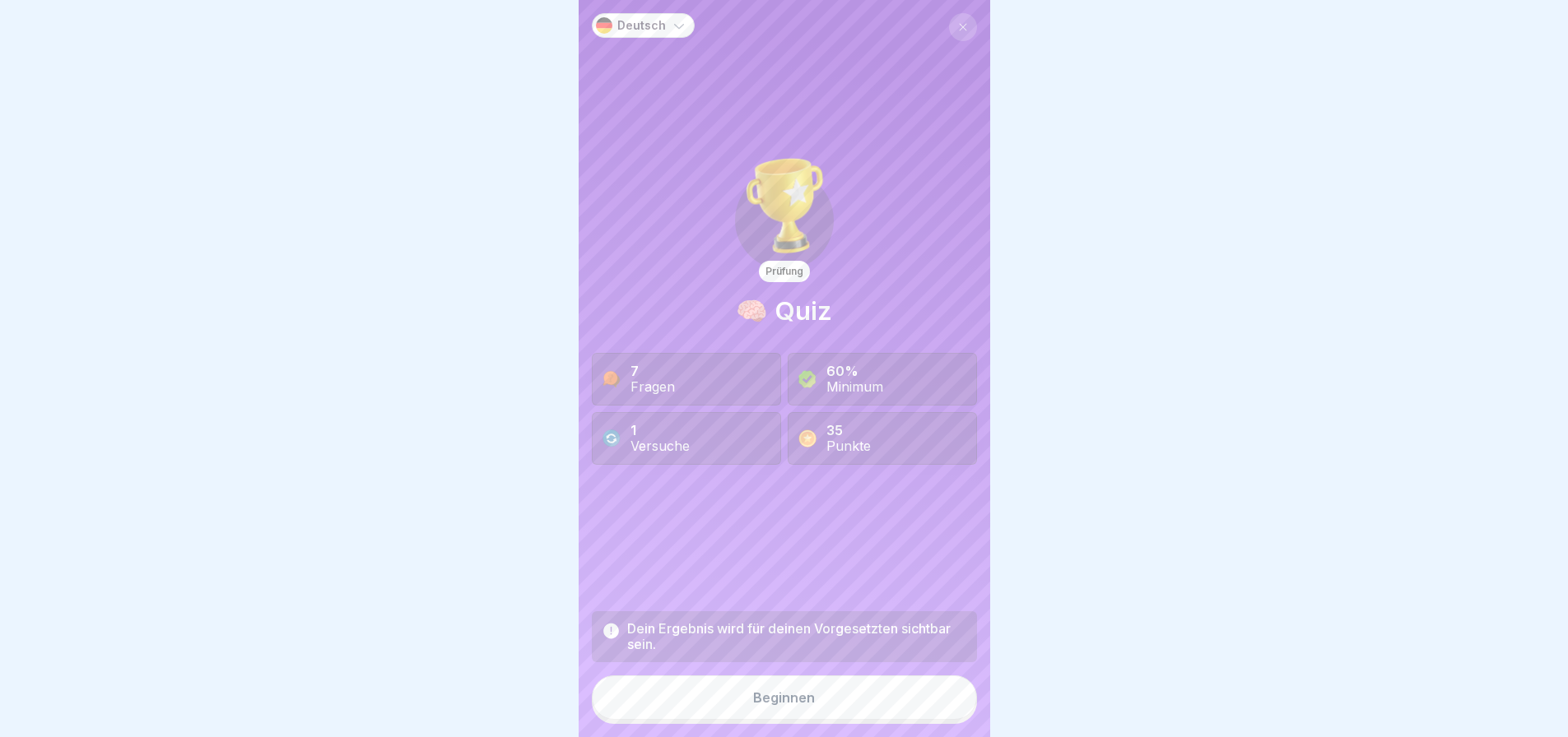
click at [780, 705] on div "Beginnen" at bounding box center [784, 697] width 62 height 14
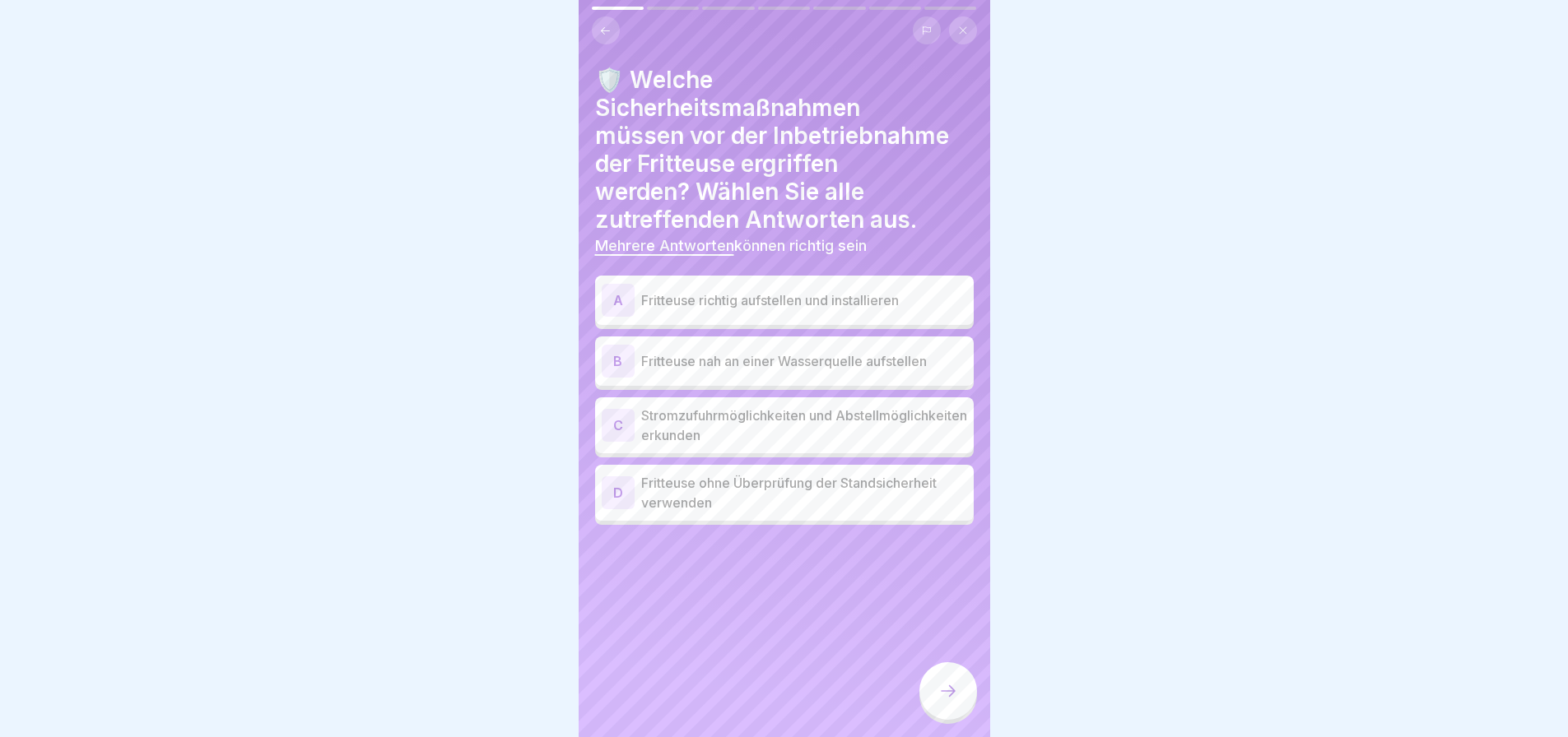
click at [861, 284] on div "A Fritteuse richtig aufstellen und installieren" at bounding box center [784, 300] width 366 height 33
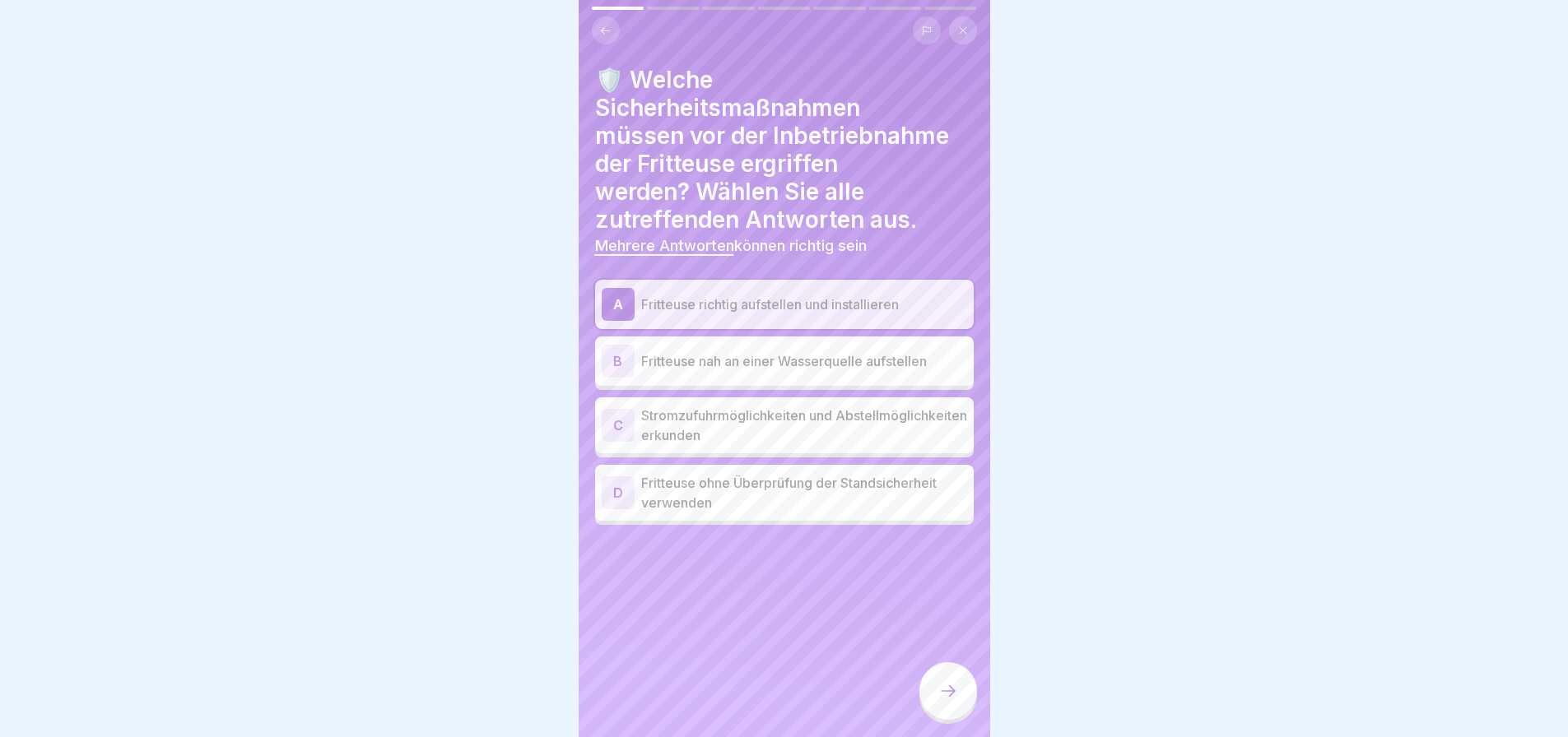
click at [963, 707] on div at bounding box center [949, 691] width 58 height 58
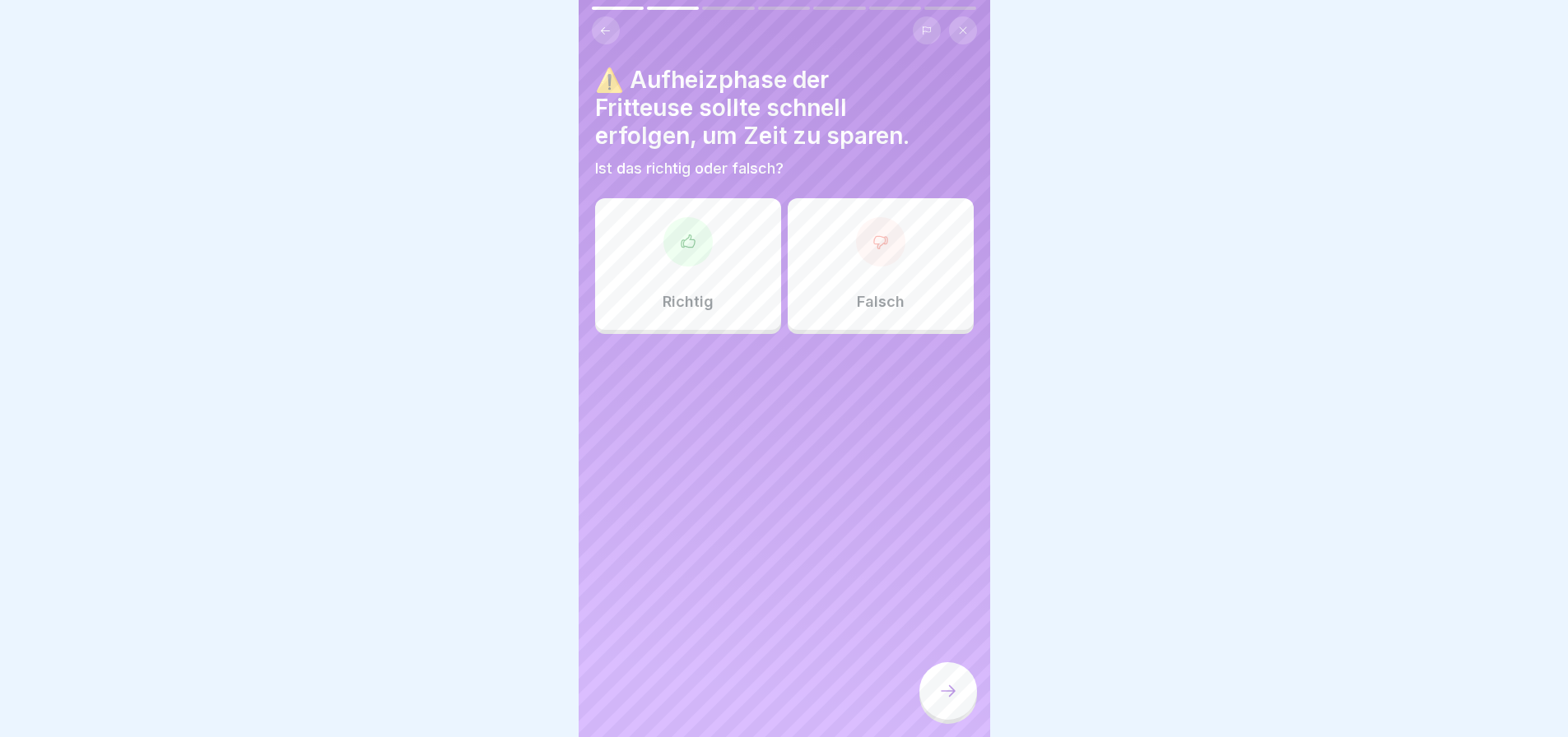
click at [912, 276] on div "Falsch" at bounding box center [880, 264] width 186 height 131
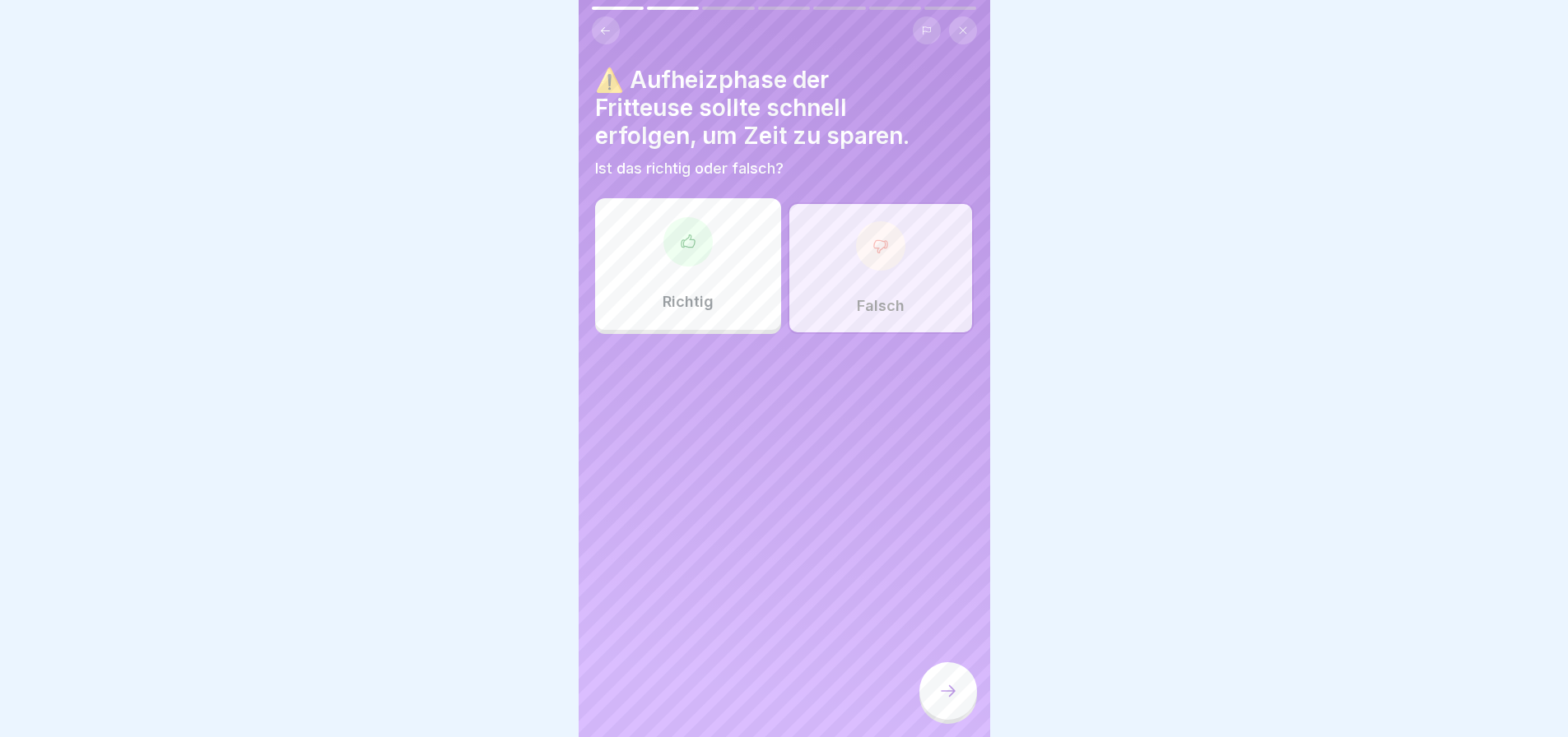
click at [961, 695] on div at bounding box center [949, 691] width 58 height 58
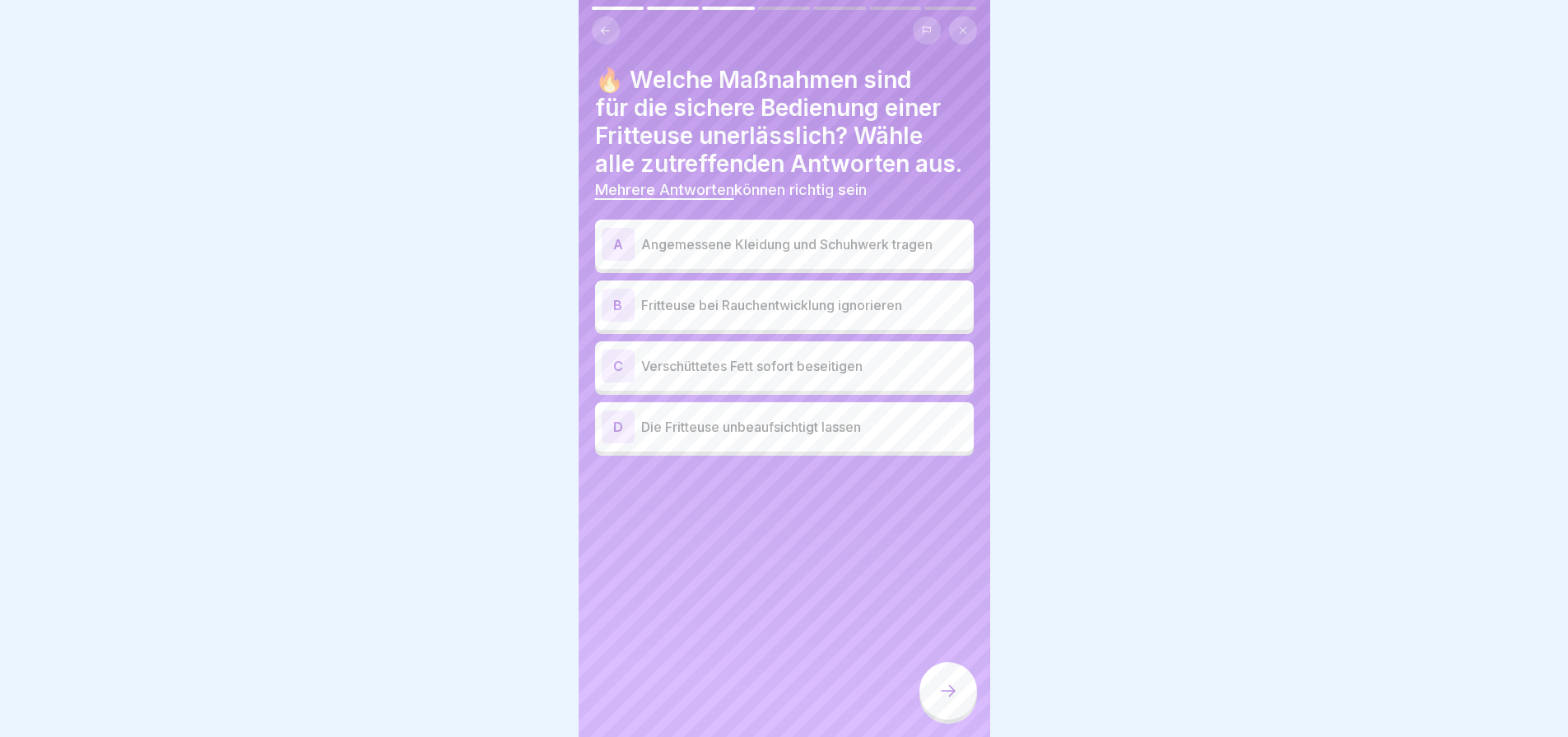
click at [906, 228] on div "A Angemessene Kleidung und Schuhwerk tragen" at bounding box center [784, 244] width 366 height 33
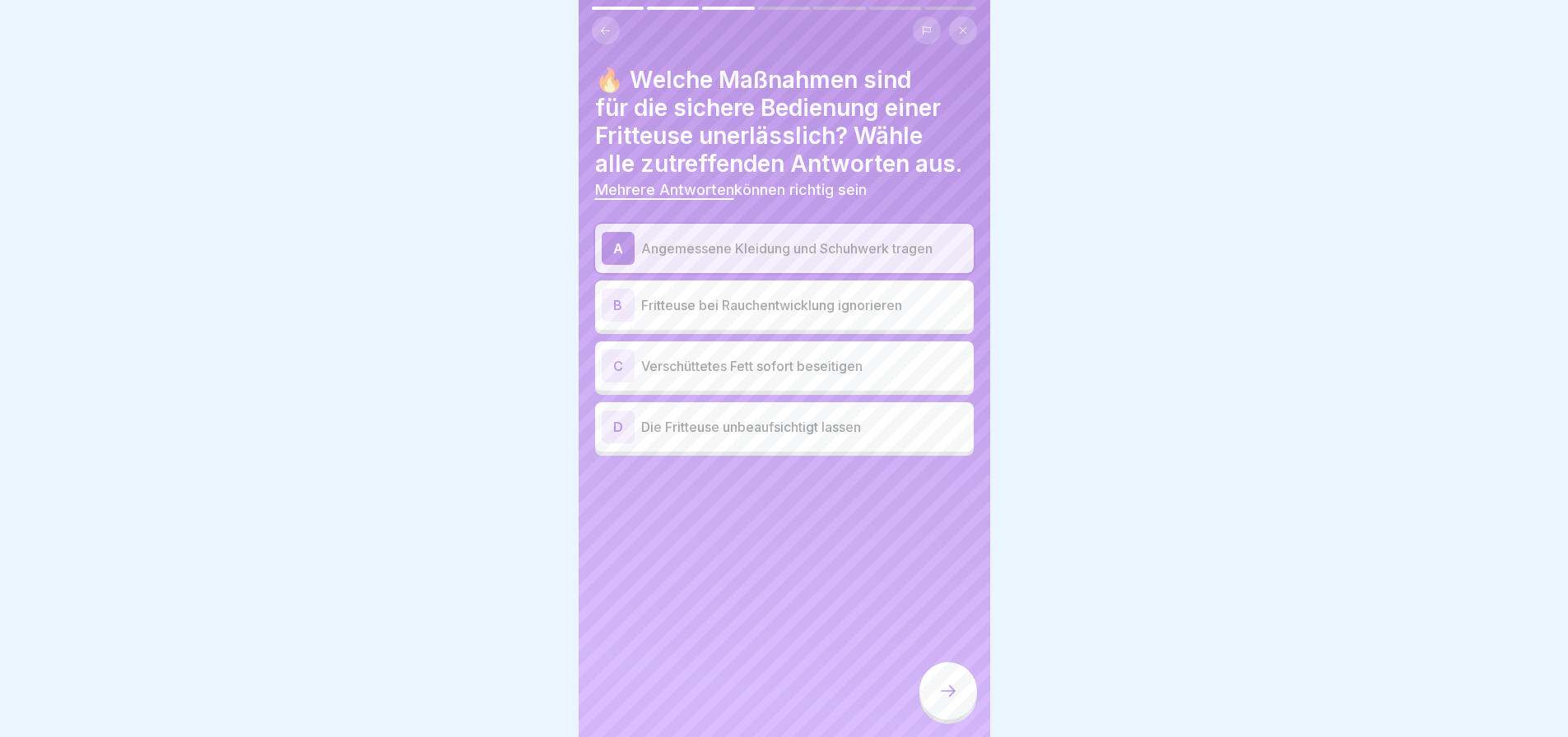
click at [759, 357] on p "Verschüttetes Fett sofort beseitigen" at bounding box center [804, 366] width 326 height 20
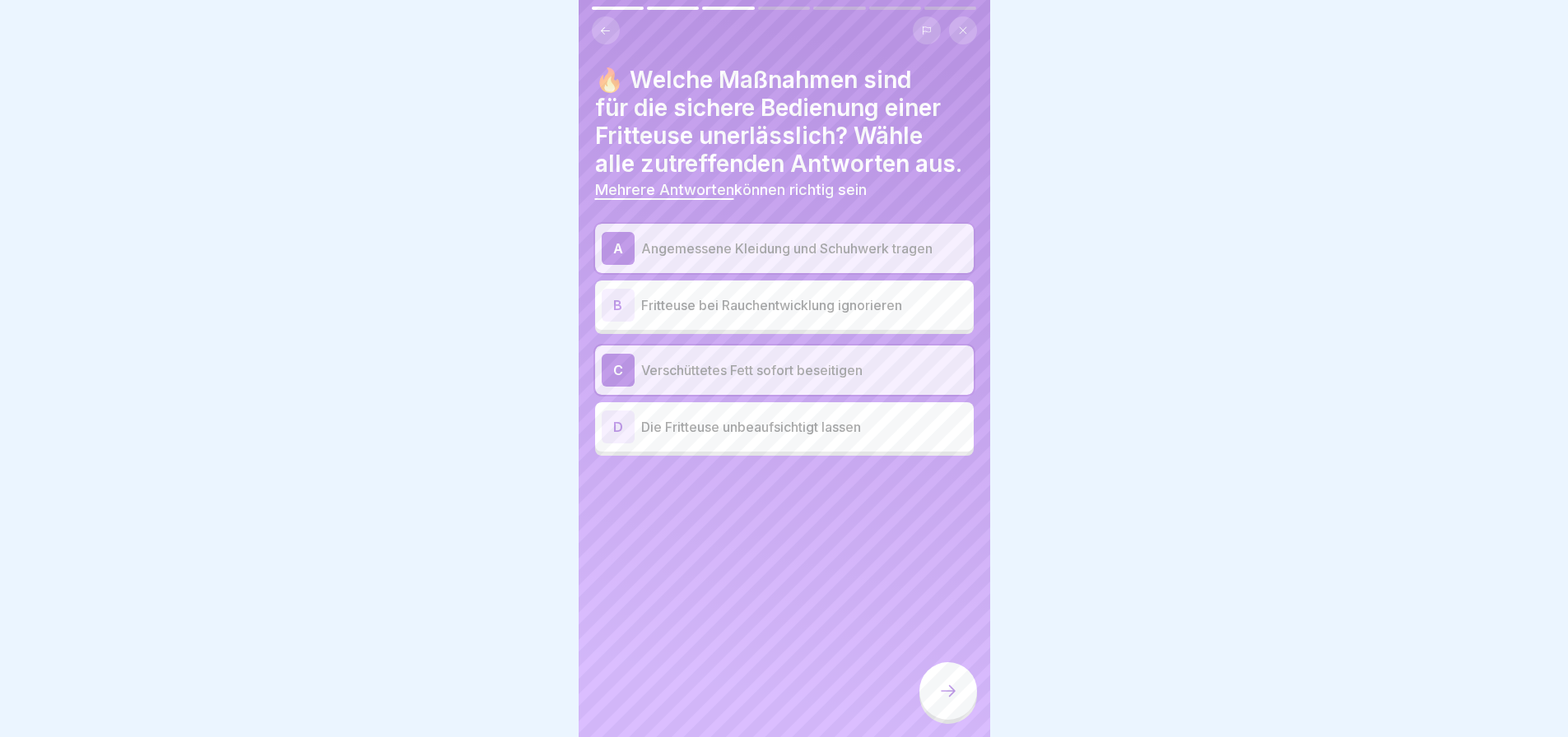
click at [950, 689] on div at bounding box center [949, 691] width 58 height 58
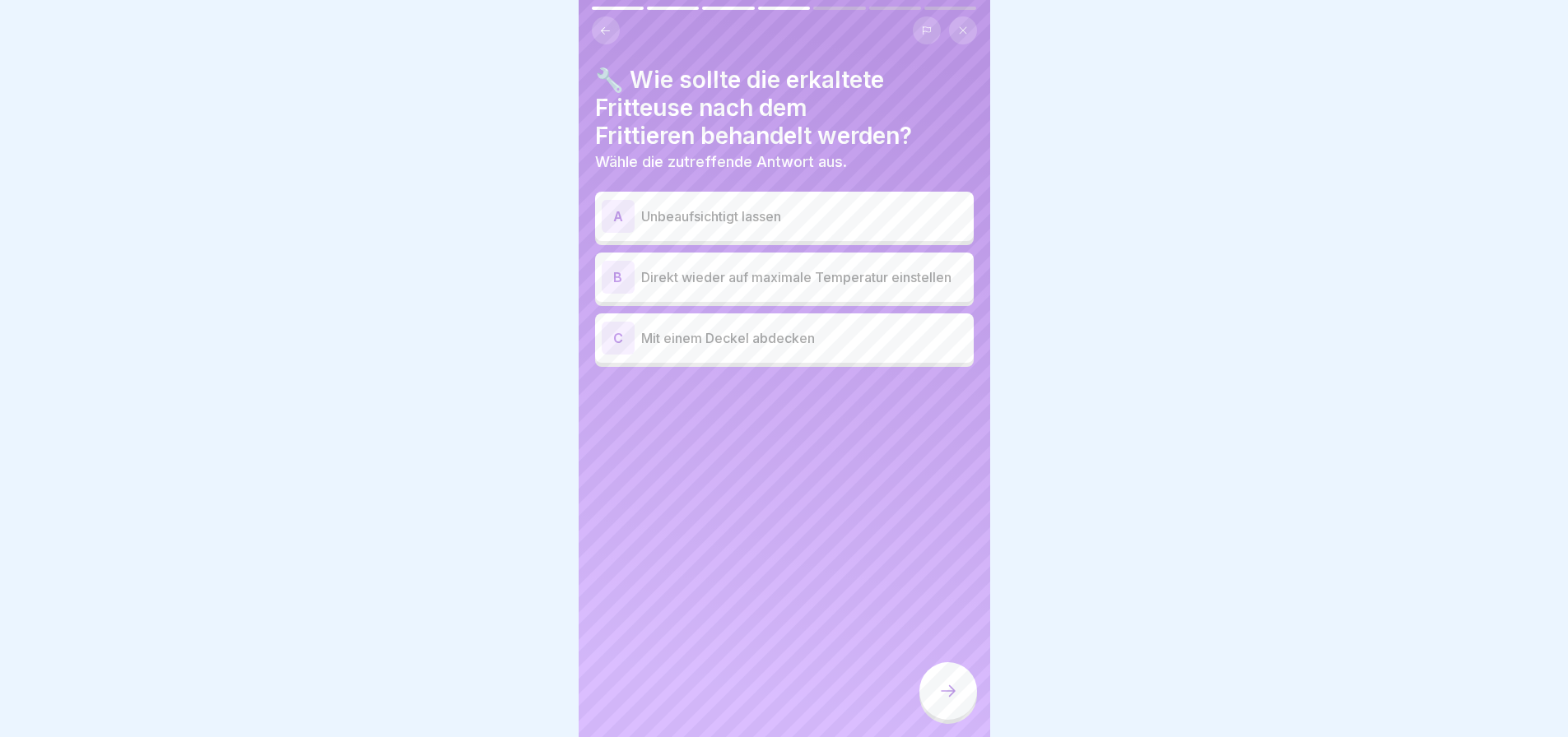
click at [803, 338] on p "Mit einem Deckel abdecken" at bounding box center [804, 338] width 326 height 20
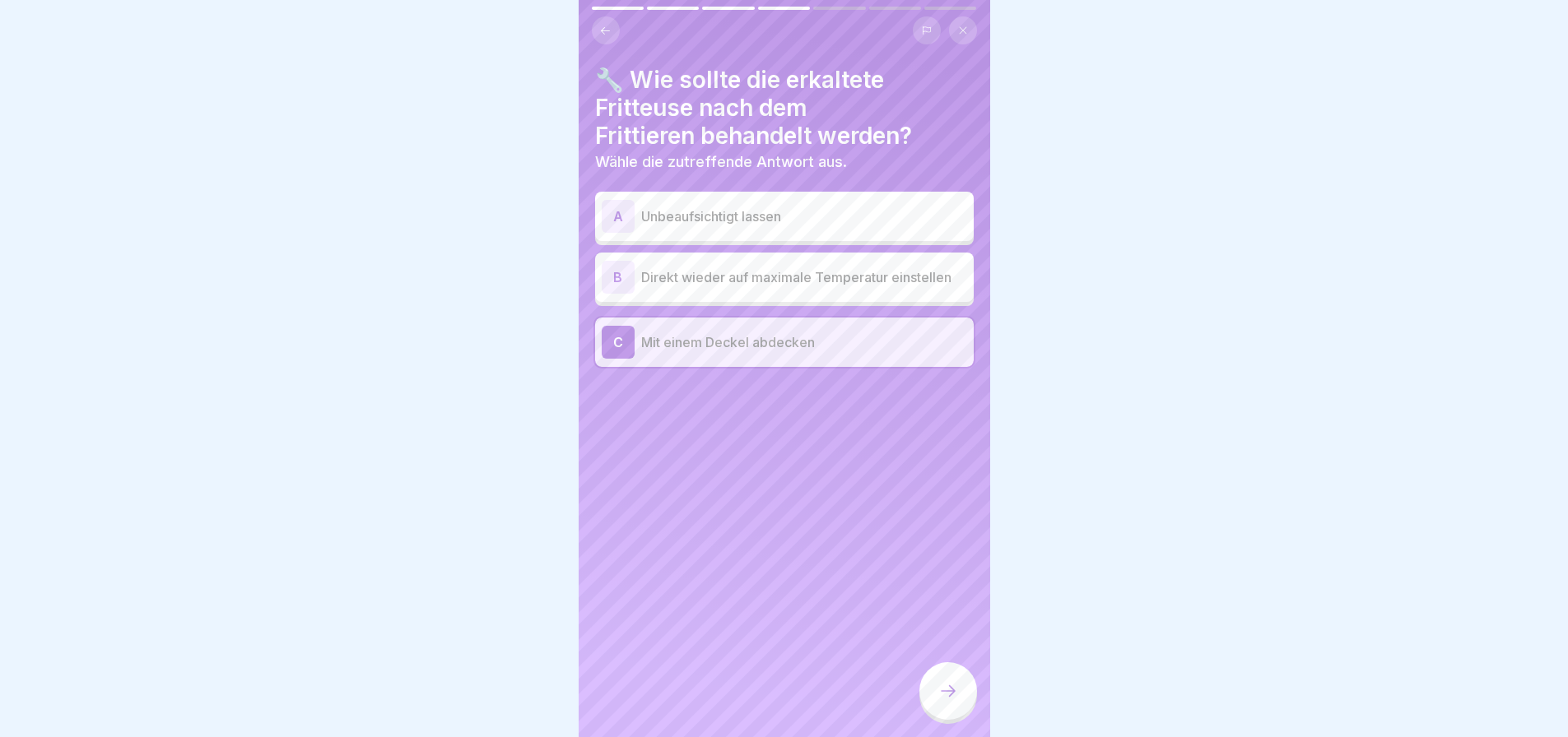
click at [961, 689] on div at bounding box center [949, 691] width 58 height 58
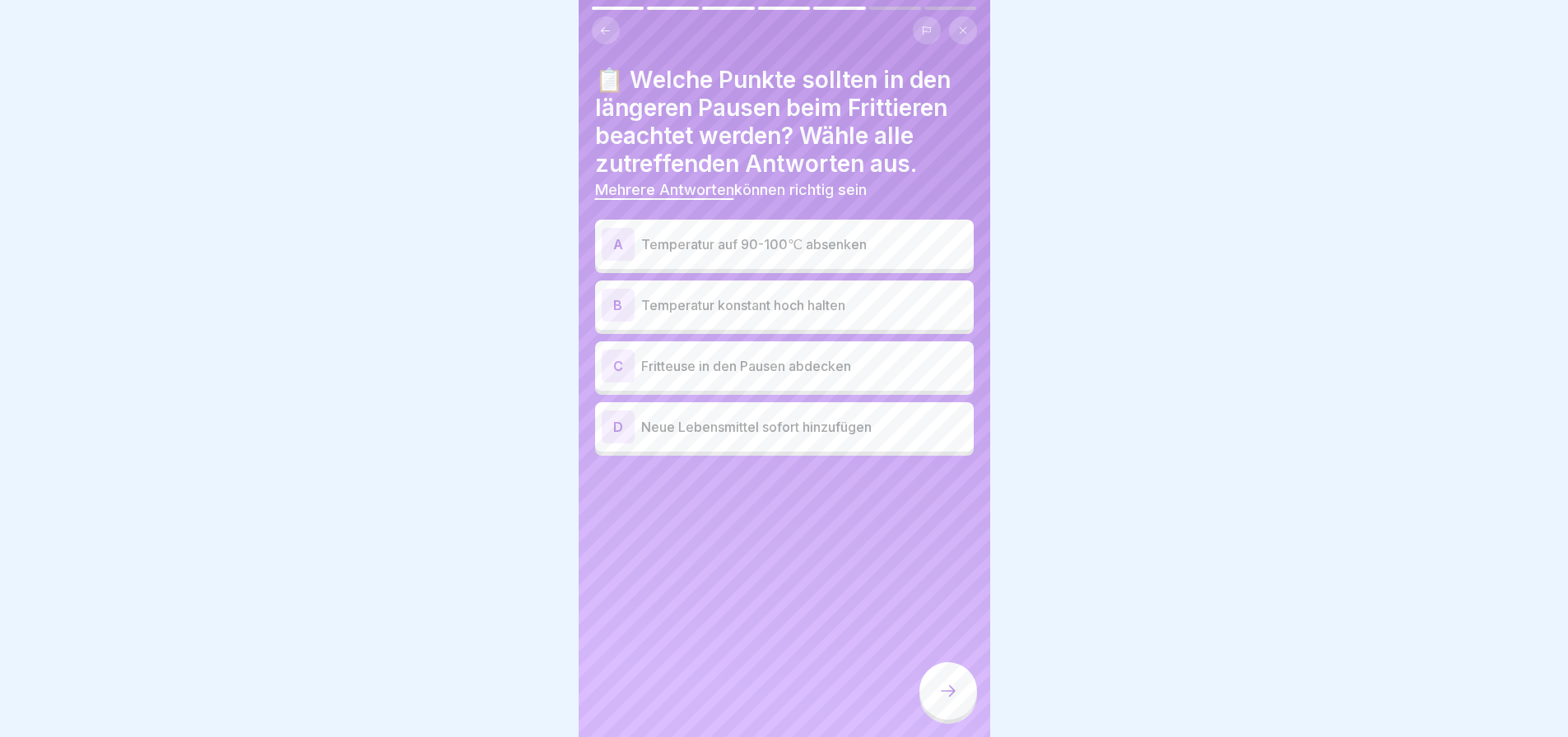
click at [786, 240] on p "Temperatur auf 90-100℃ absenken" at bounding box center [804, 243] width 326 height 20
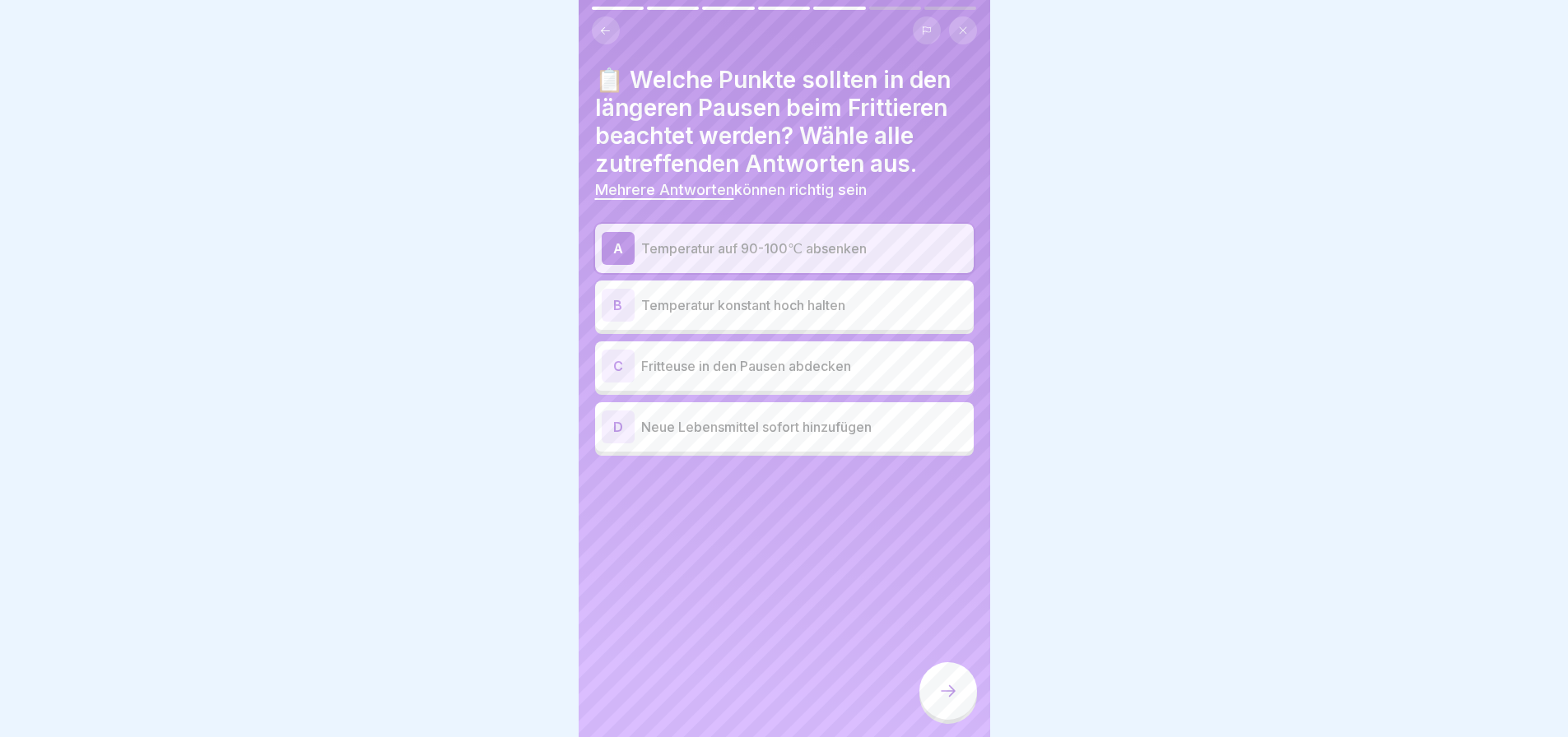
click at [786, 240] on p "Temperatur auf 90-100℃ absenken" at bounding box center [804, 248] width 326 height 20
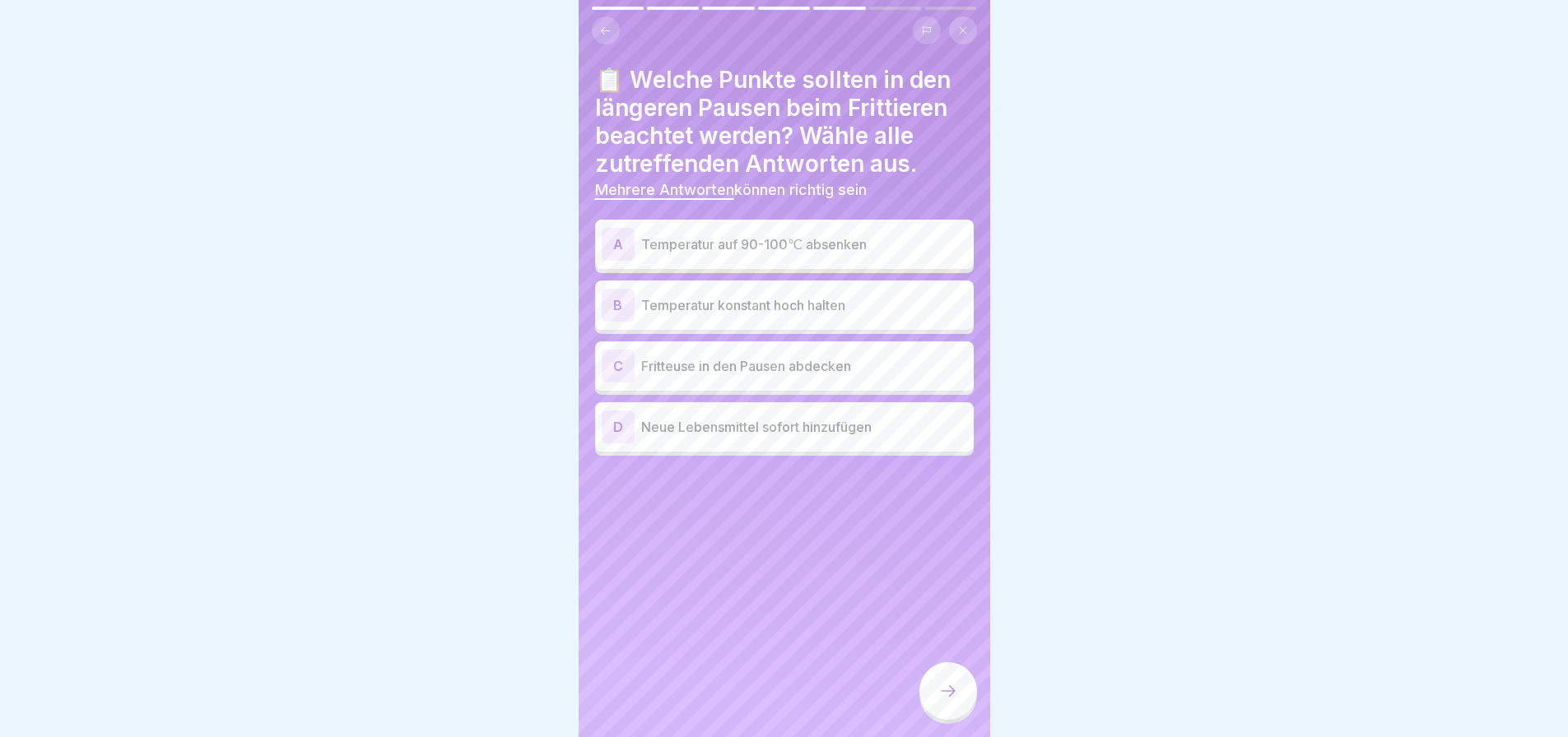
click at [709, 359] on p "Fritteuse in den Pausen abdecken" at bounding box center [804, 366] width 326 height 20
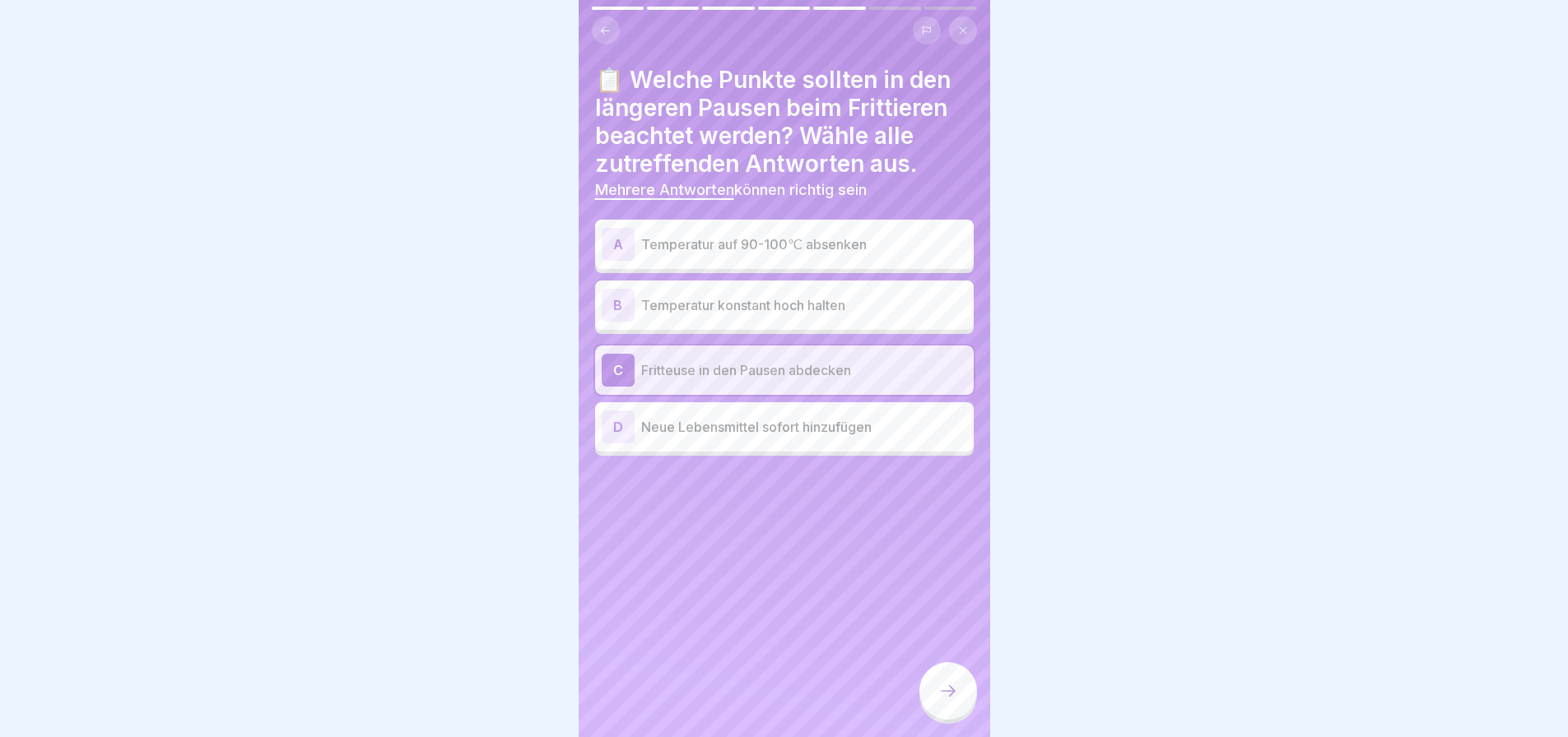
click at [961, 686] on div at bounding box center [949, 691] width 58 height 58
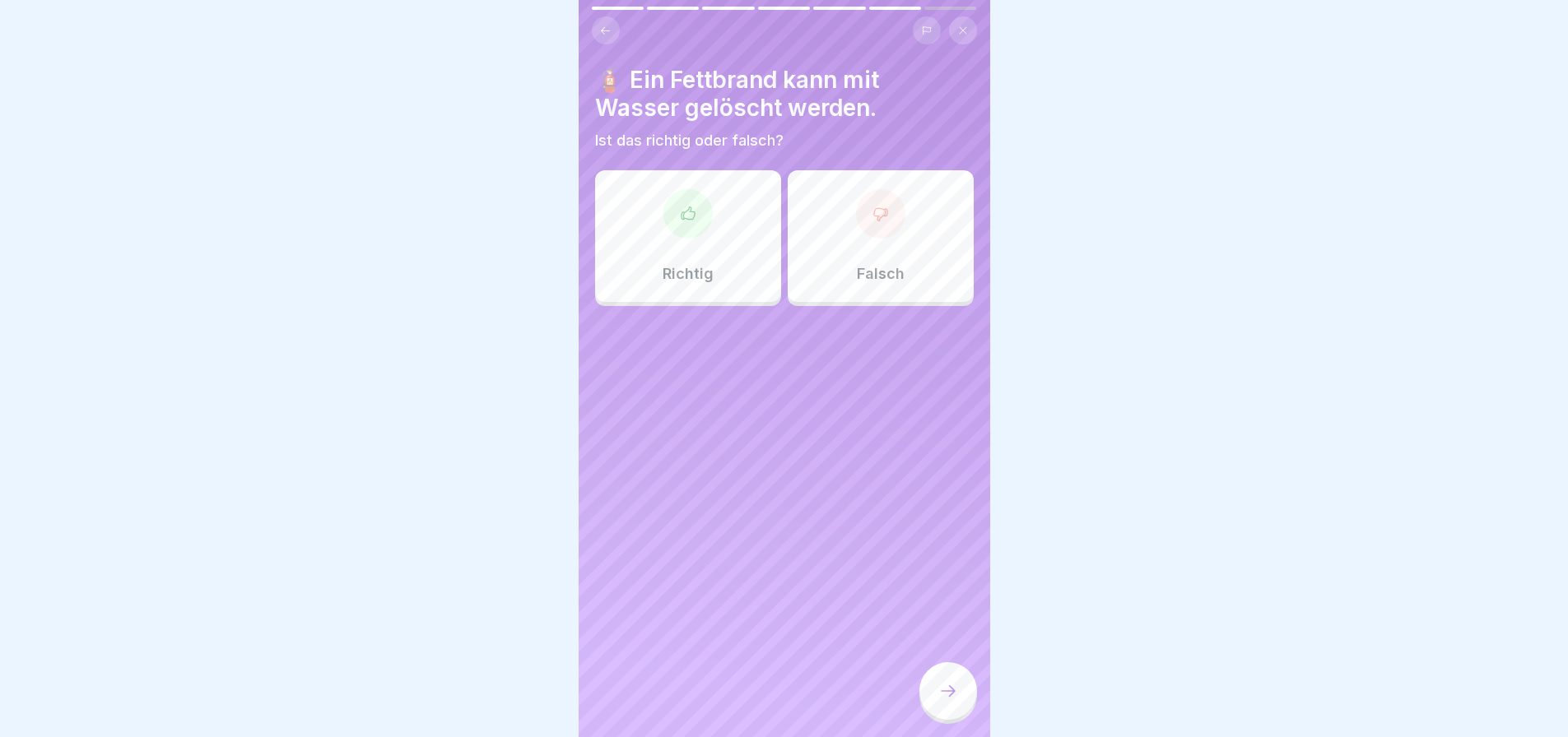
click at [857, 240] on div "Falsch" at bounding box center [880, 236] width 186 height 131
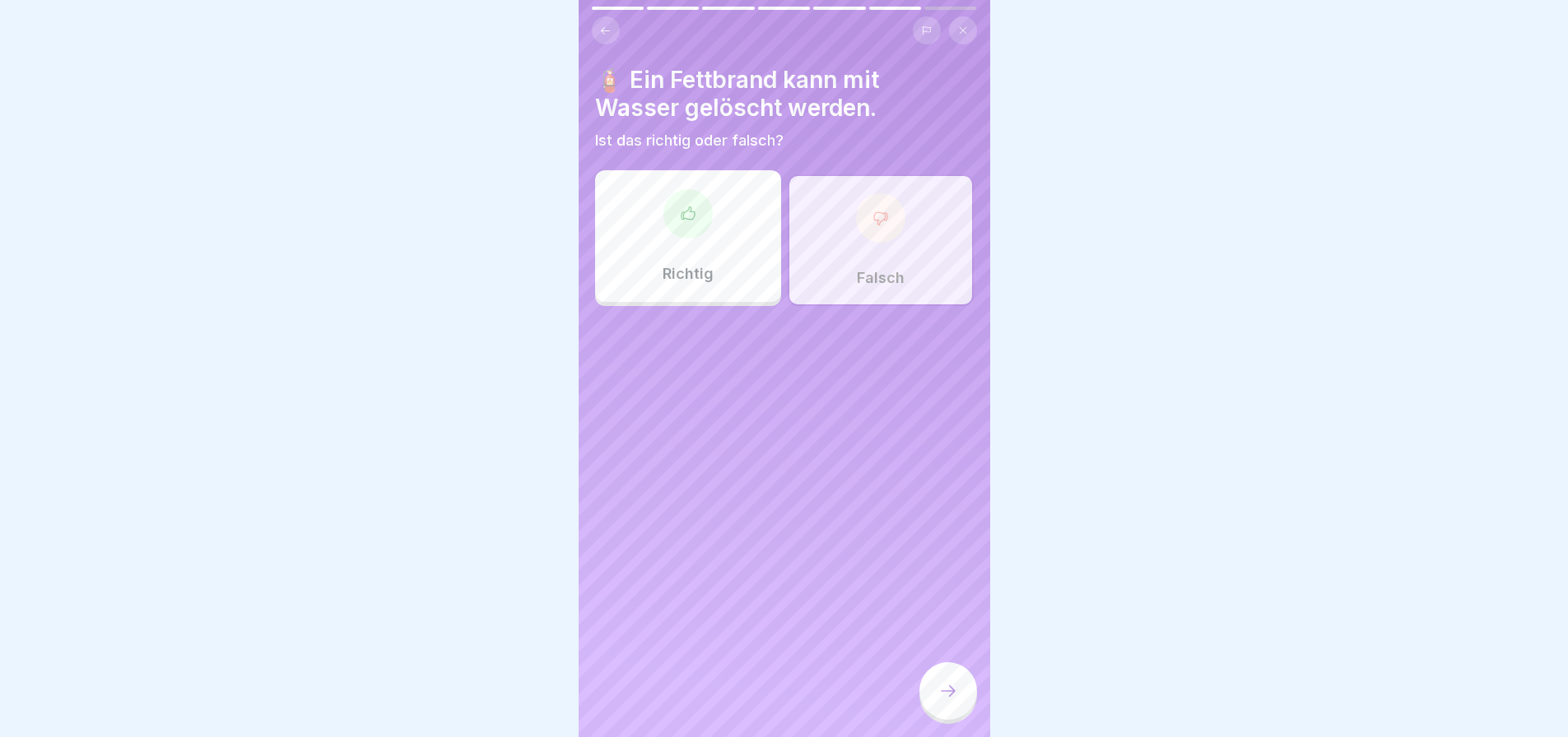
click at [949, 701] on icon at bounding box center [948, 690] width 20 height 20
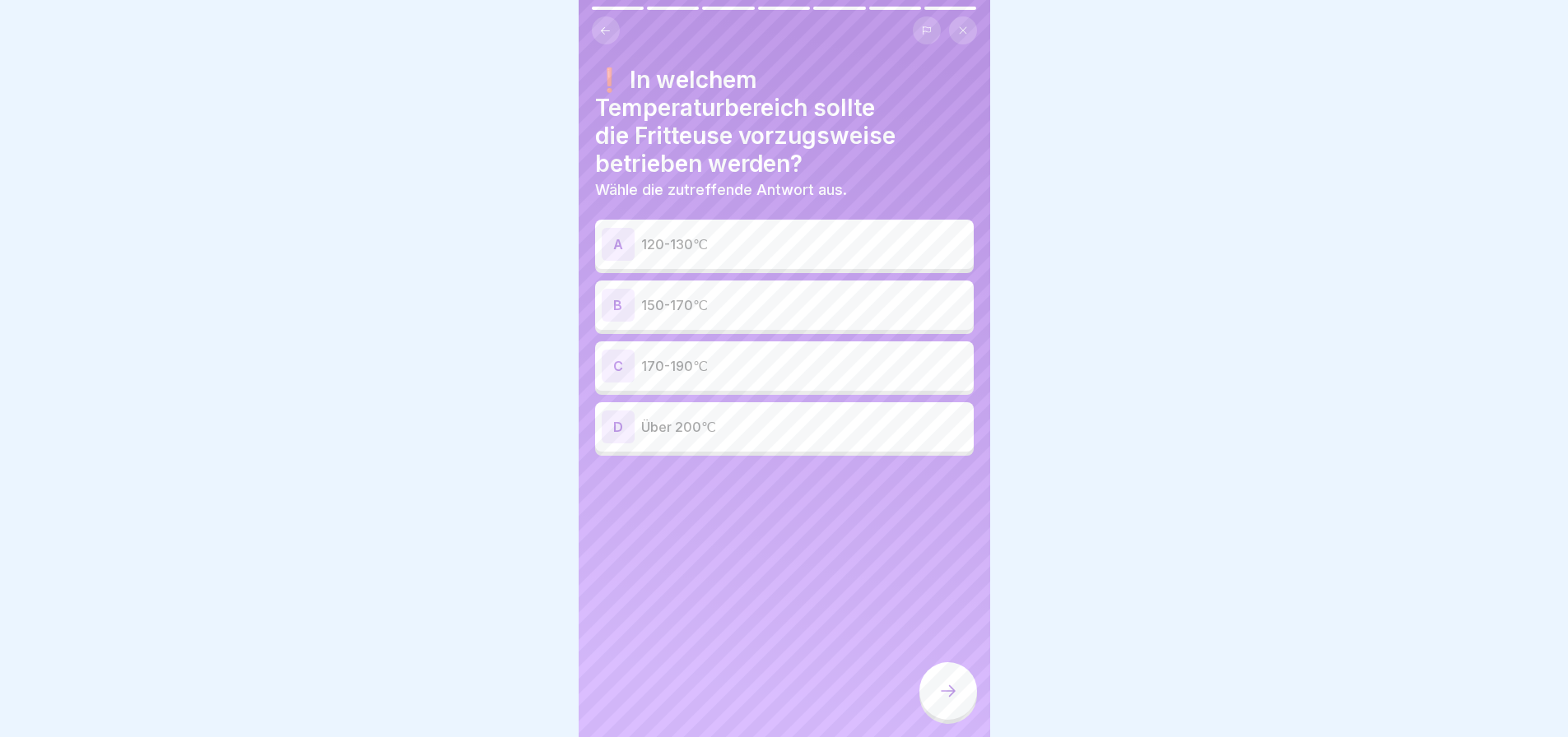
click at [806, 295] on p "150-170℃" at bounding box center [804, 304] width 326 height 20
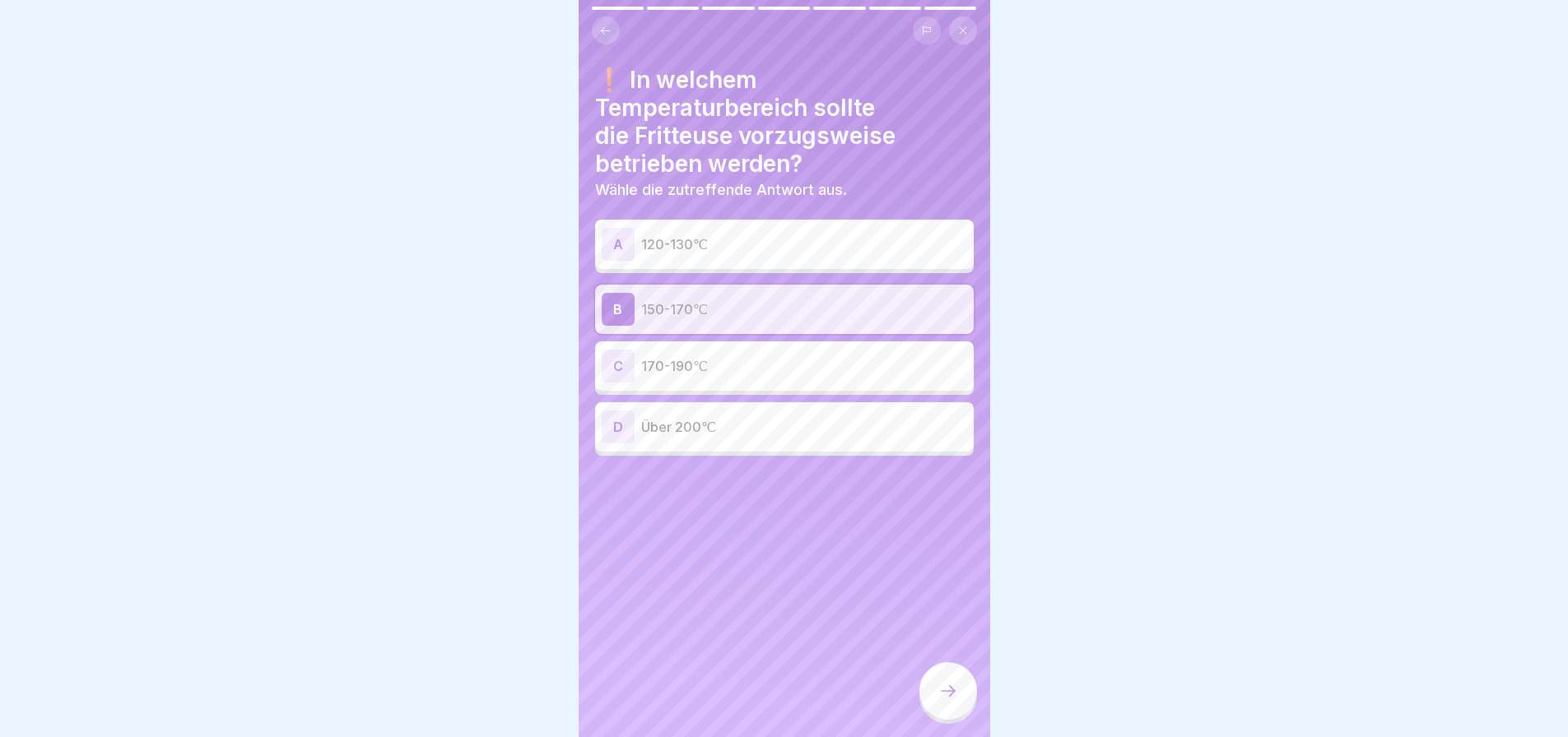
click at [960, 694] on div at bounding box center [949, 691] width 58 height 58
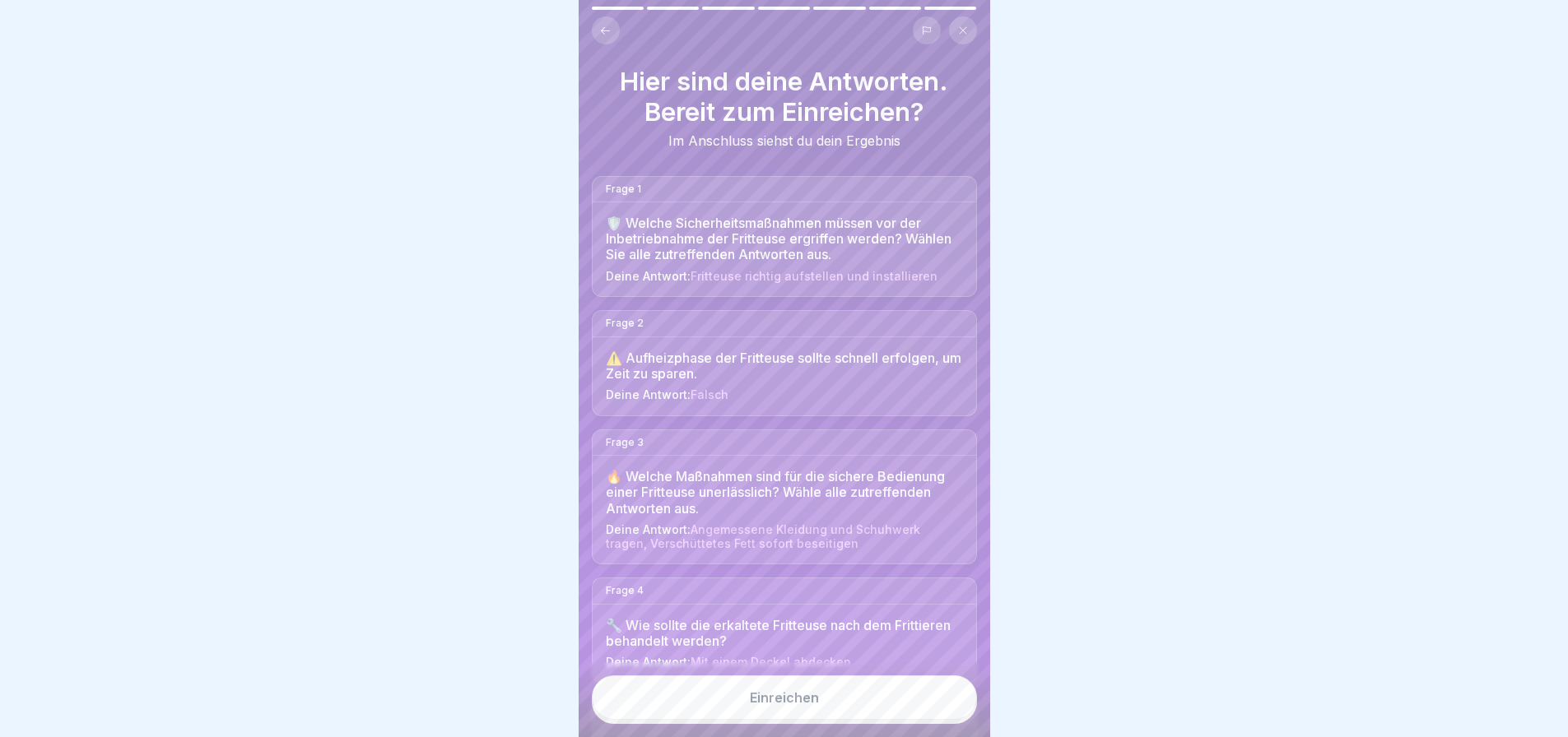
click at [917, 701] on button "Einreichen" at bounding box center [785, 697] width 385 height 44
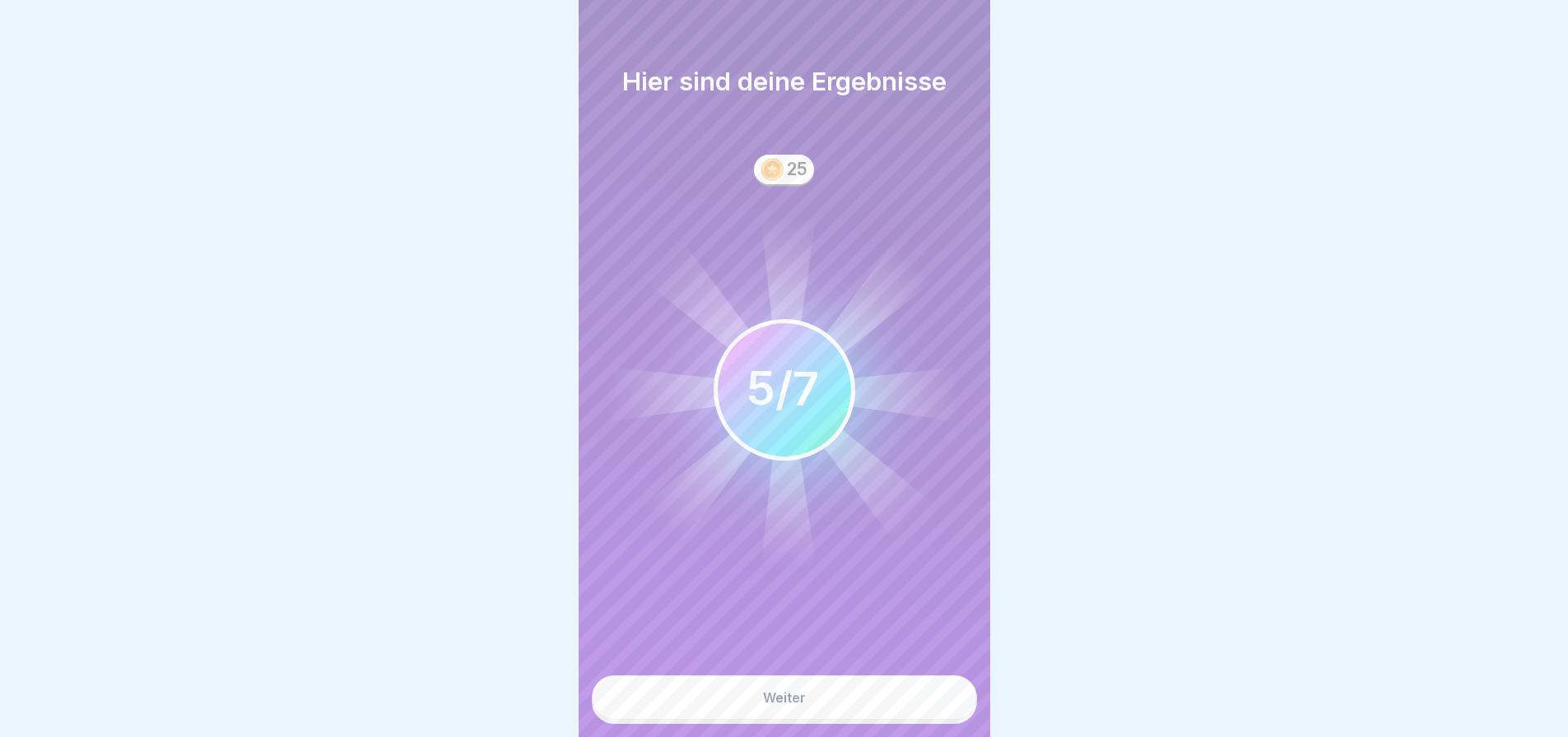
click at [917, 701] on button "Weiter" at bounding box center [785, 697] width 385 height 44
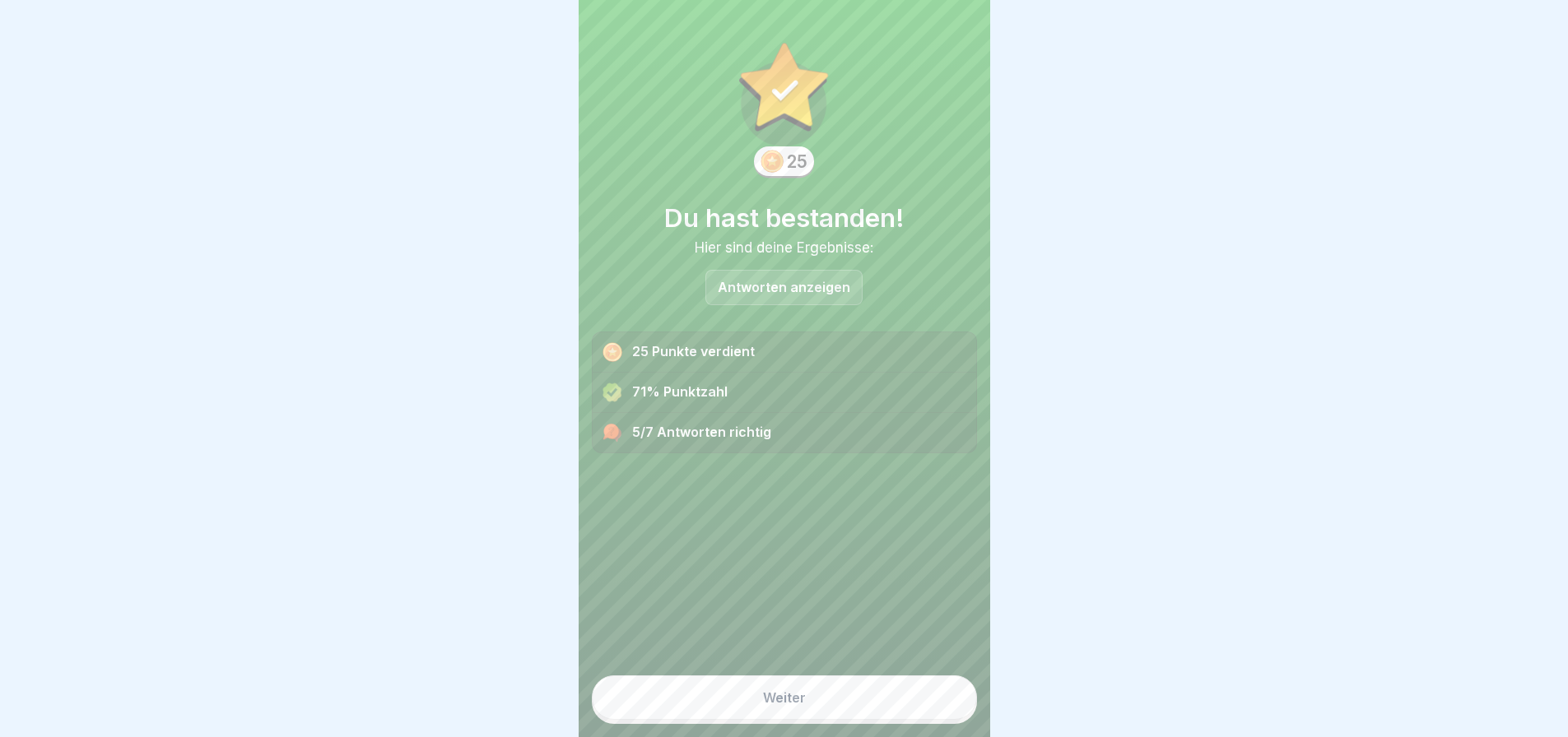
click at [917, 701] on button "Weiter" at bounding box center [785, 697] width 385 height 44
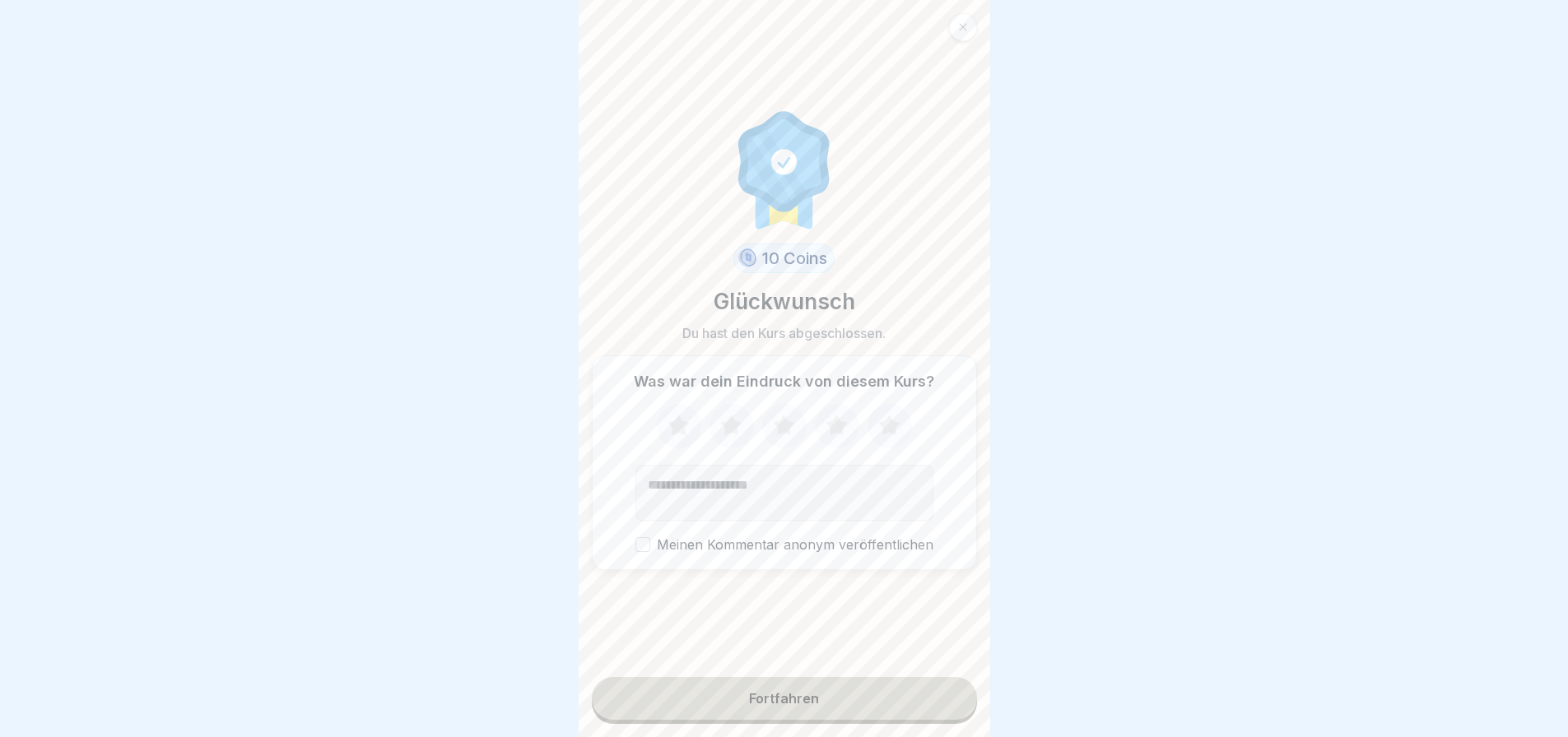
click at [917, 701] on button "Fortfahren" at bounding box center [785, 698] width 385 height 42
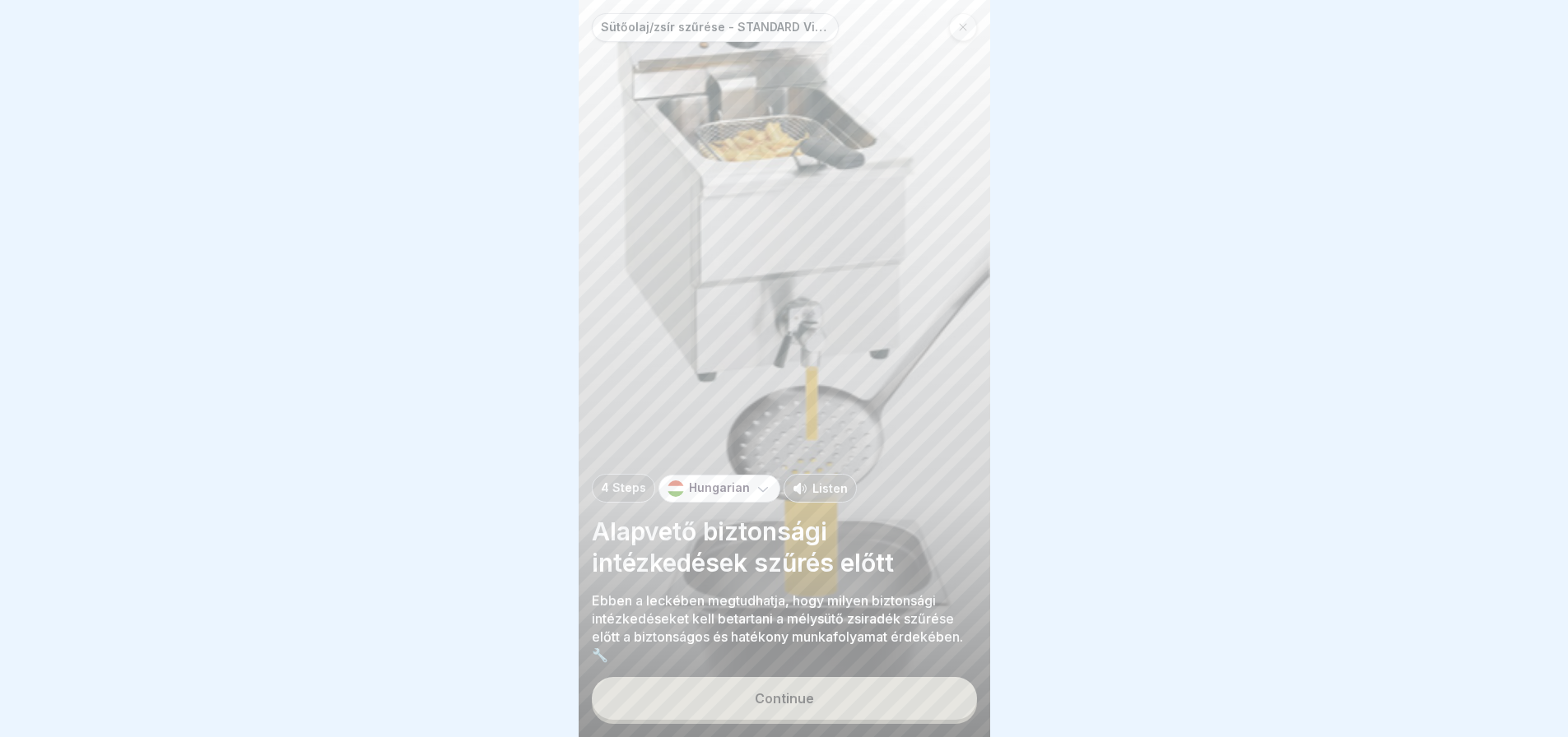
click at [924, 695] on button "Continue" at bounding box center [785, 698] width 385 height 42
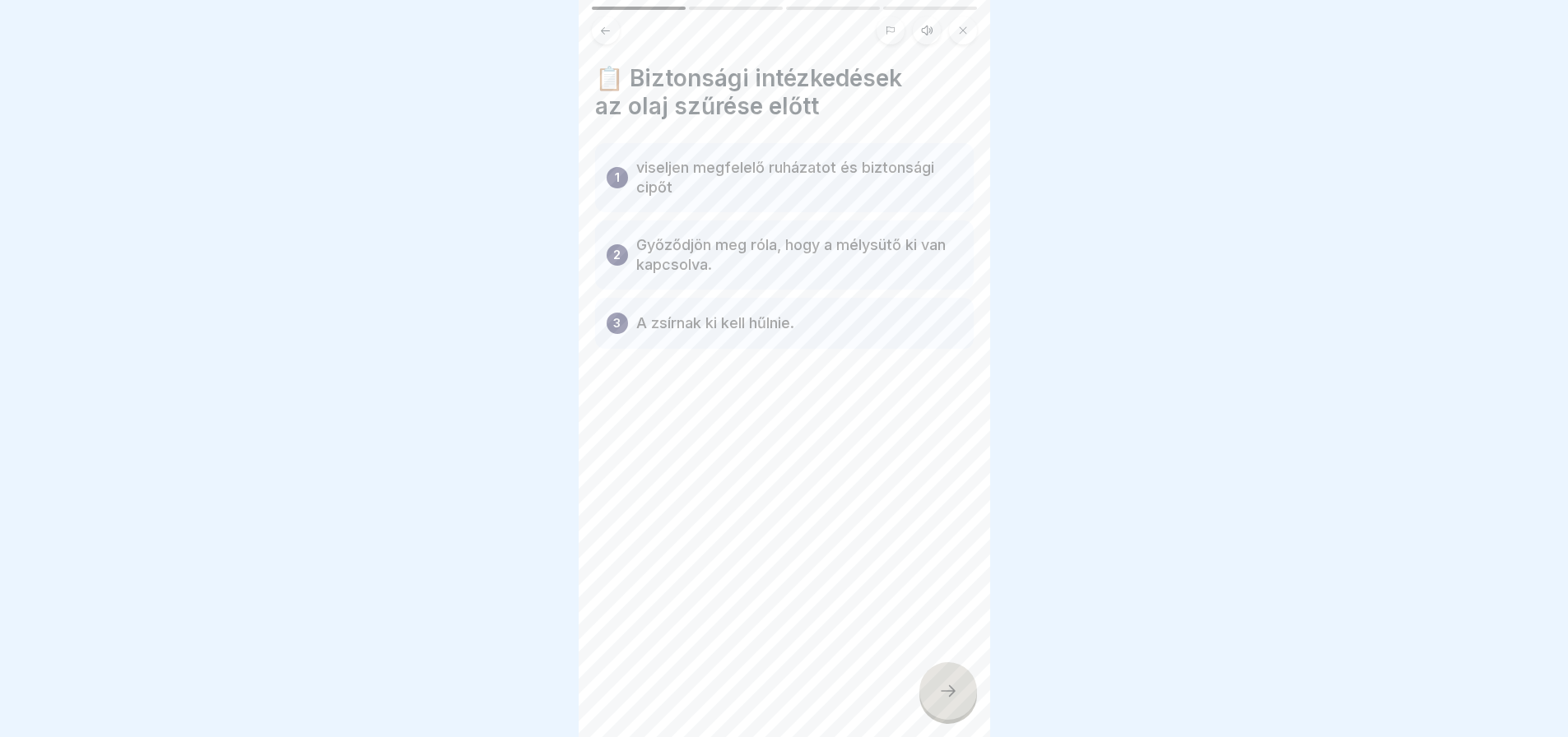
click at [949, 690] on icon at bounding box center [948, 690] width 20 height 20
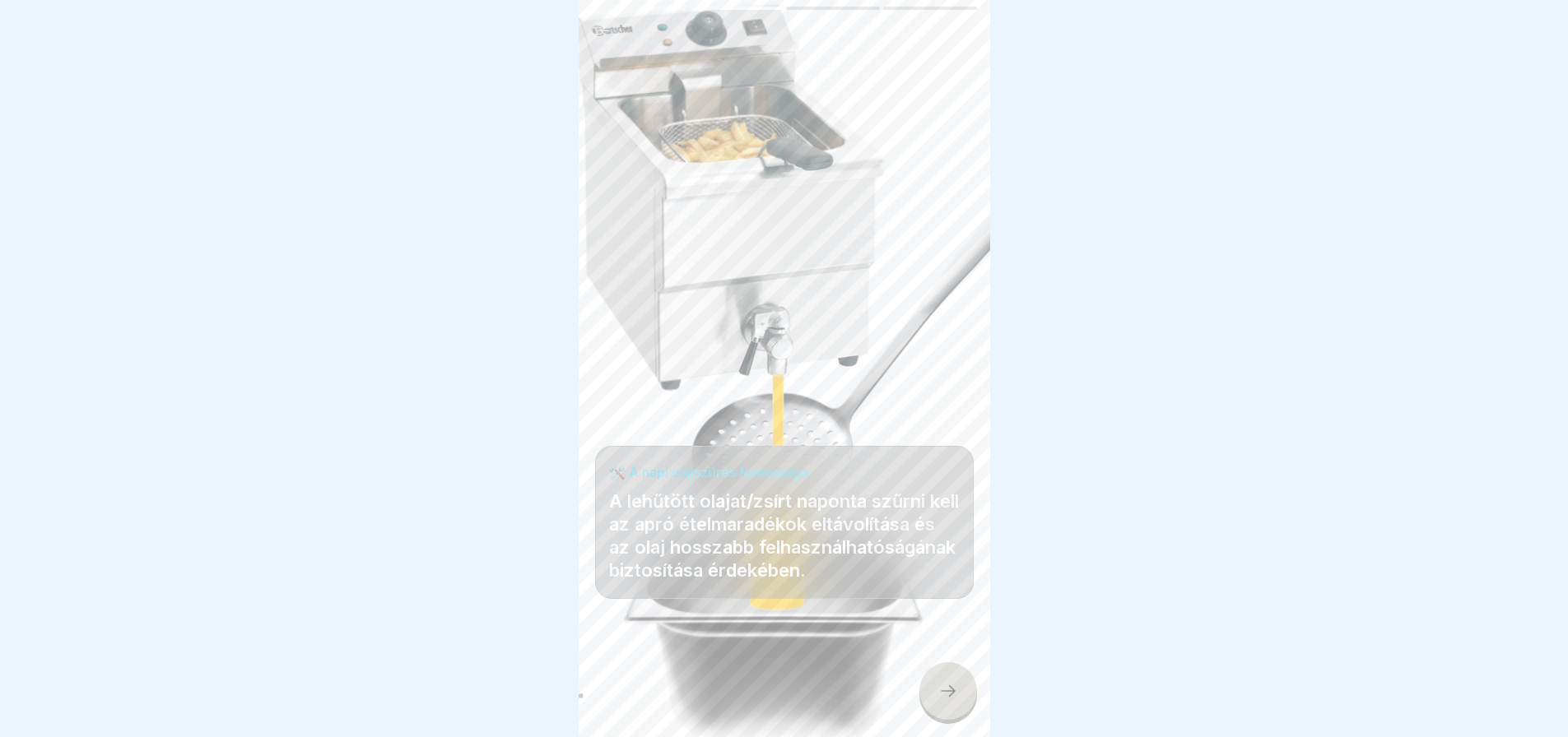
click at [949, 690] on icon at bounding box center [948, 690] width 20 height 20
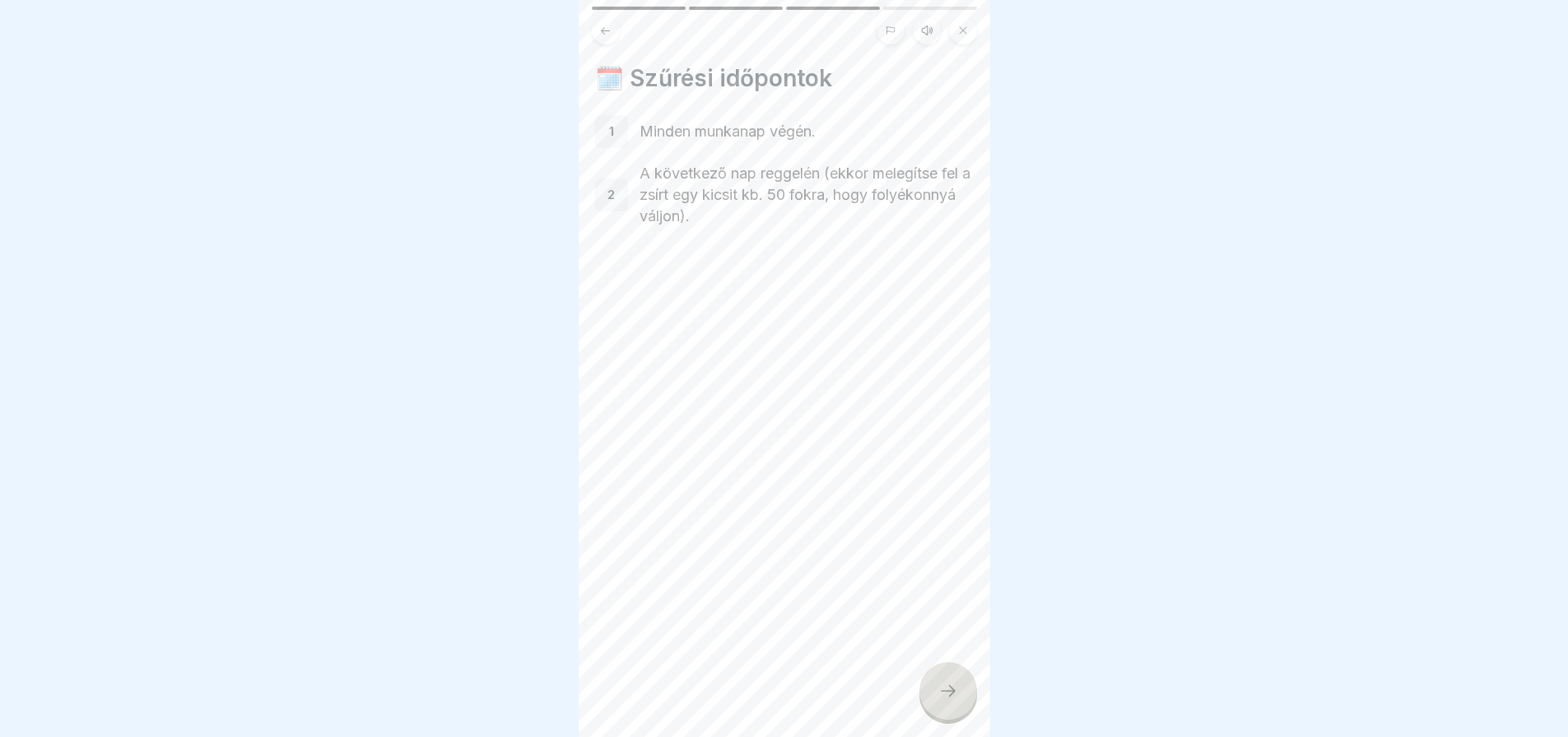
click at [949, 690] on icon at bounding box center [948, 690] width 20 height 20
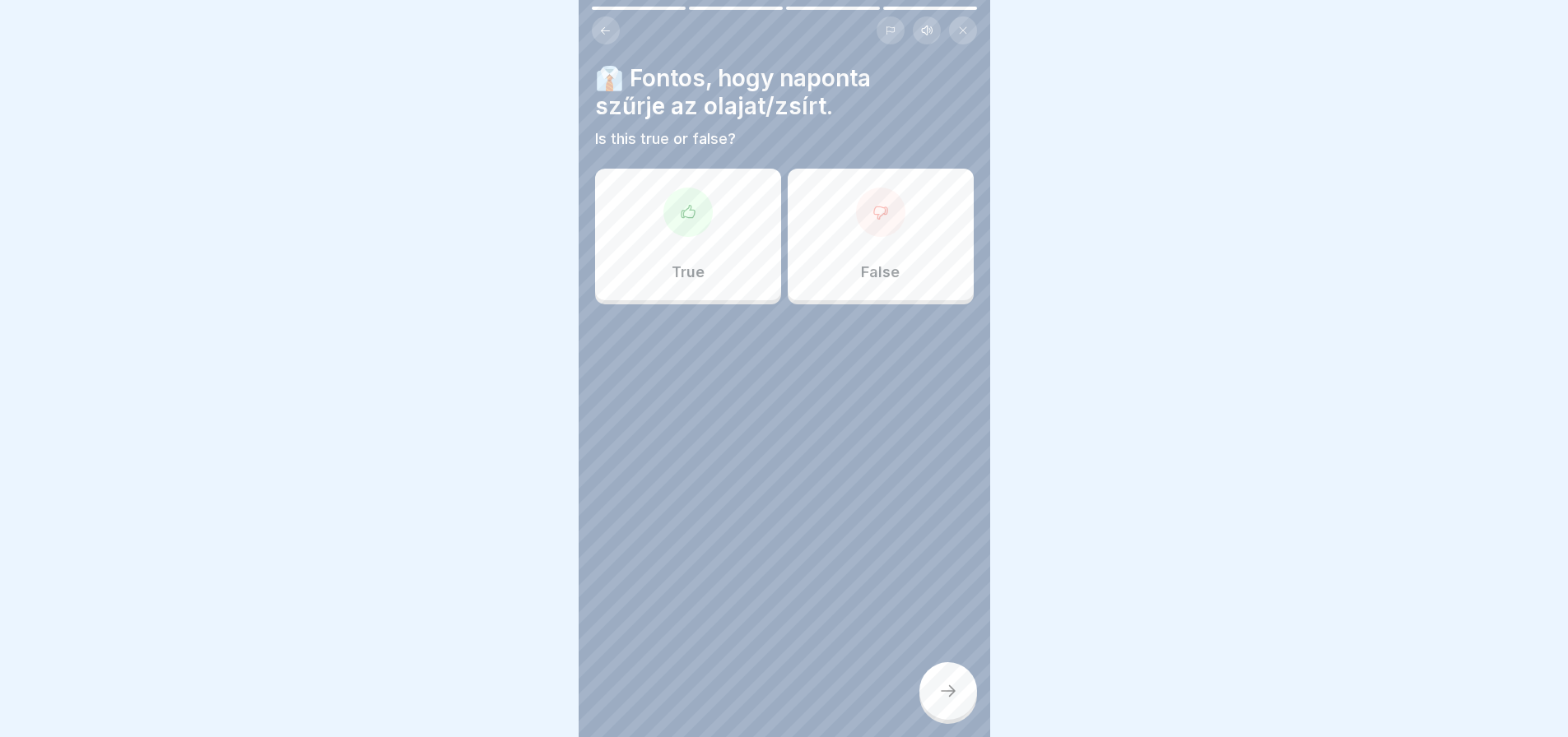
click at [664, 204] on div at bounding box center [688, 212] width 49 height 49
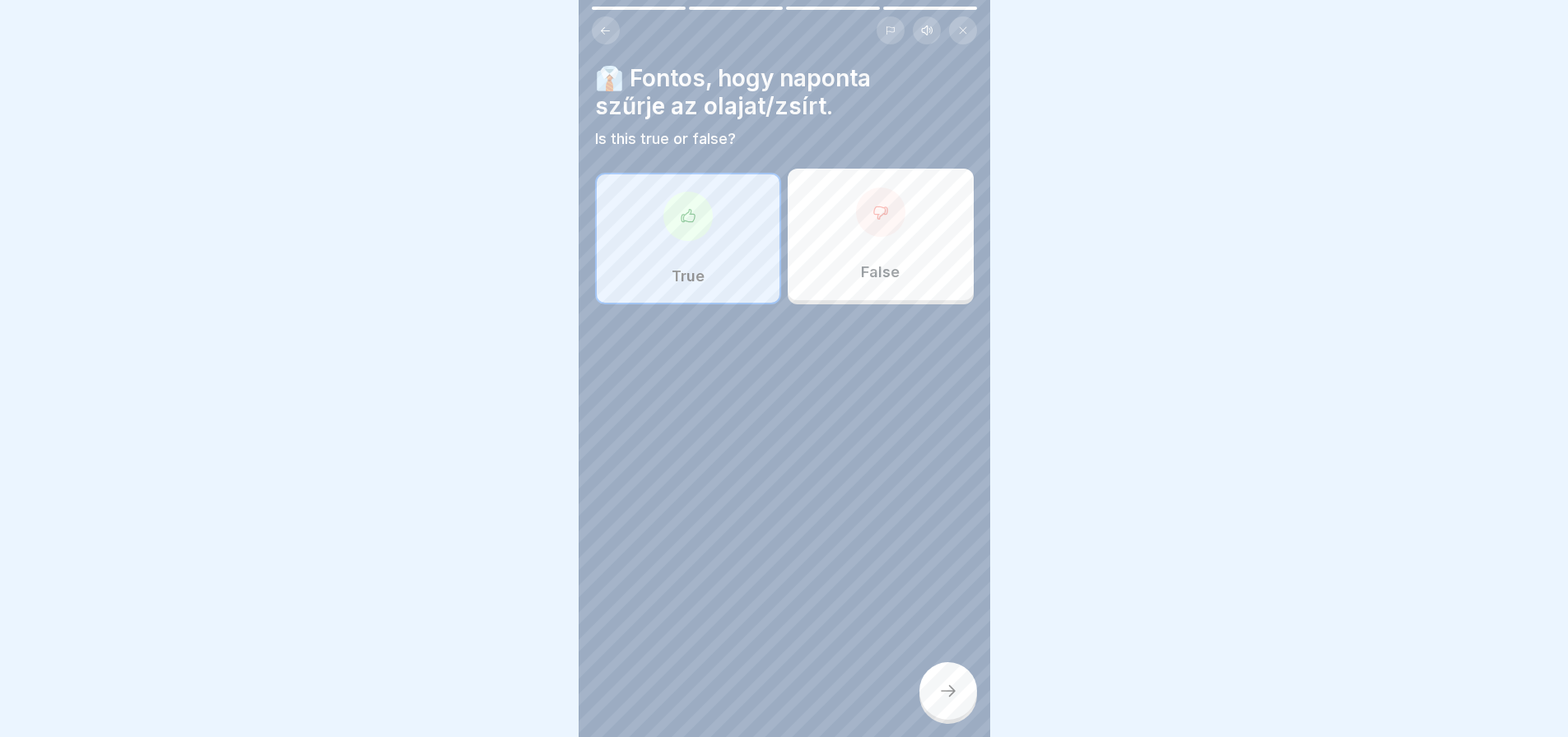
click at [950, 706] on div at bounding box center [949, 691] width 58 height 58
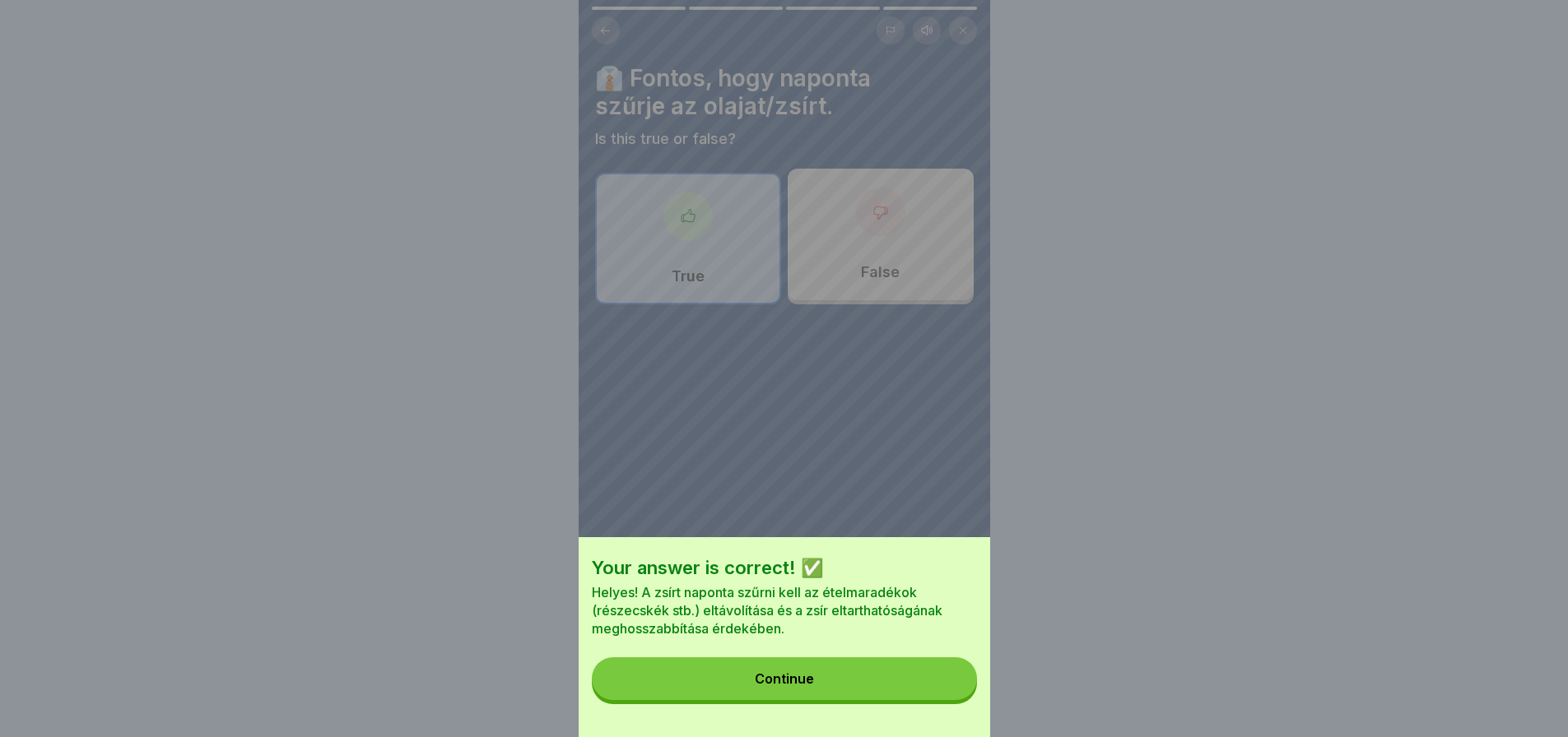
click at [950, 701] on button "Continue" at bounding box center [785, 678] width 385 height 42
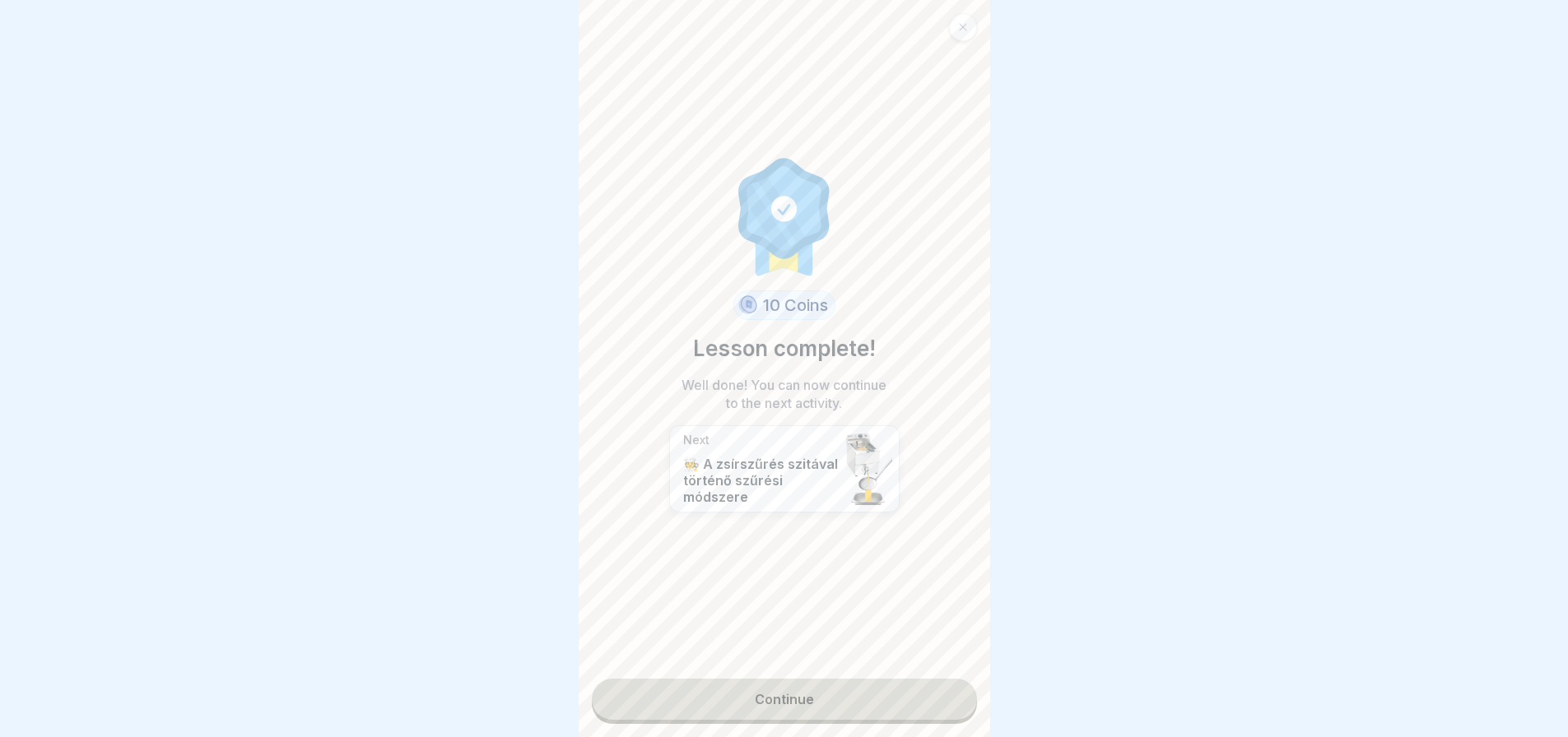
click at [944, 704] on link "Continue" at bounding box center [785, 699] width 385 height 42
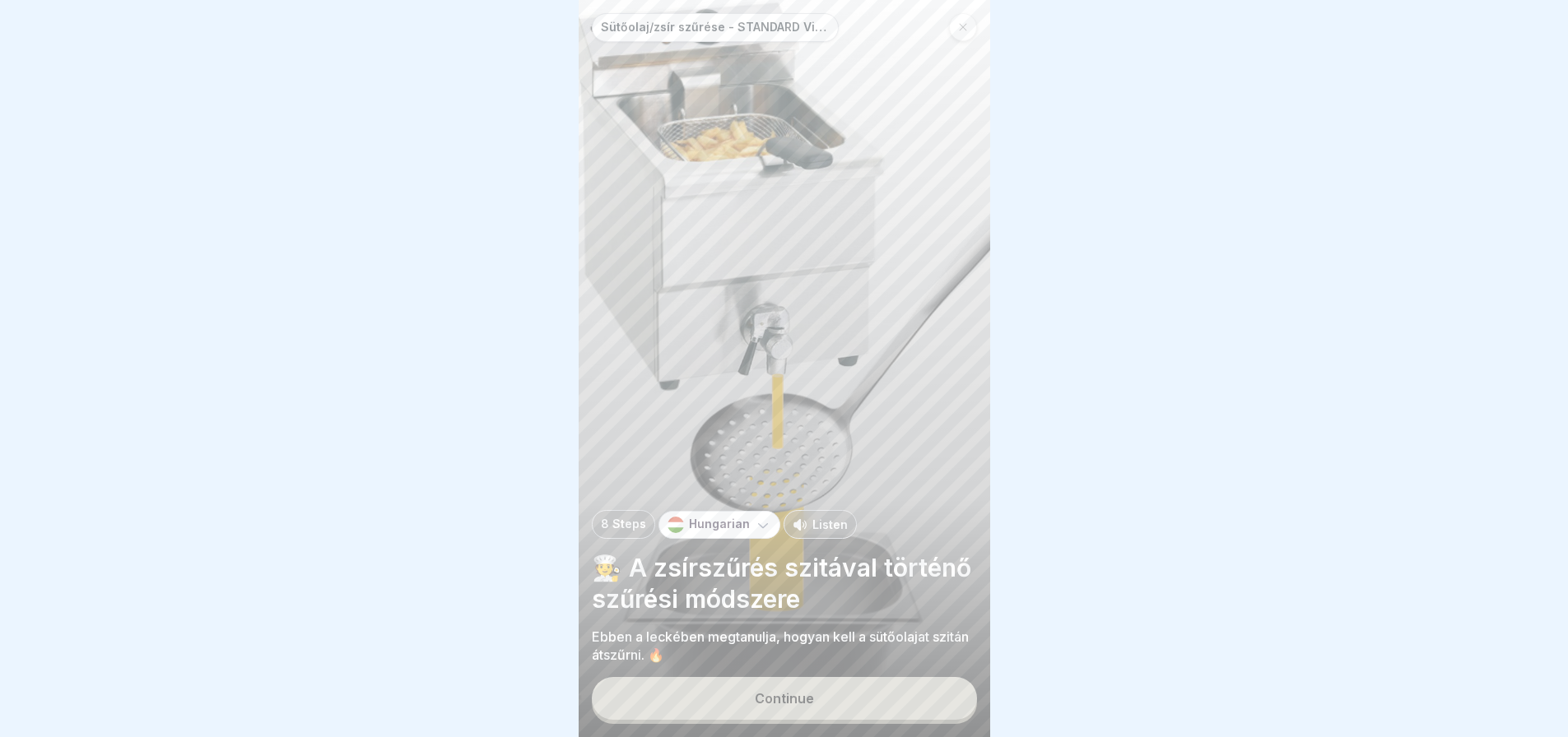
click at [908, 702] on button "Continue" at bounding box center [785, 698] width 385 height 42
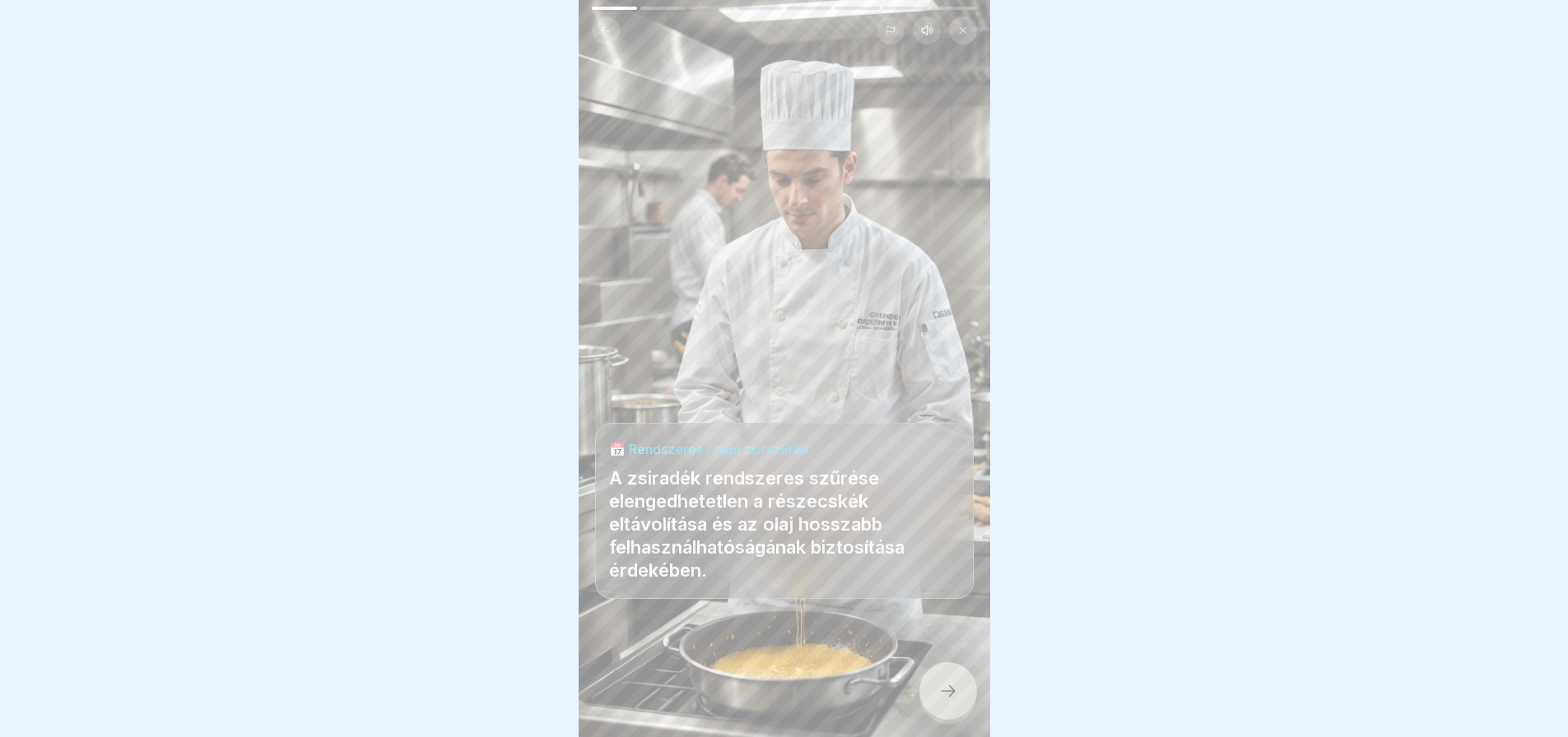
click at [942, 701] on icon at bounding box center [948, 690] width 20 height 20
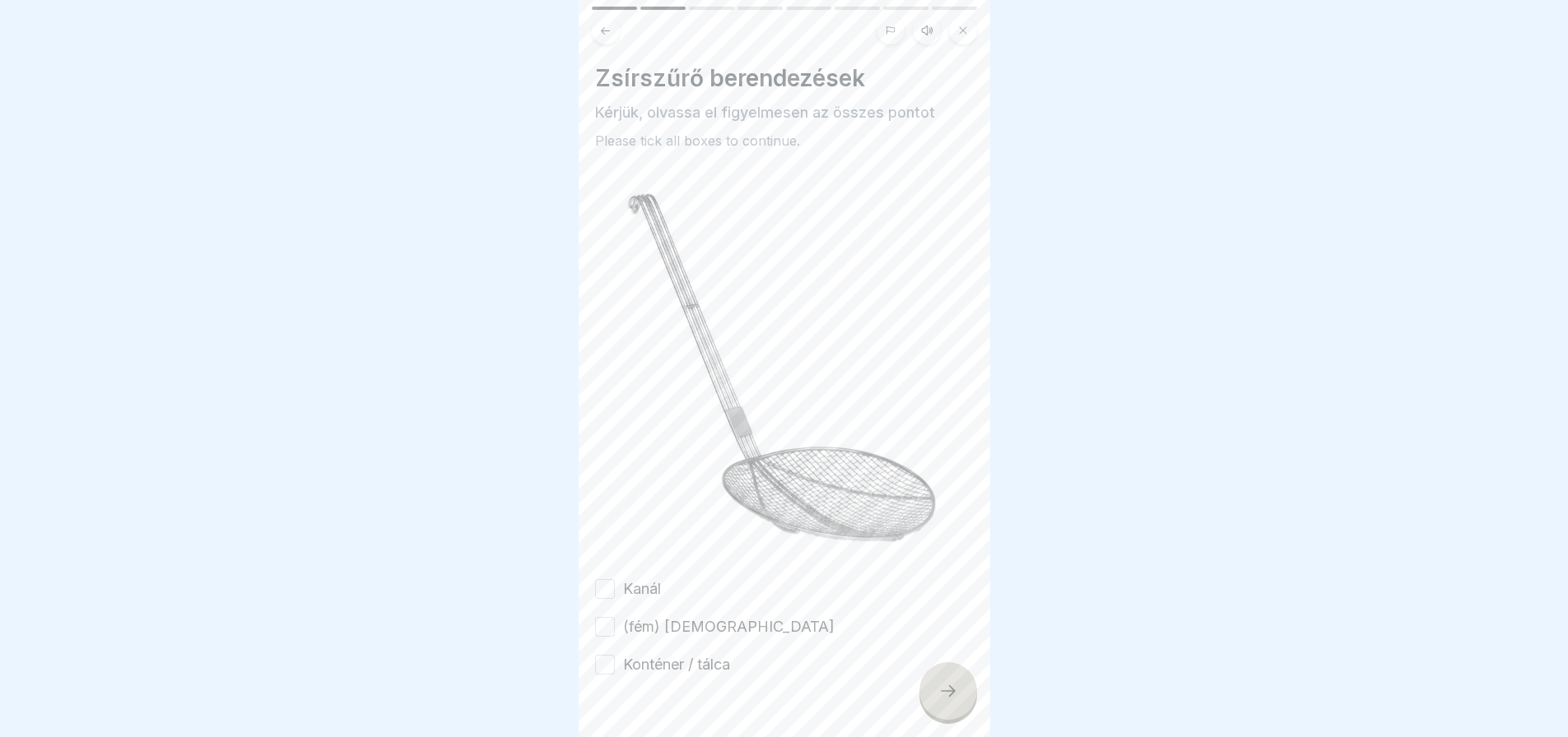
click at [613, 655] on button "Konténer / tálca" at bounding box center [604, 664] width 20 height 20
click at [606, 617] on button "(fém) [DEMOGRAPHIC_DATA]" at bounding box center [604, 627] width 20 height 20
click at [605, 579] on button "Kanál" at bounding box center [604, 589] width 20 height 20
click at [954, 701] on icon at bounding box center [948, 690] width 20 height 20
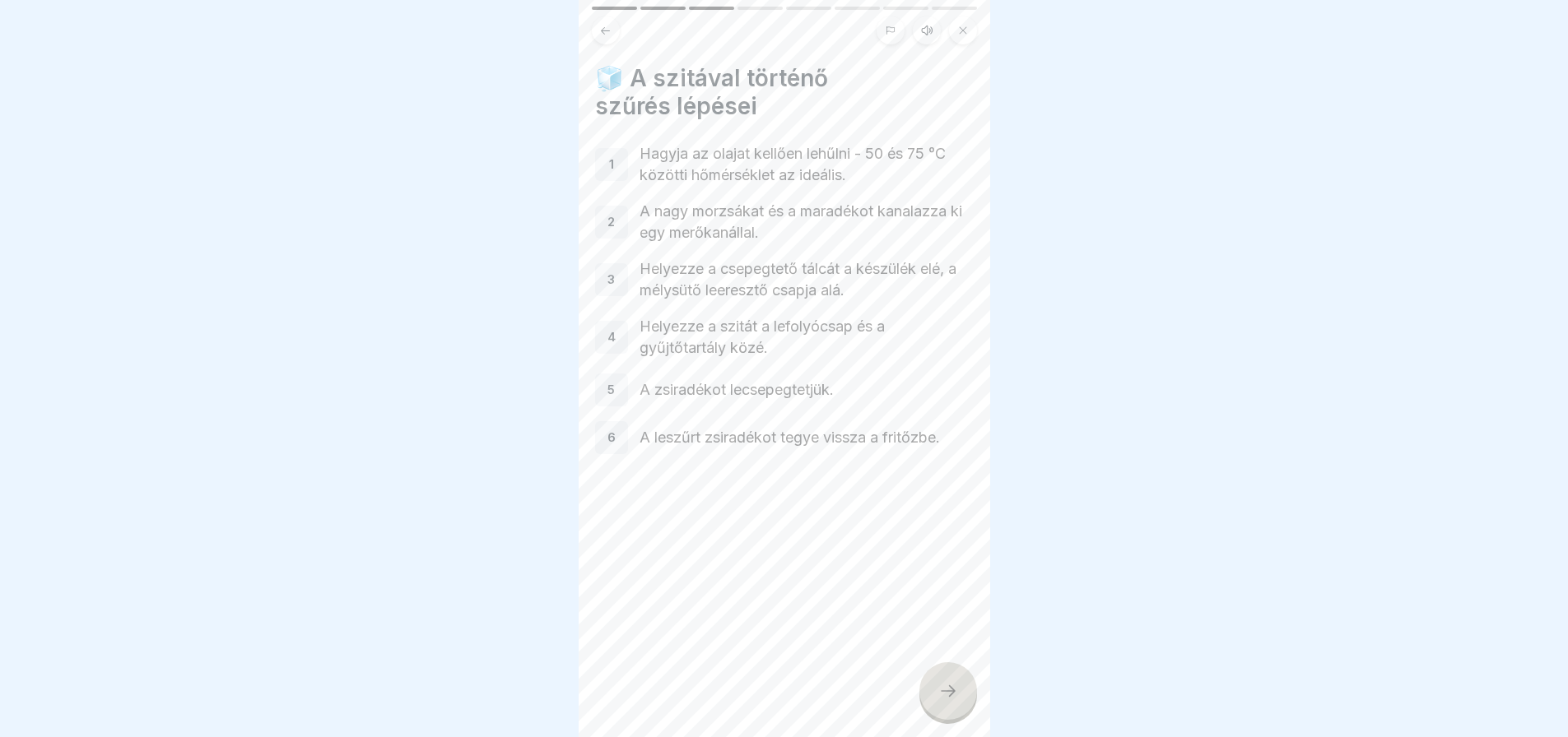
click at [954, 701] on icon at bounding box center [948, 690] width 20 height 20
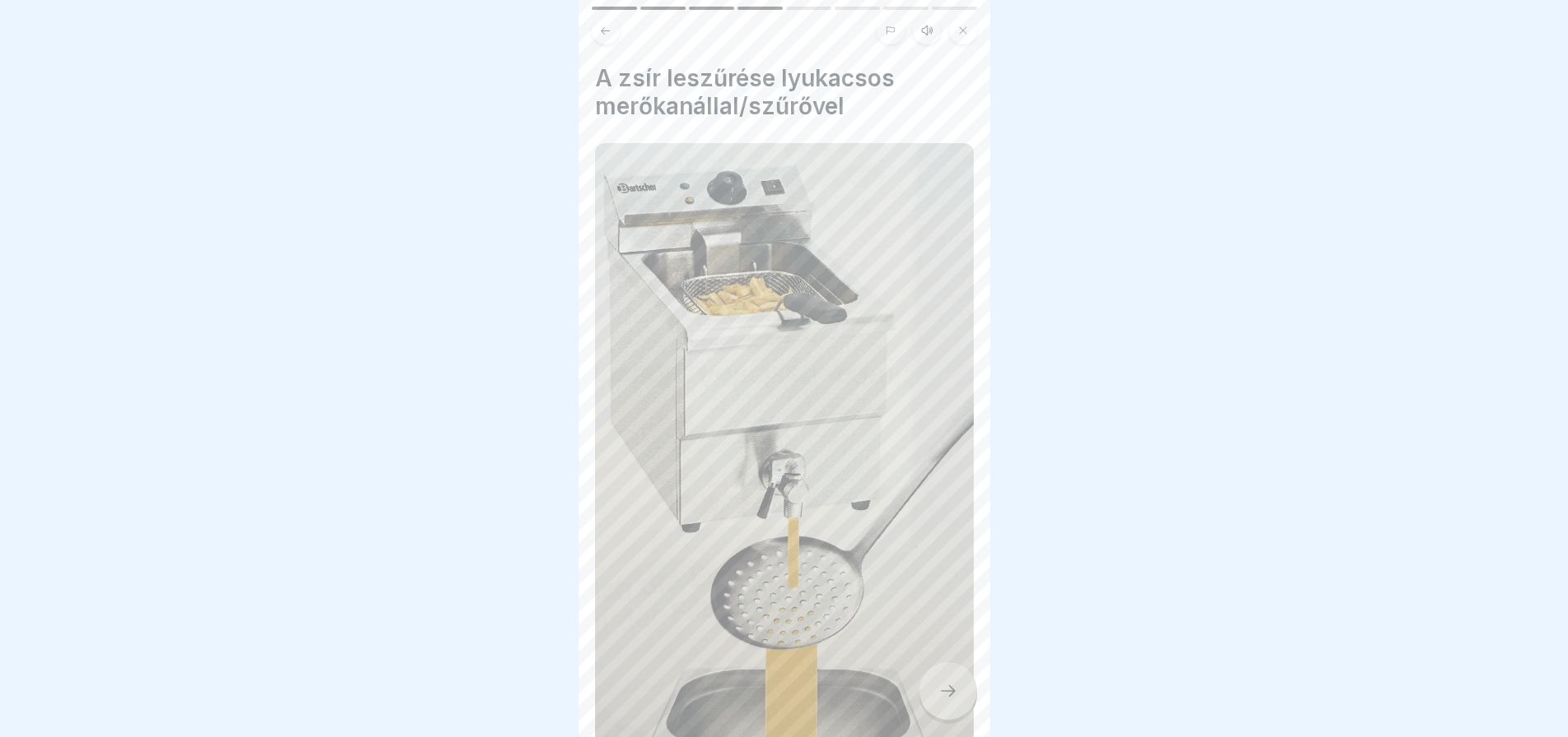
click at [954, 701] on icon at bounding box center [948, 690] width 20 height 20
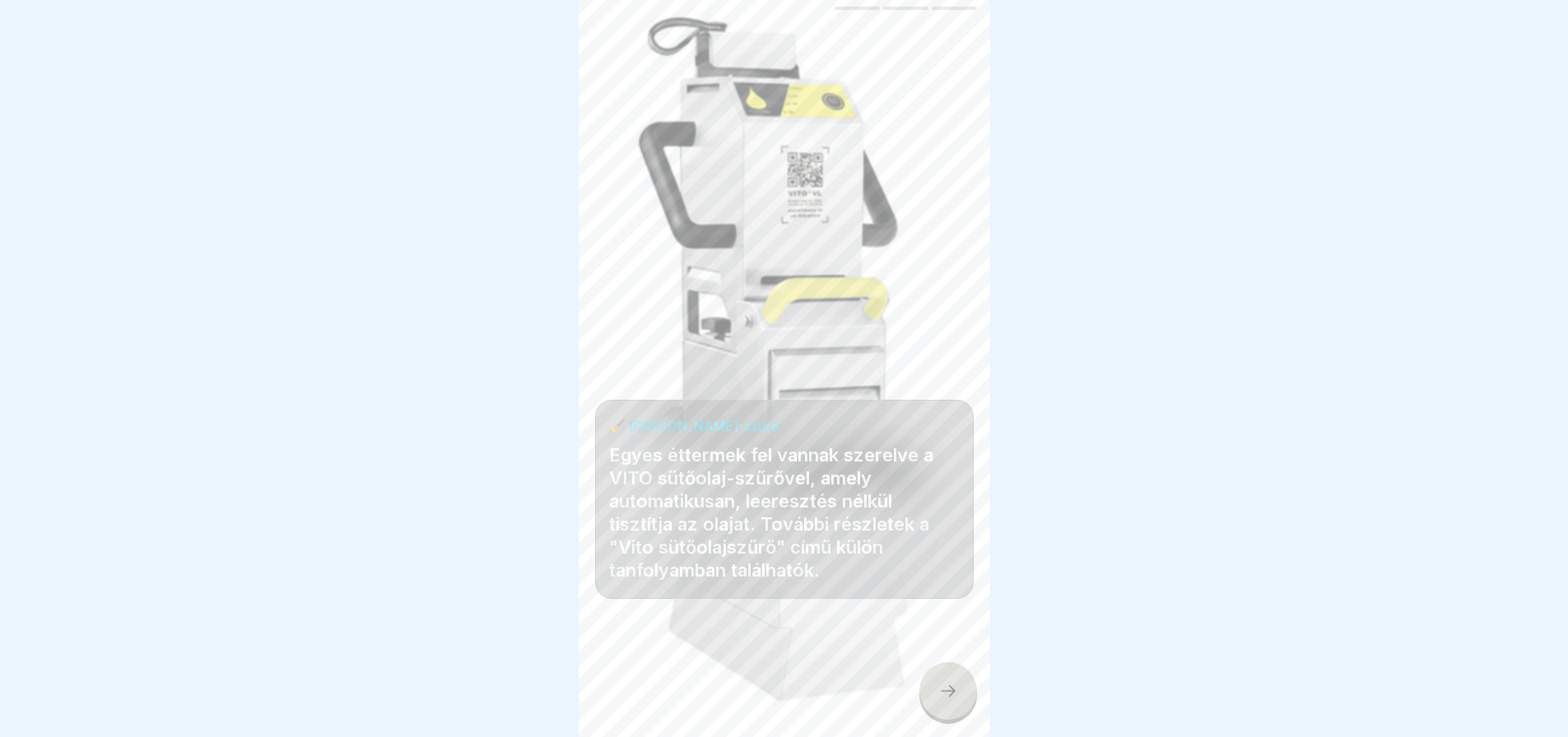
click at [954, 701] on icon at bounding box center [948, 690] width 20 height 20
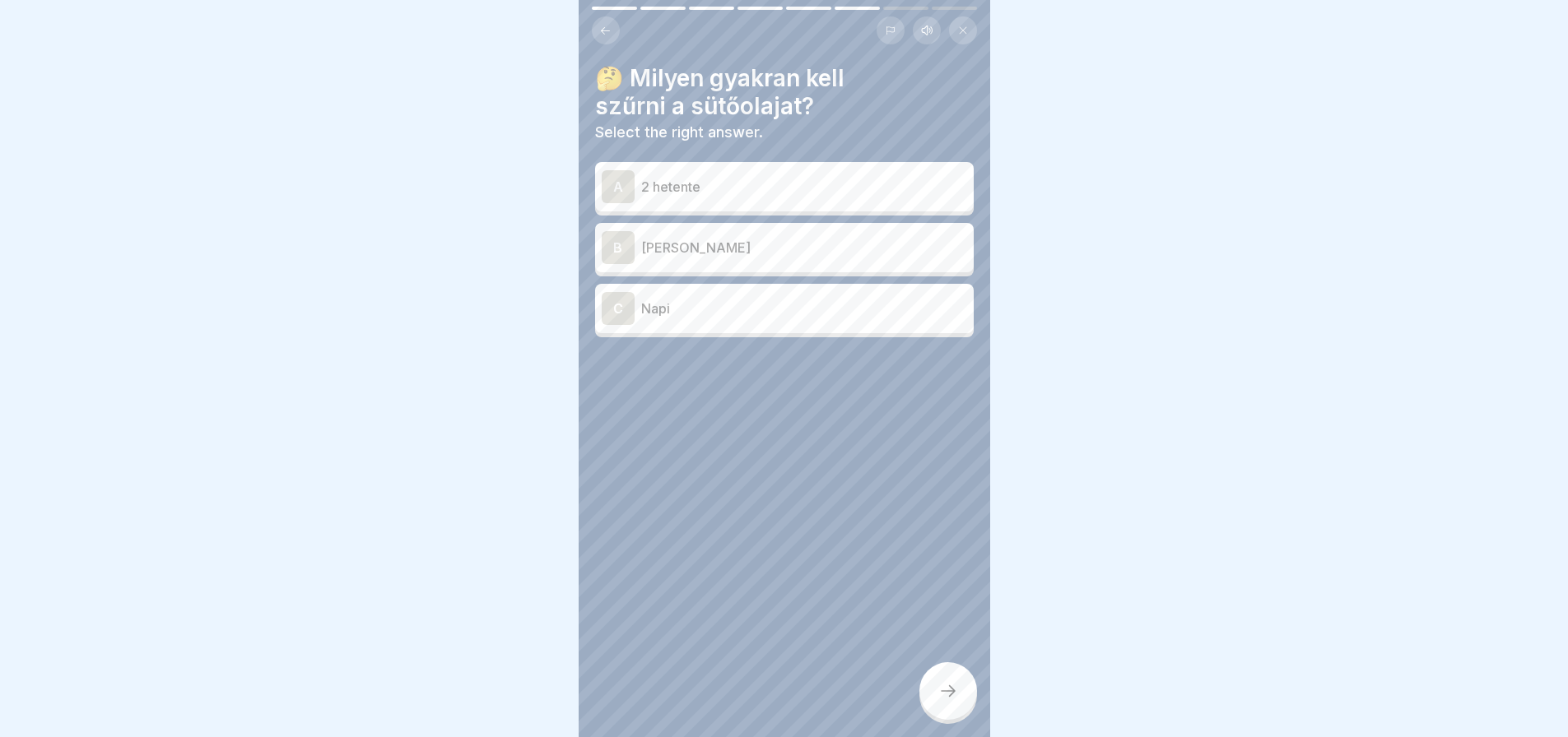
click at [794, 304] on p "Napi" at bounding box center [804, 308] width 326 height 20
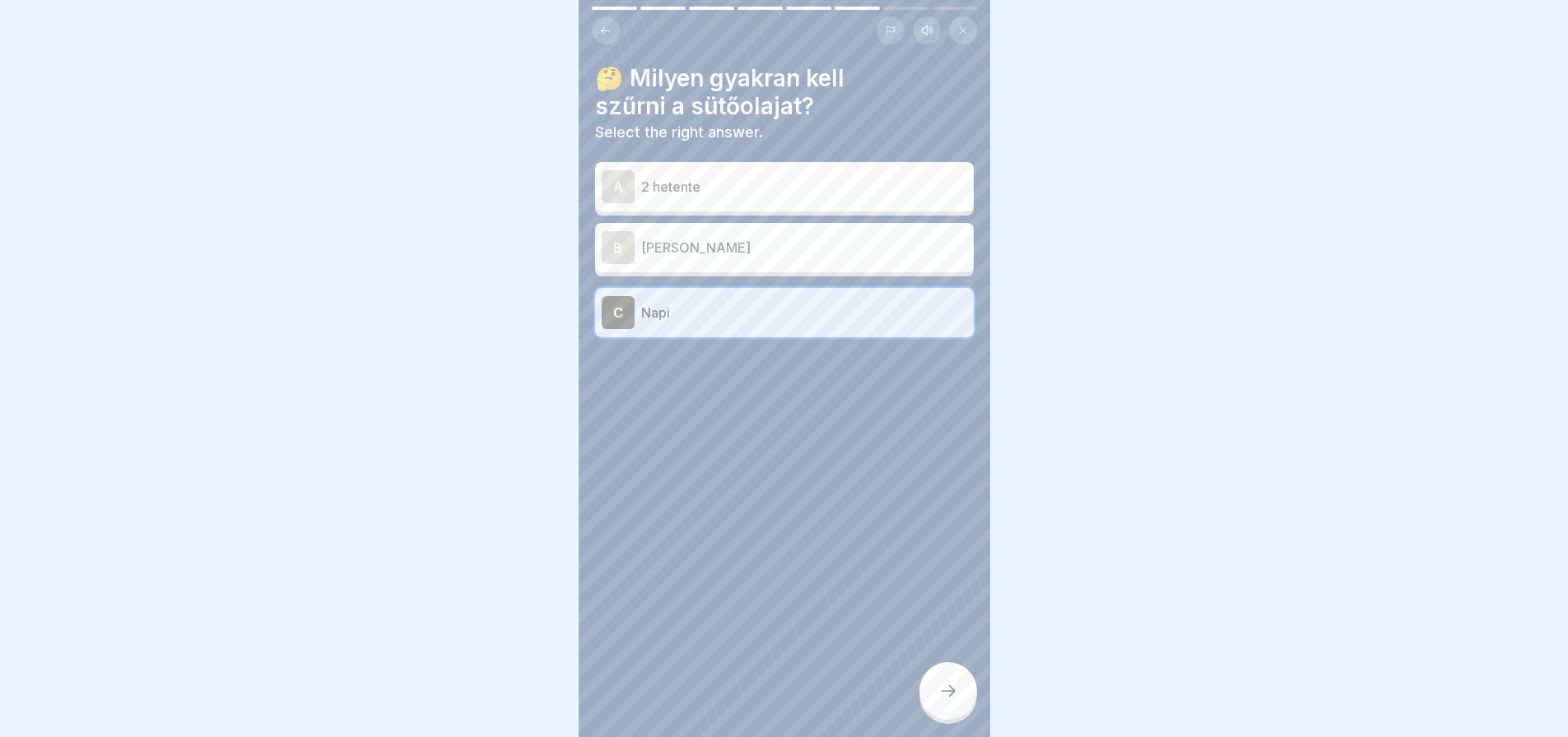
click at [960, 695] on div at bounding box center [949, 691] width 58 height 58
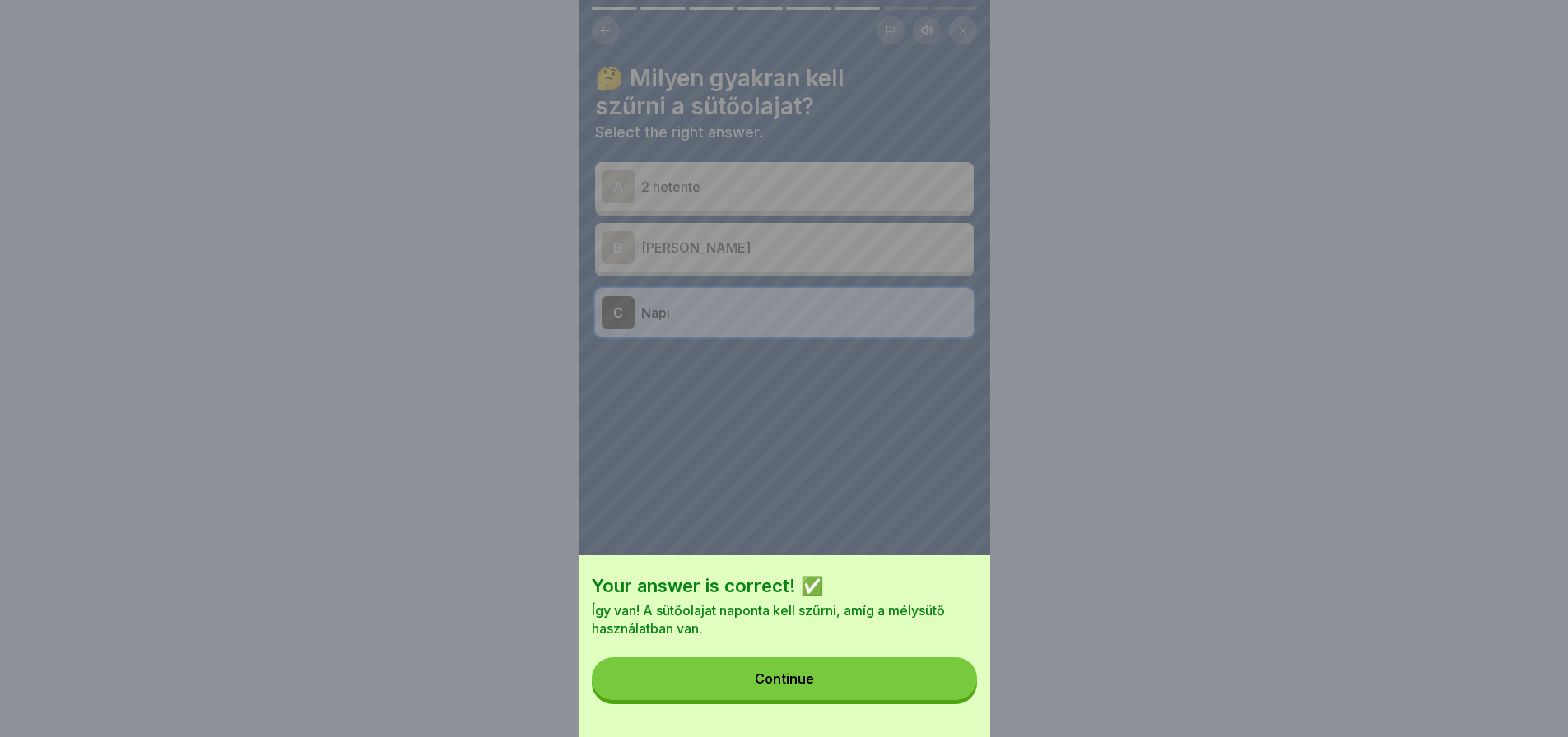
click at [960, 695] on button "Continue" at bounding box center [785, 678] width 385 height 42
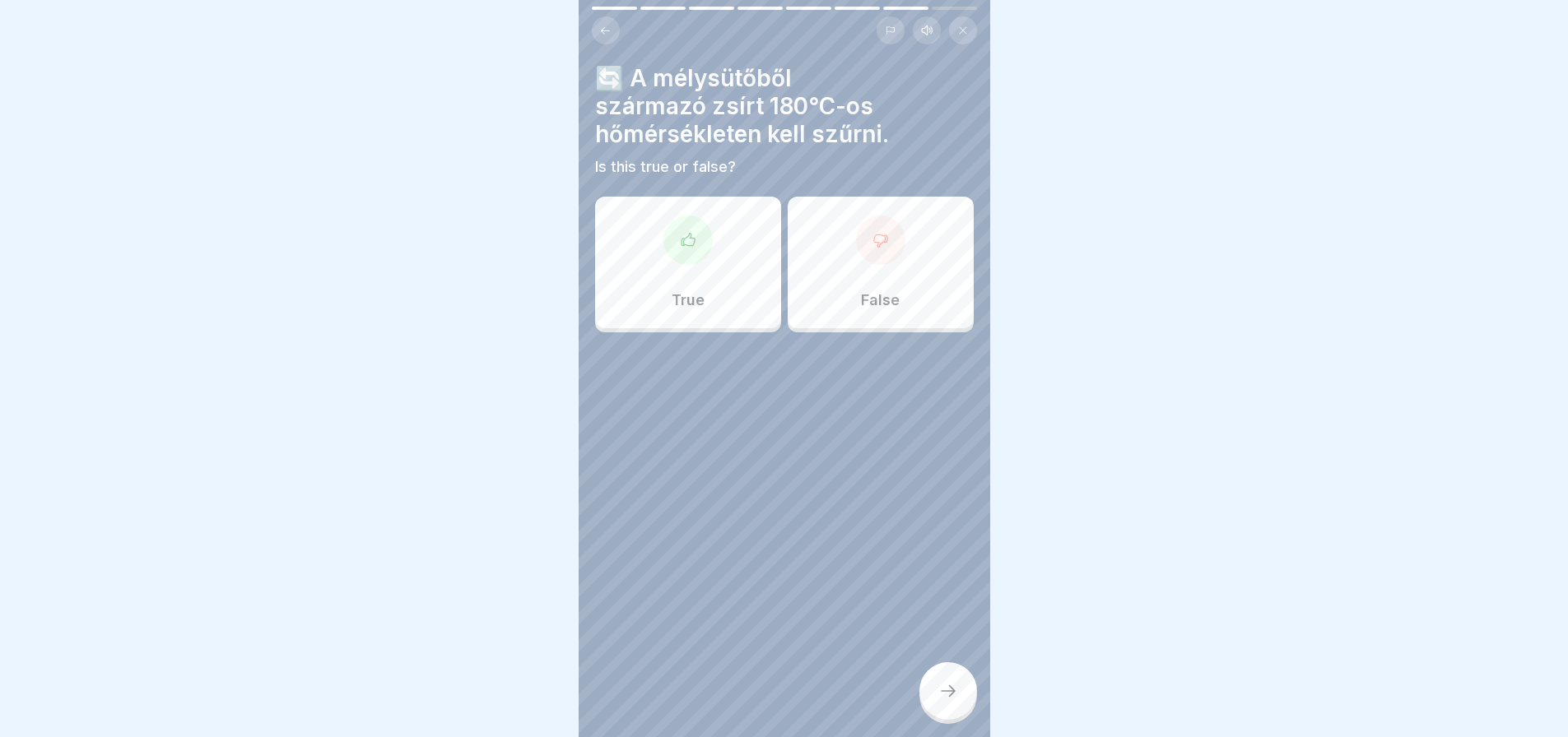
click at [926, 254] on div "False" at bounding box center [880, 262] width 186 height 131
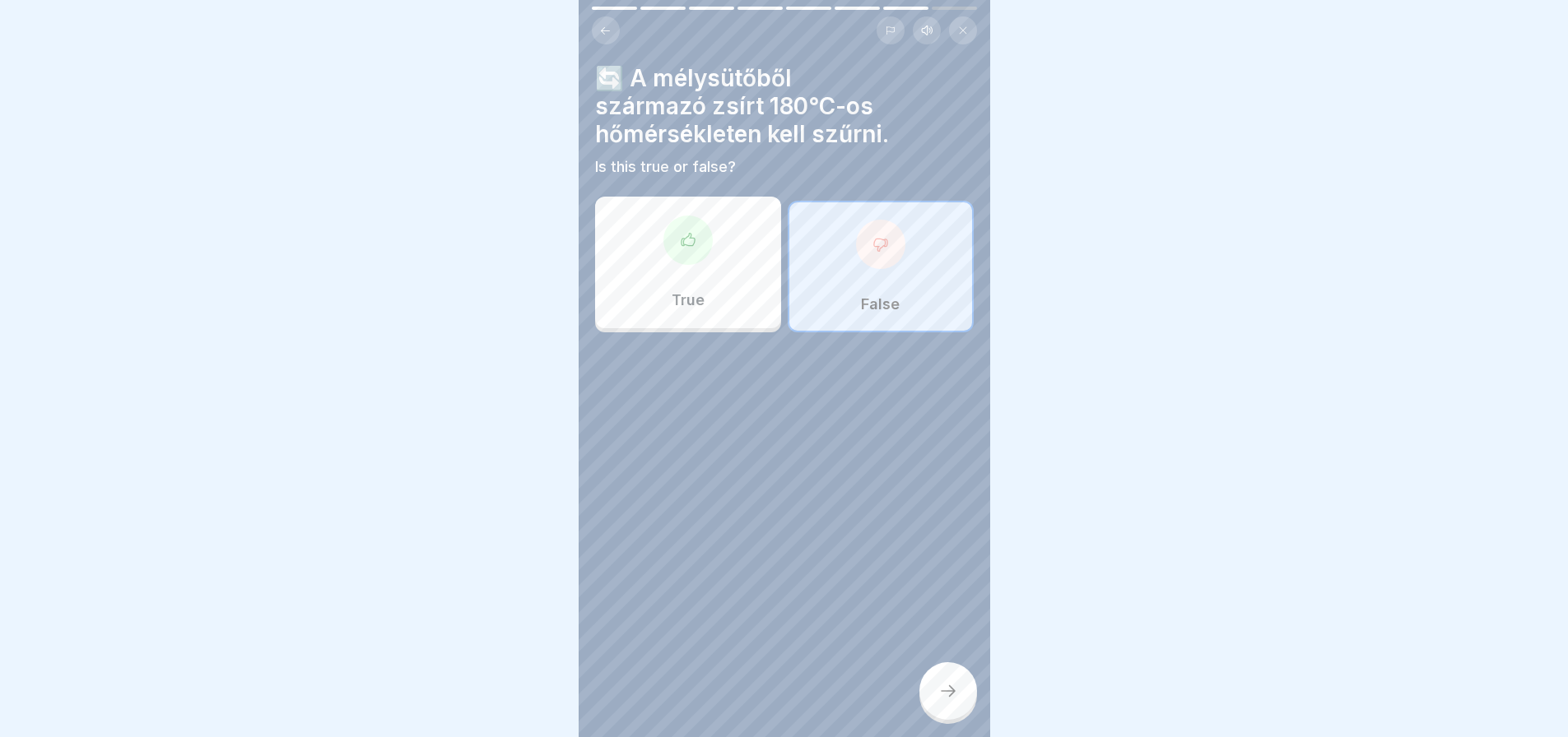
click at [949, 691] on icon at bounding box center [948, 690] width 20 height 20
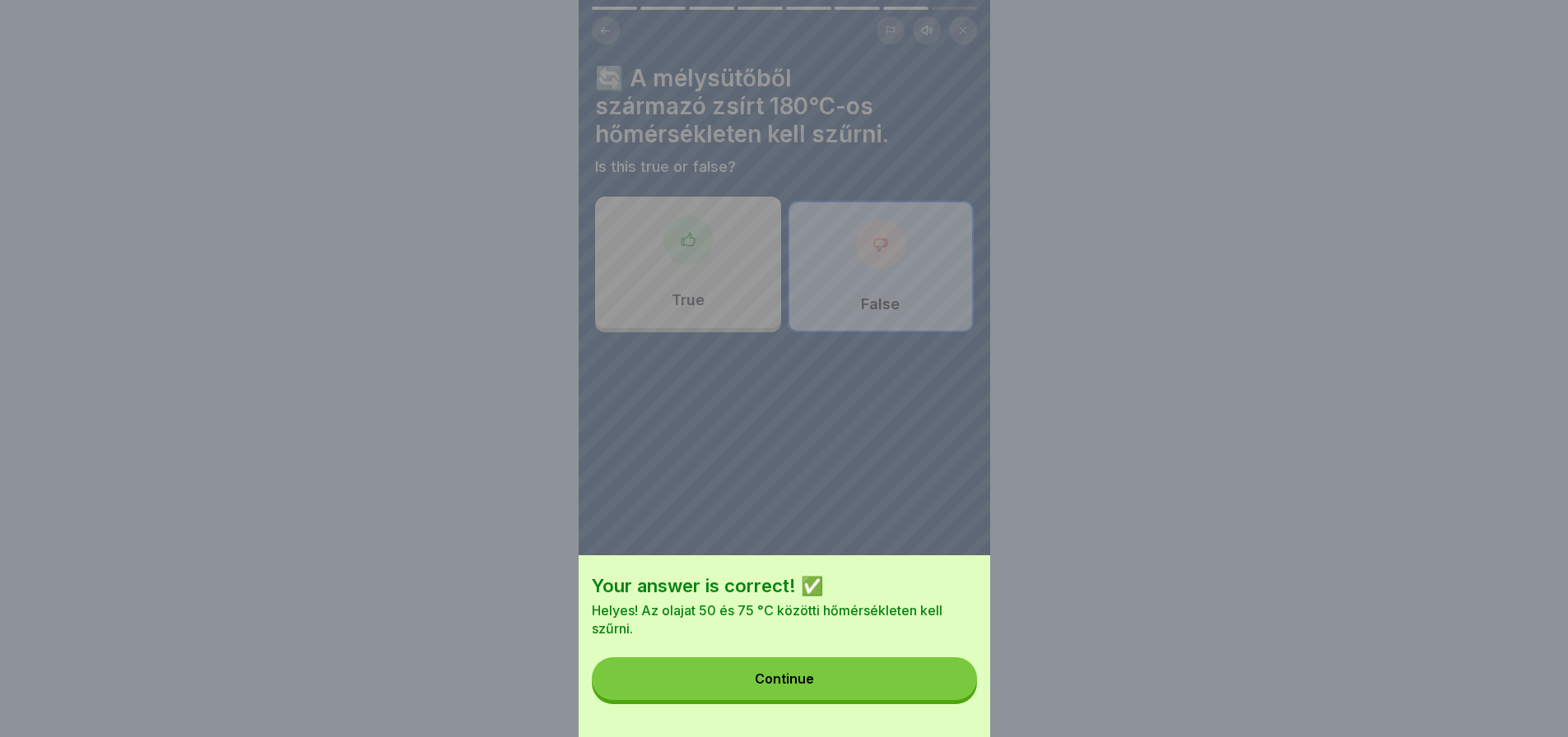
click at [949, 691] on button "Continue" at bounding box center [785, 678] width 385 height 42
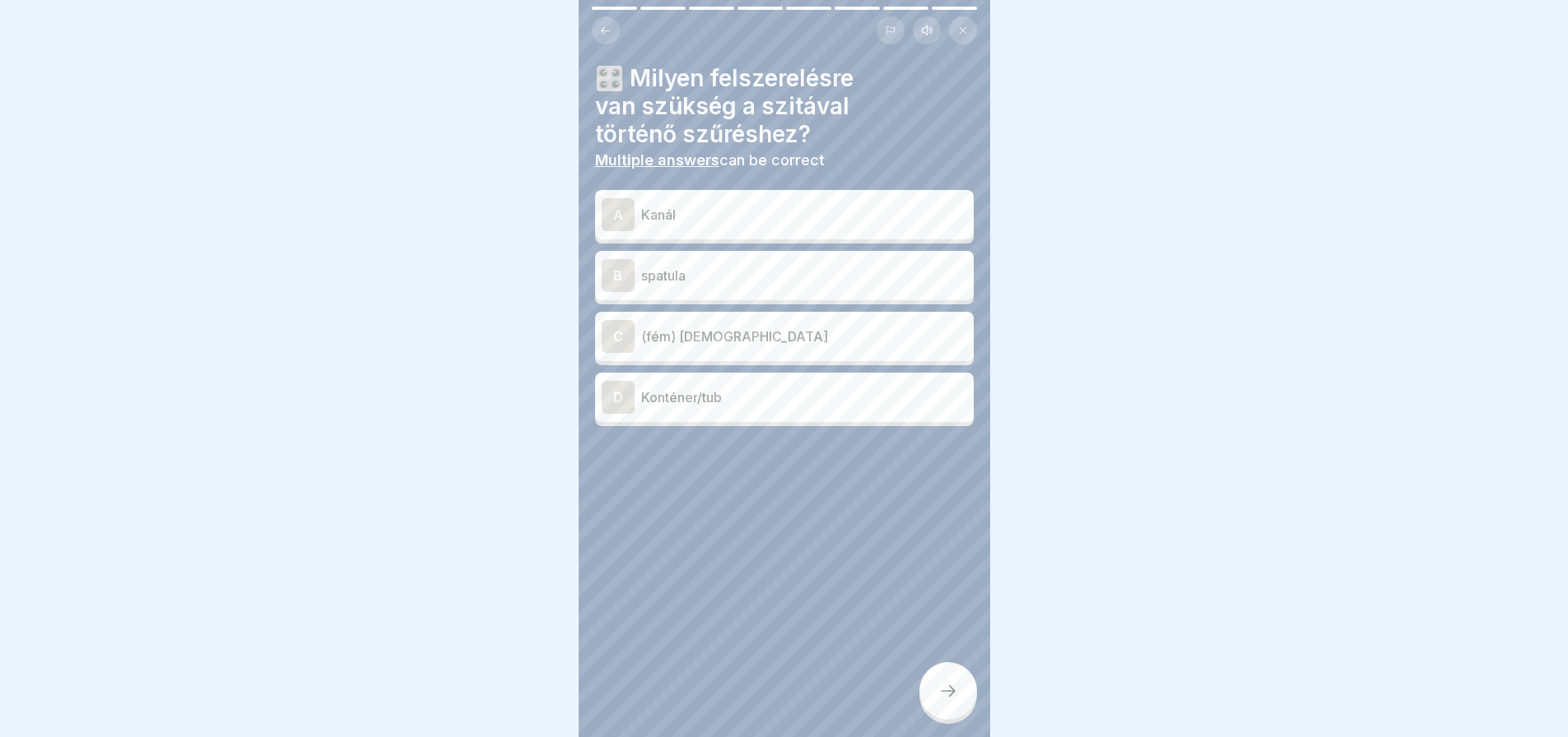
click at [766, 341] on div "C (fém) szita" at bounding box center [784, 336] width 366 height 33
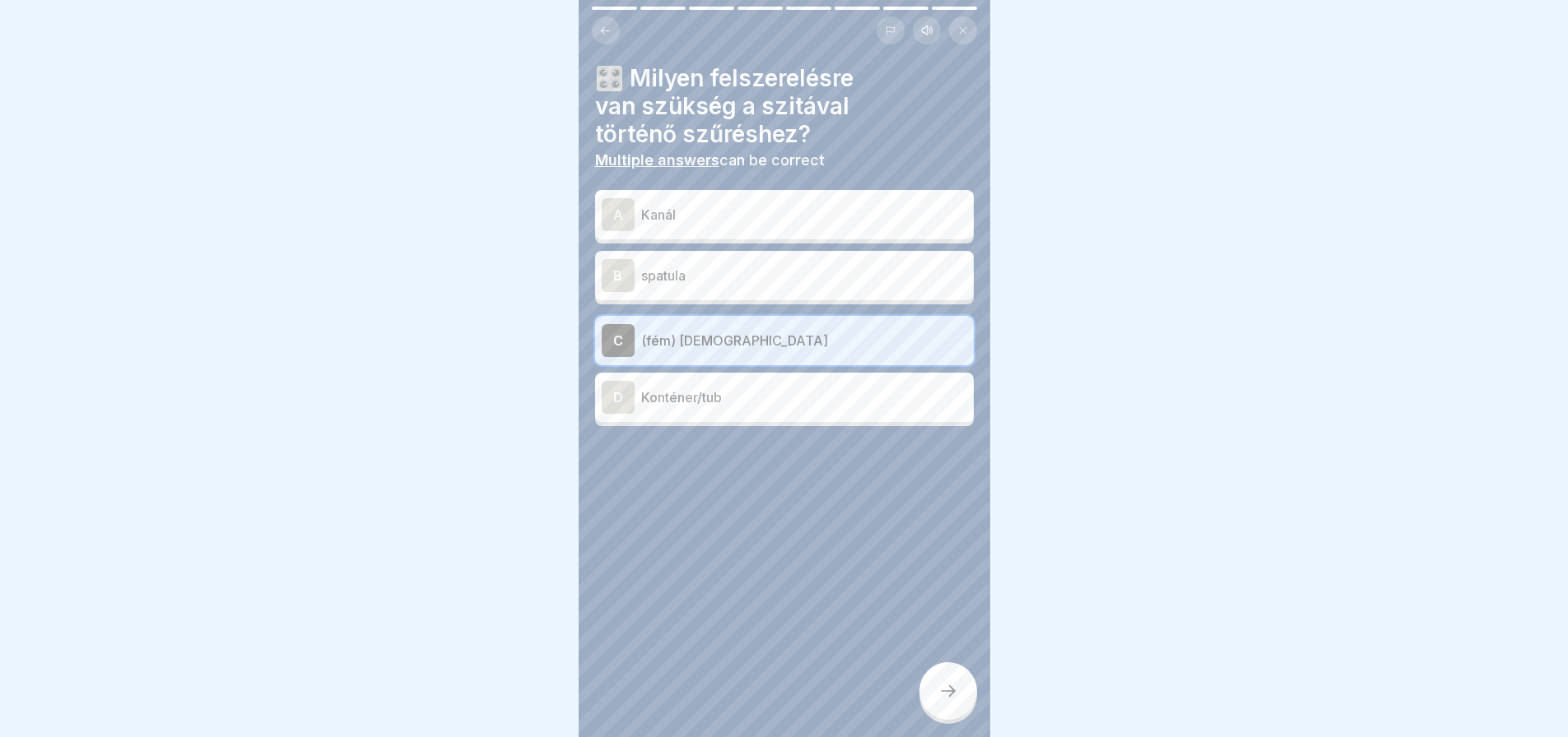
click at [723, 205] on p "Kanál" at bounding box center [804, 215] width 326 height 20
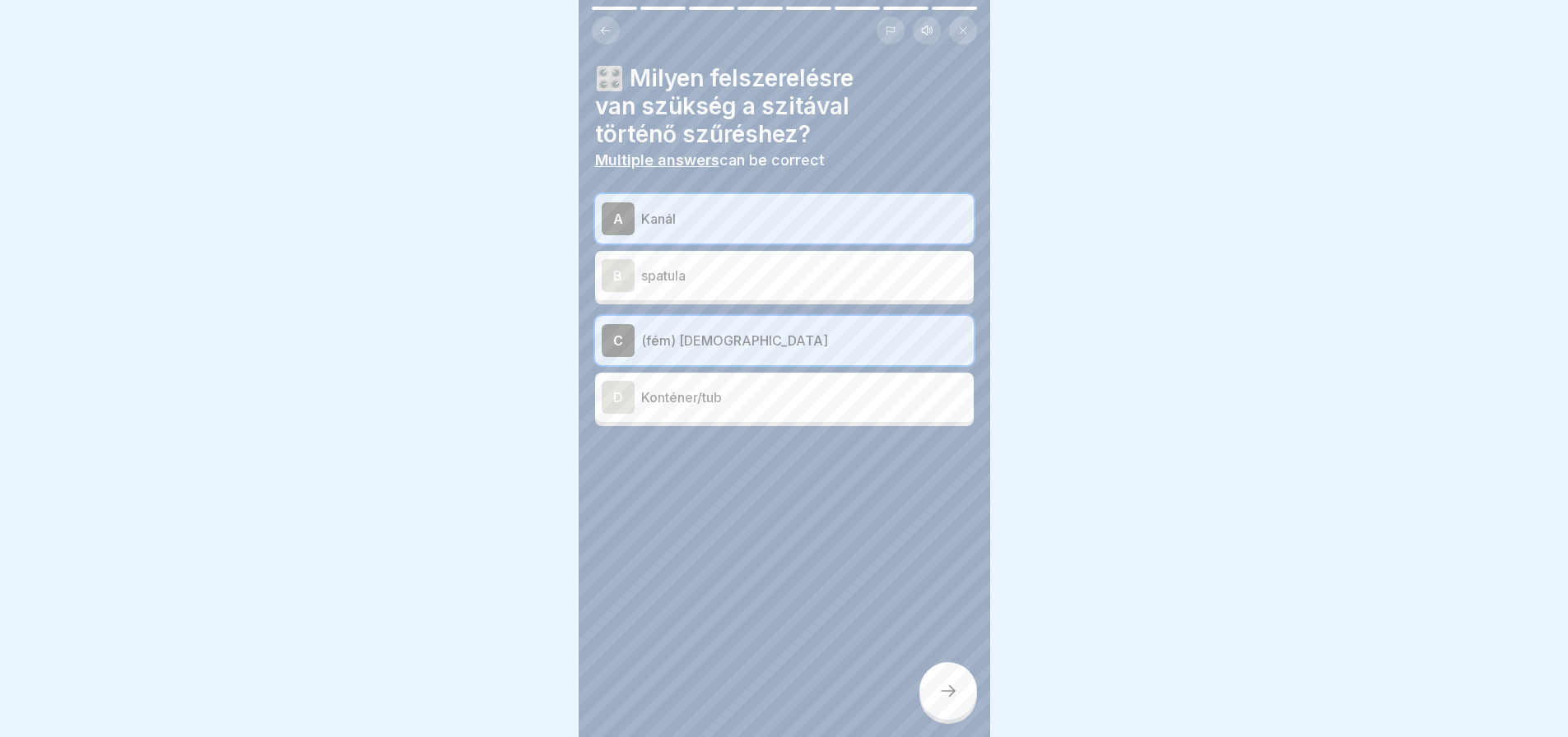
click at [730, 412] on div "D Konténer/tub" at bounding box center [784, 397] width 378 height 49
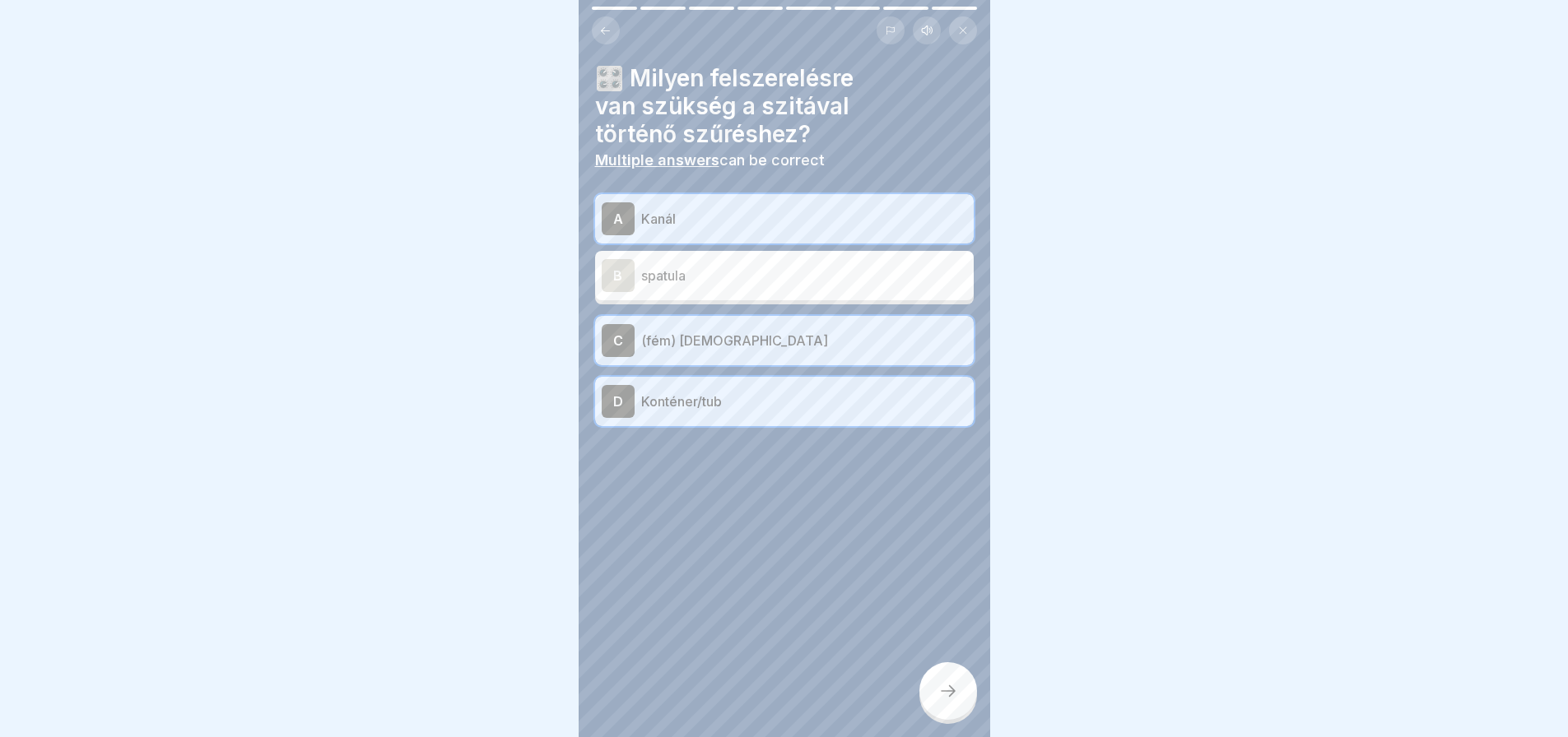
click at [938, 701] on icon at bounding box center [948, 690] width 20 height 20
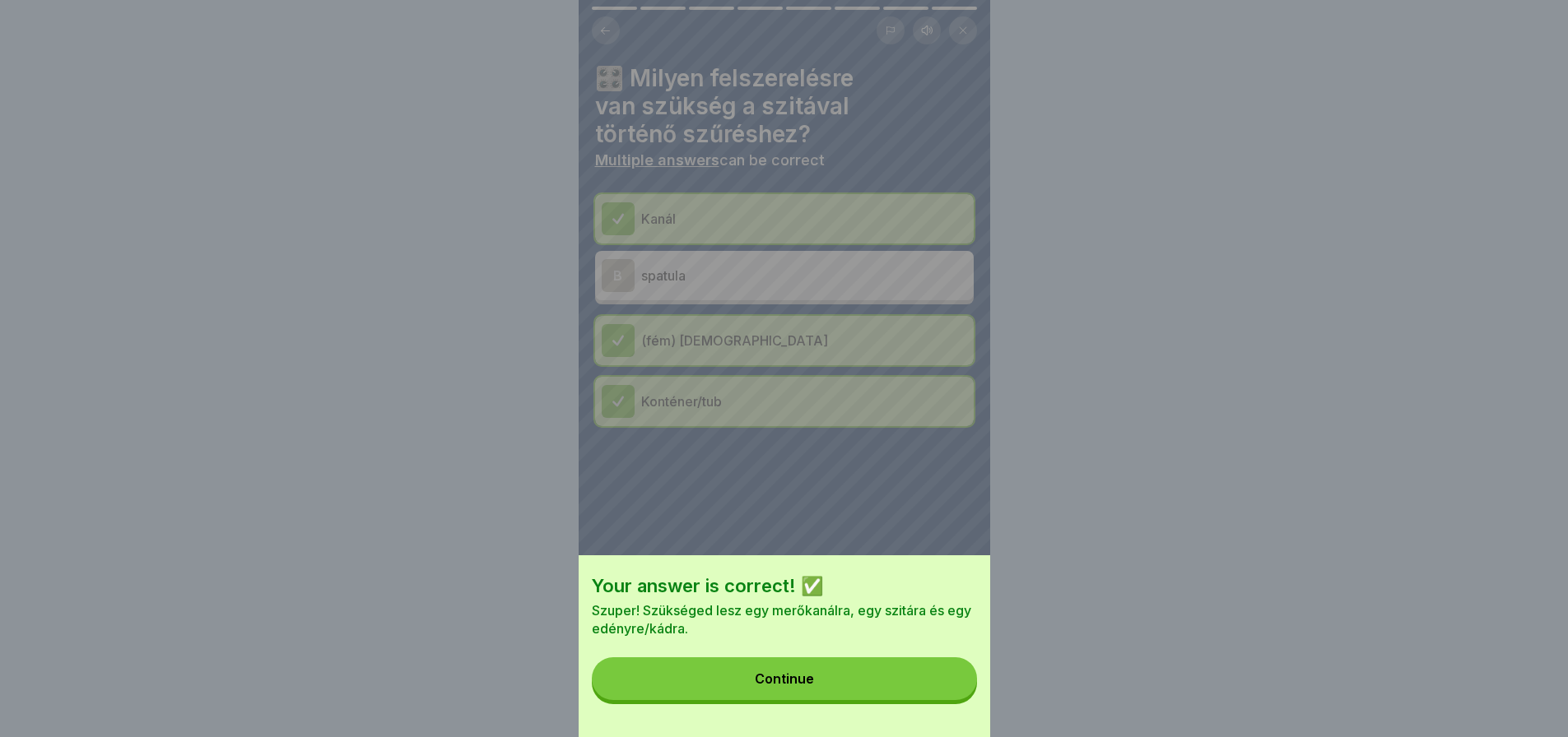
click at [938, 701] on button "Continue" at bounding box center [785, 678] width 385 height 42
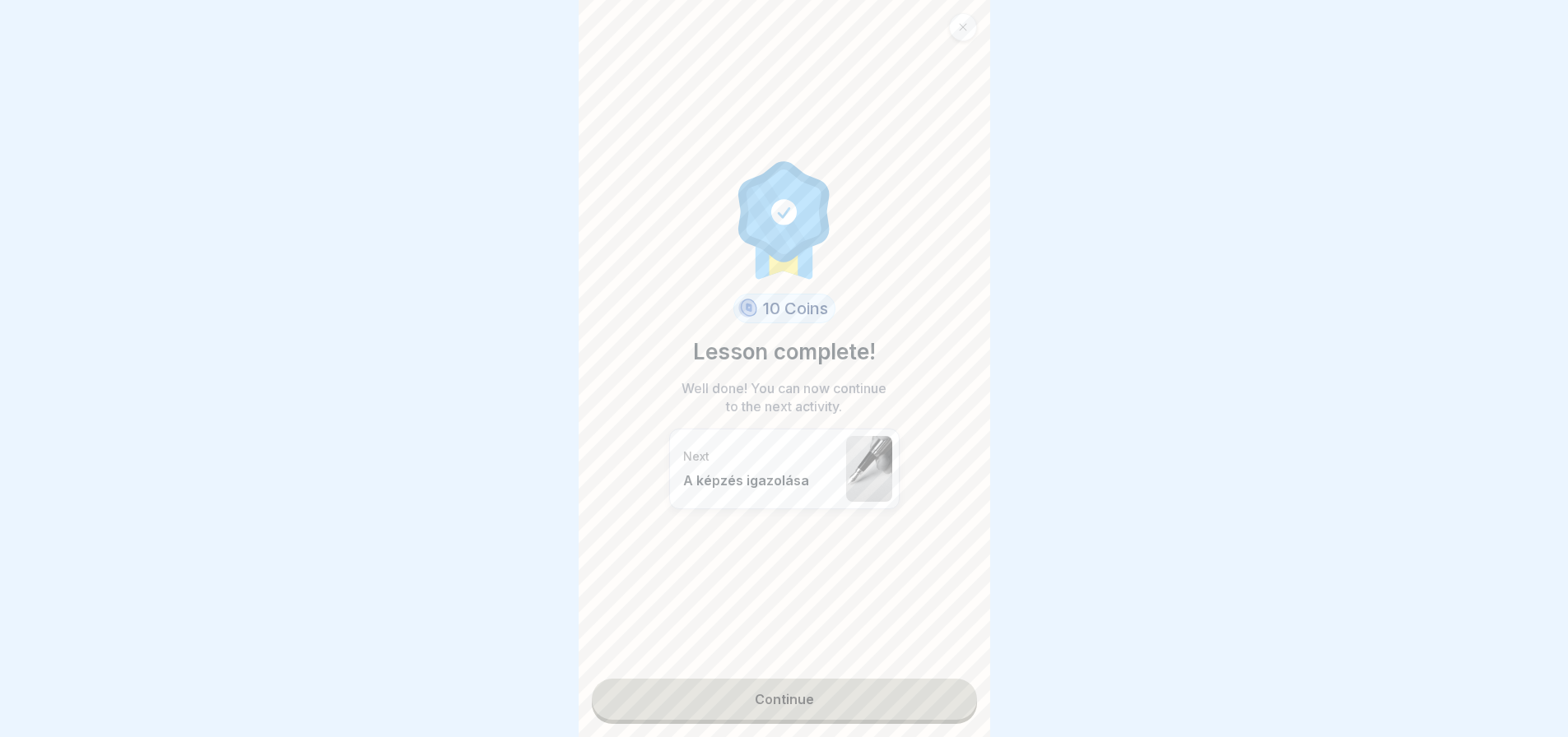
click at [938, 702] on link "Continue" at bounding box center [785, 699] width 385 height 42
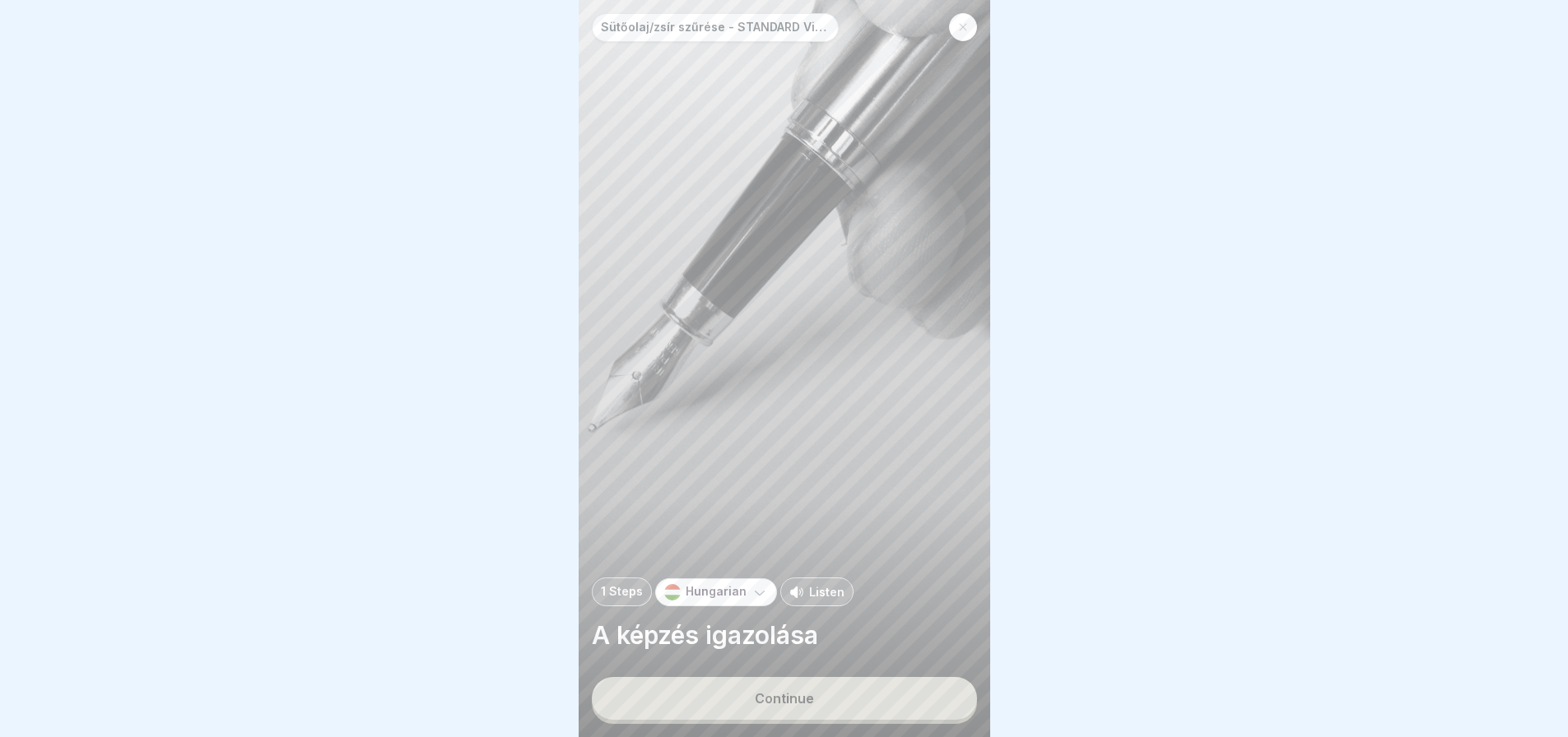
click at [938, 702] on button "Continue" at bounding box center [785, 698] width 385 height 42
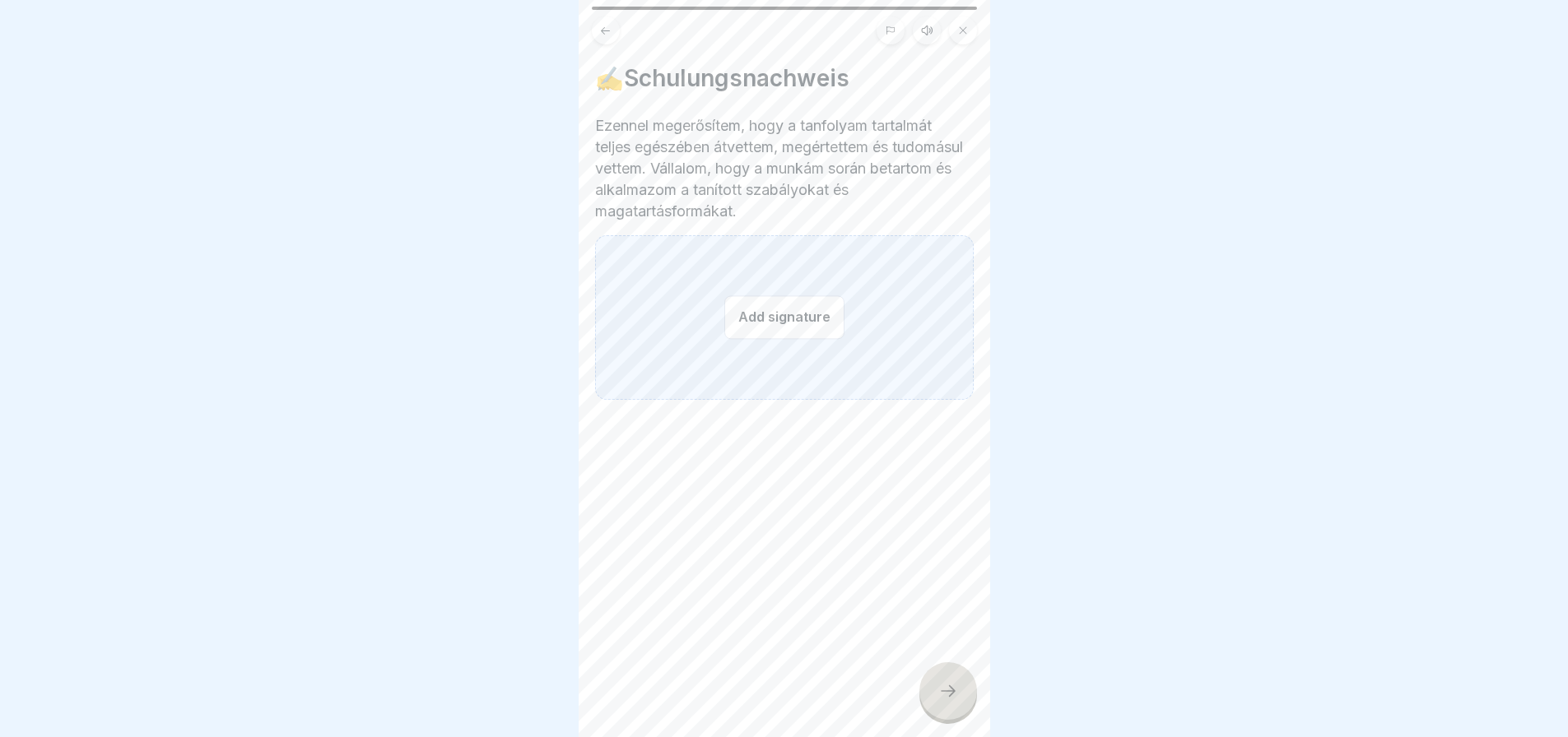
click at [818, 327] on button "Add signature" at bounding box center [785, 316] width 120 height 43
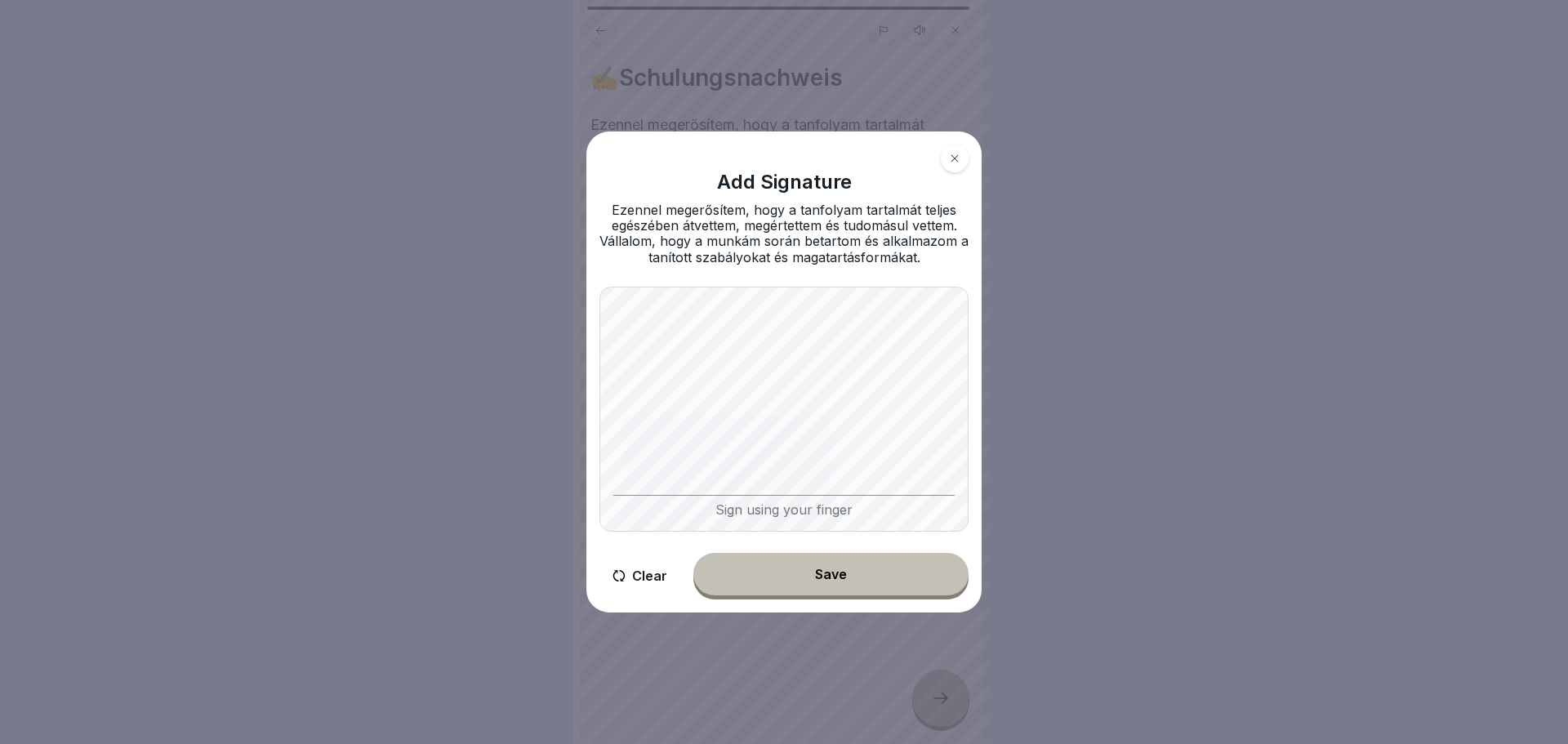
click at [839, 572] on div "Save" at bounding box center [831, 573] width 32 height 14
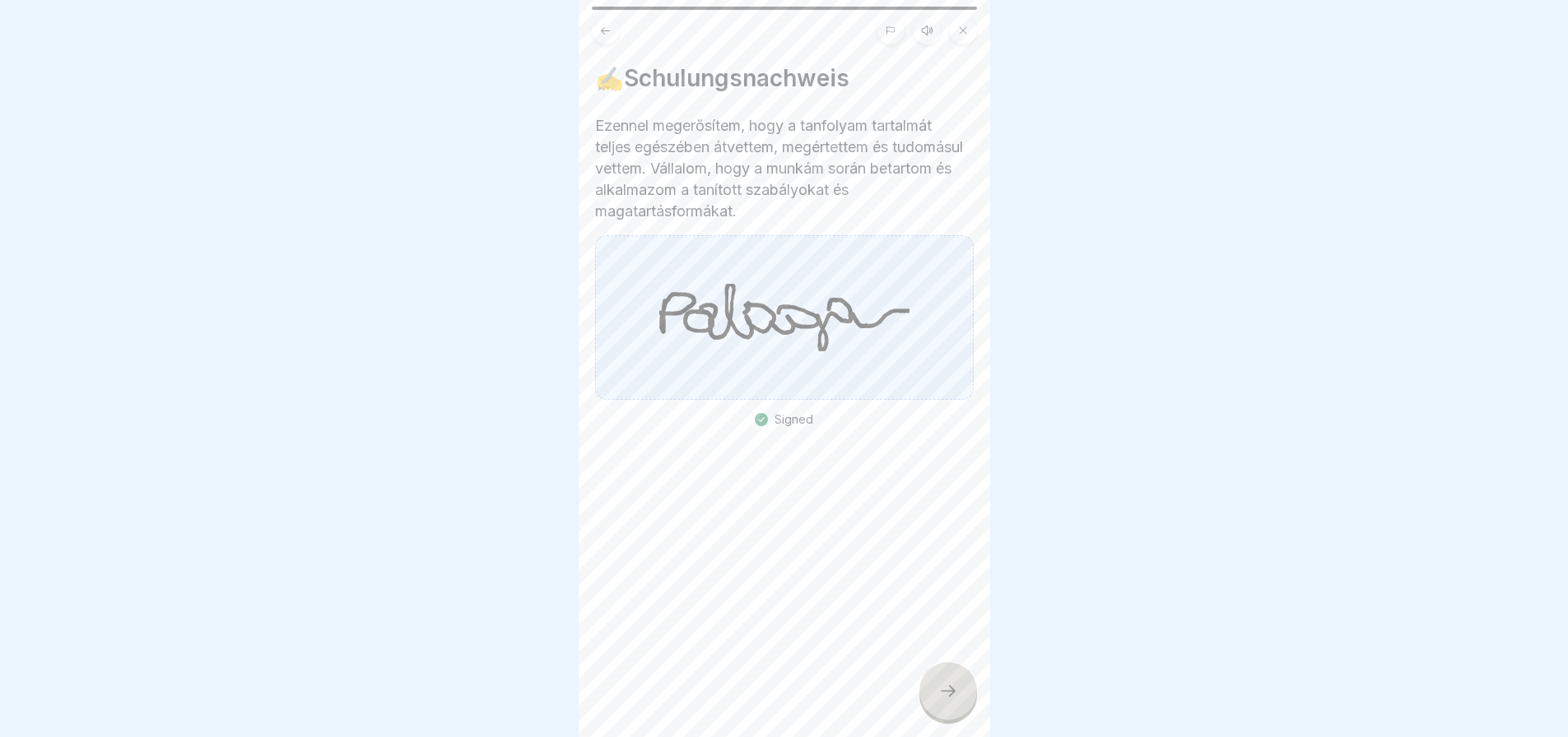
click at [930, 694] on div at bounding box center [949, 691] width 58 height 58
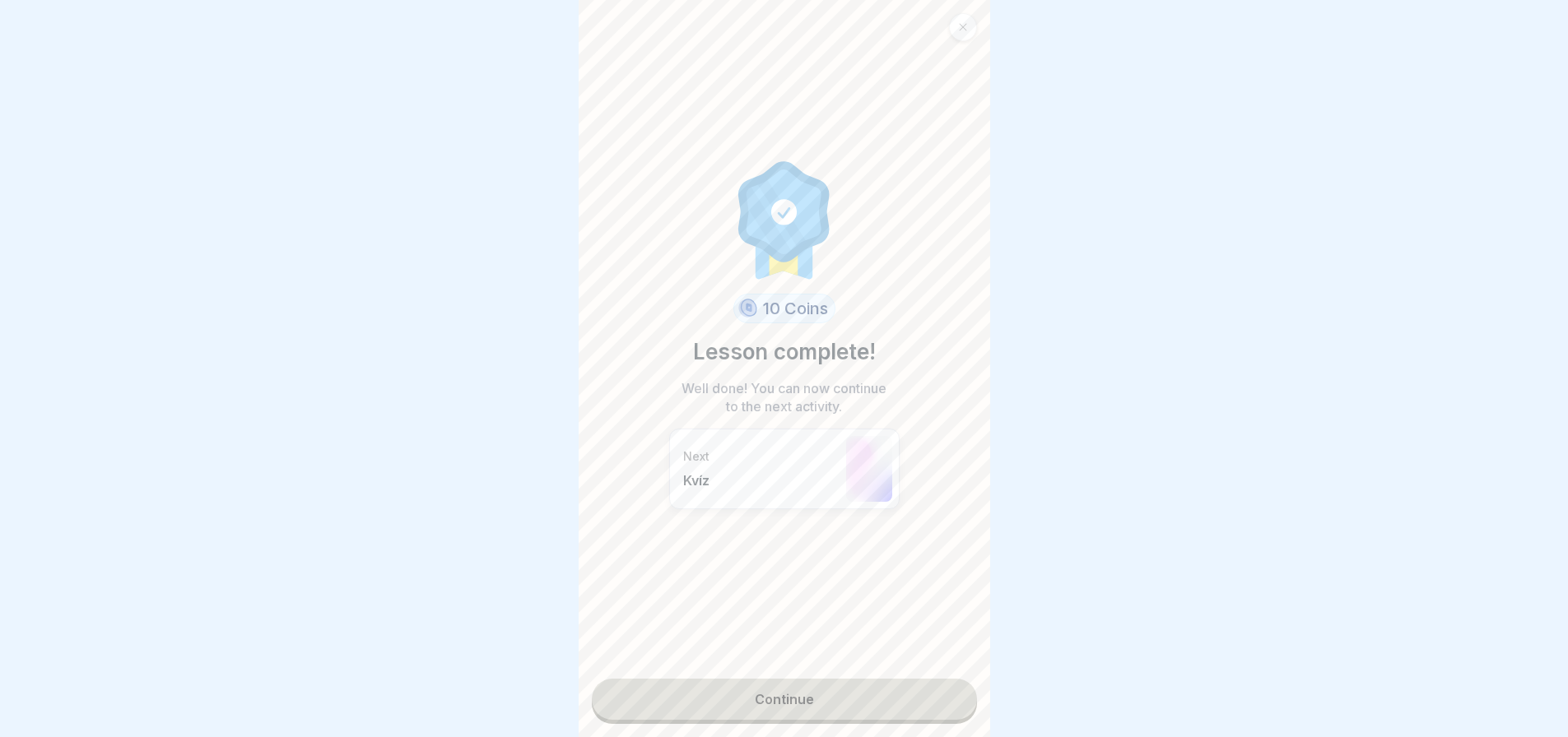
click at [897, 701] on link "Continue" at bounding box center [785, 699] width 385 height 42
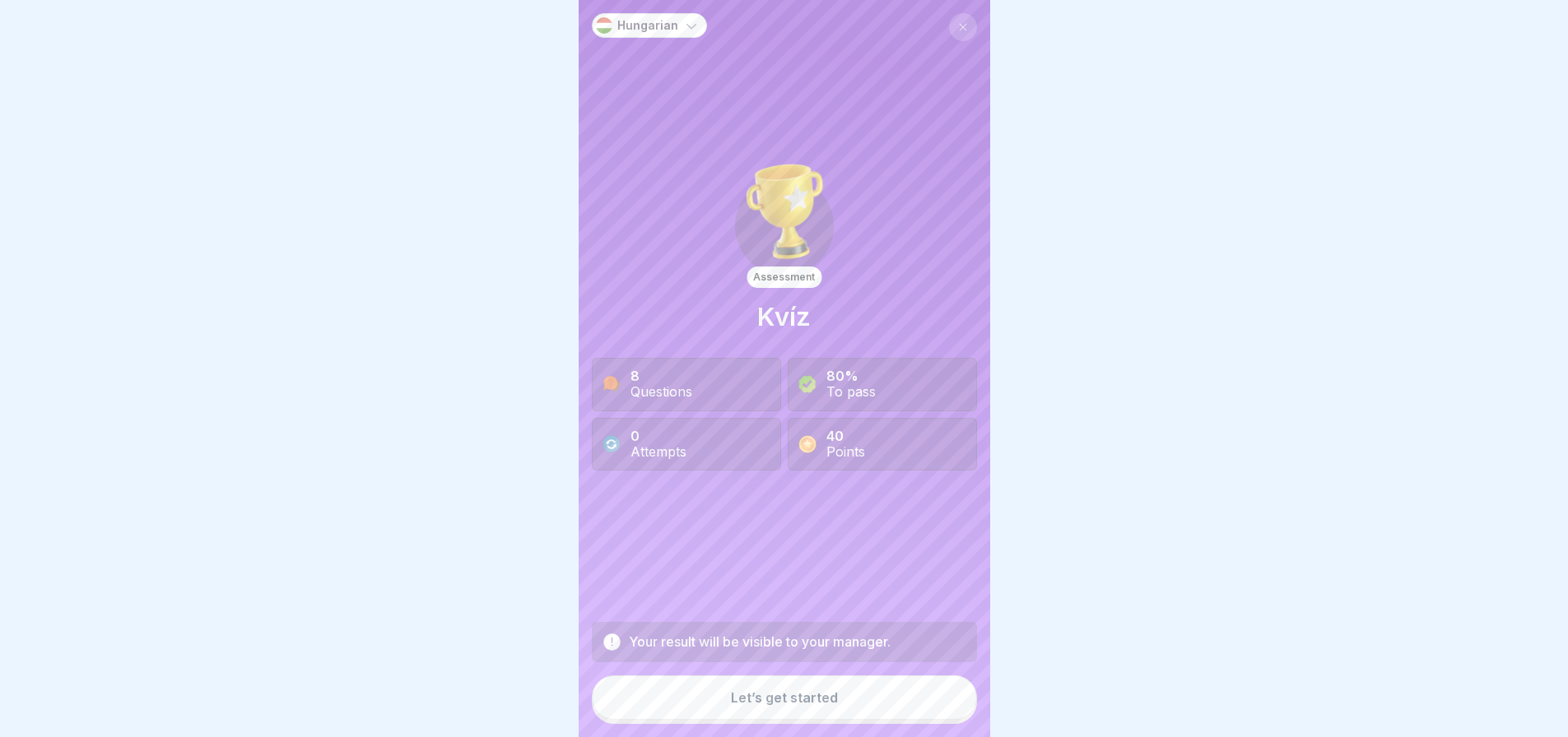
click at [897, 701] on button "Let’s get started" at bounding box center [785, 697] width 385 height 44
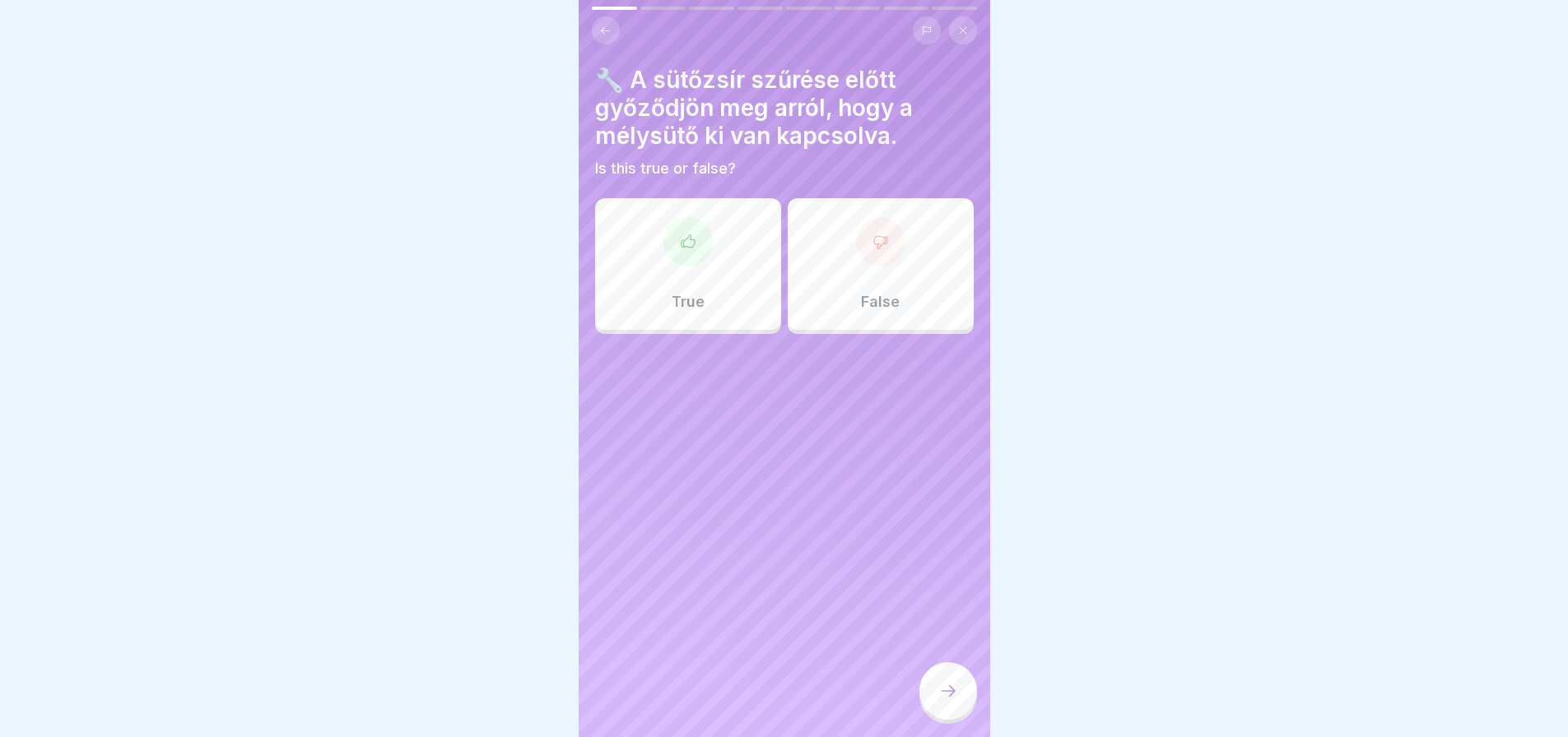
click at [704, 275] on div "True" at bounding box center [687, 264] width 186 height 131
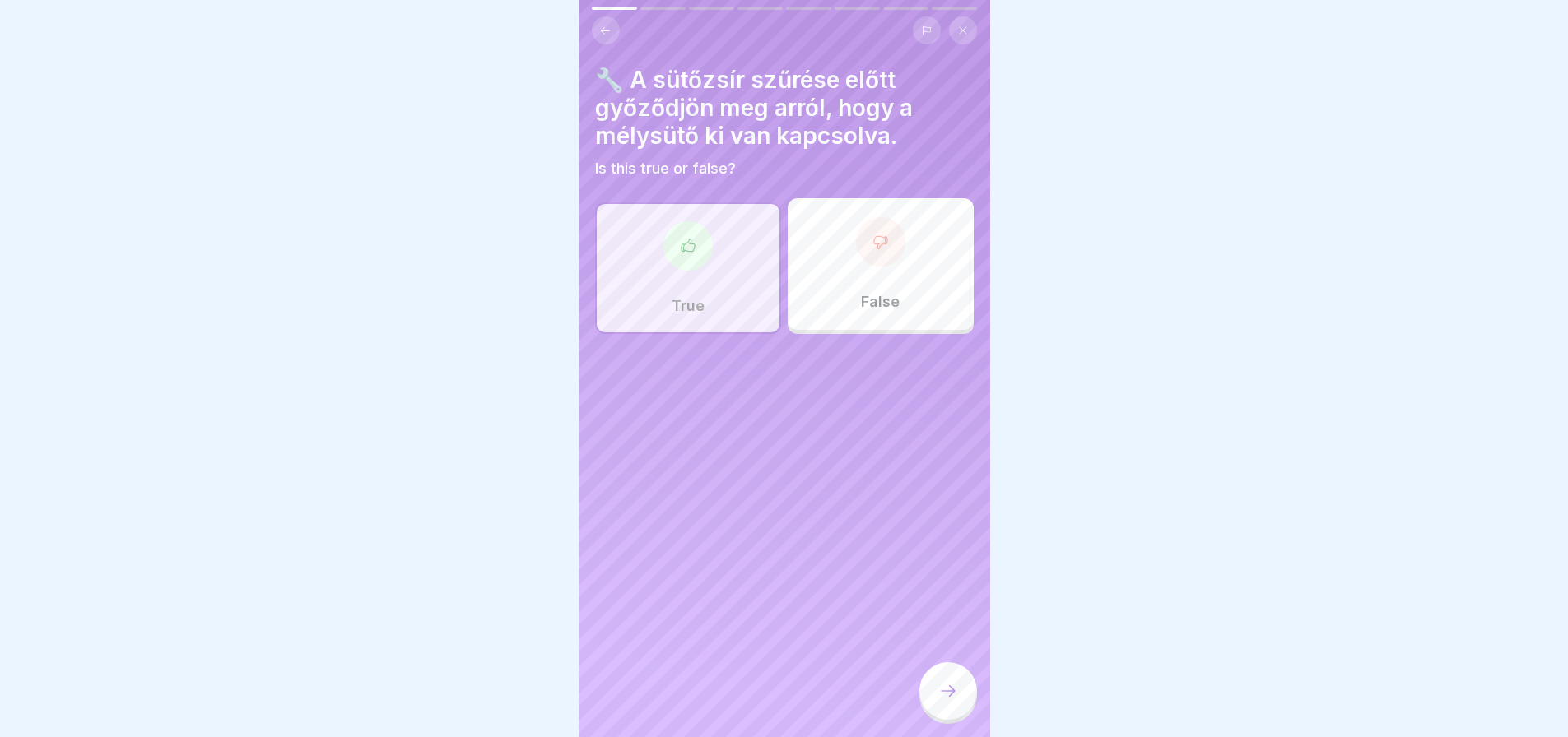
click at [955, 701] on icon at bounding box center [948, 690] width 20 height 20
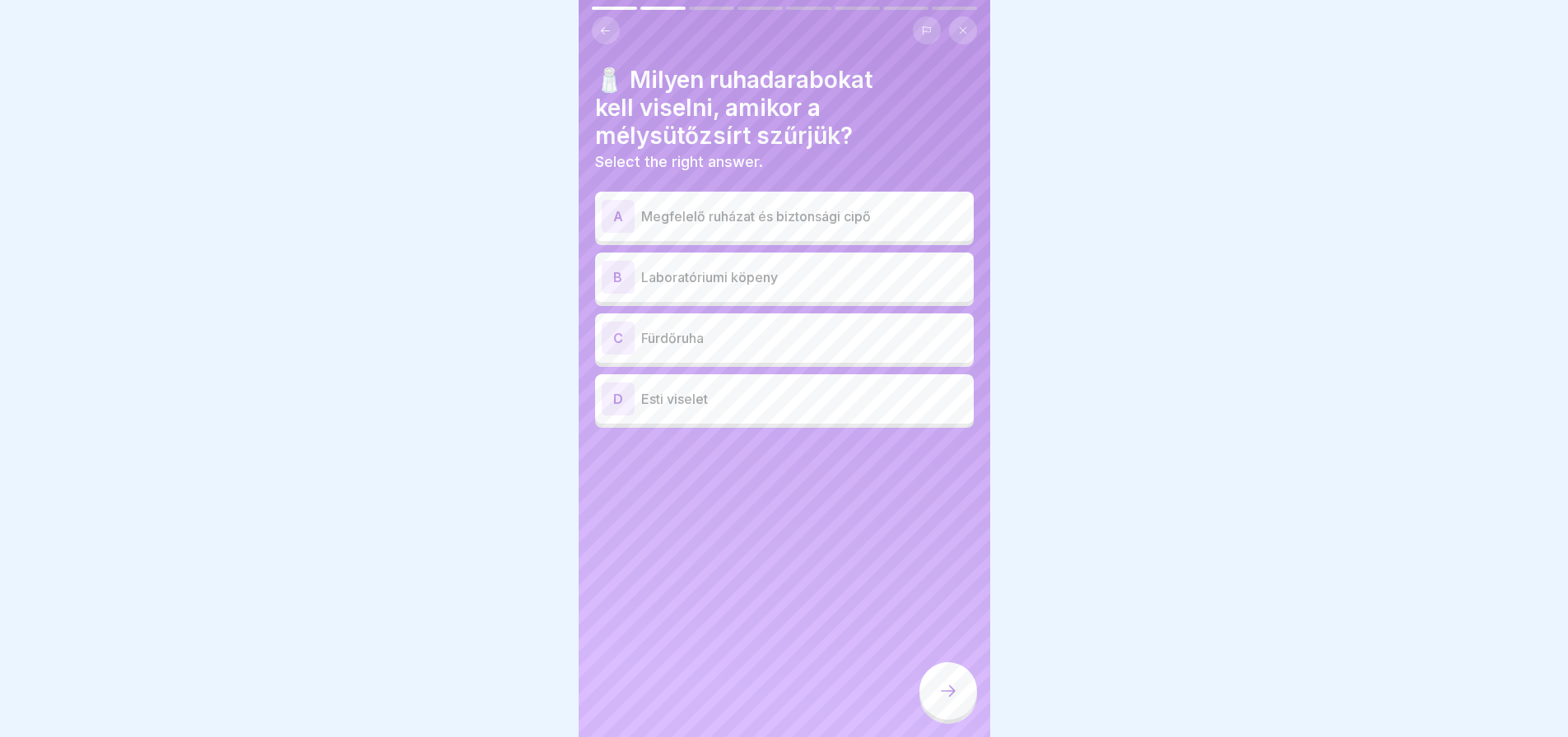
click at [915, 220] on p "Megfelelő ruházat és biztonsági cipő" at bounding box center [804, 215] width 326 height 20
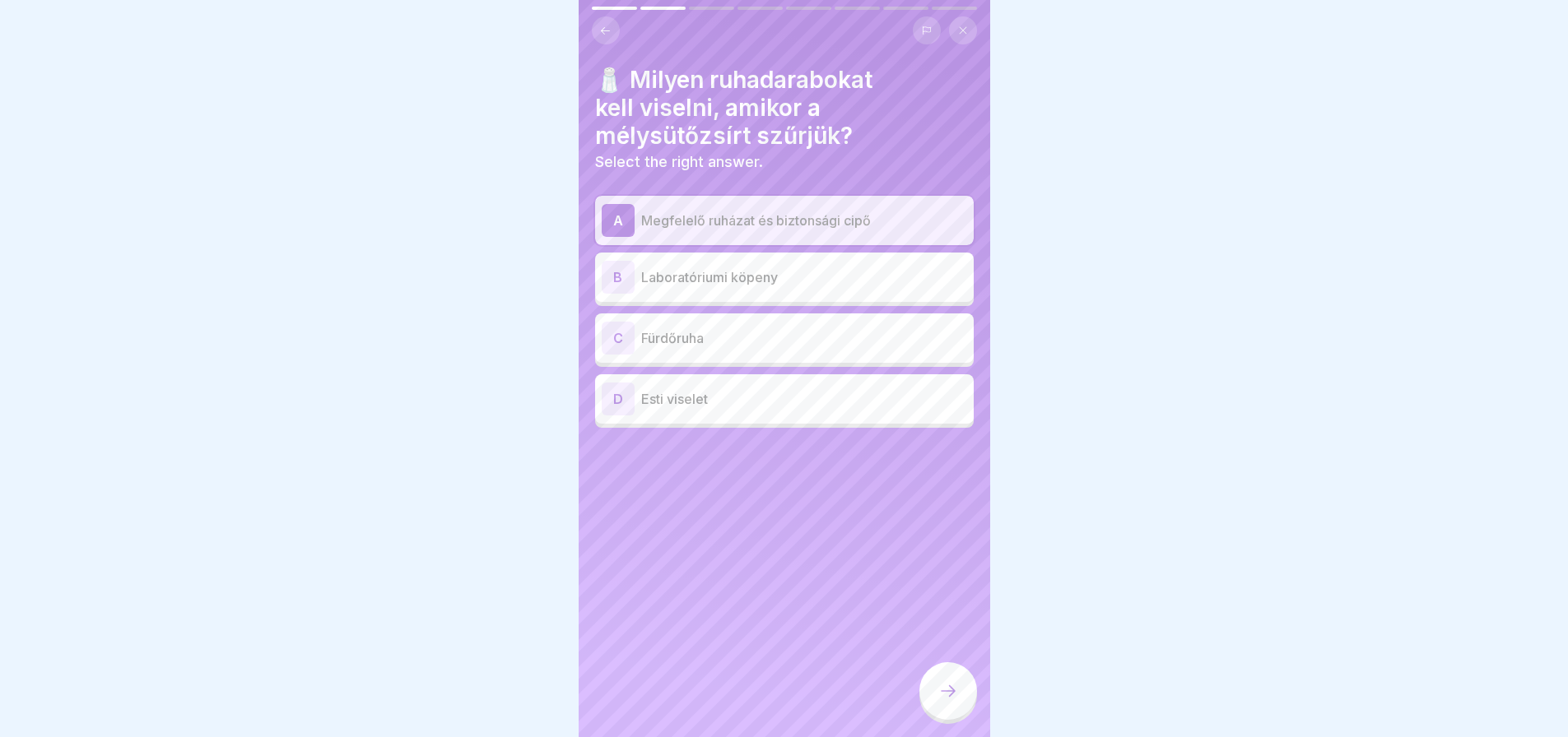
click at [959, 704] on div at bounding box center [949, 691] width 58 height 58
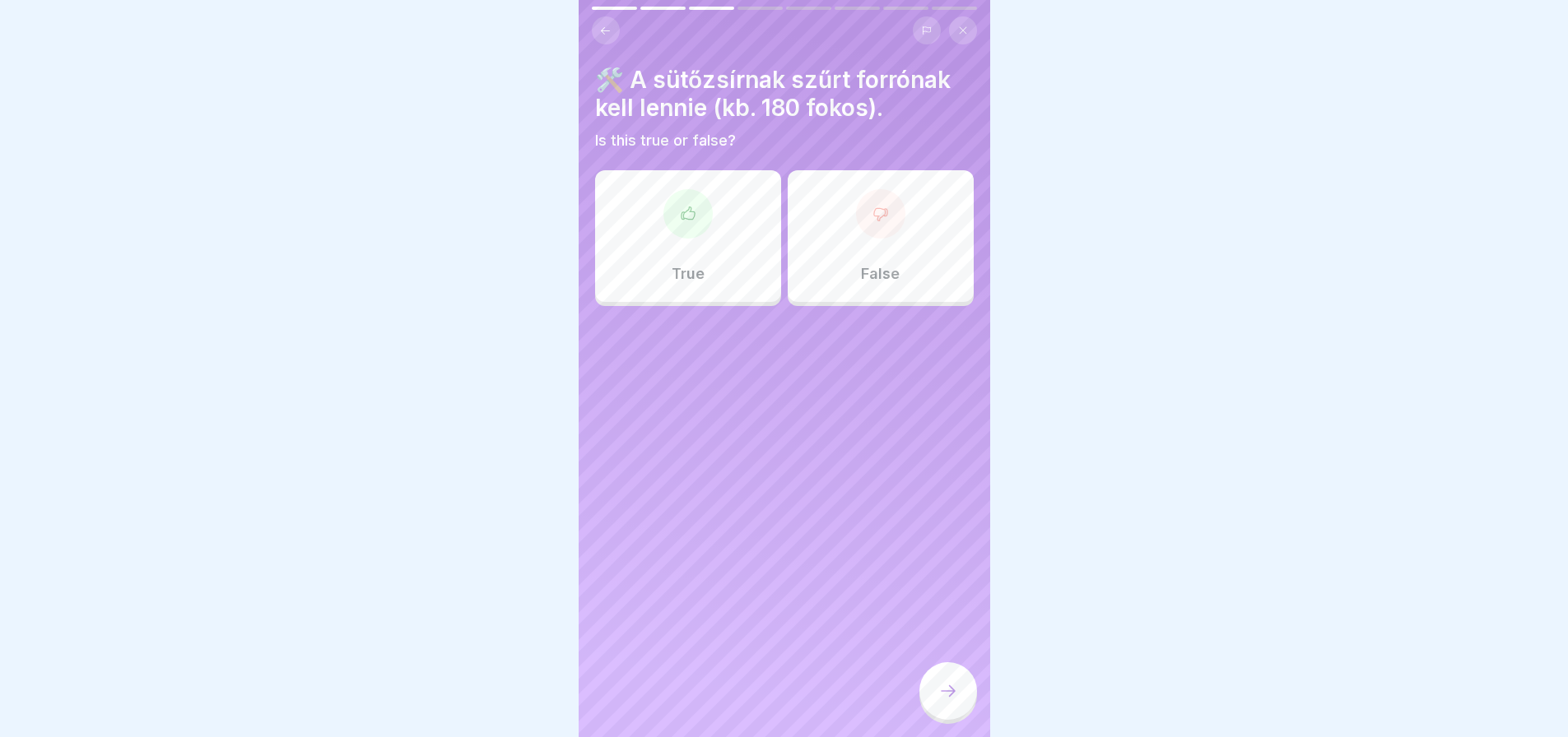
click at [868, 261] on div "False" at bounding box center [880, 236] width 186 height 131
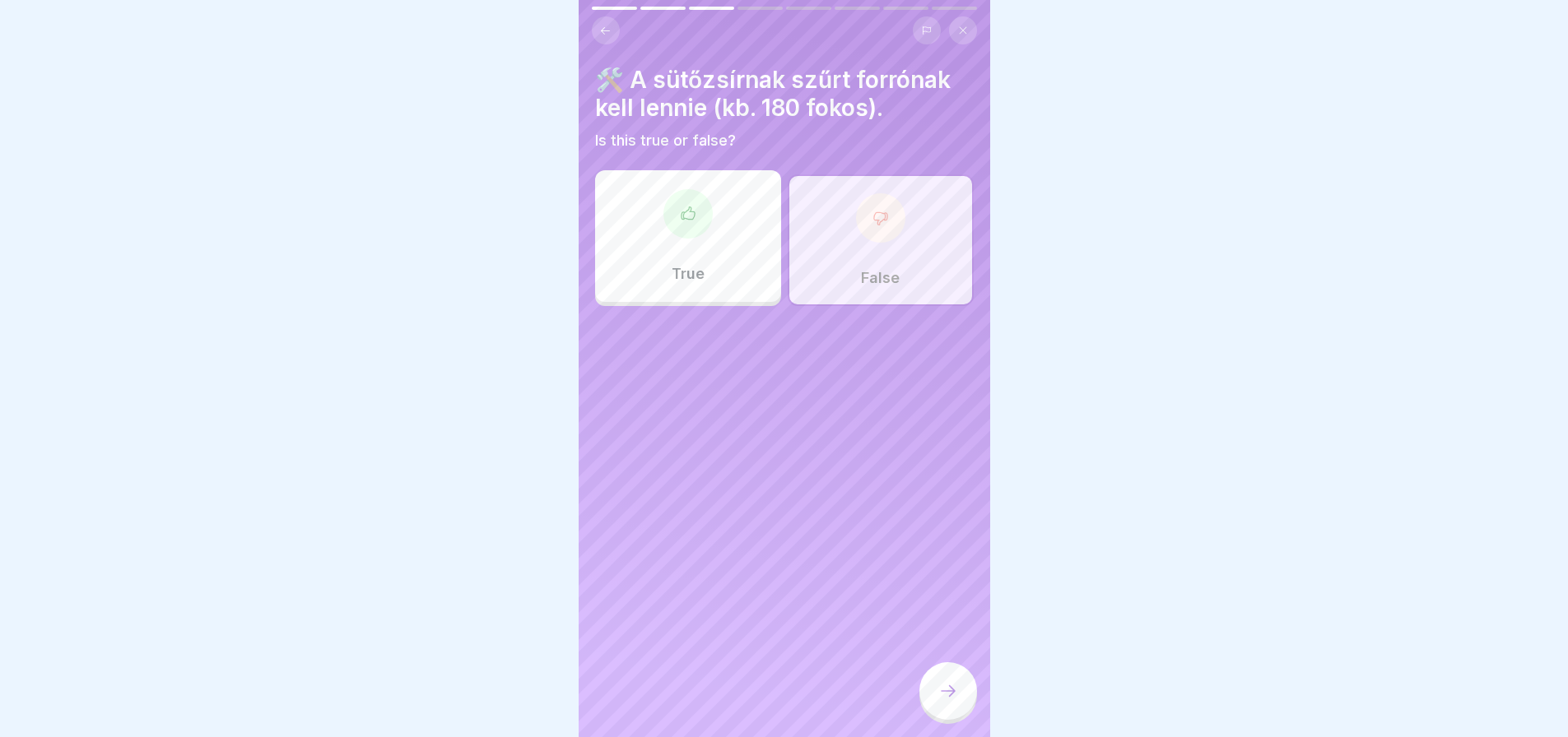
click at [953, 701] on icon at bounding box center [948, 690] width 20 height 20
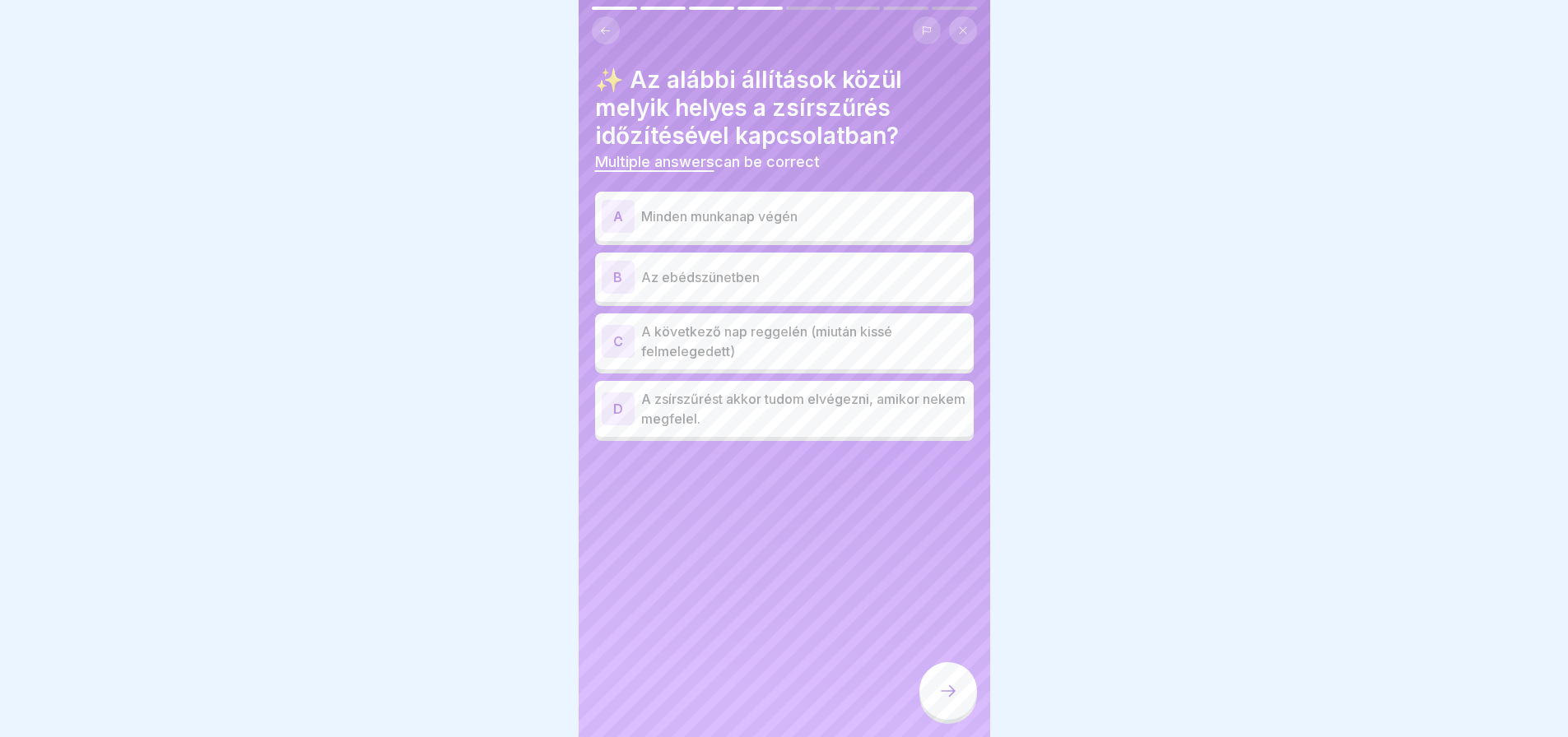
click at [826, 228] on div "A Minden munkanap végén" at bounding box center [784, 216] width 366 height 33
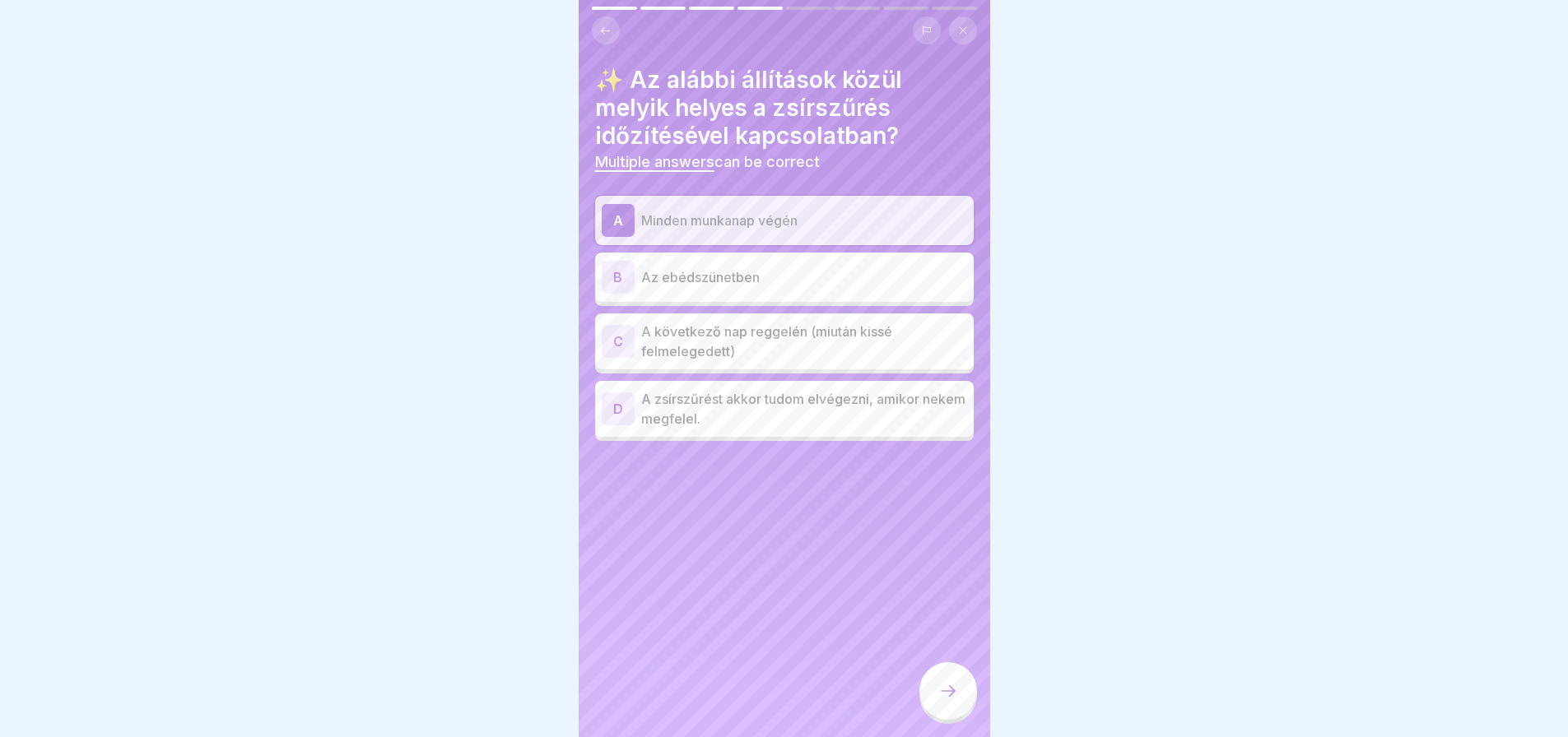
click at [948, 698] on icon at bounding box center [948, 690] width 20 height 20
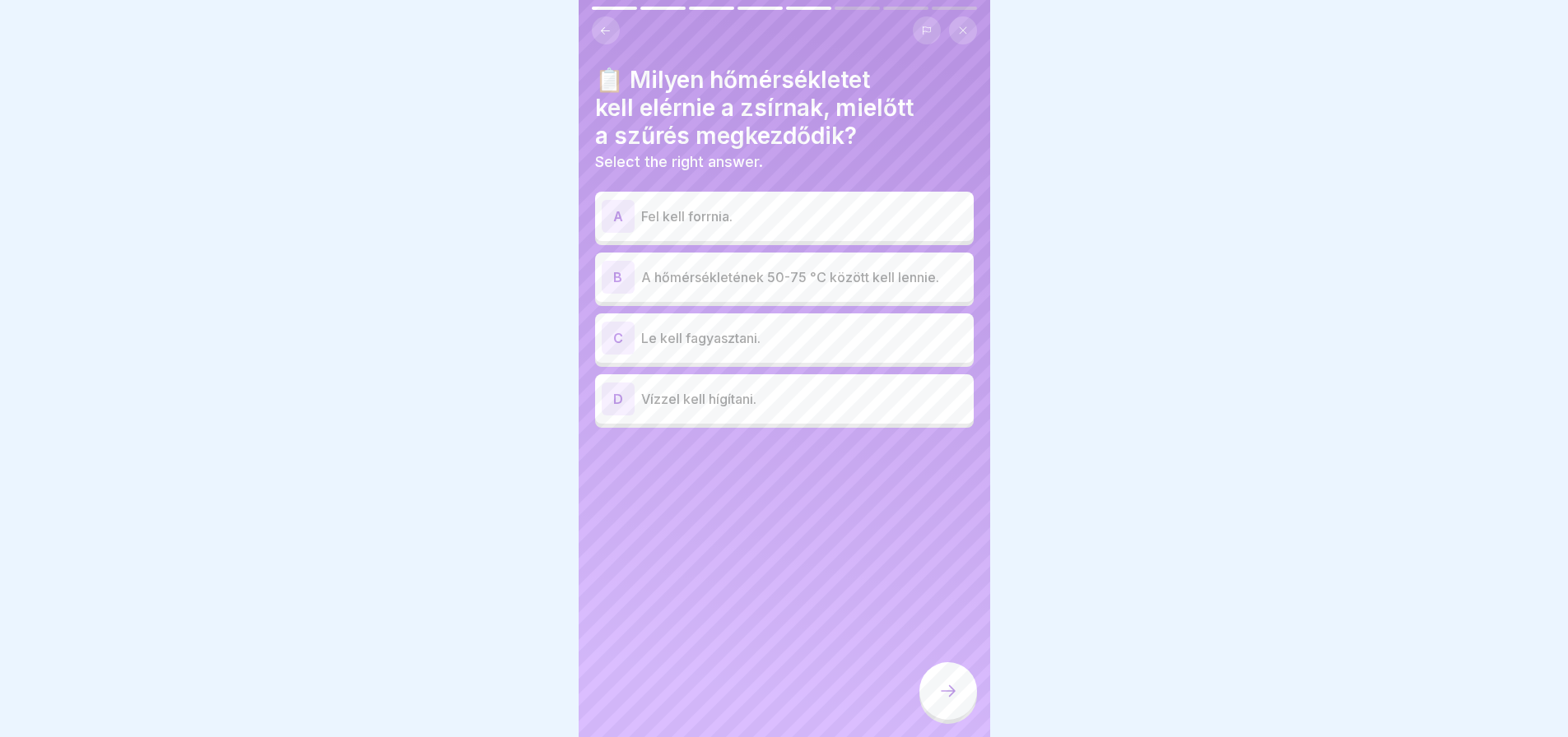
click at [871, 282] on p "A hőmérsékletének 50-75 °C között kell lennie." at bounding box center [804, 276] width 326 height 20
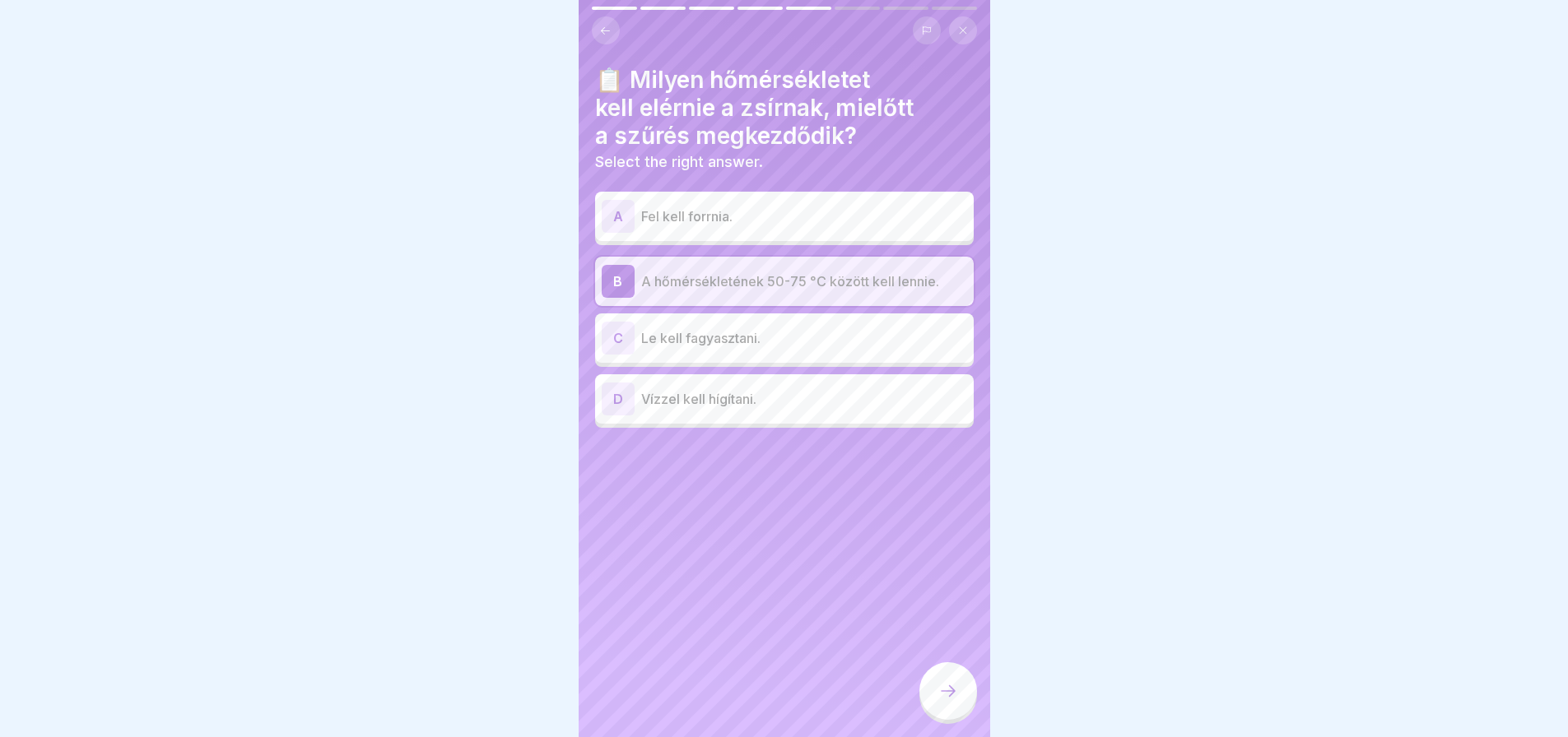
click at [956, 701] on icon at bounding box center [948, 690] width 20 height 20
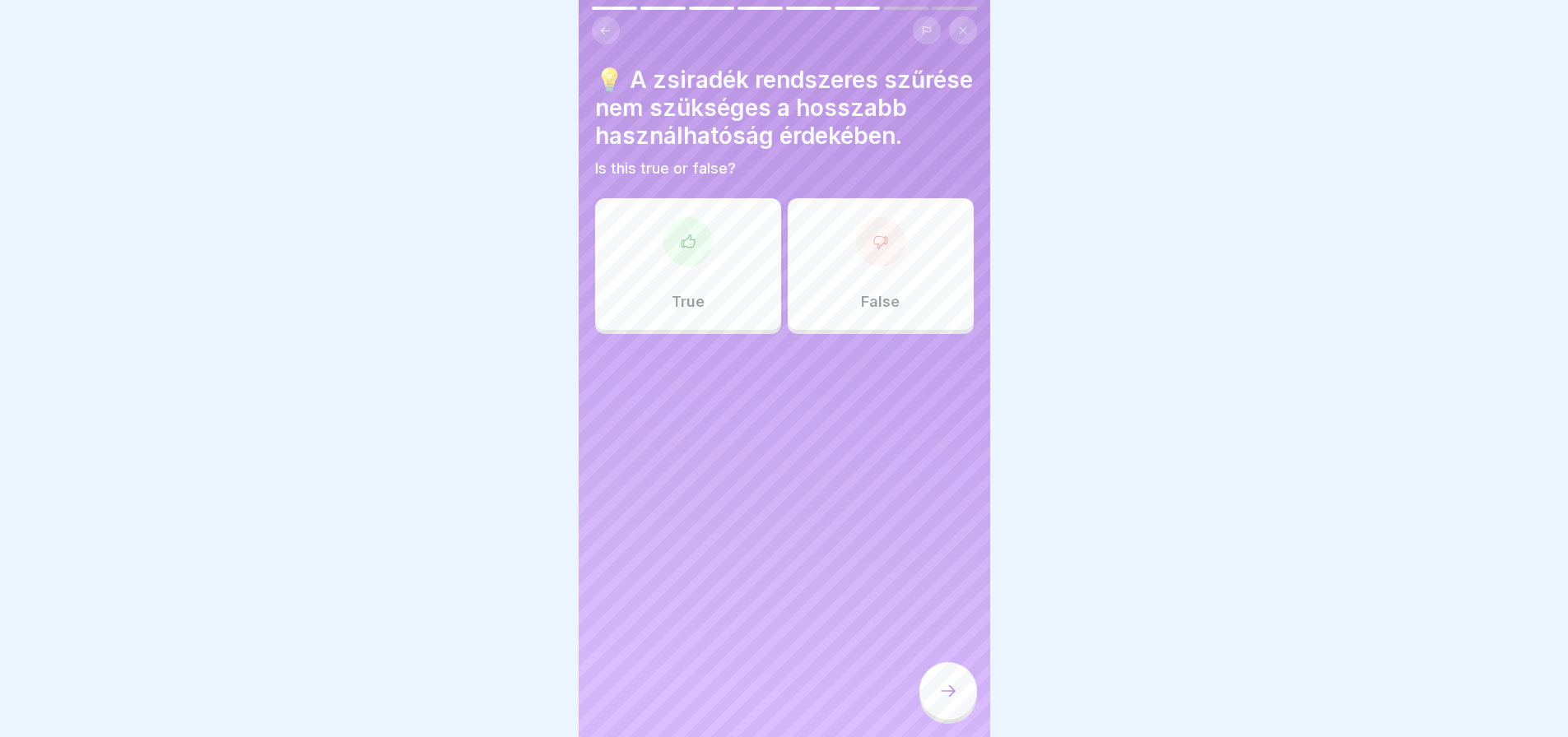
click at [856, 260] on div at bounding box center [881, 242] width 49 height 49
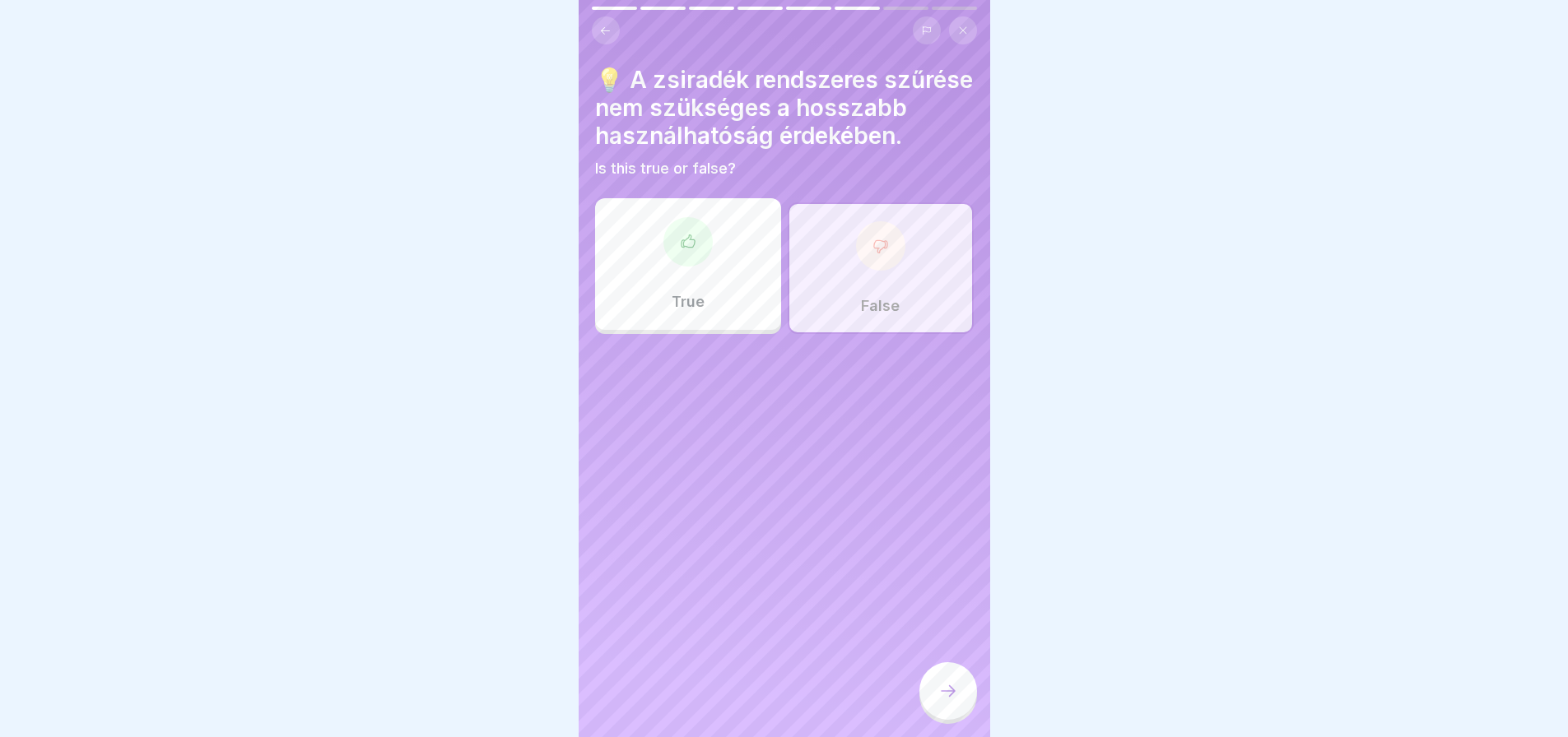
click at [943, 713] on div at bounding box center [949, 691] width 58 height 58
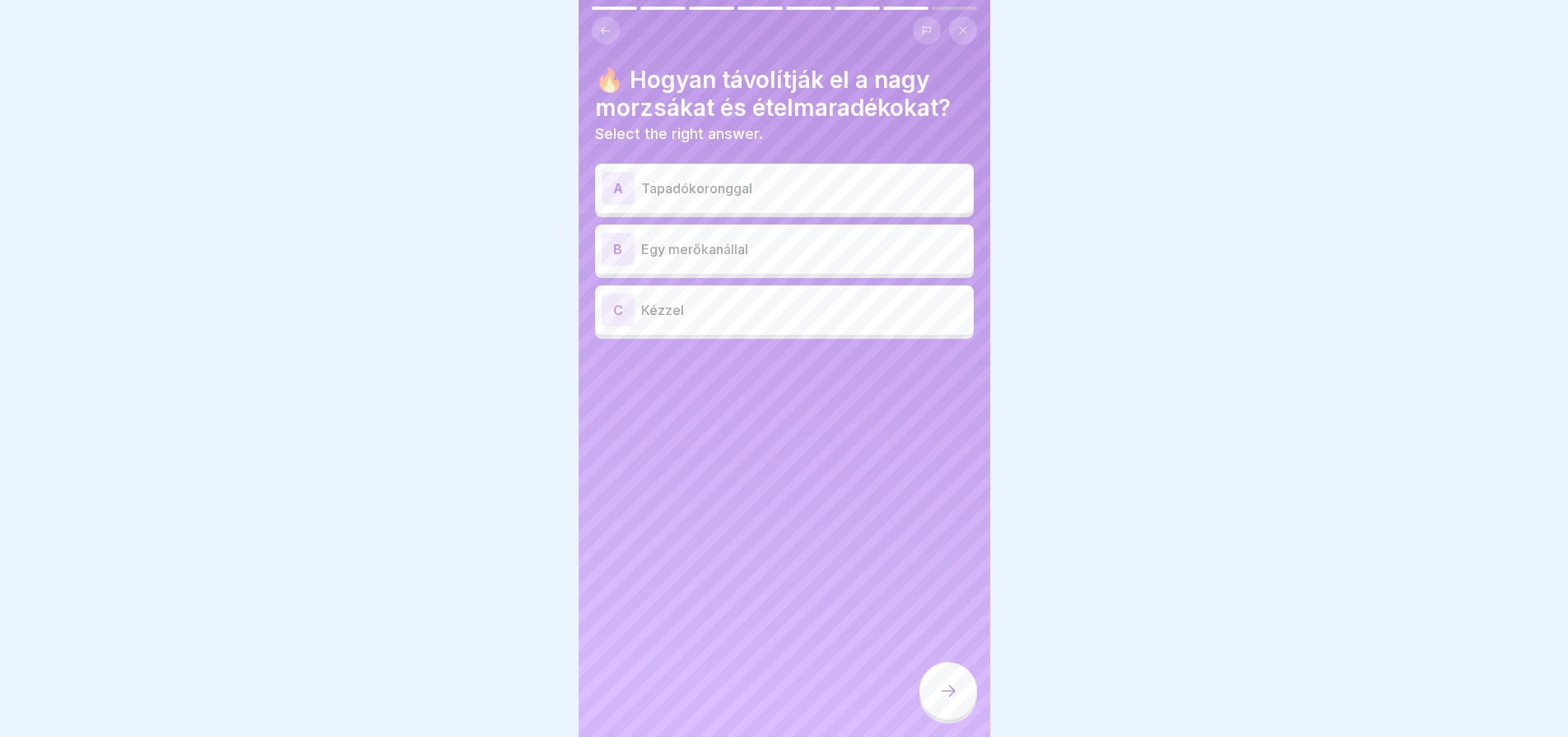
click at [860, 262] on div "B Egy merőkanállal" at bounding box center [784, 249] width 366 height 33
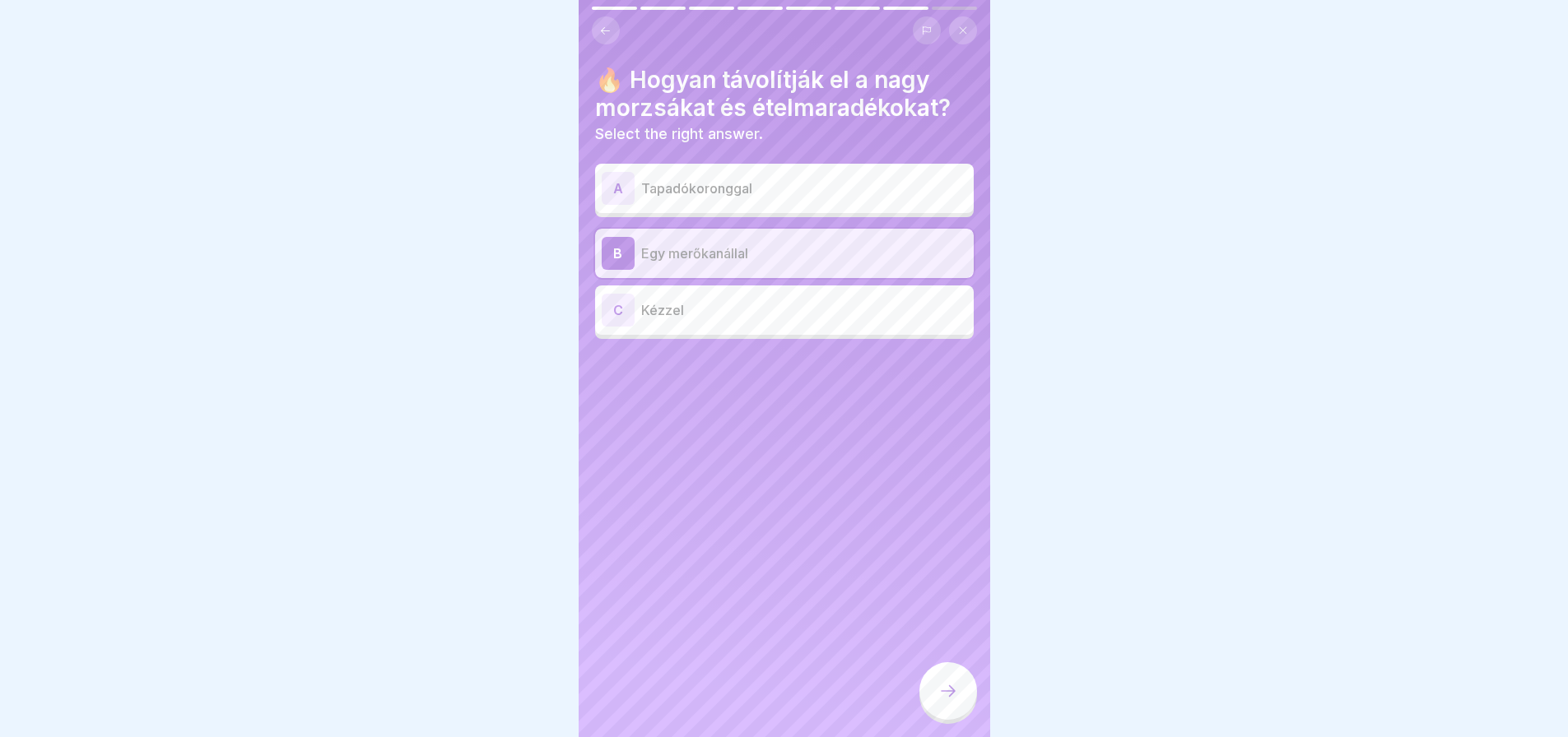
click at [938, 690] on div at bounding box center [949, 691] width 58 height 58
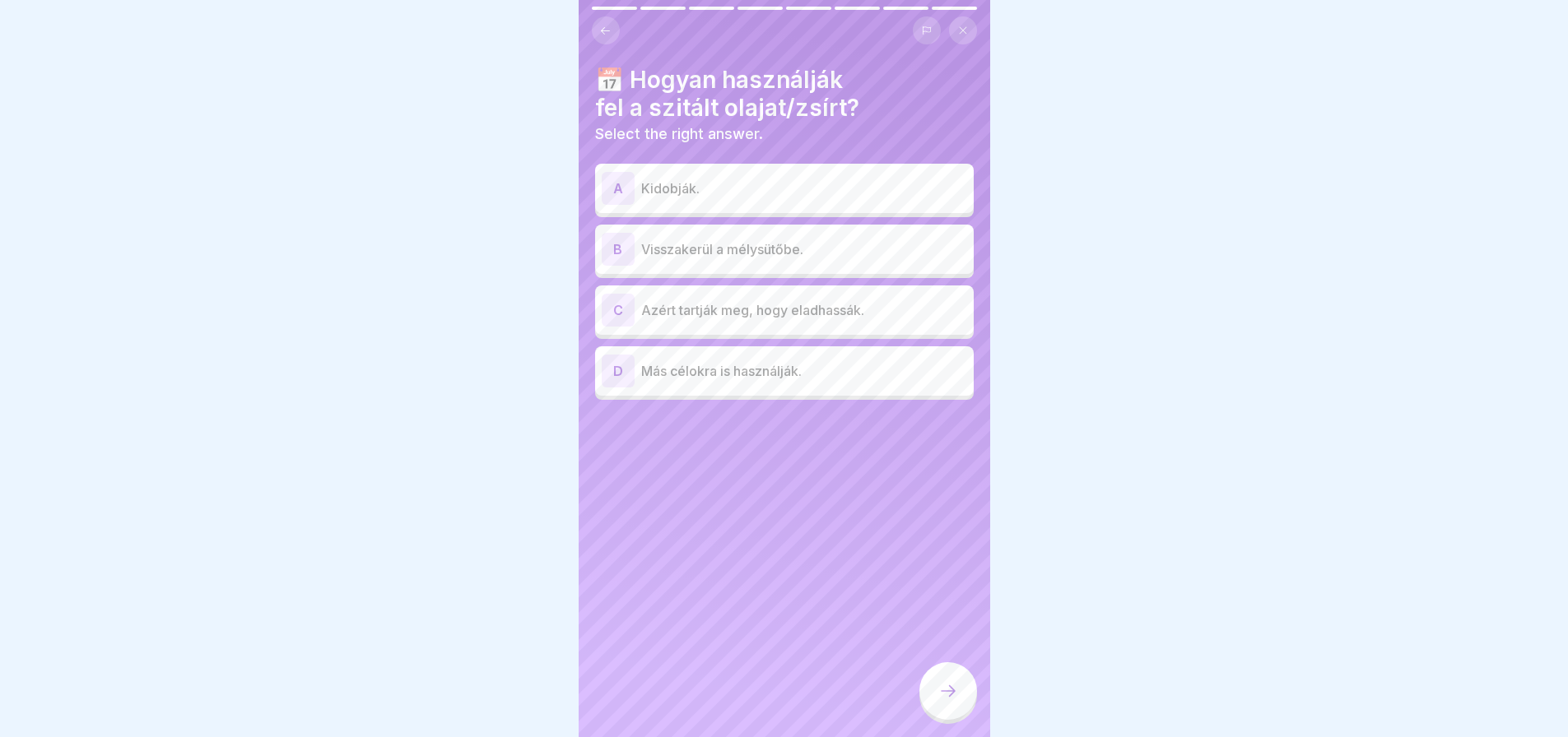
click at [865, 205] on div "A Kidobják." at bounding box center [784, 188] width 378 height 49
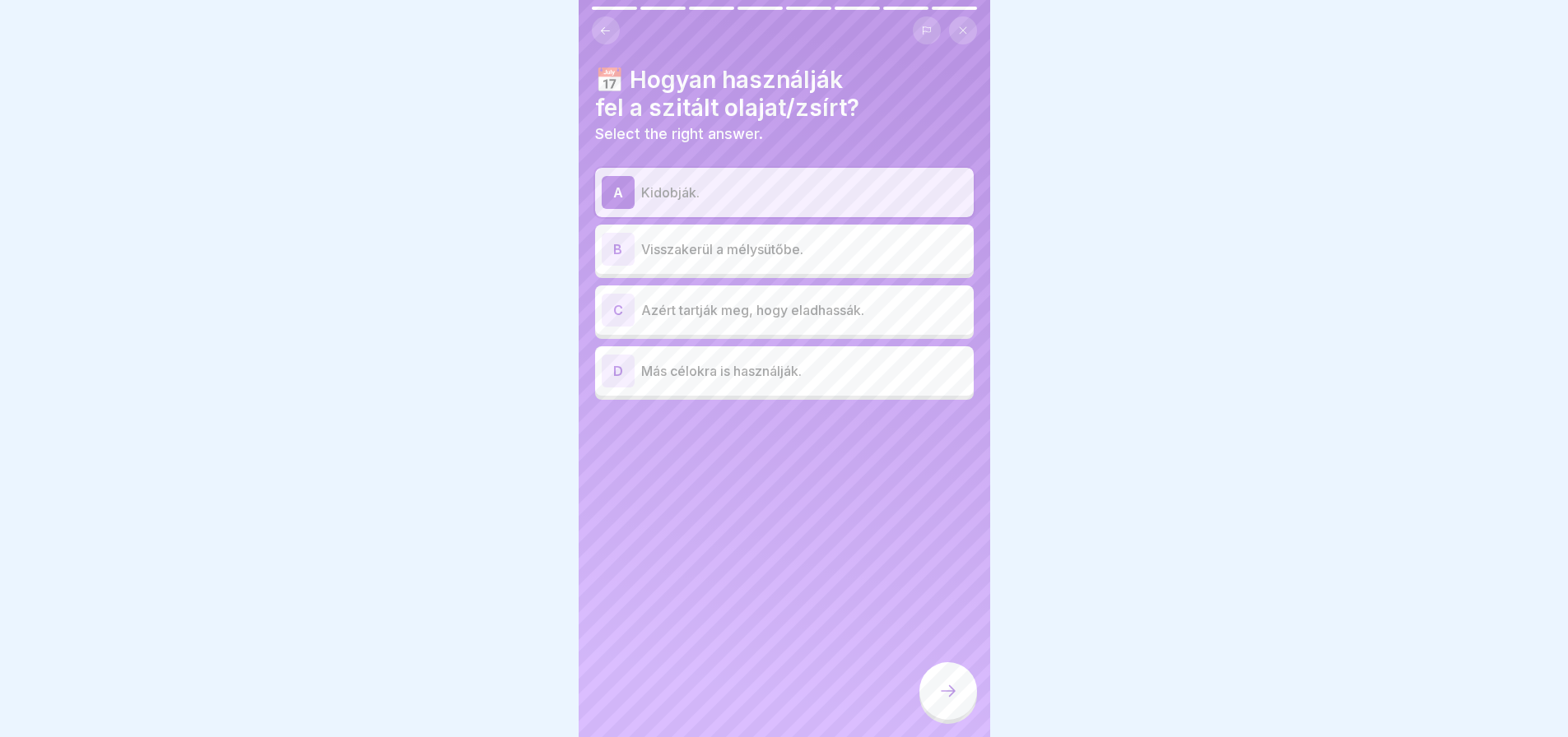
click at [960, 696] on div at bounding box center [949, 691] width 58 height 58
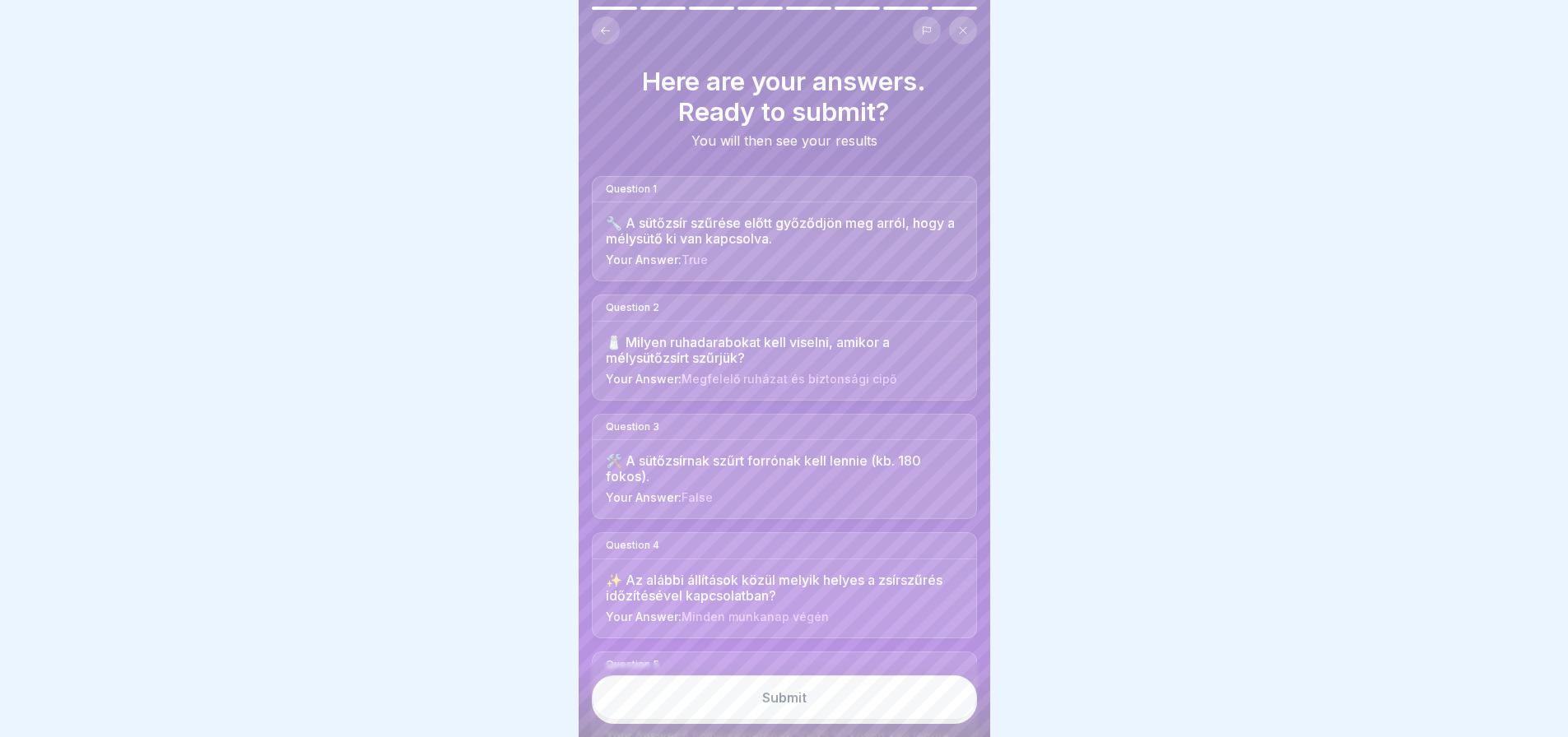
click at [960, 696] on button "Submit" at bounding box center [785, 697] width 385 height 44
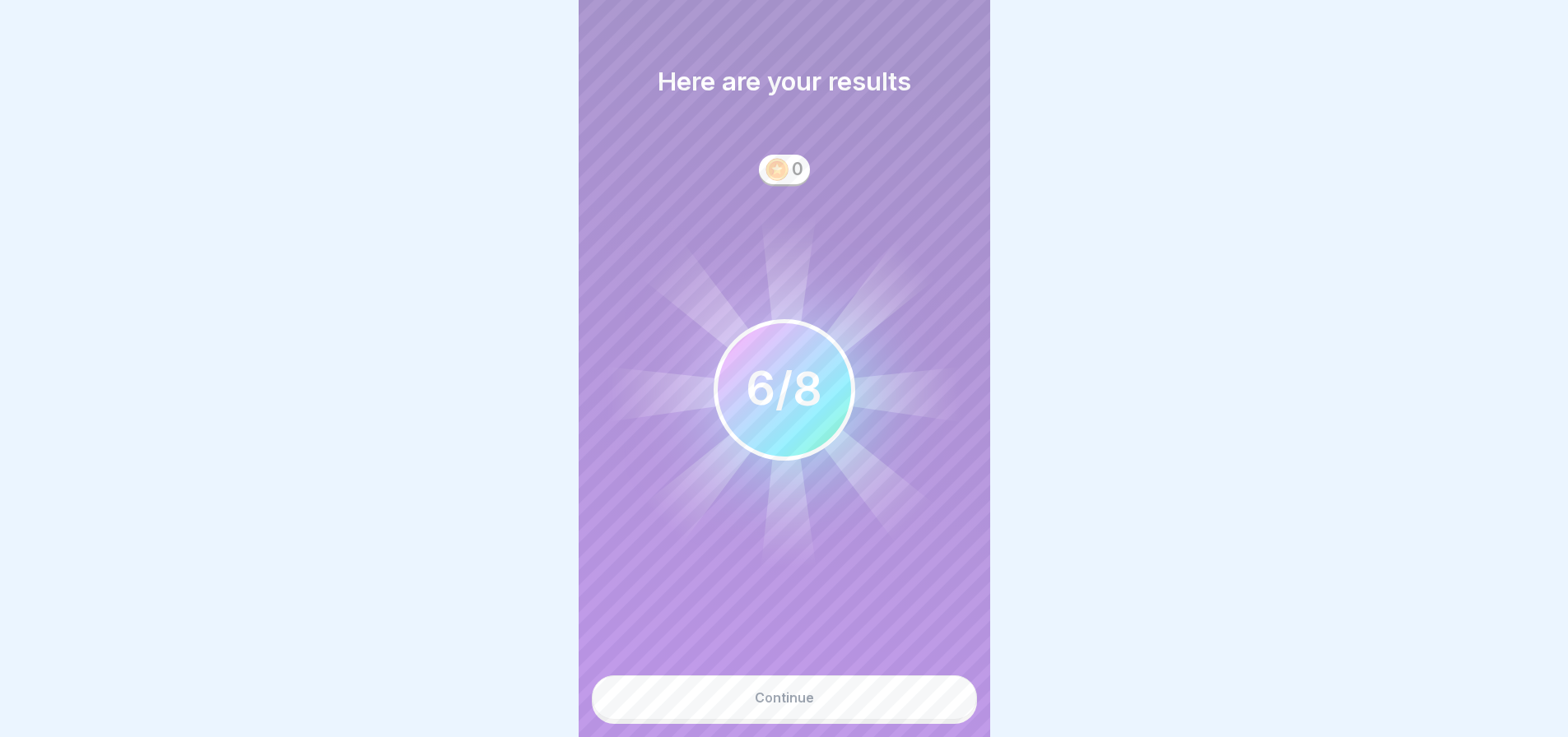
click at [921, 712] on button "Continue" at bounding box center [785, 697] width 385 height 44
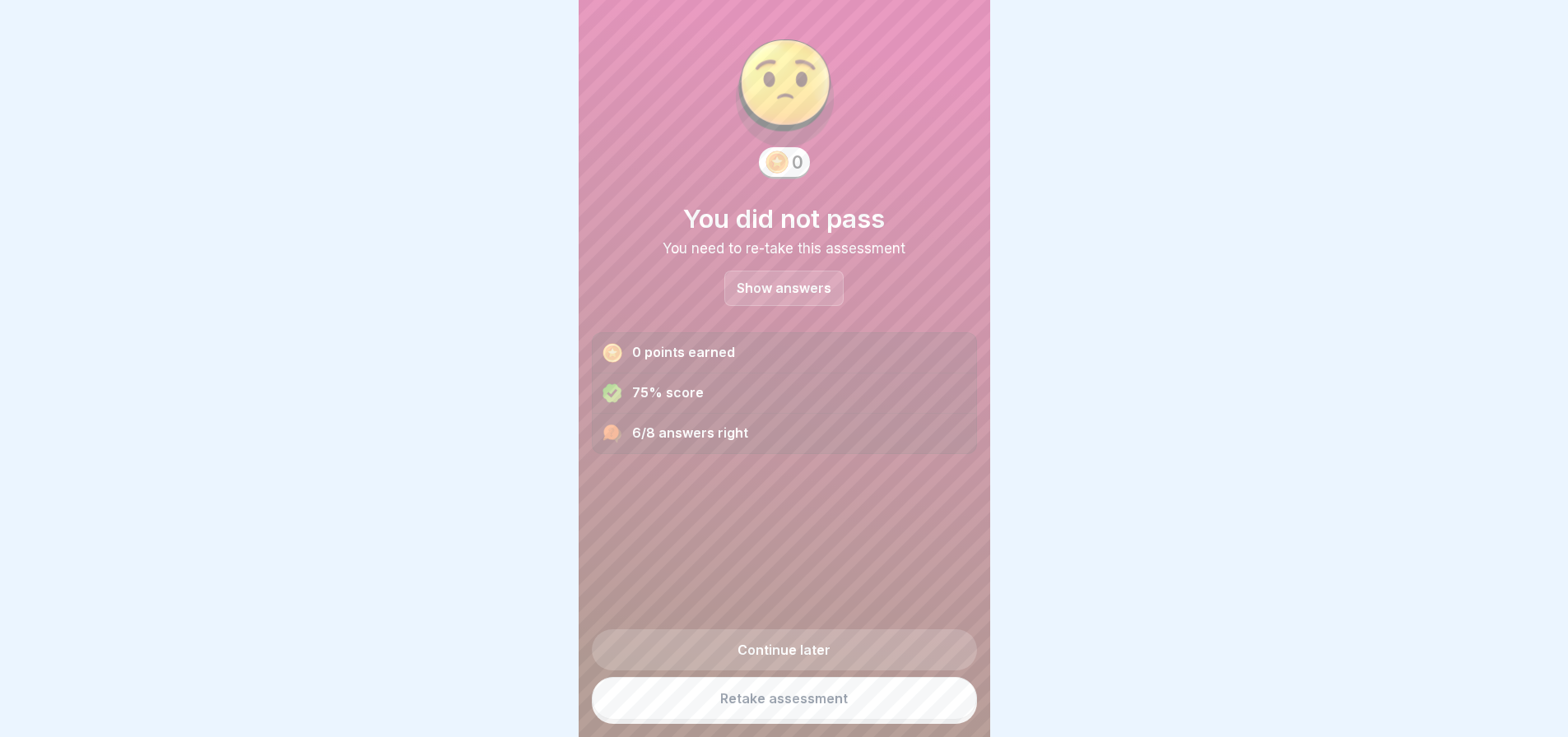
click at [921, 712] on link "Retake assessment" at bounding box center [785, 698] width 385 height 42
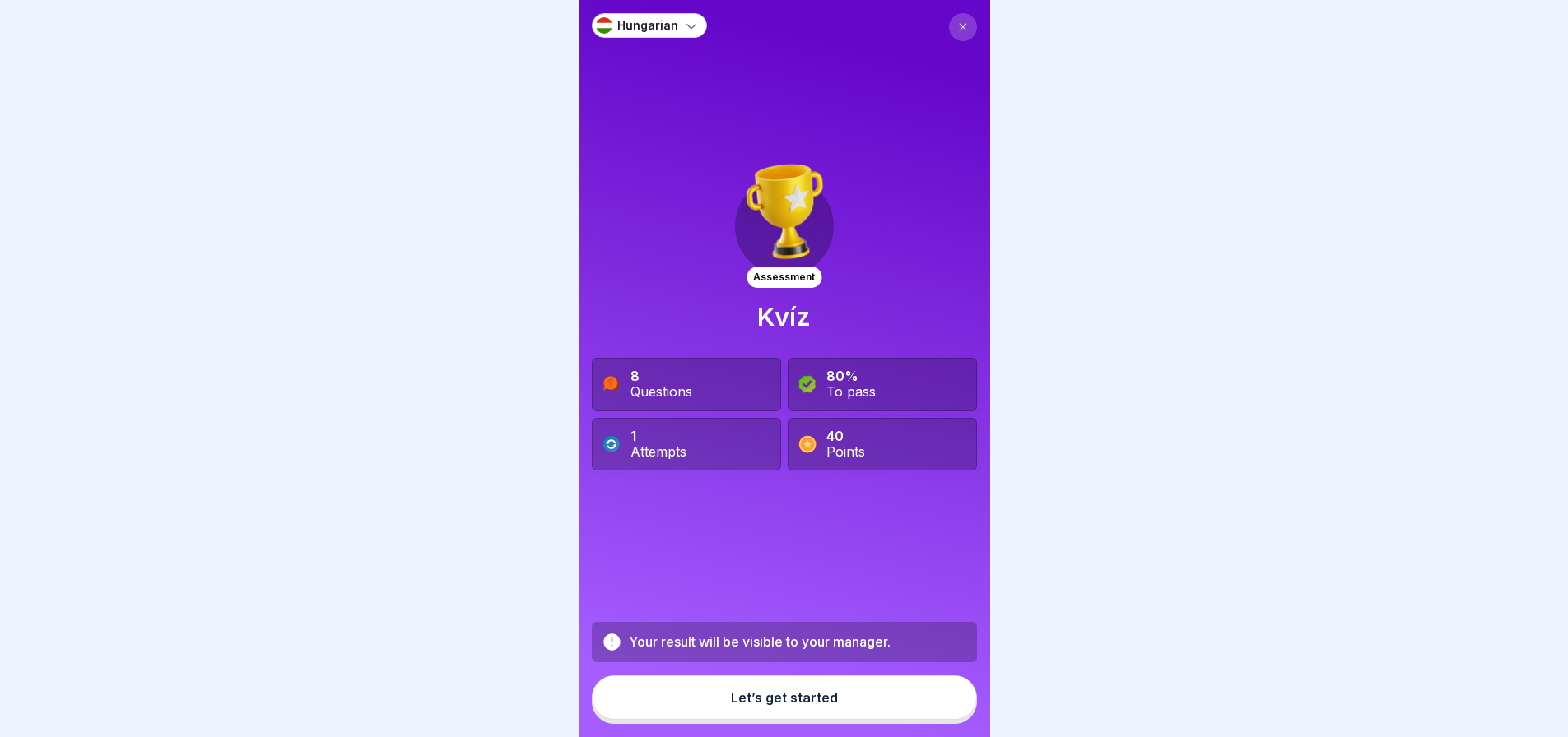
drag, startPoint x: 0, startPoint y: 0, endPoint x: 921, endPoint y: 712, distance: 1164.1
click at [921, 712] on button "Let’s get started" at bounding box center [785, 697] width 385 height 44
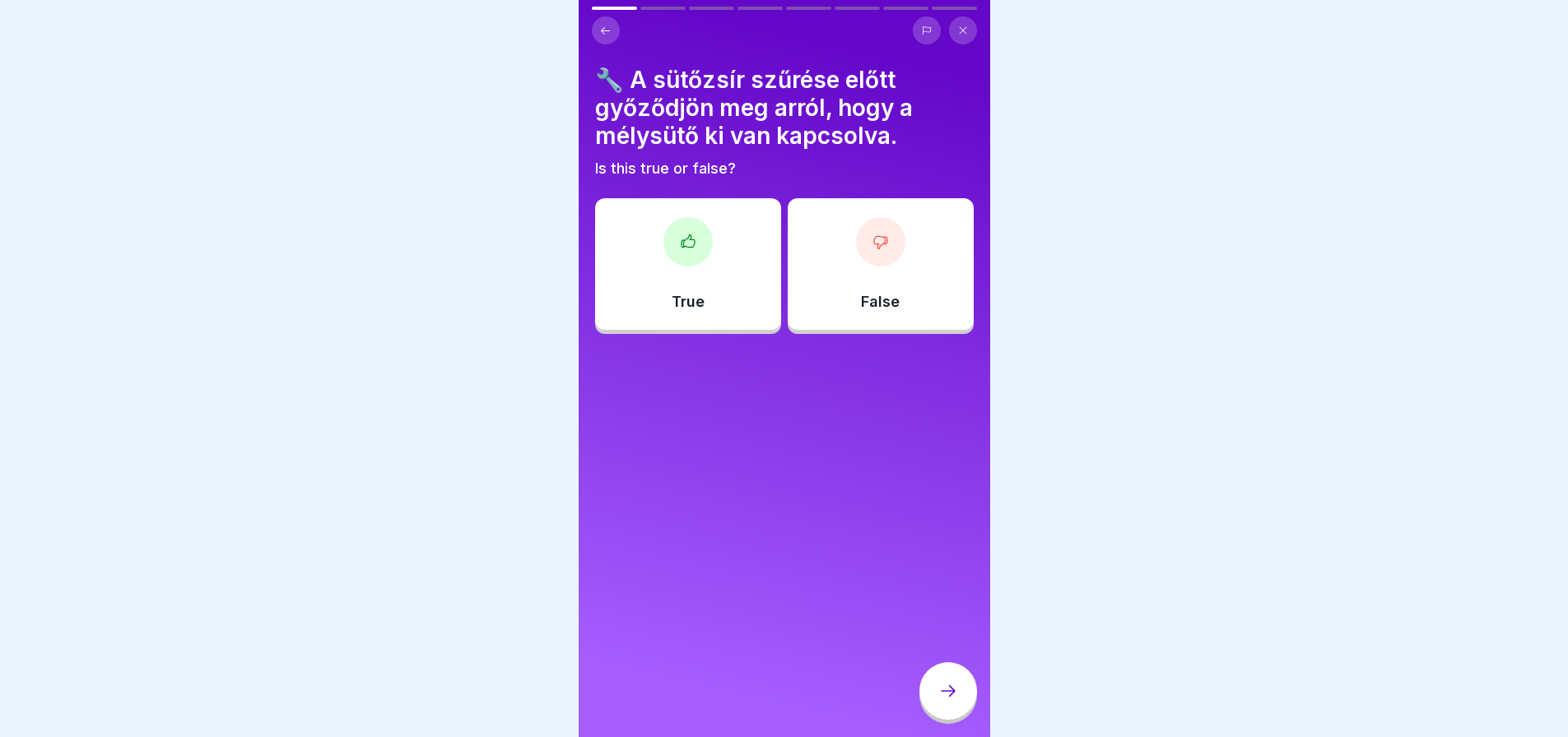
click at [680, 304] on p "True" at bounding box center [688, 301] width 33 height 18
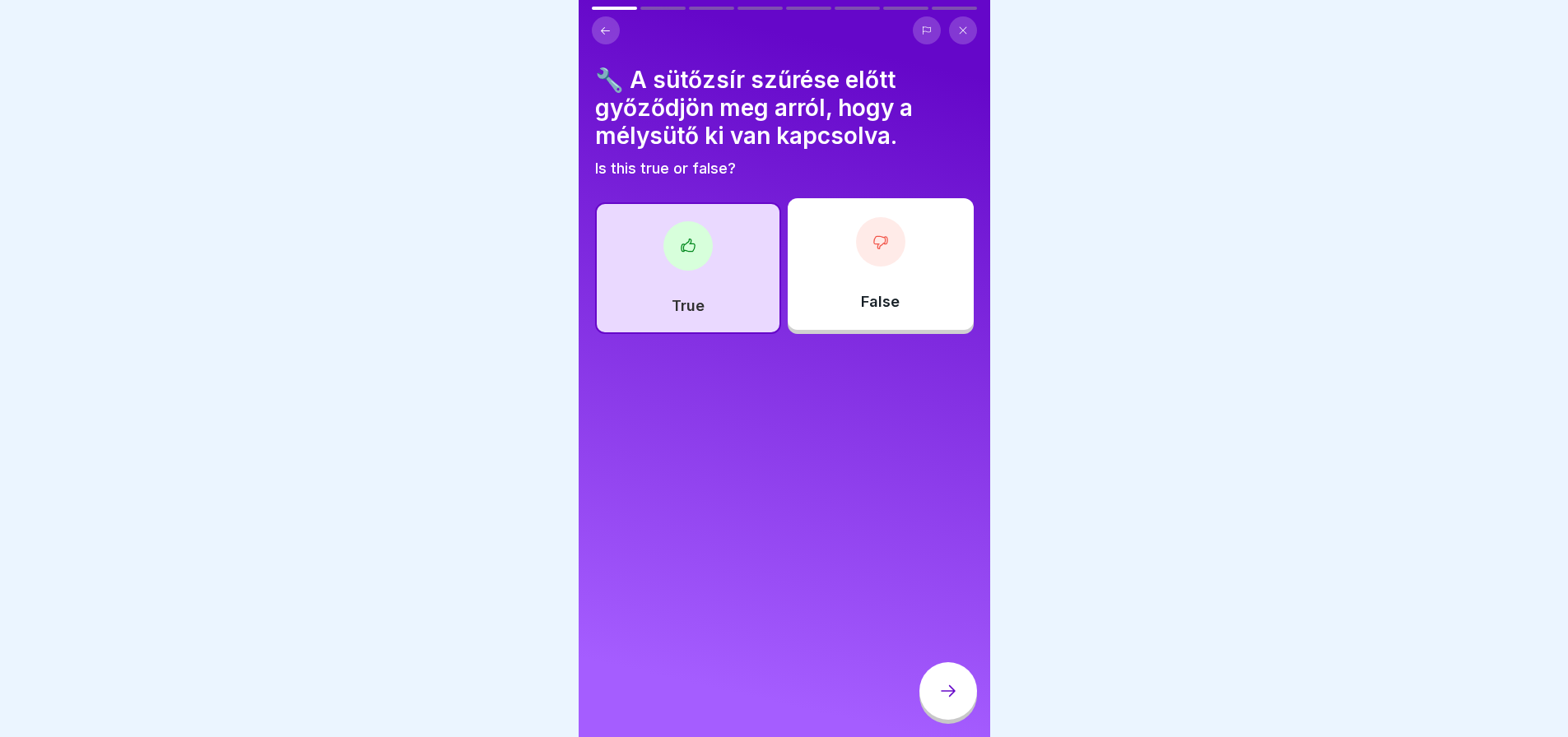
click at [950, 701] on icon at bounding box center [948, 690] width 20 height 20
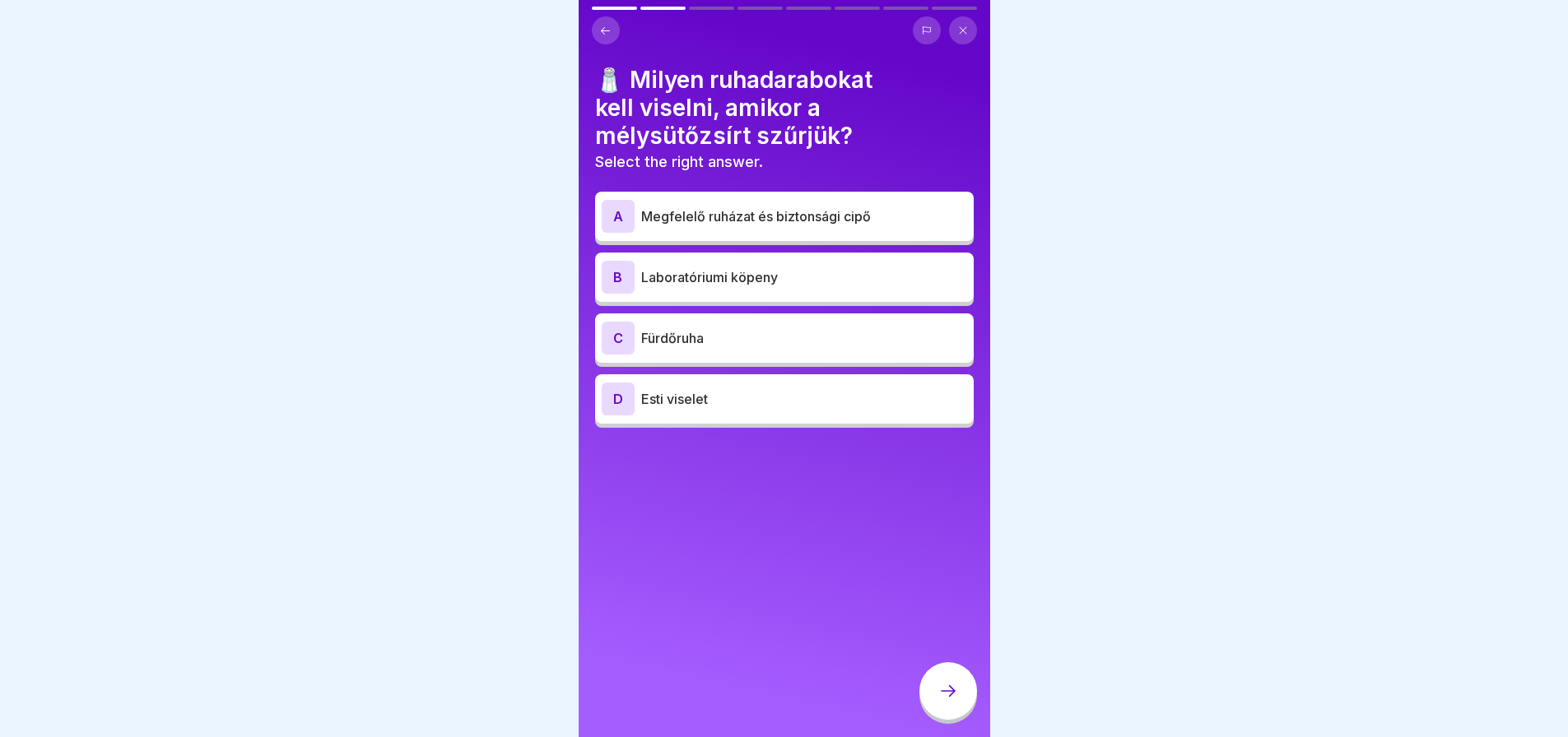
click at [886, 217] on p "Megfelelő ruházat és biztonsági cipő" at bounding box center [804, 215] width 326 height 20
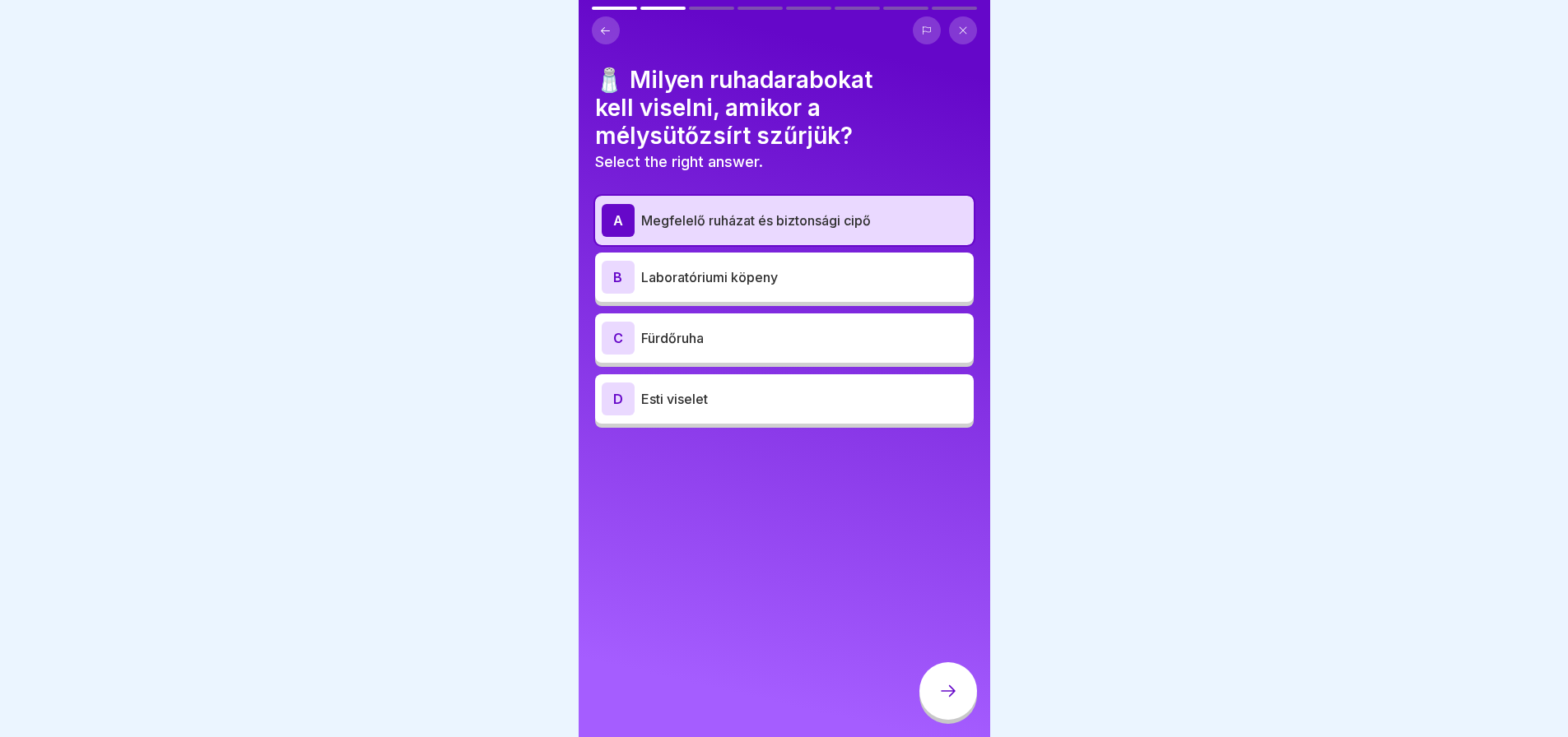
click at [956, 701] on icon at bounding box center [948, 690] width 20 height 20
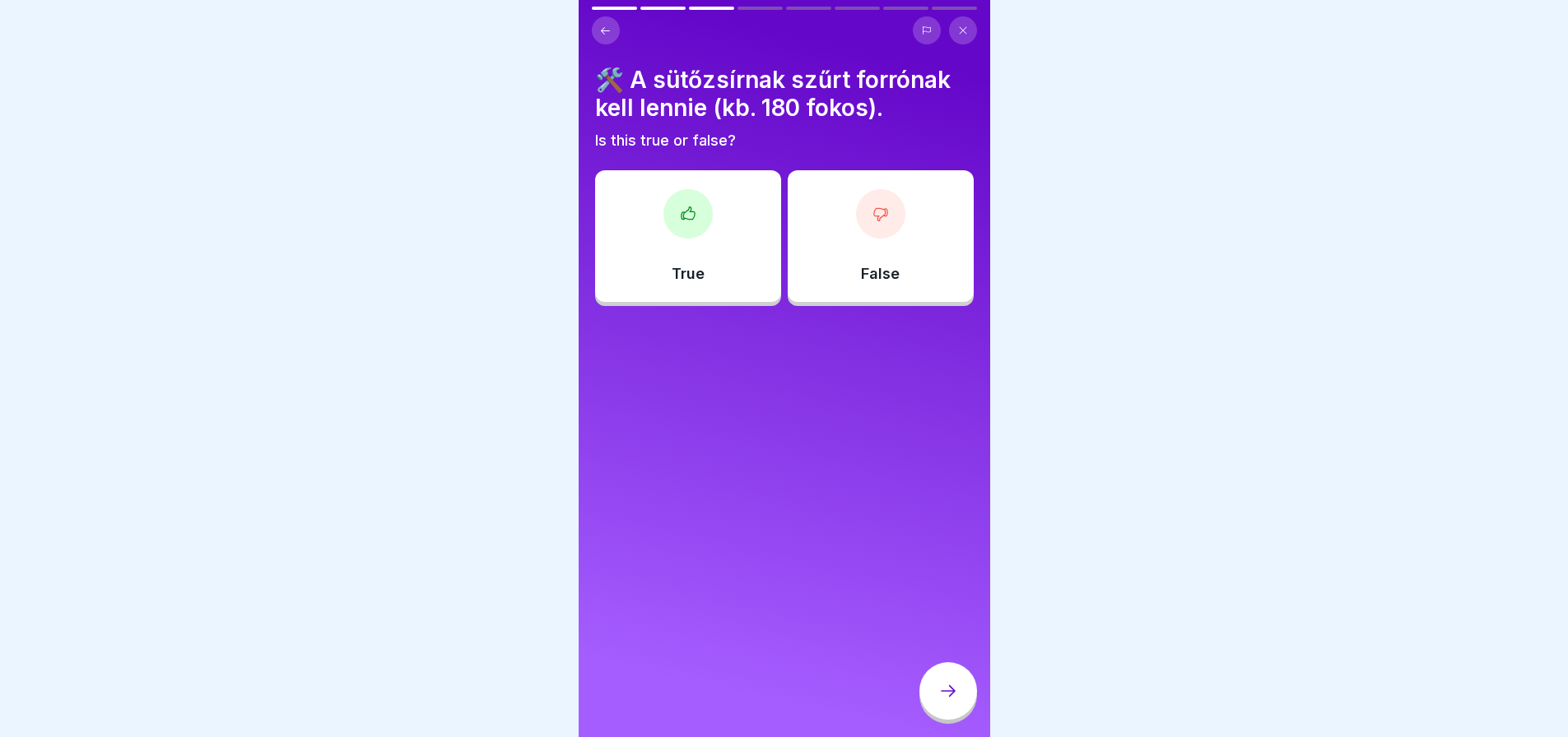
click at [850, 245] on div "False" at bounding box center [880, 236] width 186 height 131
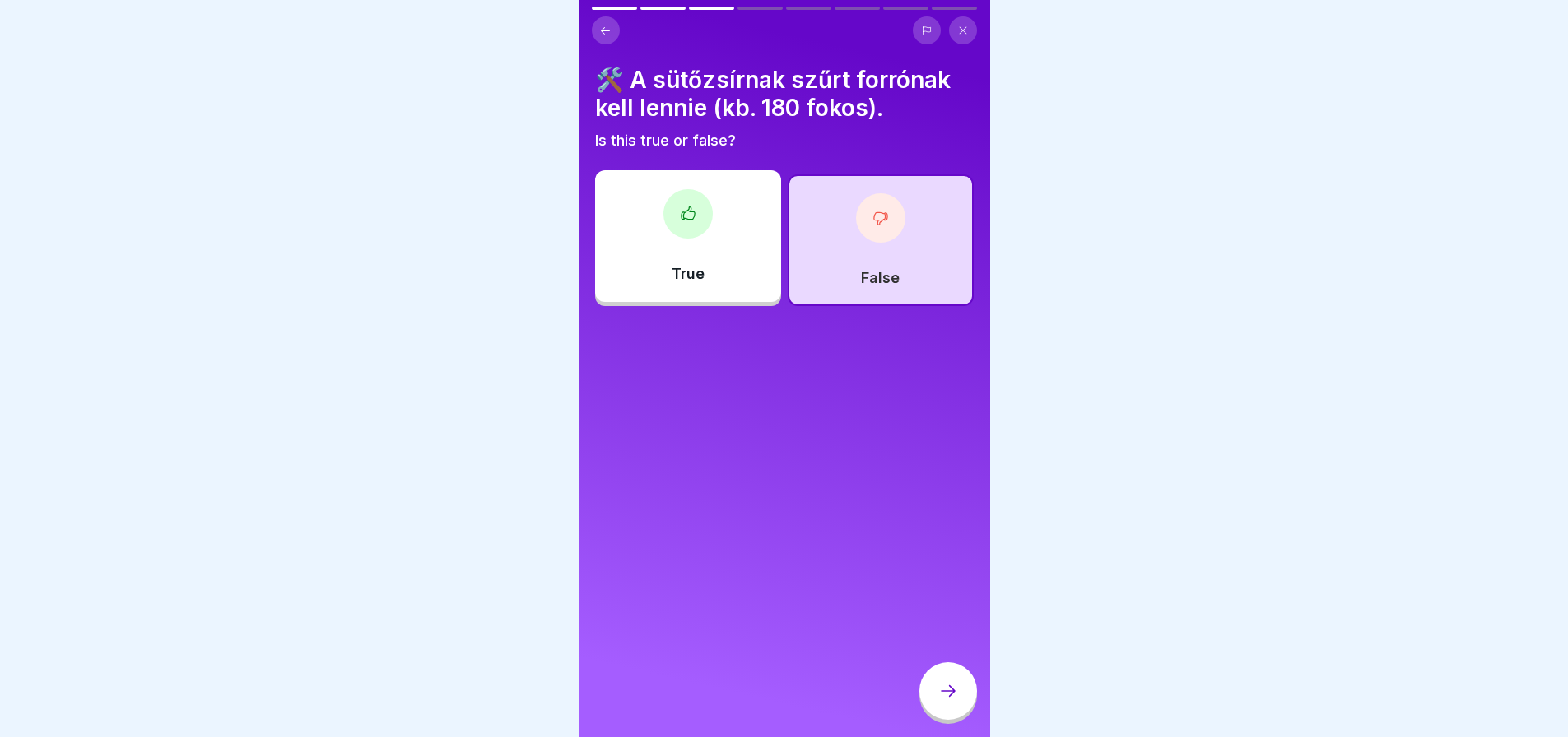
click at [943, 701] on icon at bounding box center [948, 690] width 20 height 20
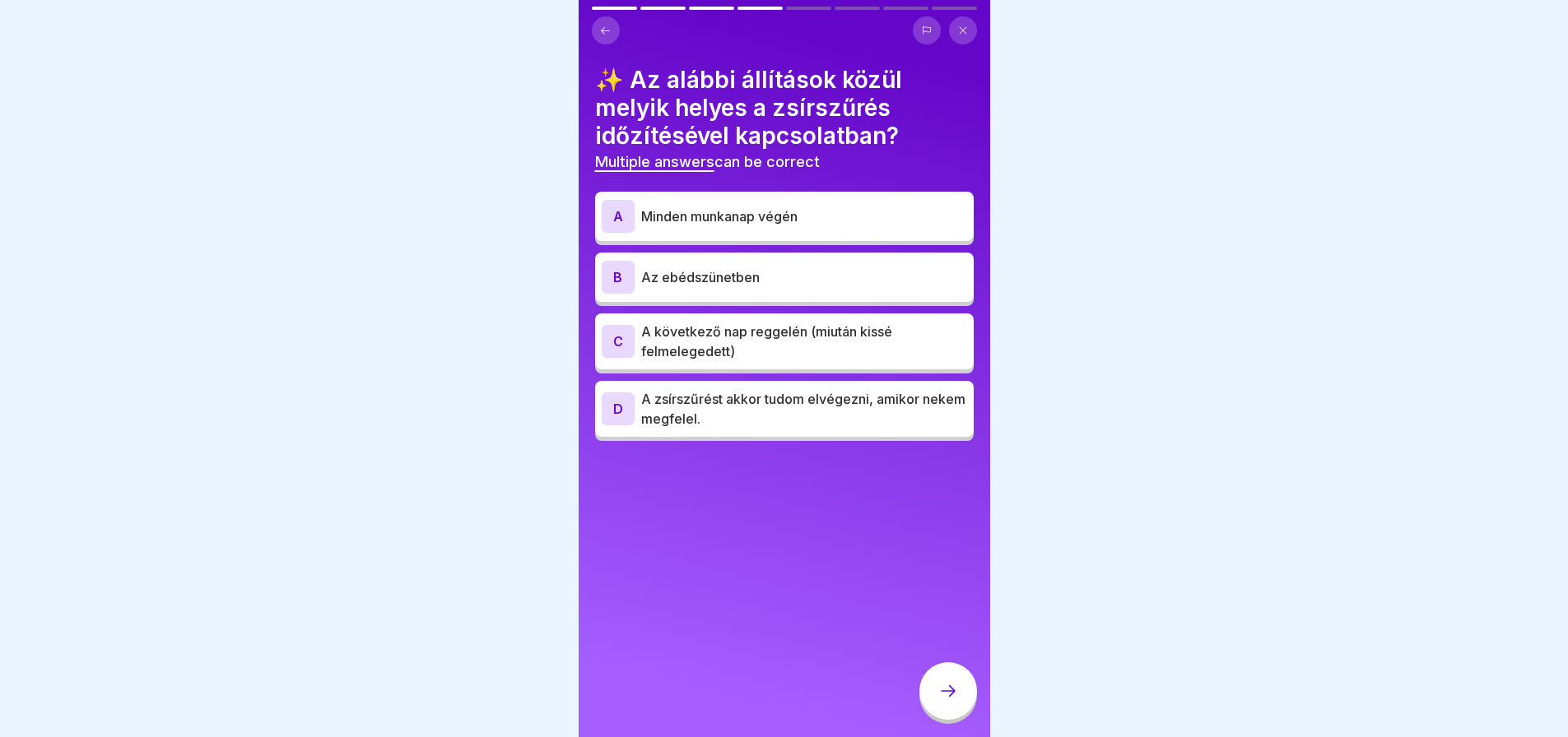
click at [808, 216] on p "Minden munkanap végén" at bounding box center [804, 215] width 326 height 20
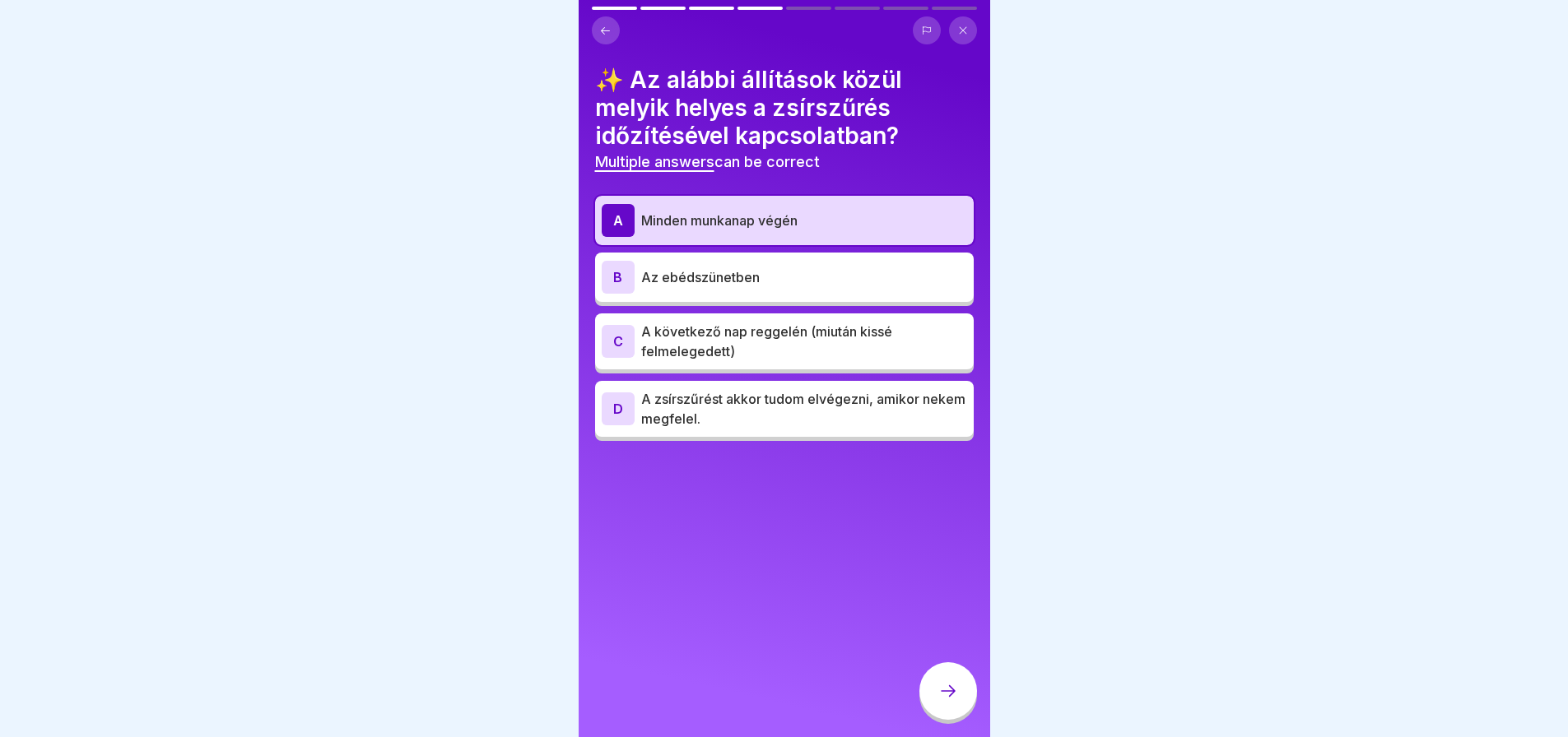
click at [905, 349] on p "A következő nap reggelén (miután kissé felmelegedett)" at bounding box center [804, 341] width 326 height 40
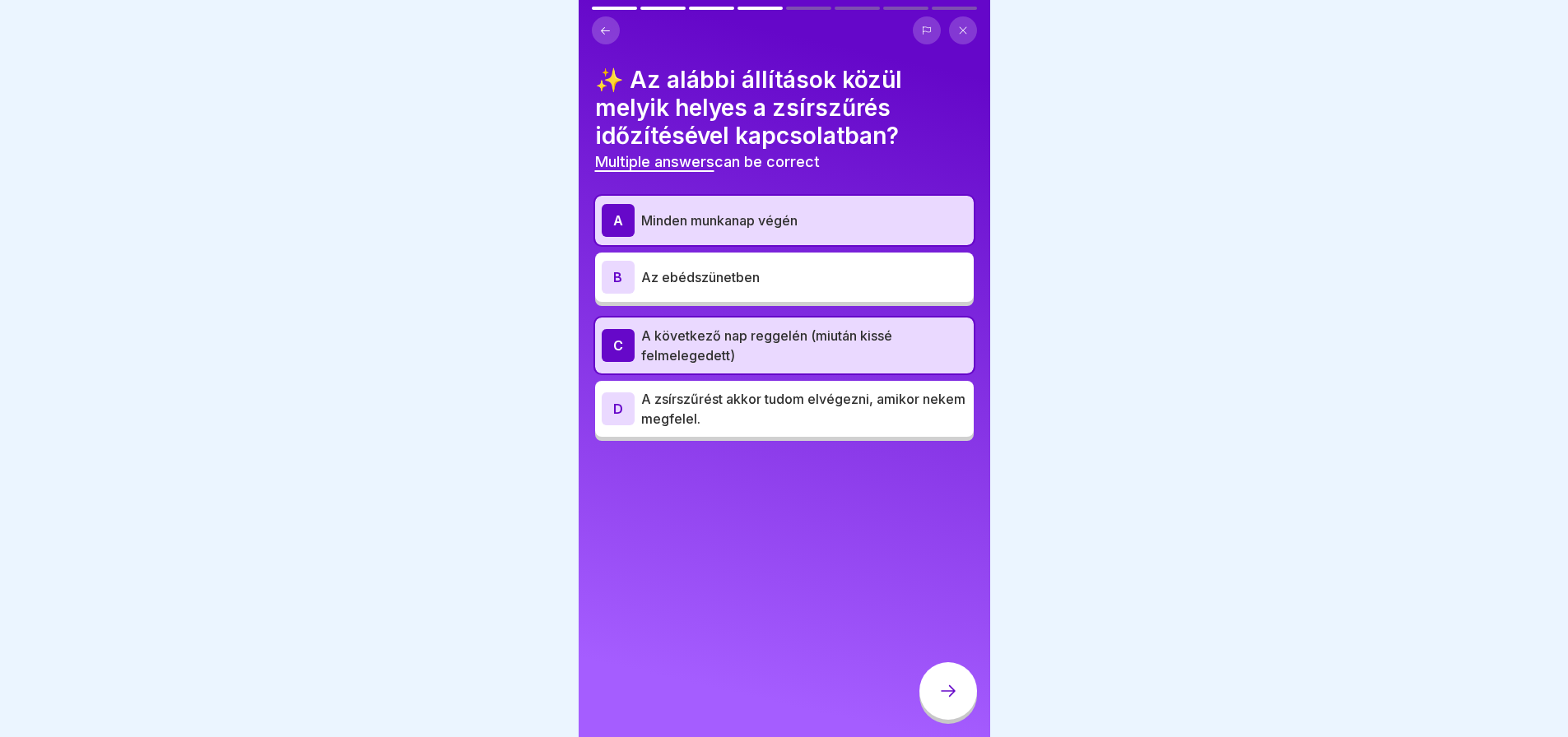
click at [946, 701] on icon at bounding box center [948, 690] width 20 height 20
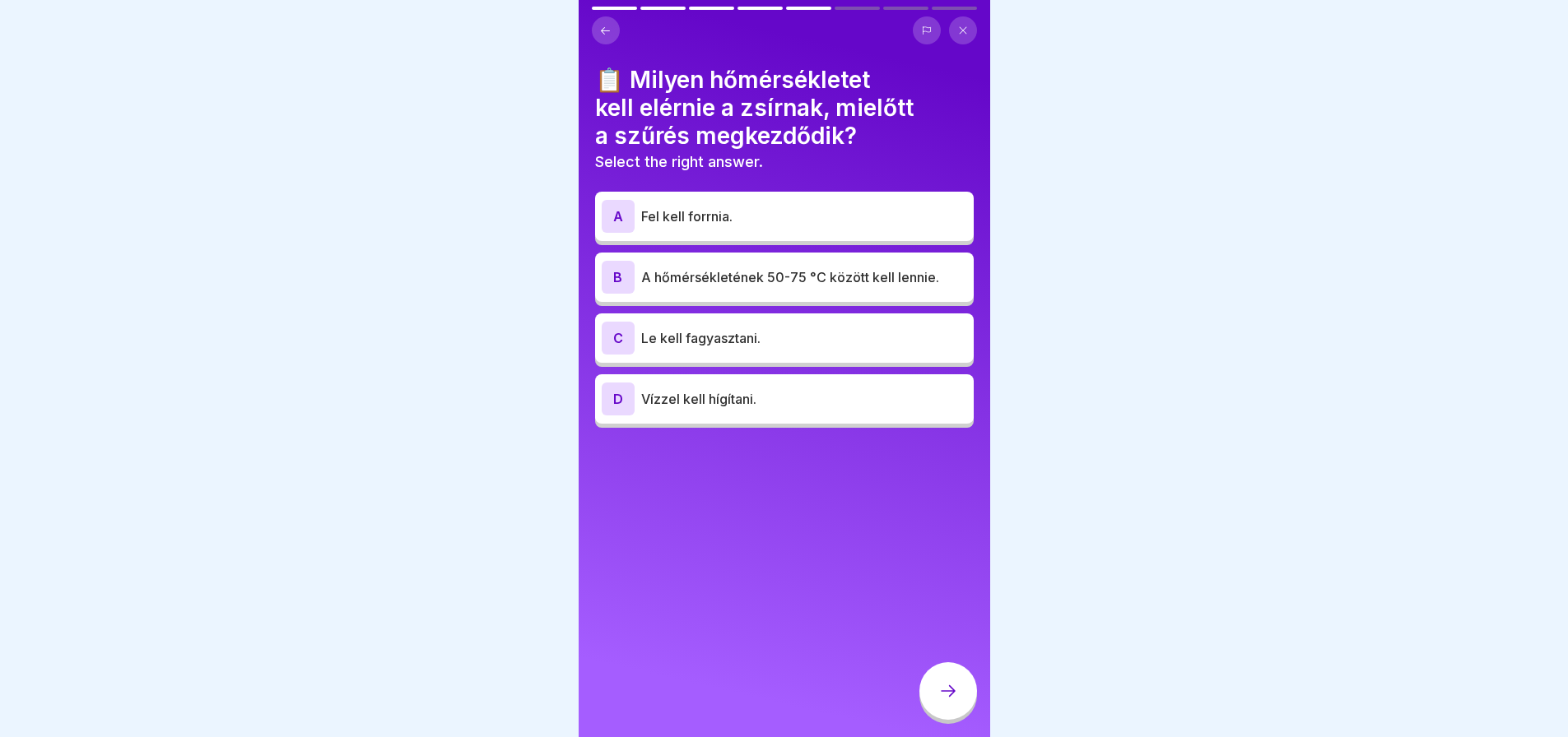
click at [823, 271] on p "A hőmérsékletének 50-75 °C között kell lennie." at bounding box center [804, 276] width 326 height 20
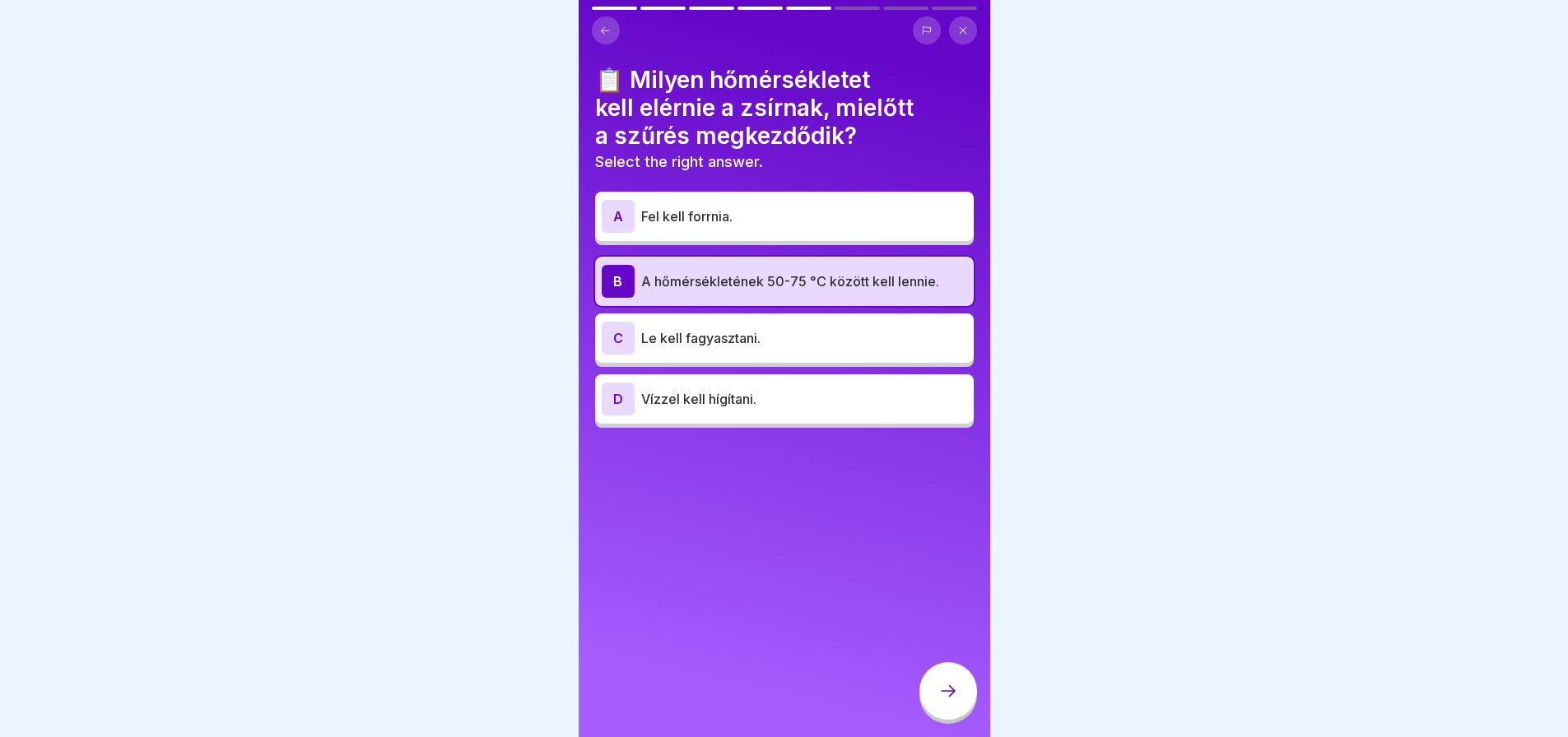
click at [945, 716] on div at bounding box center [949, 691] width 58 height 58
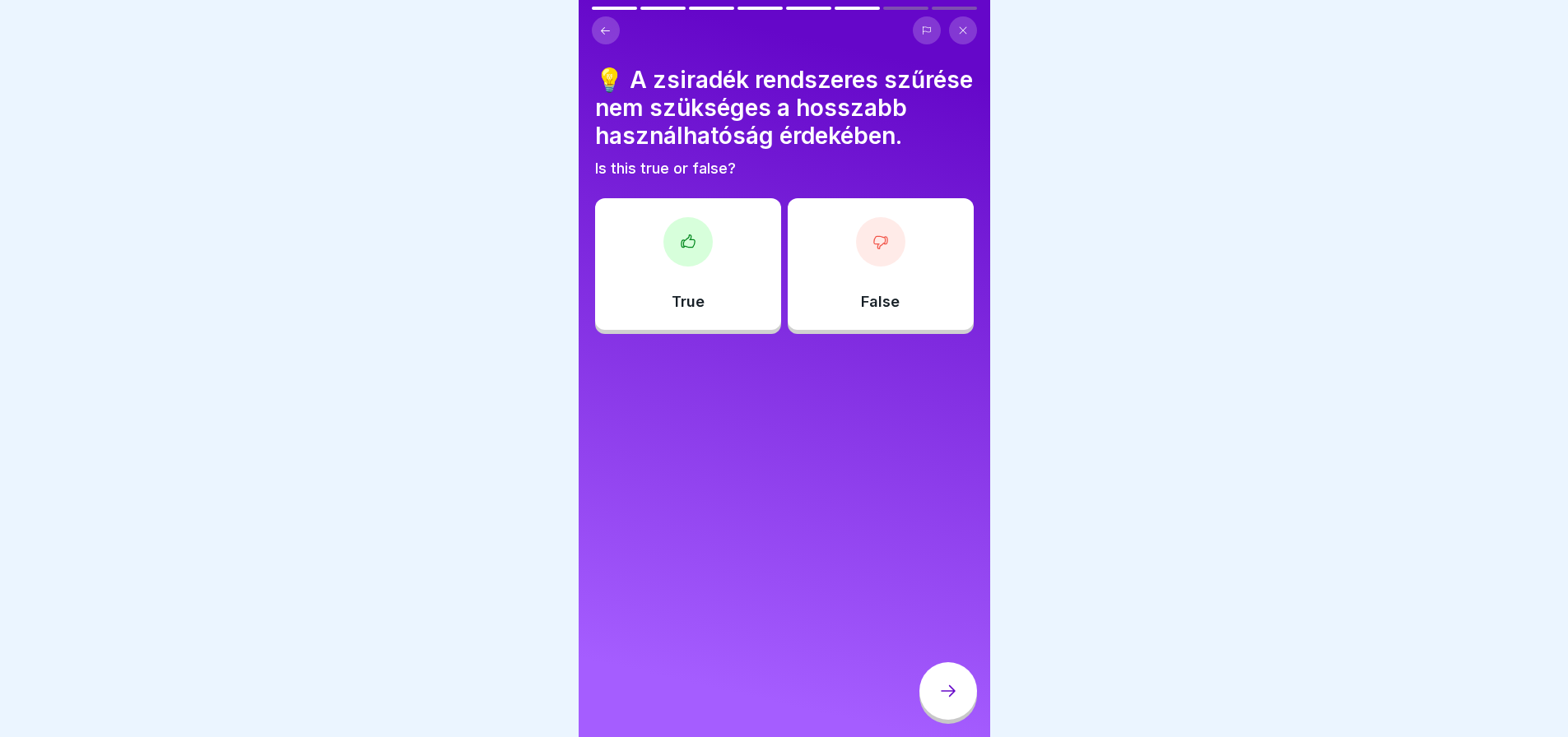
click at [872, 250] on icon at bounding box center [880, 242] width 16 height 16
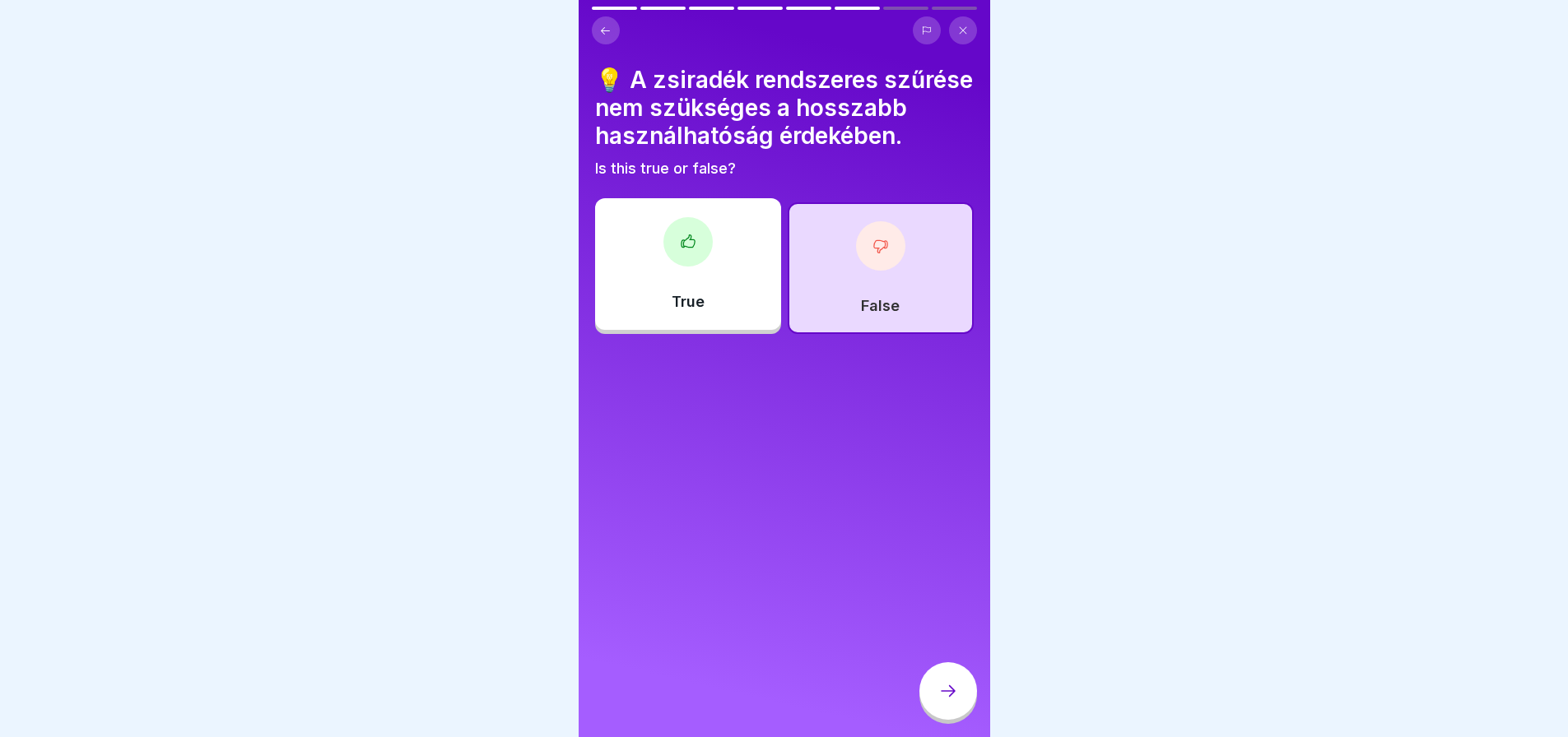
click at [933, 716] on div at bounding box center [949, 691] width 58 height 58
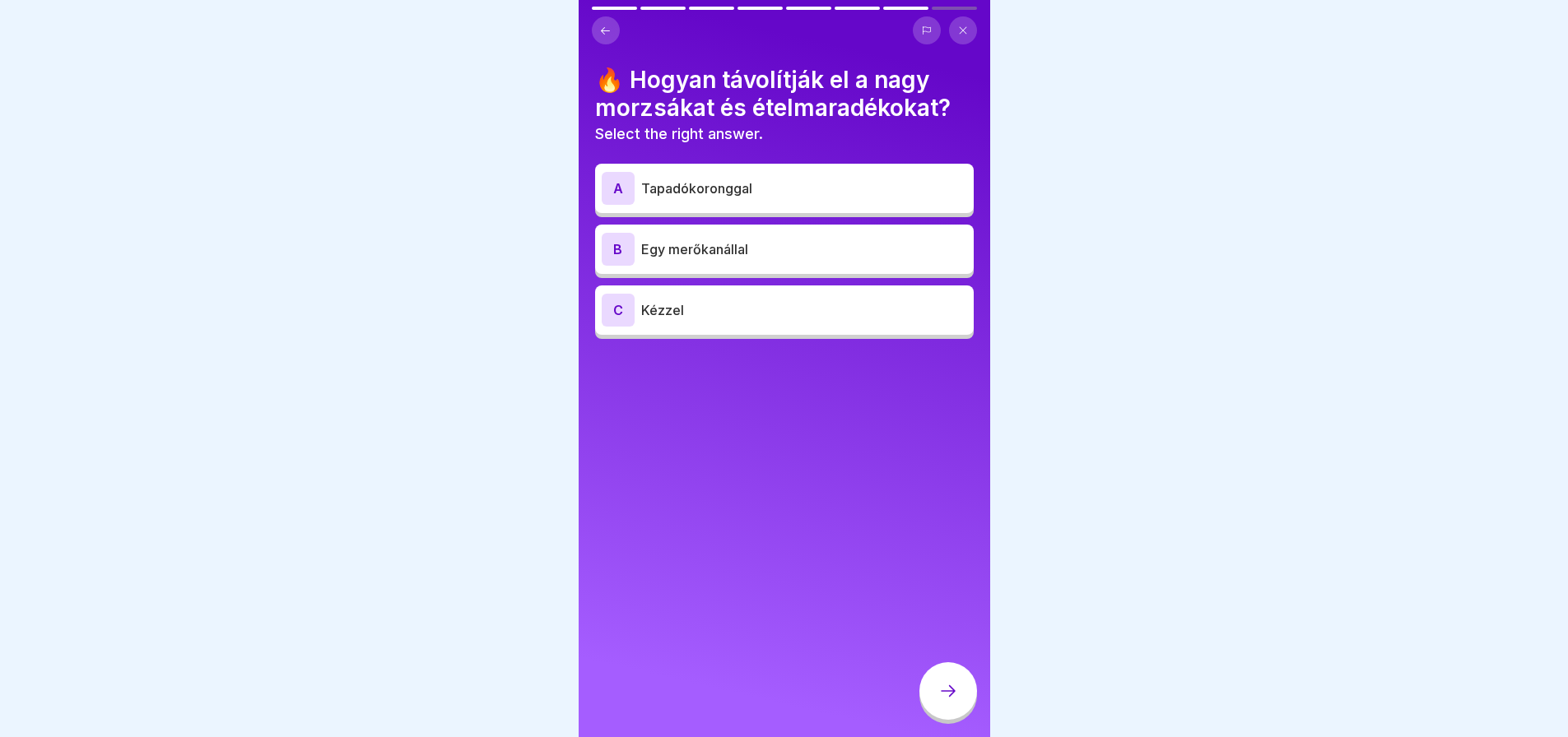
click at [792, 258] on p "Egy merőkanállal" at bounding box center [804, 248] width 326 height 20
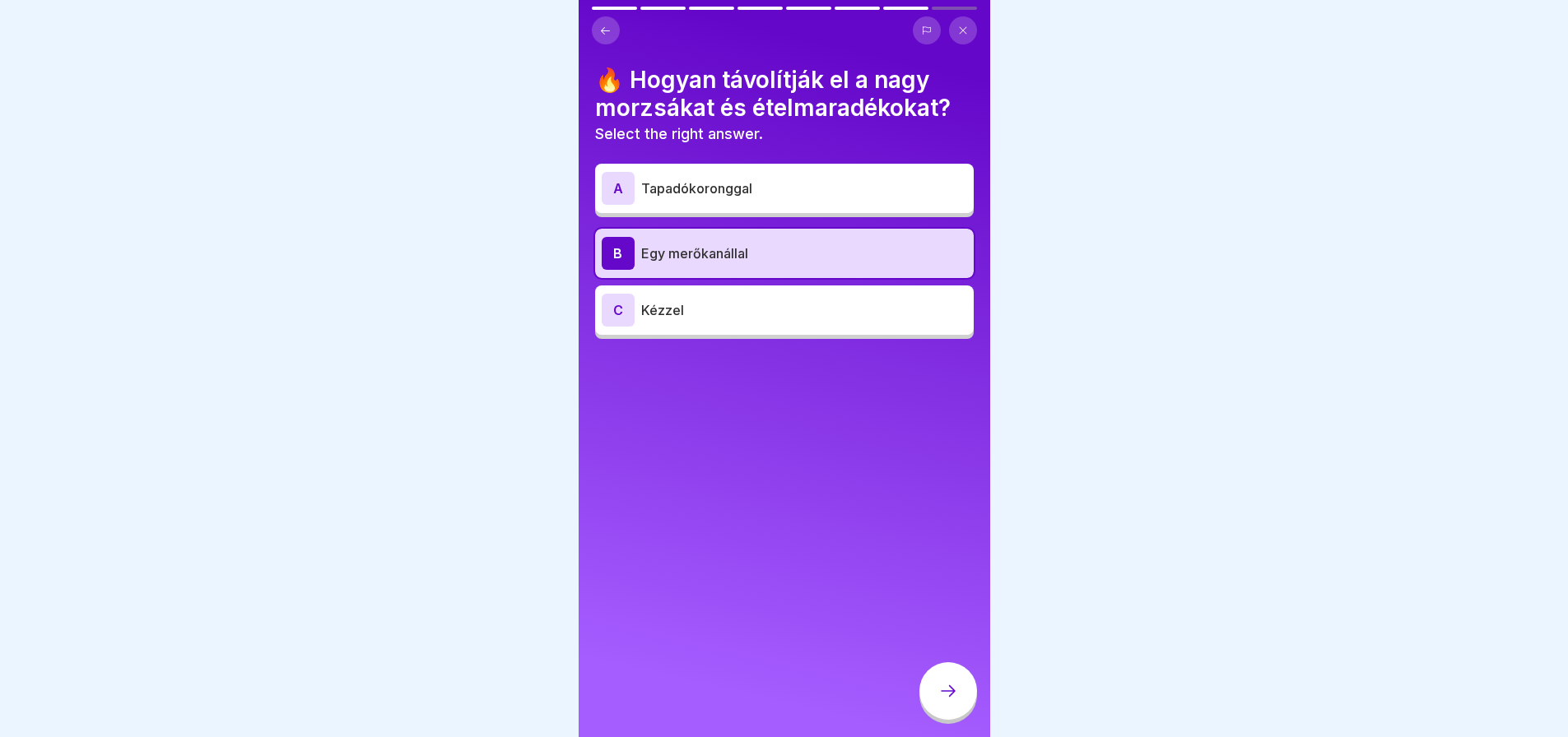
click at [947, 701] on icon at bounding box center [948, 690] width 20 height 20
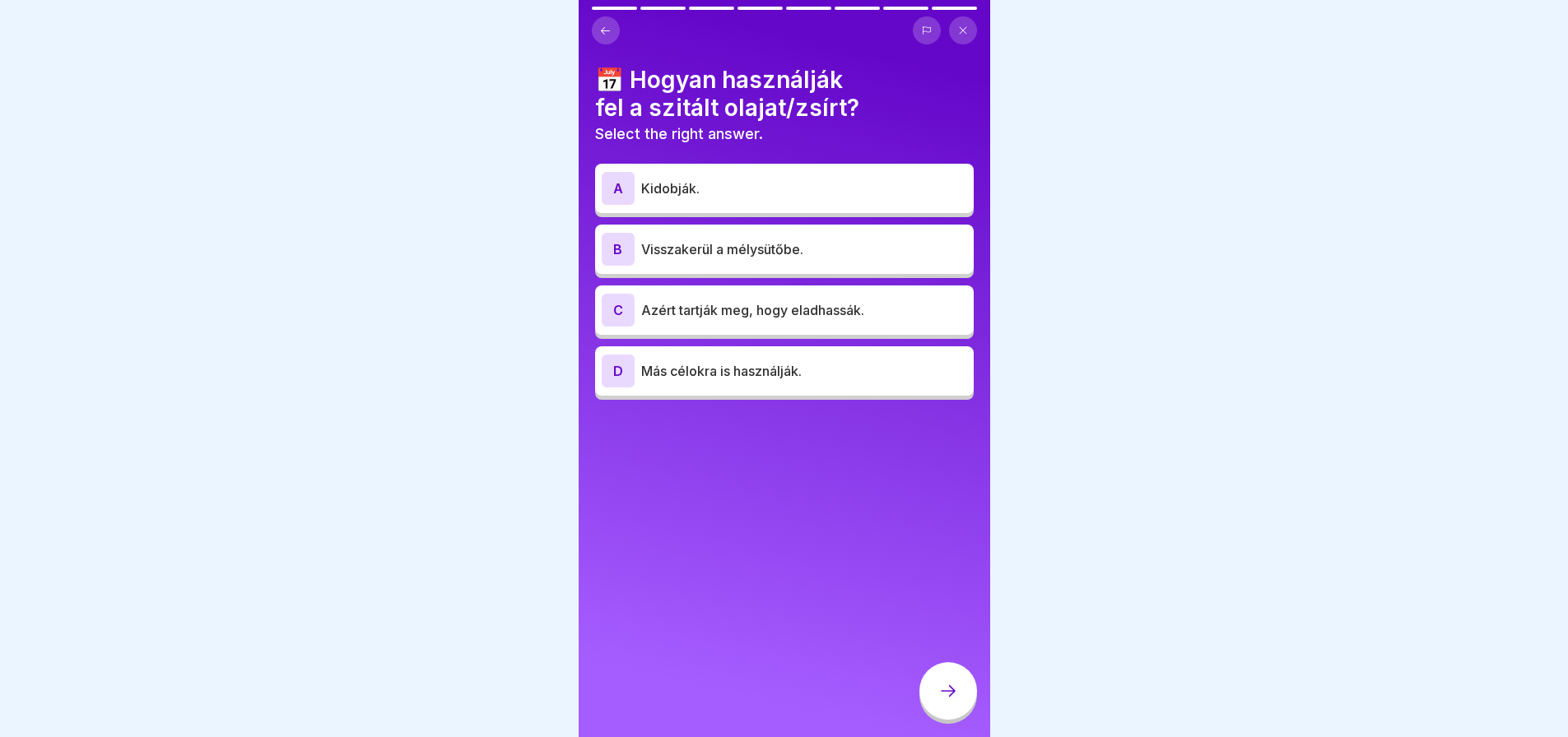
click at [763, 203] on div "A Kidobják." at bounding box center [784, 188] width 366 height 33
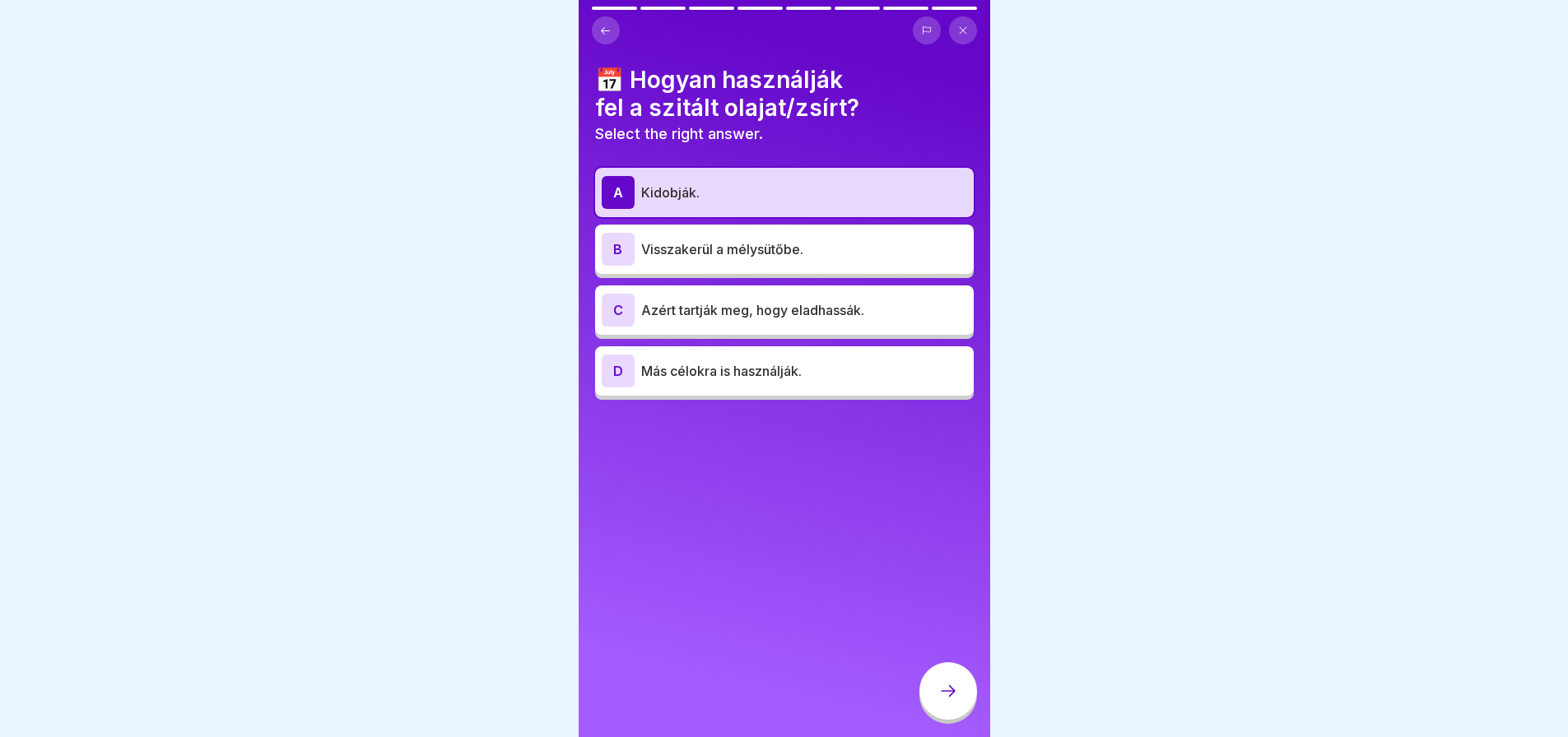
click at [957, 697] on icon at bounding box center [948, 690] width 20 height 20
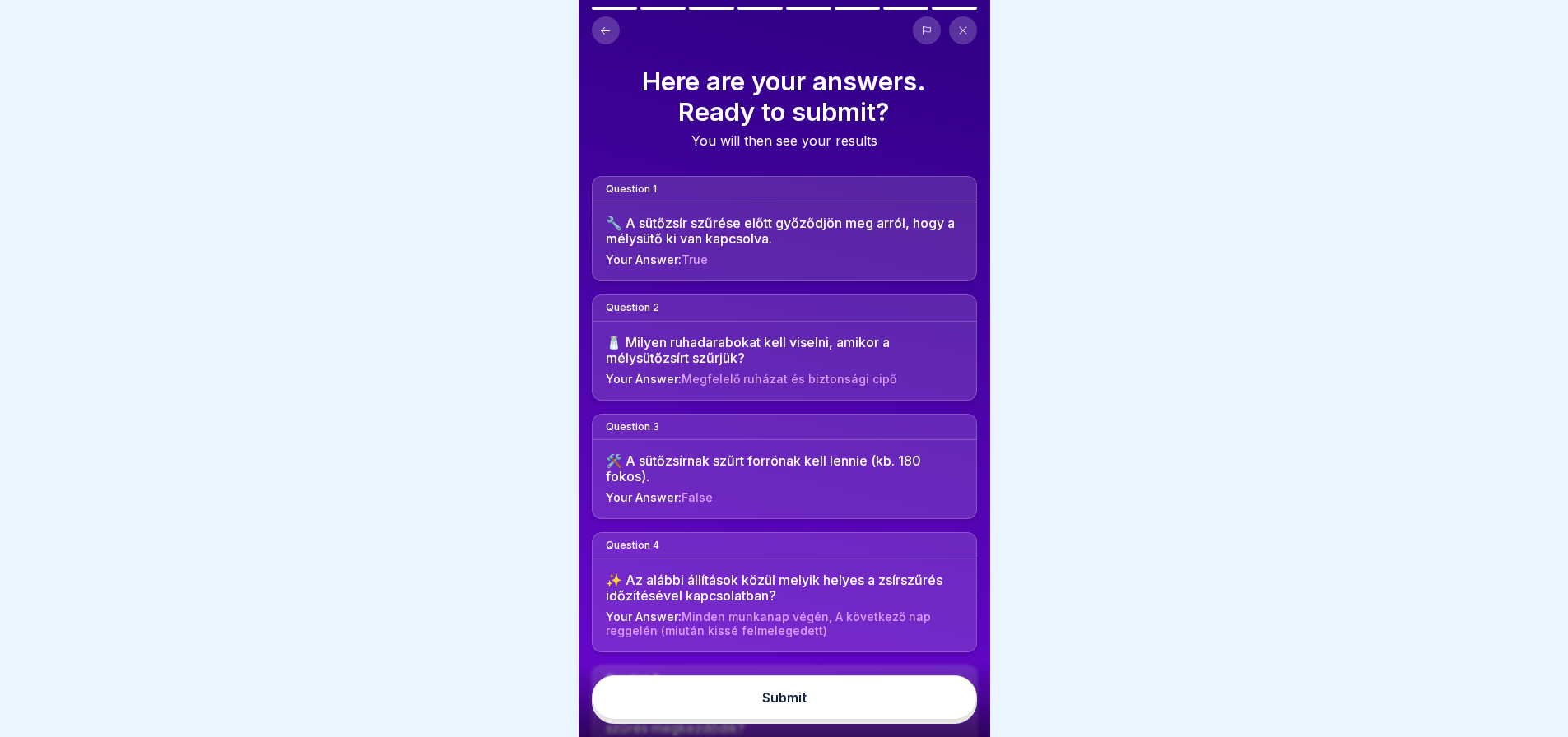
click at [608, 20] on button at bounding box center [606, 30] width 28 height 28
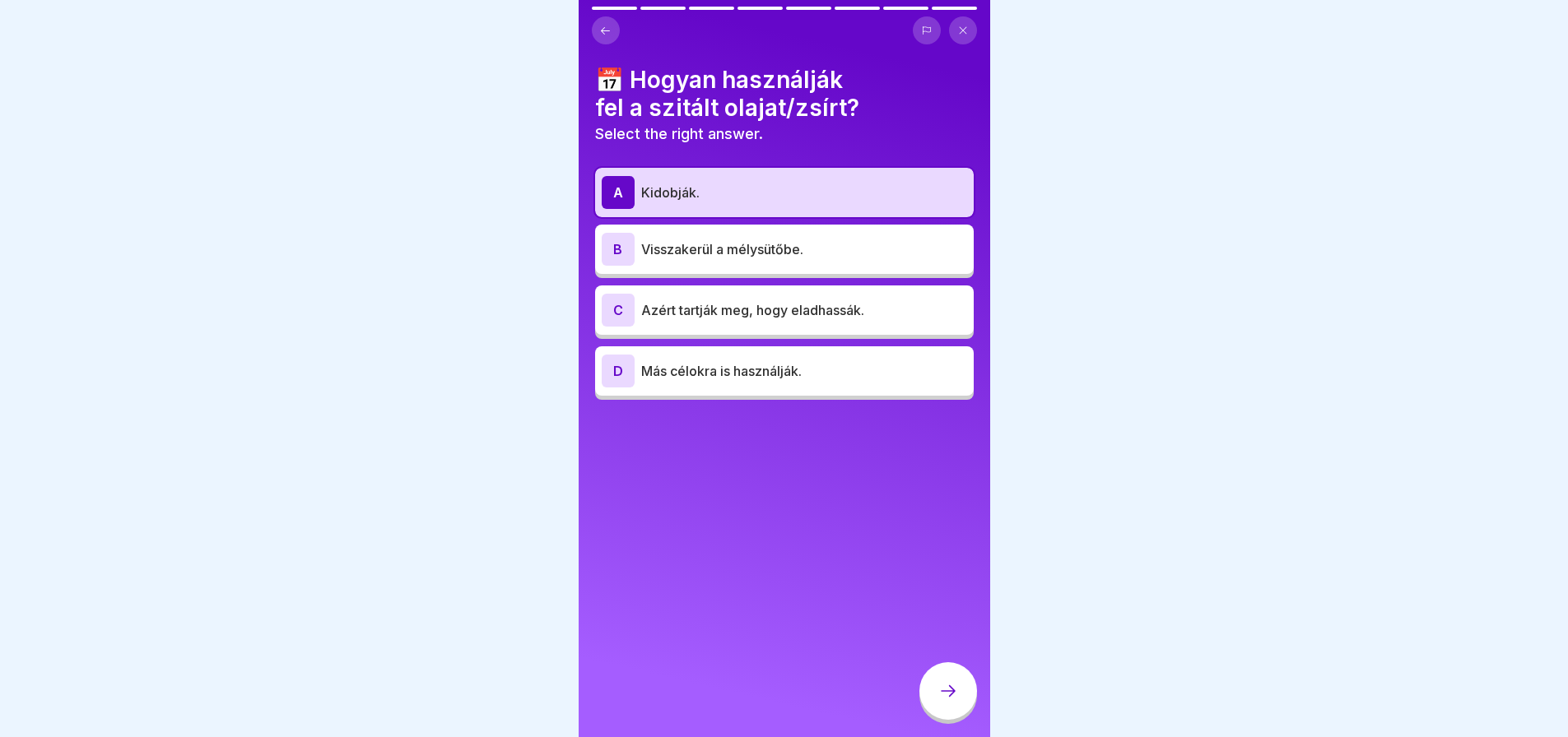
click at [608, 20] on button at bounding box center [606, 30] width 28 height 28
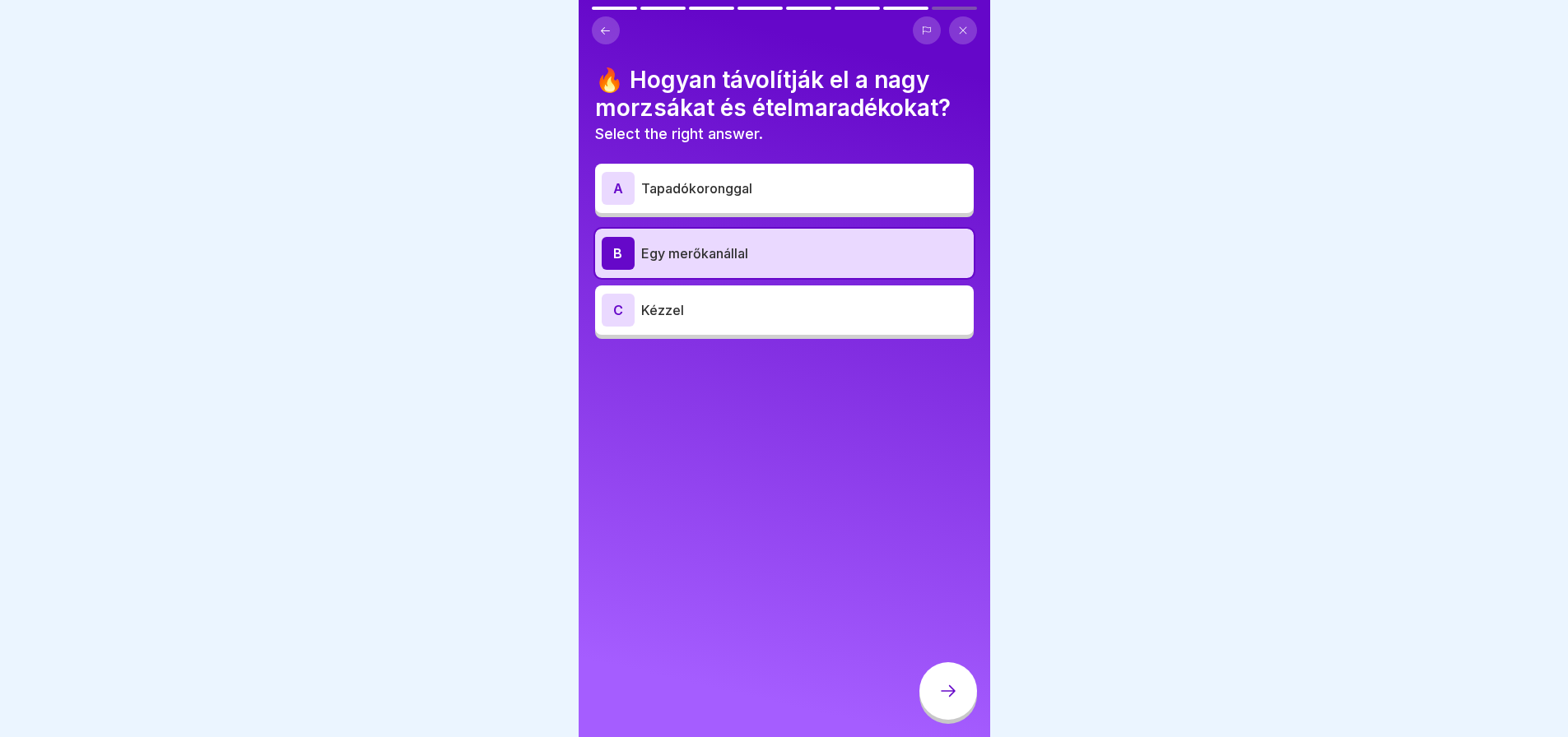
click at [608, 20] on button at bounding box center [606, 30] width 28 height 28
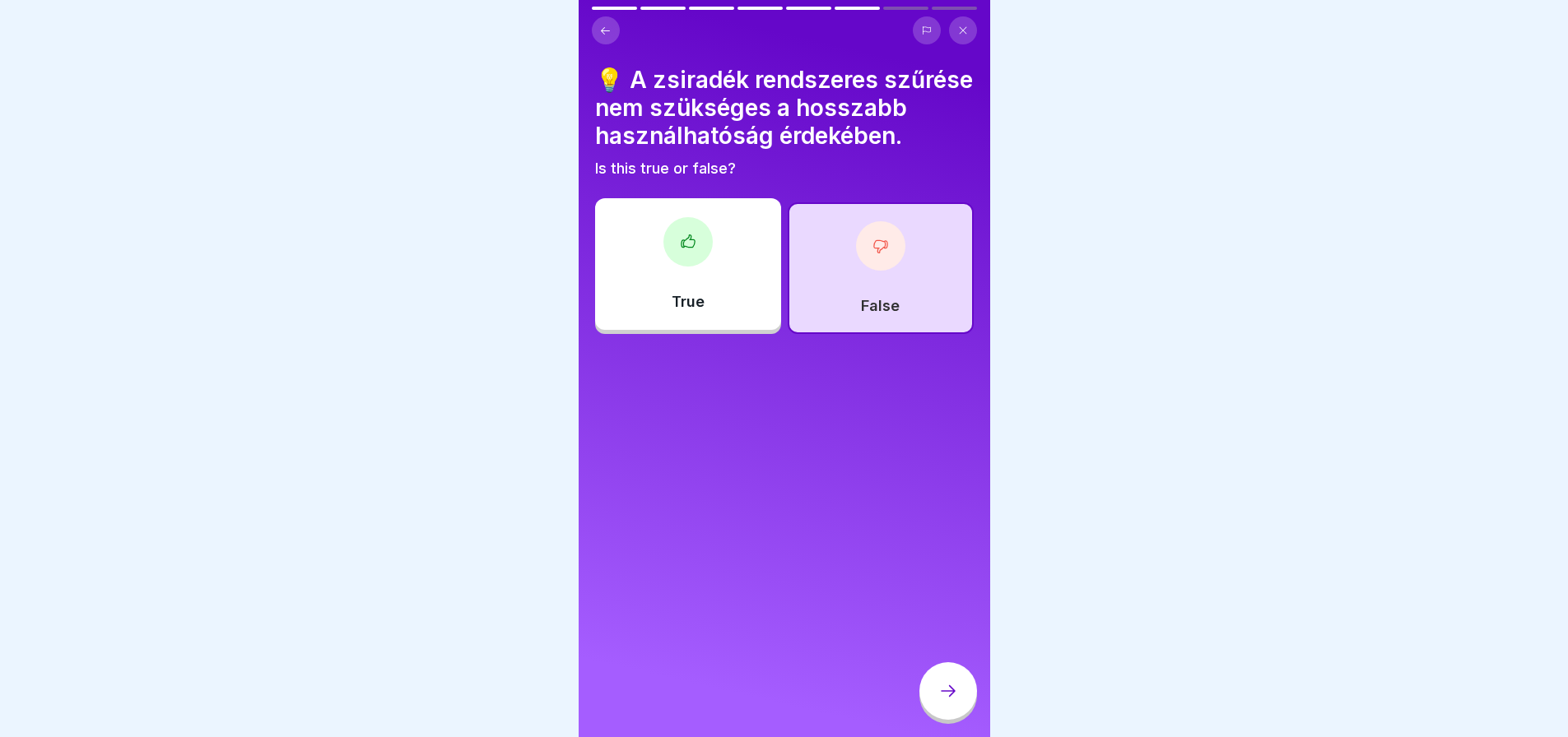
click at [608, 20] on button at bounding box center [606, 30] width 28 height 28
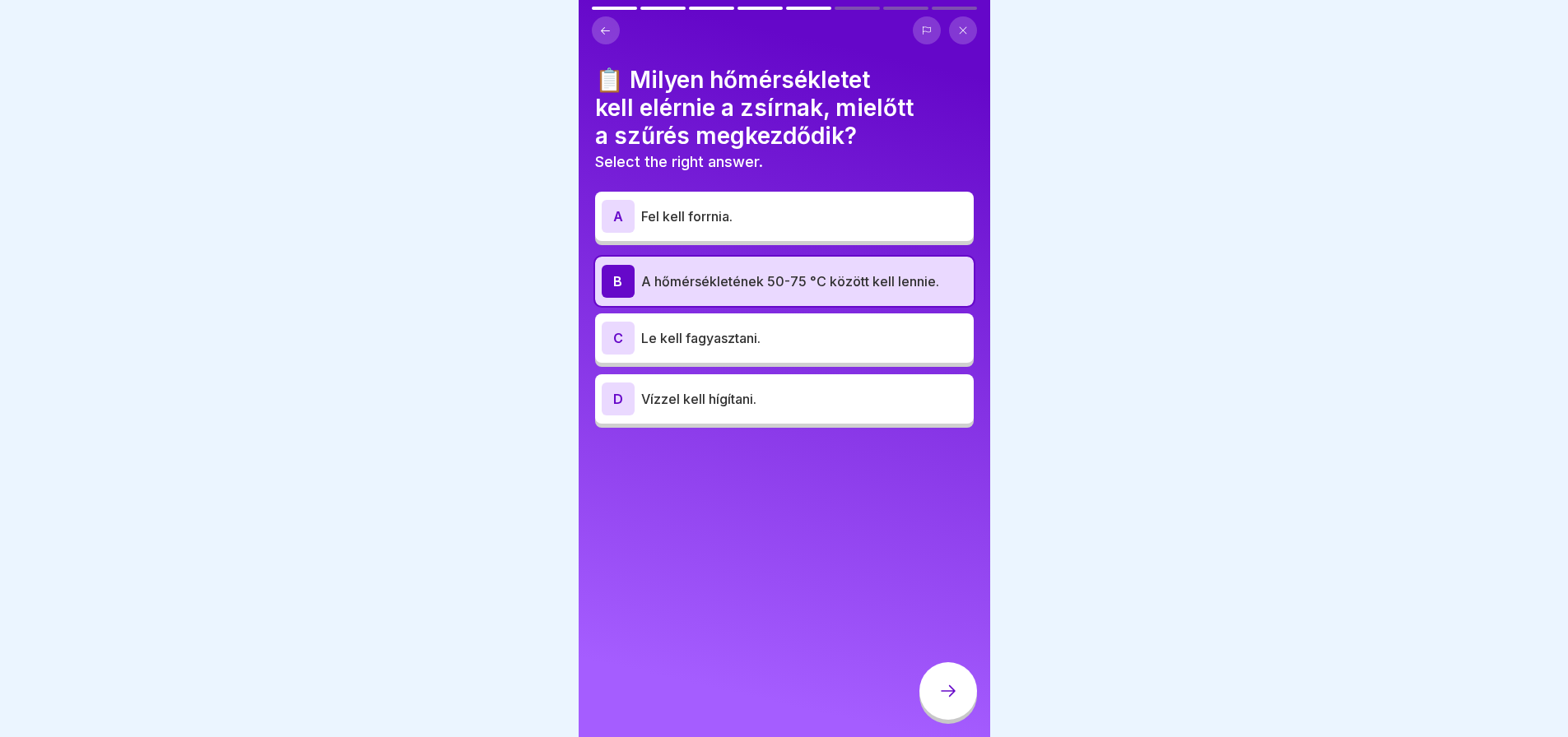
click at [608, 20] on button at bounding box center [606, 30] width 28 height 28
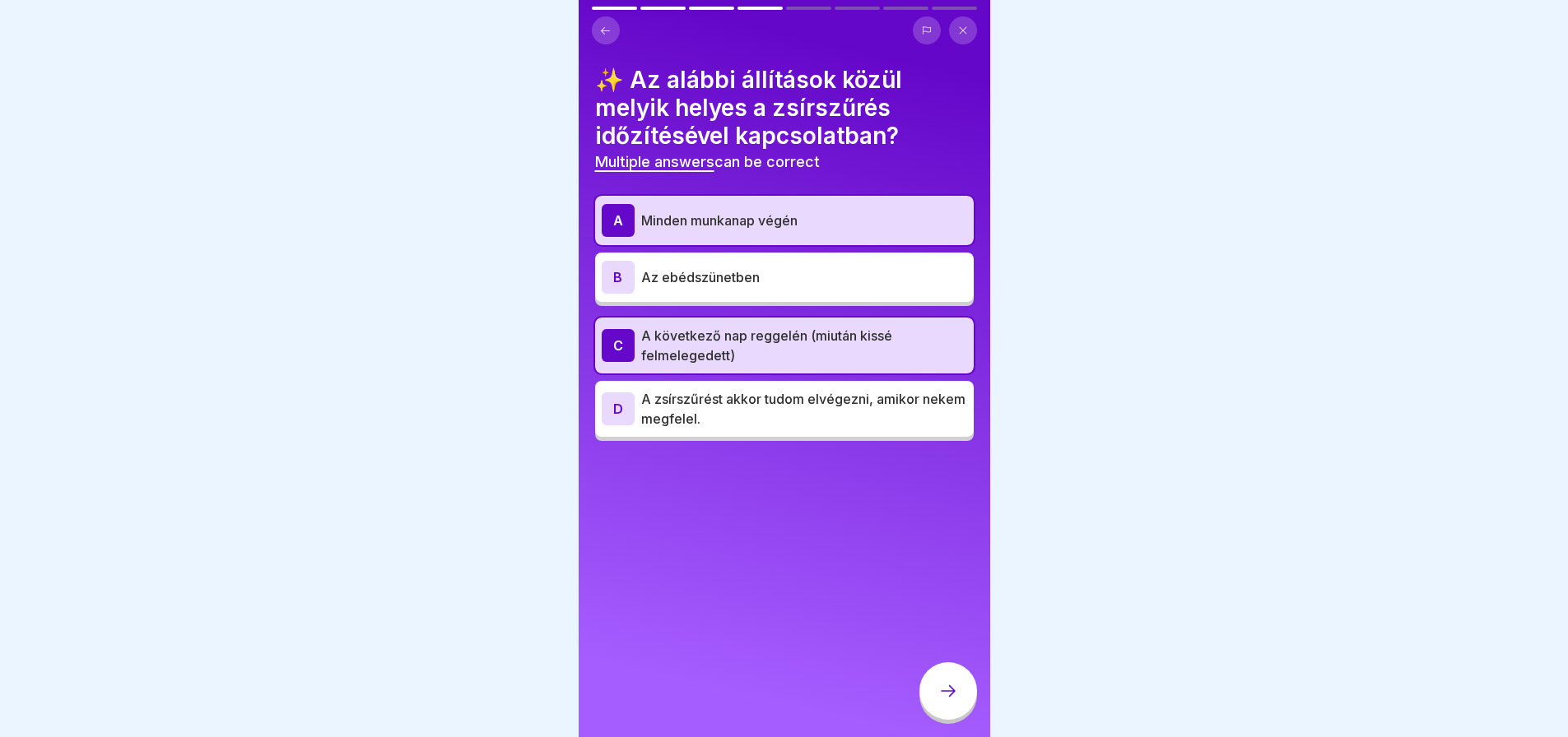
click at [608, 20] on button at bounding box center [606, 30] width 28 height 28
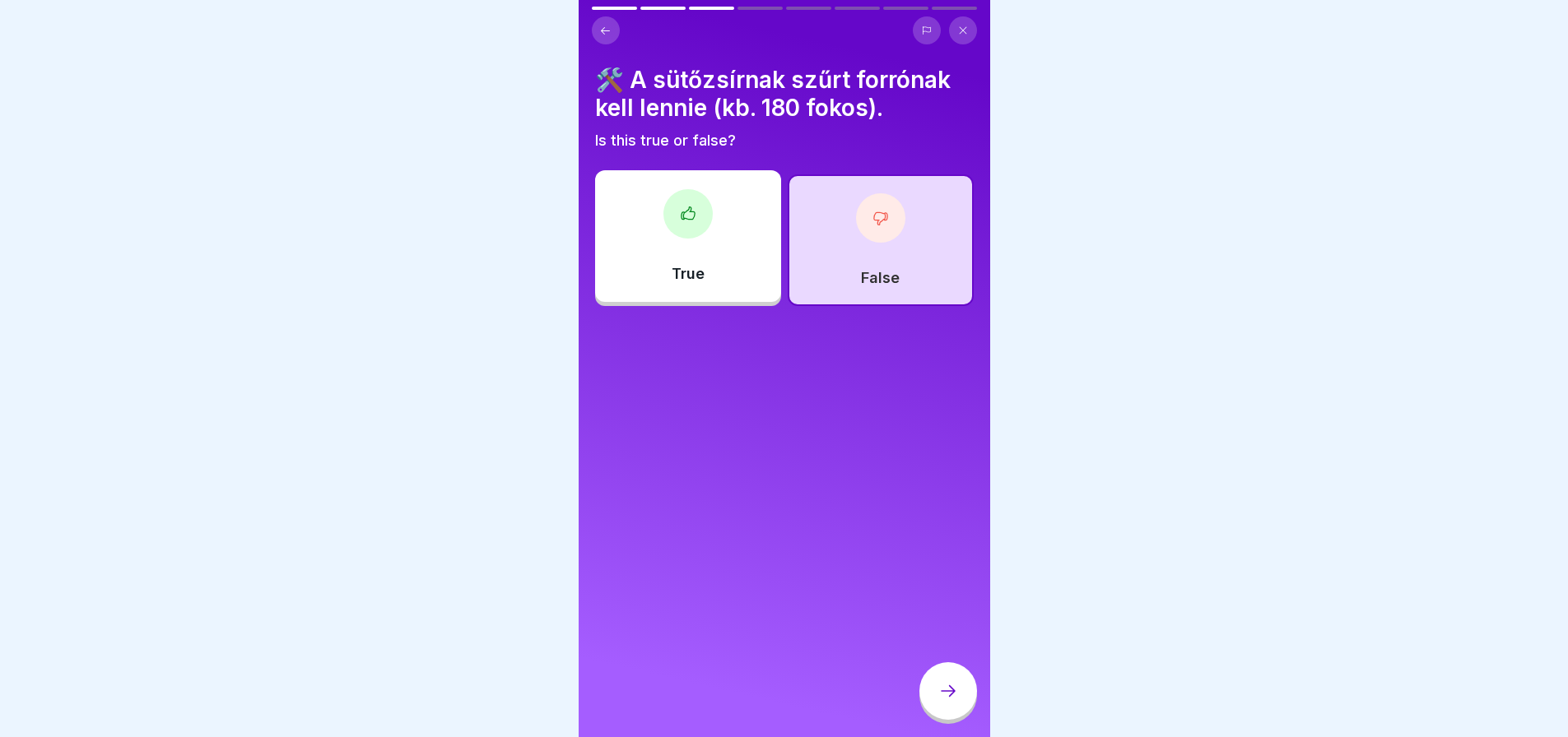
click at [913, 237] on div "False" at bounding box center [880, 240] width 186 height 131
click at [877, 226] on icon at bounding box center [880, 217] width 16 height 16
click at [938, 701] on icon at bounding box center [948, 690] width 20 height 20
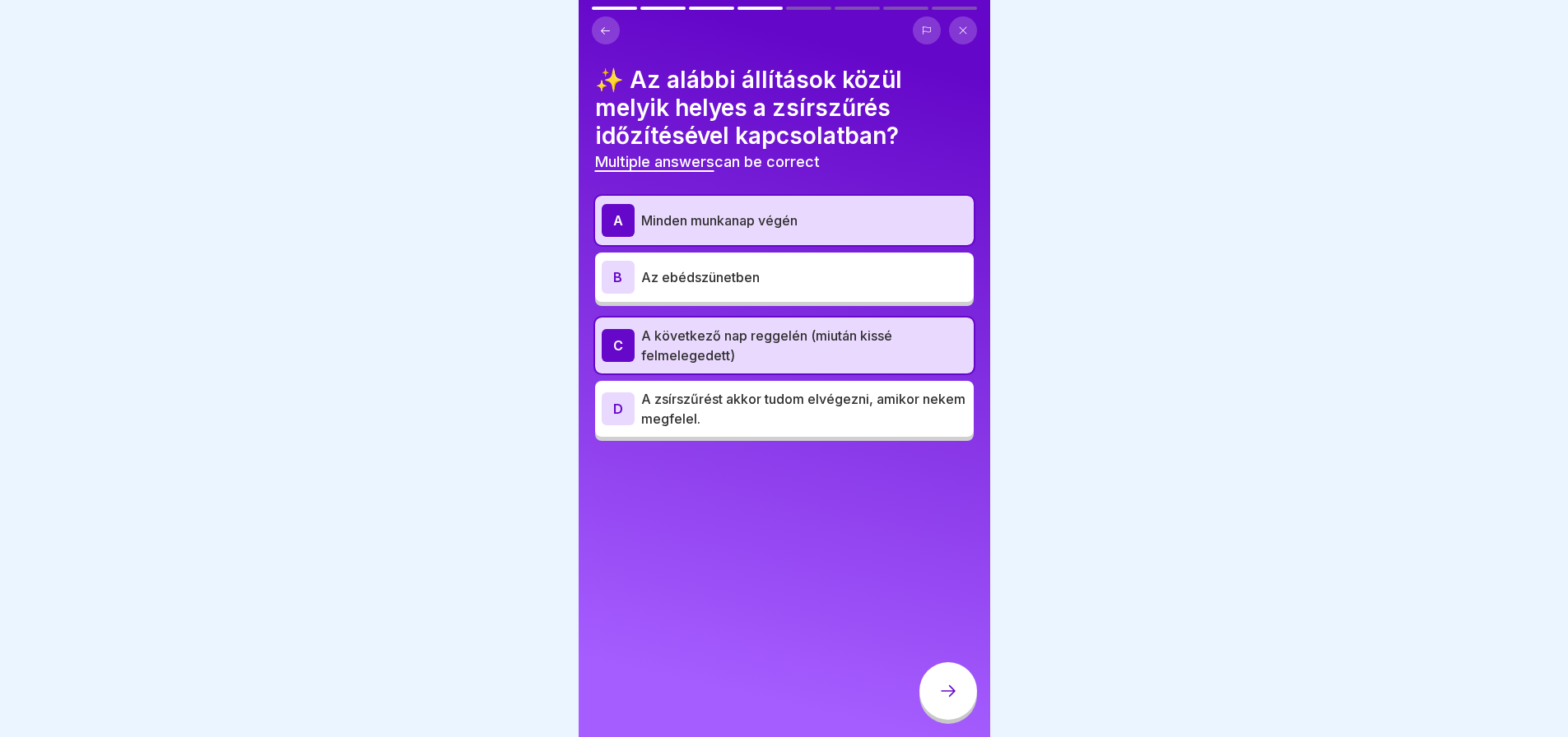
click at [938, 701] on icon at bounding box center [948, 690] width 20 height 20
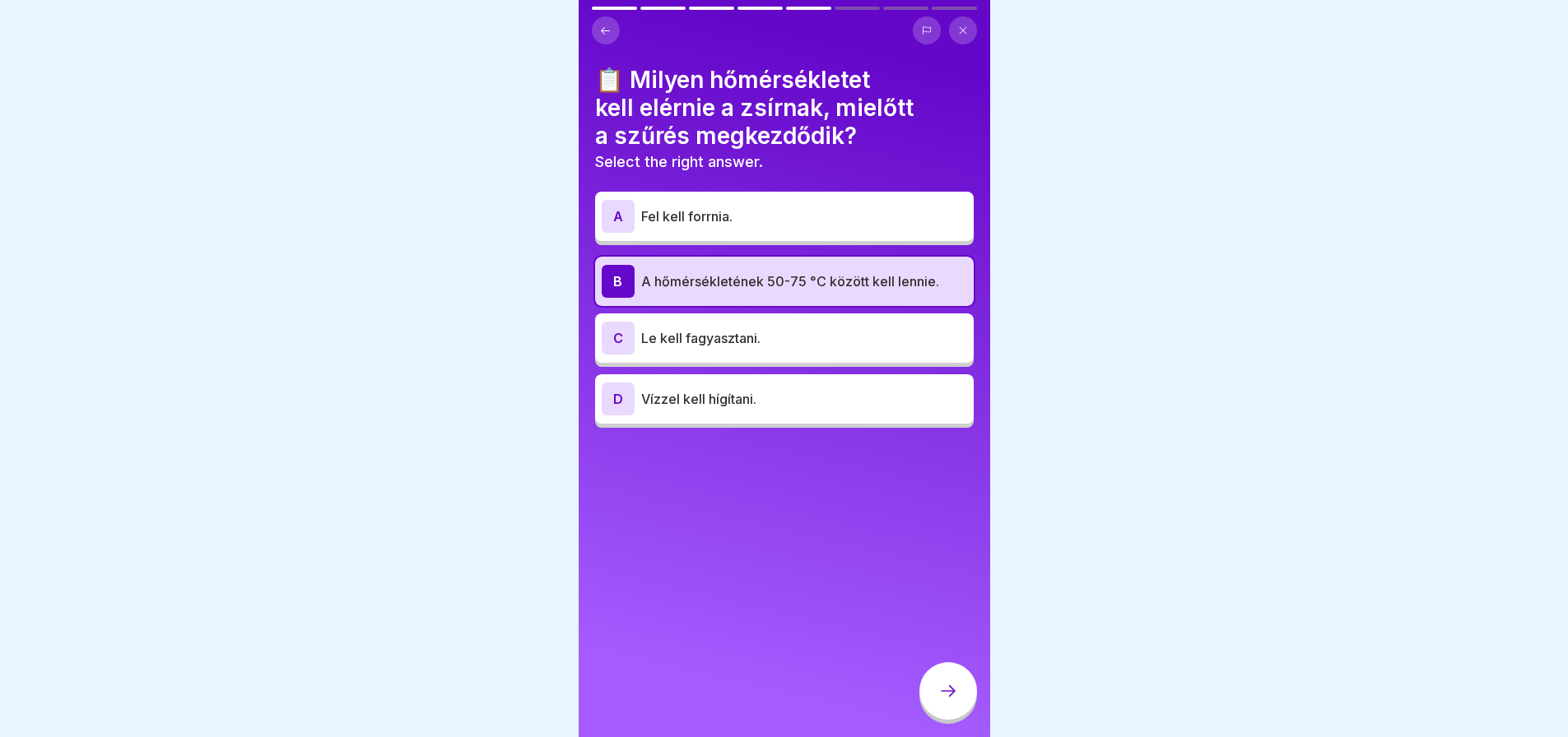
click at [938, 701] on icon at bounding box center [948, 690] width 20 height 20
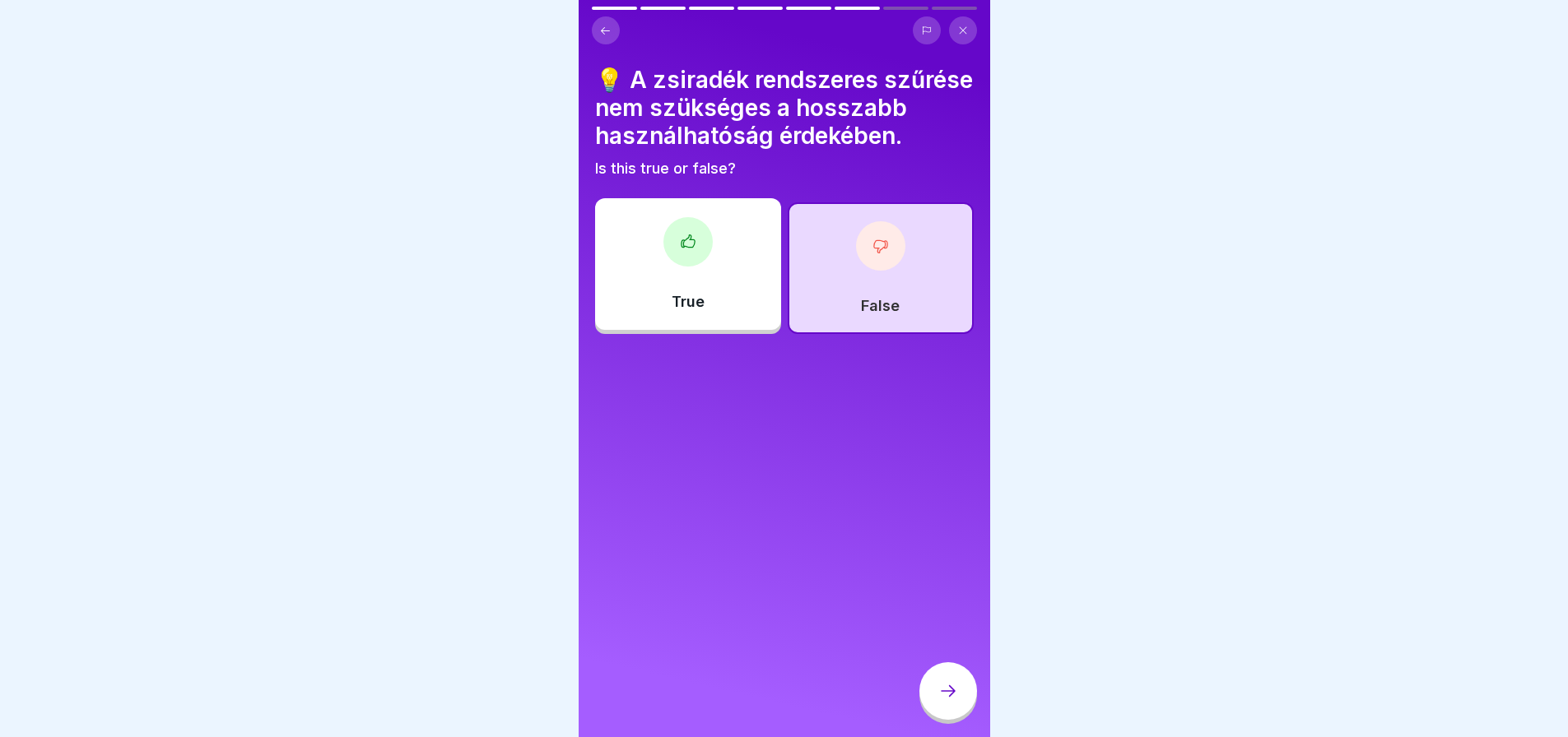
click at [938, 701] on icon at bounding box center [948, 690] width 20 height 20
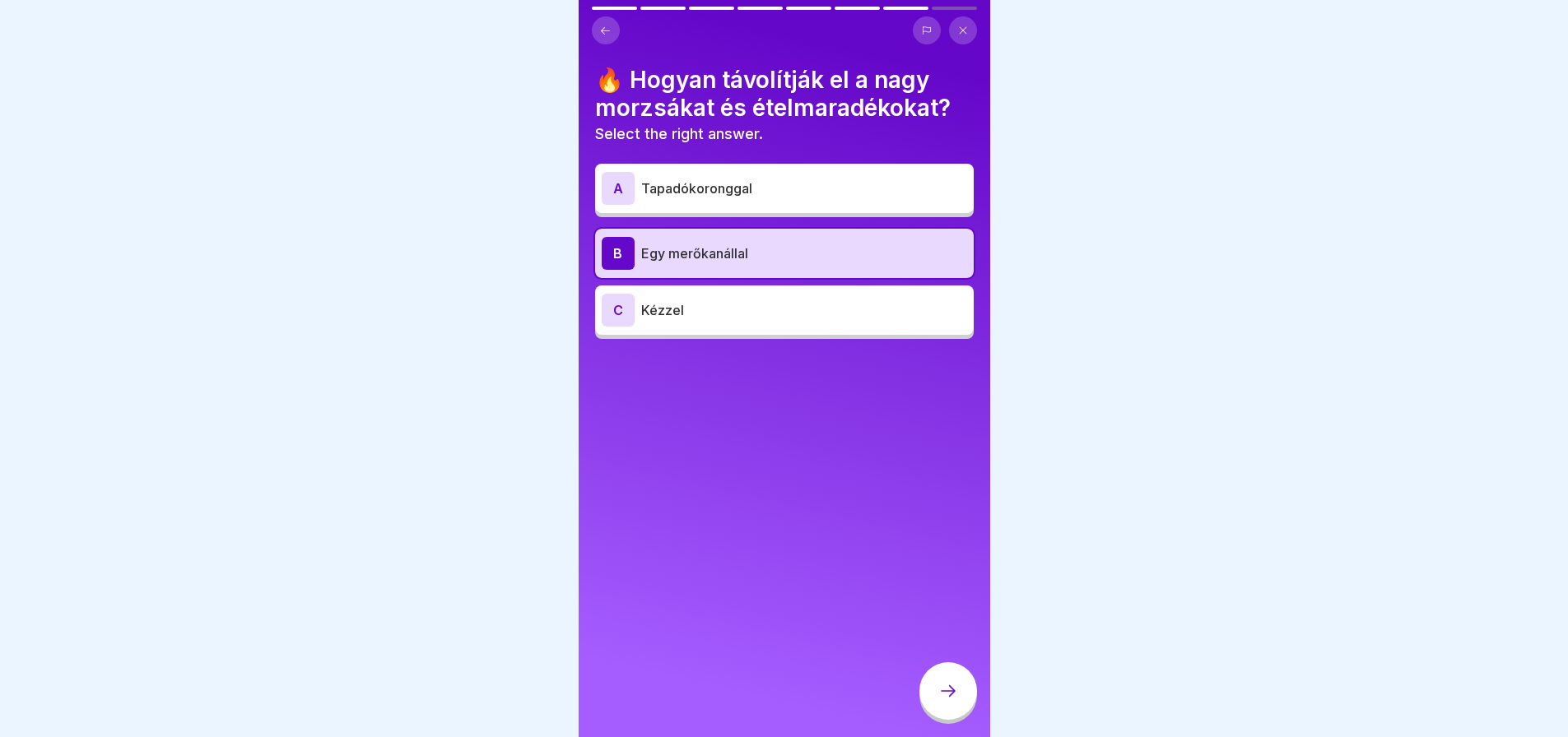
click at [938, 701] on icon at bounding box center [948, 690] width 20 height 20
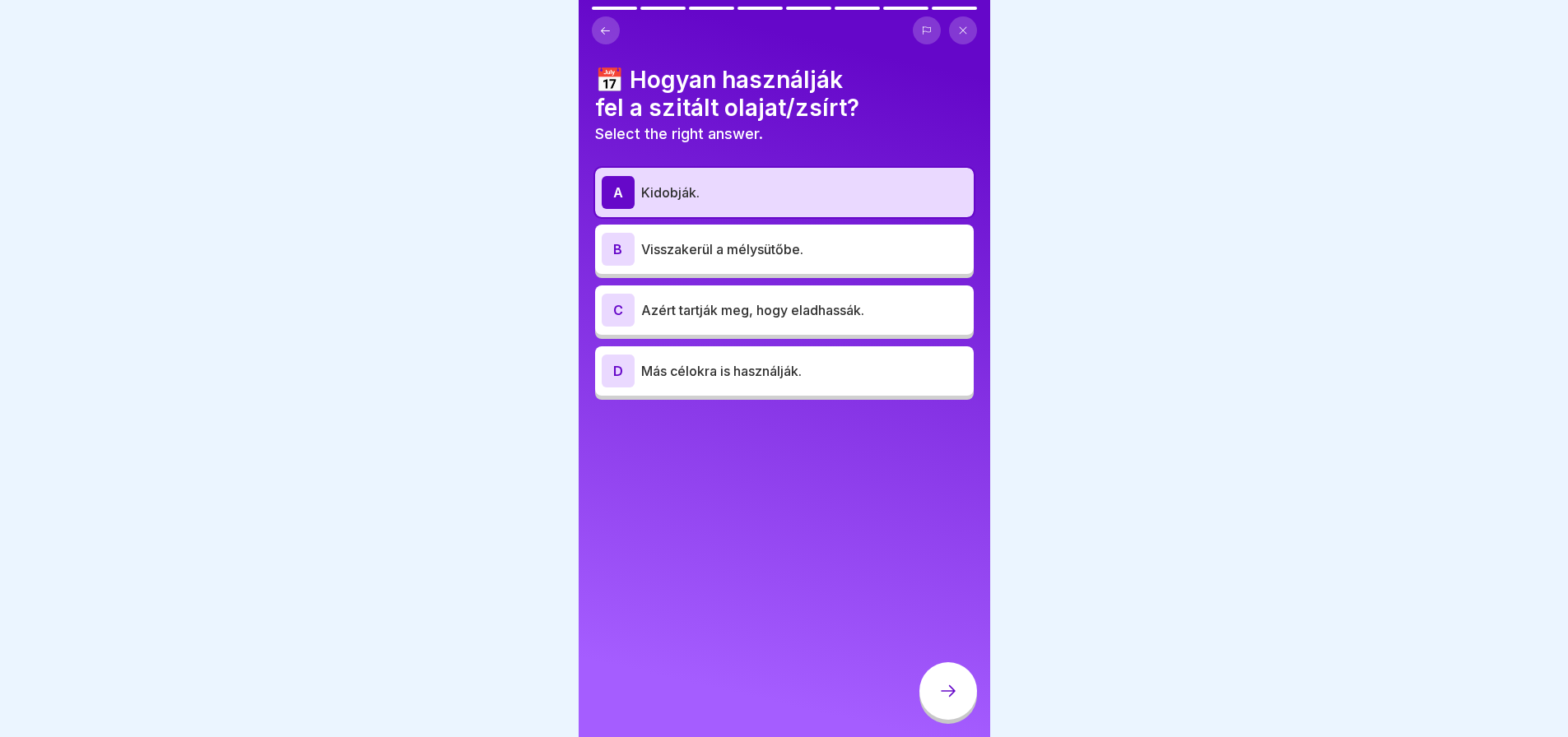
click at [938, 701] on icon at bounding box center [948, 690] width 20 height 20
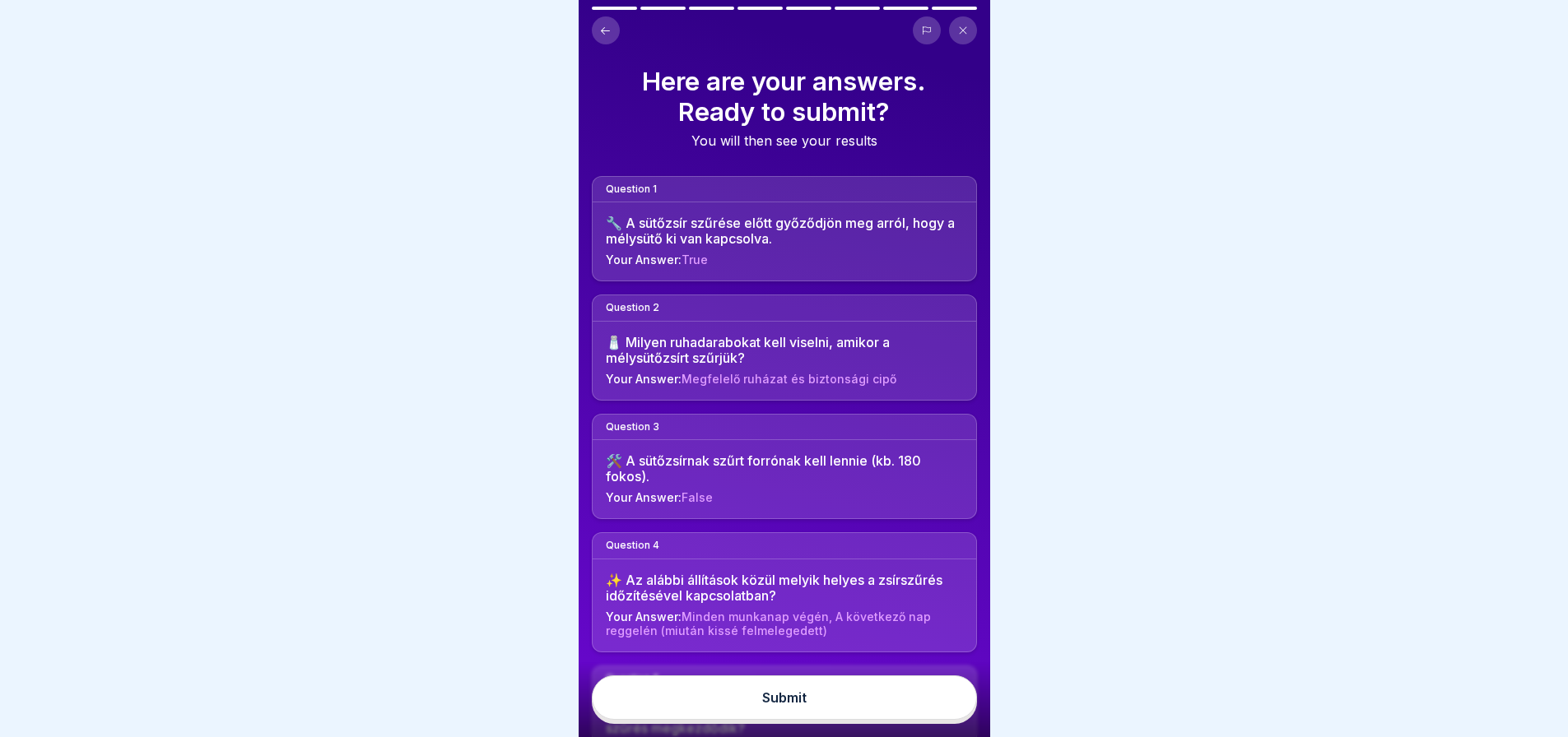
click at [938, 702] on button "Submit" at bounding box center [785, 697] width 385 height 44
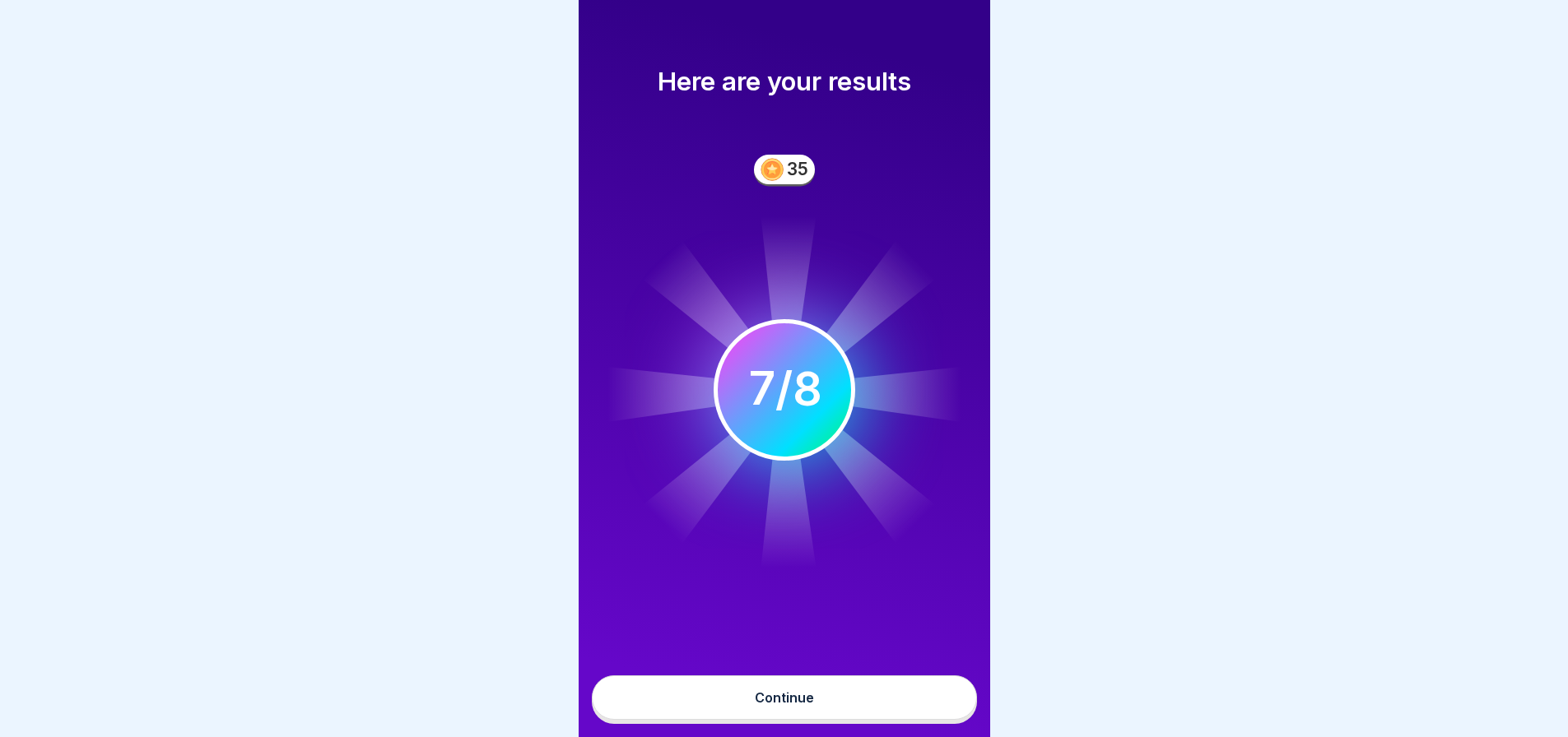
click at [917, 720] on button "Continue" at bounding box center [785, 697] width 385 height 44
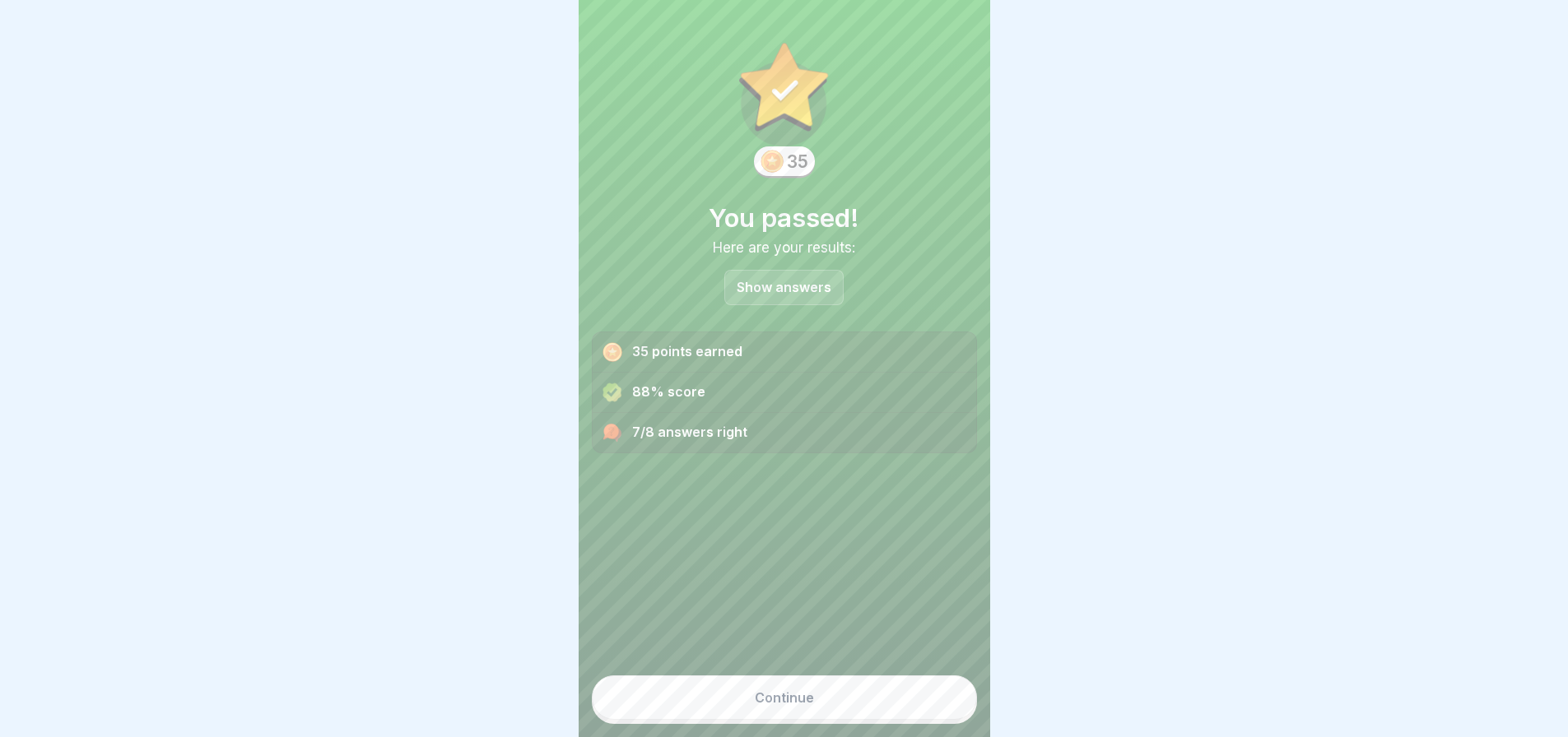
click at [899, 708] on button "Continue" at bounding box center [785, 697] width 385 height 44
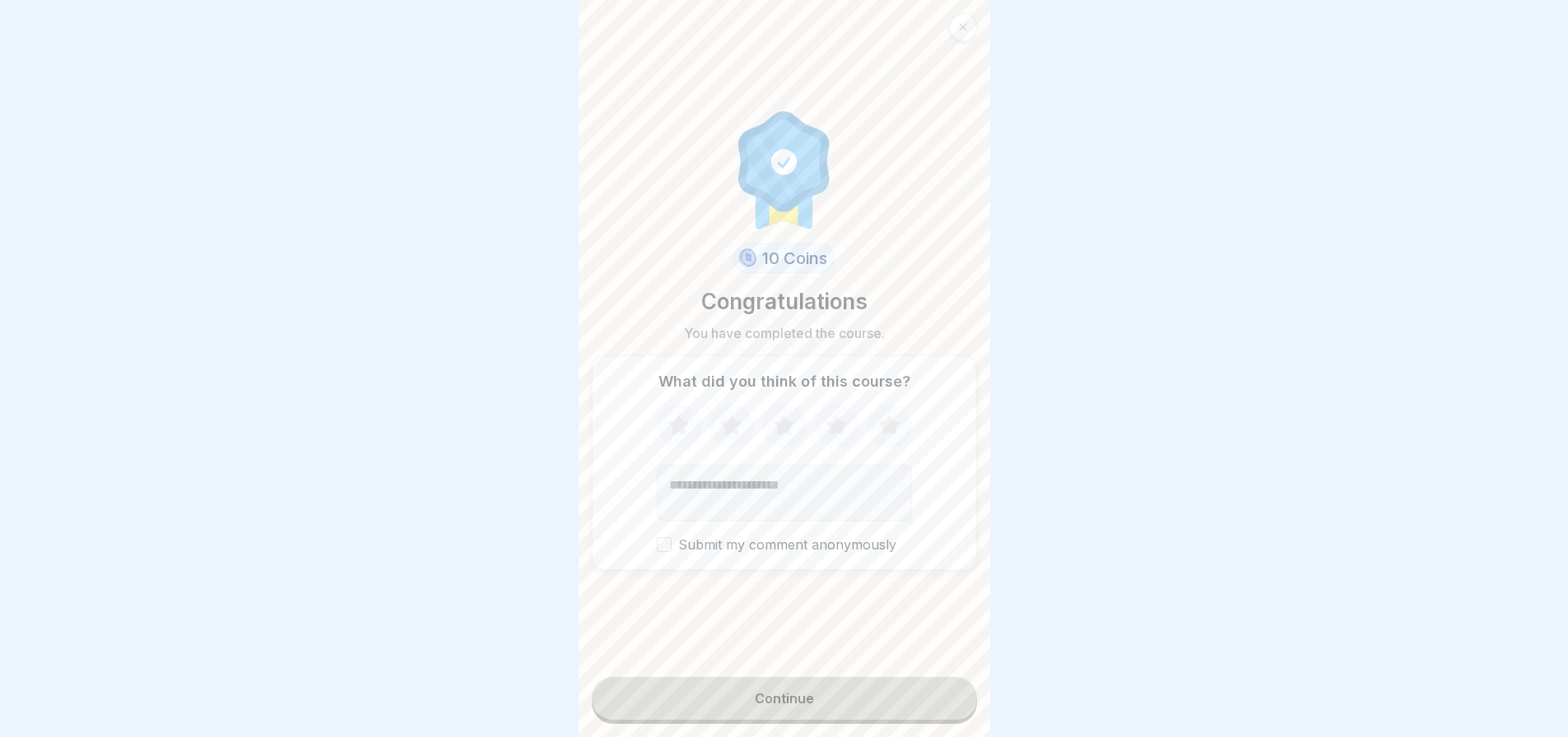
click at [899, 708] on button "Continue" at bounding box center [785, 698] width 385 height 42
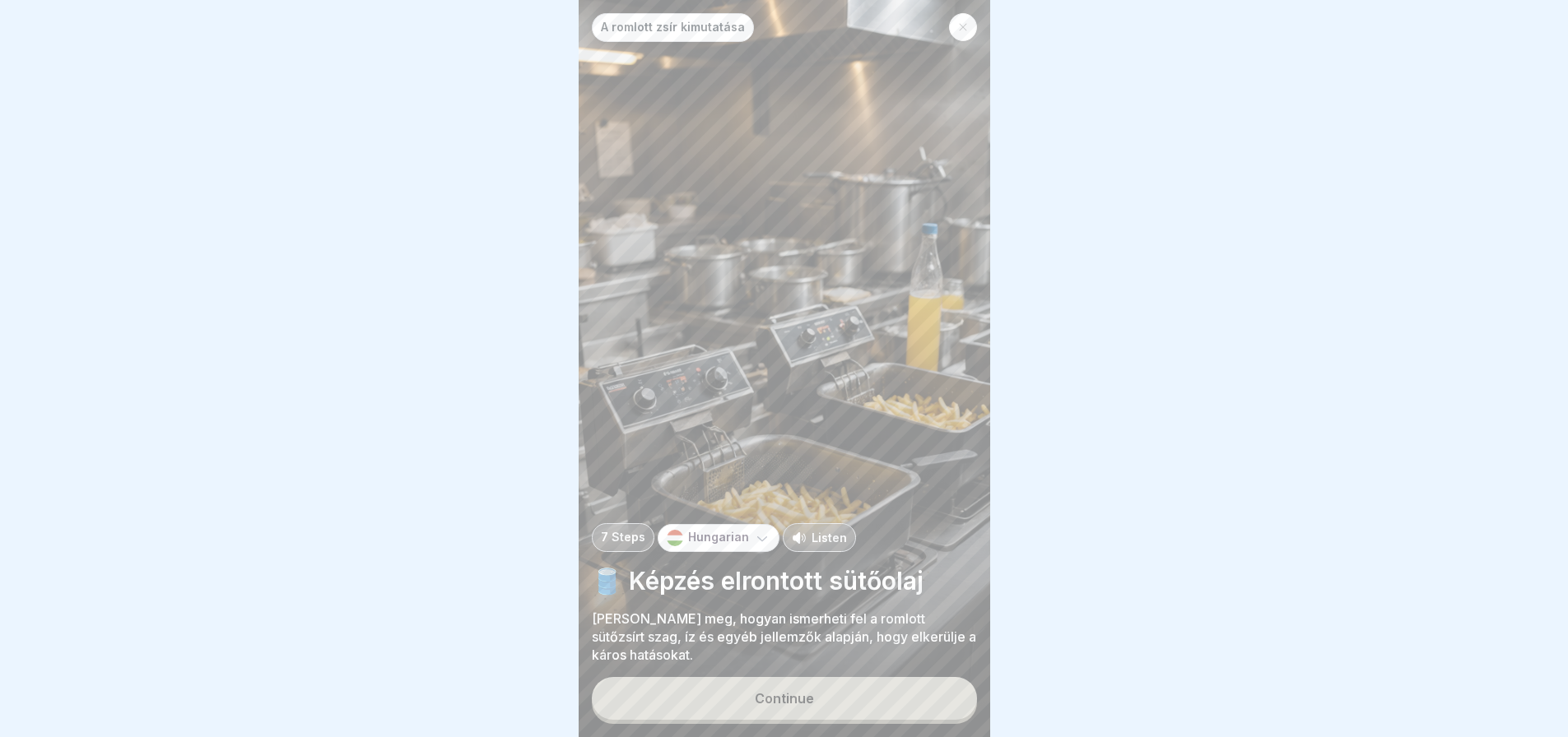
click at [899, 708] on button "Continue" at bounding box center [785, 698] width 385 height 42
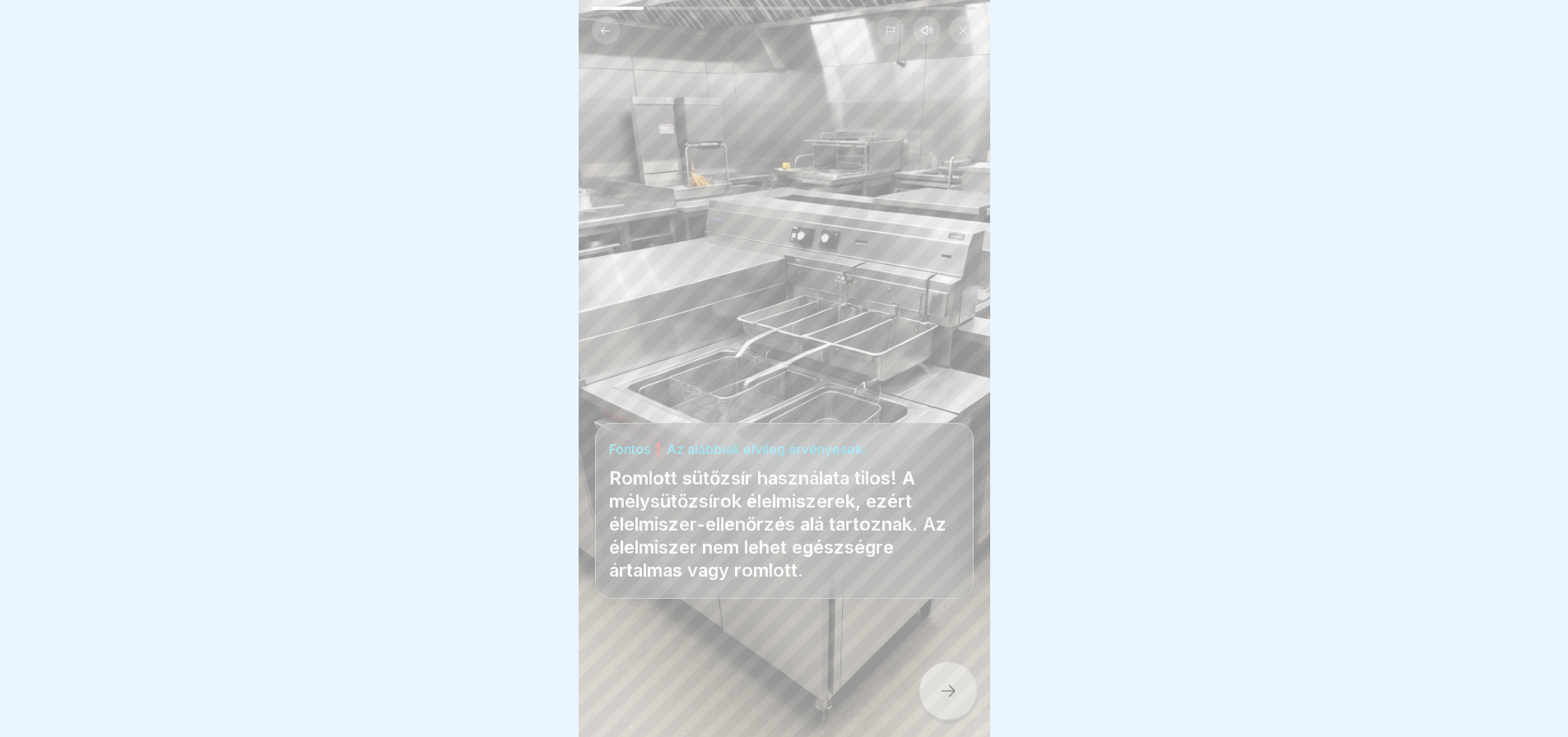
click at [899, 708] on div at bounding box center [784, 688] width 378 height 98
click at [941, 701] on icon at bounding box center [948, 690] width 20 height 20
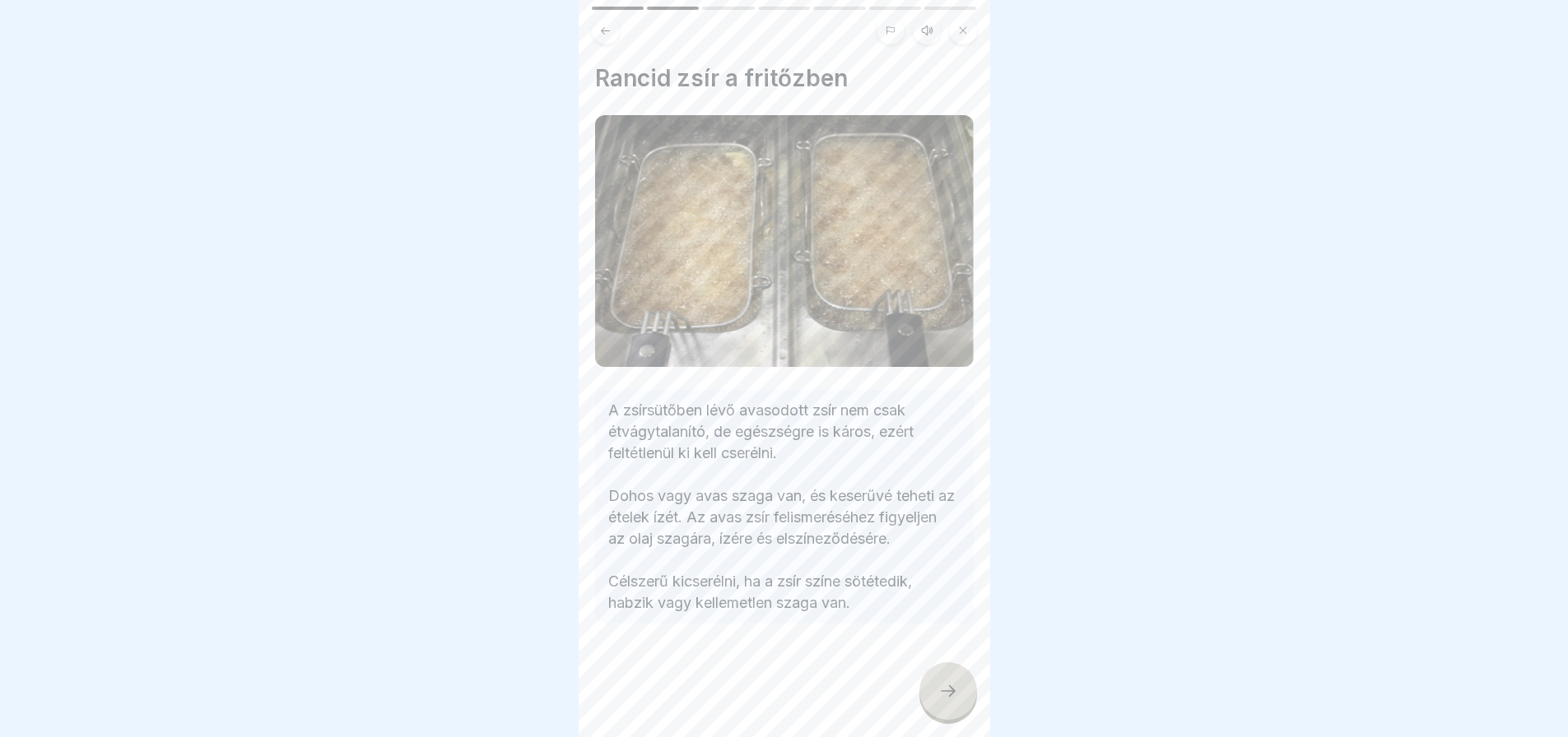
click at [941, 701] on icon at bounding box center [948, 690] width 20 height 20
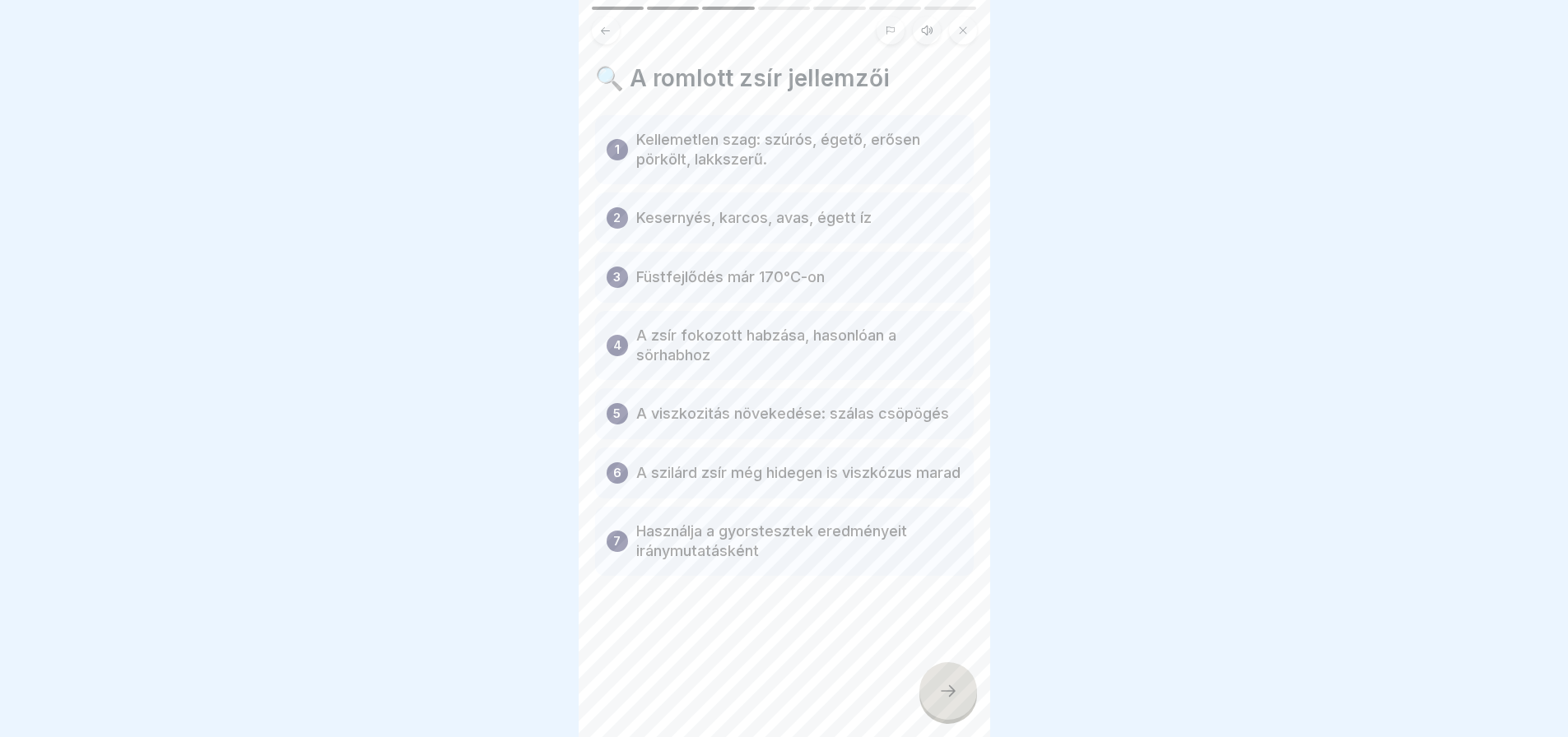
click at [941, 701] on icon at bounding box center [948, 690] width 20 height 20
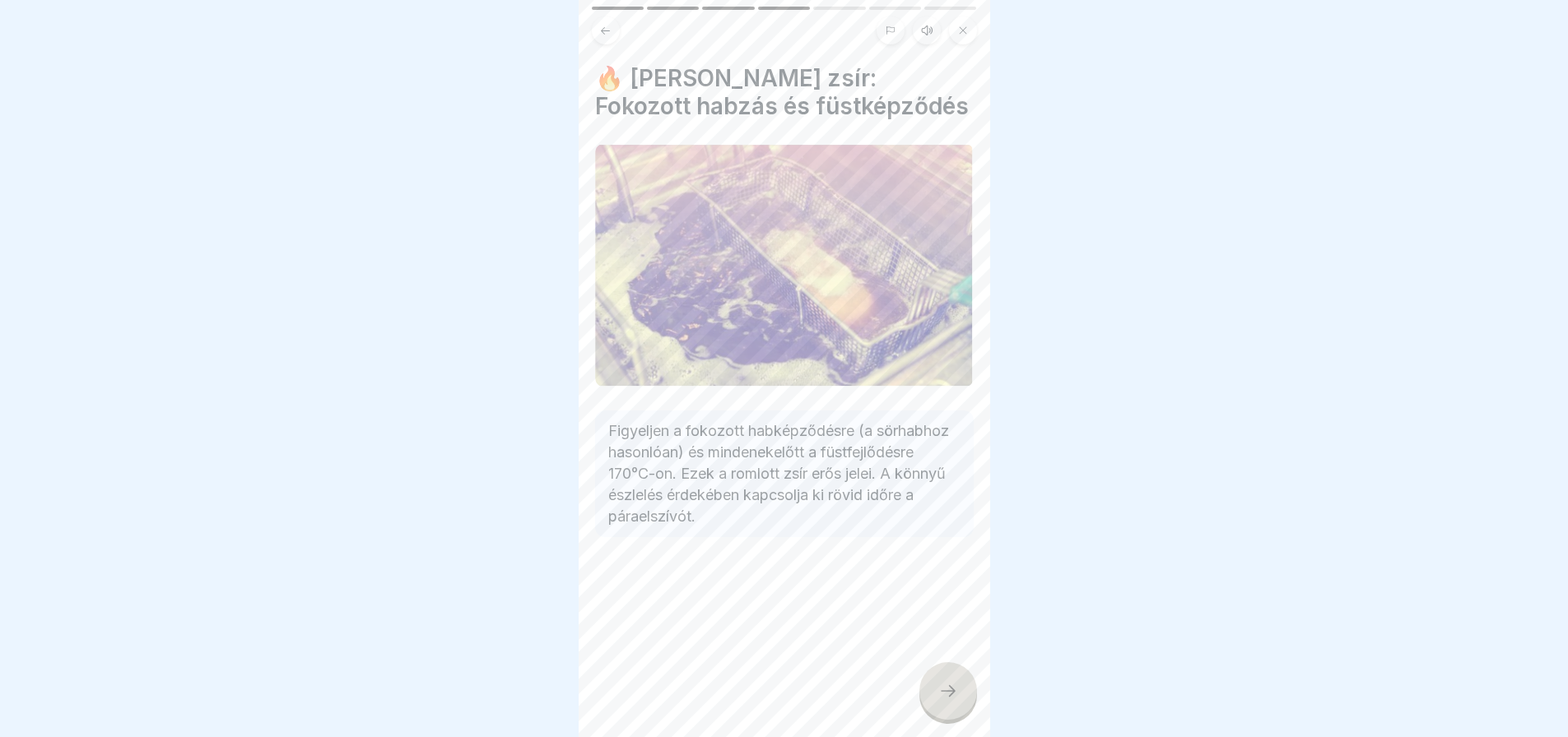
click at [941, 701] on icon at bounding box center [948, 690] width 20 height 20
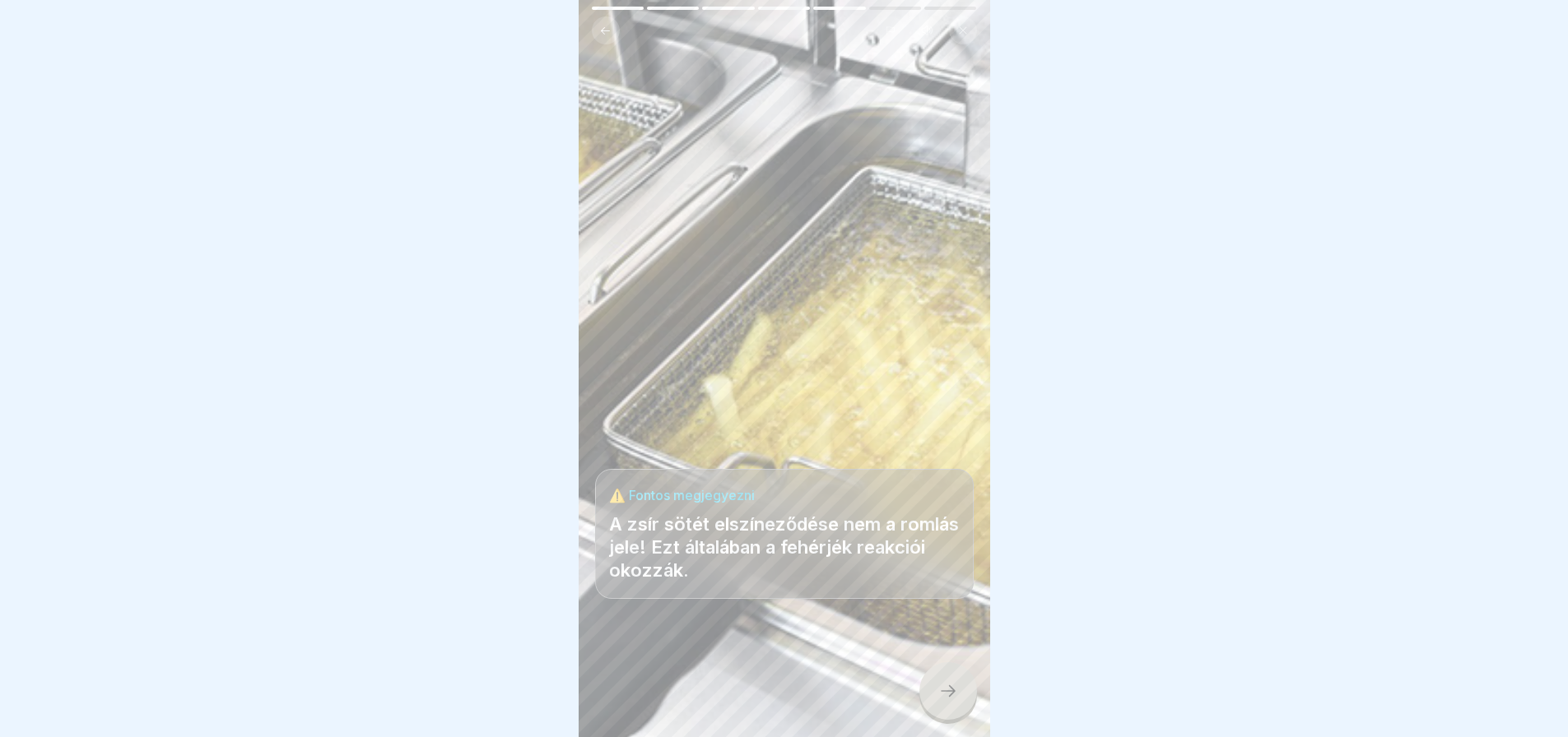
click at [941, 701] on icon at bounding box center [948, 690] width 20 height 20
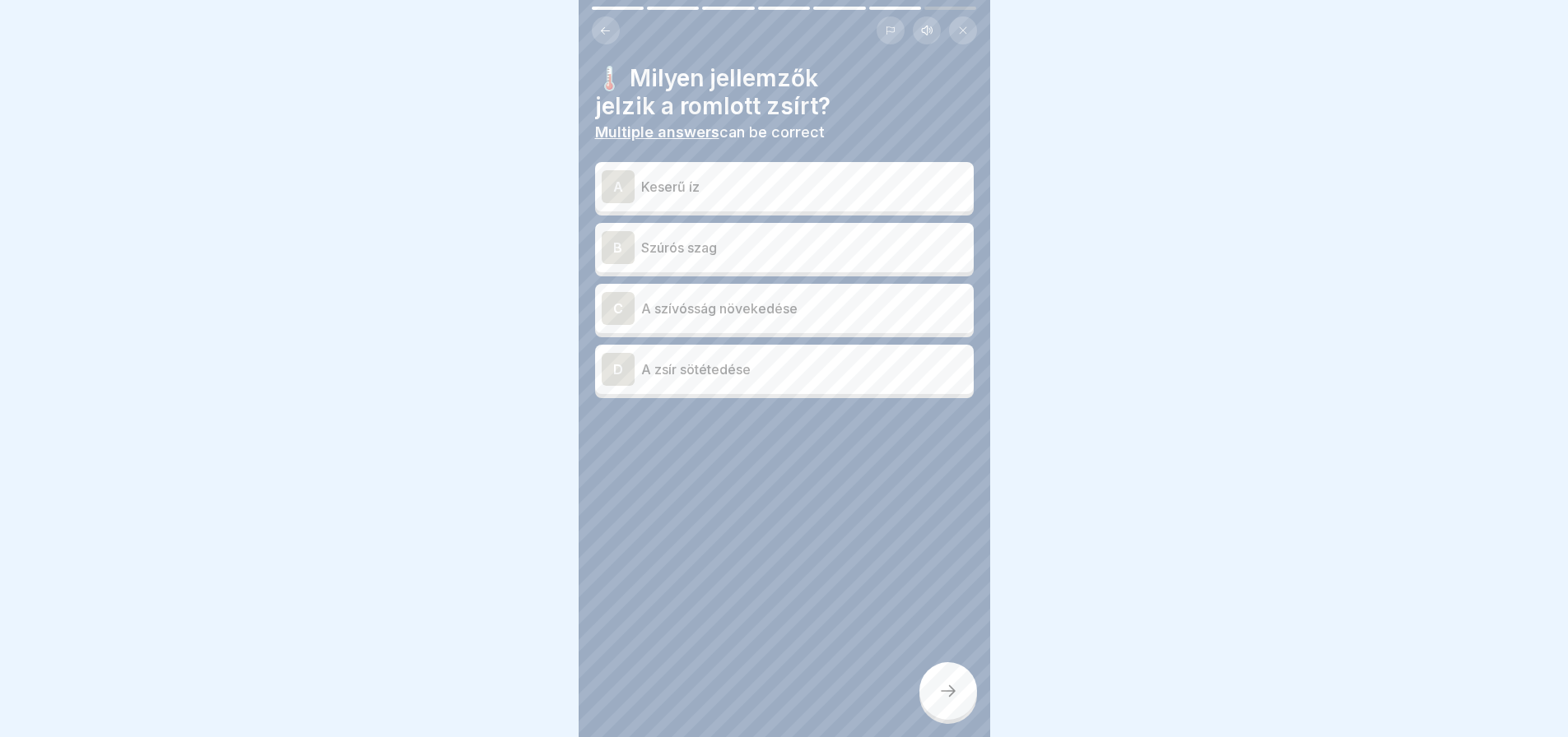
click at [743, 180] on p "Keserű íz" at bounding box center [804, 187] width 326 height 20
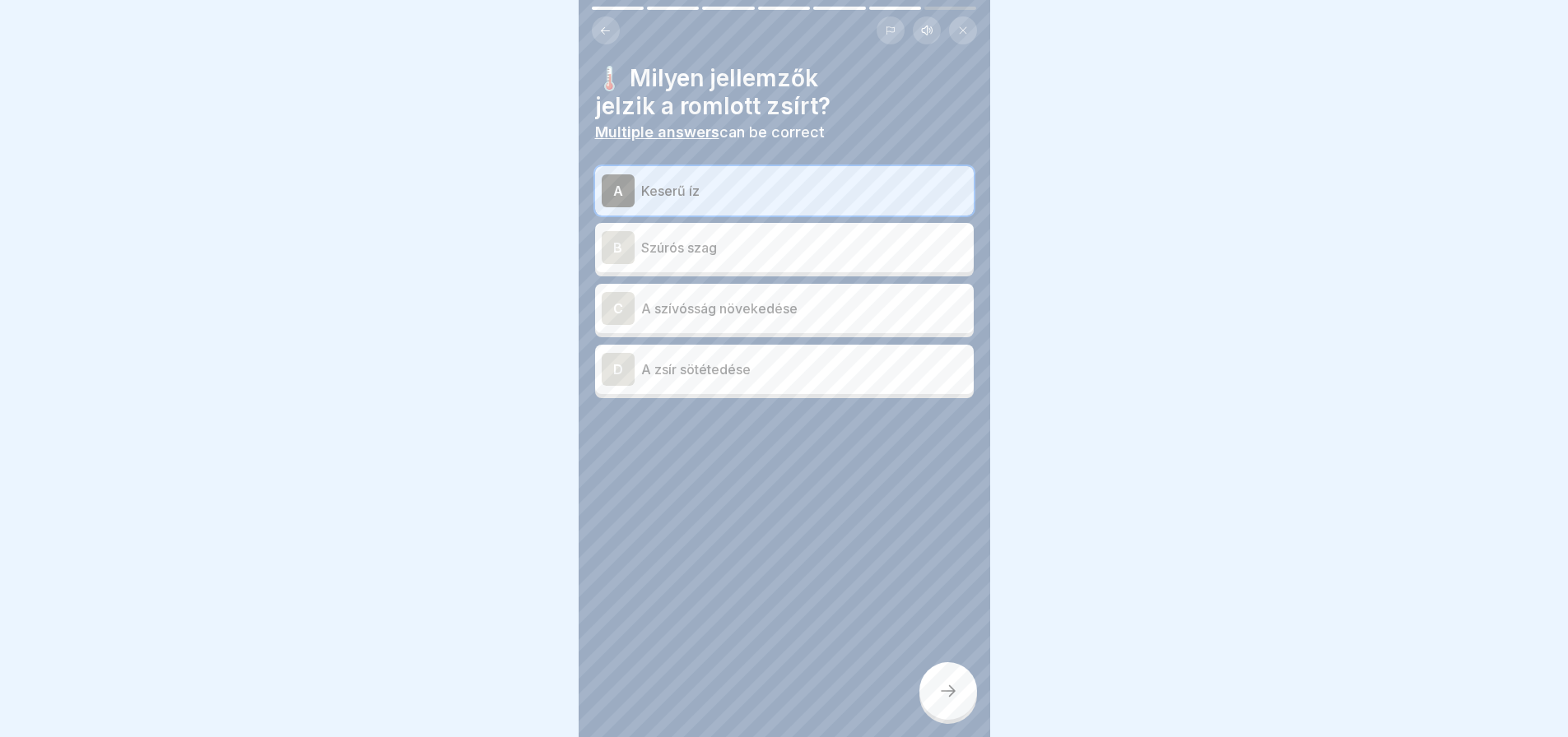
click at [719, 242] on p "Szúrós szag" at bounding box center [804, 247] width 326 height 20
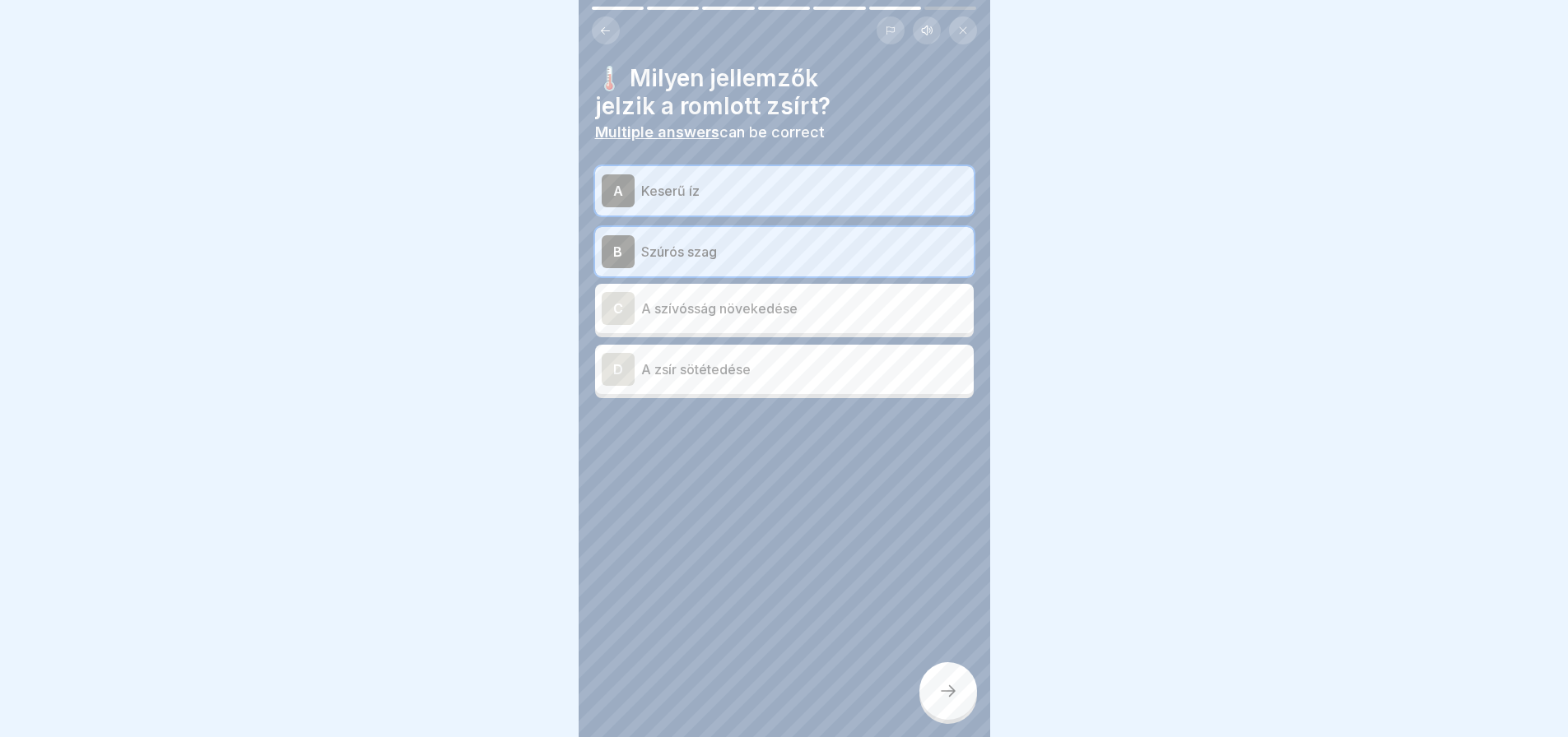
click at [975, 715] on div at bounding box center [949, 691] width 58 height 58
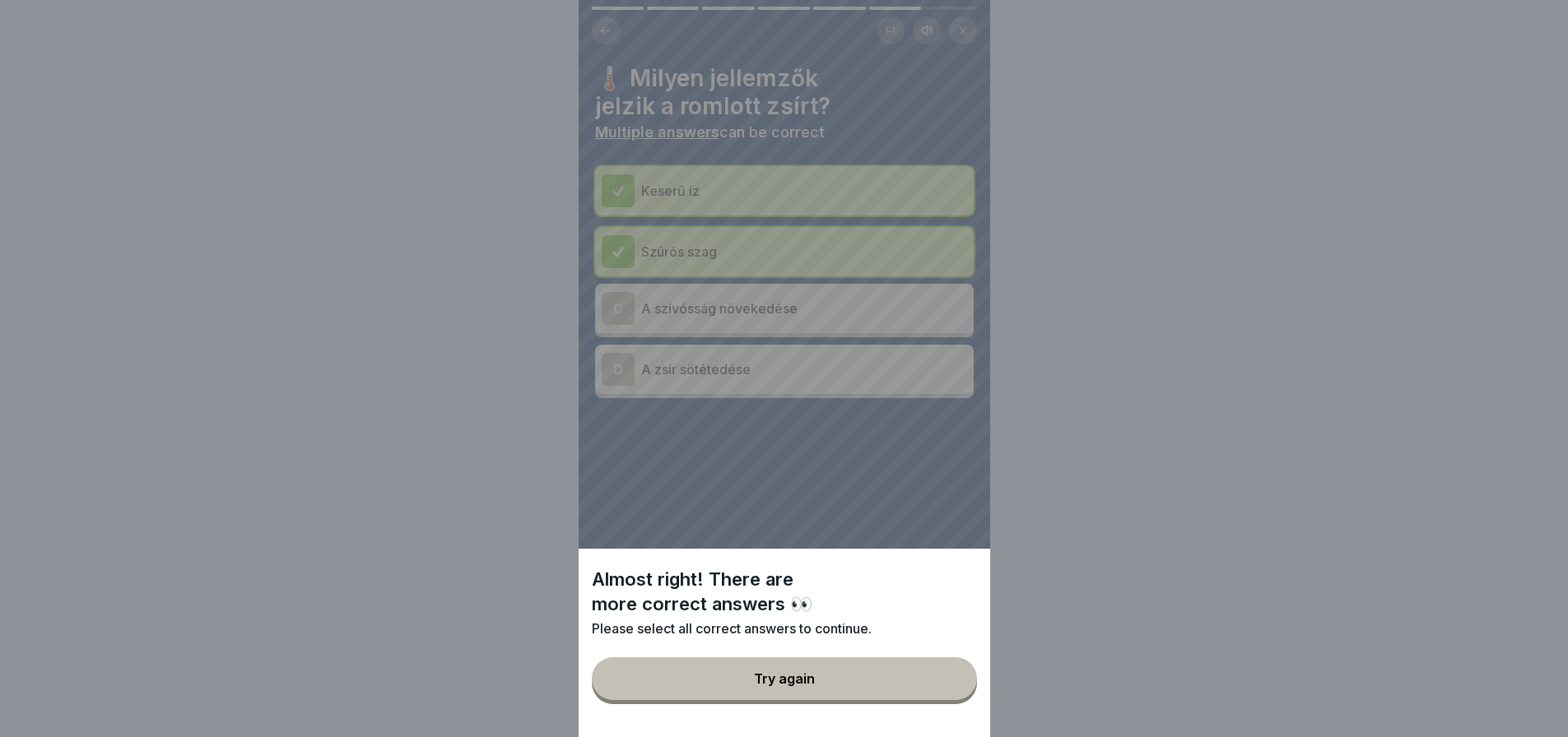
click at [951, 690] on button "Try again" at bounding box center [785, 678] width 385 height 42
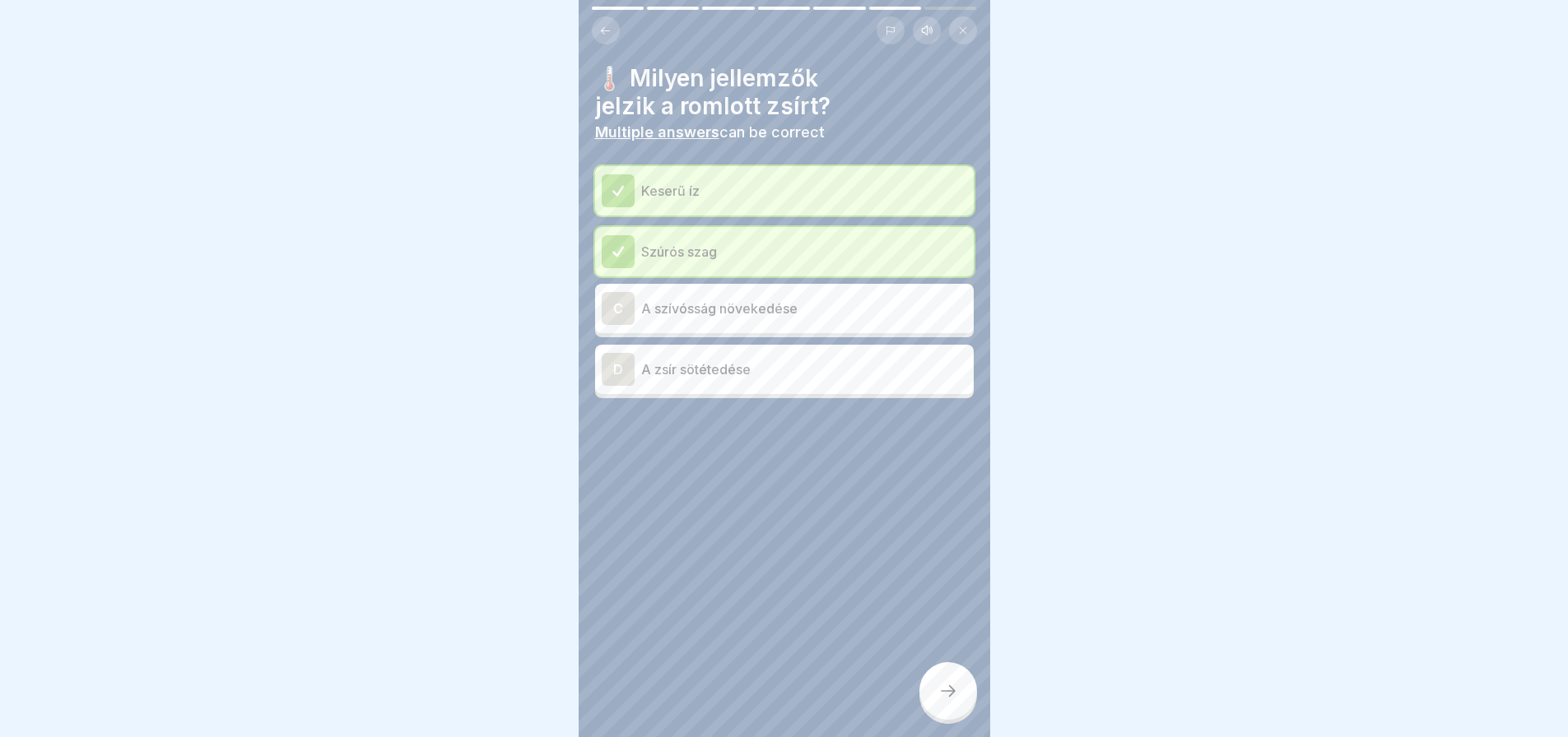
click at [844, 307] on p "A szívósság növekedése" at bounding box center [804, 308] width 326 height 20
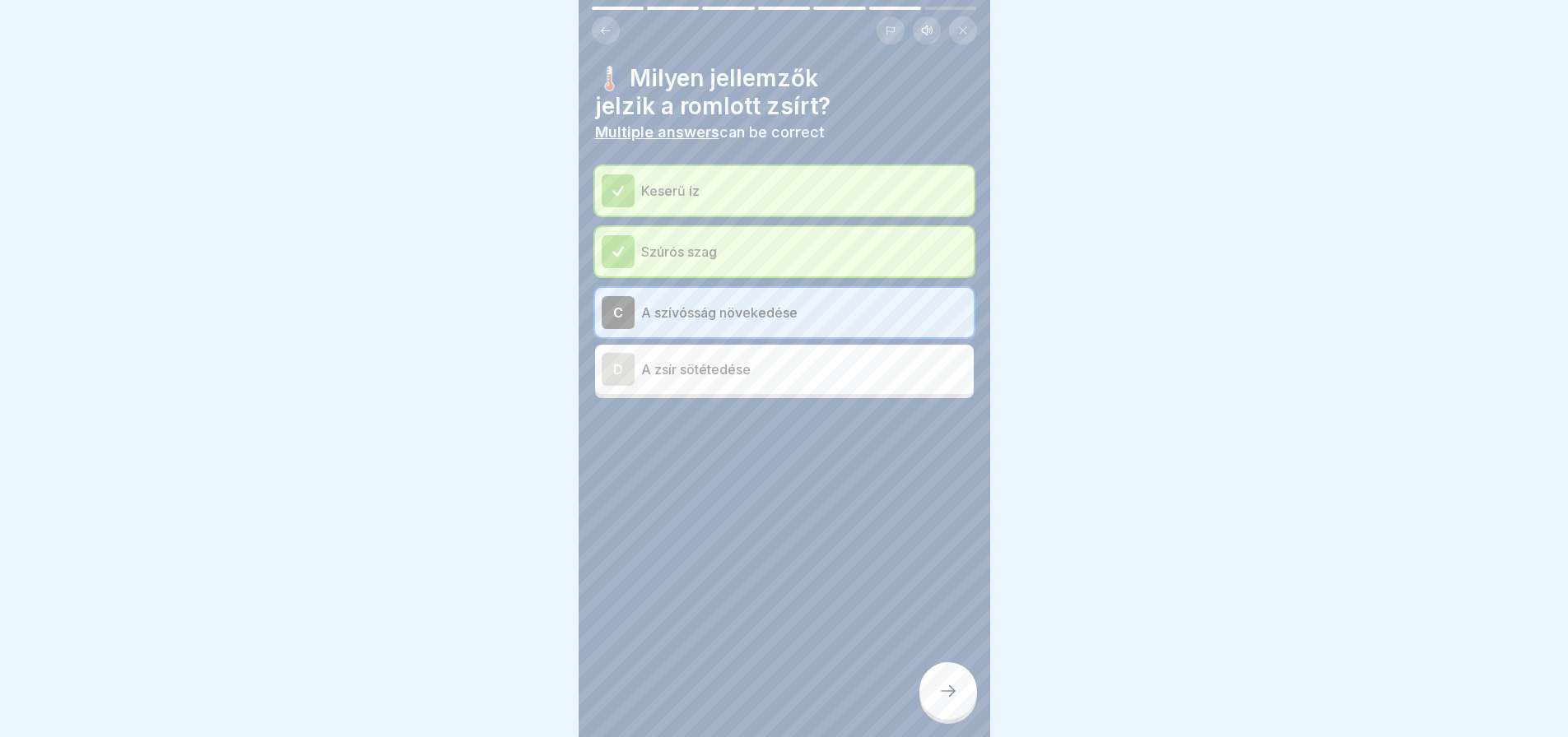
click at [941, 692] on div at bounding box center [949, 691] width 58 height 58
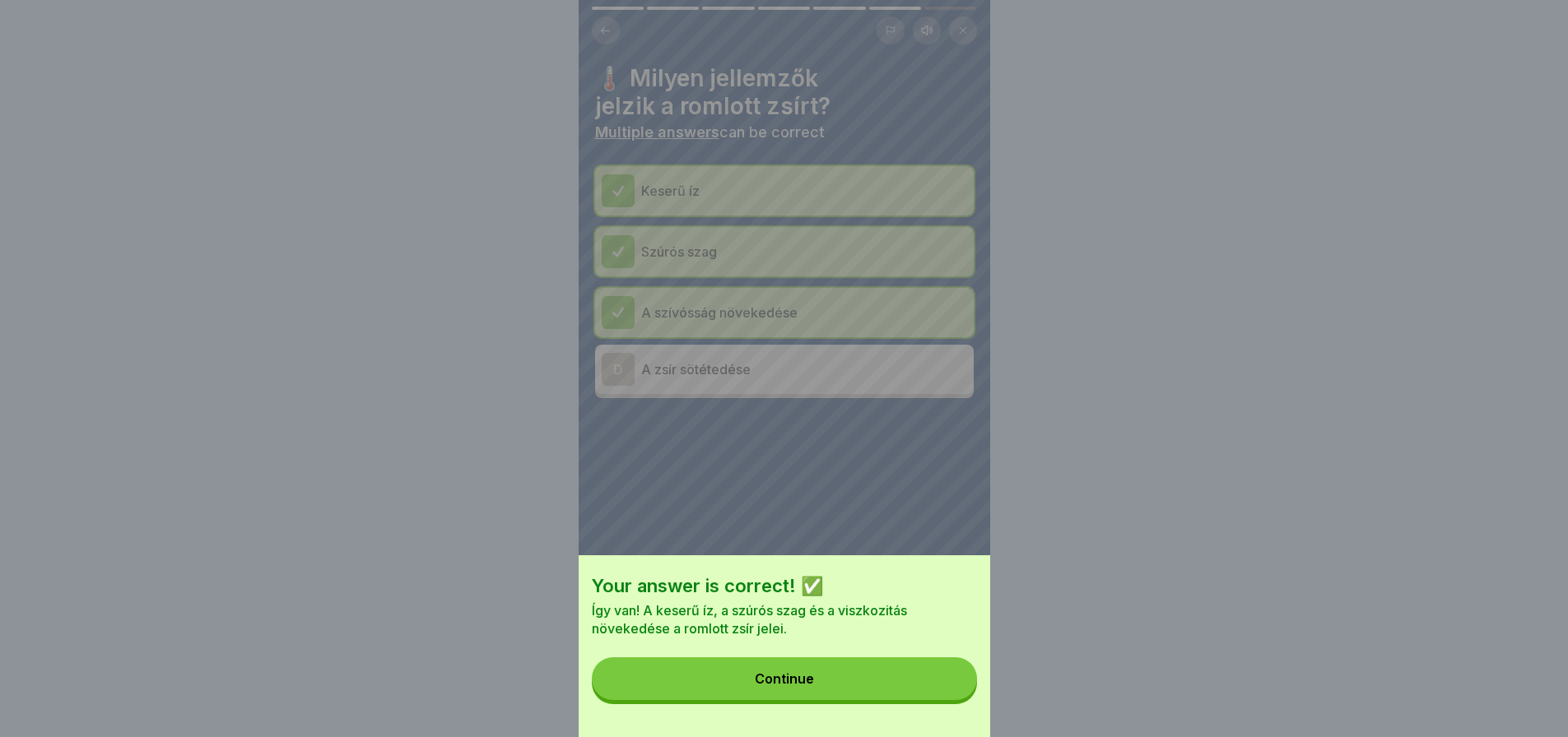
click at [941, 692] on button "Continue" at bounding box center [785, 678] width 385 height 42
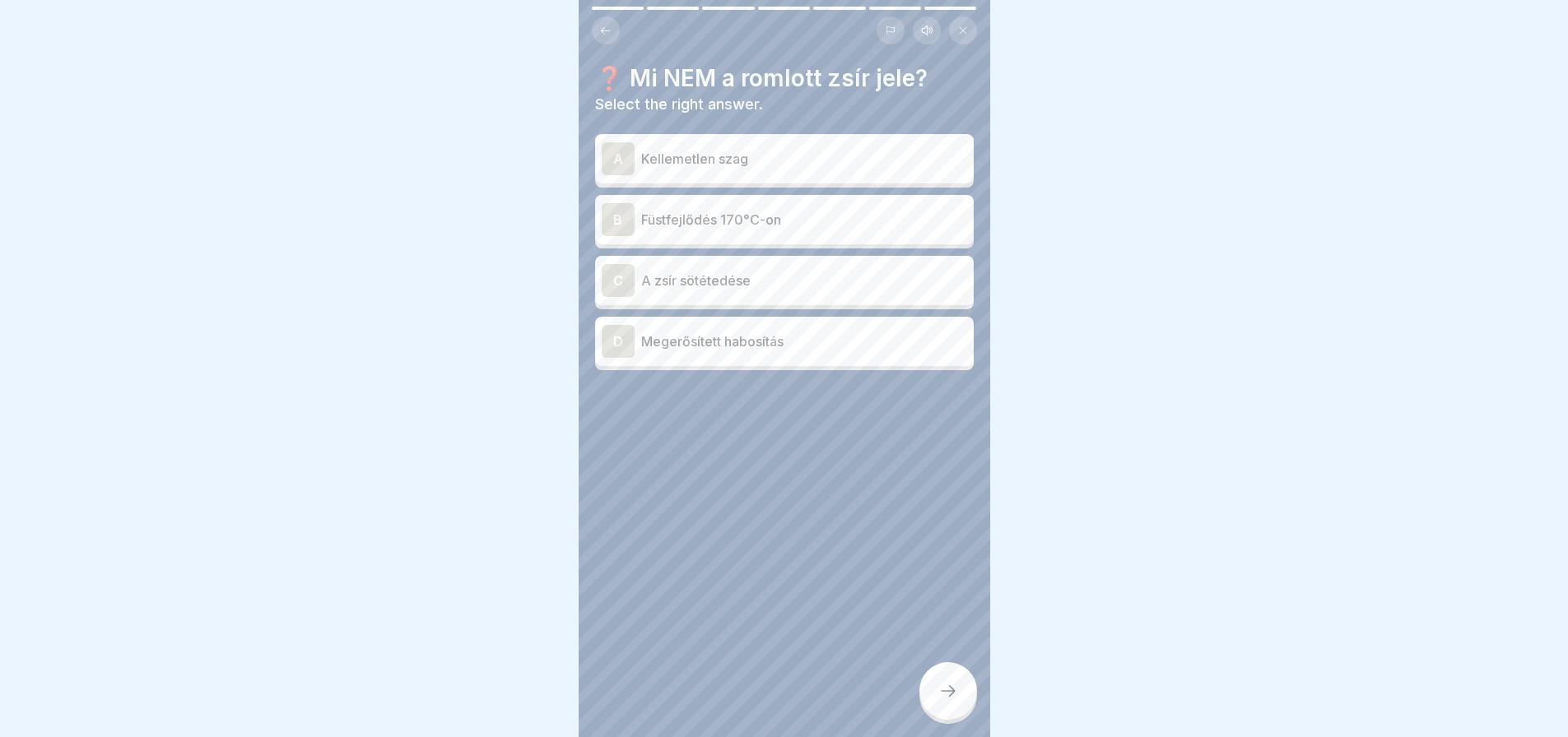
click at [848, 271] on p "A zsír sötétedése" at bounding box center [804, 280] width 326 height 20
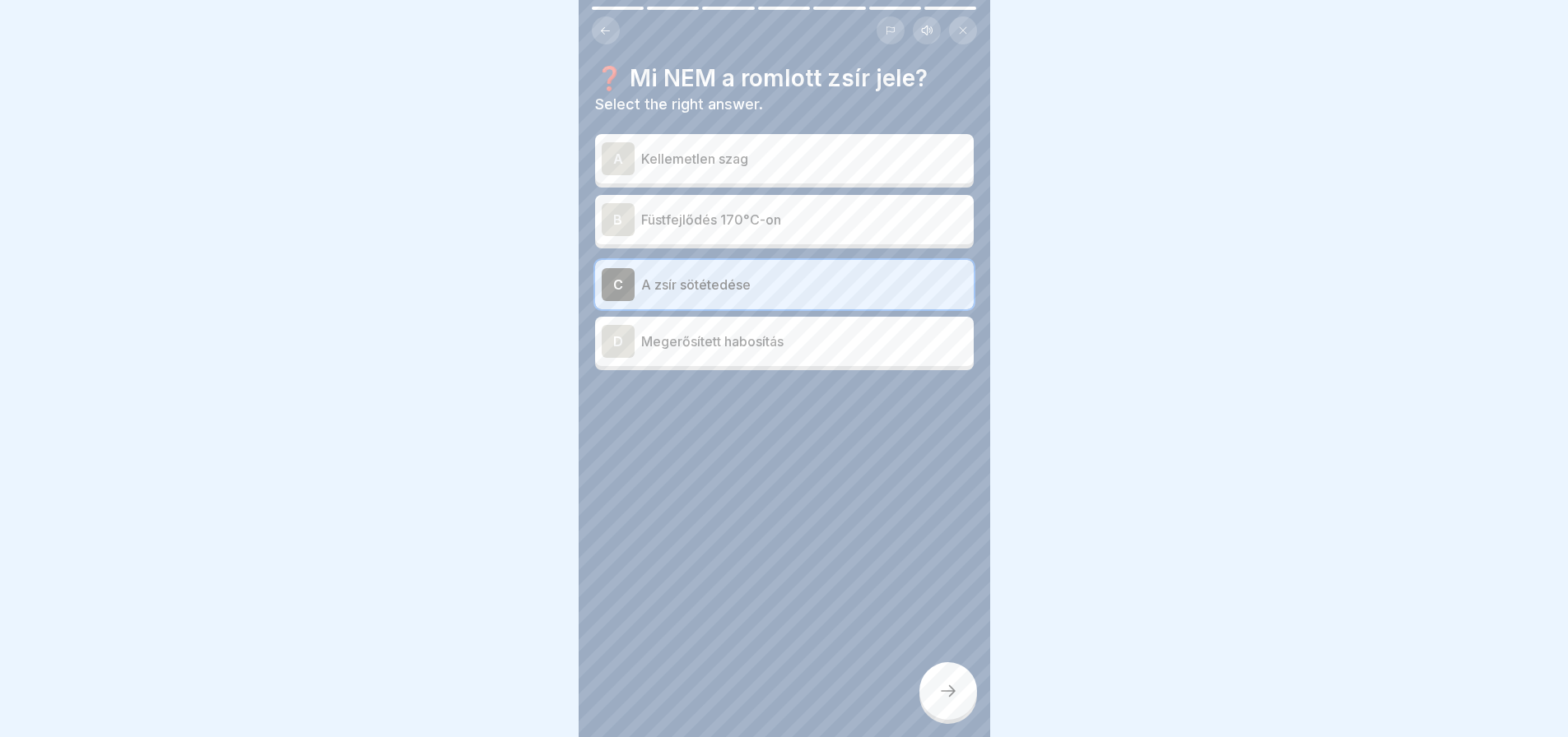
click at [961, 705] on div at bounding box center [949, 691] width 58 height 58
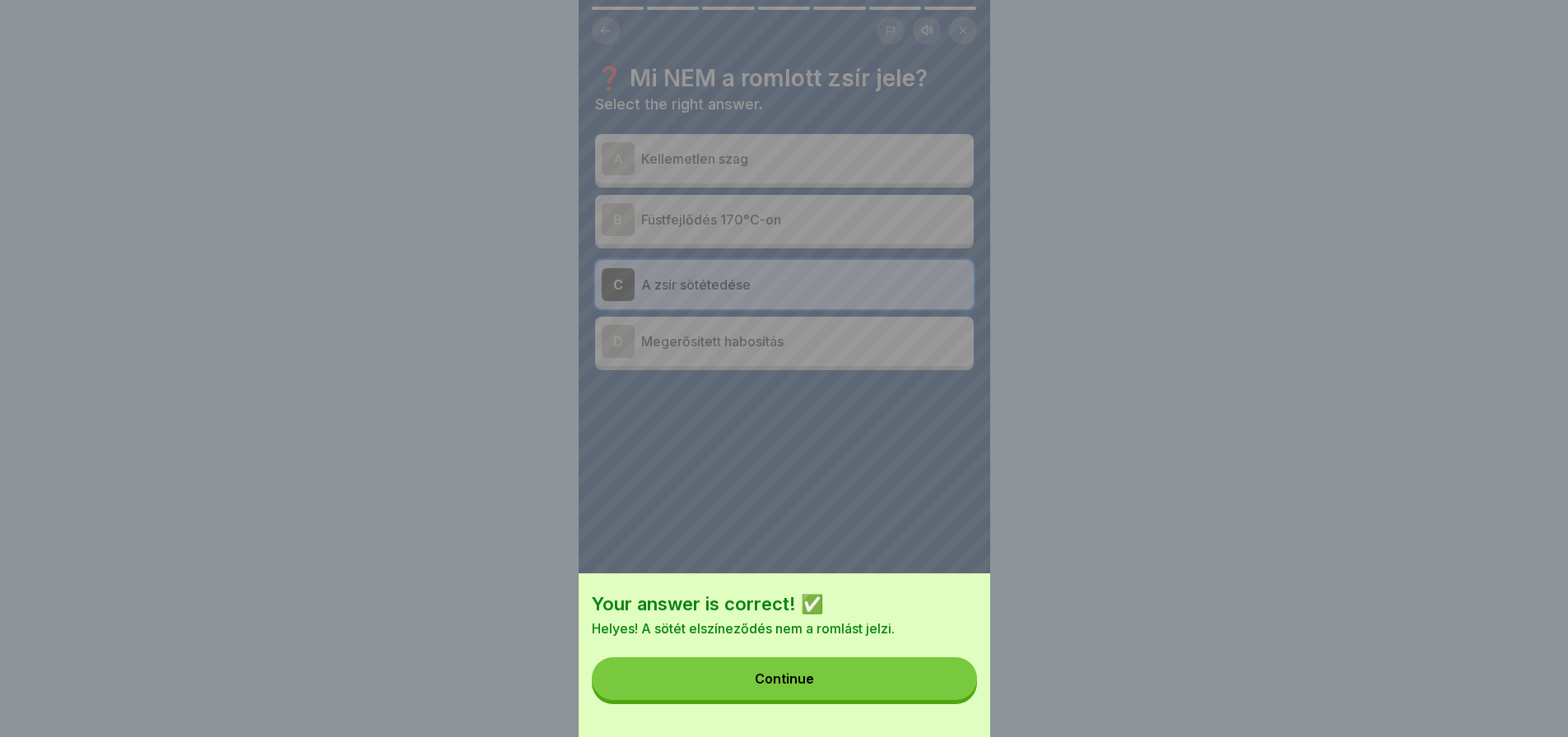
click at [961, 701] on button "Continue" at bounding box center [785, 678] width 385 height 42
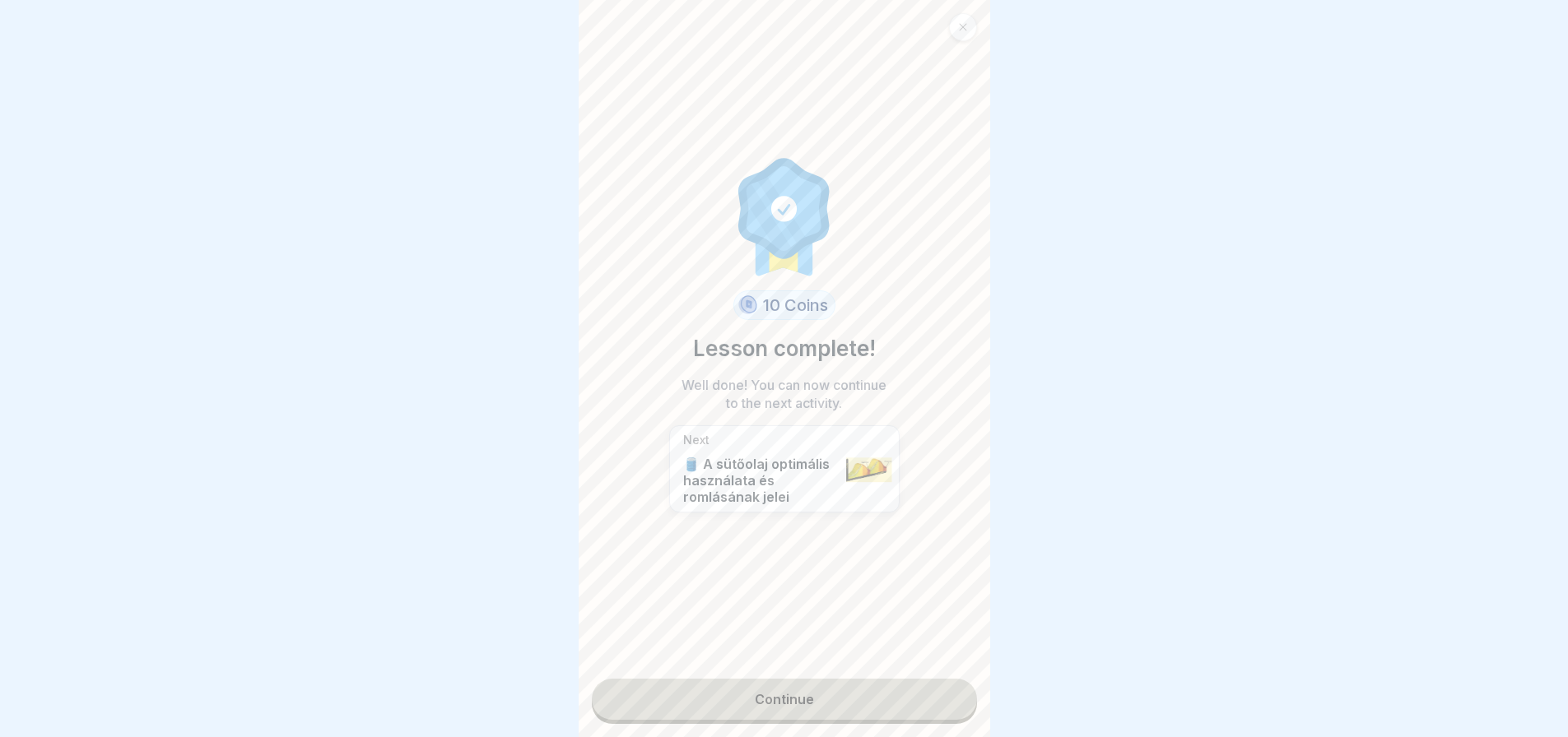
click at [932, 697] on link "Continue" at bounding box center [785, 699] width 385 height 42
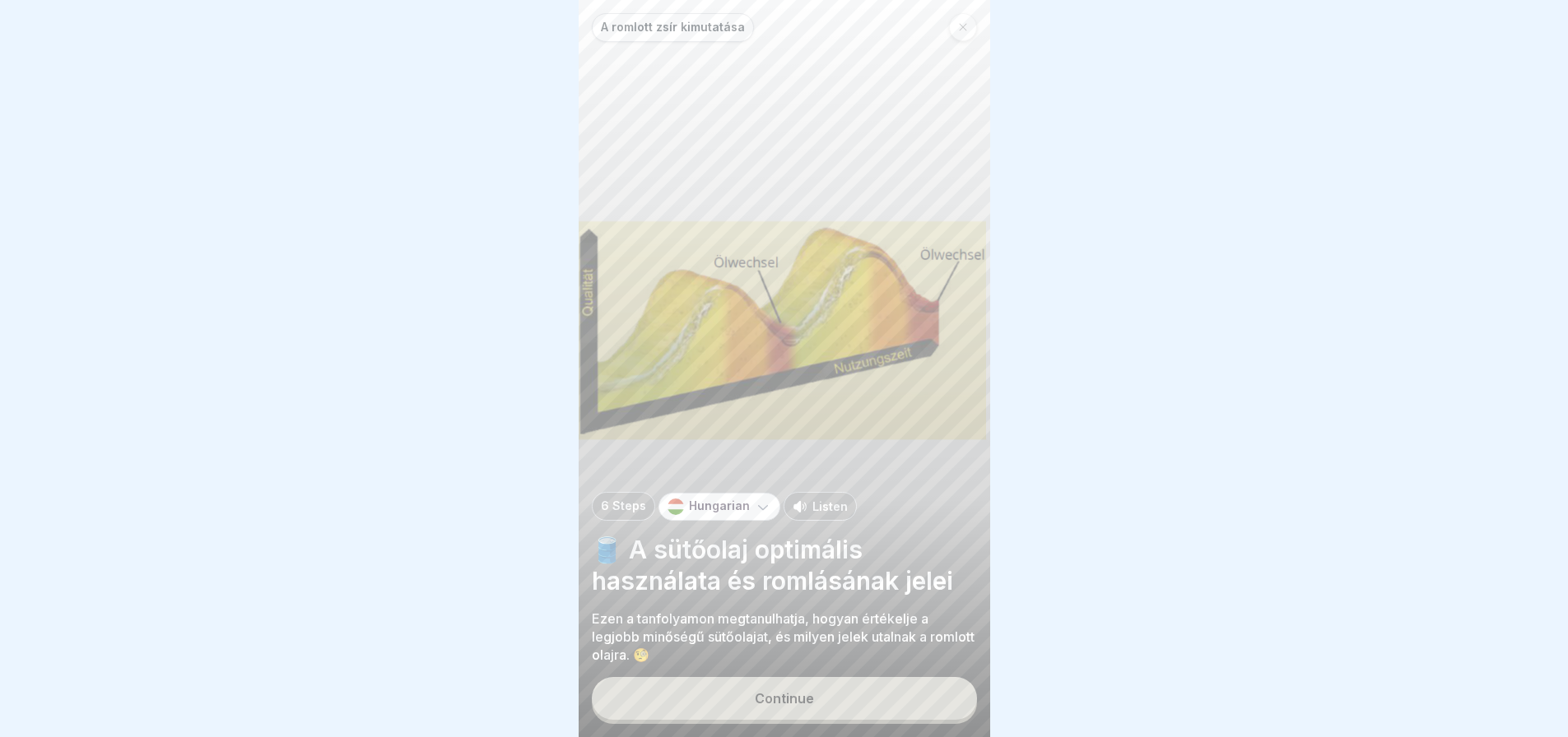
click at [932, 697] on button "Continue" at bounding box center [785, 698] width 385 height 42
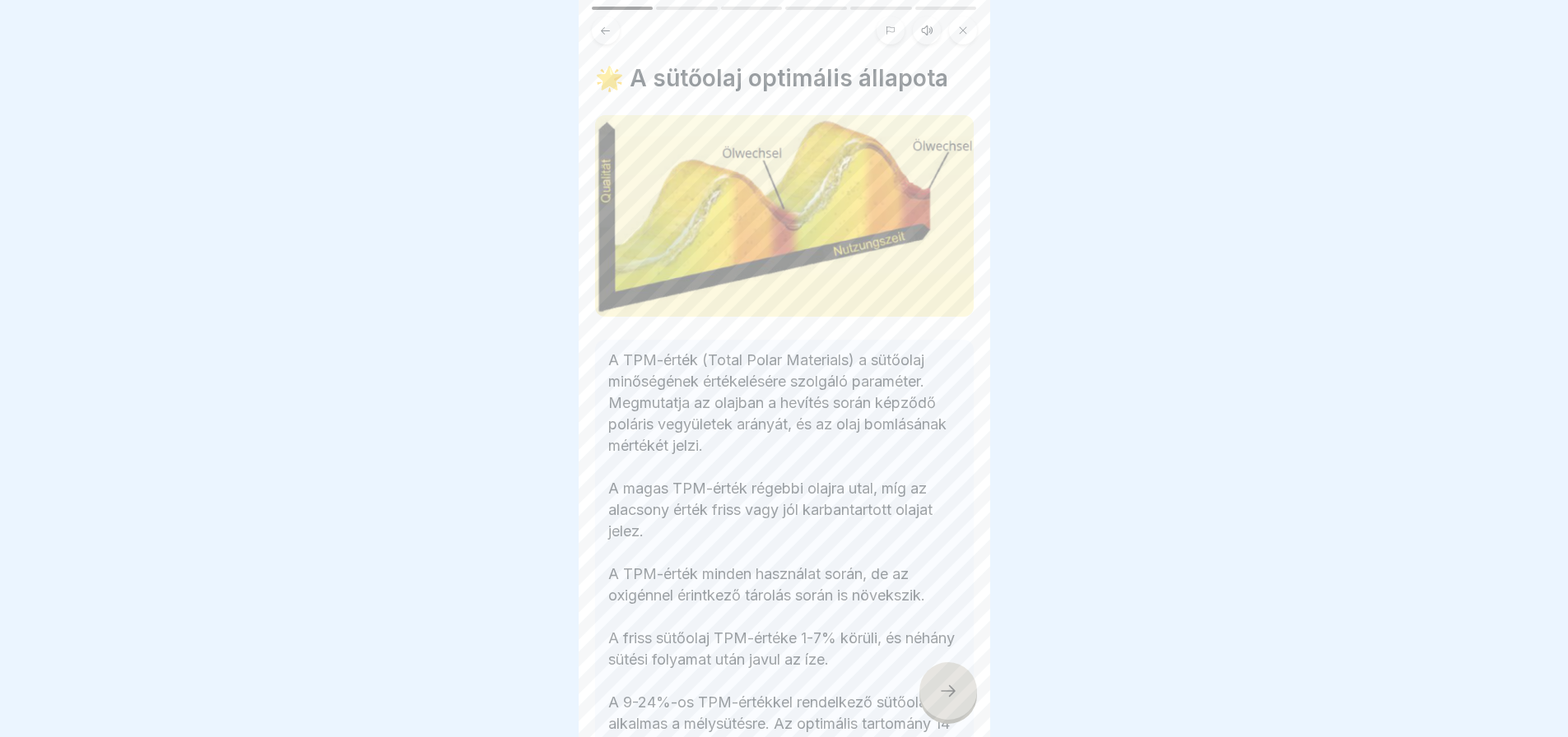
click at [932, 697] on div at bounding box center [949, 691] width 58 height 58
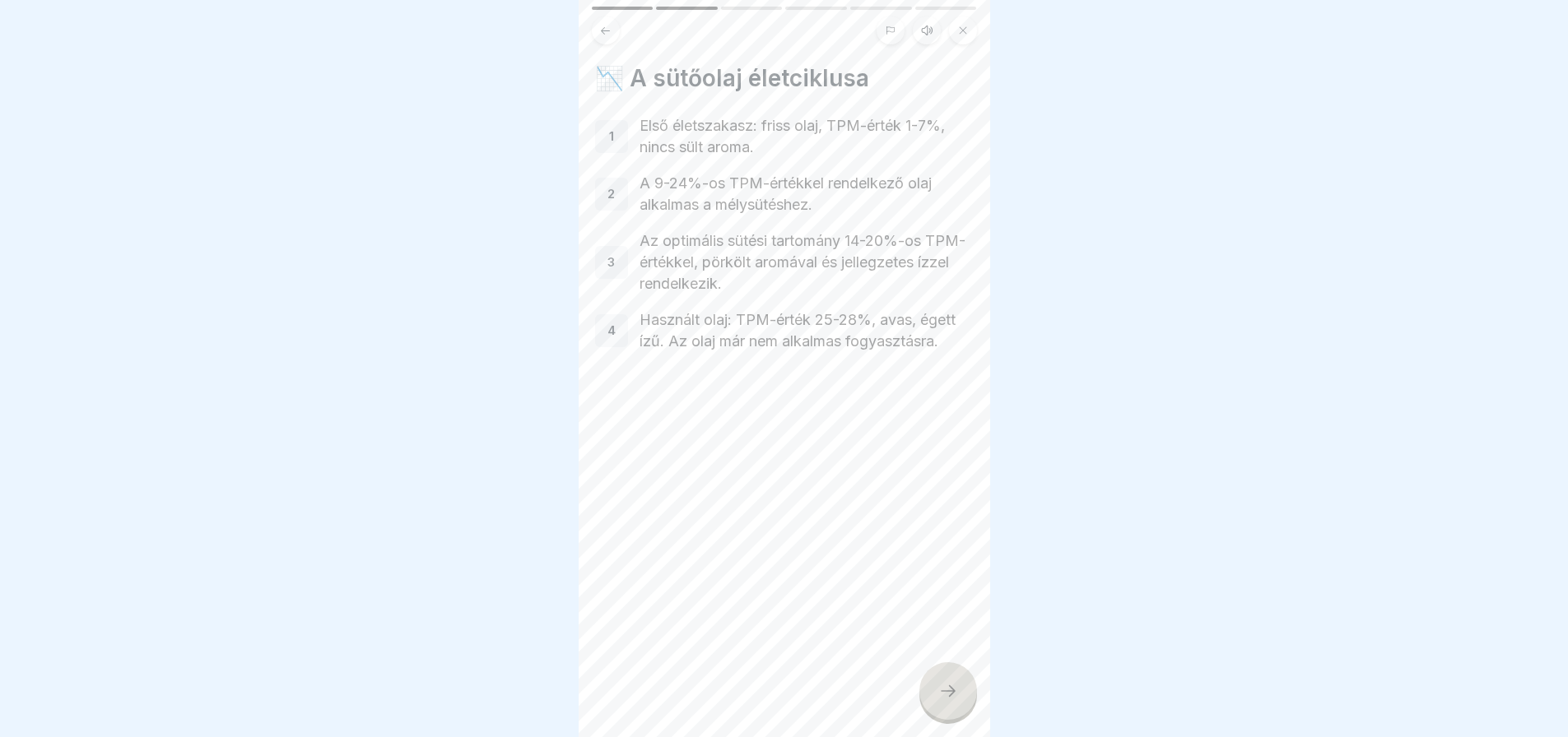
click at [932, 697] on div at bounding box center [949, 691] width 58 height 58
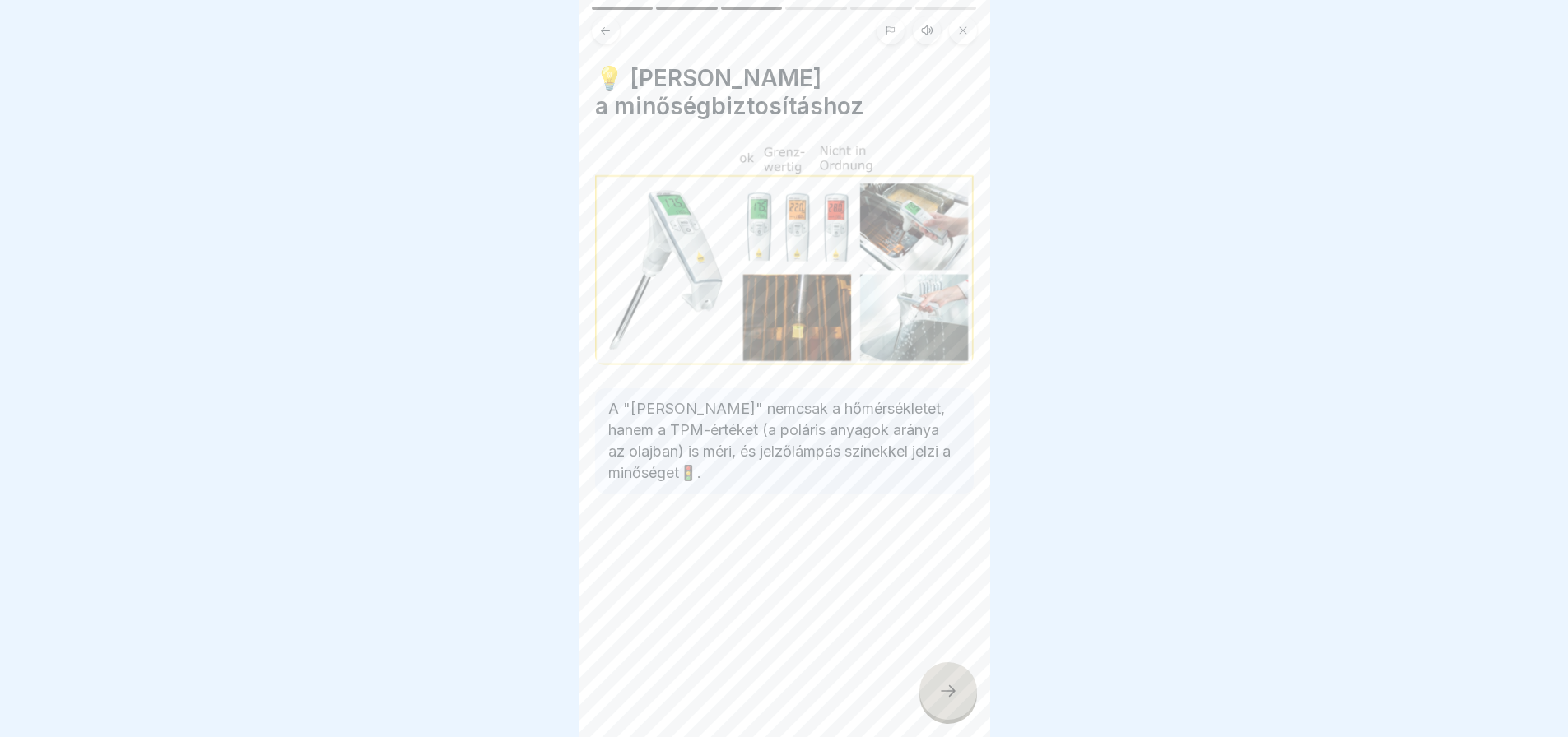
click at [932, 697] on div at bounding box center [949, 691] width 58 height 58
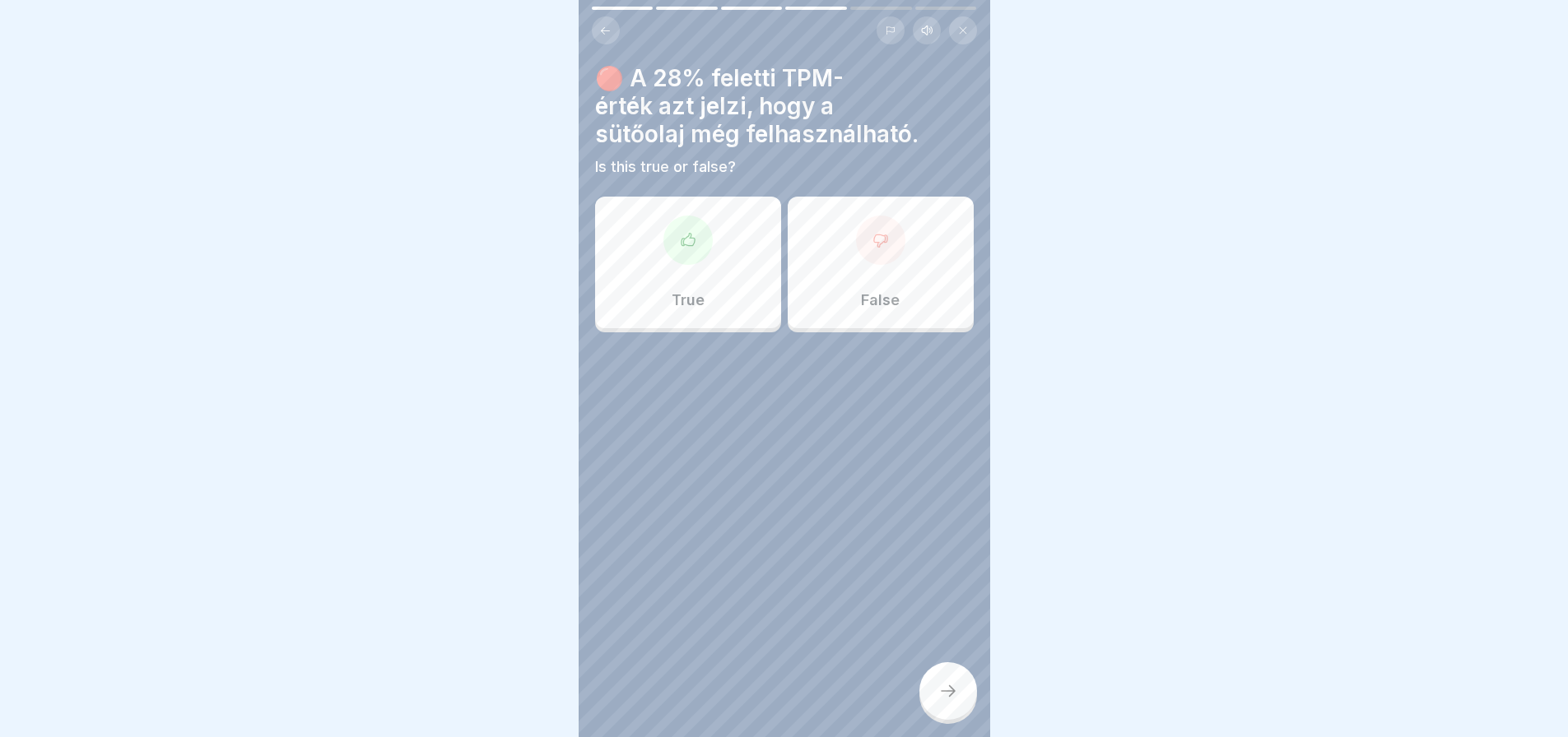
click at [599, 32] on icon at bounding box center [605, 31] width 13 height 13
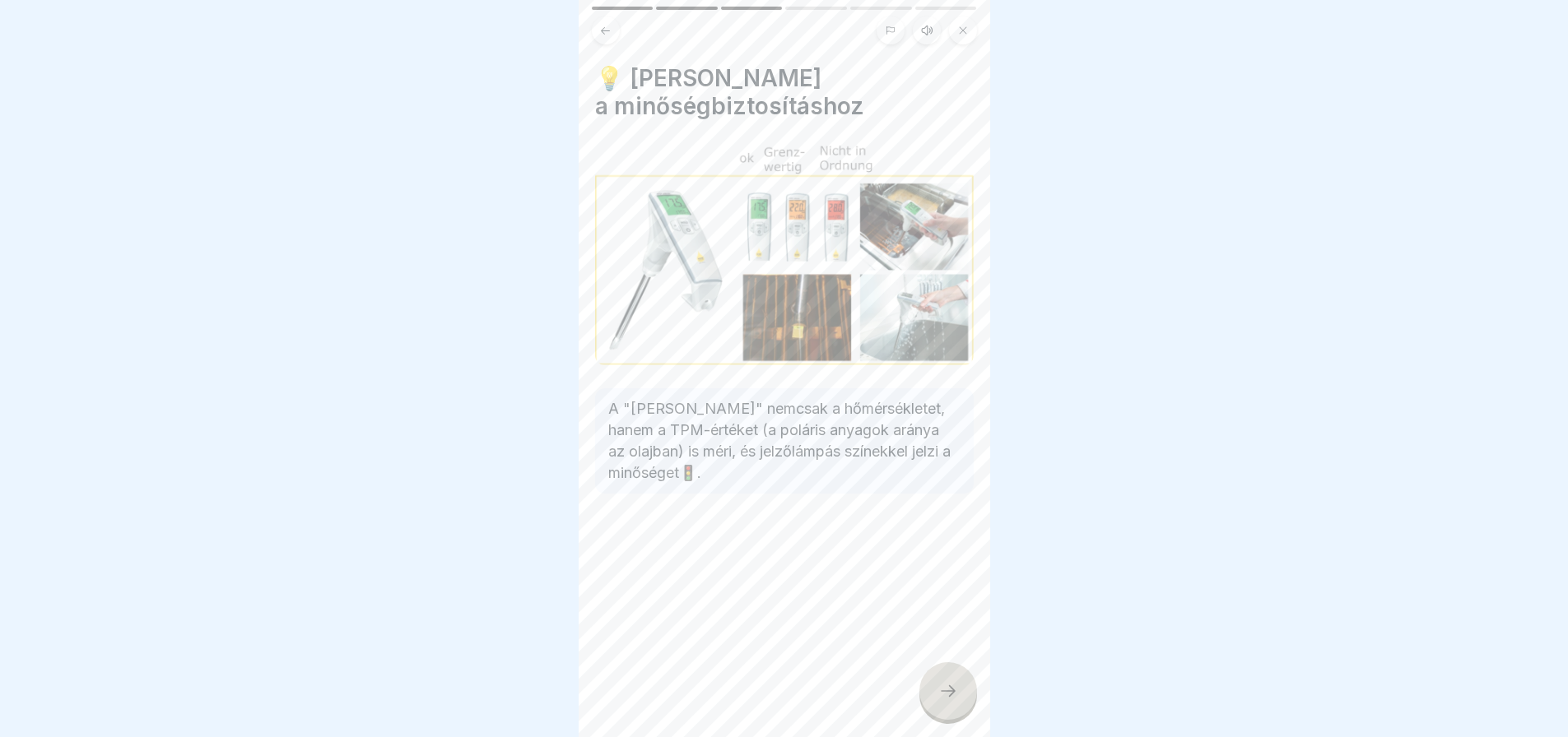
click at [599, 32] on icon at bounding box center [605, 31] width 13 height 13
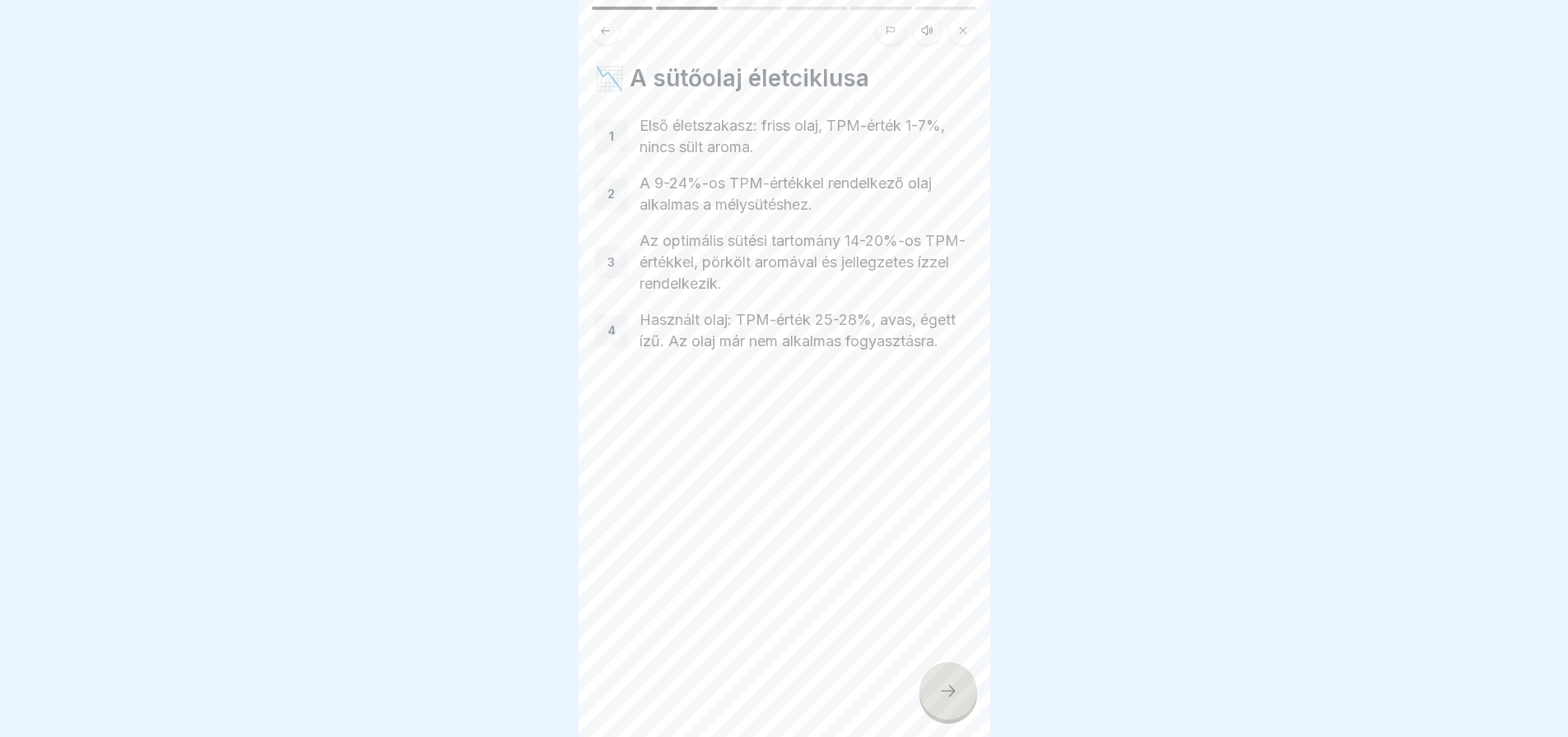
click at [950, 701] on icon at bounding box center [948, 690] width 20 height 20
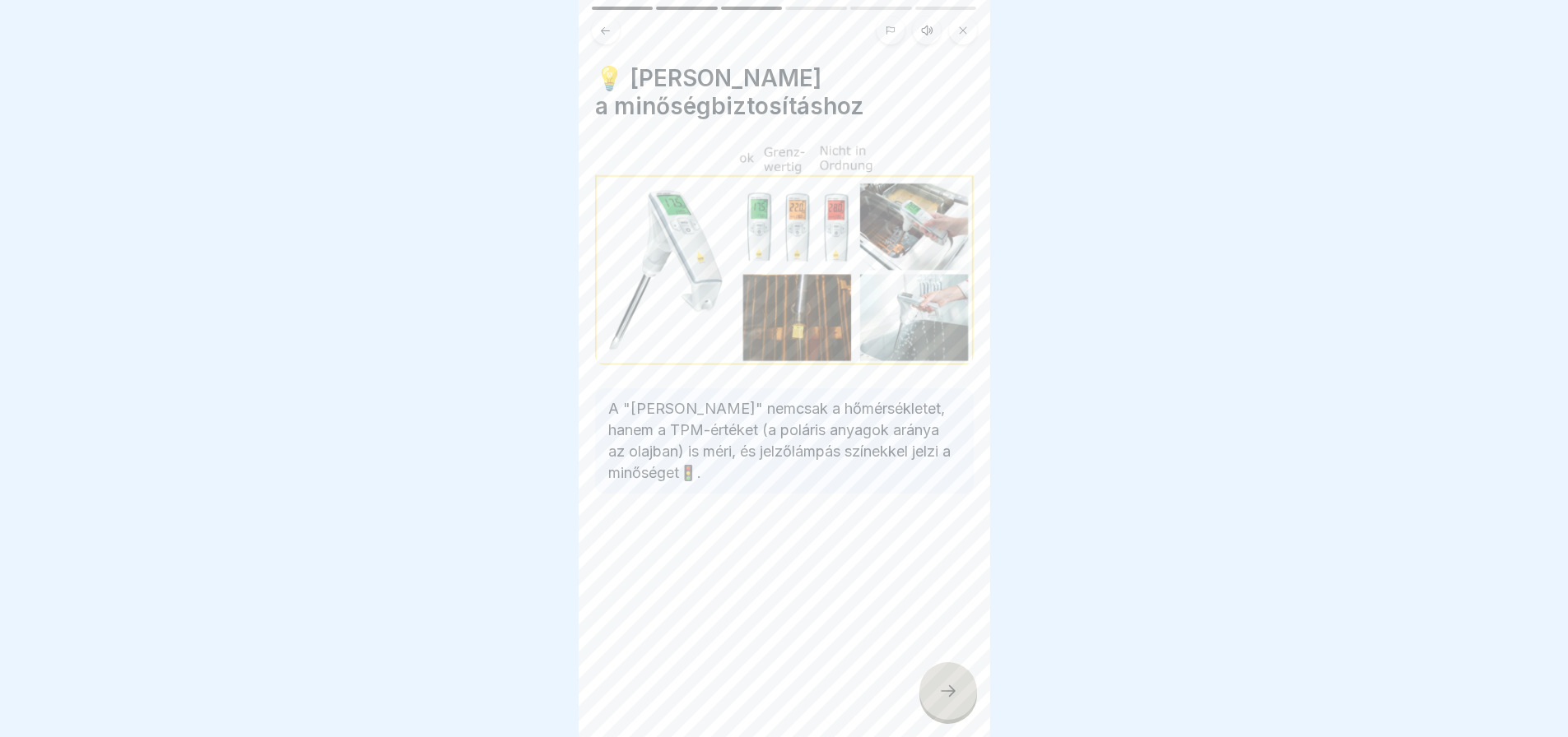
click at [950, 701] on icon at bounding box center [948, 690] width 20 height 20
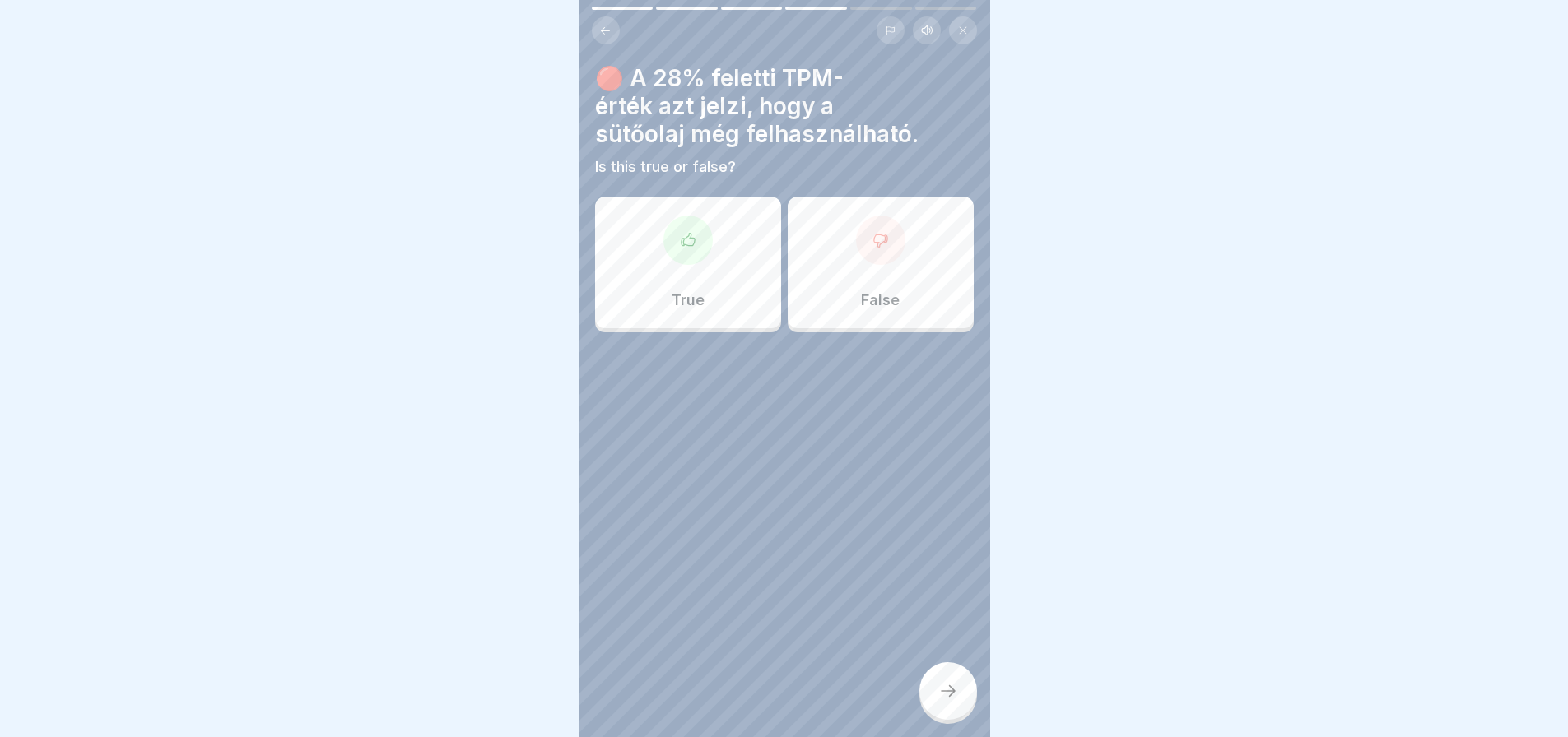
click at [868, 252] on div at bounding box center [881, 240] width 49 height 49
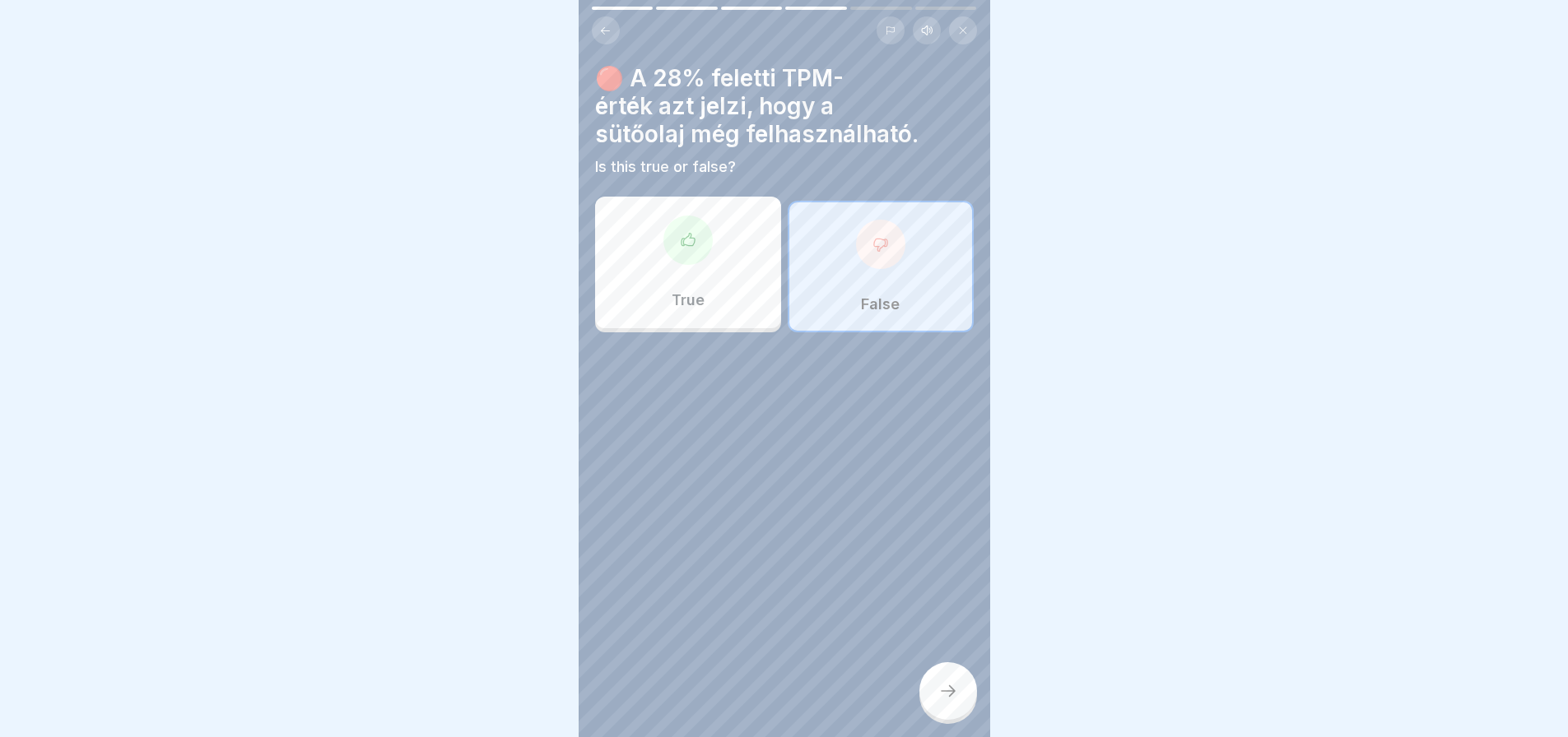
click at [955, 682] on div at bounding box center [949, 691] width 58 height 58
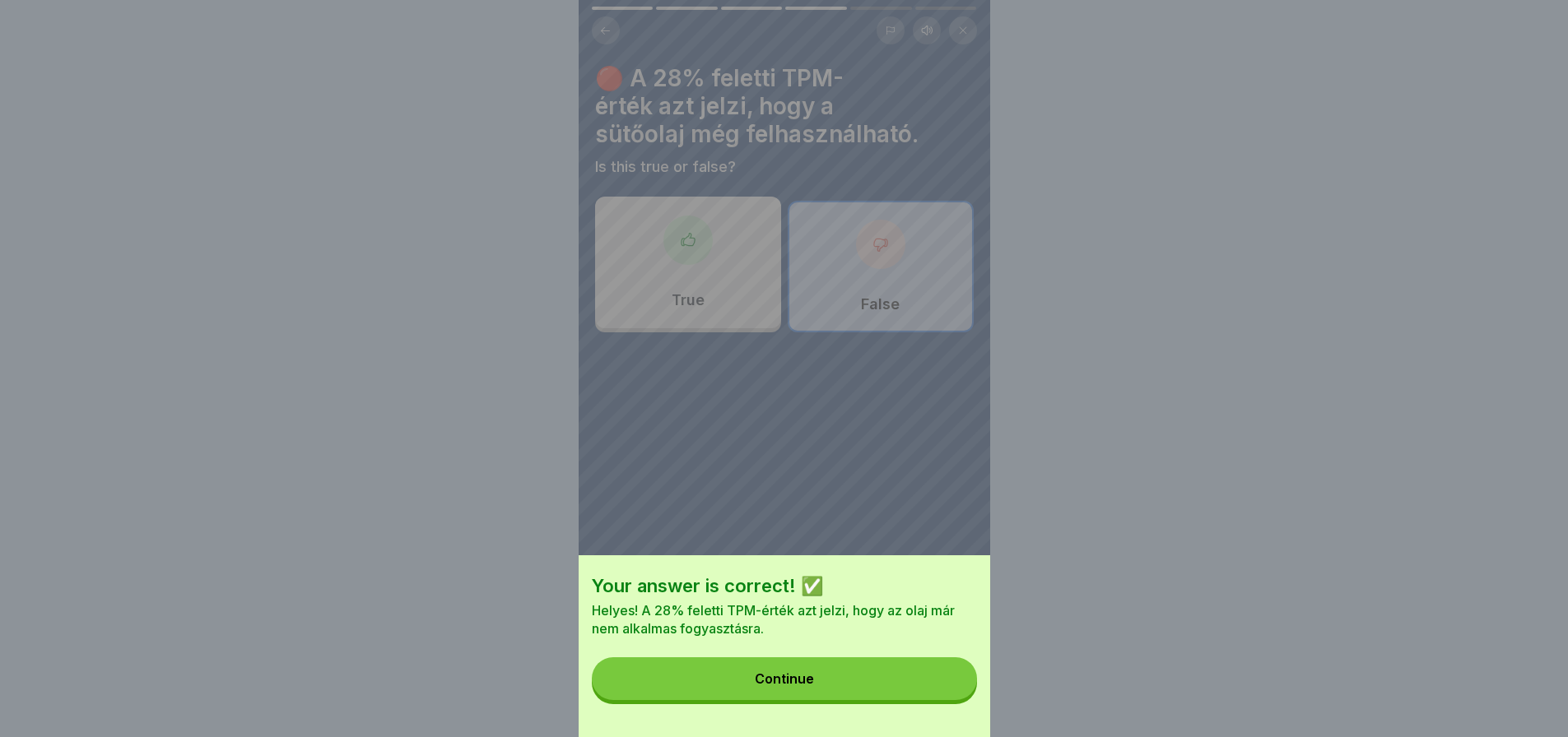
click at [955, 682] on button "Continue" at bounding box center [785, 678] width 385 height 42
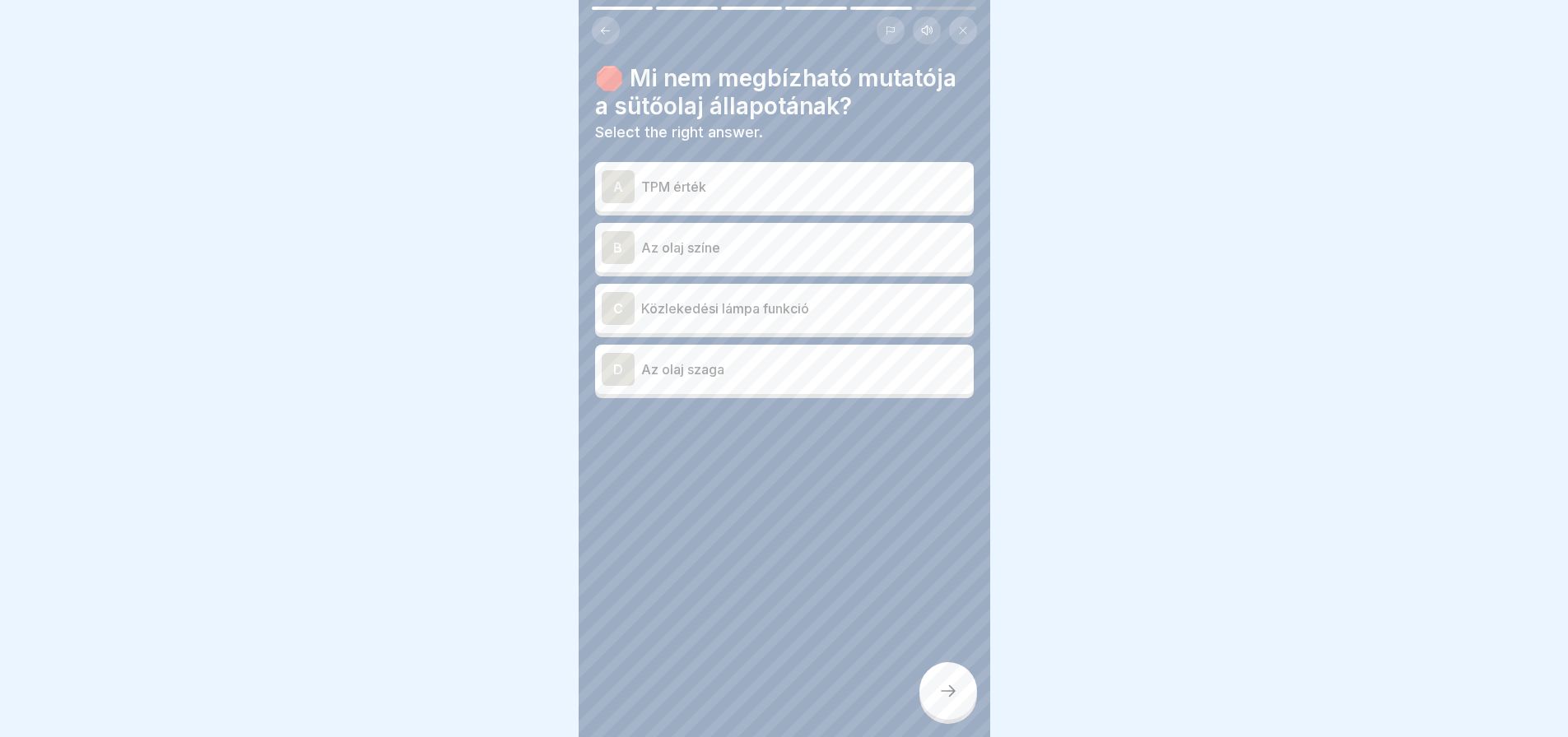
click at [766, 367] on p "Az olaj szaga" at bounding box center [804, 369] width 326 height 20
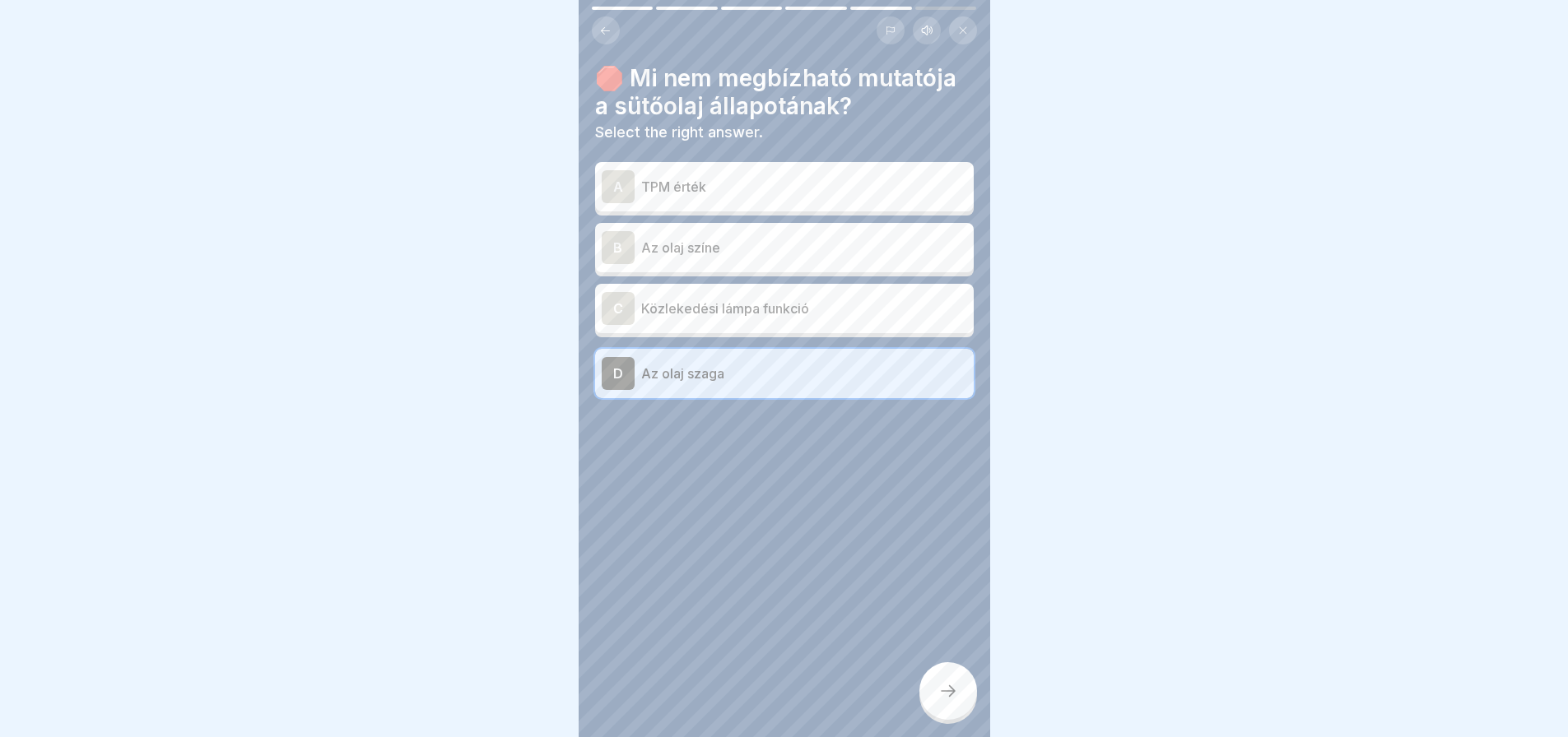
click at [955, 701] on icon at bounding box center [948, 690] width 20 height 20
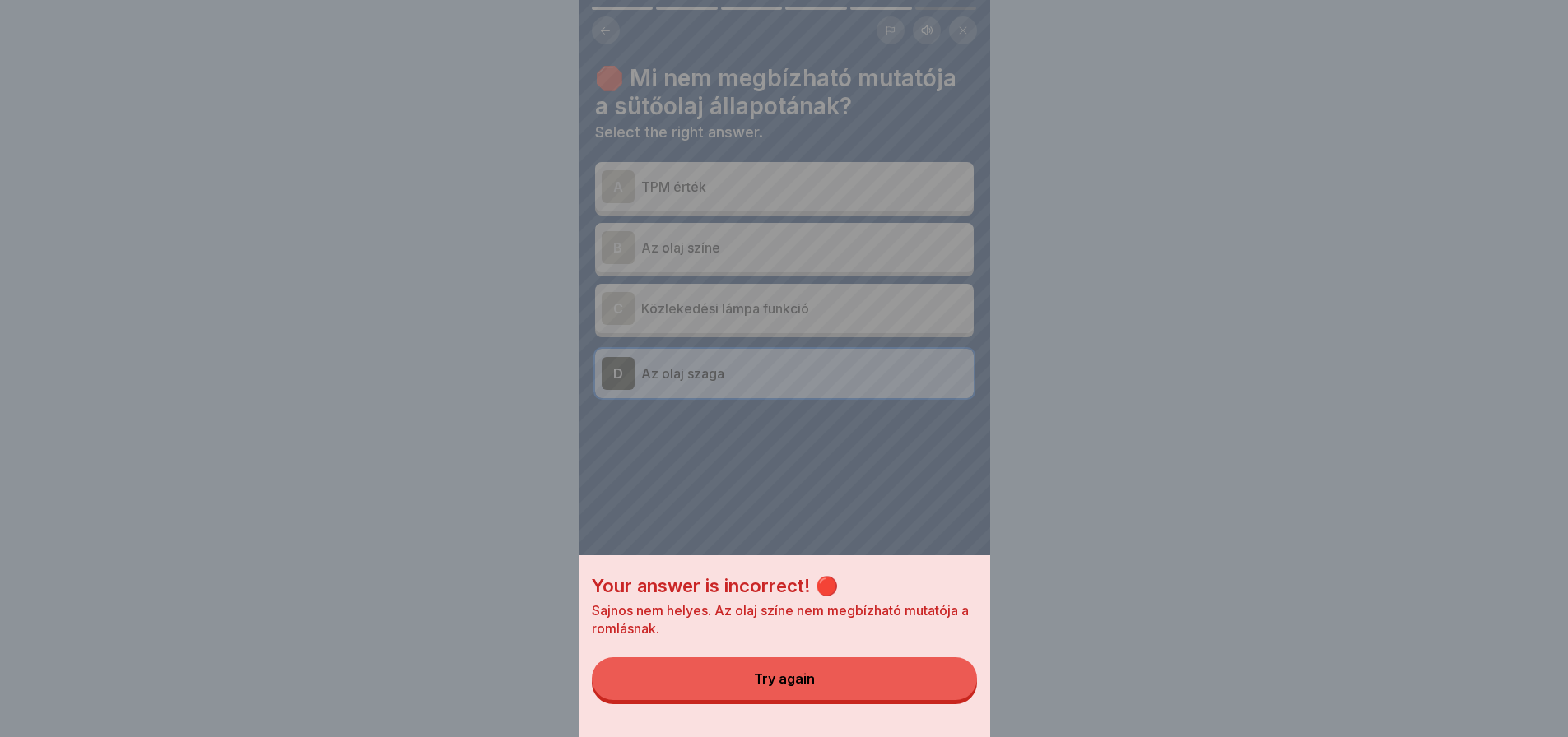
click at [955, 701] on button "Try again" at bounding box center [785, 678] width 385 height 42
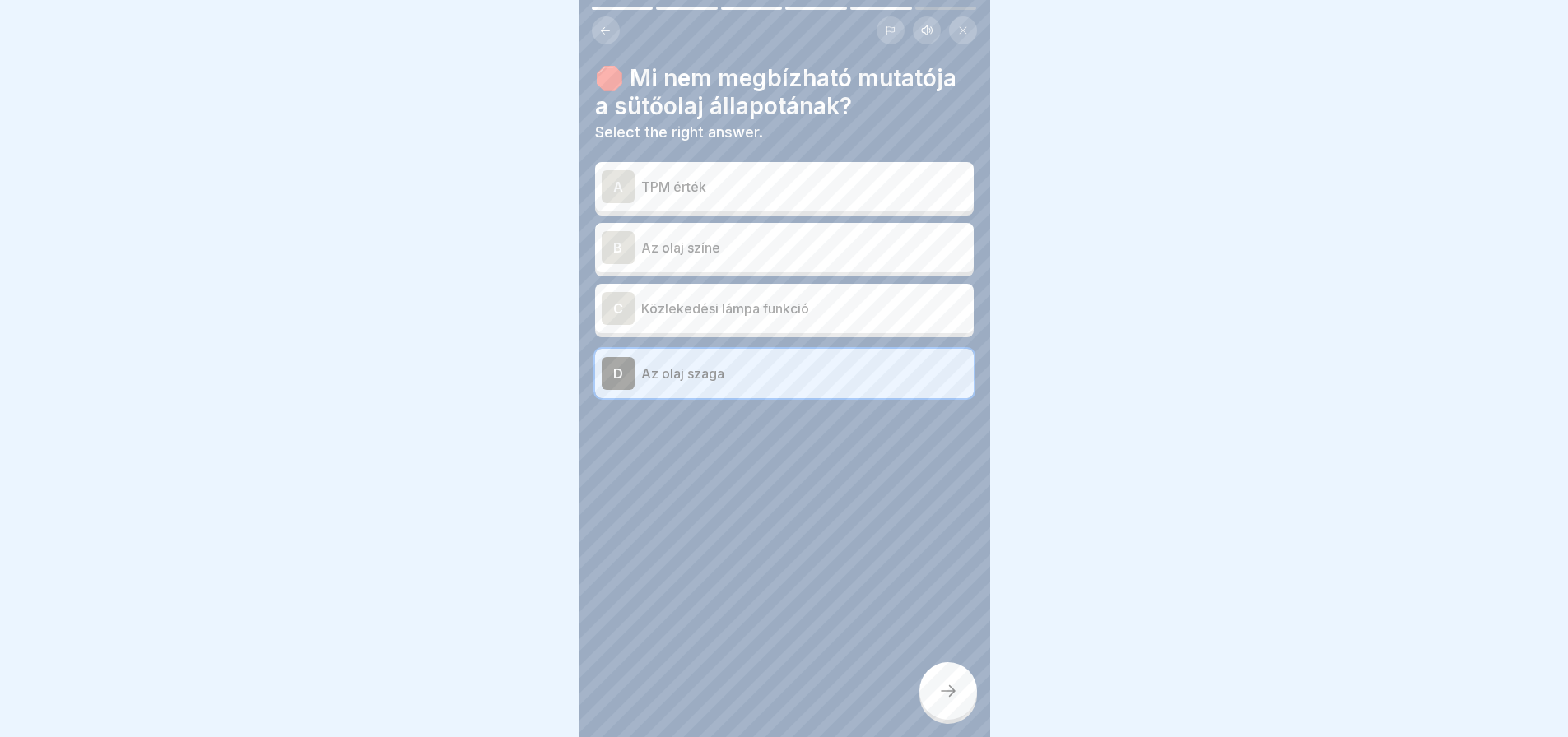
click at [739, 244] on p "Az olaj színe" at bounding box center [804, 247] width 326 height 20
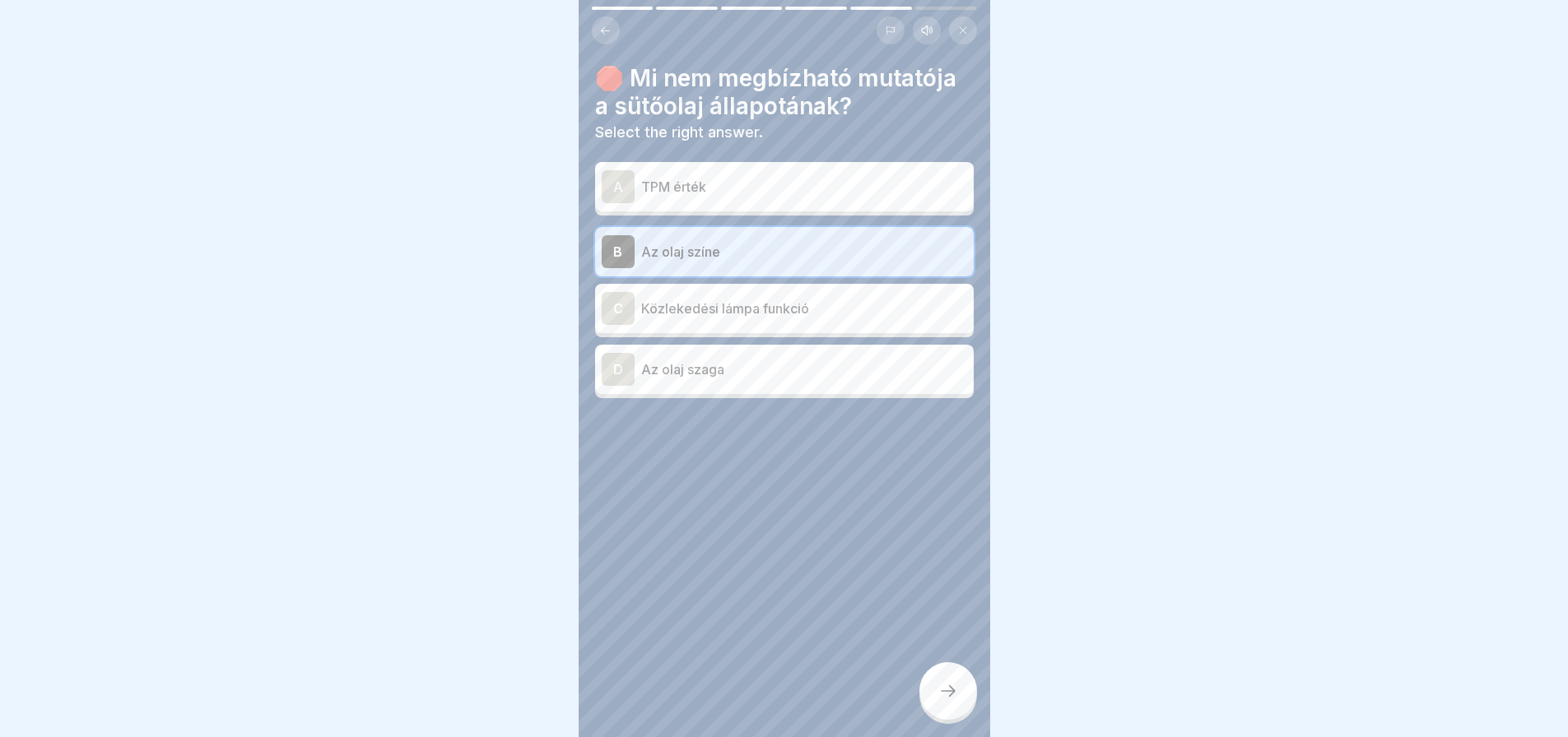
click at [947, 700] on icon at bounding box center [948, 690] width 20 height 20
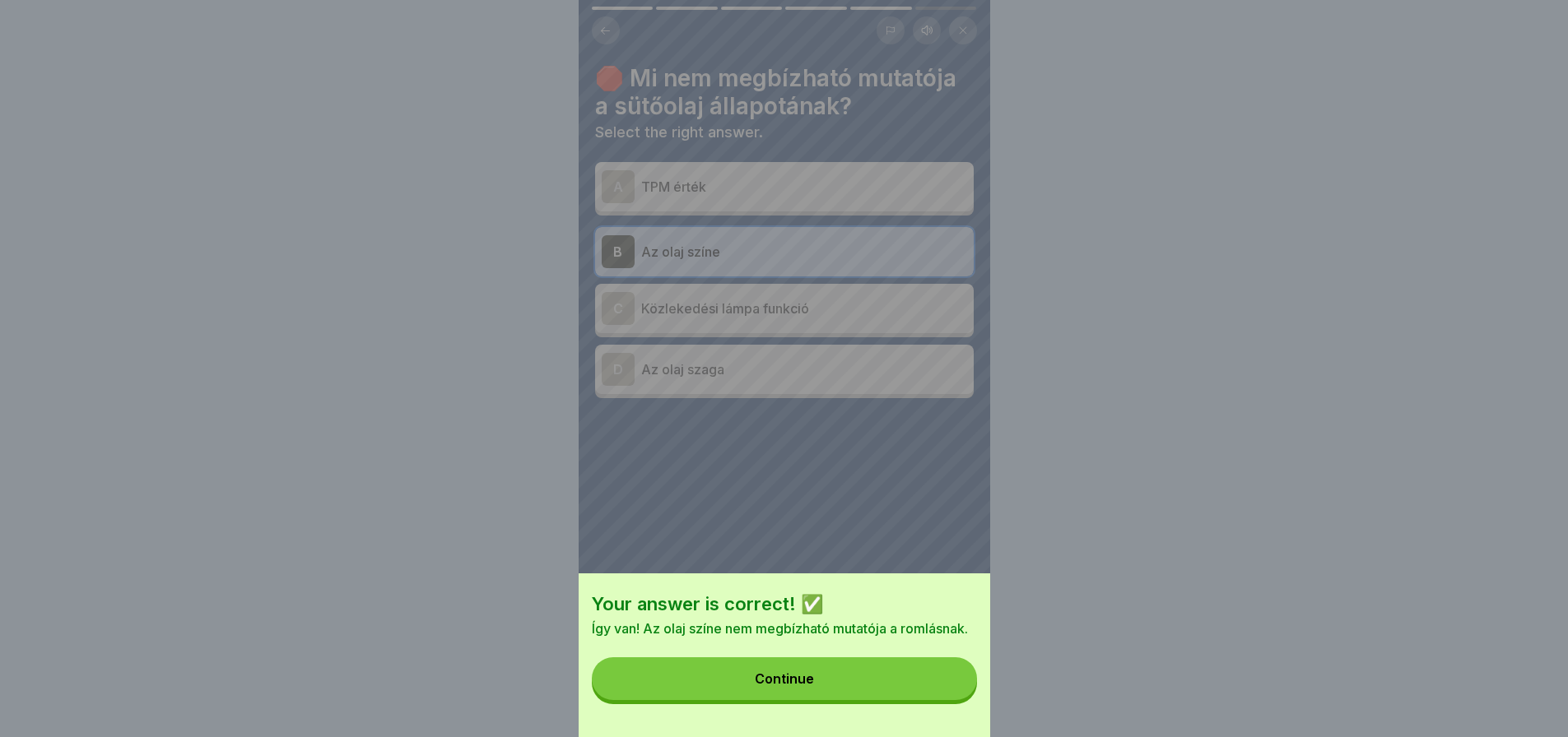
click at [947, 700] on button "Continue" at bounding box center [785, 678] width 385 height 42
